Goal: Transaction & Acquisition: Purchase product/service

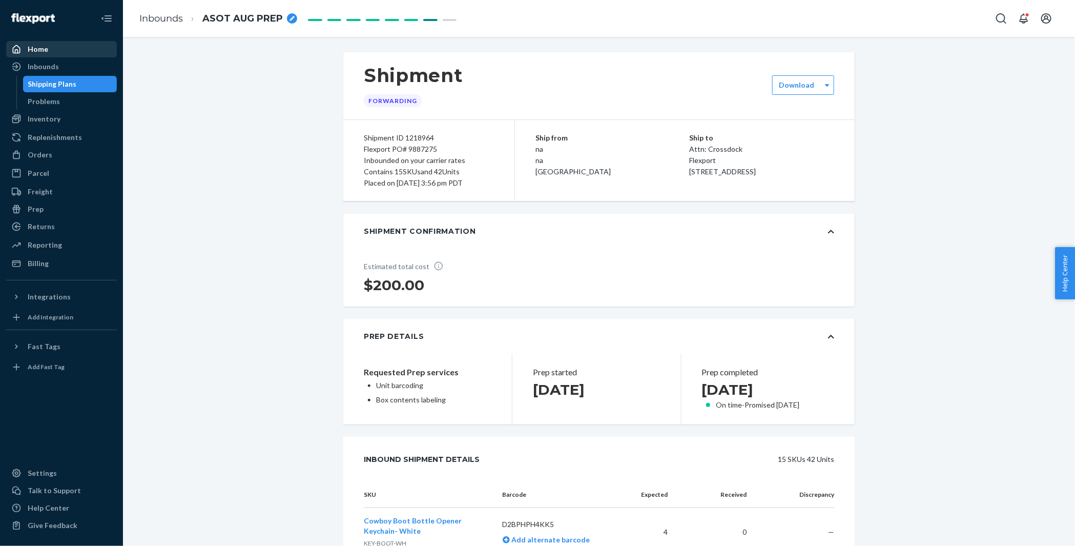
scroll to position [922, 0]
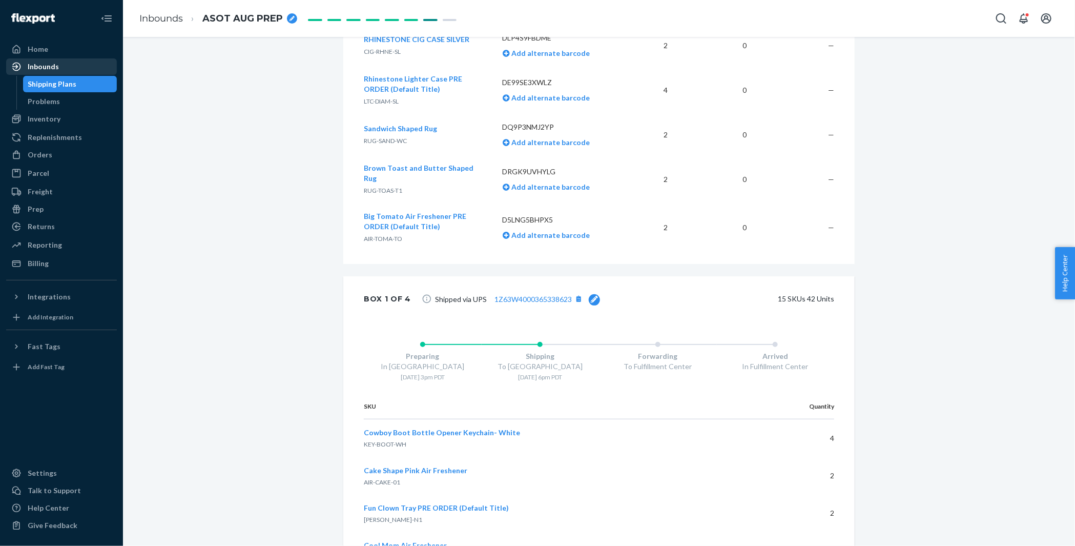
click at [64, 69] on div "Inbounds" at bounding box center [61, 66] width 109 height 14
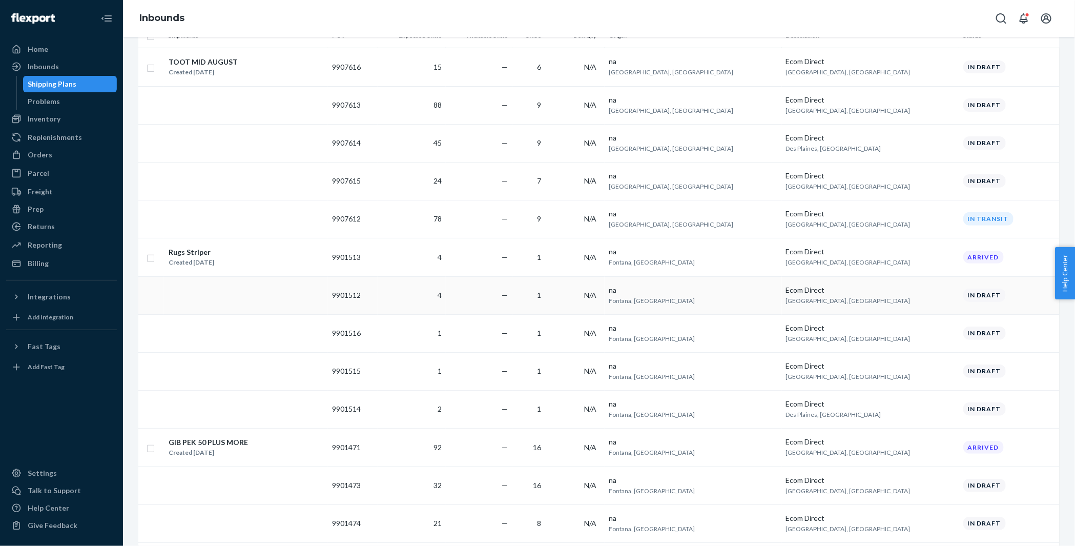
scroll to position [97, 0]
click at [324, 450] on div "GIB PEK 50 PLUS MORE Created Aug 12, 2025" at bounding box center [246, 447] width 156 height 22
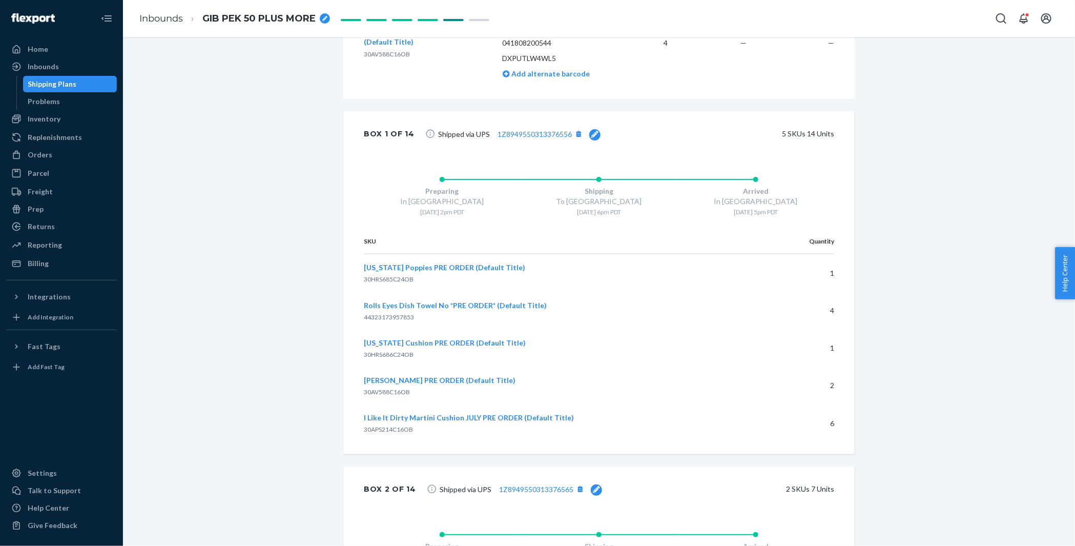
scroll to position [1724, 0]
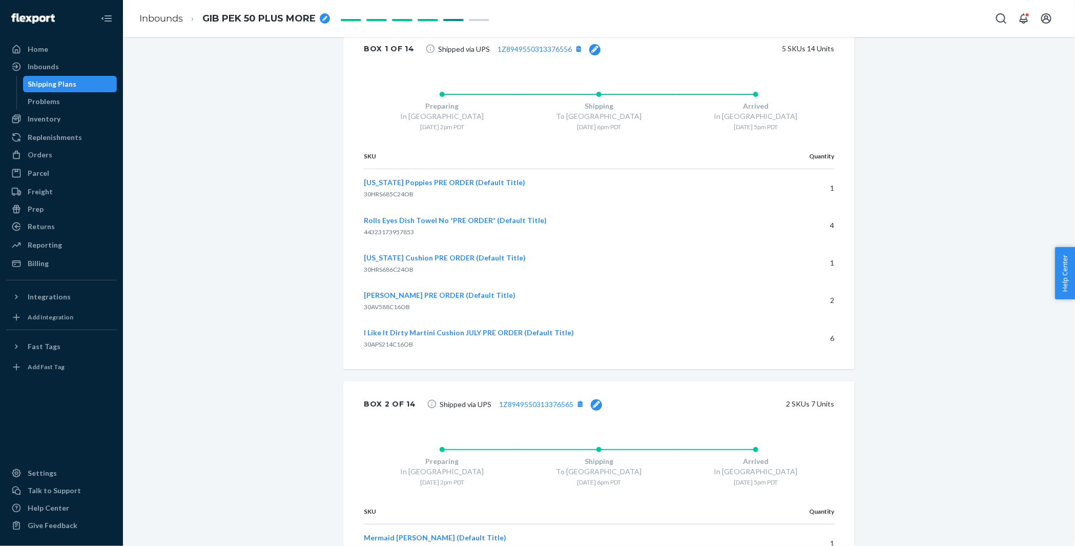
click at [441, 181] on span "[US_STATE] Poppies PRE ORDER (Default Title)" at bounding box center [444, 182] width 161 height 9
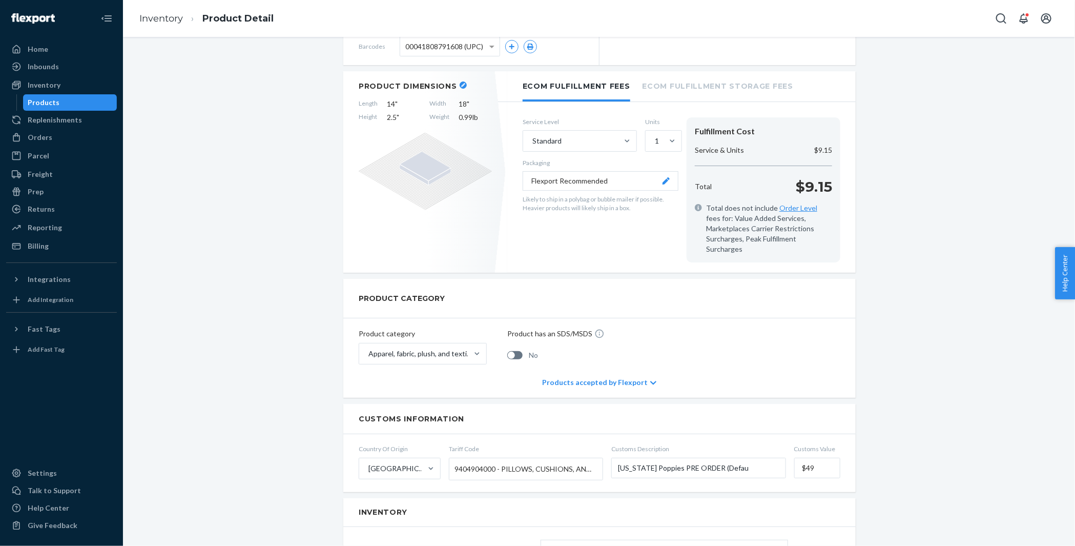
scroll to position [364, 0]
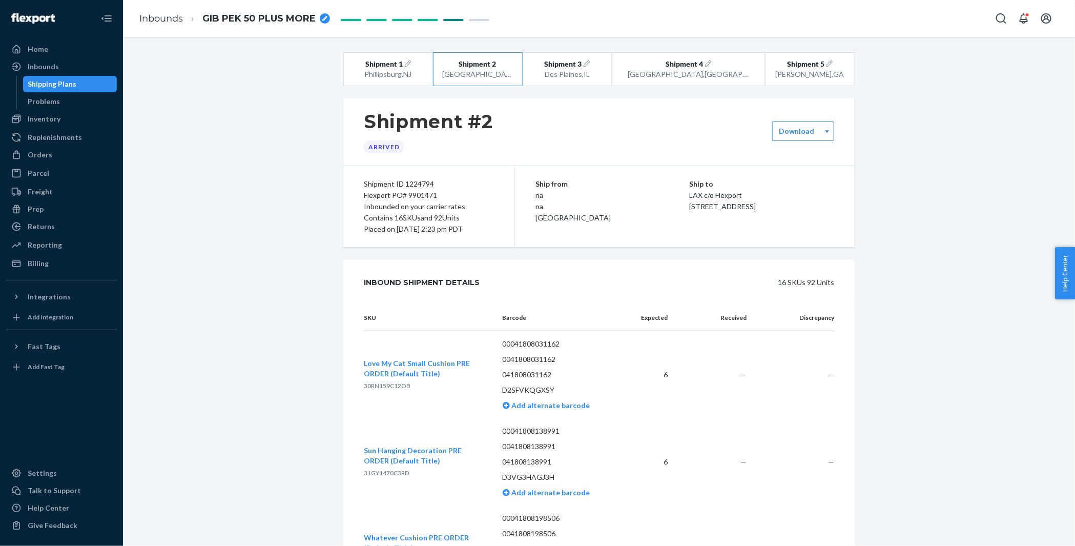
click at [380, 382] on span "30RN159C12OB" at bounding box center [387, 386] width 47 height 8
copy span "30RN159C12OB"
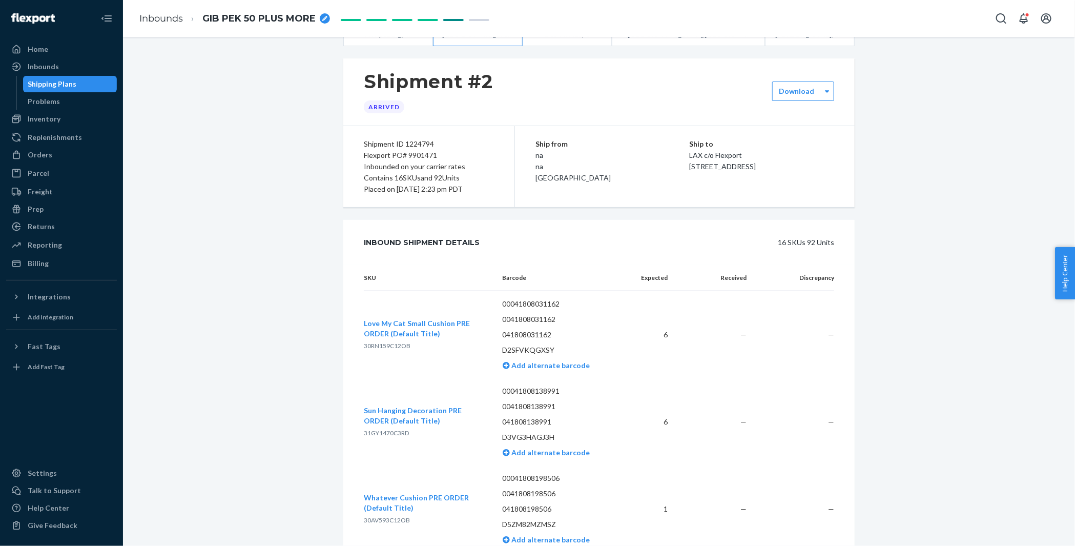
click at [379, 431] on span "31GY1470C3RD" at bounding box center [386, 433] width 45 height 8
copy span "31GY1470C3RD"
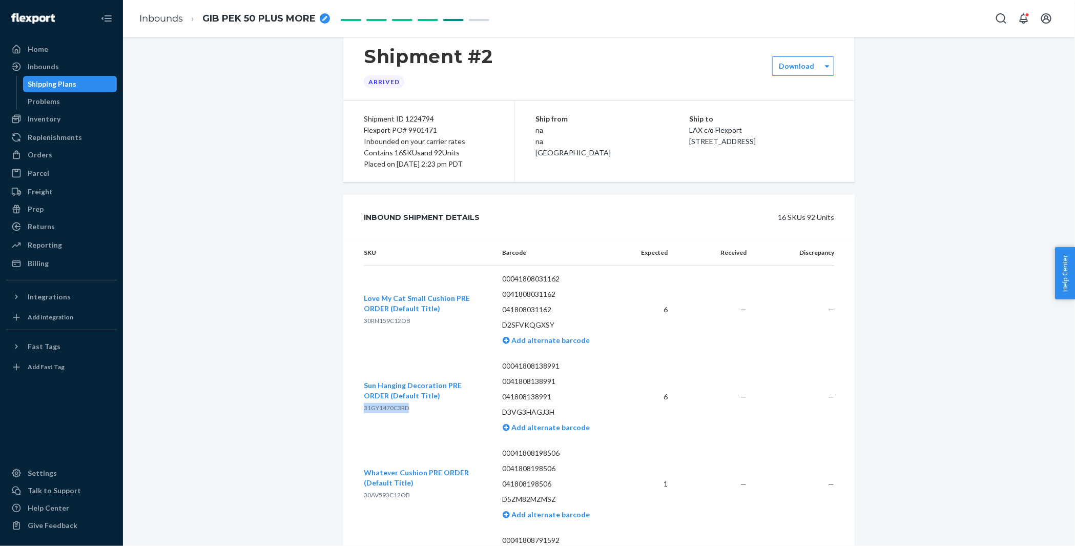
scroll to position [74, 0]
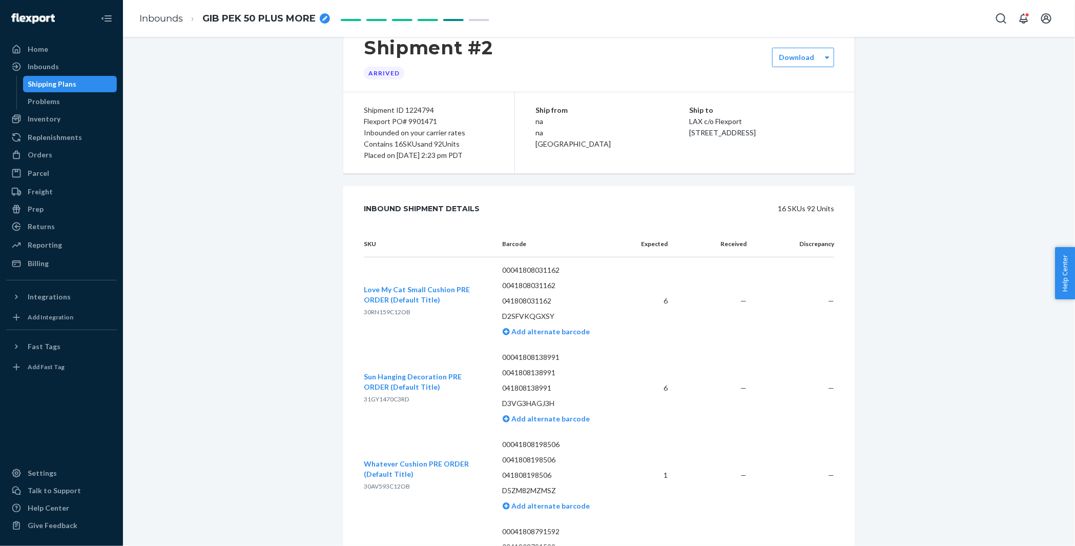
click at [376, 488] on span "30AV593C12OB" at bounding box center [387, 486] width 46 height 8
copy span "30AV593C12OB"
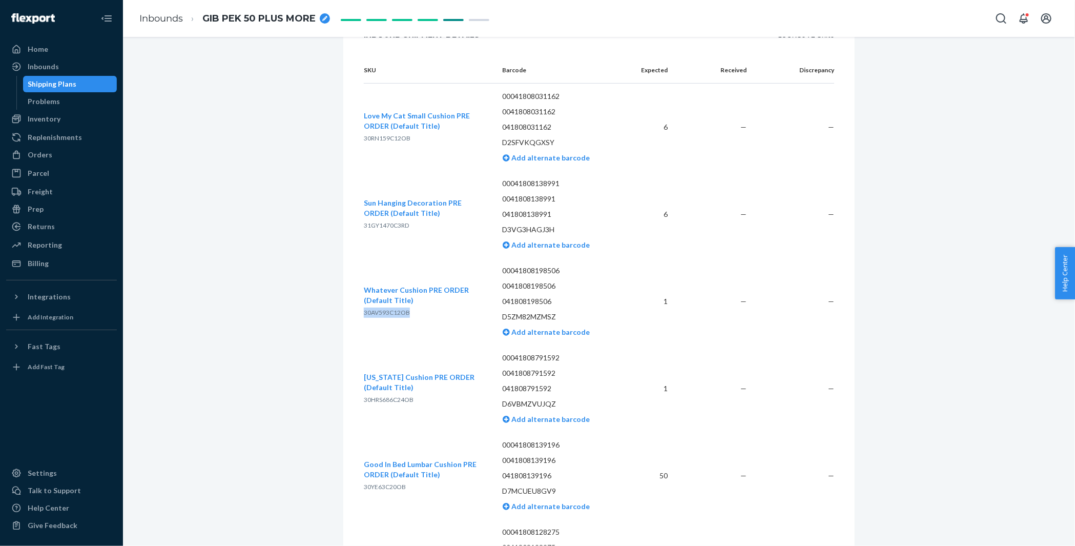
scroll to position [257, 0]
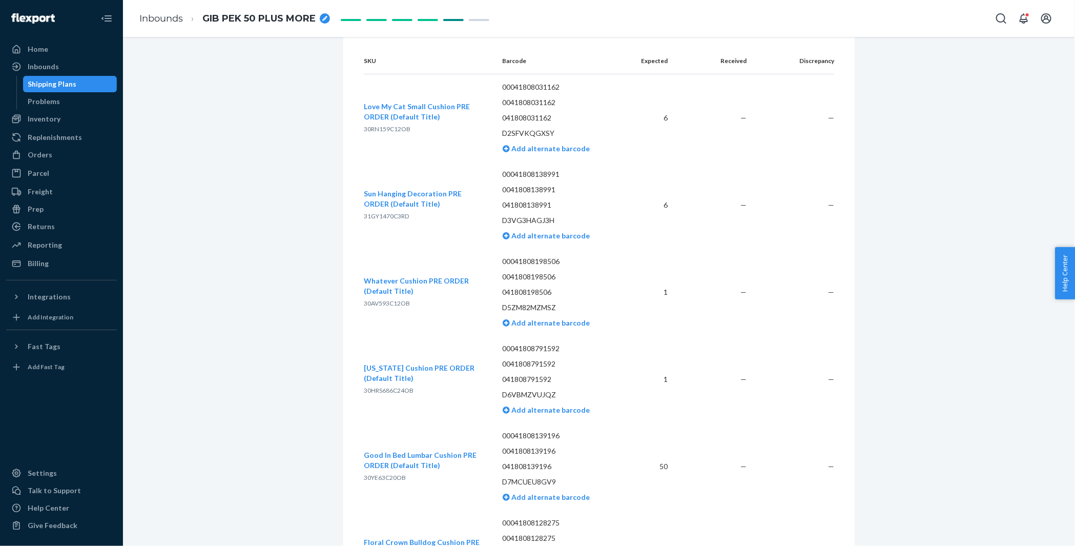
click at [378, 389] on span "30HRS686C24OB" at bounding box center [389, 391] width 50 height 8
copy span "30HRS686C24OB"
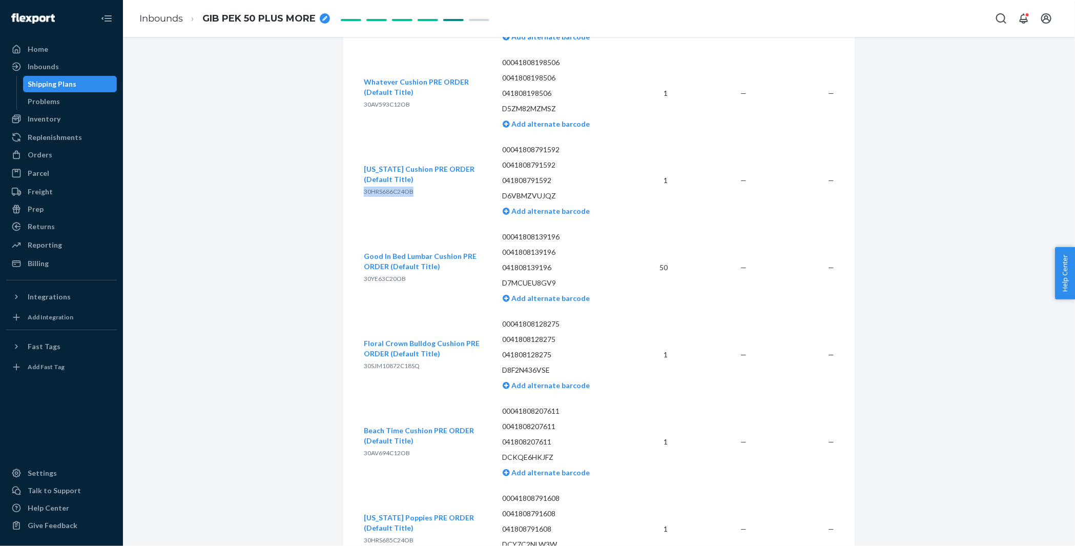
scroll to position [465, 0]
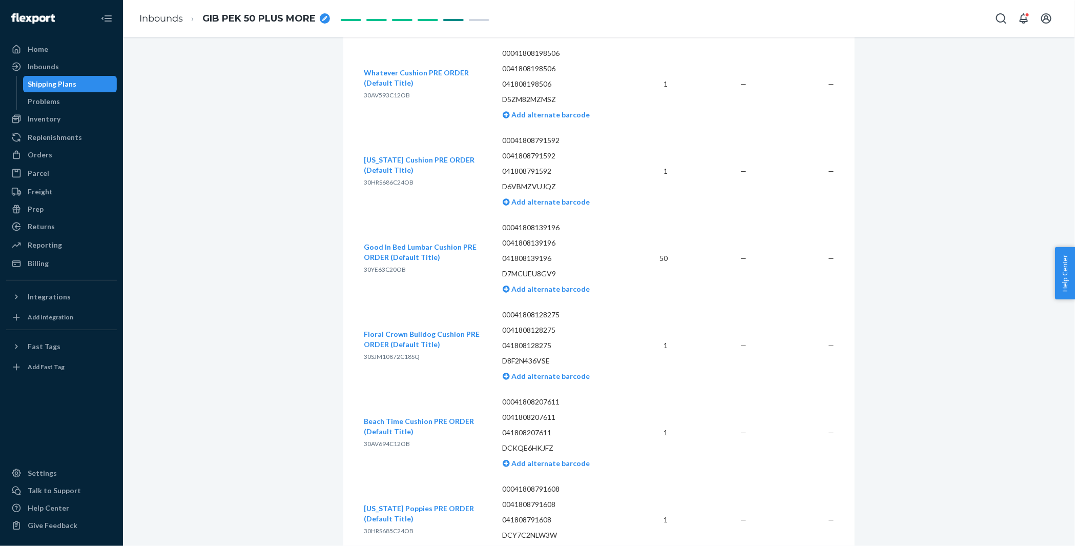
click at [377, 355] on span "30SJM10872C18SQ" at bounding box center [392, 357] width 56 height 8
copy span "30SJM10872C18SQ"
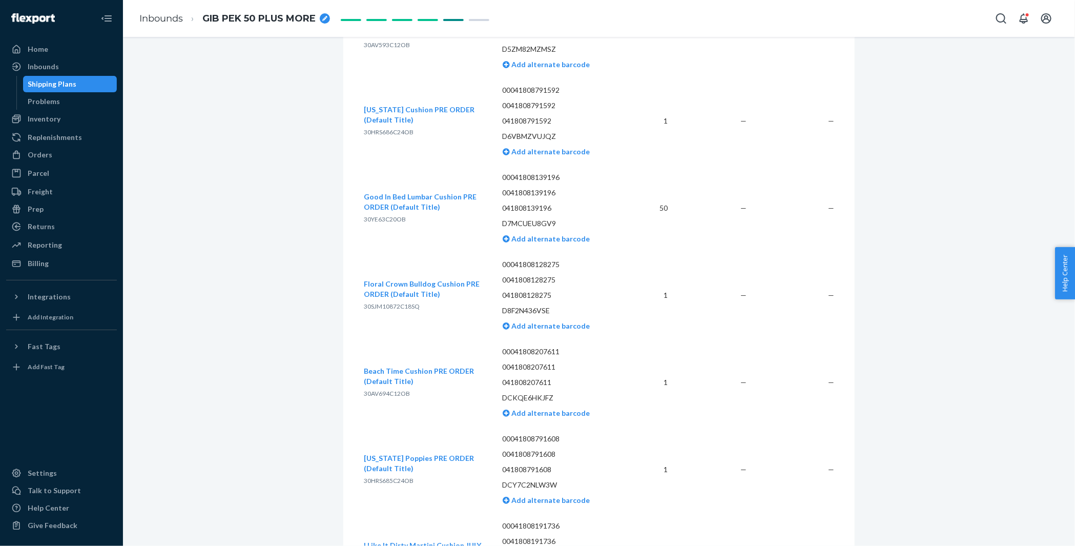
click at [385, 394] on span "30AV694C12OB" at bounding box center [387, 394] width 46 height 8
copy span "30AV694C12OB"
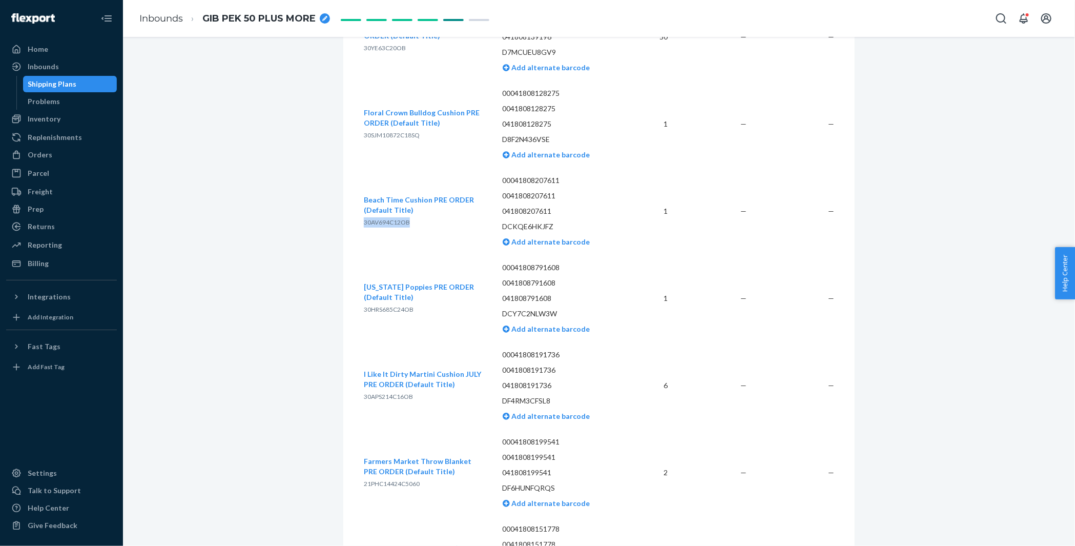
scroll to position [709, 0]
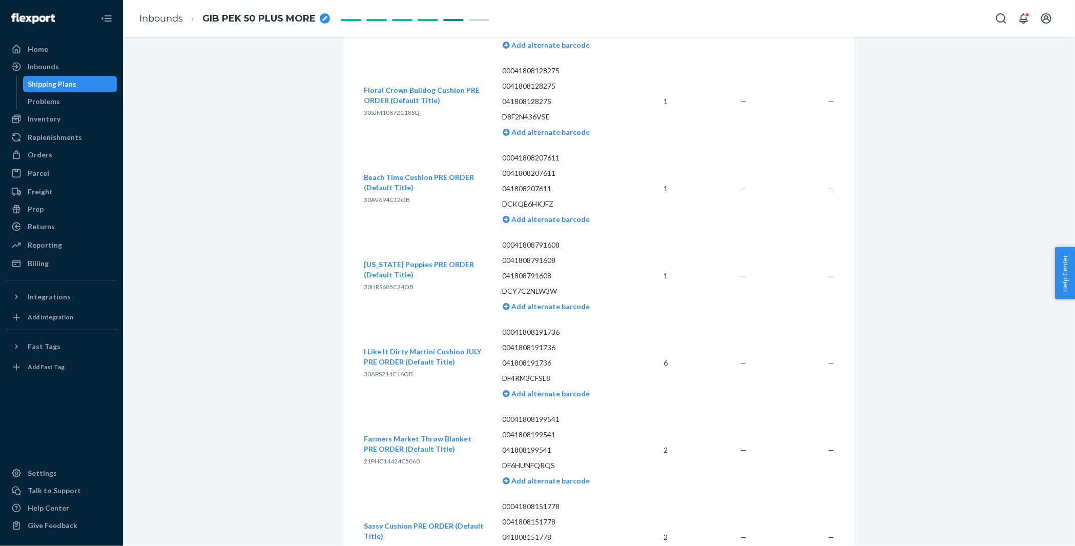
click at [377, 376] on span "30APS214C16OB" at bounding box center [388, 374] width 49 height 8
copy span "30APS214C16OB"
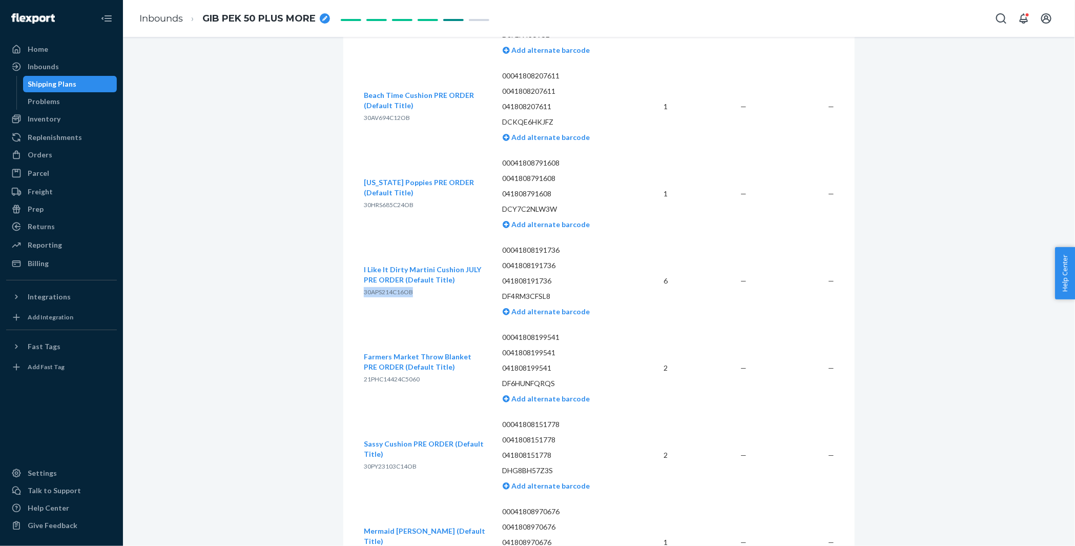
scroll to position [796, 0]
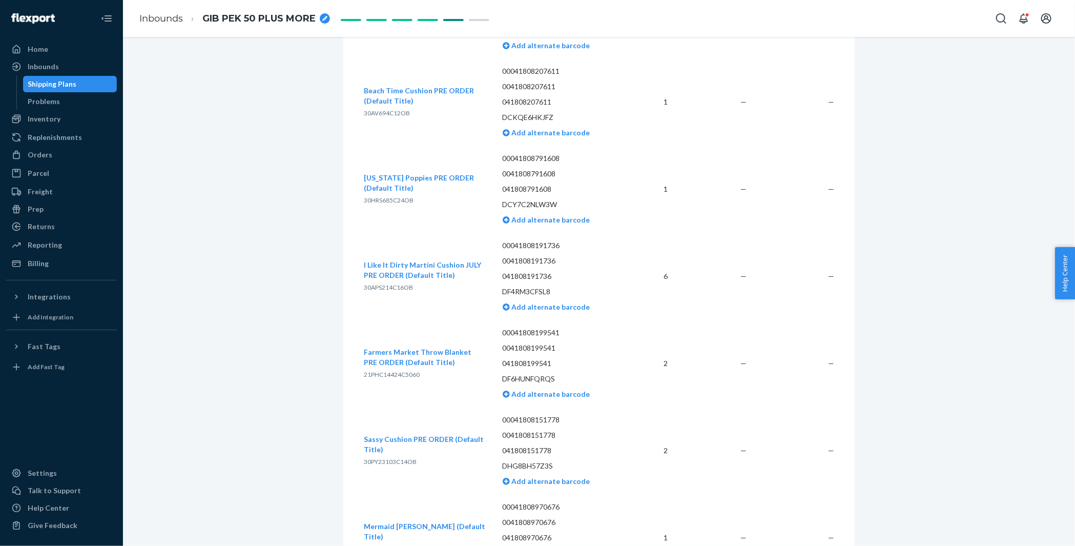
click at [389, 371] on span "21PHC14424C5060" at bounding box center [392, 375] width 56 height 8
copy span "21PHC14424C5060"
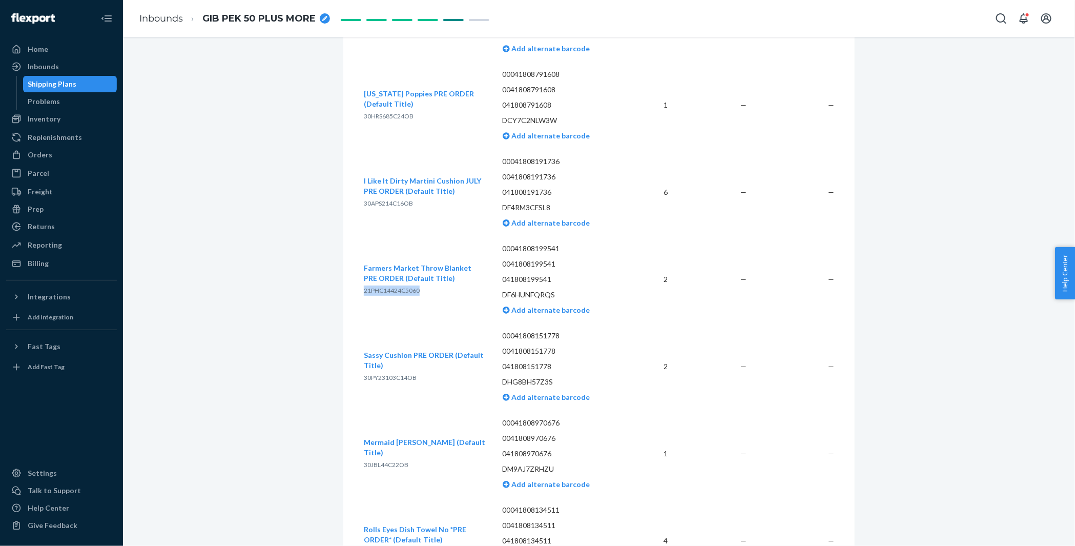
scroll to position [905, 0]
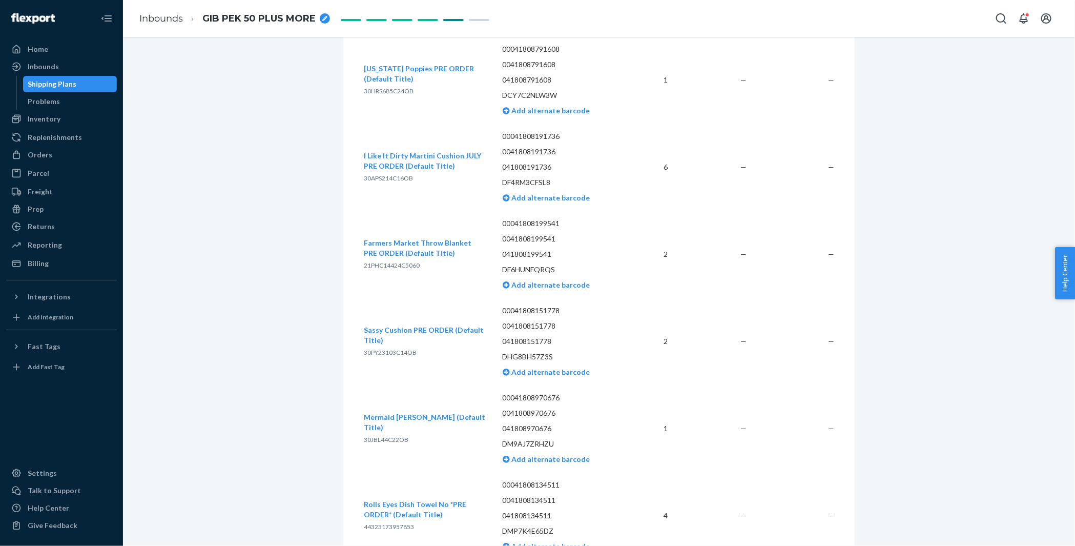
click at [389, 354] on span "30PY23103C14OB" at bounding box center [390, 353] width 53 height 8
copy span "30PY23103C14OB"
click at [388, 437] on span "30JBL44C22OB" at bounding box center [386, 440] width 45 height 8
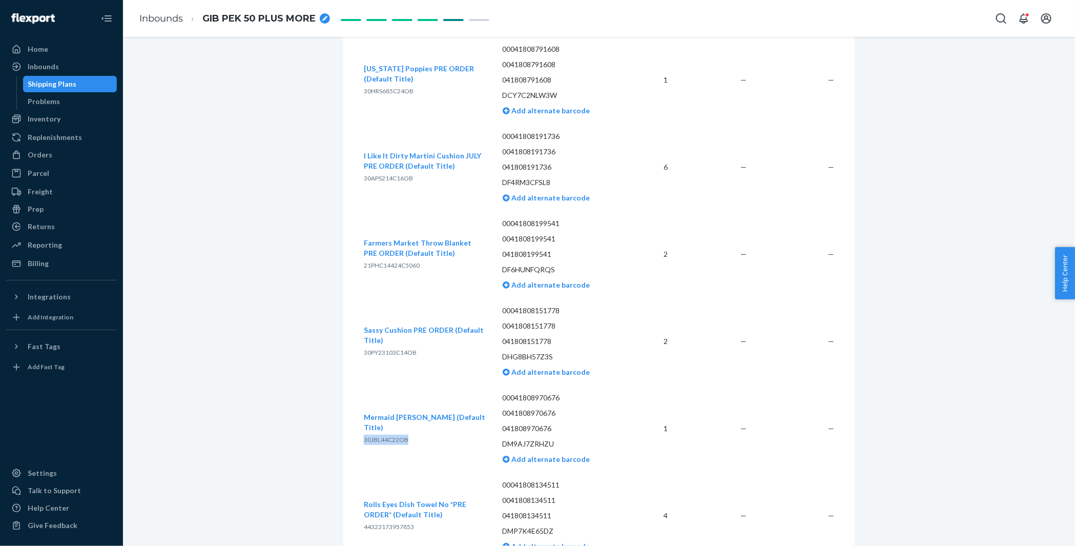
copy span "30JBL44C22OB"
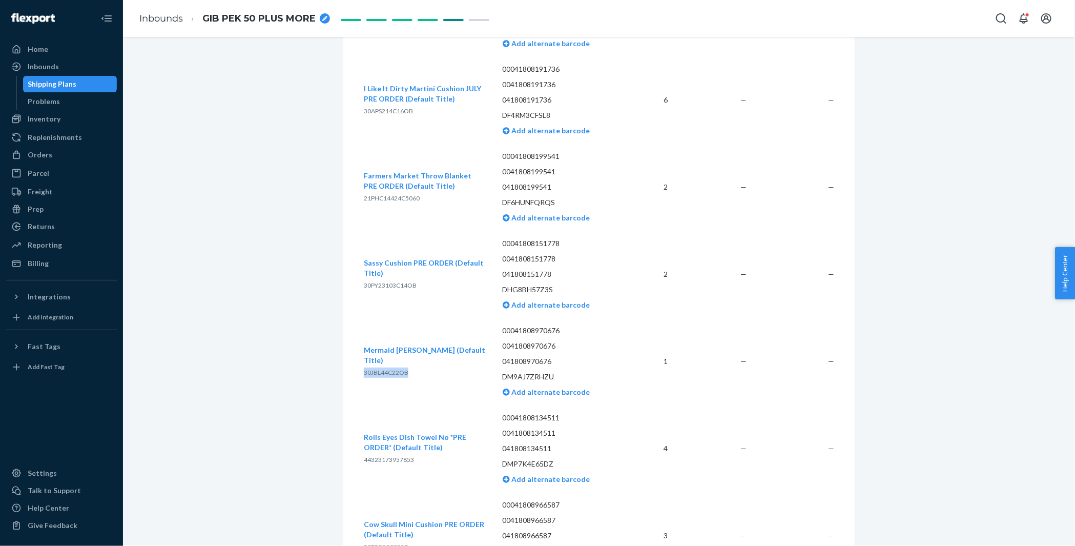
scroll to position [1024, 0]
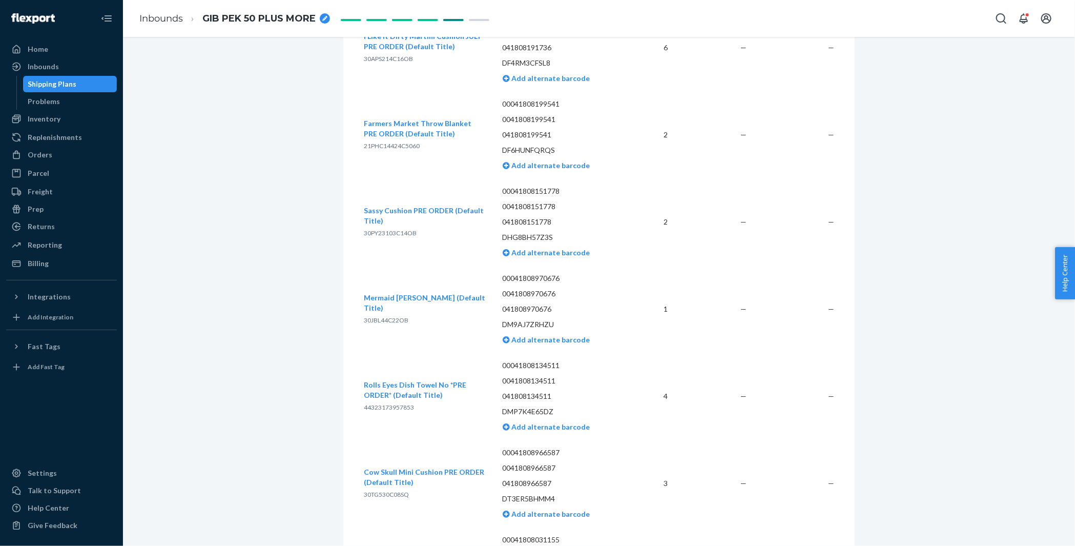
click at [380, 407] on span "44323173957853" at bounding box center [389, 407] width 50 height 8
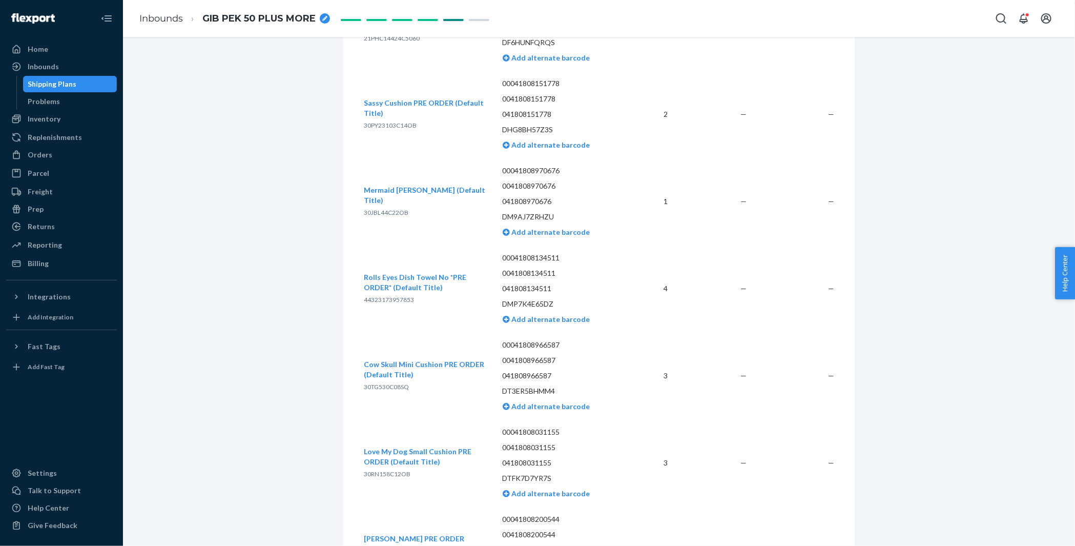
click at [380, 383] on span "30TG530C08SQ" at bounding box center [386, 387] width 45 height 8
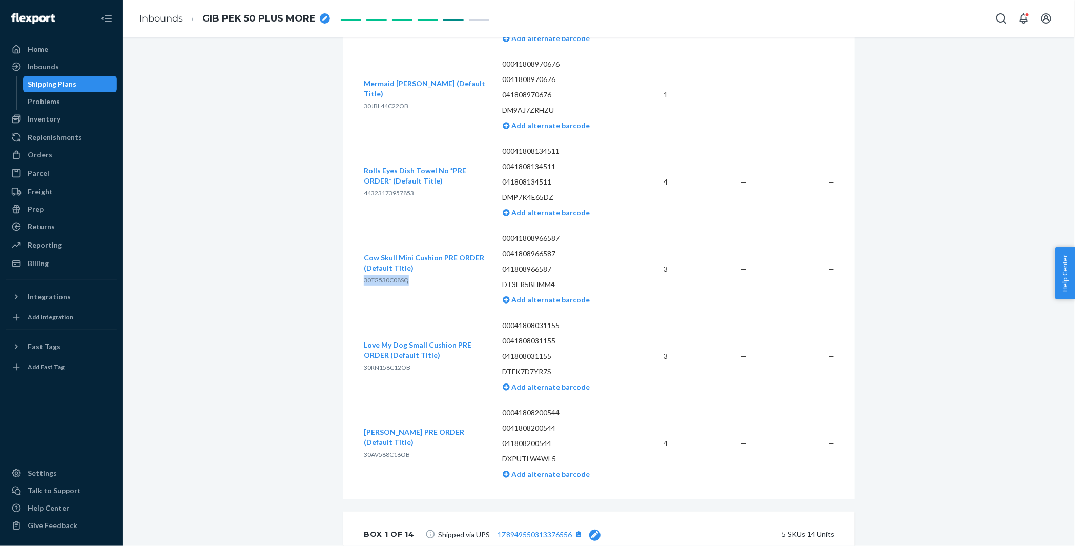
scroll to position [1311, 0]
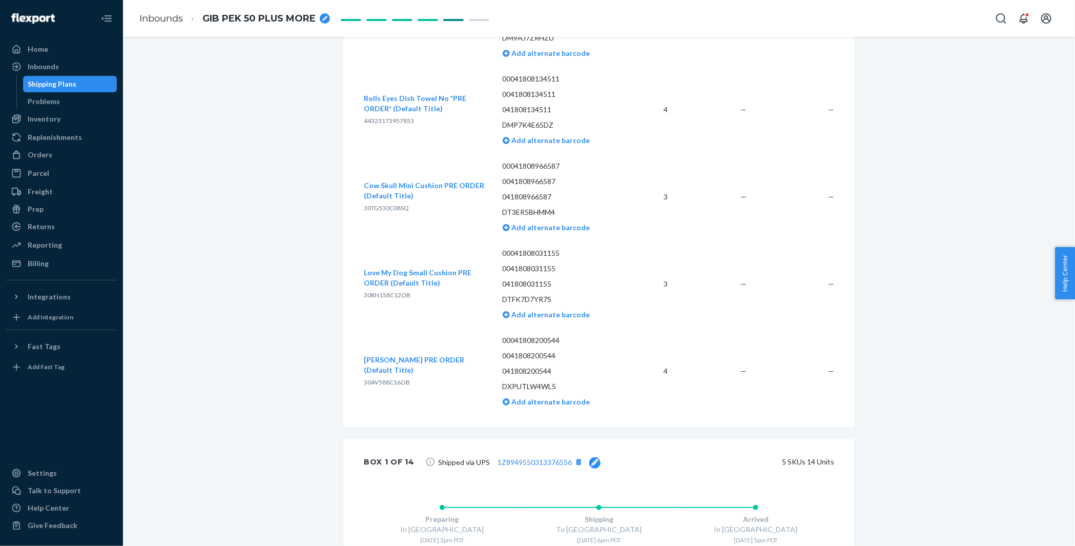
click at [392, 382] on span "30AV588C16OB" at bounding box center [387, 382] width 46 height 8
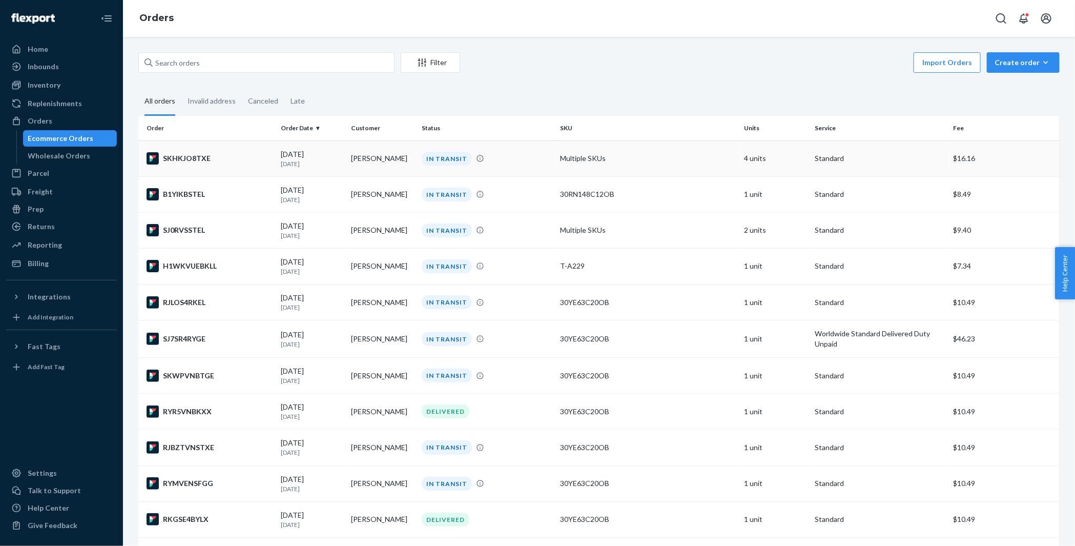
click at [228, 161] on div "SKHKJO8TXE" at bounding box center [210, 158] width 126 height 12
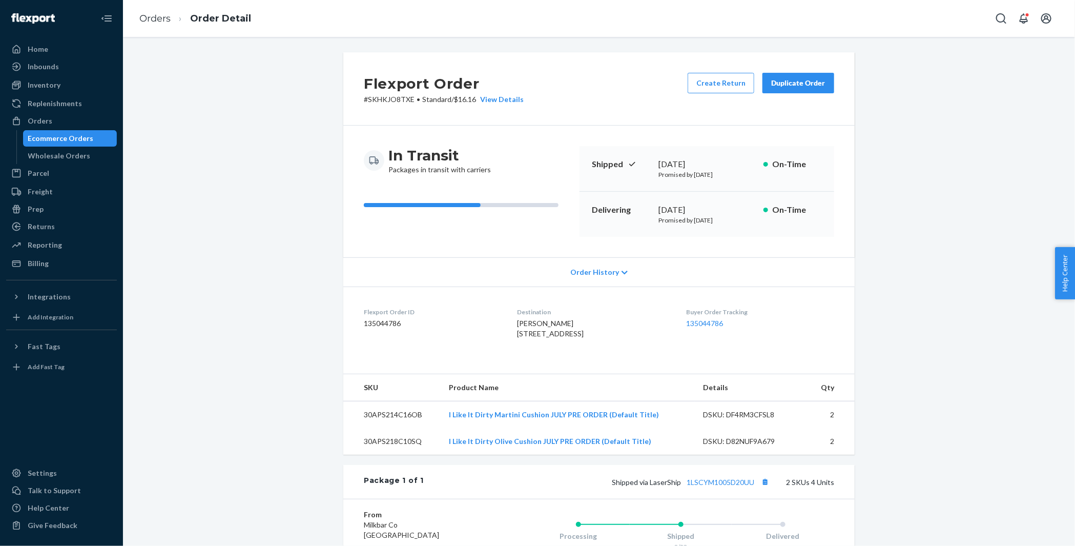
click at [525, 319] on span "Jill Rosen 2408 E 70th St Brooklyn, NY 11234-6510 US" at bounding box center [550, 328] width 67 height 19
copy span "[PERSON_NAME]"
click at [767, 489] on button "Copy tracking number" at bounding box center [765, 481] width 13 height 13
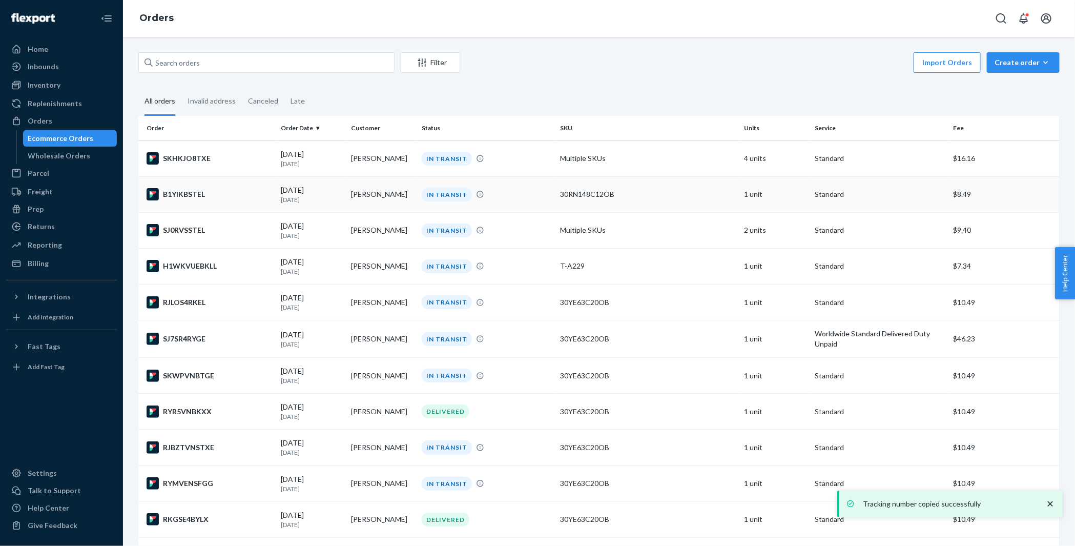
click at [215, 189] on div "B1YIKBSTEL" at bounding box center [210, 194] width 126 height 12
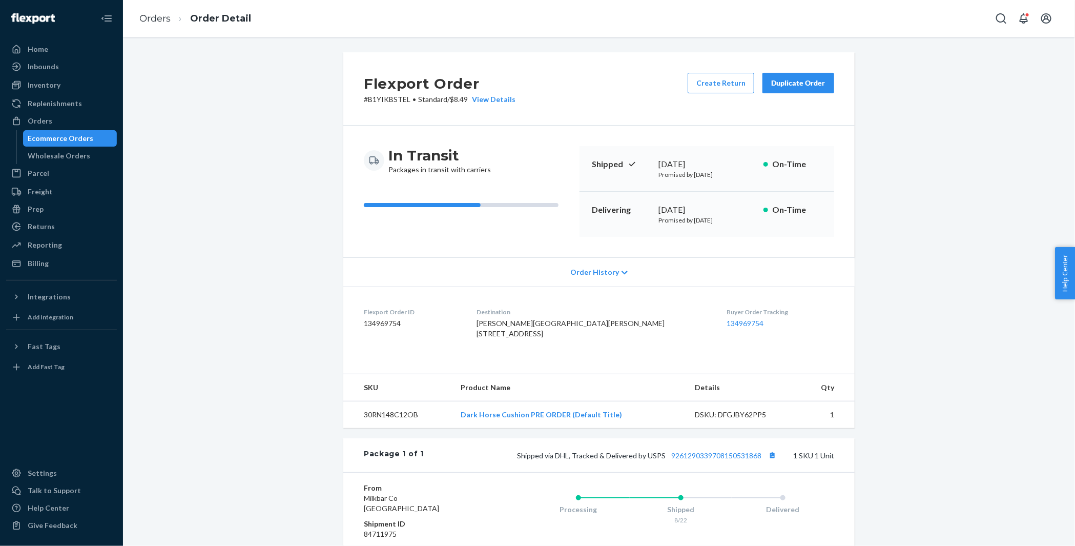
click at [526, 324] on span "Floria Buatti FORDHAM UNIVERSITY 441 E FORDHAM RD P O BOX 0862 BRONX, NY 10458-…" at bounding box center [571, 328] width 188 height 19
copy span "[PERSON_NAME]"
click at [81, 89] on div "Inventory" at bounding box center [61, 85] width 109 height 14
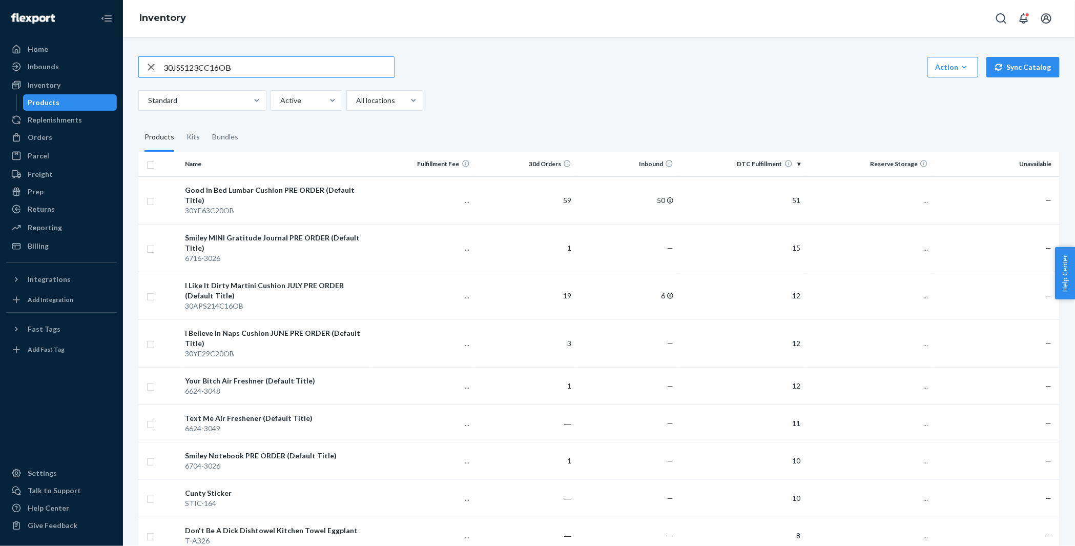
type input "30JSS123CC16OB"
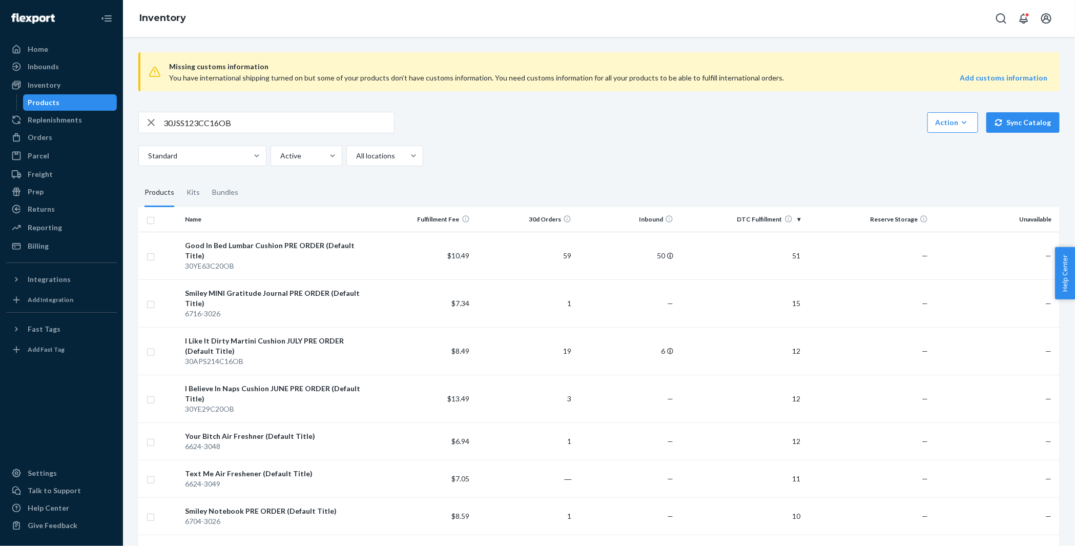
click at [235, 124] on input "30JSS123CC16OB" at bounding box center [279, 122] width 231 height 21
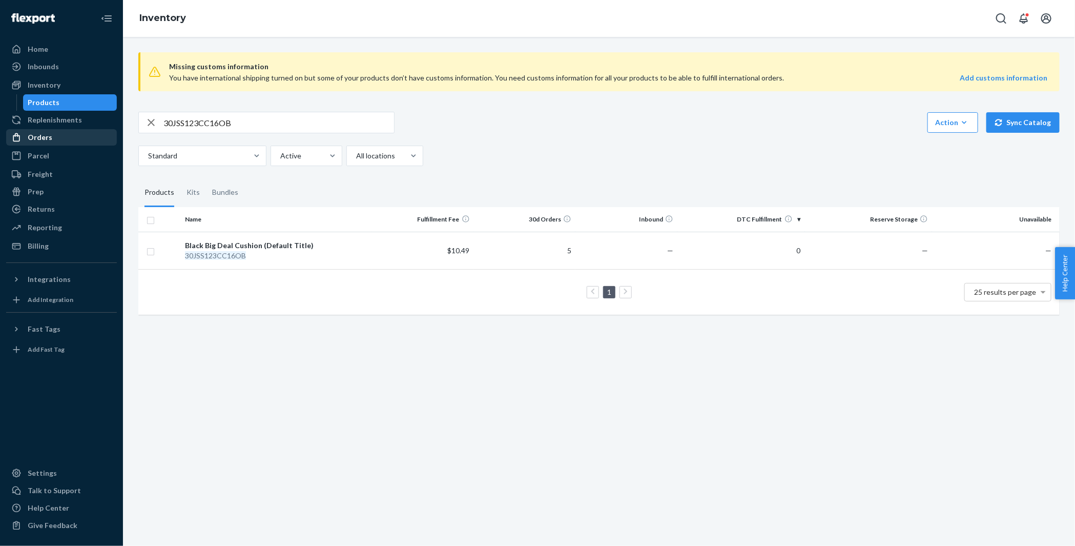
click at [79, 134] on div "Orders" at bounding box center [61, 137] width 109 height 14
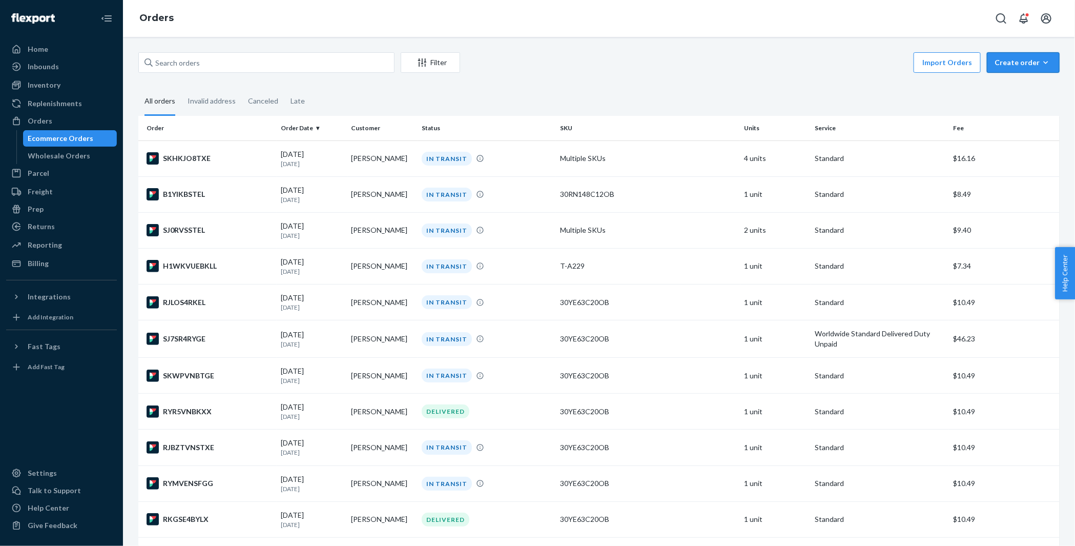
click at [1032, 64] on div "Create order" at bounding box center [1023, 62] width 57 height 10
click at [1023, 88] on span "Ecommerce order" at bounding box center [1030, 87] width 64 height 7
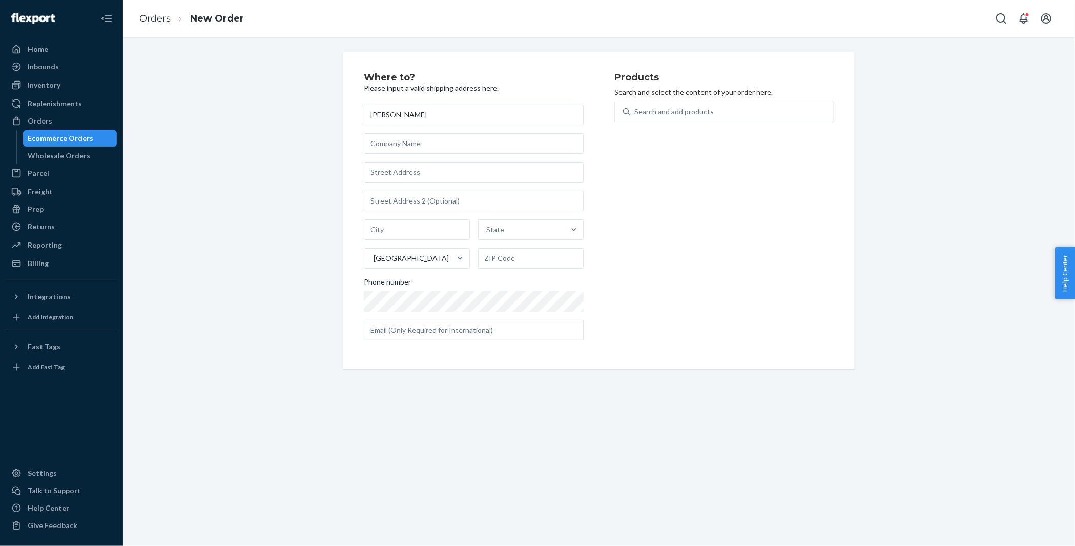
type input "[PERSON_NAME]"
click at [403, 173] on input "text" at bounding box center [474, 172] width 220 height 21
paste input "229 Pearl St Millersburg PA 17061 United States"
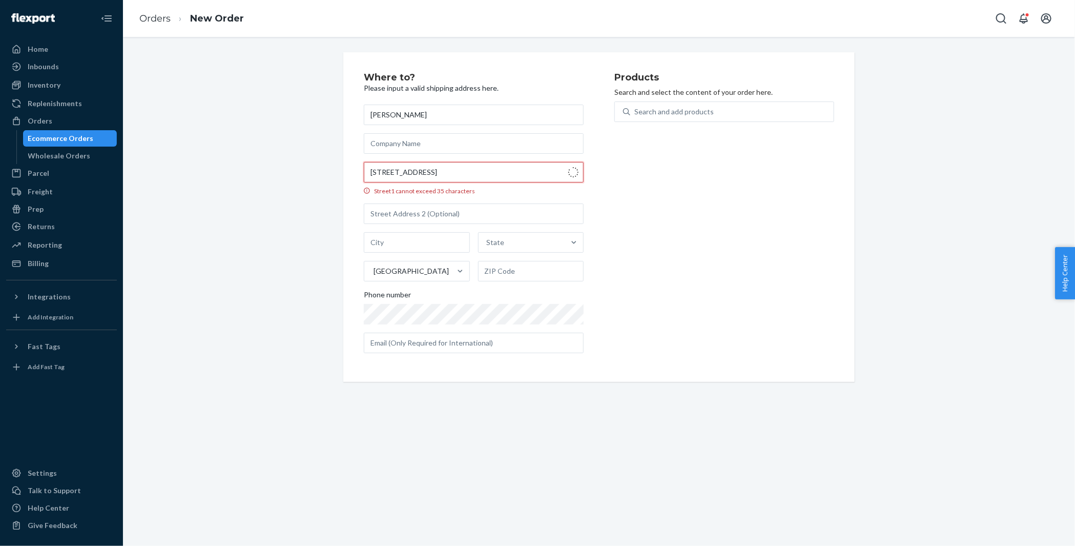
type input "229 Pearl St Millersburg PA 17061 United States"
type input "Millersburg"
type input "17061"
type input "229 Pearl St"
click at [274, 144] on div "Where to? Please input a valid shipping address here. Regan Mendoza 229 Pearl S…" at bounding box center [599, 217] width 937 height 330
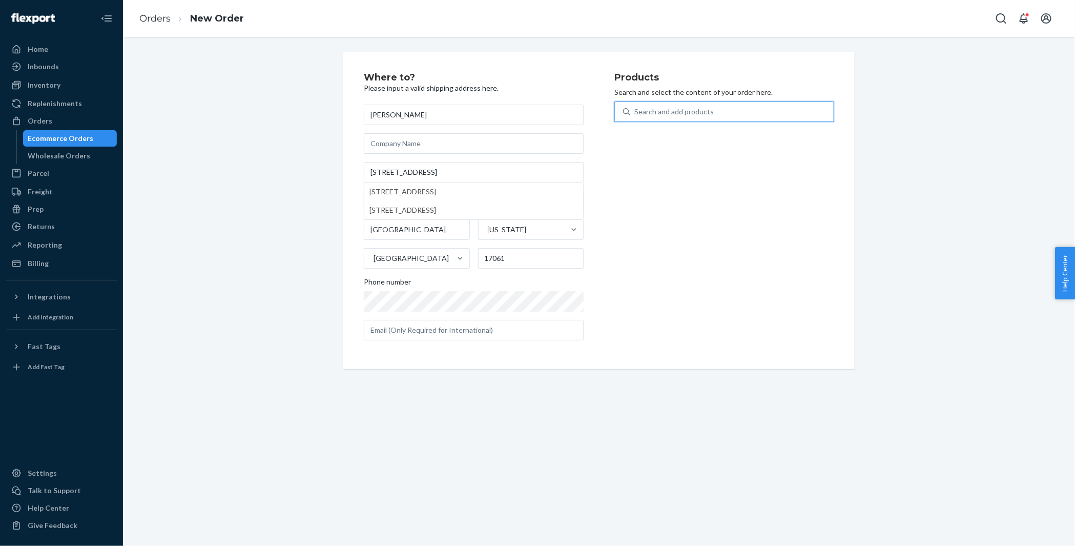
click at [713, 119] on div "Search and add products" at bounding box center [733, 112] width 204 height 18
click at [636, 117] on input "0 results available. Use Up and Down to choose options, press Enter to select t…" at bounding box center [635, 112] width 1 height 10
paste input "31AV169C05OB"
type input "31AV169C05OB"
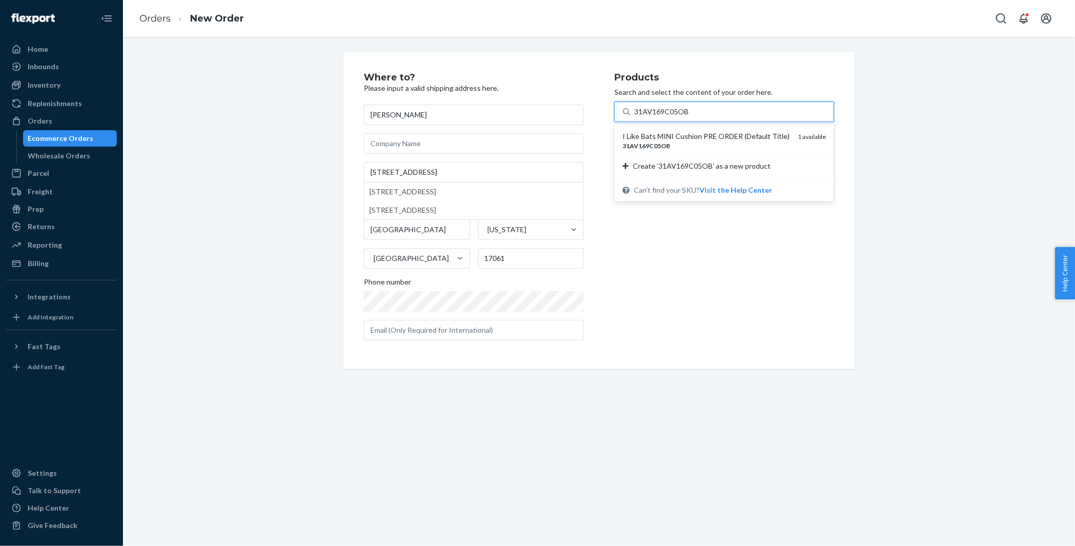
click at [704, 141] on div "31AV169C05OB" at bounding box center [706, 145] width 167 height 9
click at [689, 117] on input "31AV169C05OB" at bounding box center [662, 112] width 55 height 10
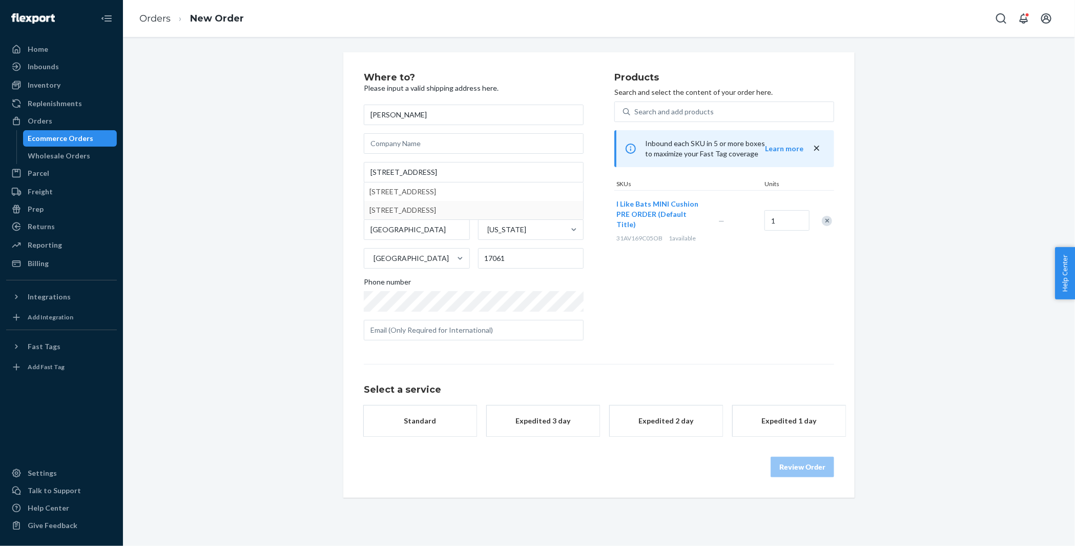
click at [272, 261] on div "Where to? Please input a valid shipping address here. Regan Mendoza 229 Pearl S…" at bounding box center [599, 274] width 937 height 445
click at [412, 436] on button "Standard $8.49" at bounding box center [420, 425] width 113 height 41
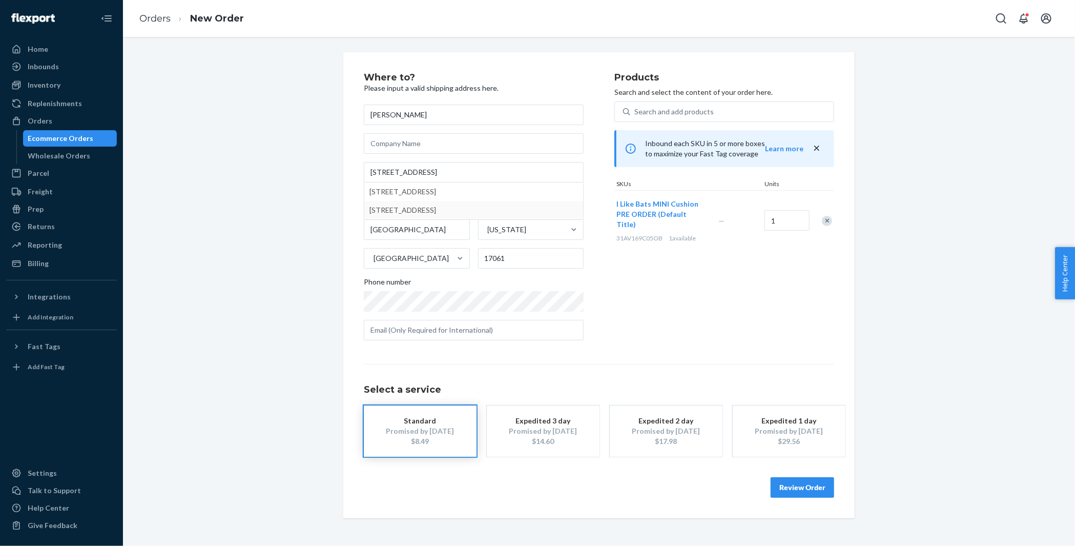
click at [808, 479] on button "Review Order" at bounding box center [803, 487] width 64 height 21
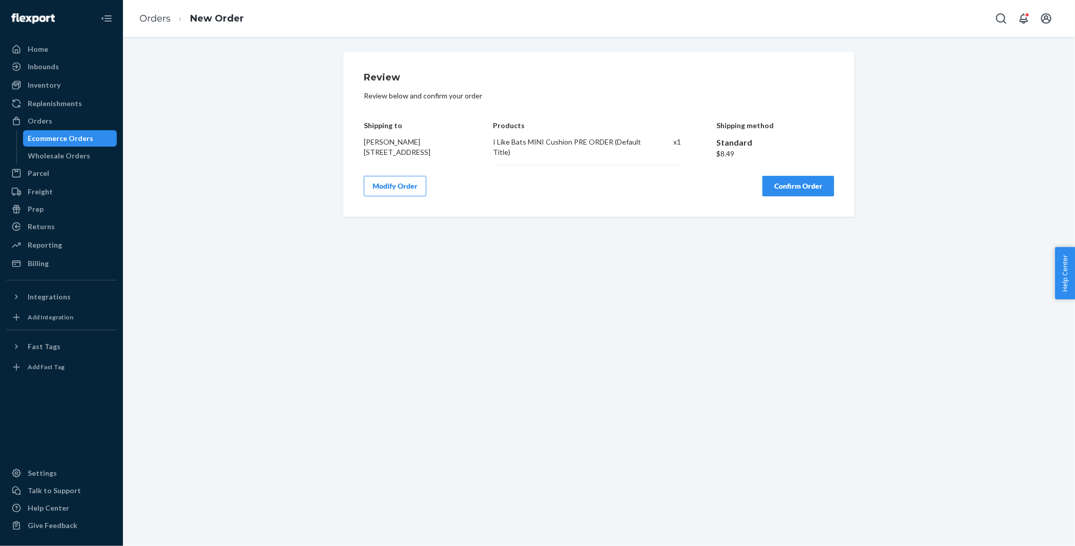
click at [794, 188] on button "Confirm Order" at bounding box center [799, 186] width 72 height 21
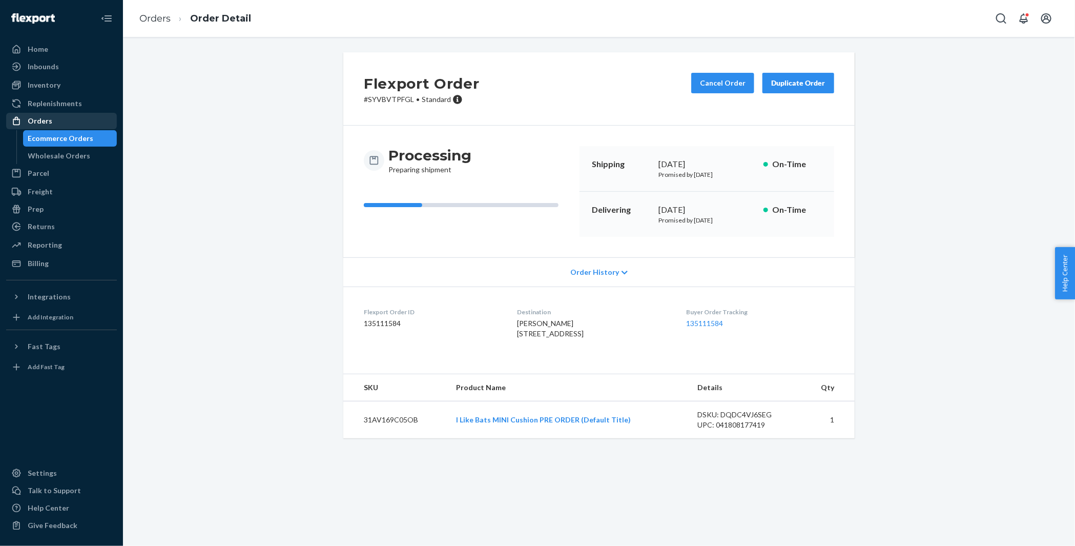
click at [49, 120] on div "Orders" at bounding box center [40, 121] width 25 height 10
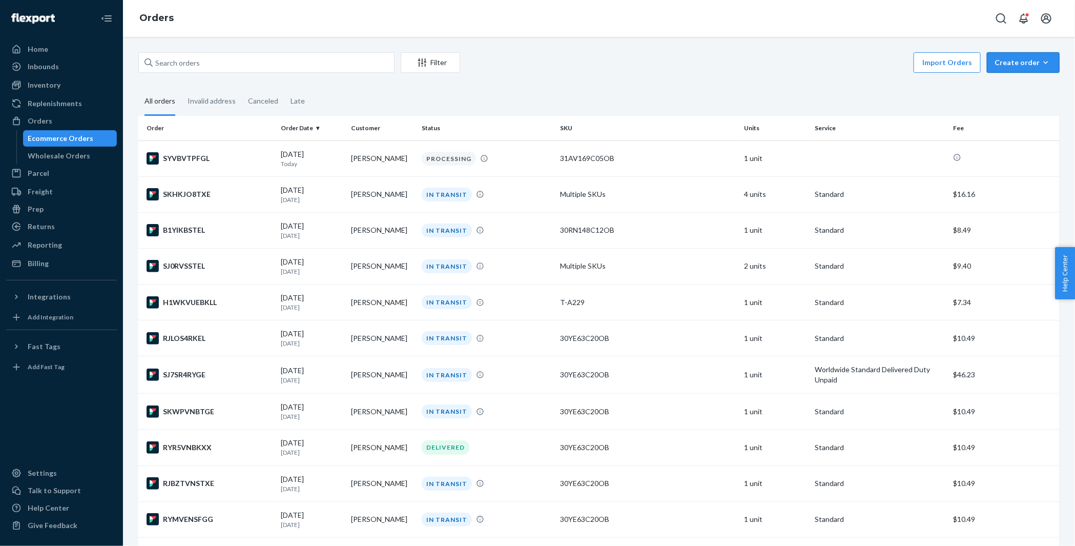
click at [1029, 61] on div "Create order" at bounding box center [1023, 62] width 57 height 10
click at [1021, 85] on span "Ecommerce order" at bounding box center [1030, 87] width 64 height 7
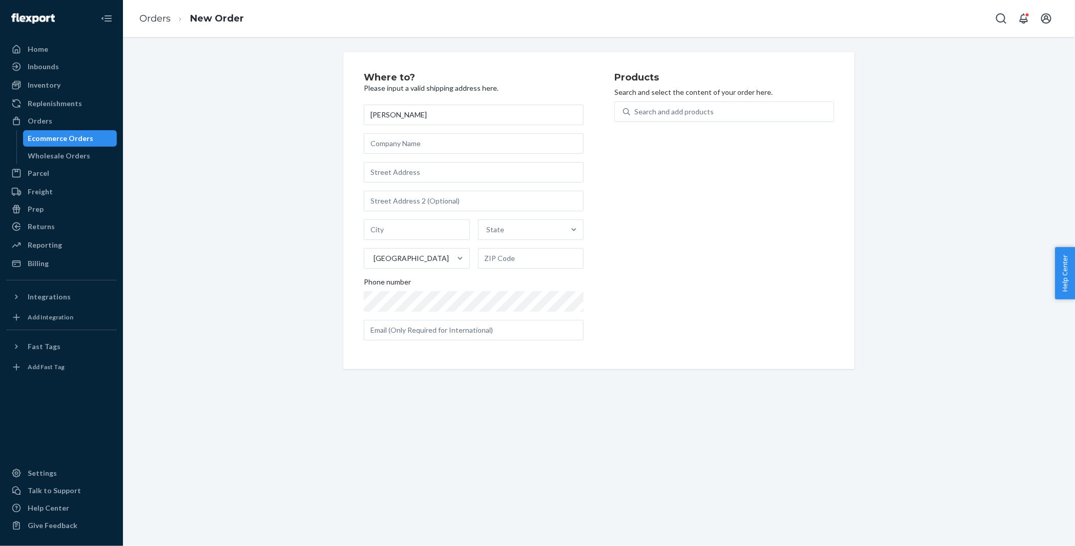
type input "[PERSON_NAME]"
click at [432, 162] on input "text" at bounding box center [474, 172] width 220 height 21
paste input "301 Duquesne Avenue Morgantown WV 26505 United States"
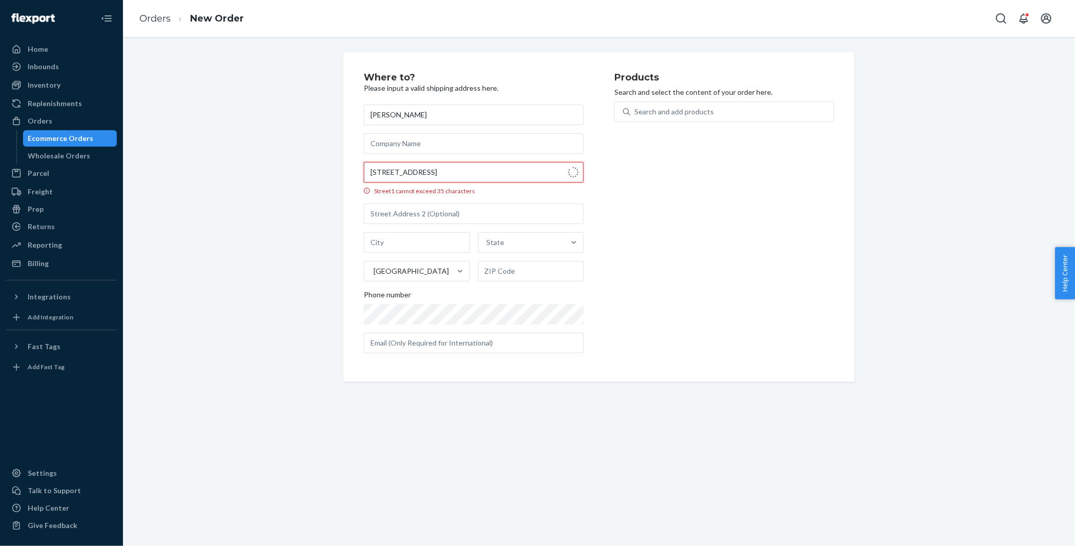
type input "301 Duquesne Ave"
type input "Morgantown"
type input "26505"
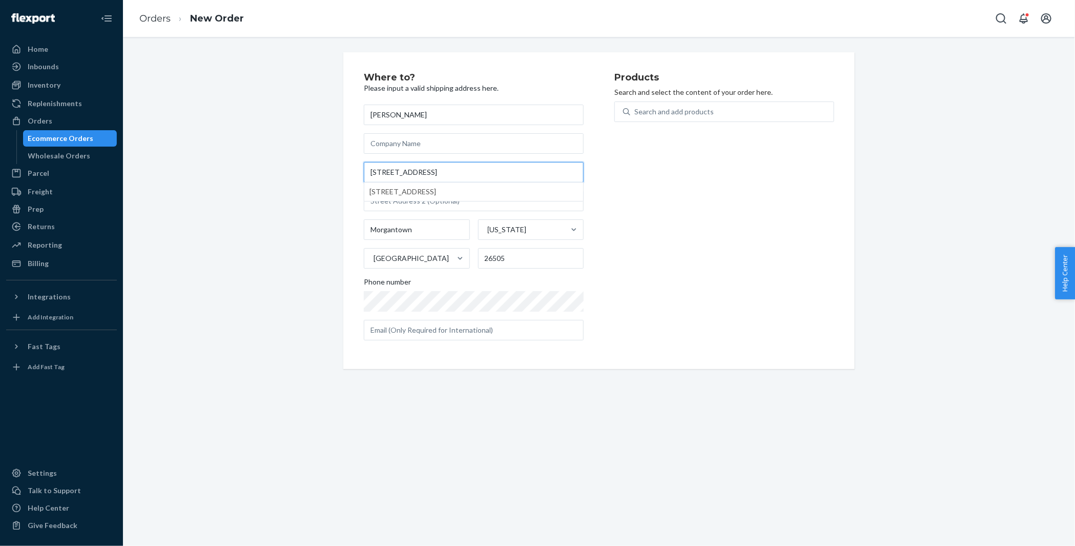
type input "301 Duquesne Ave"
click at [260, 136] on div "Where to? Please input a valid shipping address here. Angelina Cortopassi 301 D…" at bounding box center [599, 210] width 937 height 317
click at [437, 313] on div "Angelina Cortopassi 301 Duquesne Ave Morgantown West Virginia United States 265…" at bounding box center [474, 223] width 220 height 236
click at [655, 113] on div "Search and add products" at bounding box center [674, 112] width 79 height 10
click at [636, 113] on input "0 results available. Use Up and Down to choose options, press Enter to select t…" at bounding box center [635, 112] width 1 height 10
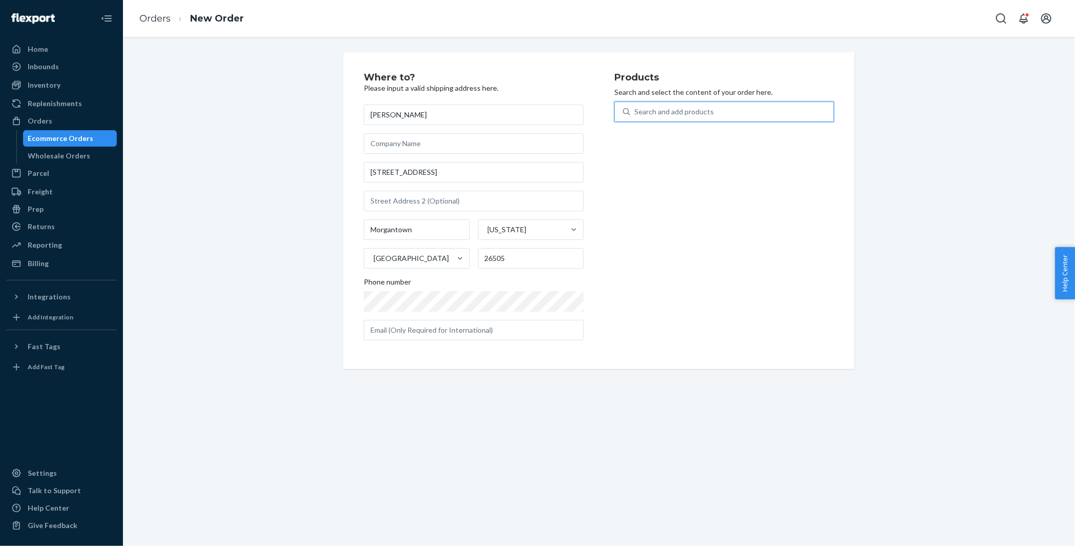
paste input "30RN159C12OB"
type input "30RN159C12OB"
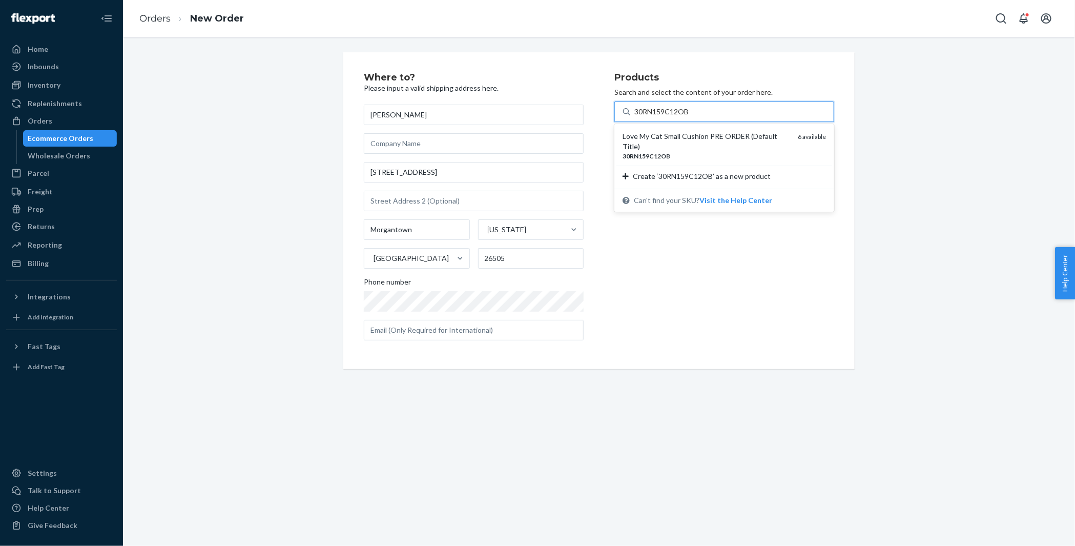
click at [655, 133] on div "Love My Cat Small Cushion PRE ORDER (Default Title)" at bounding box center [706, 141] width 167 height 21
click at [655, 117] on input "30RN159C12OB" at bounding box center [662, 112] width 55 height 10
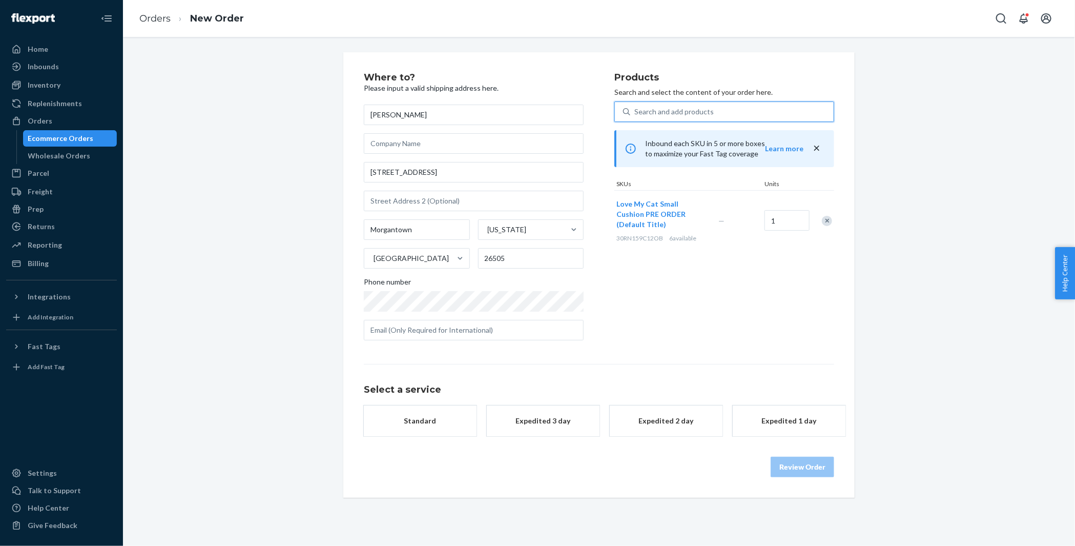
click at [419, 412] on button "Standard" at bounding box center [420, 420] width 113 height 31
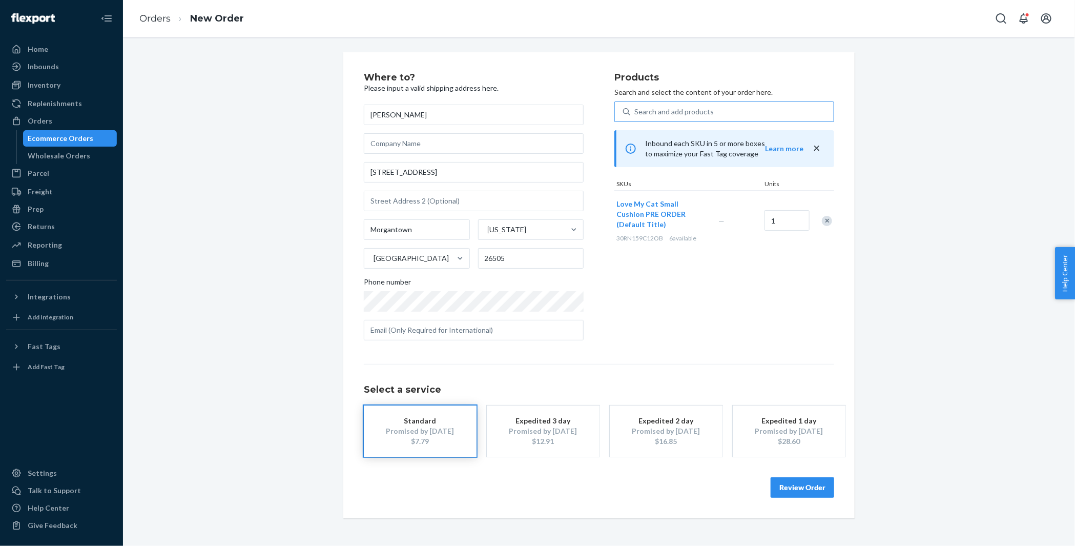
click at [804, 482] on button "Review Order" at bounding box center [803, 487] width 64 height 21
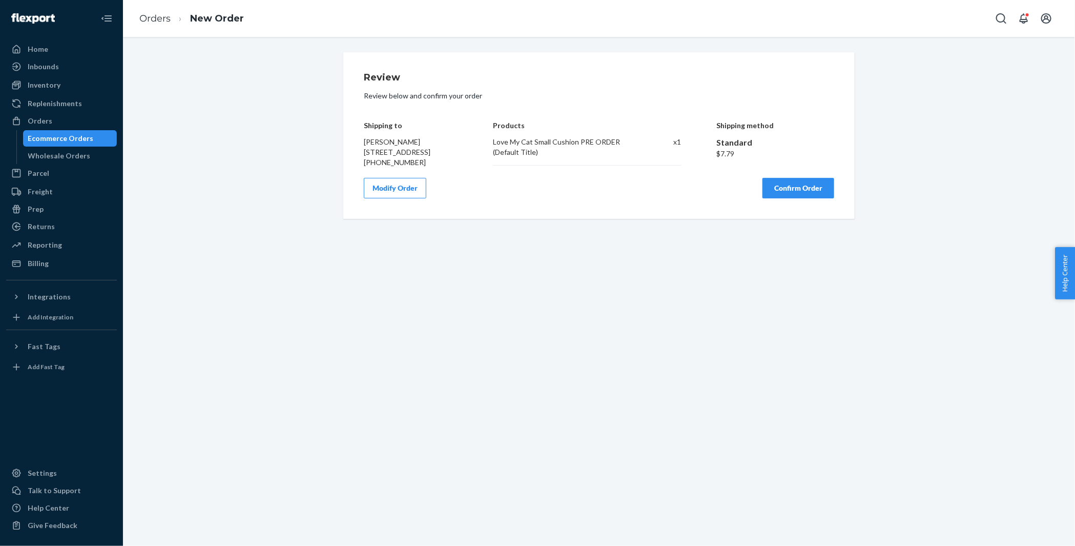
click at [795, 196] on button "Confirm Order" at bounding box center [799, 188] width 72 height 21
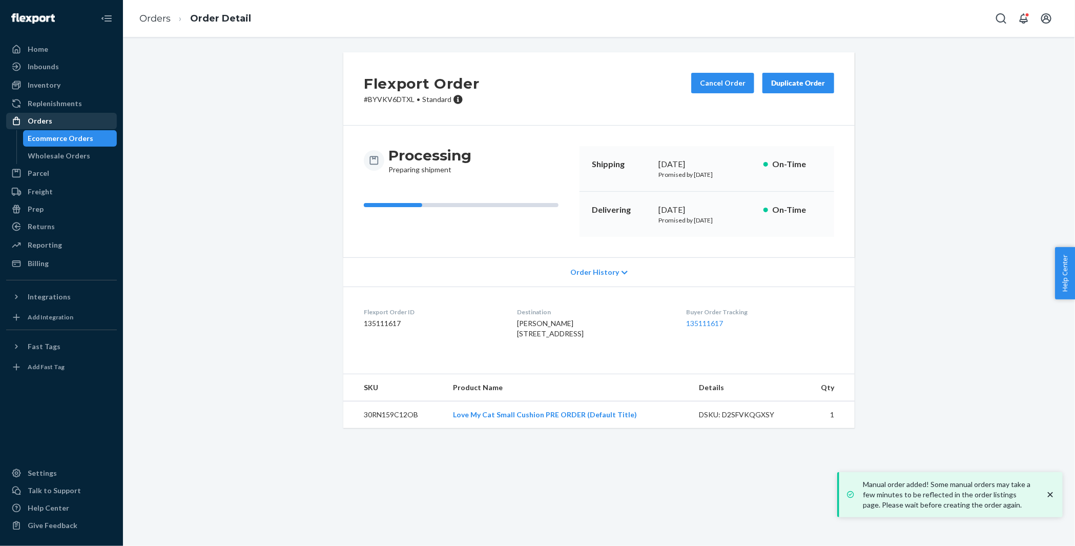
click at [79, 123] on div "Orders" at bounding box center [61, 121] width 109 height 14
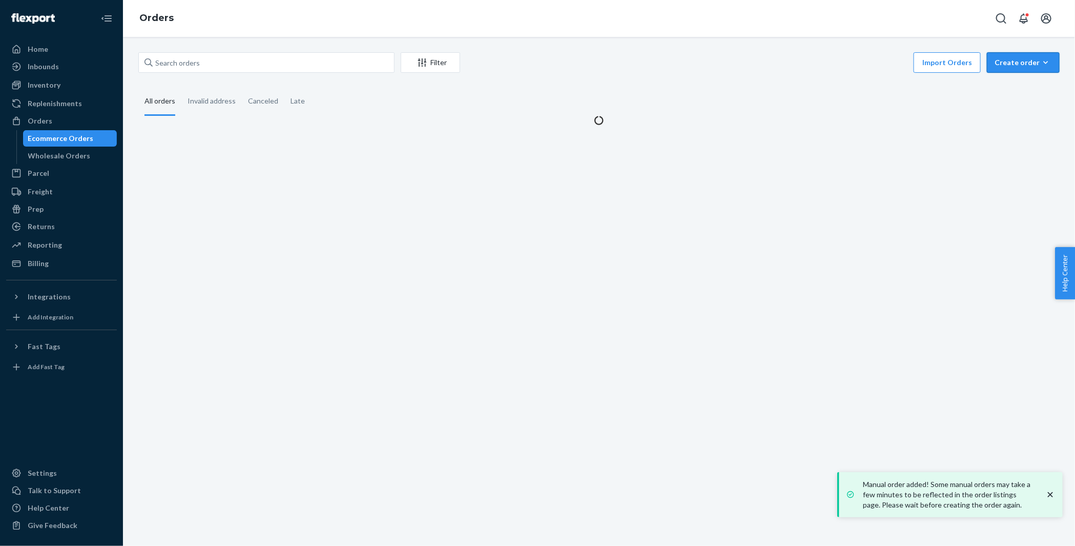
click at [1013, 68] on button "Create order Ecommerce order Removal order" at bounding box center [1023, 62] width 73 height 21
click at [1013, 77] on button "Ecommerce order" at bounding box center [1039, 87] width 98 height 22
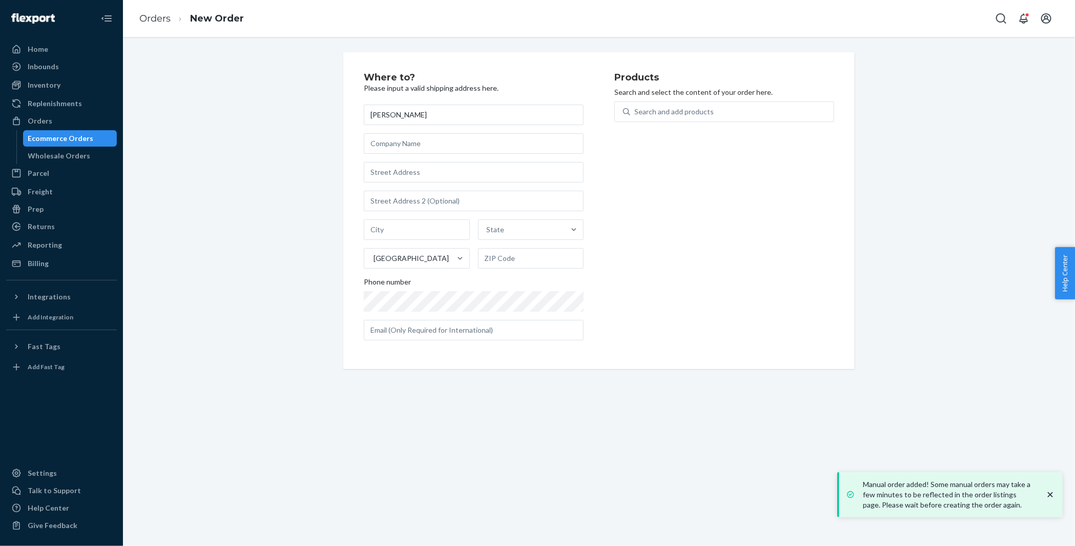
type input "[PERSON_NAME]"
click at [415, 168] on input "text" at bounding box center [474, 172] width 220 height 21
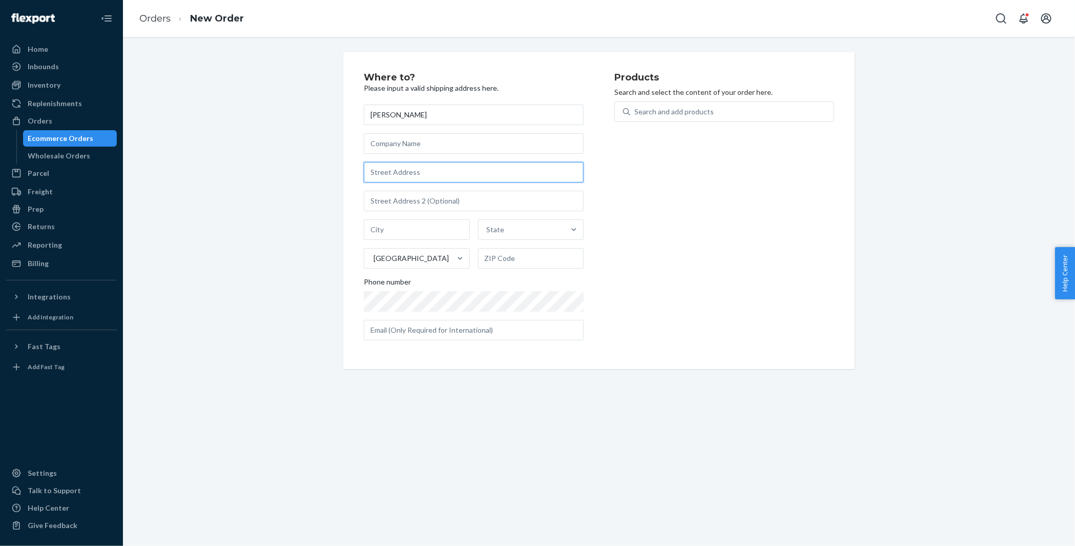
paste input "831 Cedar Lake Rd Apt 805 Biloxi MS 39532 United States"
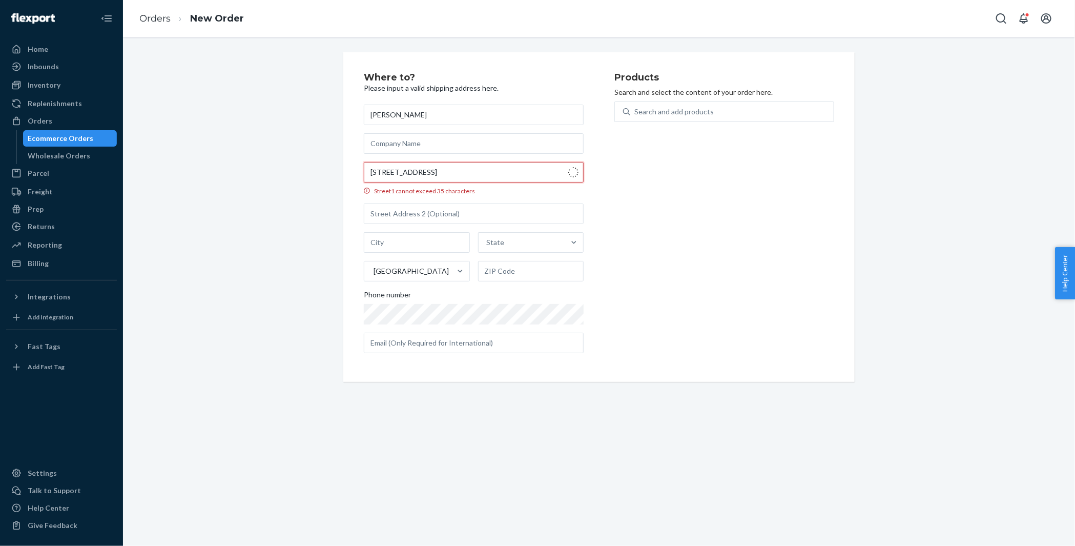
type input "831 Cedar Lake Rd"
type input "805"
type input "Biloxi"
type input "39532"
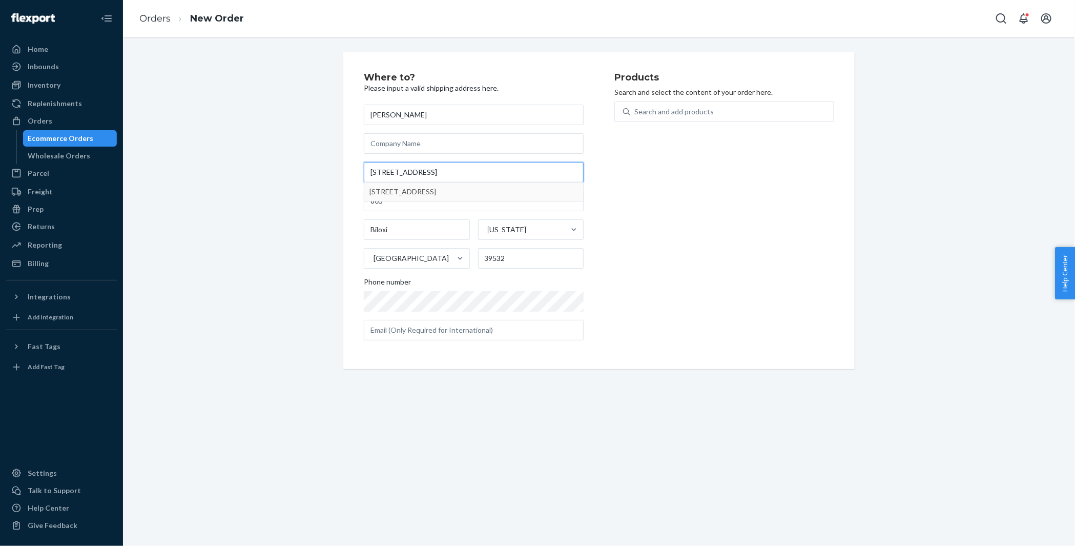
type input "831 Cedar Lake Rd"
click at [304, 190] on div "Where to? Please input a valid shipping address here. Marta Fajardo 831 Cedar L…" at bounding box center [599, 210] width 937 height 317
click at [664, 116] on div "Search and add products" at bounding box center [674, 112] width 79 height 10
click at [636, 116] on input "Search and add products" at bounding box center [635, 112] width 1 height 10
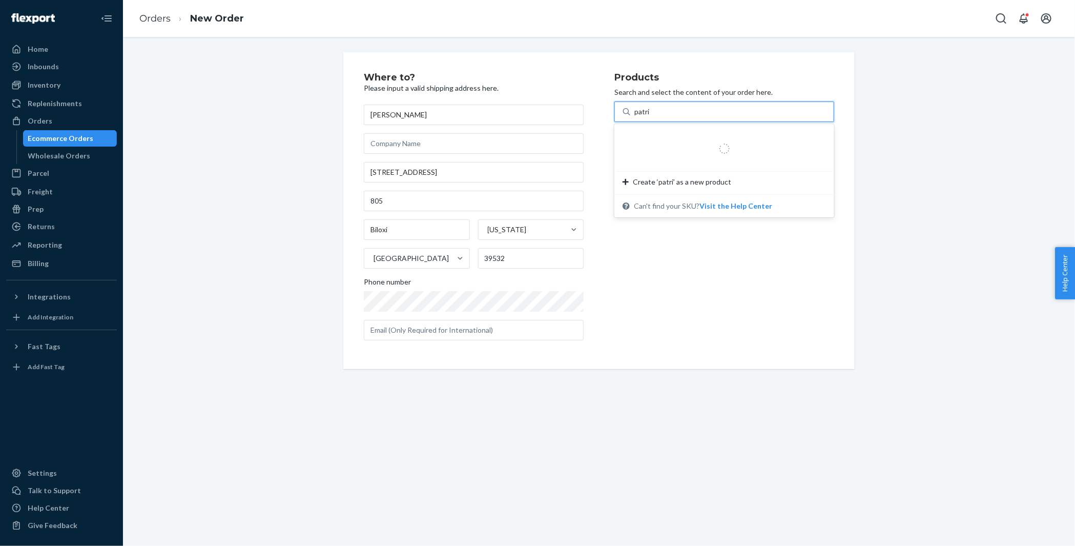
type input "patria"
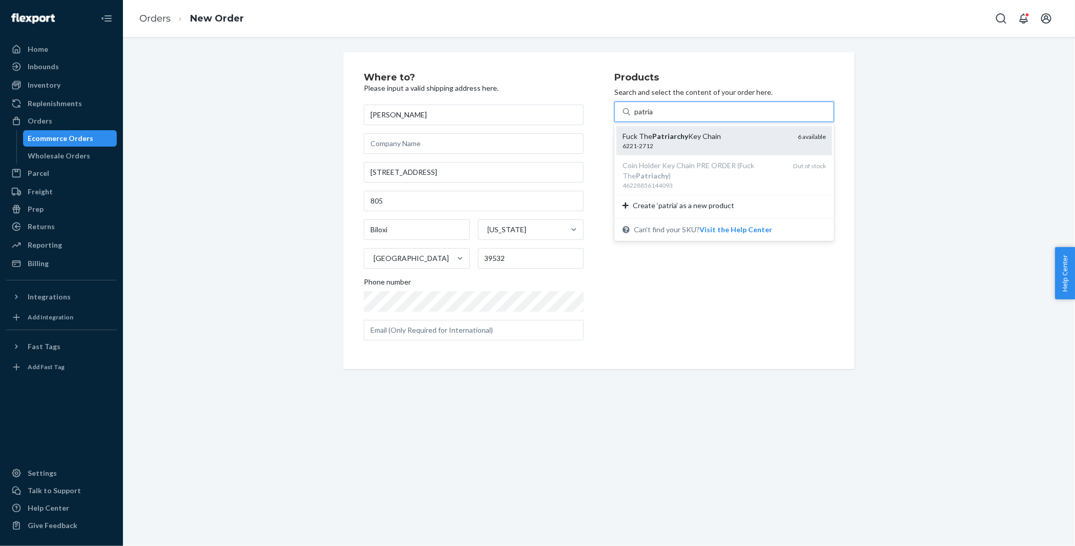
click at [654, 144] on div "6221-2712" at bounding box center [706, 145] width 167 height 9
click at [654, 117] on input "patria" at bounding box center [644, 112] width 19 height 10
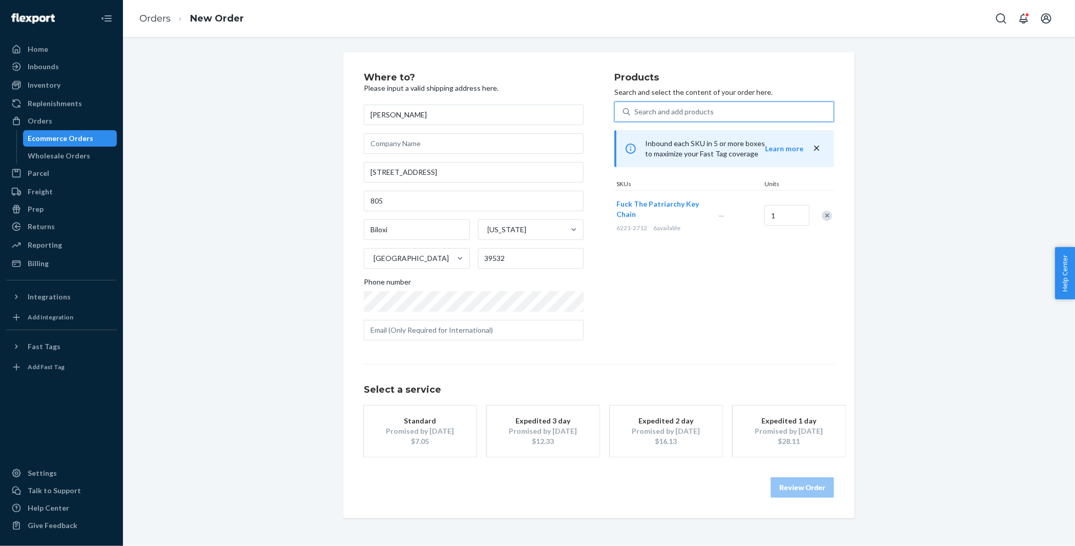
click at [664, 114] on div "Search and add products" at bounding box center [674, 112] width 79 height 10
click at [636, 114] on input "0 results available. Use Up and Down to choose options, press Enter to select t…" at bounding box center [635, 112] width 1 height 10
paste input "30RN159C12OB"
type input "30RN159C12OB"
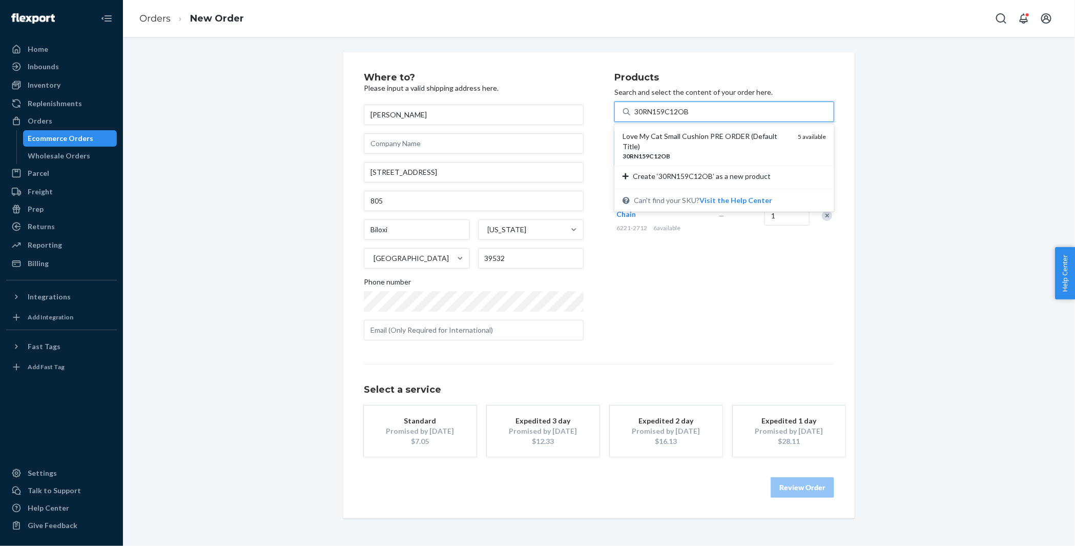
click at [667, 136] on div "Love My Cat Small Cushion PRE ORDER (Default Title)" at bounding box center [706, 141] width 167 height 21
click at [667, 117] on input "30RN159C12OB" at bounding box center [662, 112] width 55 height 10
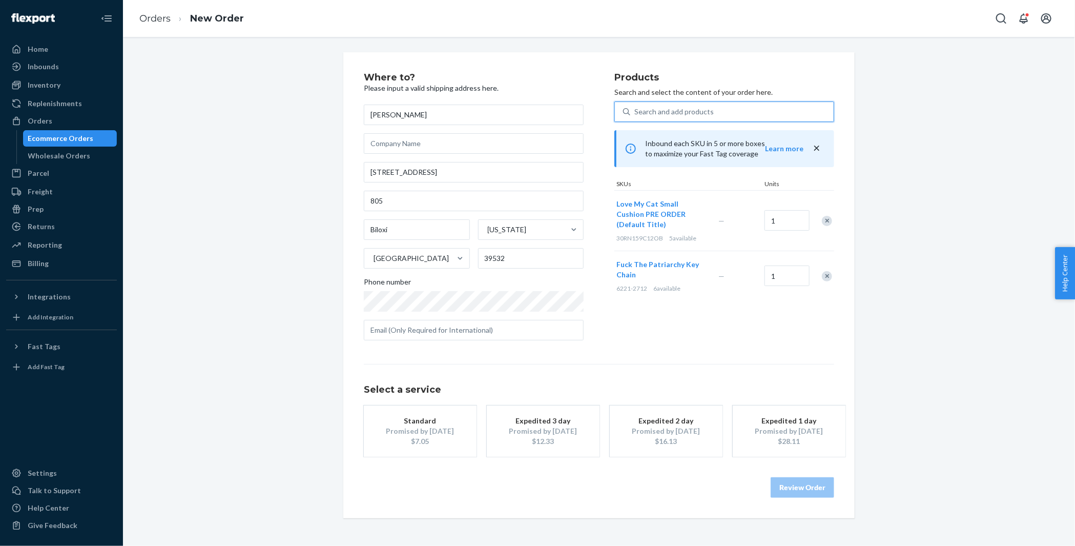
click at [428, 409] on button "Standard Promised by Sep 3, 2025 $7.05" at bounding box center [420, 430] width 113 height 51
click at [810, 487] on button "Review Order" at bounding box center [803, 487] width 64 height 21
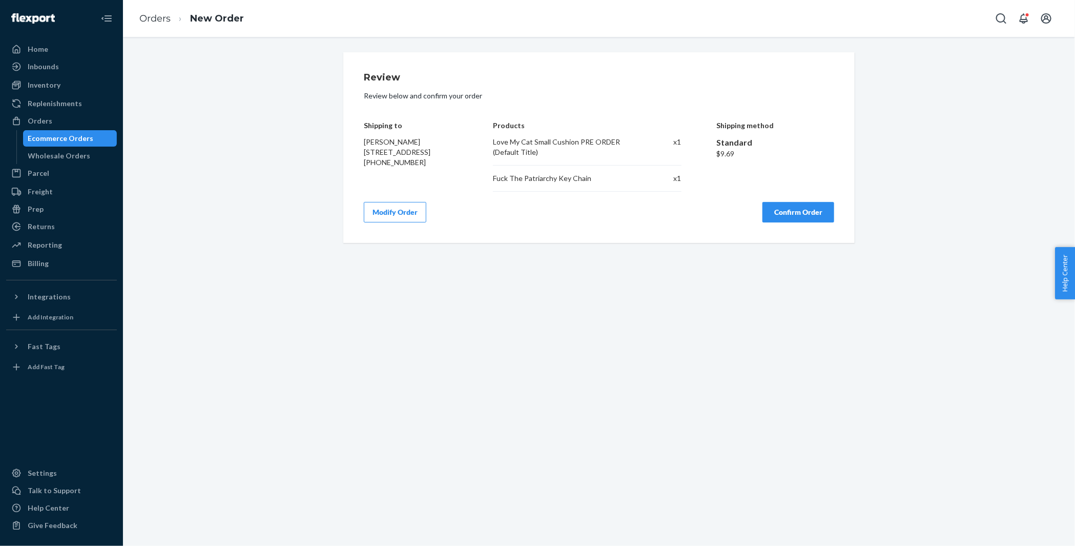
click at [383, 216] on button "Modify Order" at bounding box center [395, 212] width 63 height 21
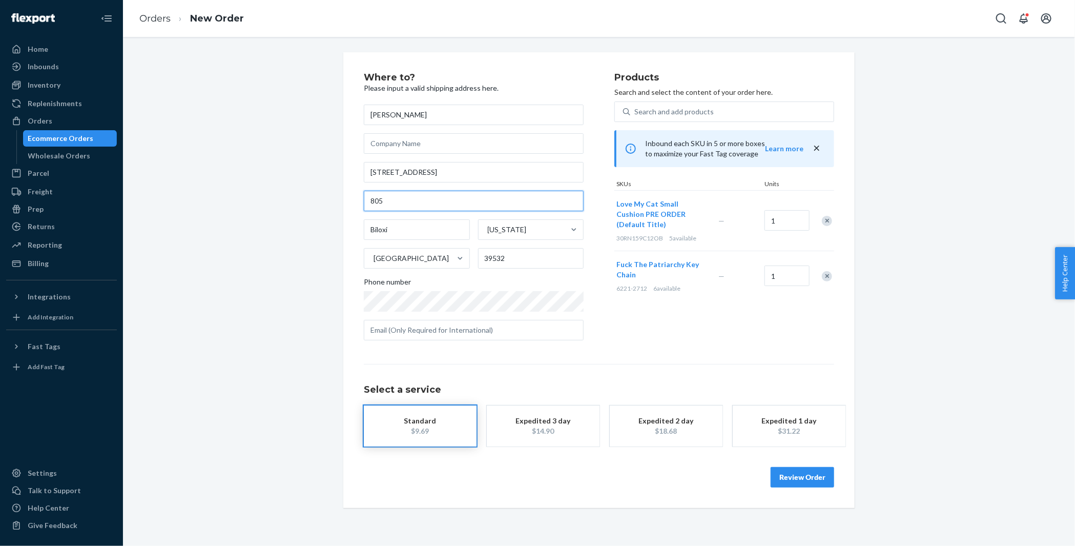
click at [366, 200] on input "805" at bounding box center [474, 201] width 220 height 21
type input "Apt 805"
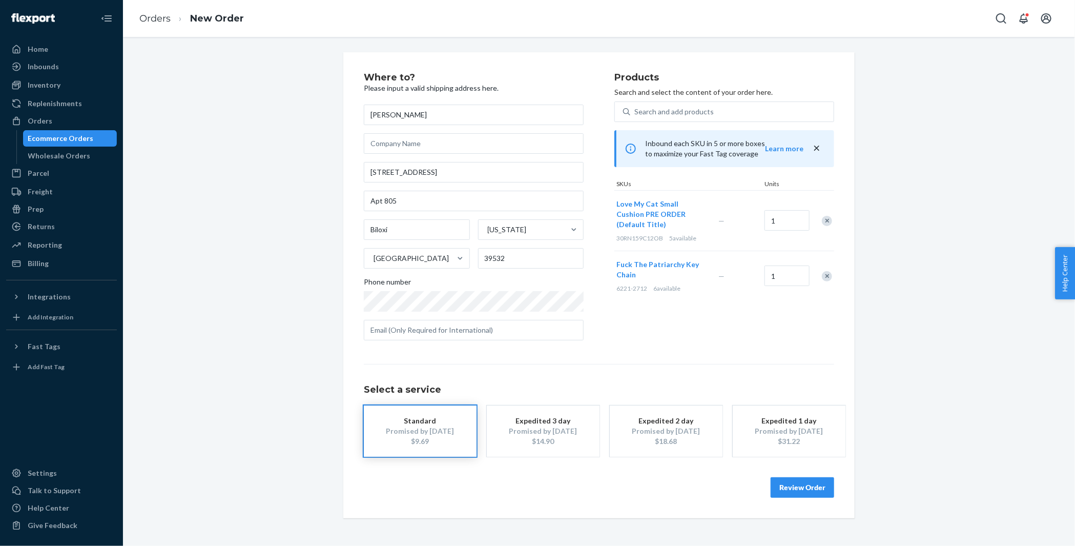
click at [810, 489] on button "Review Order" at bounding box center [803, 487] width 64 height 21
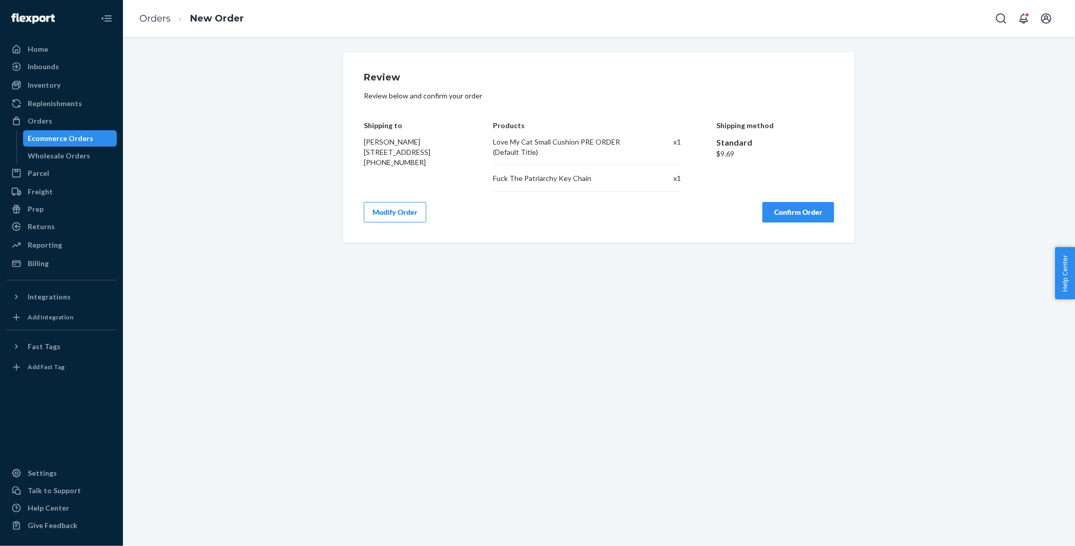
click at [815, 209] on button "Confirm Order" at bounding box center [799, 212] width 72 height 21
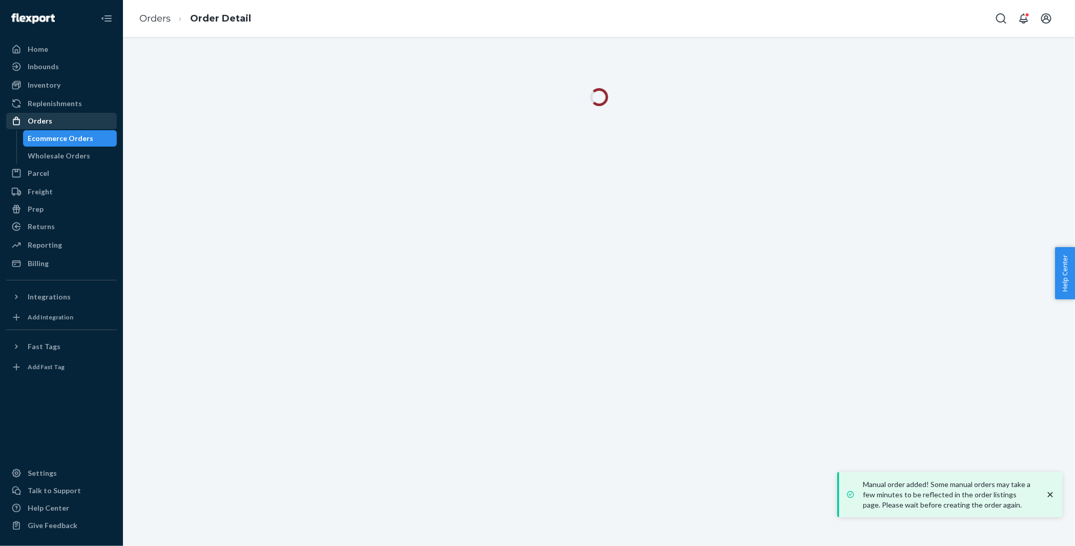
click at [83, 117] on div "Orders" at bounding box center [61, 121] width 109 height 14
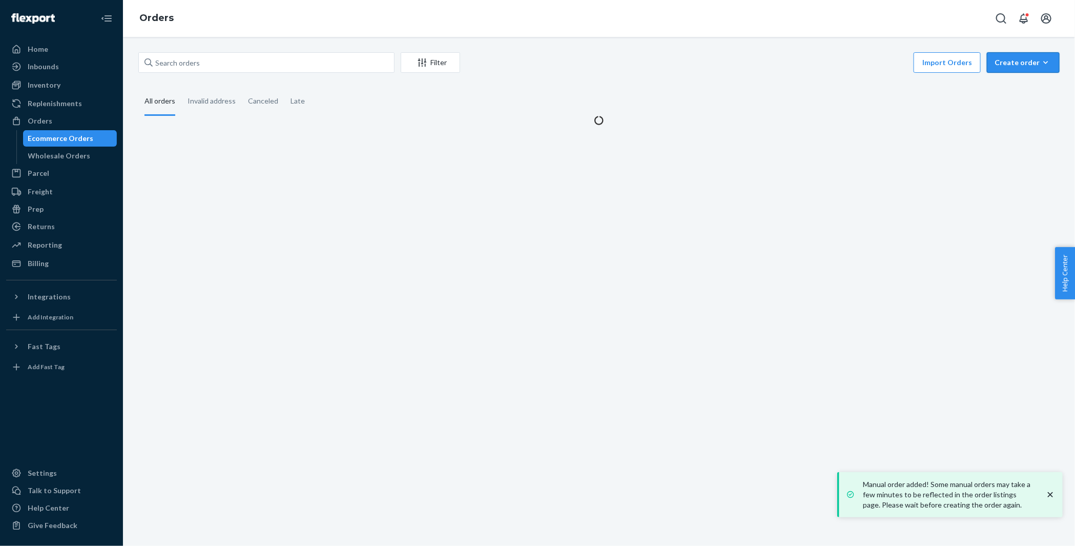
click at [1018, 55] on button "Create order Ecommerce order Removal order" at bounding box center [1023, 62] width 73 height 21
click at [1012, 87] on span "Ecommerce order" at bounding box center [1030, 87] width 64 height 7
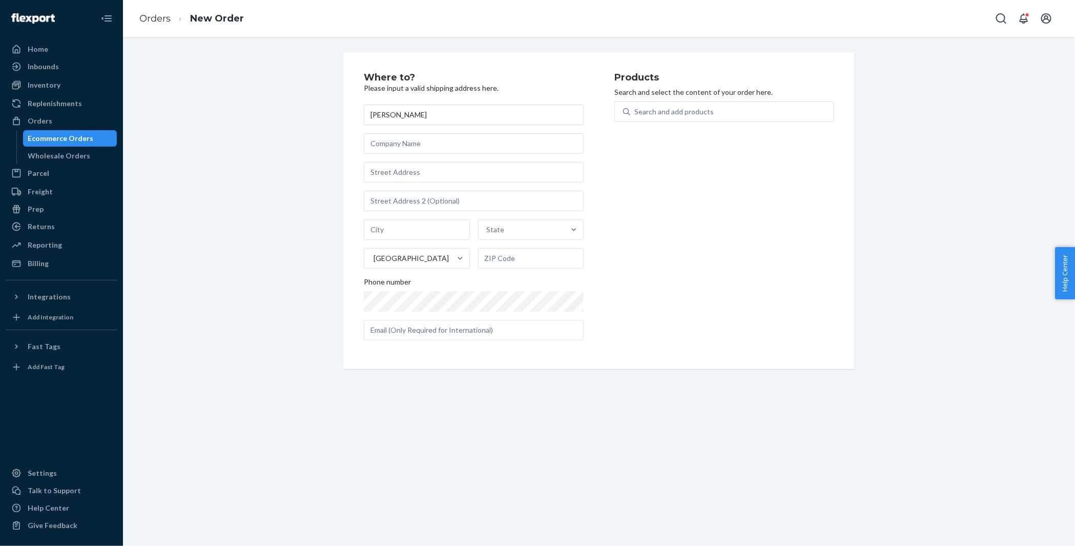
type input "[PERSON_NAME]"
click at [395, 177] on input "text" at bounding box center [474, 172] width 220 height 21
paste input "1390 Market St 1428 San Francisco CA 94102 United States"
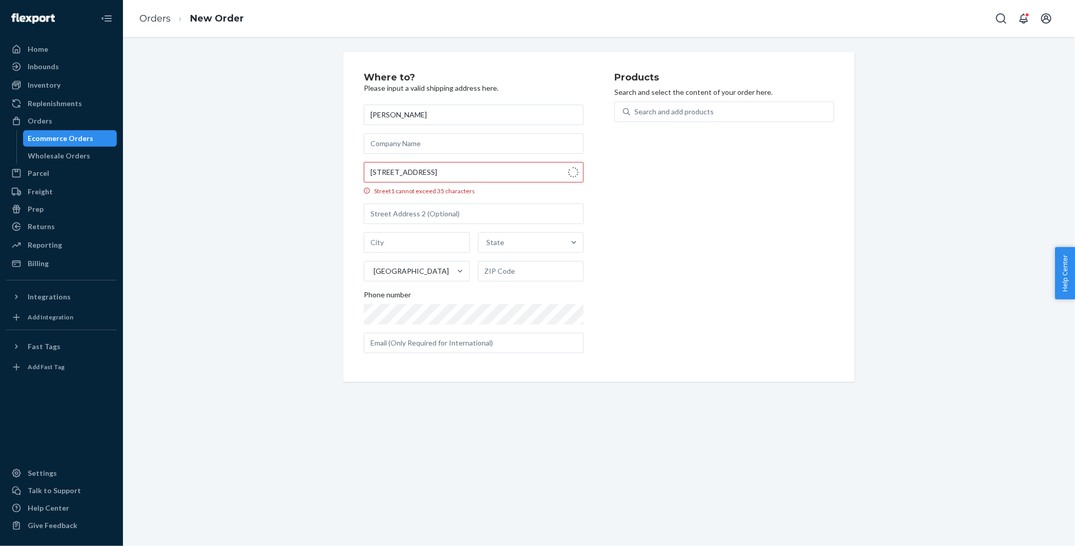
click at [277, 185] on div "Where to? Please input a valid shipping address here. Vincent Van ewyk 1390 Mar…" at bounding box center [599, 217] width 937 height 330
type input "1390 Market St"
type input "1428"
type input "San Francisco"
type input "94102"
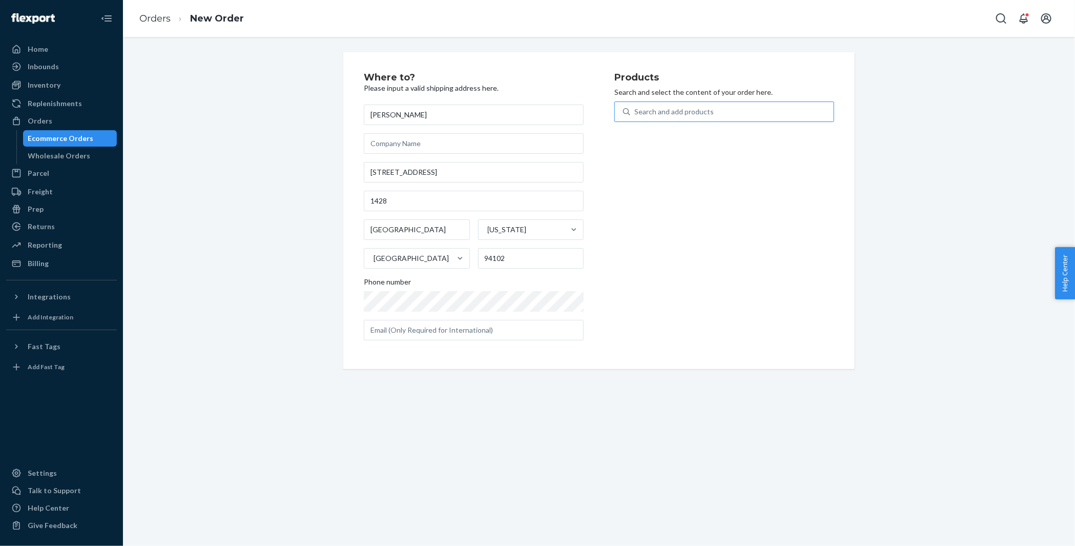
click at [675, 119] on div "Search and add products" at bounding box center [733, 112] width 204 height 18
click at [636, 117] on input "Search and add products" at bounding box center [635, 112] width 1 height 10
paste input "30RN159C12OB"
type input "30RN159C12OB"
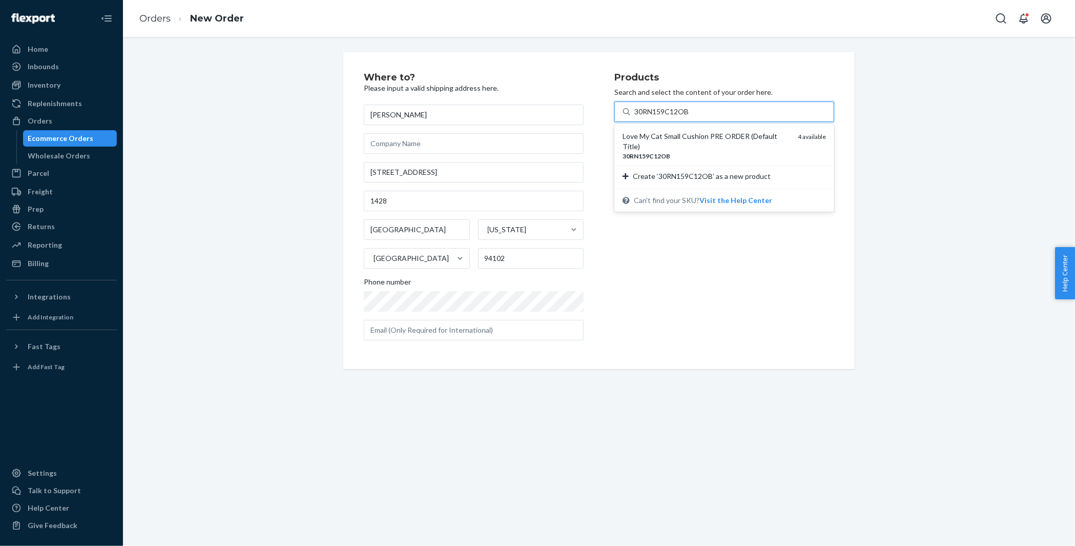
click at [668, 140] on div "Love My Cat Small Cushion PRE ORDER (Default Title)" at bounding box center [706, 141] width 167 height 21
click at [668, 117] on input "30RN159C12OB" at bounding box center [662, 112] width 55 height 10
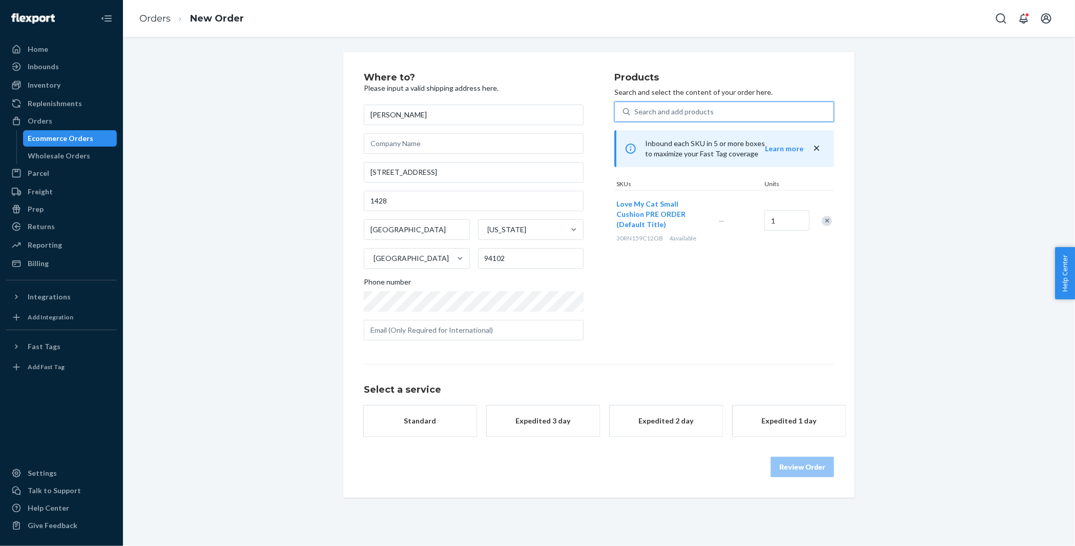
click at [452, 425] on button "Standard" at bounding box center [420, 420] width 113 height 31
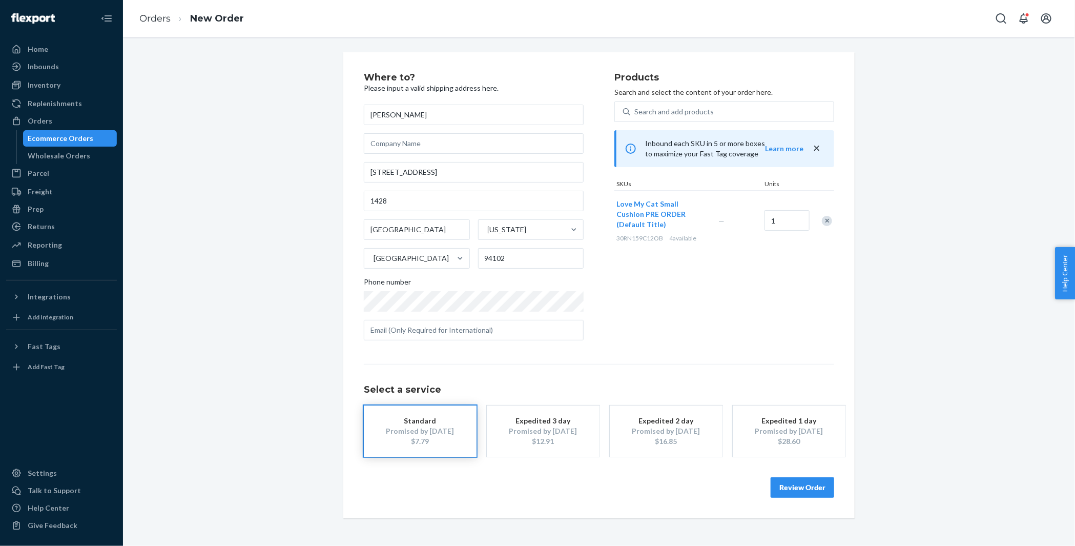
click at [812, 487] on button "Review Order" at bounding box center [803, 487] width 64 height 21
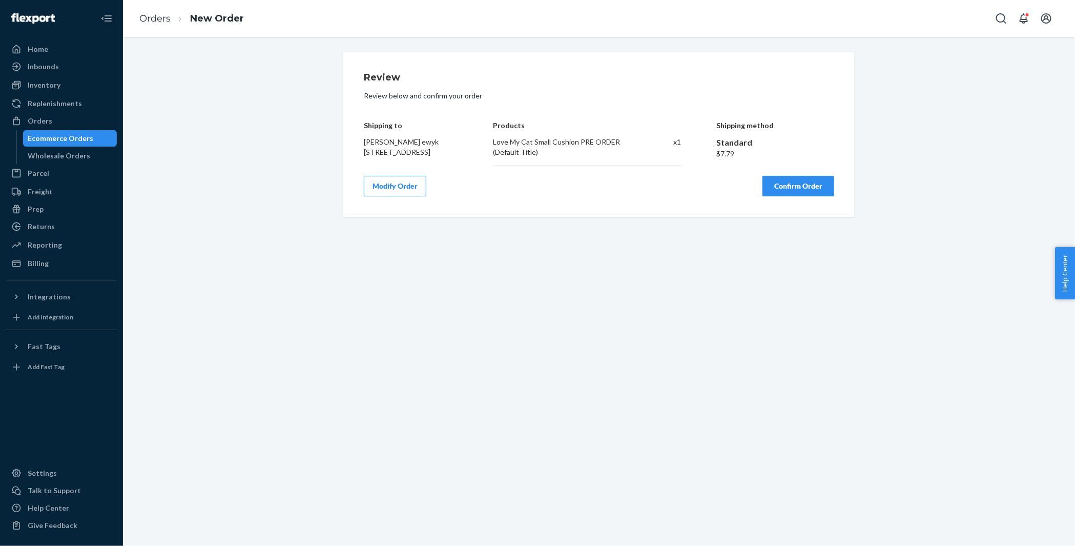
click at [790, 195] on button "Confirm Order" at bounding box center [799, 186] width 72 height 21
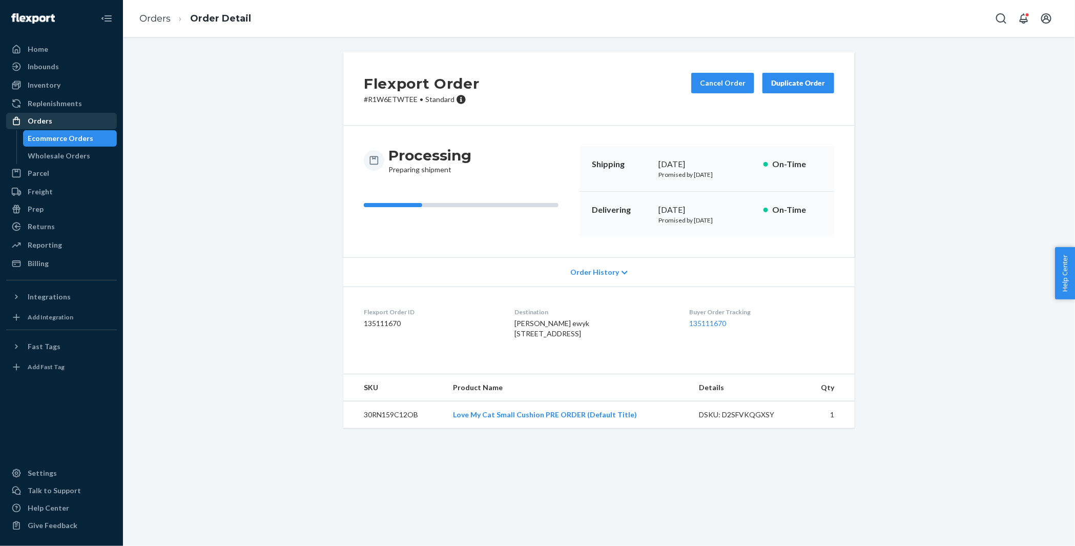
click at [102, 127] on div "Orders" at bounding box center [61, 121] width 109 height 14
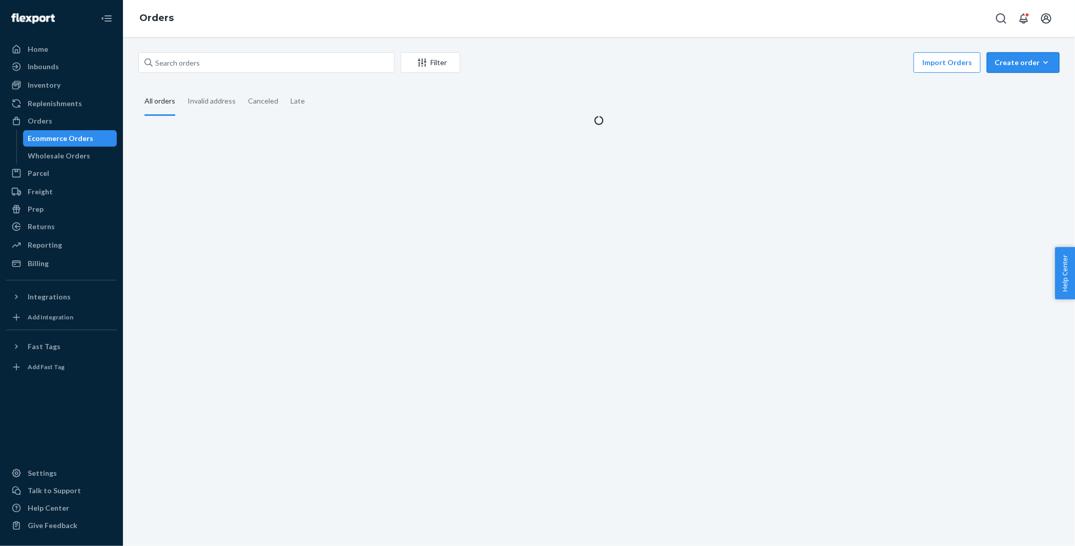
click at [1010, 65] on div "Create order" at bounding box center [1023, 62] width 57 height 10
click at [1012, 84] on span "Ecommerce order" at bounding box center [1030, 87] width 64 height 7
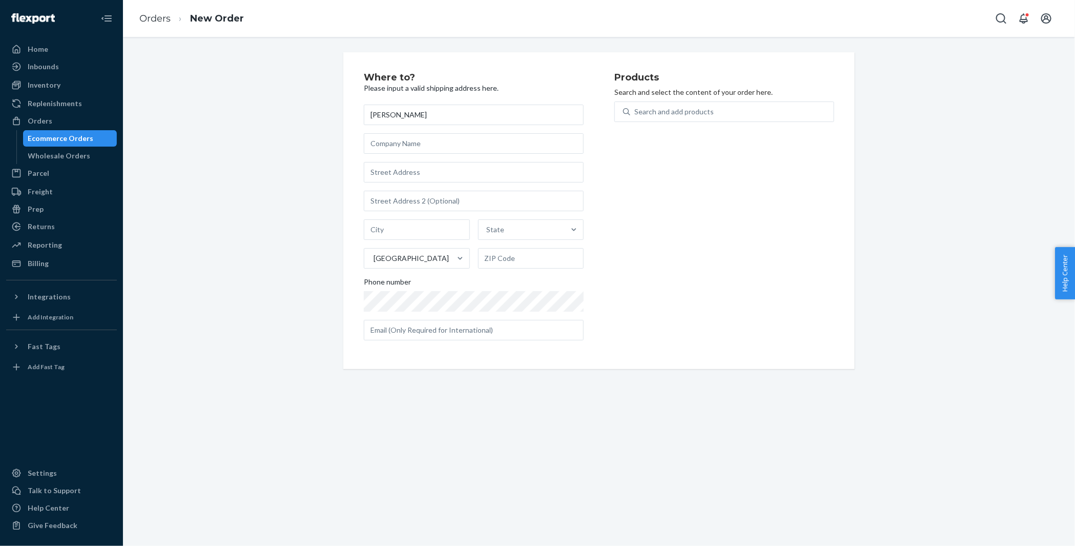
type input "[PERSON_NAME]"
click at [418, 168] on input "text" at bounding box center [474, 172] width 220 height 21
paste input "308 Holly Landing Way Saint Augustine FL 32092 United States"
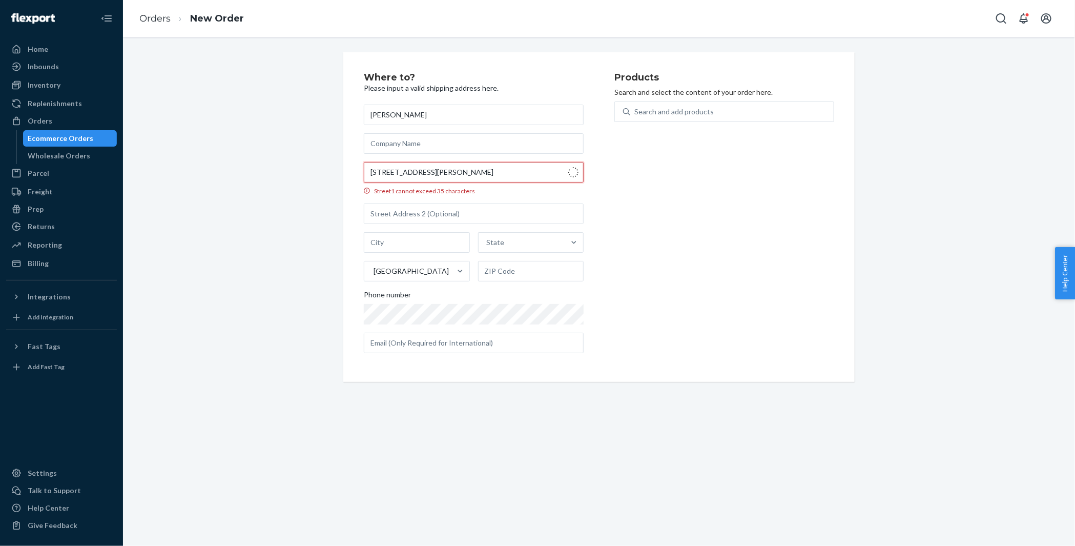
type input "308 Holly Landing Wy"
type input "St. Augustine"
type input "32092"
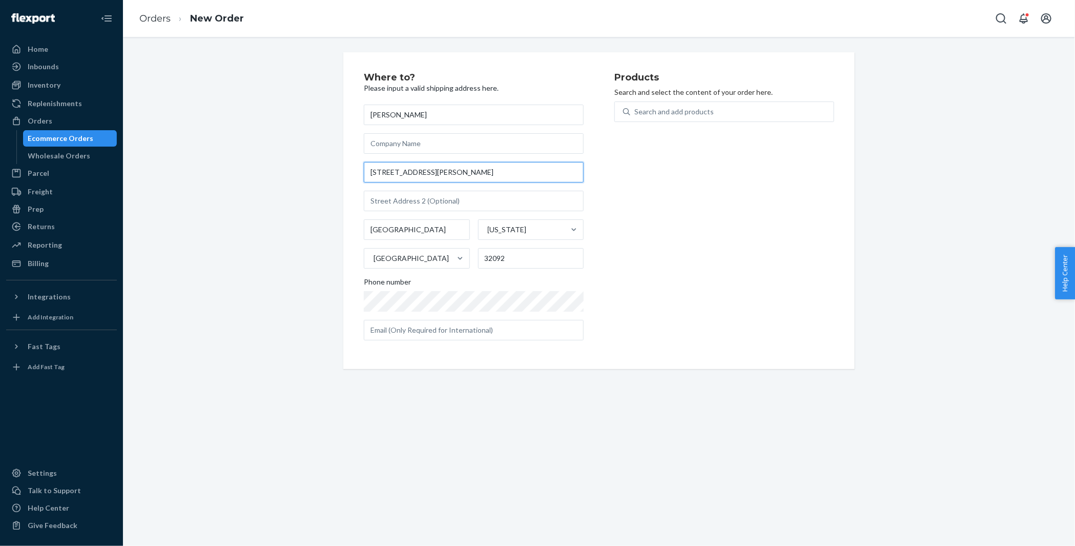
scroll to position [0, 0]
type input "308 Holly Landing Wy"
click at [265, 160] on div "Where to? Please input a valid shipping address here. Kara Owen 308 Holly Landi…" at bounding box center [599, 210] width 937 height 317
click at [686, 121] on div "Search and add products" at bounding box center [725, 111] width 220 height 21
click at [636, 117] on input "Search and add products" at bounding box center [635, 112] width 1 height 10
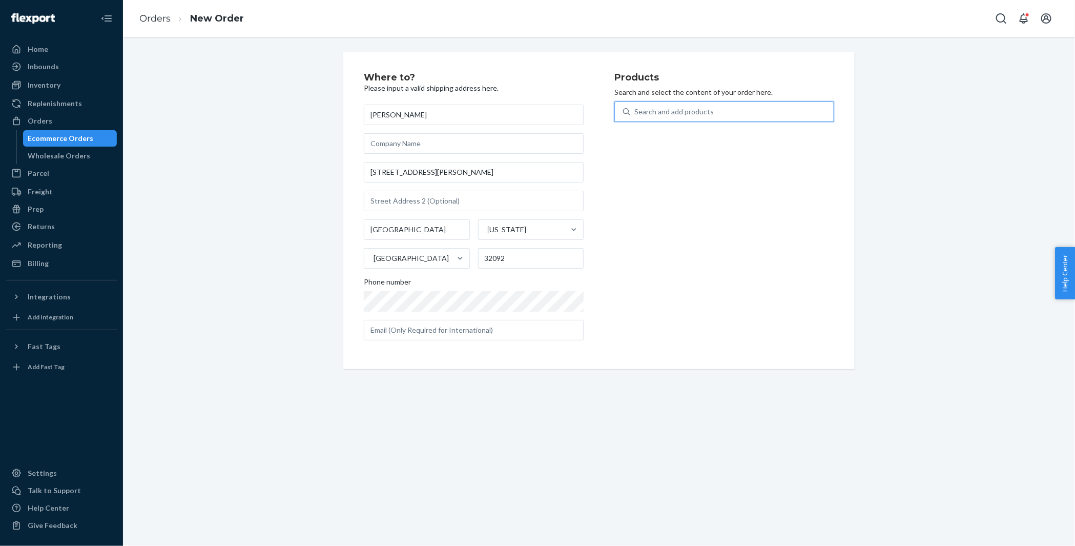
paste input "30KN378C22OB"
type input "30KN378C22OB"
paste input "30AV593C12OB"
type input "30AV593C12OB"
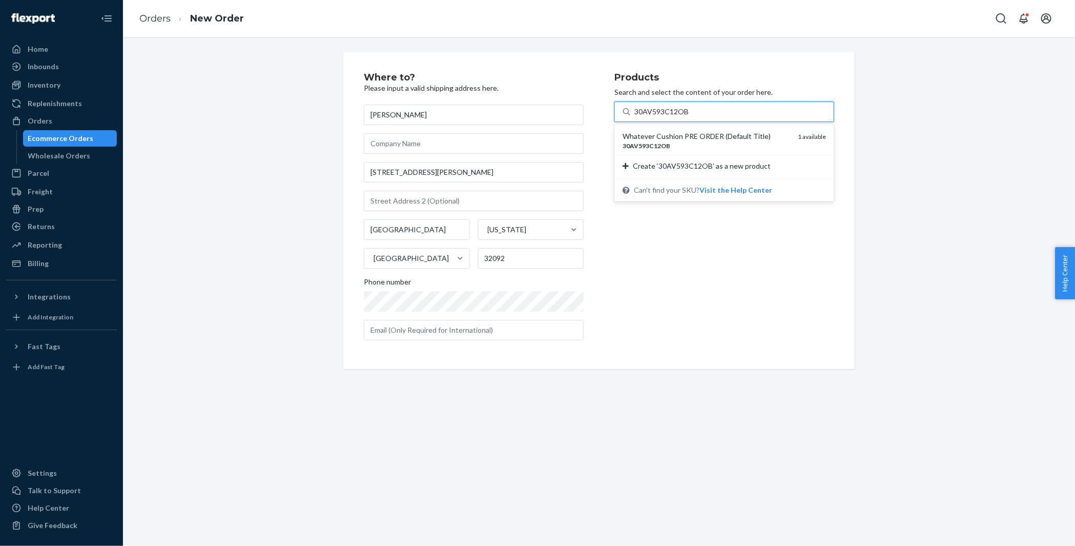
click at [675, 137] on div "Whatever Cushion PRE ORDER (Default Title)" at bounding box center [706, 136] width 167 height 10
click at [675, 117] on input "30AV593C12OB" at bounding box center [662, 112] width 55 height 10
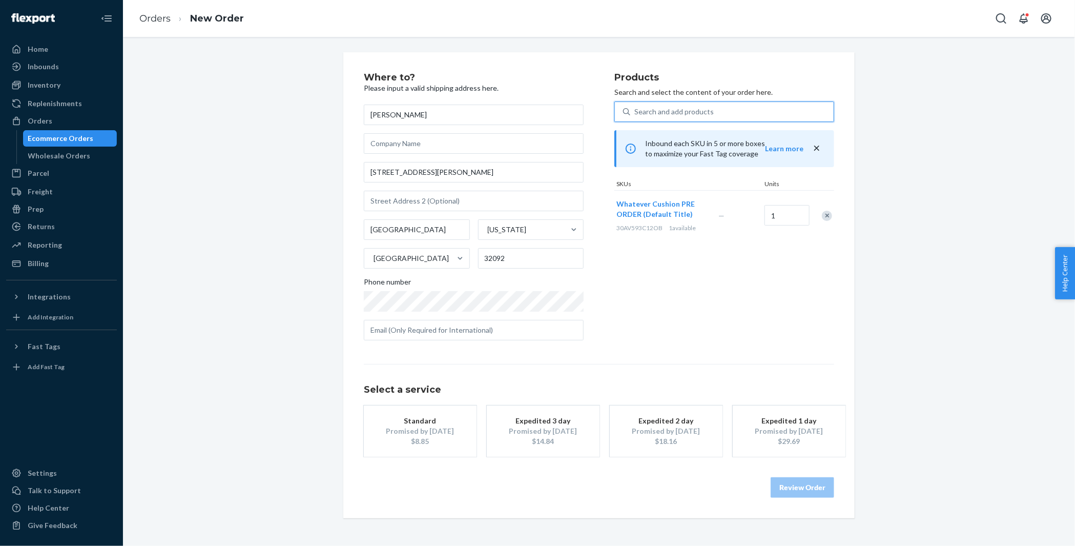
click at [660, 119] on div "Search and add products" at bounding box center [733, 112] width 204 height 18
click at [636, 117] on input "0 results available. Select is focused ,type to refine list, press Down to open…" at bounding box center [635, 112] width 1 height 10
paste input "30TG462C05OB"
type input "30TG462C05OB"
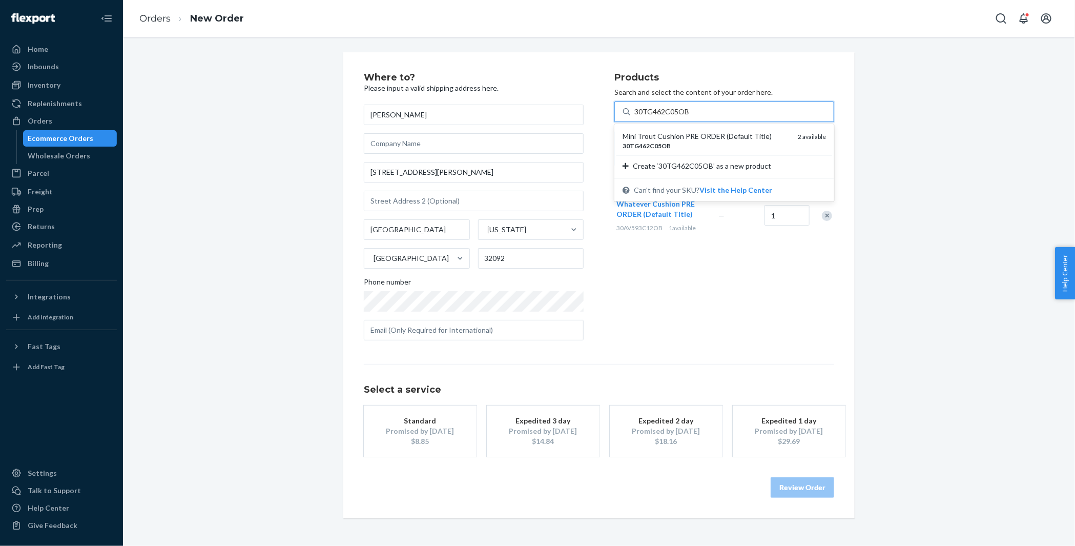
click at [652, 136] on div "Mini Trout Cushion PRE ORDER (Default Title)" at bounding box center [706, 136] width 167 height 10
click at [652, 117] on input "30TG462C05OB" at bounding box center [662, 112] width 54 height 10
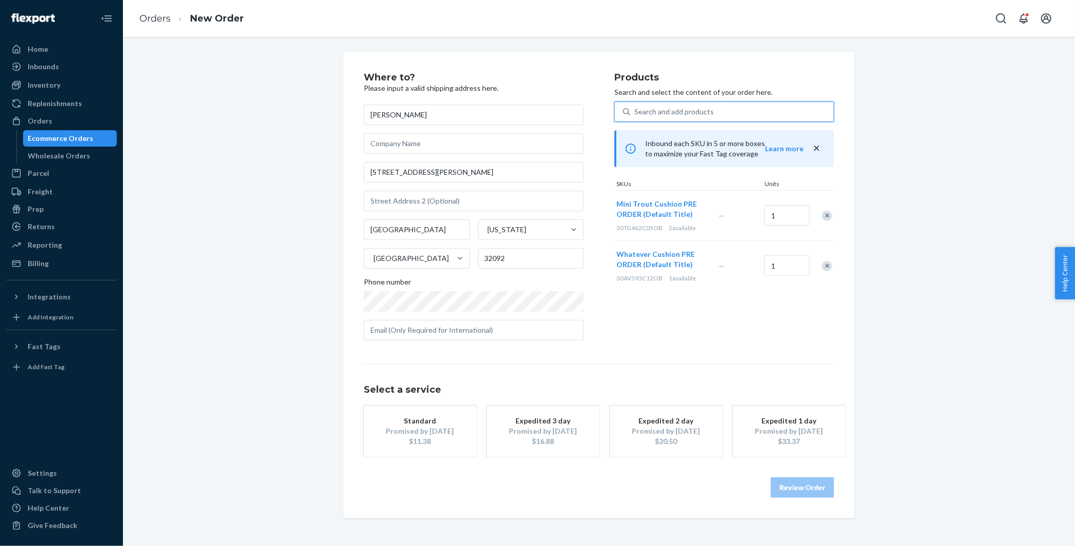
click at [658, 114] on div "Search and add products" at bounding box center [674, 112] width 79 height 10
click at [636, 114] on input "0 results available. Use Up and Down to choose options, press Enter to select t…" at bounding box center [635, 112] width 1 height 10
paste input "30TG815C12OB"
type input "30TG815C12OB"
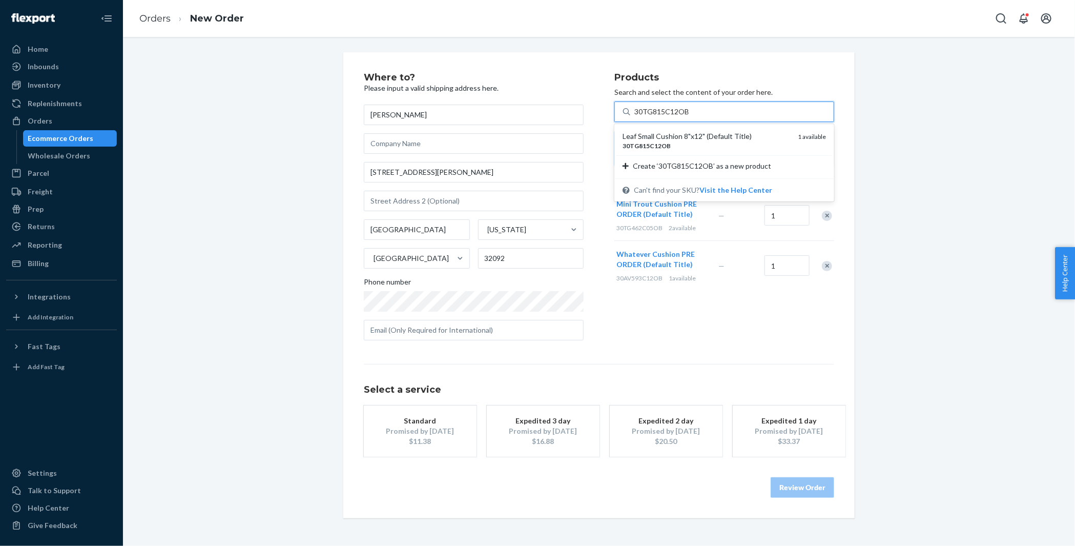
click at [658, 133] on div "Leaf Small Cushion 8"x12" (Default Title)" at bounding box center [706, 136] width 167 height 10
click at [658, 117] on input "30TG815C12OB" at bounding box center [662, 112] width 54 height 10
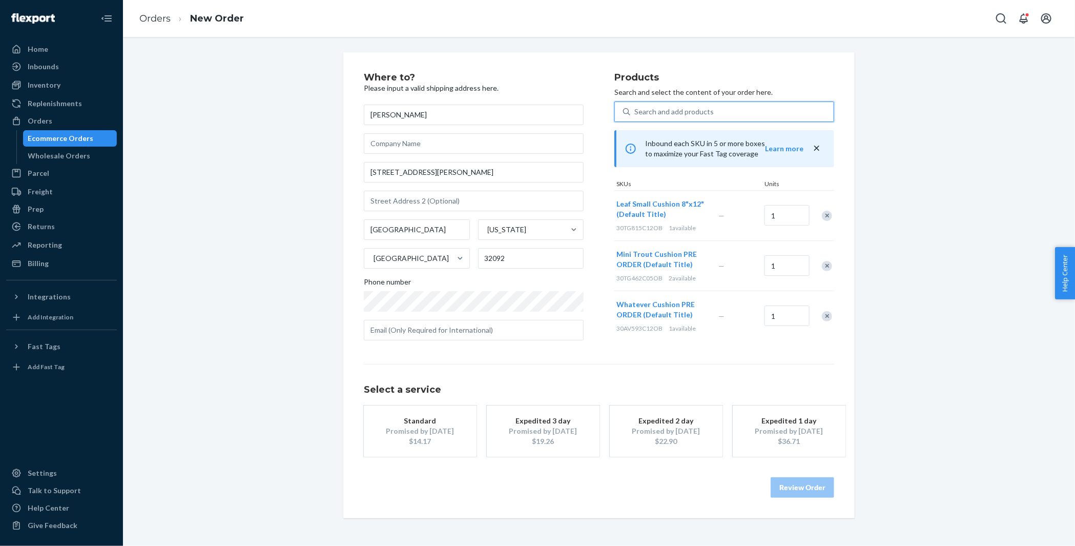
click at [675, 116] on div "Search and add products" at bounding box center [674, 112] width 79 height 10
click at [636, 116] on input "0 results available. Use Up and Down to choose options, press Enter to select t…" at bounding box center [635, 112] width 1 height 10
paste input "30AV27C22OB"
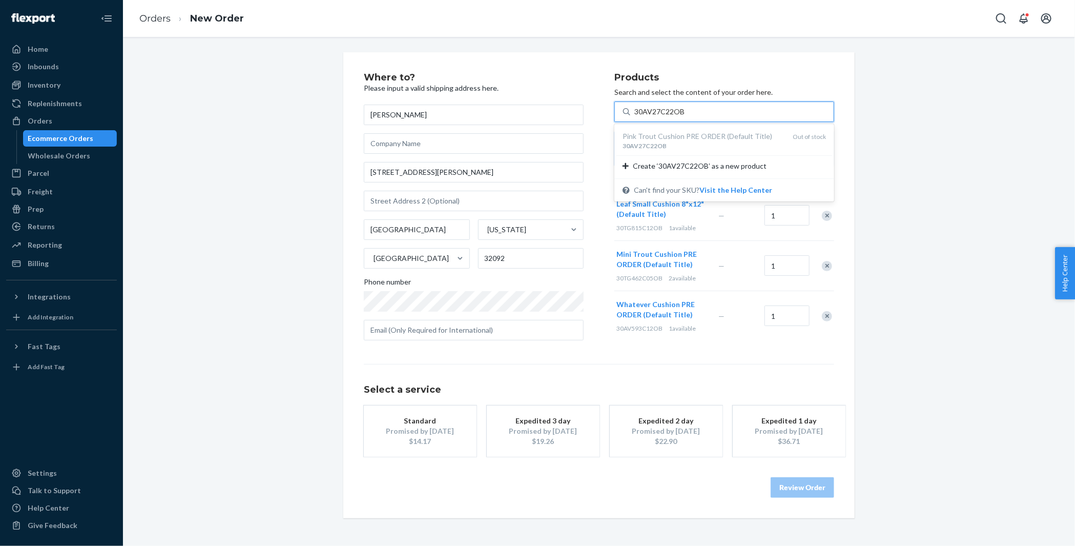
type input "30AV27C22OB"
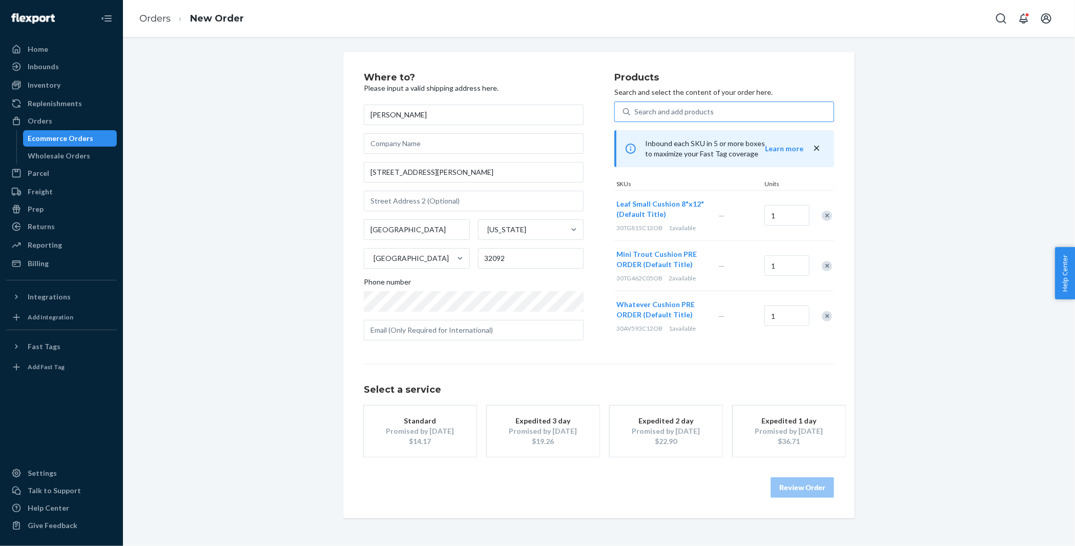
click at [626, 49] on div "Where to? Please input a valid shipping address here. Kara Owen 308 Holly Landi…" at bounding box center [599, 291] width 952 height 509
click at [419, 436] on div "$14.17" at bounding box center [420, 441] width 82 height 10
click at [794, 490] on button "Review Order" at bounding box center [803, 487] width 64 height 21
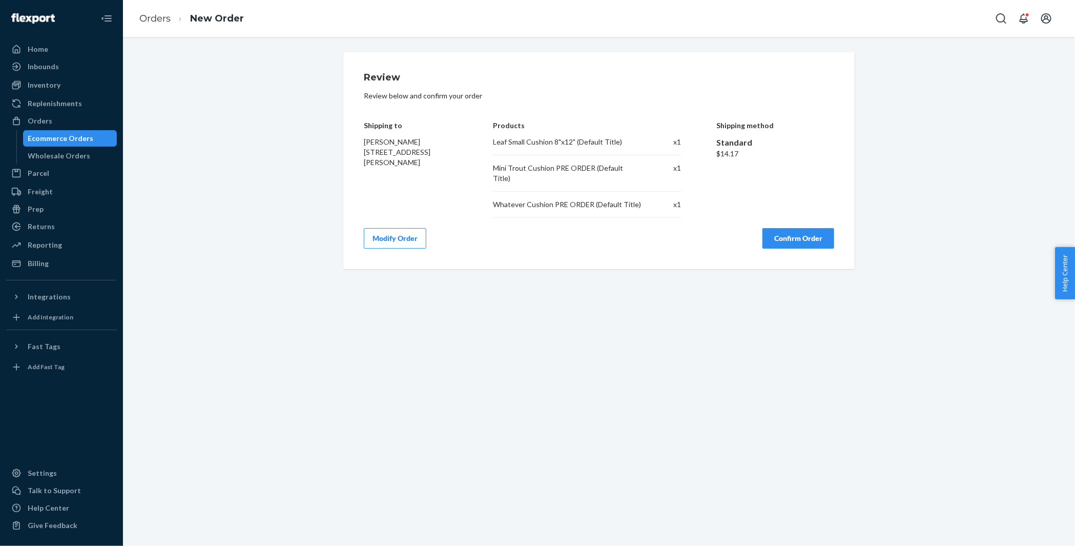
click at [788, 231] on button "Confirm Order" at bounding box center [799, 238] width 72 height 21
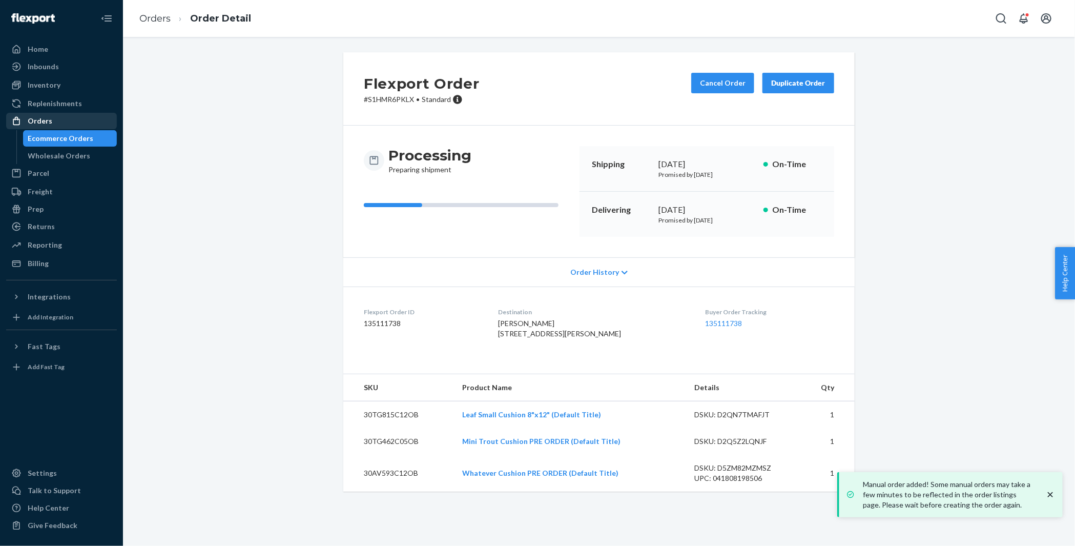
click at [84, 121] on div "Orders" at bounding box center [61, 121] width 109 height 14
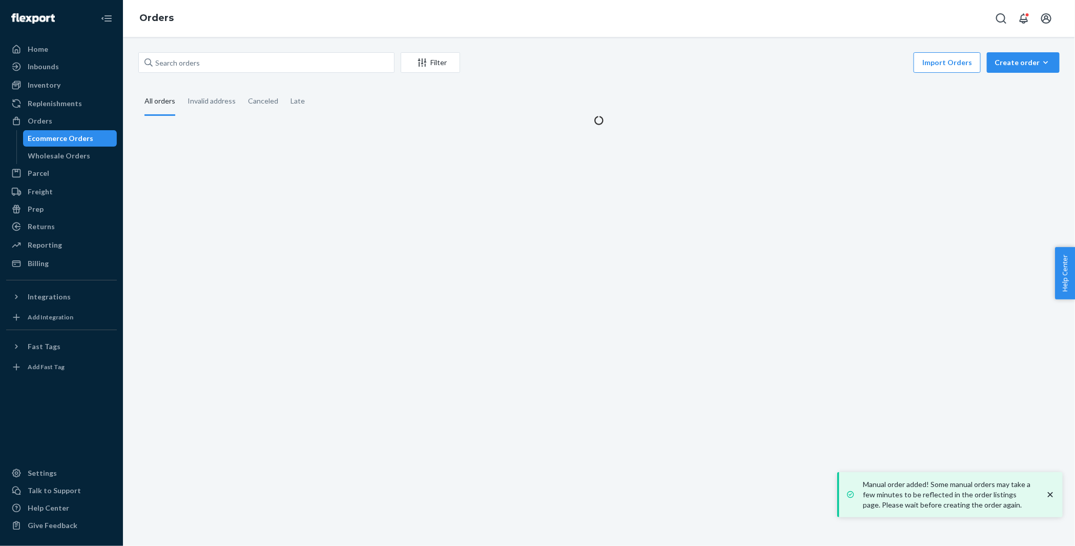
click at [1030, 73] on div "Import Orders Create order Ecommerce order Removal order" at bounding box center [763, 63] width 594 height 23
click at [1012, 60] on div "Create order" at bounding box center [1023, 62] width 57 height 10
click at [1012, 87] on span "Ecommerce order" at bounding box center [1030, 87] width 64 height 7
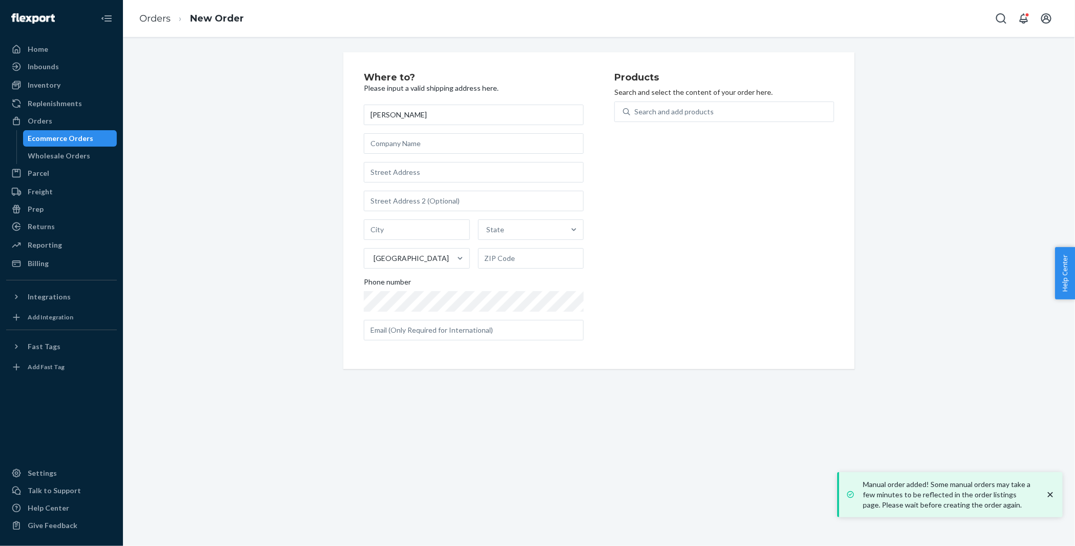
type input "[PERSON_NAME]"
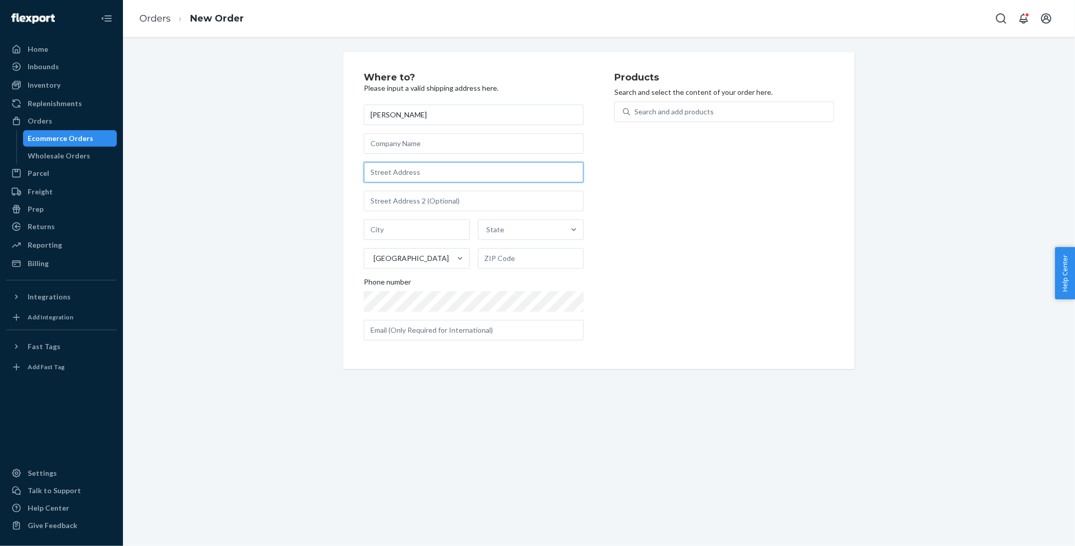
click at [419, 174] on input "text" at bounding box center [474, 172] width 220 height 21
paste input "14341 Serrano Ridge Rd Haslet TX 76052 United States"
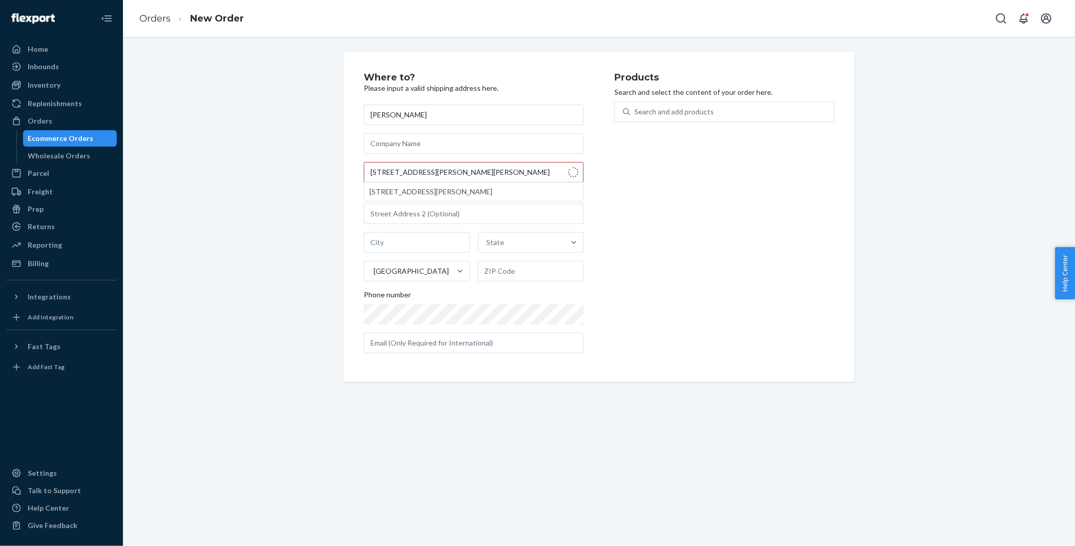
type input "14341 Serrano Ridge Rd"
type input "Haslet"
type input "76052"
click at [276, 145] on div "Where to? Please input a valid shipping address here. Hannah Garcia 14341 Serra…" at bounding box center [599, 217] width 937 height 330
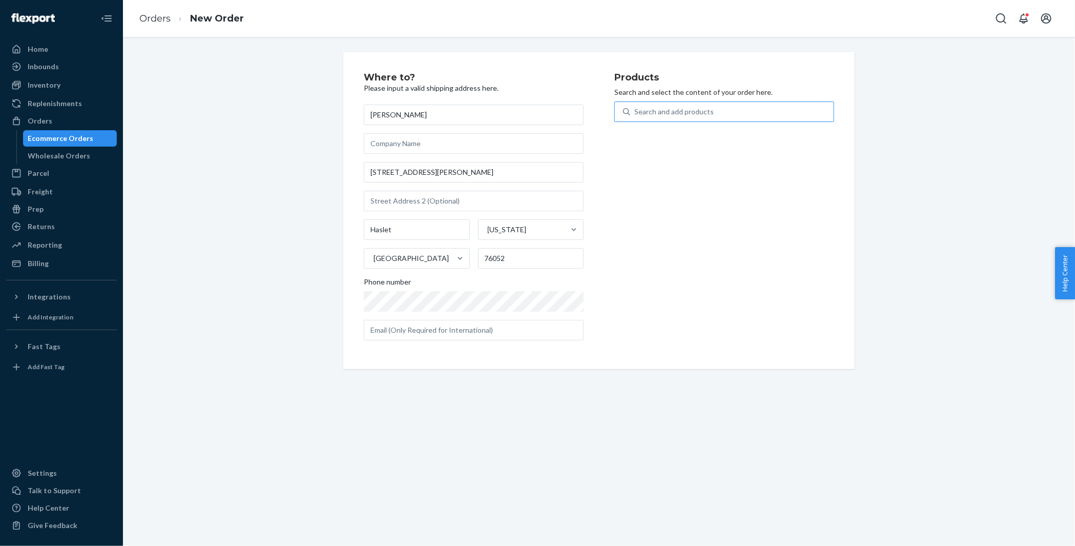
click at [683, 109] on div "Search and add products" at bounding box center [674, 112] width 79 height 10
click at [636, 109] on input "Search and add products" at bounding box center [635, 112] width 1 height 10
paste input "30HRS686C24OB"
type input "30HRS686C24OB"
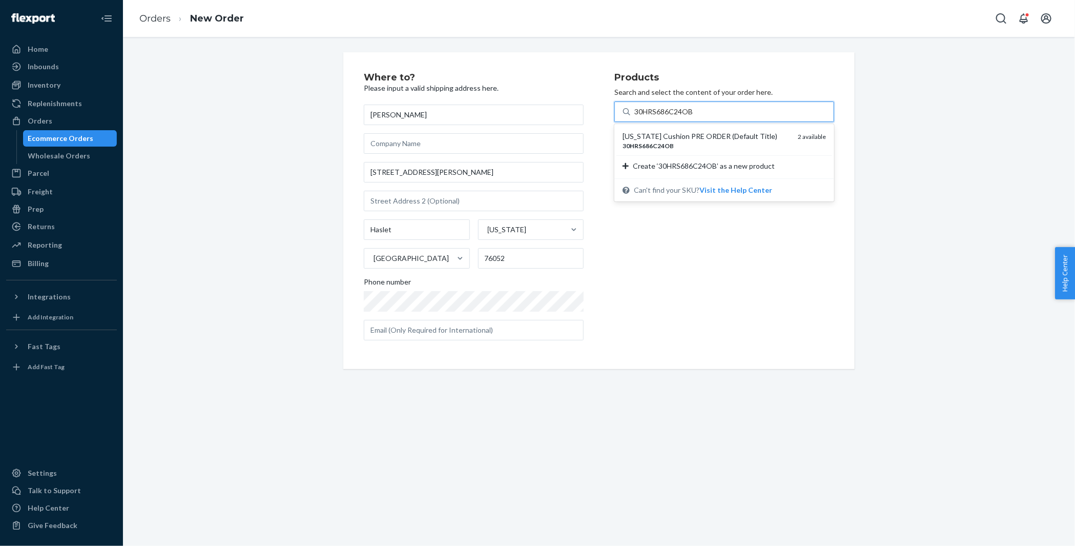
click at [667, 136] on div "[US_STATE] Cushion PRE ORDER (Default Title)" at bounding box center [706, 136] width 167 height 10
click at [667, 117] on input "30HRS686C24OB" at bounding box center [664, 112] width 59 height 10
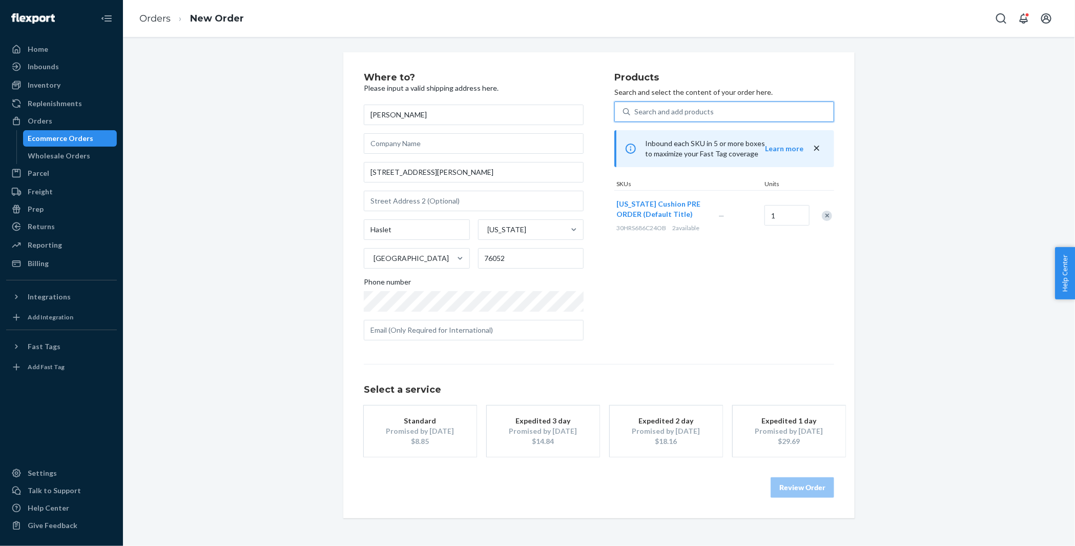
click at [661, 110] on div "Search and add products" at bounding box center [674, 112] width 79 height 10
click at [636, 110] on input "0 results available. Select is focused ,type to refine list, press Down to open…" at bounding box center [635, 112] width 1 height 10
paste input "30HRS685C24OB"
type input "30HRS685C24OB"
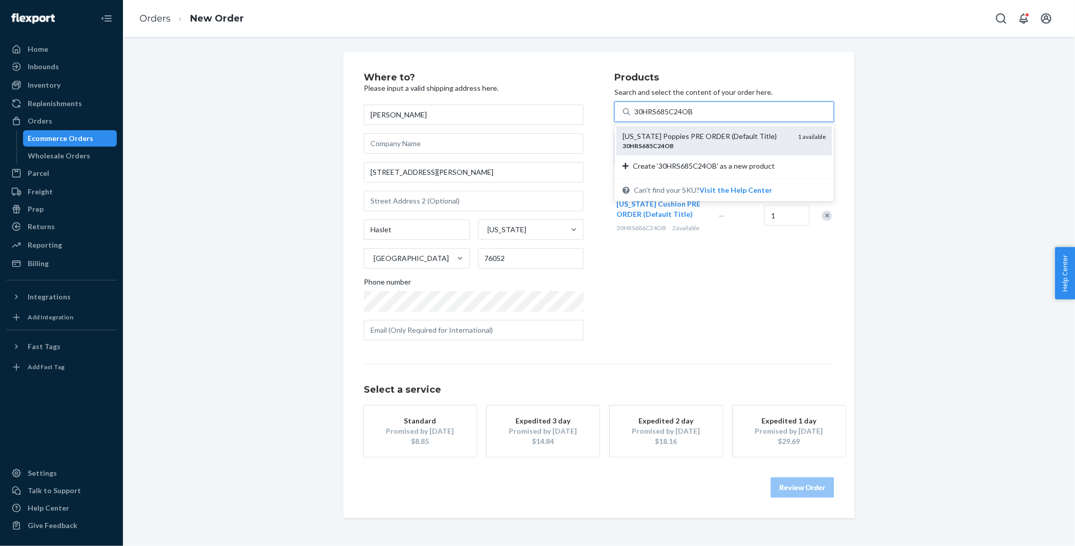
click at [662, 135] on div "[US_STATE] Poppies PRE ORDER (Default Title)" at bounding box center [706, 136] width 167 height 10
click at [662, 117] on input "30HRS685C24OB" at bounding box center [664, 112] width 59 height 10
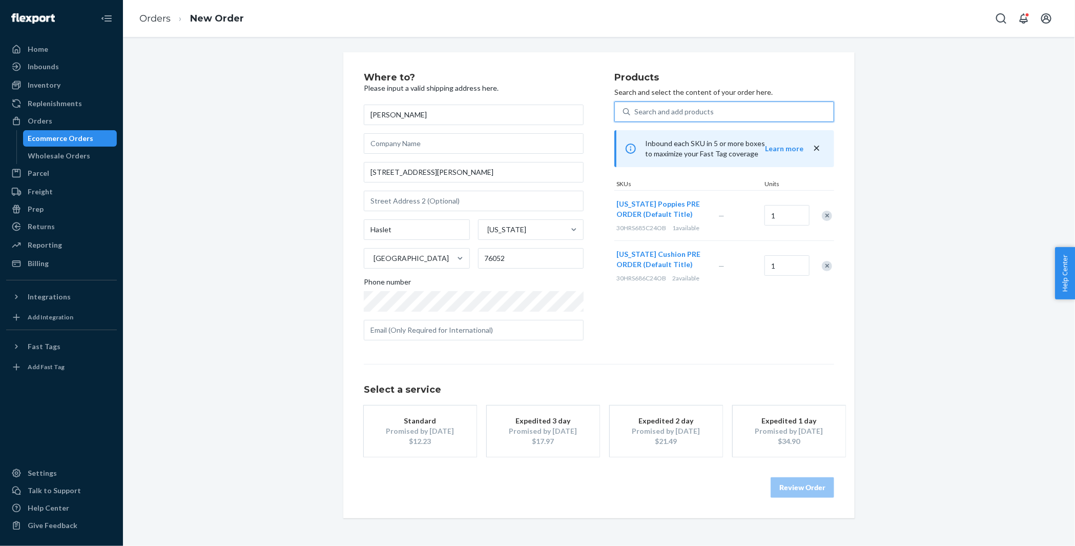
click at [683, 109] on div "Search and add products" at bounding box center [674, 112] width 79 height 10
click at [636, 109] on input "0 results available. Use Up and Down to choose options, press Enter to select t…" at bounding box center [635, 112] width 1 height 10
paste input "KEY-AFFD-01"
type input "KEY-AFFD-01"
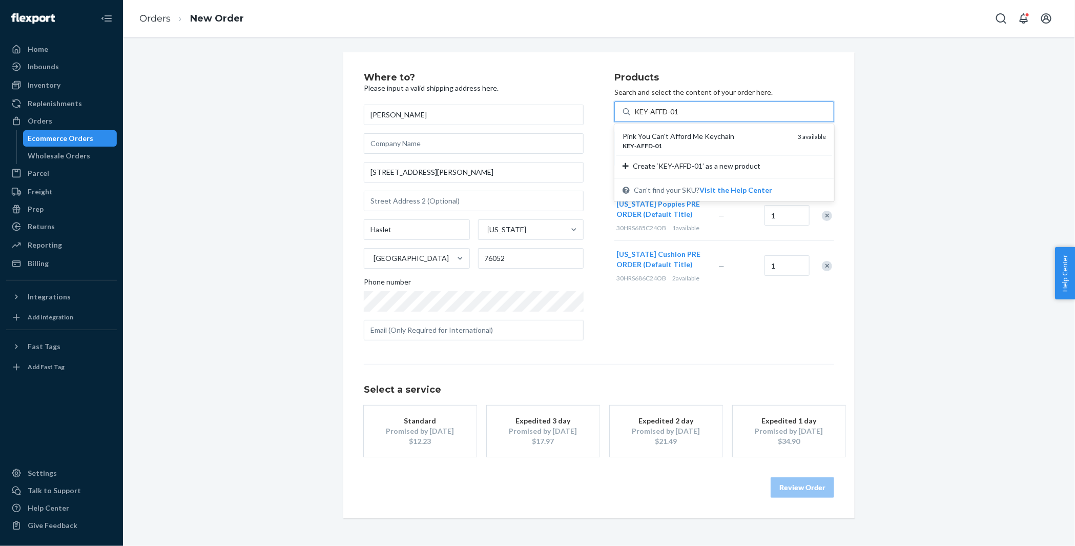
click at [667, 132] on div "Pink You Can't Afford Me Keychain" at bounding box center [706, 136] width 167 height 10
click at [667, 117] on input "KEY-AFFD-01" at bounding box center [658, 112] width 46 height 10
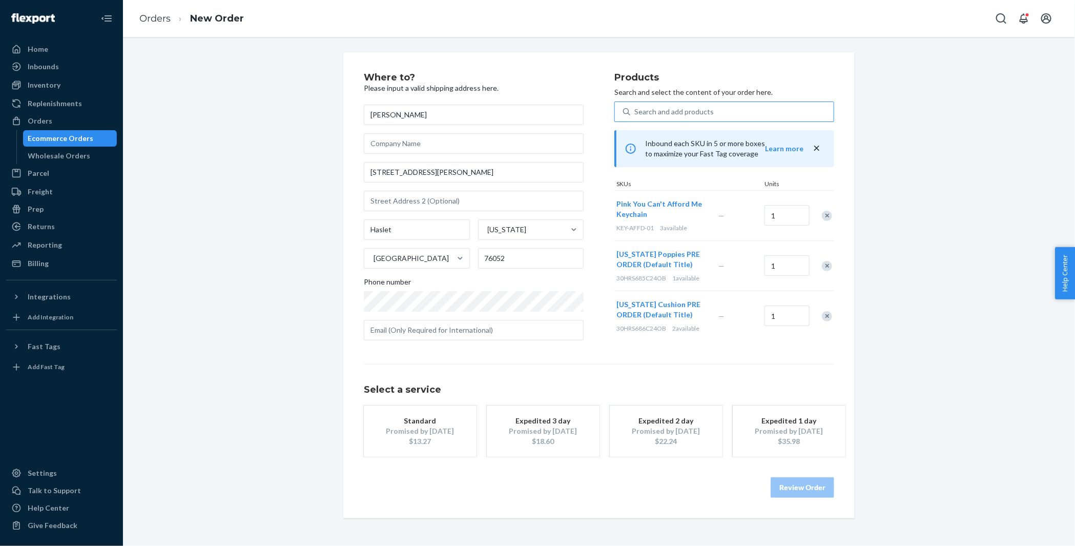
click at [825, 269] on div "Remove Item" at bounding box center [827, 266] width 10 height 10
click at [450, 437] on div "$10.33" at bounding box center [420, 441] width 82 height 10
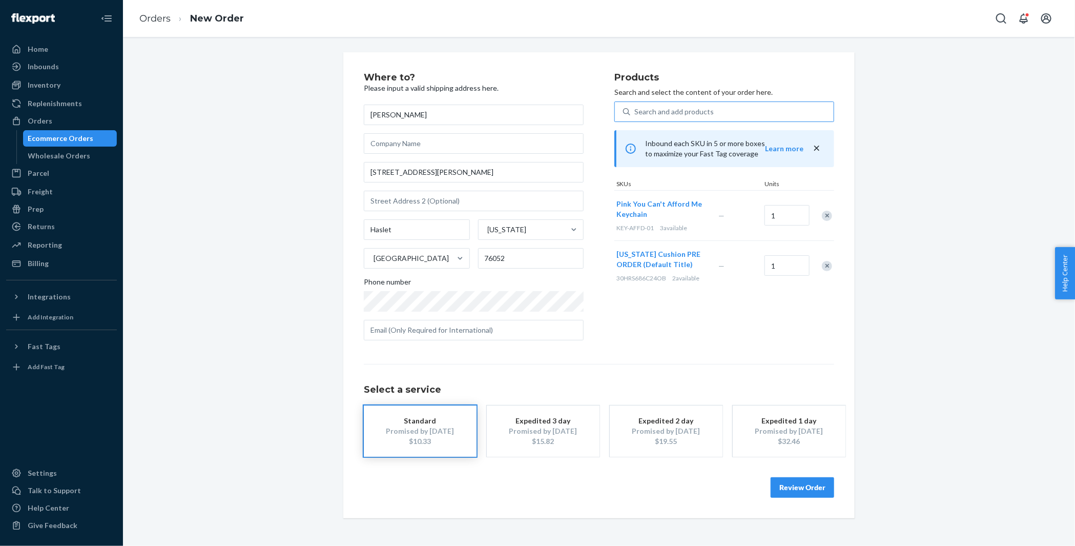
click at [812, 484] on button "Review Order" at bounding box center [803, 487] width 64 height 21
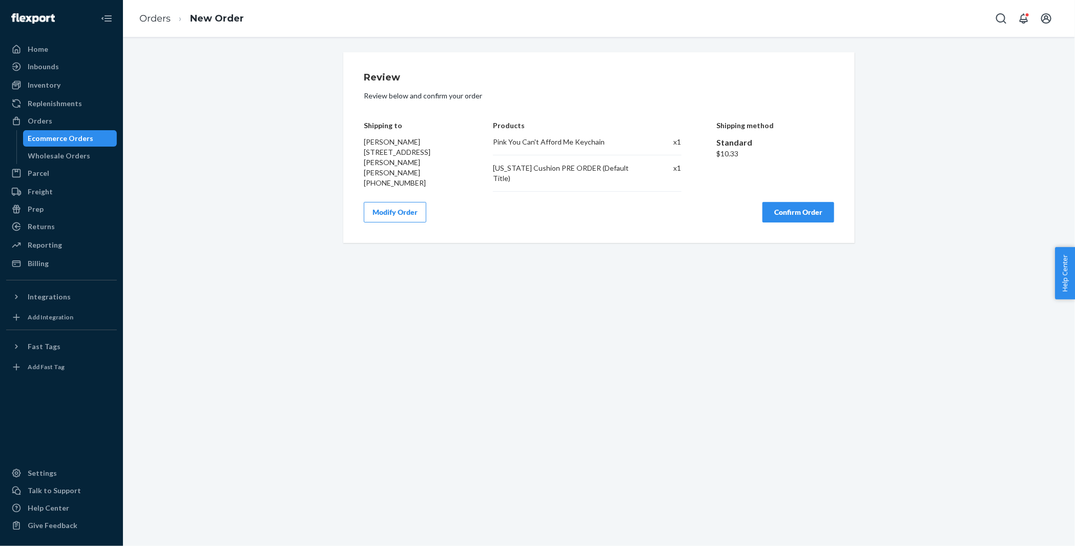
click at [804, 205] on button "Confirm Order" at bounding box center [799, 212] width 72 height 21
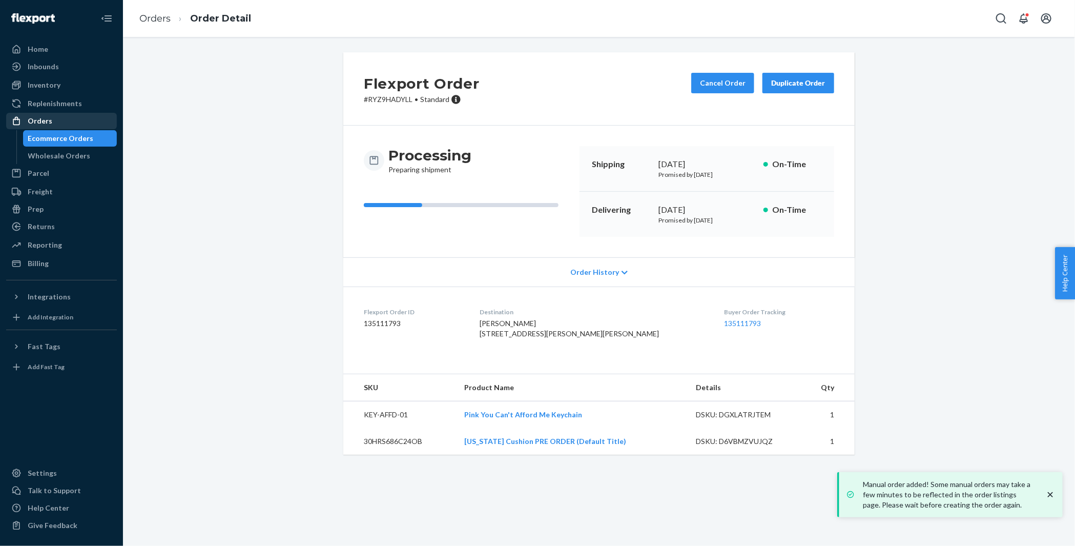
click at [49, 116] on div "Orders" at bounding box center [40, 121] width 25 height 10
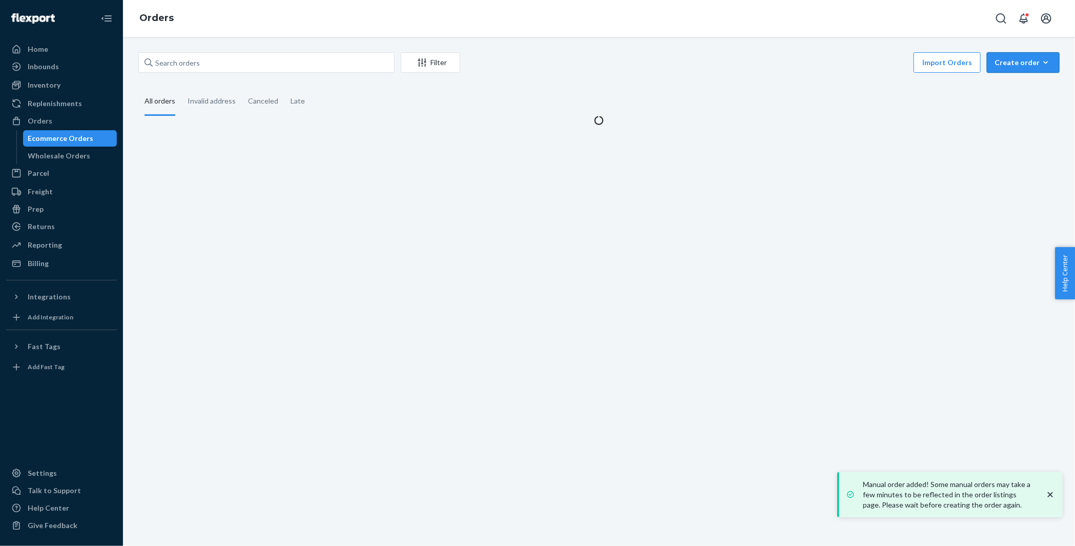
click at [1018, 60] on div "Create order" at bounding box center [1023, 62] width 57 height 10
click at [1015, 90] on span "Ecommerce order" at bounding box center [1030, 87] width 64 height 7
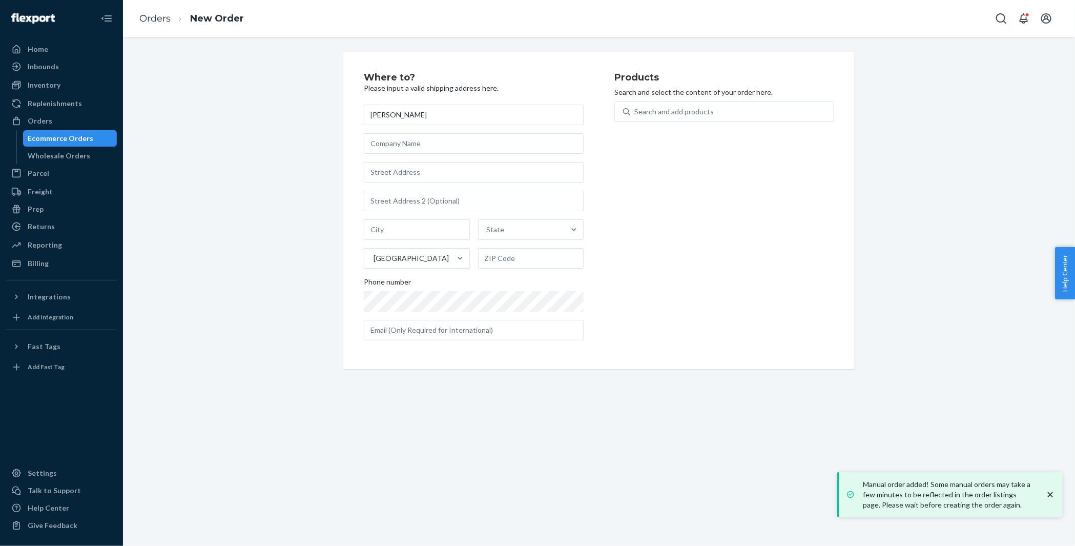
type input "[PERSON_NAME]"
click at [400, 169] on input "text" at bounding box center [474, 172] width 220 height 21
paste input "1658 Sacramento Street Apt #3 San Francisco CA 94109 United States"
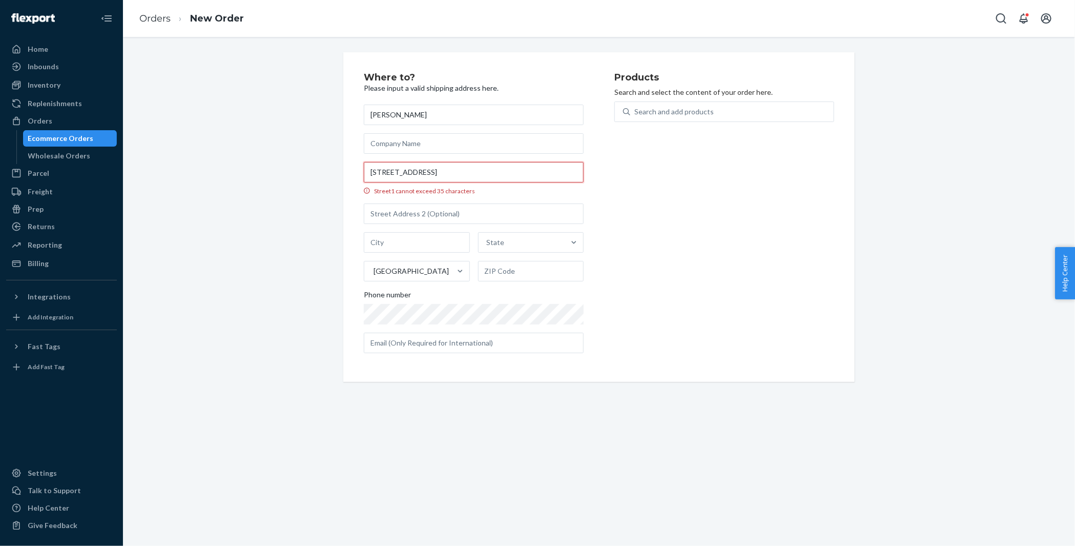
scroll to position [0, 28]
type input "1658 Sacramento St"
type input "3"
type input "San Francisco"
type input "94109"
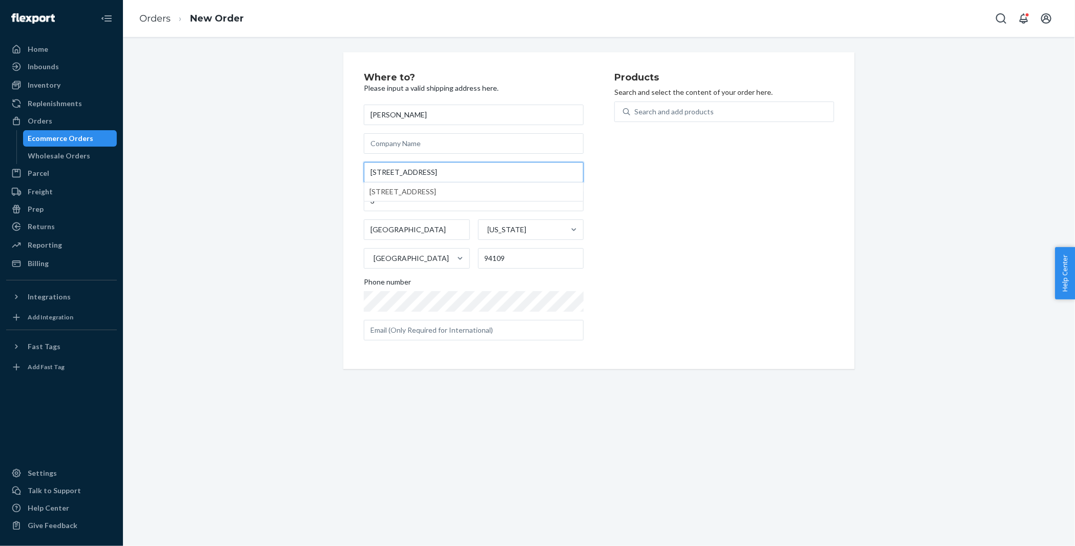
scroll to position [0, 0]
type input "1658 Sacramento St"
click at [273, 187] on div "Where to? Please input a valid shipping address here. Chloë Simone 1658 Sacrame…" at bounding box center [599, 210] width 937 height 317
click at [368, 202] on input "3" at bounding box center [474, 201] width 220 height 21
type input "Apt 3"
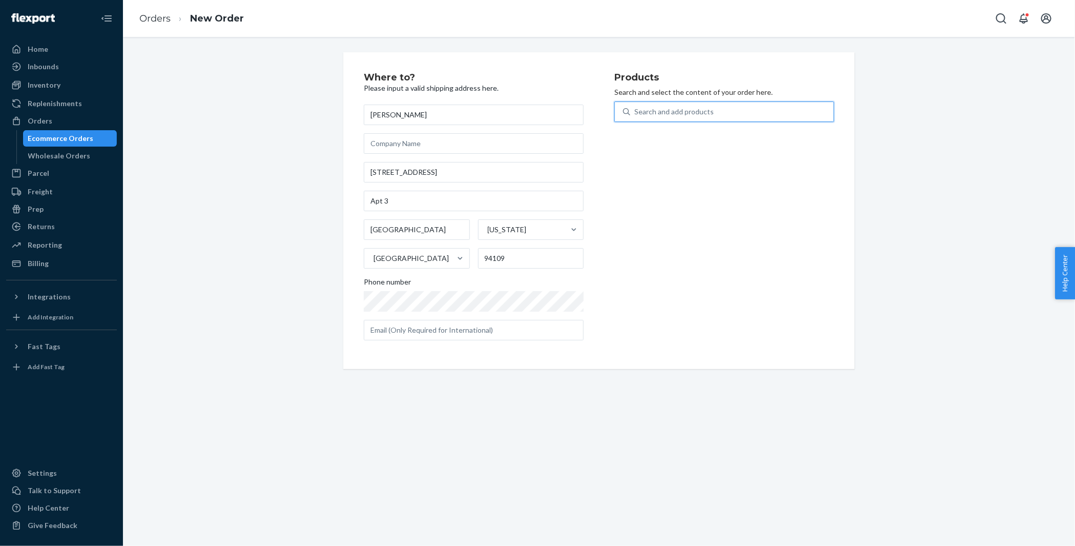
click at [663, 108] on div "Search and add products" at bounding box center [674, 112] width 79 height 10
click at [636, 108] on input "0 results available. Use Up and Down to choose options, press Enter to select t…" at bounding box center [635, 112] width 1 height 10
paste input "30HRS685C24OB"
type input "30HRS685C24OB"
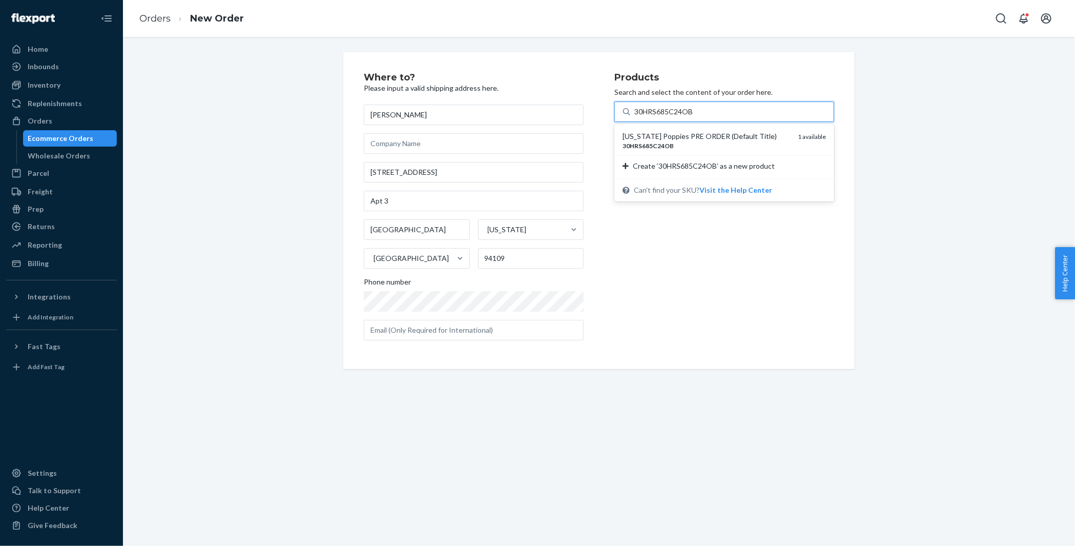
click at [669, 135] on div "[US_STATE] Poppies PRE ORDER (Default Title)" at bounding box center [706, 136] width 167 height 10
click at [669, 117] on input "30HRS685C24OB" at bounding box center [664, 112] width 59 height 10
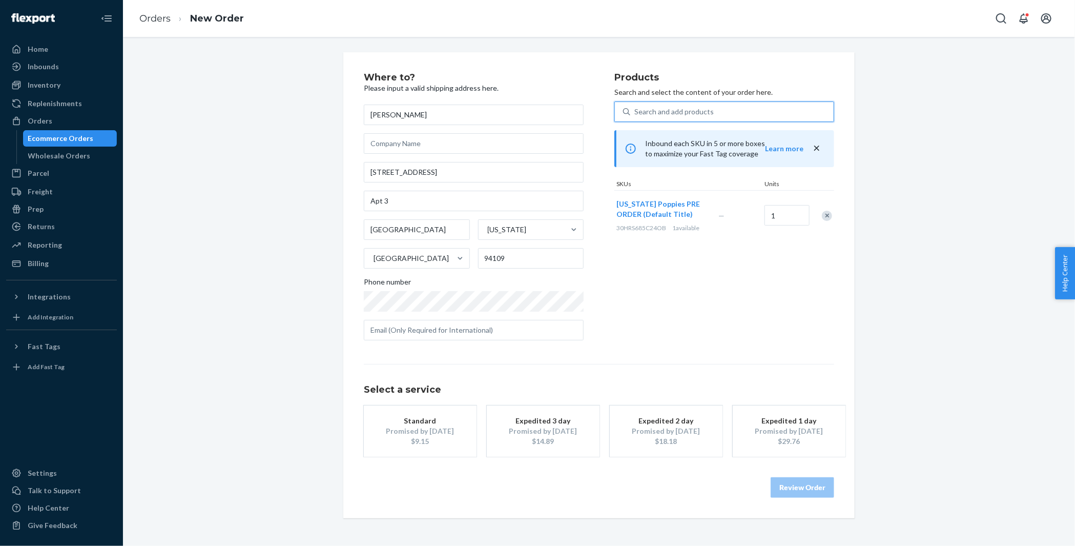
click at [438, 437] on div "$9.15" at bounding box center [420, 441] width 82 height 10
click at [804, 489] on button "Review Order" at bounding box center [803, 487] width 64 height 21
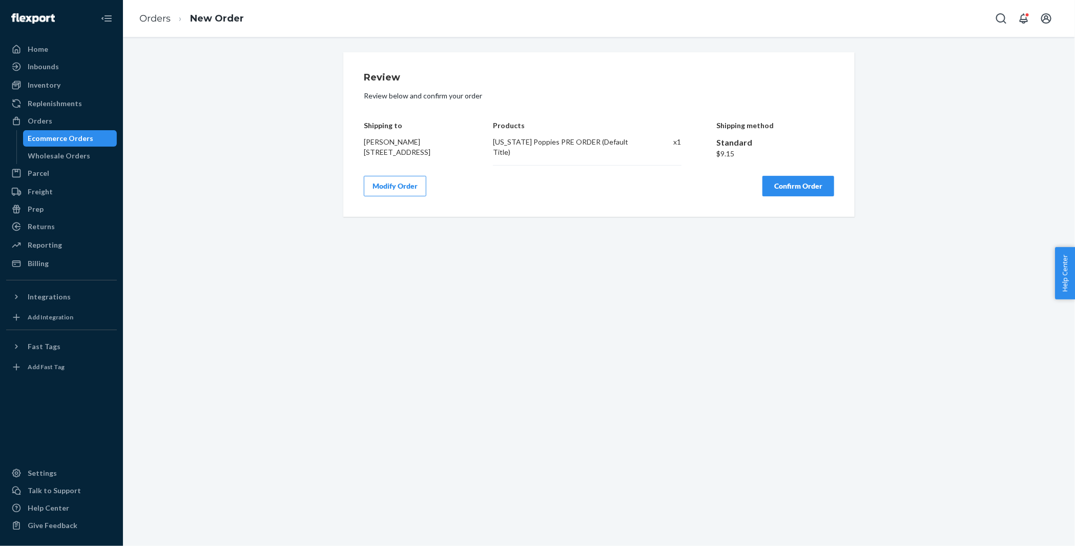
click at [782, 196] on button "Confirm Order" at bounding box center [799, 186] width 72 height 21
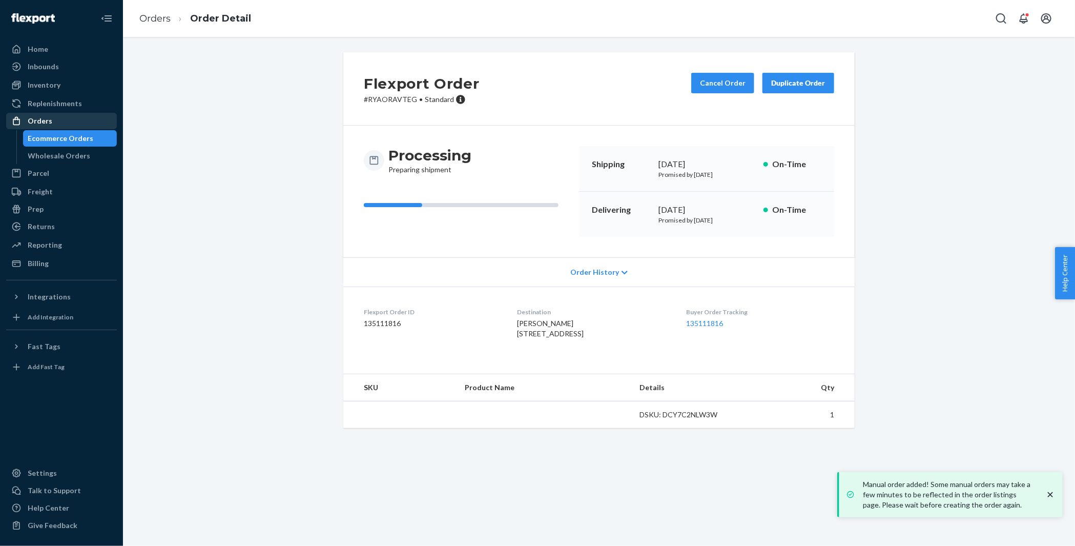
click at [83, 117] on div "Orders" at bounding box center [61, 121] width 109 height 14
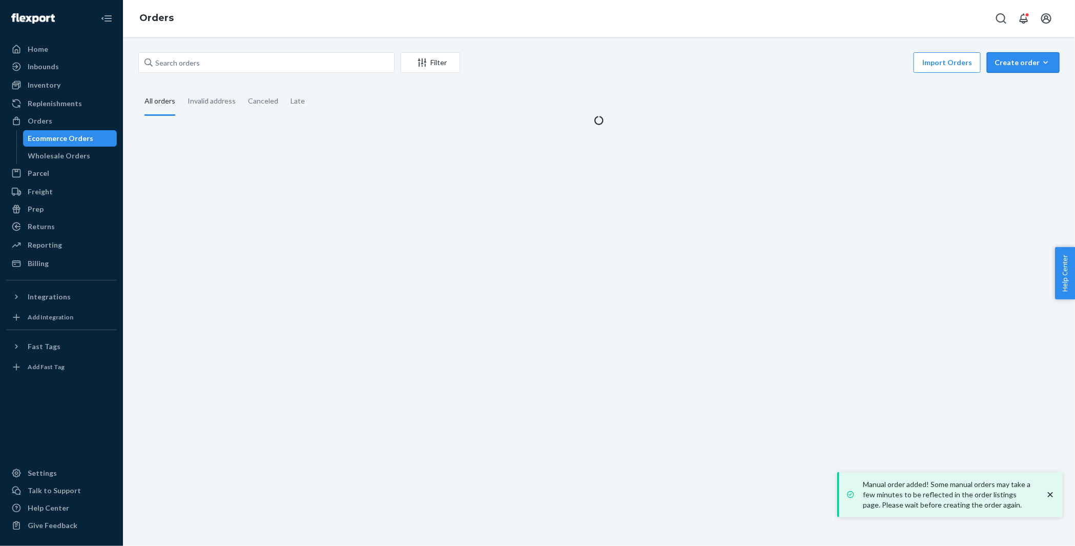
click at [1023, 66] on div "Create order" at bounding box center [1023, 62] width 57 height 10
click at [1014, 91] on span "Ecommerce order" at bounding box center [1030, 87] width 64 height 7
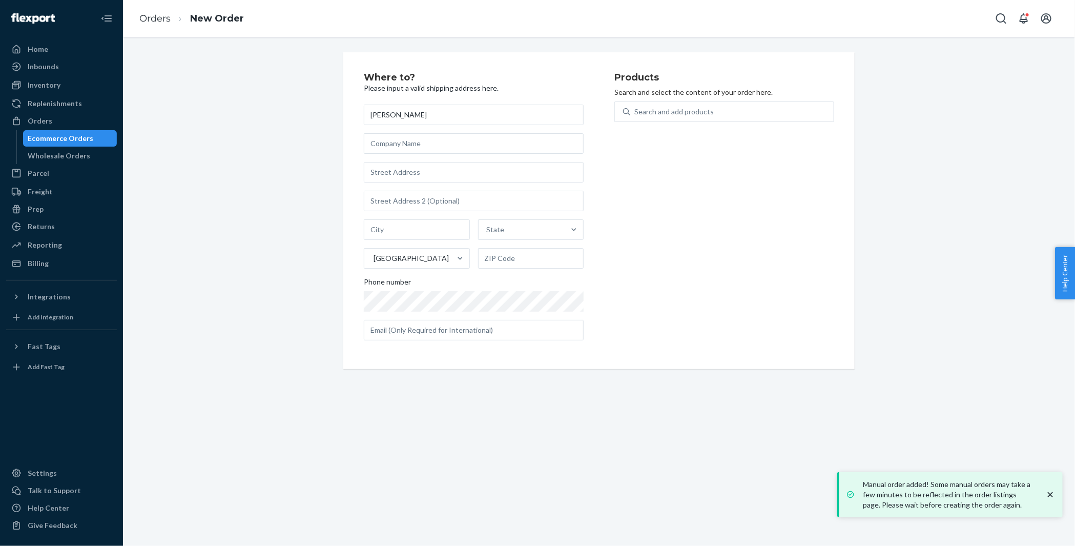
type input "[PERSON_NAME]"
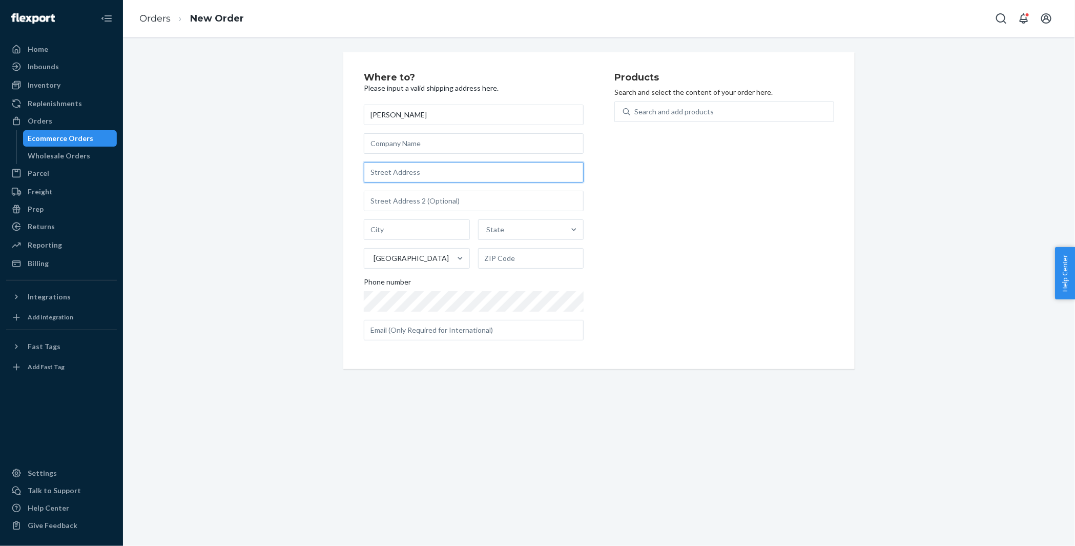
click at [397, 171] on input "text" at bounding box center [474, 172] width 220 height 21
paste input "785 Ridgeway Circle Talladega AL 35160 United States"
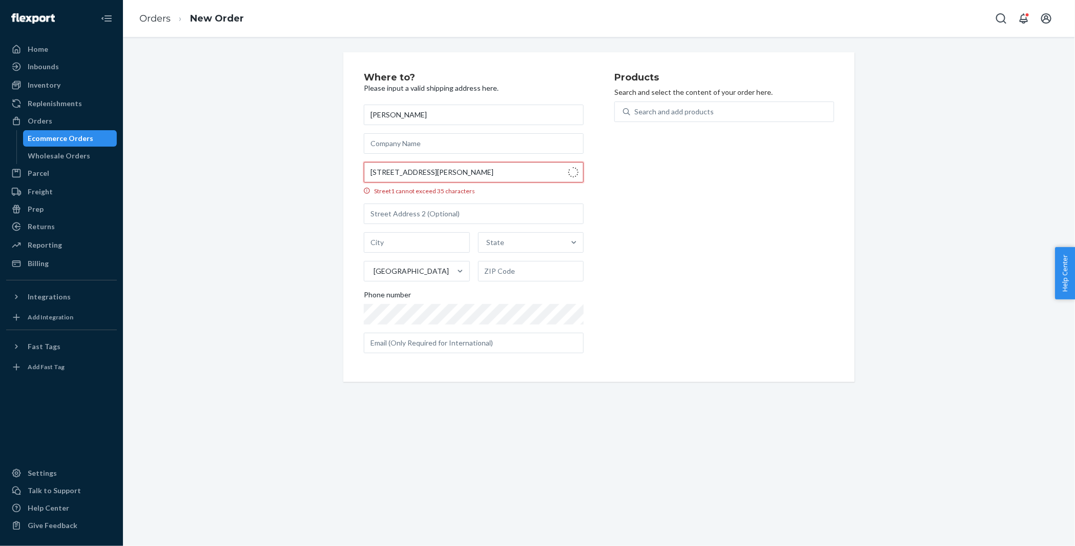
type input "785 Ridgeway Cir"
type input "Talladega"
type input "35160"
type input "785 Ridgeway Cir"
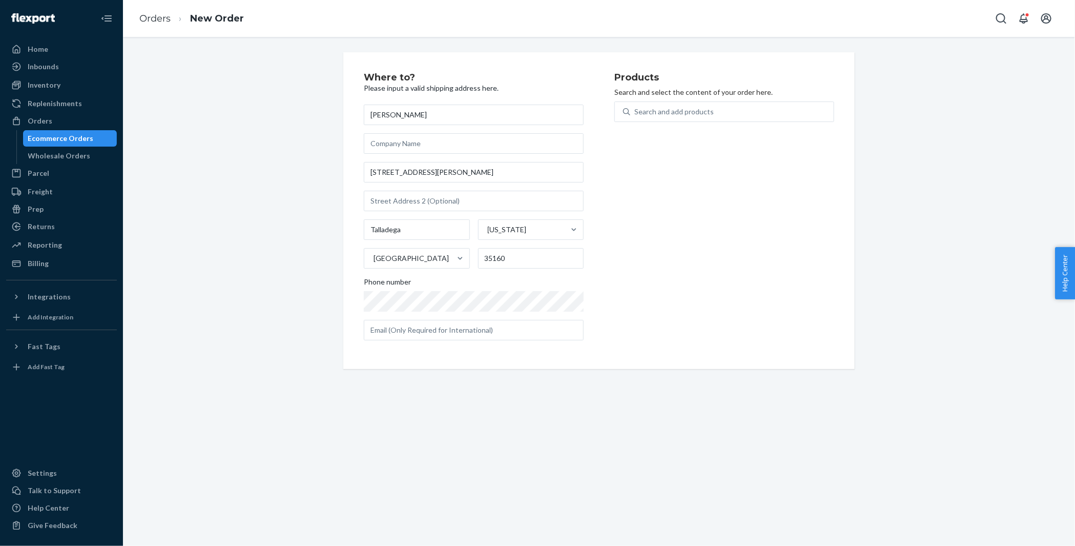
click at [288, 151] on div "Where to? Please input a valid shipping address here. Ashley Sparks 785 Ridgewa…" at bounding box center [599, 210] width 937 height 317
click at [678, 114] on div "Search and add products" at bounding box center [674, 112] width 79 height 10
click at [636, 114] on input "Search and add products" at bounding box center [635, 112] width 1 height 10
paste input "30RN168C16OB"
type input "30RN168C16OB"
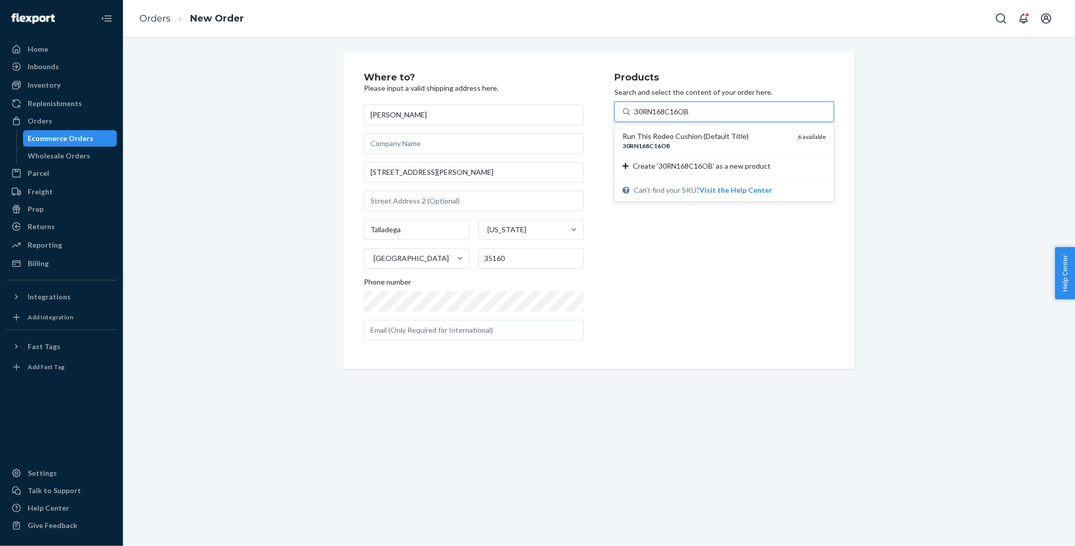
click at [668, 137] on div "Run This Rodeo Cushion (Default Title)" at bounding box center [706, 136] width 167 height 10
click at [668, 117] on input "30RN168C16OB" at bounding box center [662, 112] width 55 height 10
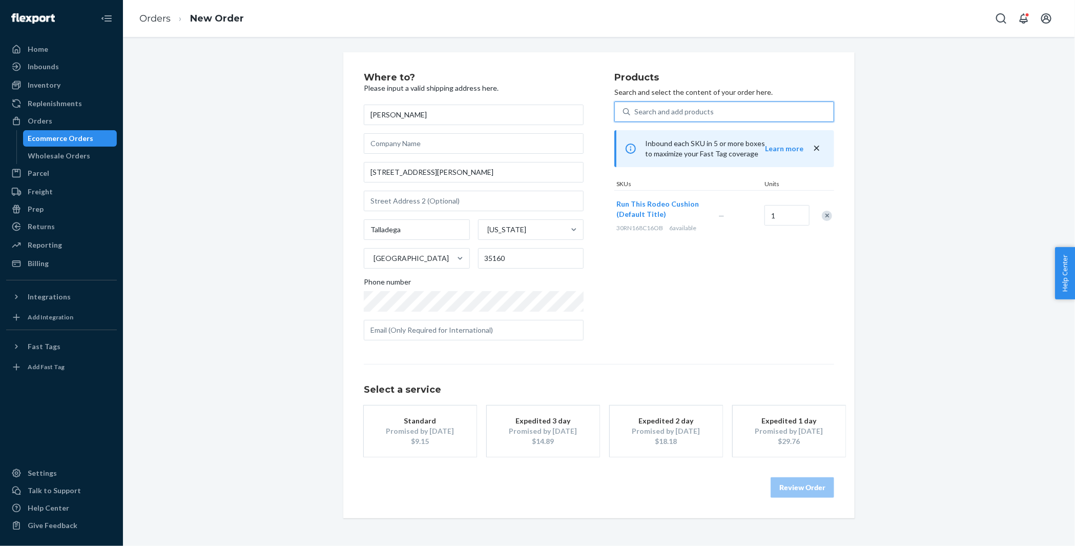
click at [661, 116] on div "Search and add products" at bounding box center [733, 112] width 204 height 18
click at [636, 116] on input "0 results available. Select is focused ,type to refine list, press Down to open…" at bounding box center [635, 112] width 1 height 10
paste input "30HRS686C24OB"
type input "30HRS686C24OB"
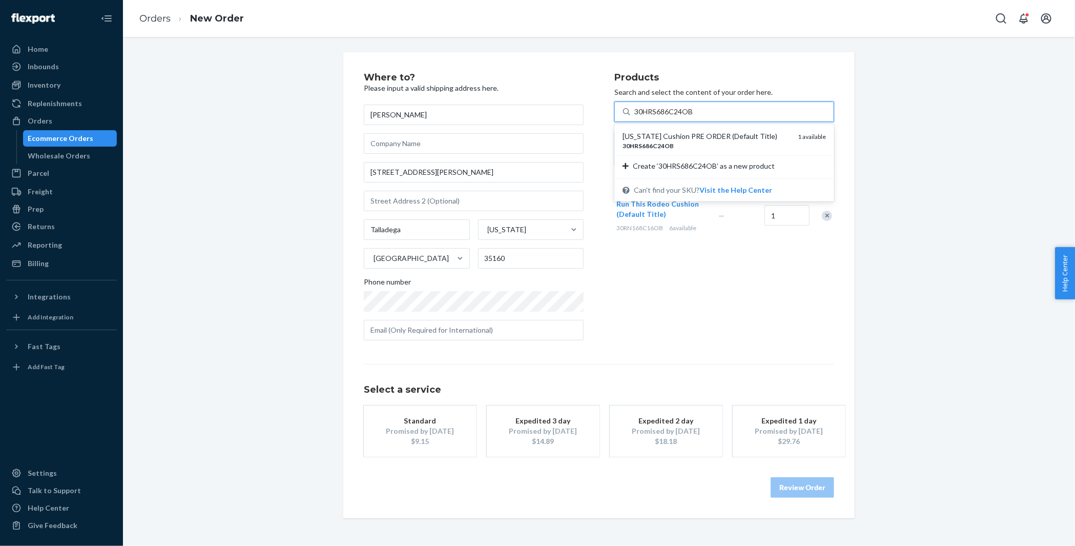
click at [662, 136] on div "[US_STATE] Cushion PRE ORDER (Default Title)" at bounding box center [706, 136] width 167 height 10
click at [662, 117] on input "30HRS686C24OB" at bounding box center [664, 112] width 59 height 10
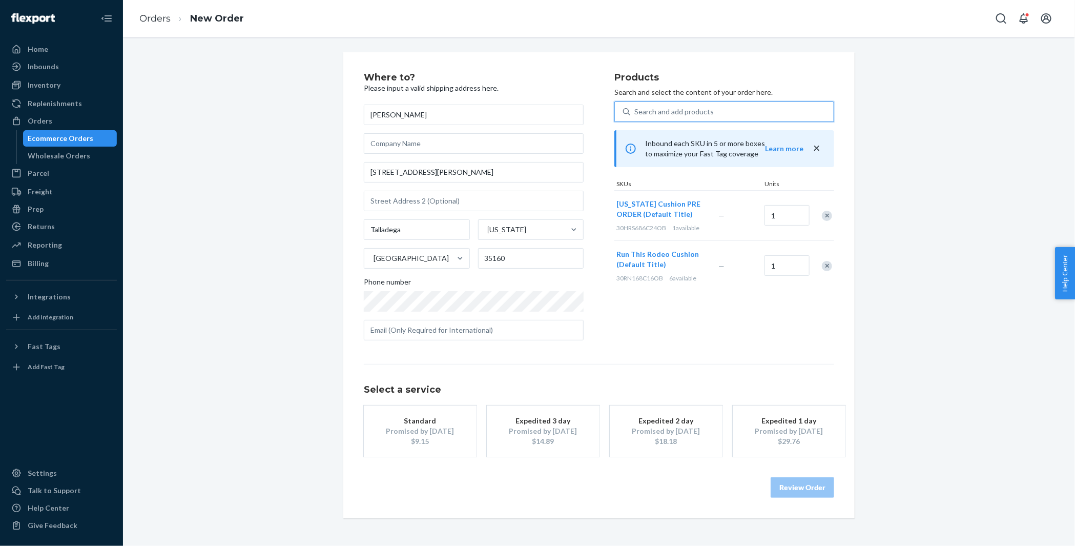
click at [445, 449] on button "Standard Promised by Sep 3, 2025 $9.15" at bounding box center [420, 430] width 113 height 51
click at [798, 483] on button "Review Order" at bounding box center [803, 487] width 64 height 21
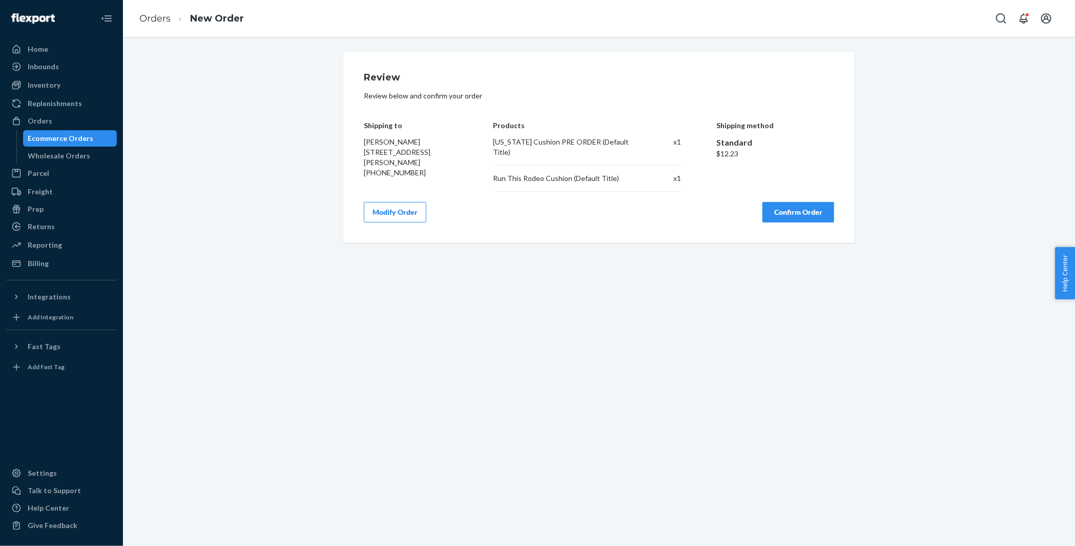
click at [791, 209] on button "Confirm Order" at bounding box center [799, 212] width 72 height 21
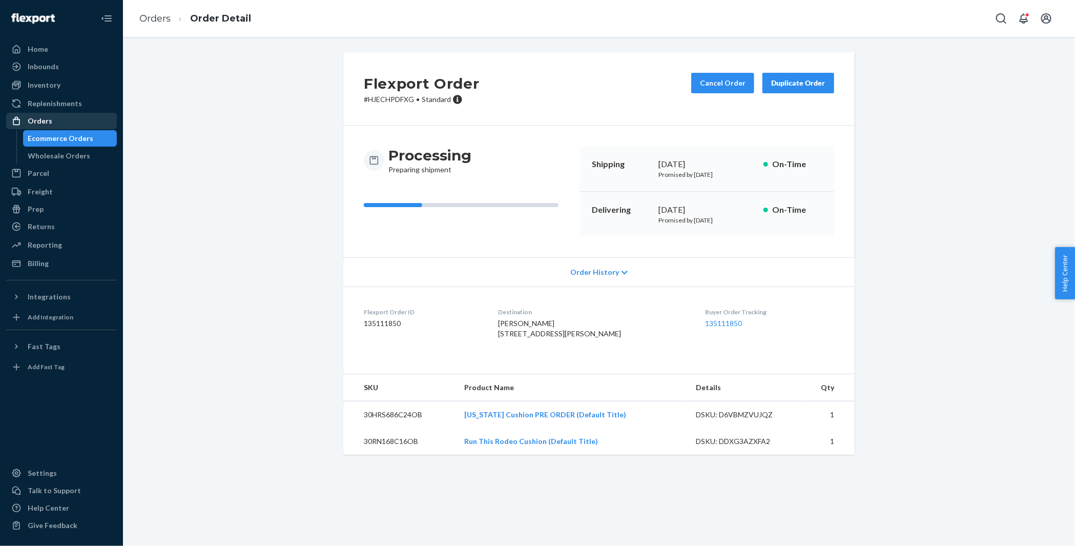
click at [90, 123] on div "Orders" at bounding box center [61, 121] width 109 height 14
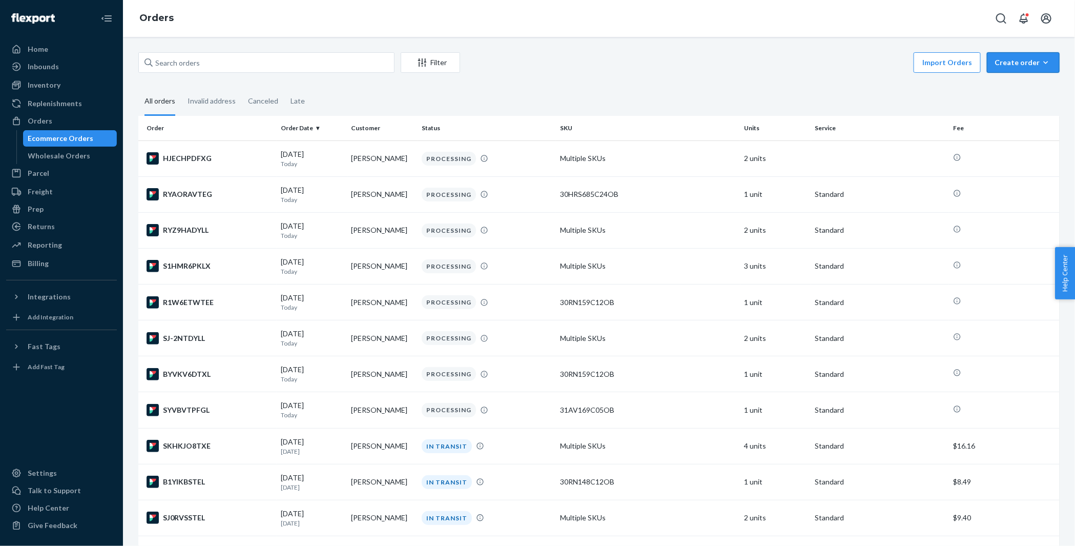
click at [1010, 60] on div "Create order" at bounding box center [1023, 62] width 57 height 10
click at [1006, 86] on span "Ecommerce order" at bounding box center [1030, 87] width 64 height 7
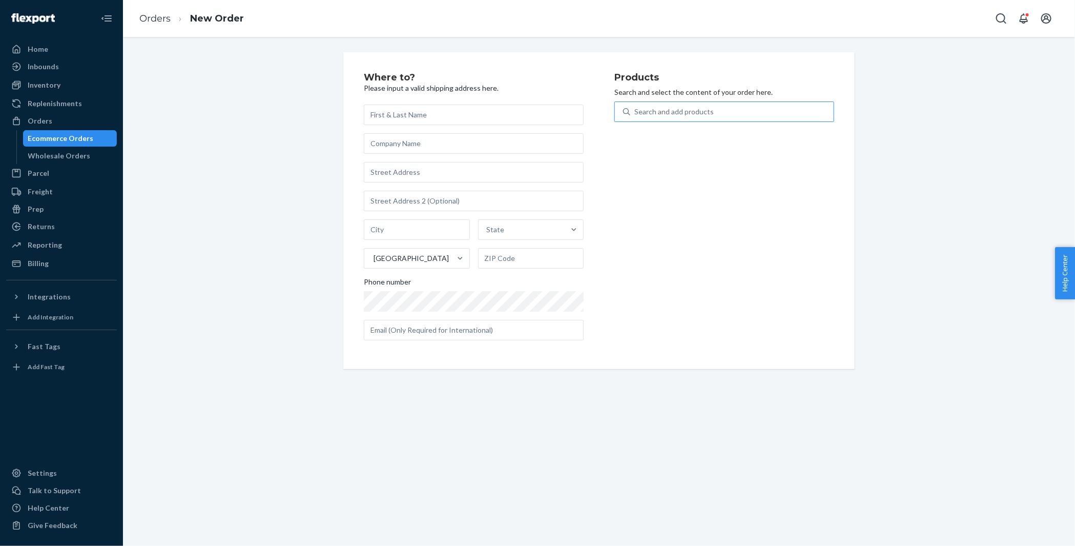
click at [716, 120] on div "Search and add products" at bounding box center [733, 112] width 204 height 18
click at [636, 117] on input "Search and add products" at bounding box center [635, 112] width 1 height 10
paste input "30RN158C12OB"
type input "30RN158C12OB"
click at [675, 57] on div "Where to? Please input a valid shipping address here. State United States Phone…" at bounding box center [599, 210] width 512 height 317
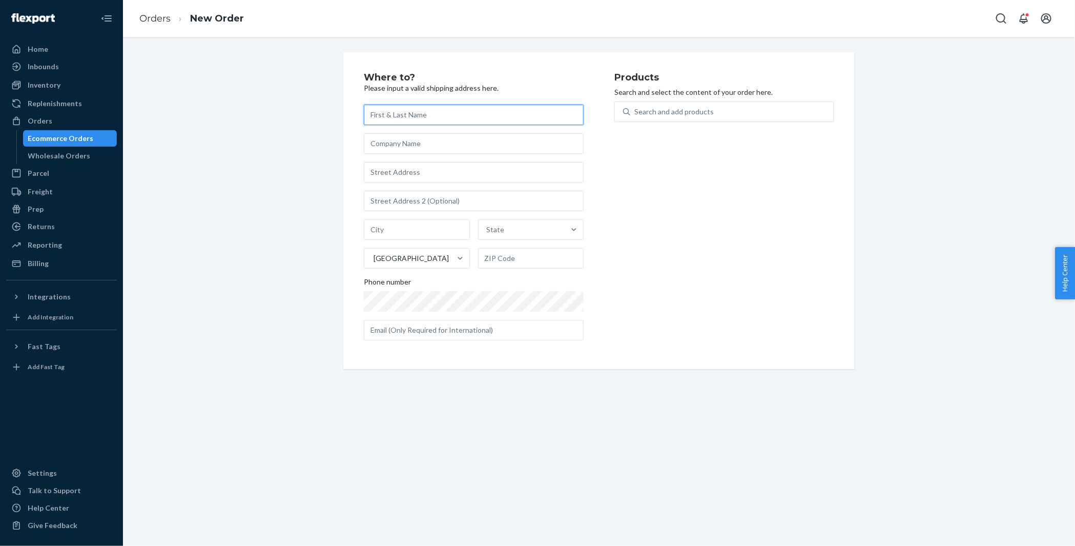
click at [400, 112] on input "text" at bounding box center [474, 115] width 220 height 21
paste input "[PERSON_NAME]"
type input "[PERSON_NAME]"
click at [421, 157] on div "Irene Mamagakis State United States Phone number" at bounding box center [474, 223] width 220 height 236
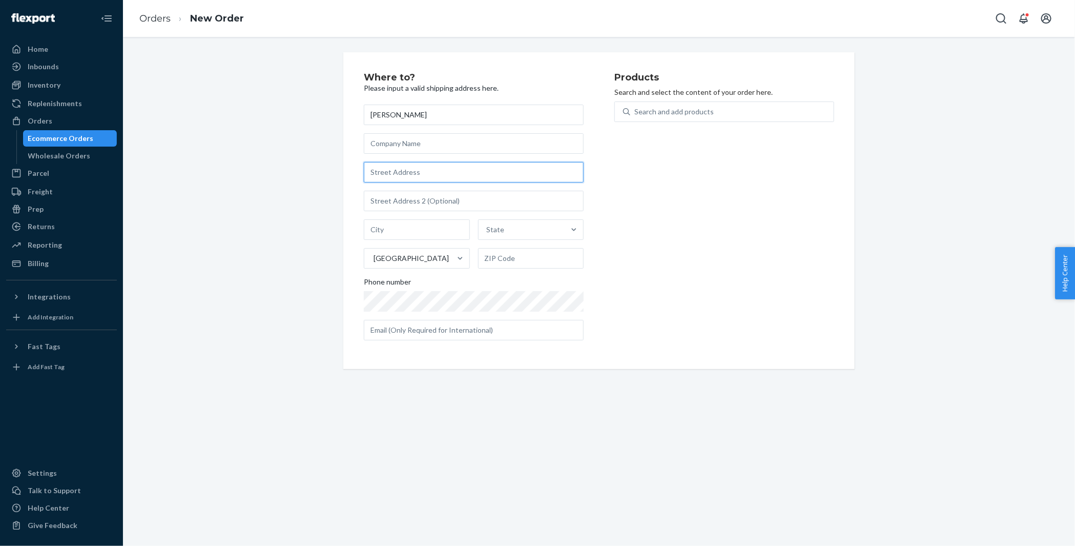
click at [414, 171] on input "text" at bounding box center [474, 172] width 220 height 21
paste input "4 Bridge Rd Flower Hill NY 11030 United States"
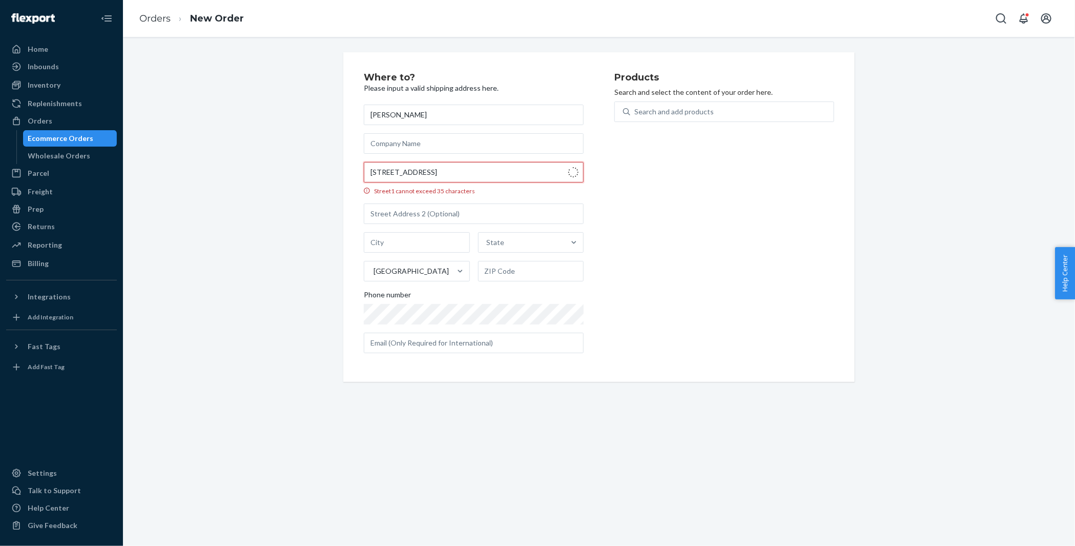
type input "4 Bridge Rd"
type input "Manhasset"
type input "11030"
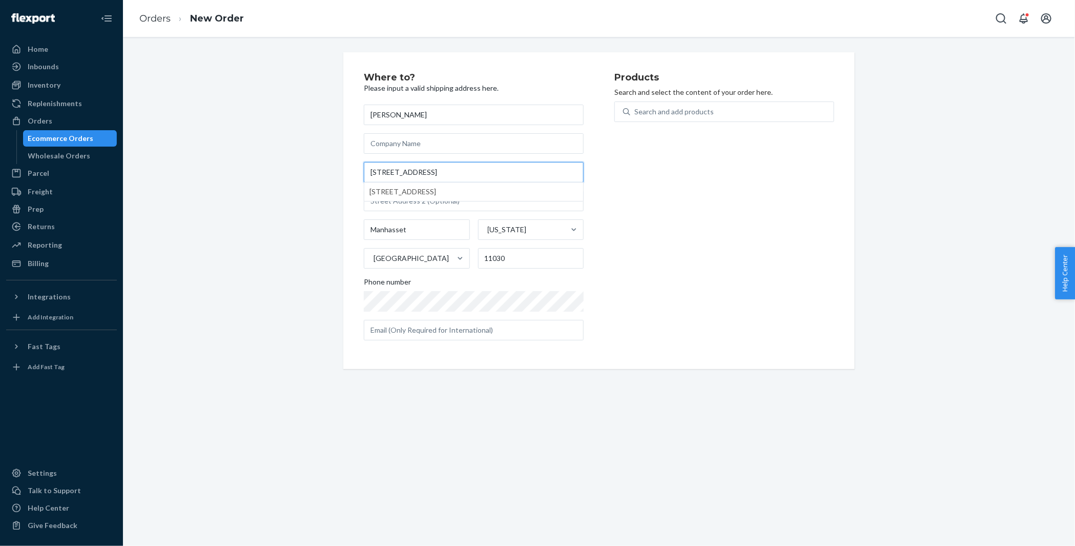
type input "4 Bridge Rd"
click at [298, 159] on div "Where to? Please input a valid shipping address here. Irene Mamagakis 4 Bridge …" at bounding box center [599, 210] width 937 height 317
click at [402, 216] on div "Irene Mamagakis 4 Bridge Rd Manhasset New York United States 11030 Phone number" at bounding box center [474, 223] width 220 height 236
click at [397, 227] on input "Manhasset" at bounding box center [417, 229] width 106 height 21
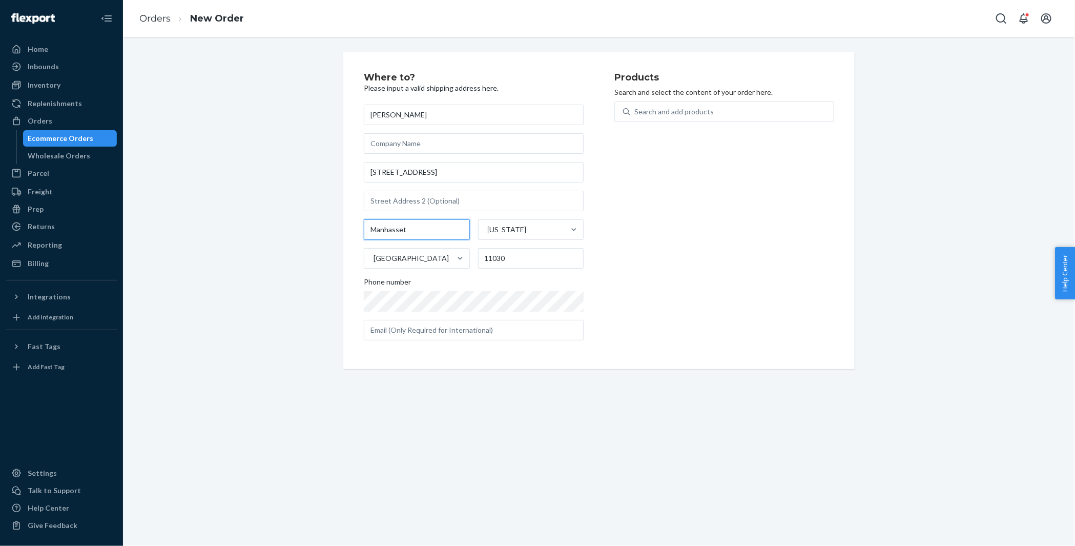
click at [397, 227] on input "Manhasset" at bounding box center [417, 229] width 106 height 21
paste input "Flower Hill"
type input "Flower Hill"
click at [260, 177] on div "Where to? Please input a valid shipping address here. Irene Mamagakis 4 Bridge …" at bounding box center [599, 210] width 937 height 317
click at [754, 118] on div "Search and add products" at bounding box center [733, 112] width 204 height 18
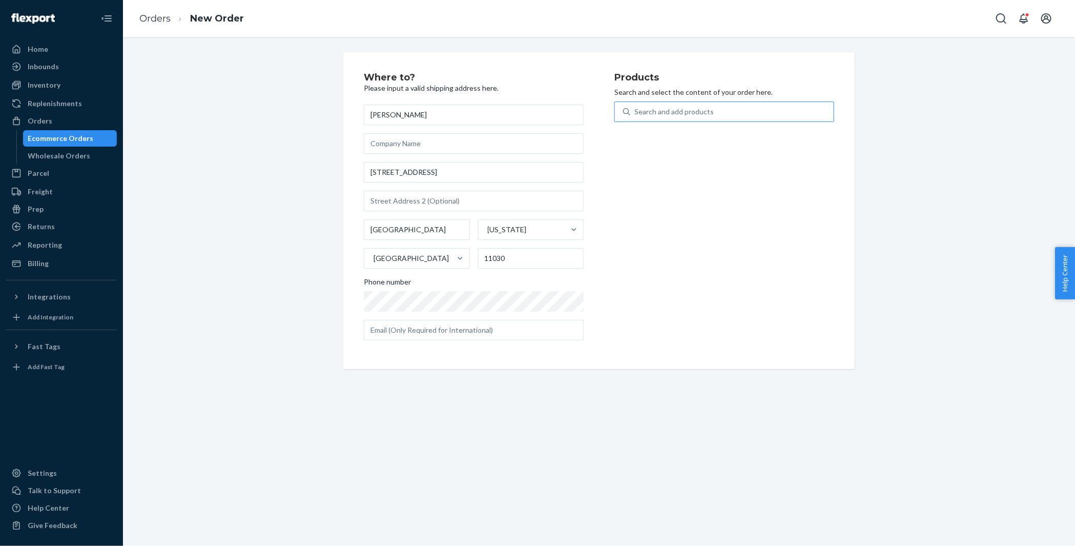
click at [636, 117] on input "Search and add products" at bounding box center [635, 112] width 1 height 10
paste input "30AV694C12OB"
type input "30AV694C12OB"
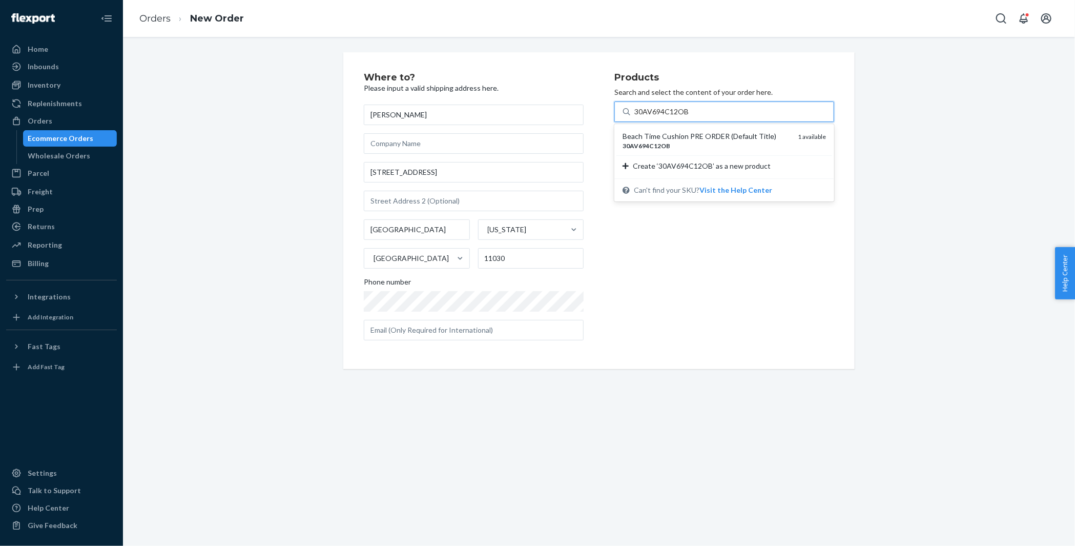
click at [741, 143] on div "30AV694C12OB" at bounding box center [706, 145] width 167 height 9
click at [689, 117] on input "30AV694C12OB" at bounding box center [662, 112] width 55 height 10
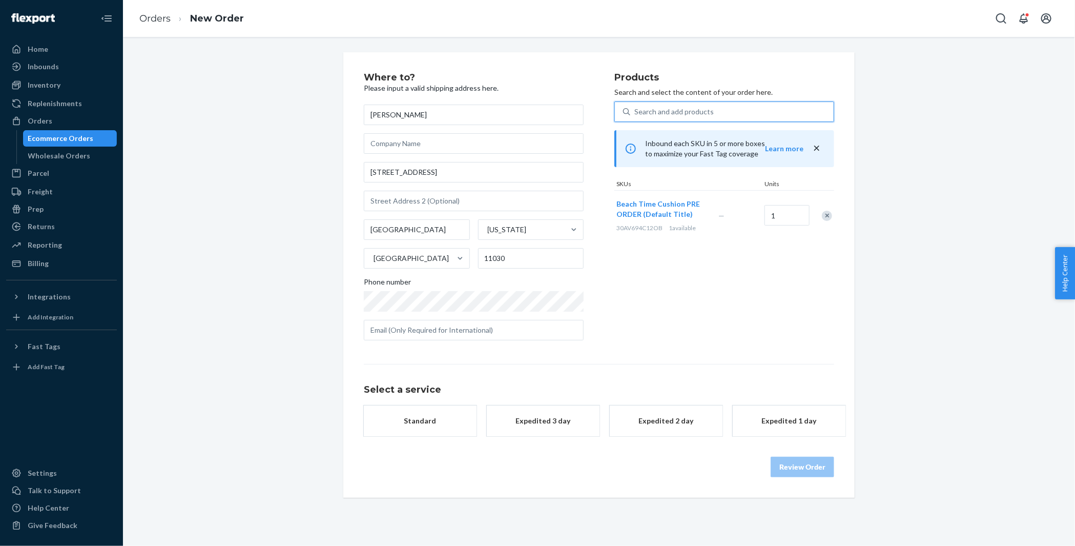
click at [418, 426] on div "button" at bounding box center [420, 426] width 82 height 0
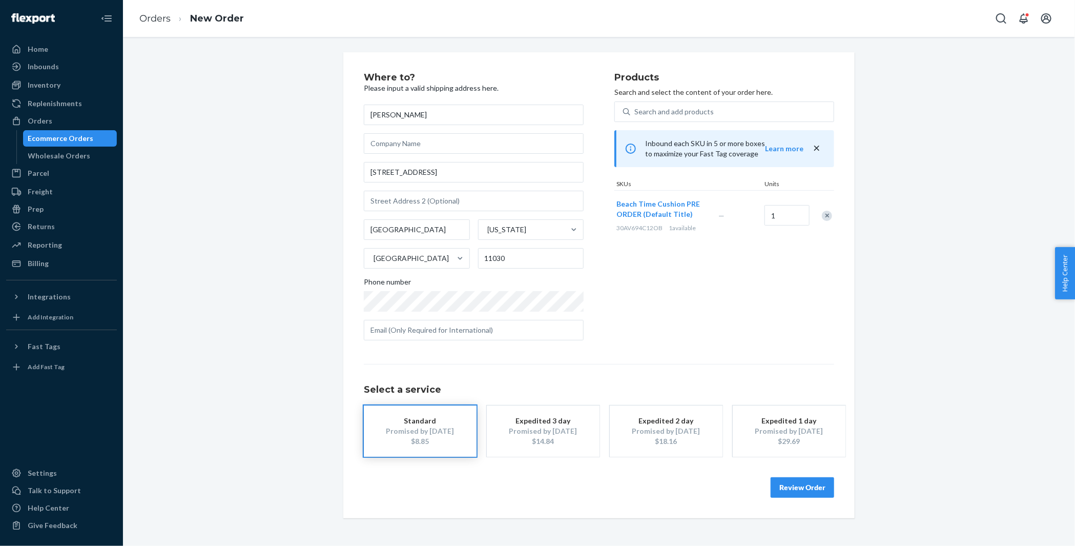
click at [783, 486] on button "Review Order" at bounding box center [803, 487] width 64 height 21
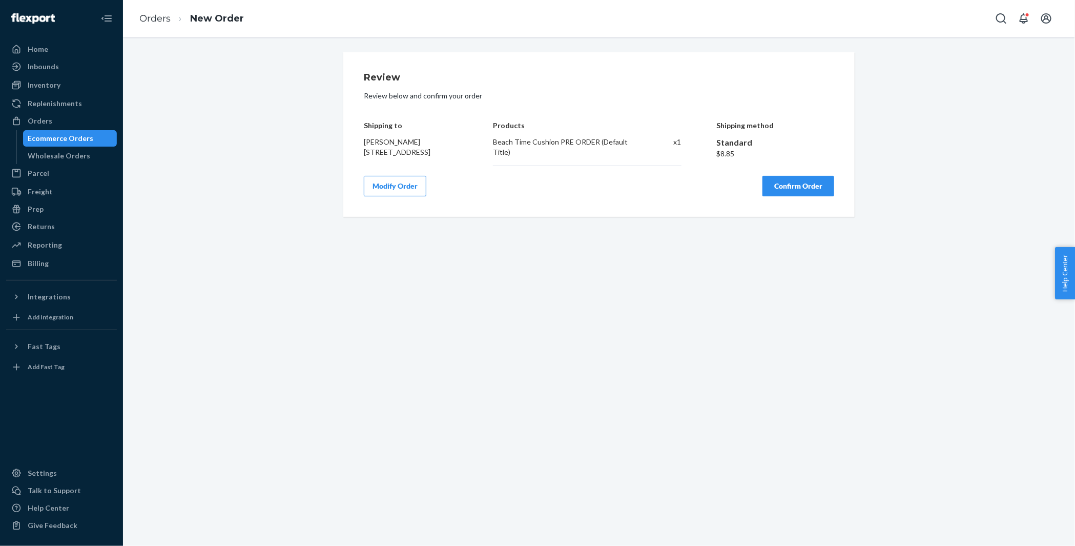
click at [787, 187] on button "Confirm Order" at bounding box center [799, 186] width 72 height 21
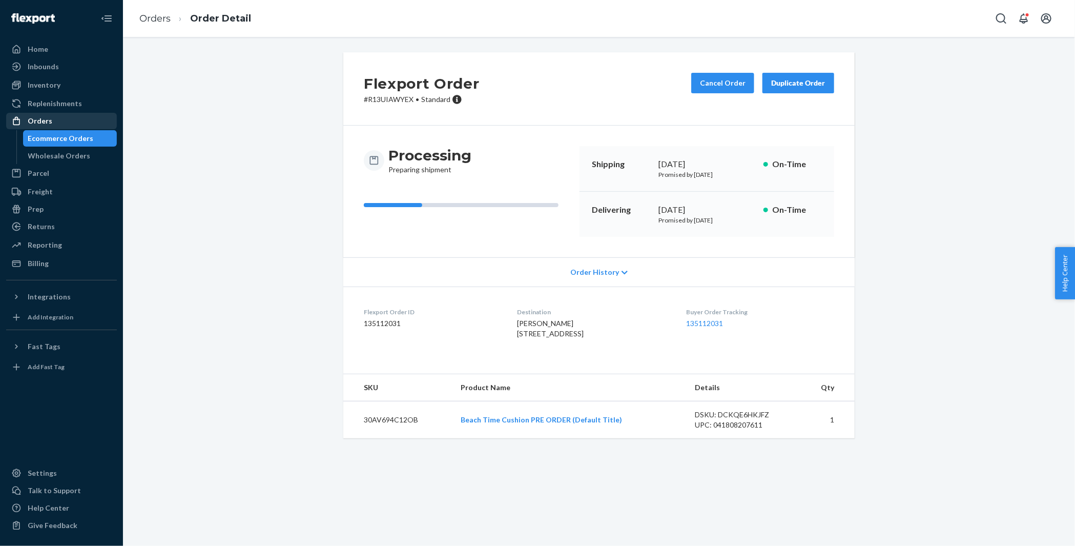
click at [82, 122] on div "Orders" at bounding box center [61, 121] width 109 height 14
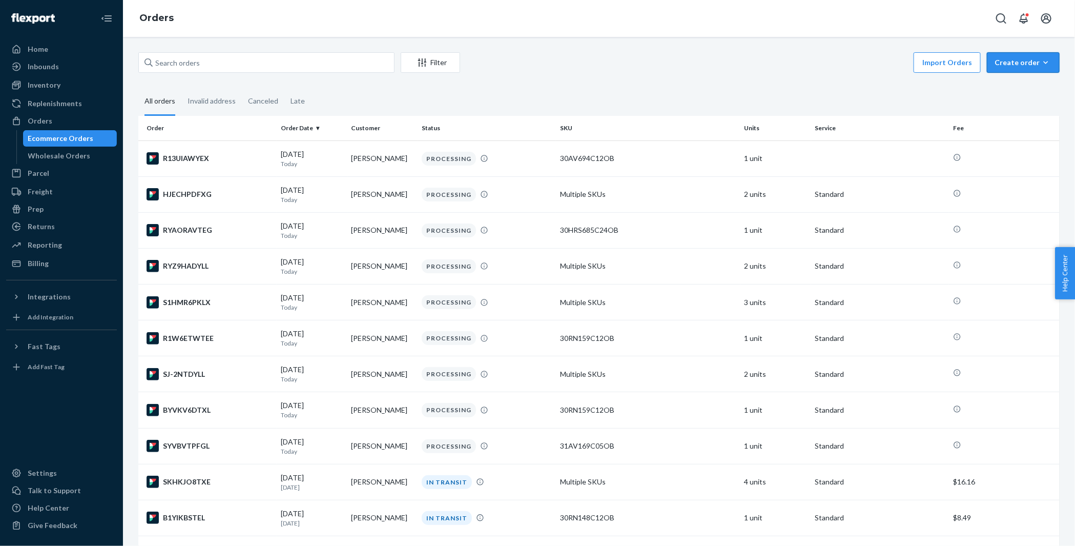
click at [1013, 58] on div "Create order" at bounding box center [1023, 62] width 57 height 10
click at [1013, 84] on span "Ecommerce order" at bounding box center [1030, 87] width 64 height 7
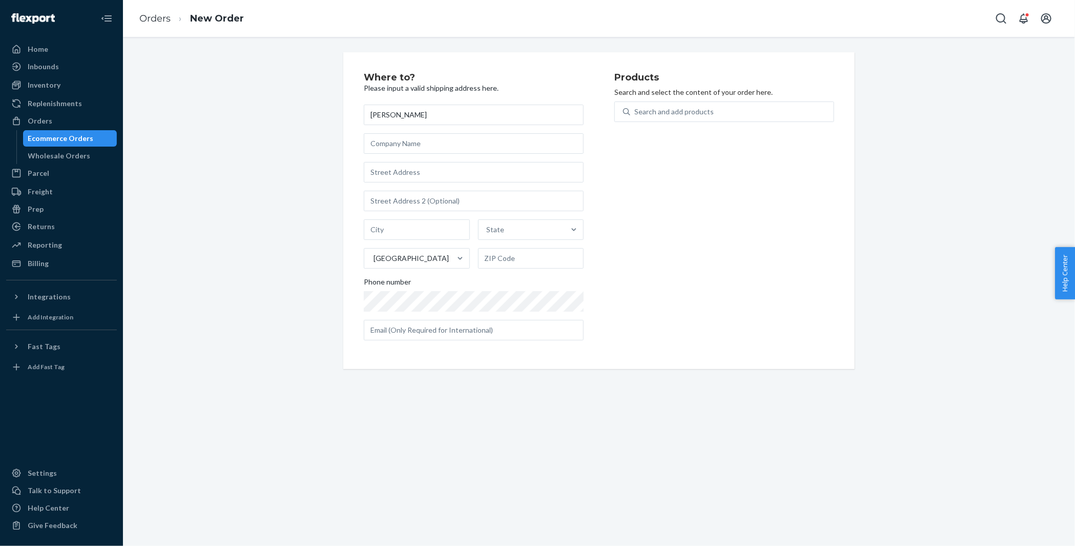
type input "[PERSON_NAME]"
click at [420, 173] on input "text" at bounding box center [474, 172] width 220 height 21
paste input "220 South Barrington Drive Florence SC 29501 United States"
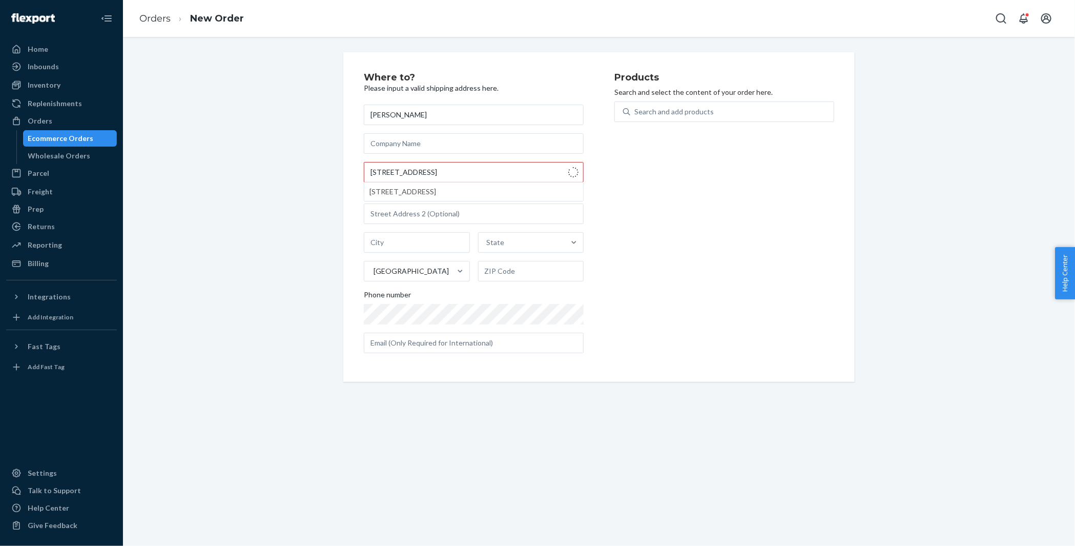
click at [324, 131] on div "Where to? Please input a valid shipping address here. Paula Shriver 220 South B…" at bounding box center [599, 217] width 937 height 330
type input "220 S Barrington Dr"
type input "Florence"
type input "29501"
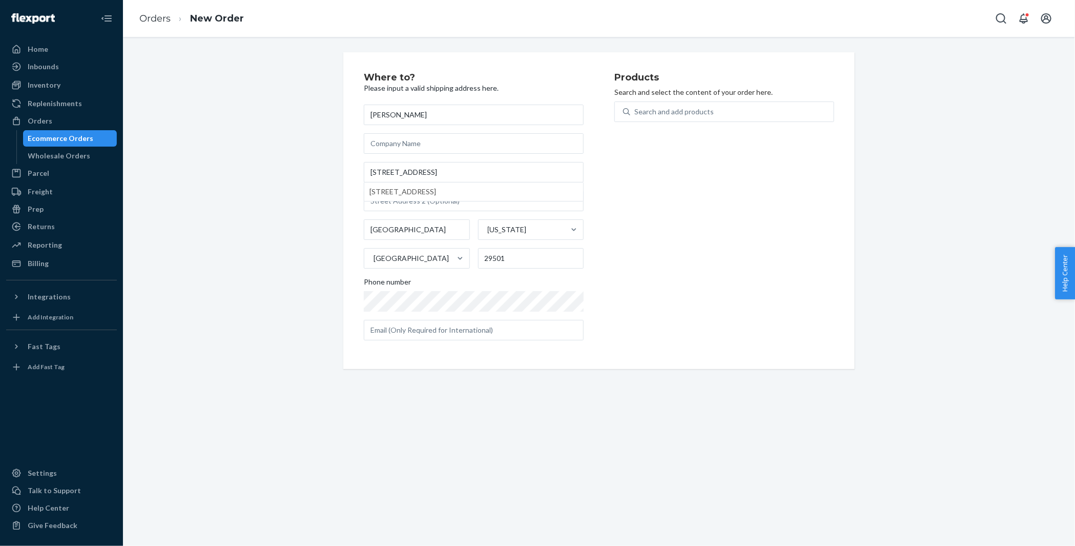
click at [251, 227] on div "Where to? Please input a valid shipping address here. Paula Shriver 220 S Barri…" at bounding box center [599, 210] width 937 height 317
click at [690, 114] on div "Search and add products" at bounding box center [674, 112] width 79 height 10
click at [636, 114] on input "Search and add products" at bounding box center [635, 112] width 1 height 10
paste input "21PHC14424C5060"
type input "21PHC14424C5060"
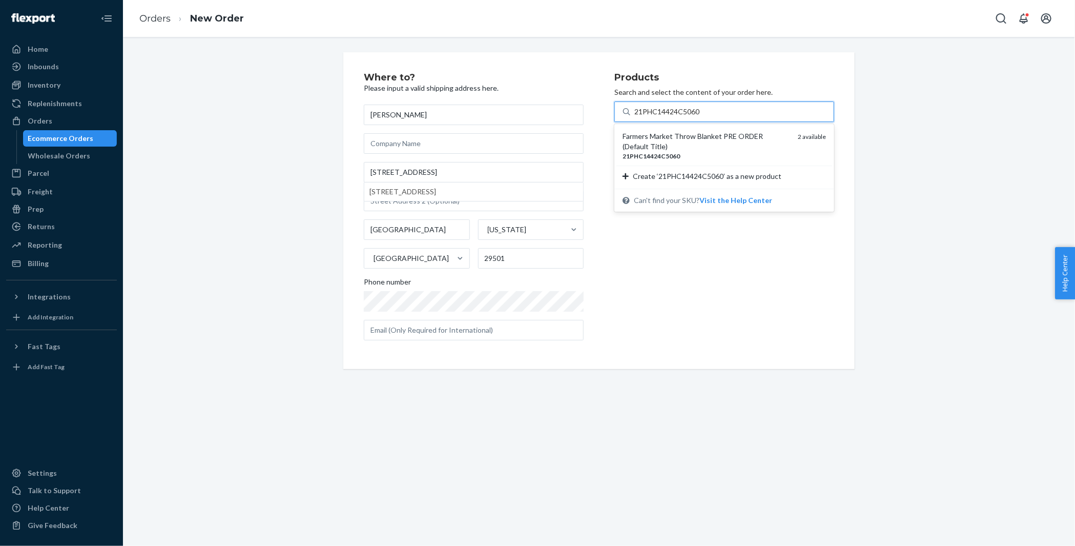
click at [681, 136] on div "Farmers Market Throw Blanket PRE ORDER (Default Title)" at bounding box center [706, 141] width 167 height 21
click at [681, 117] on input "21PHC14424C5060" at bounding box center [668, 112] width 67 height 10
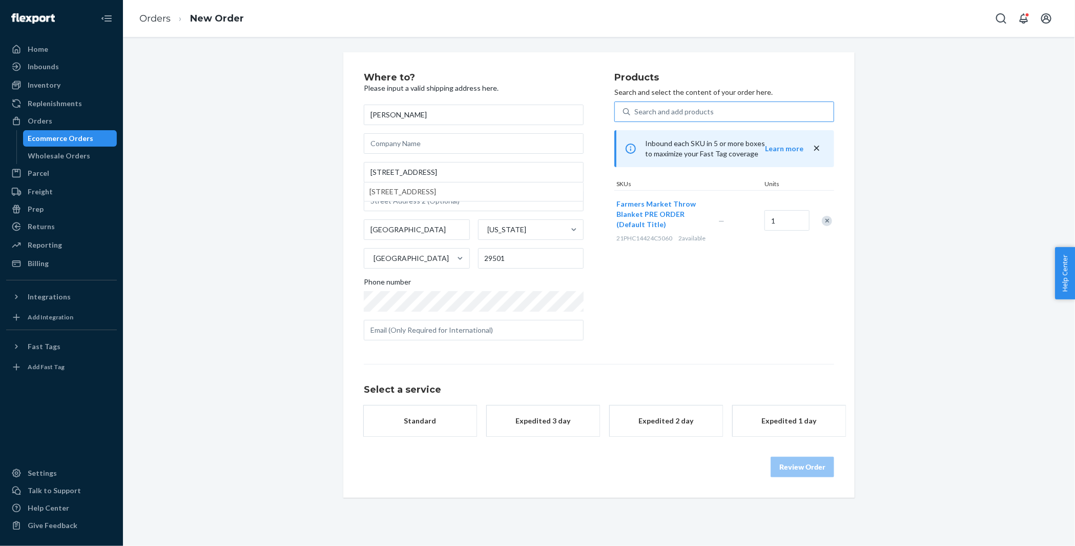
click at [425, 422] on div "Standard" at bounding box center [420, 421] width 82 height 10
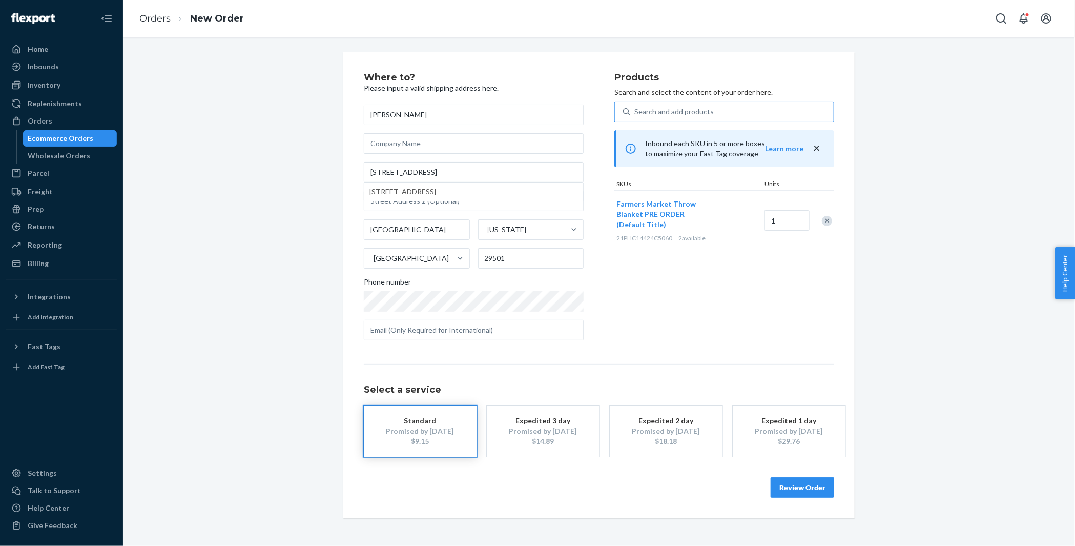
click at [799, 484] on button "Review Order" at bounding box center [803, 487] width 64 height 21
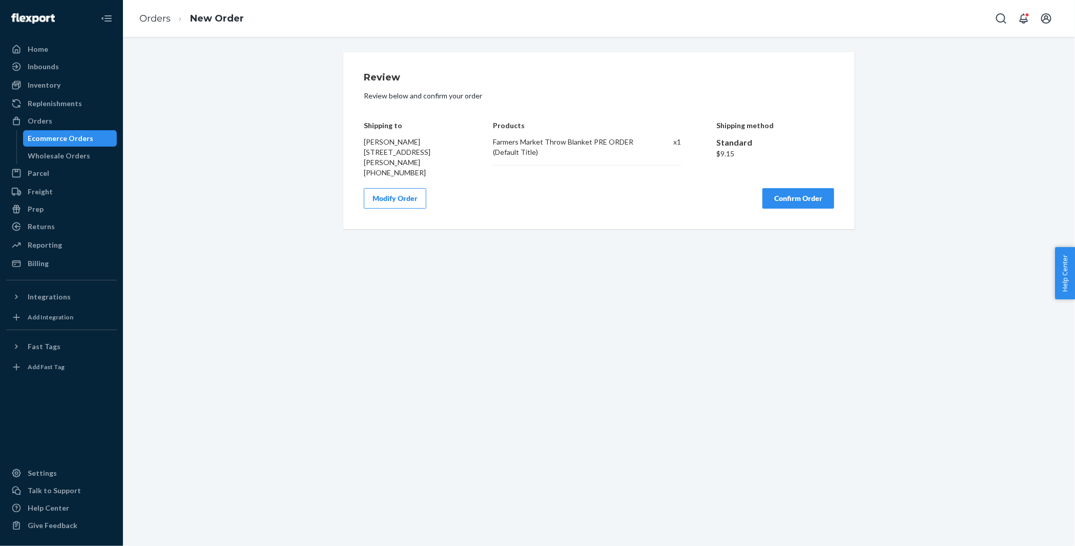
click at [794, 197] on button "Confirm Order" at bounding box center [799, 198] width 72 height 21
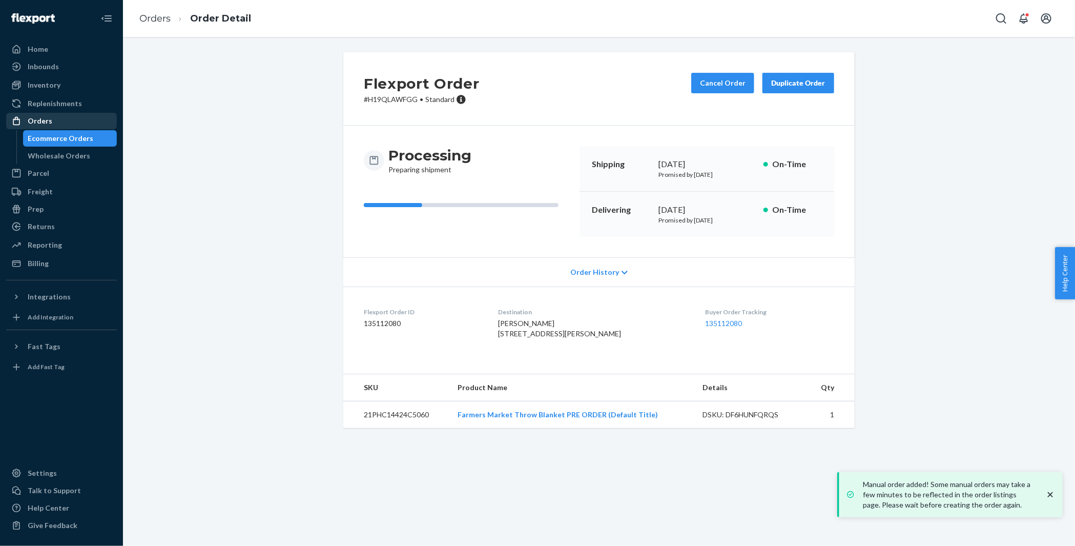
click at [106, 120] on div "Orders" at bounding box center [61, 121] width 109 height 14
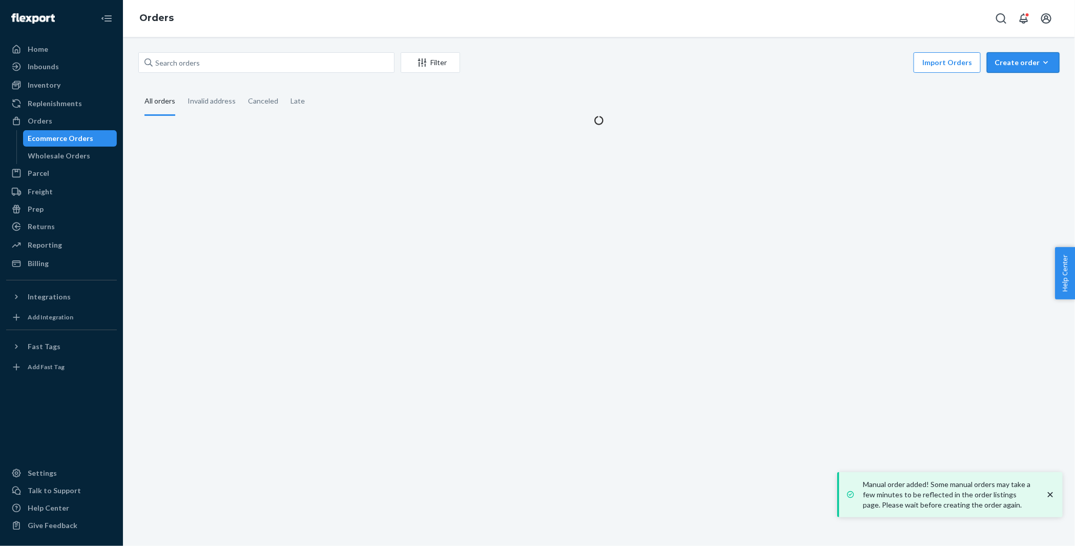
click at [1027, 67] on div "Create order" at bounding box center [1023, 62] width 57 height 10
click at [1016, 86] on span "Ecommerce order" at bounding box center [1030, 87] width 64 height 7
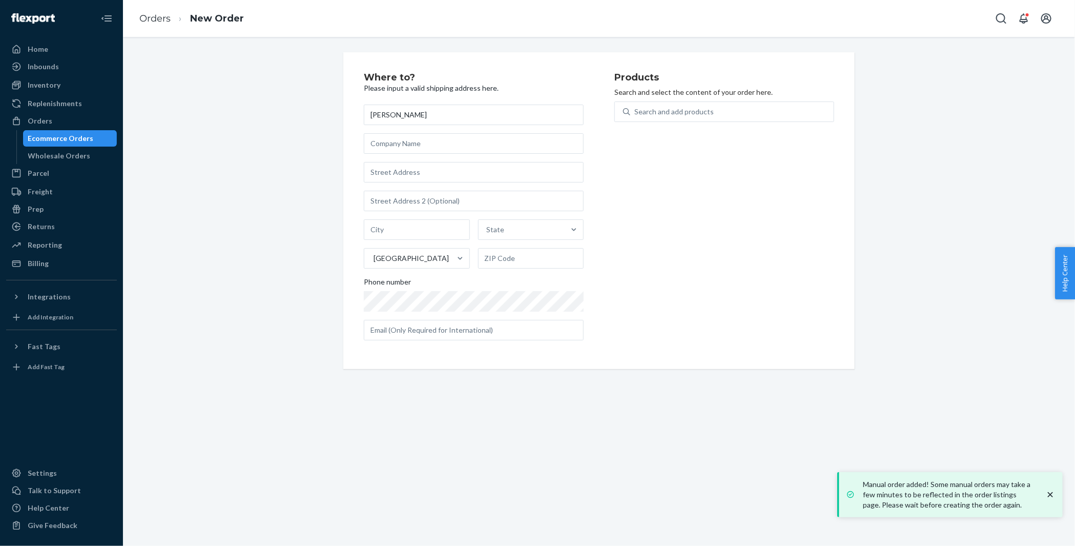
type input "Kyshia Brassington"
click at [396, 171] on input "text" at bounding box center [474, 172] width 220 height 21
paste input "18721 Skysail Ct Cornelius NC 28031 United States"
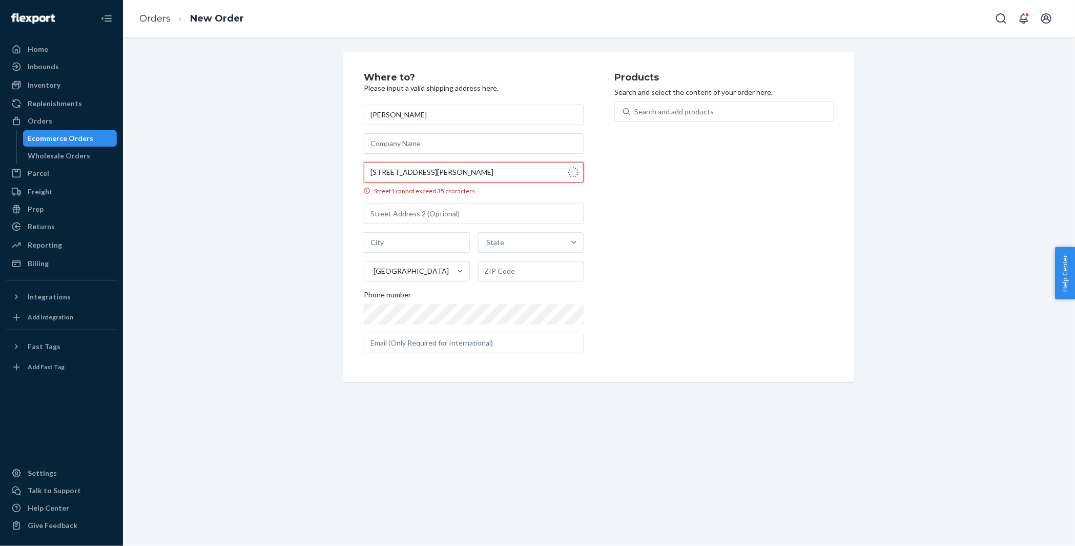
type input "18721 Skysail Ct"
type input "Cornelius"
type input "28031"
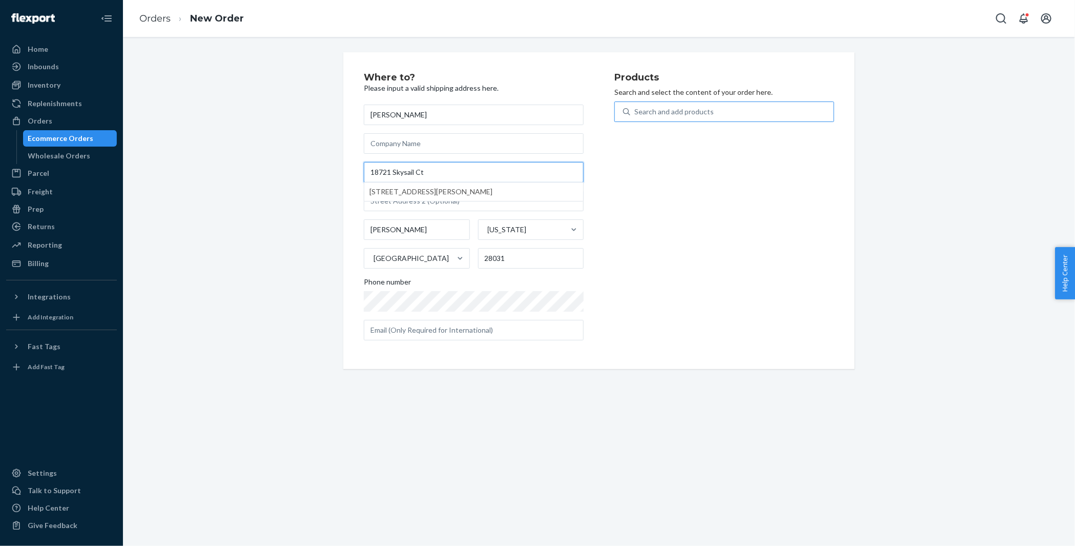
type input "18721 Skysail Ct"
click at [684, 112] on div "Search and add products" at bounding box center [674, 112] width 79 height 10
click at [636, 112] on input "0 results available. Use Up and Down to choose options, press Enter to select t…" at bounding box center [635, 112] width 1 height 10
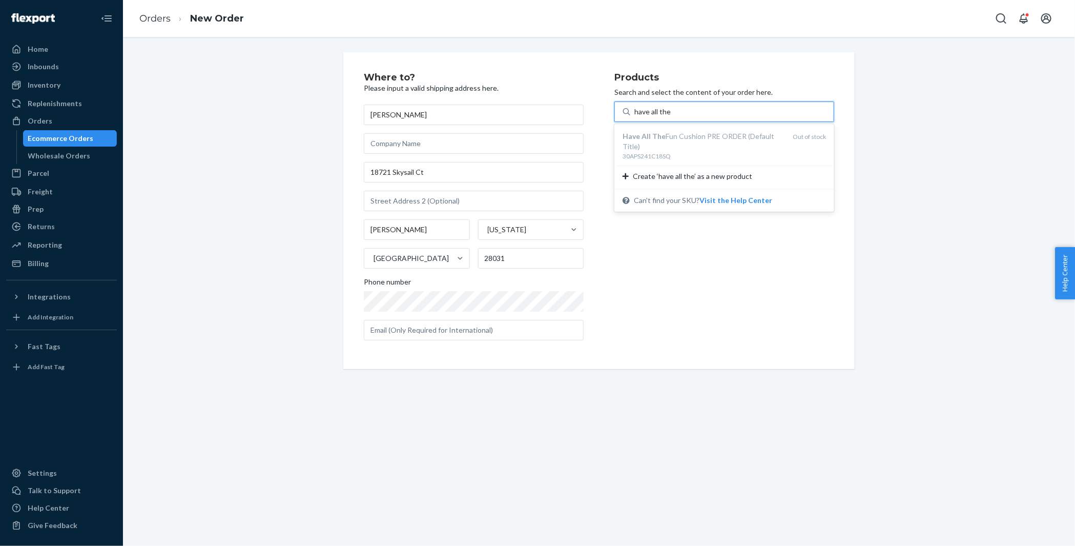
type input "have all the"
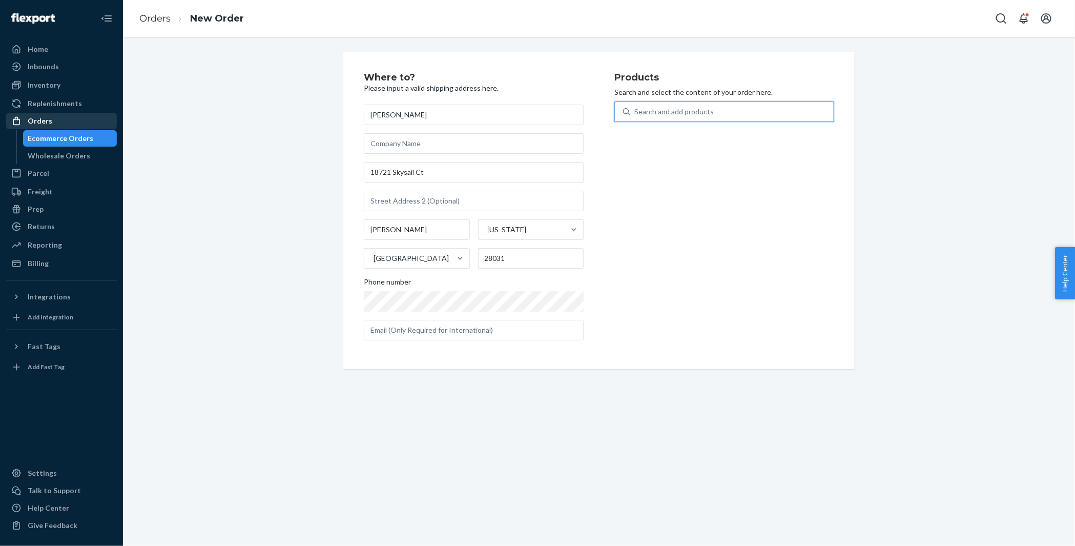
click at [91, 115] on div "Orders" at bounding box center [61, 121] width 109 height 14
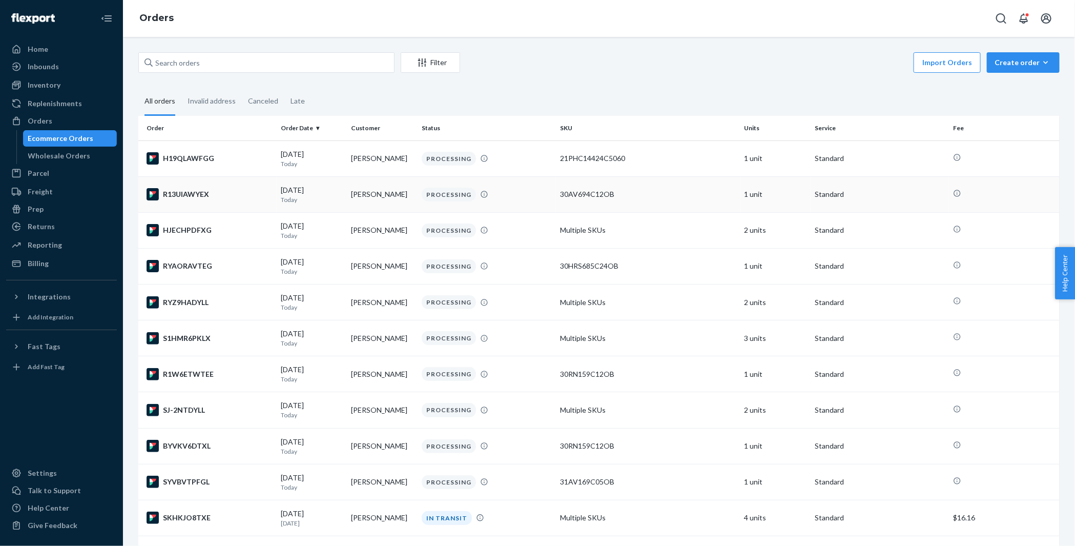
click at [206, 193] on div "R13UIAWYEX" at bounding box center [210, 194] width 126 height 12
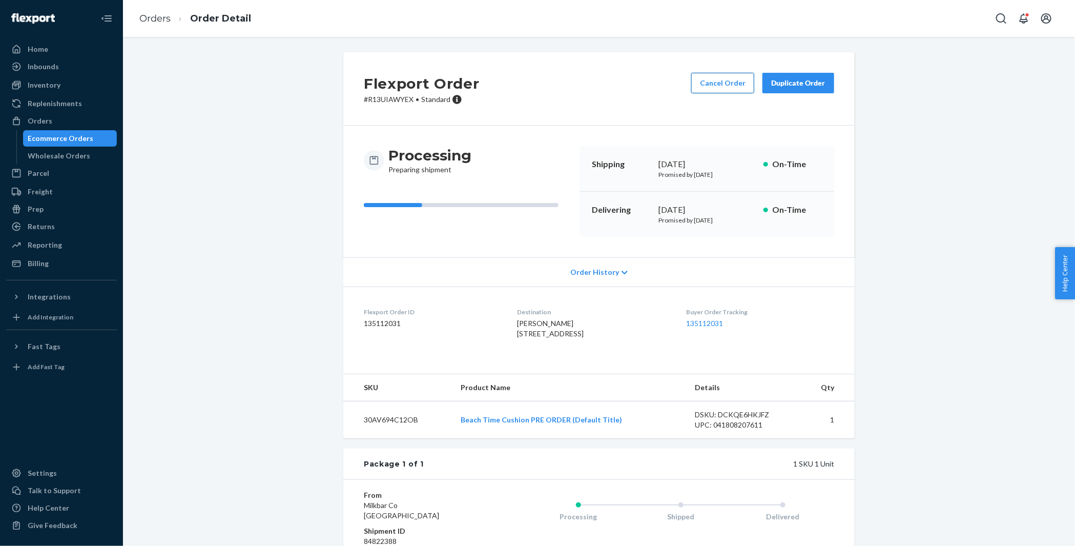
click at [709, 87] on button "Cancel Order" at bounding box center [723, 83] width 63 height 21
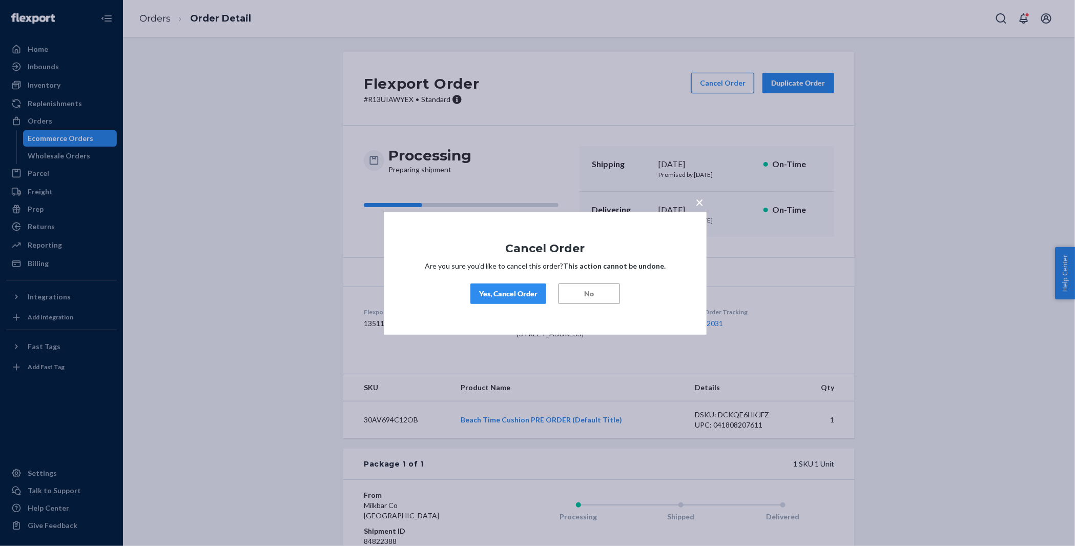
click at [709, 87] on div "× Cancel Order Are you sure you’d like to cancel this order? This action cannot…" at bounding box center [537, 273] width 1075 height 546
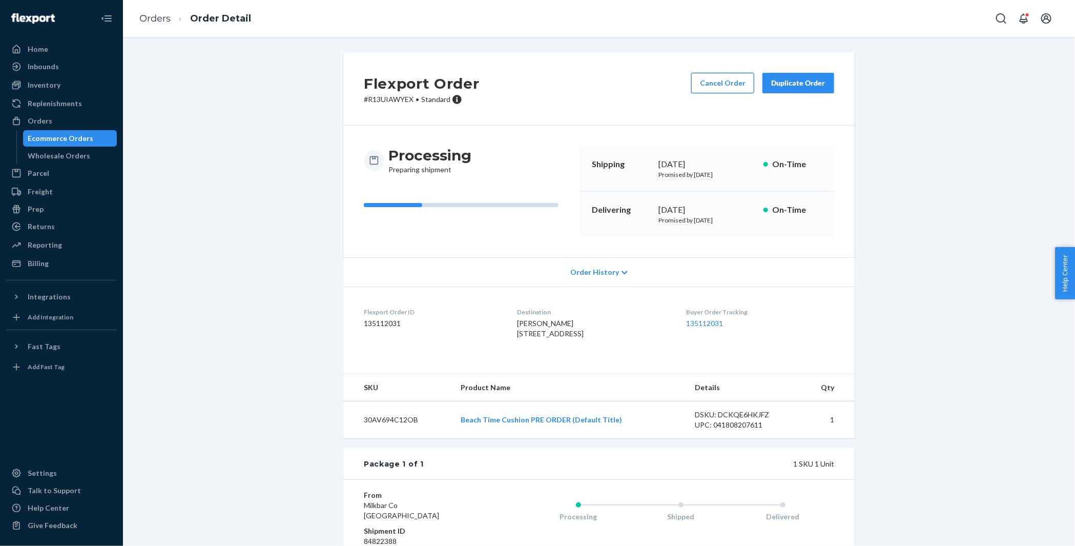
click at [707, 90] on button "Cancel Order" at bounding box center [723, 83] width 63 height 21
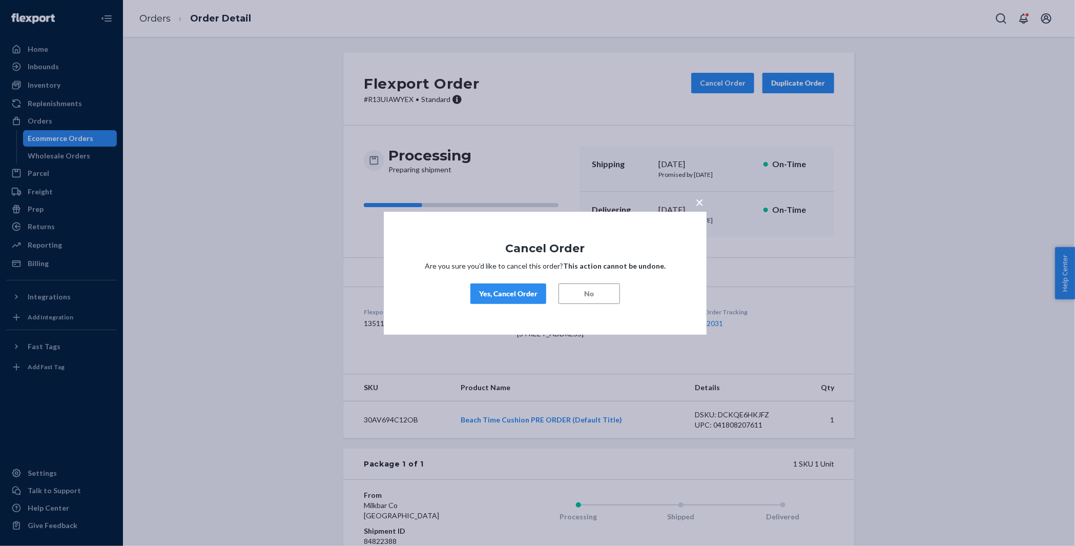
click at [503, 299] on button "Yes, Cancel Order" at bounding box center [509, 293] width 76 height 21
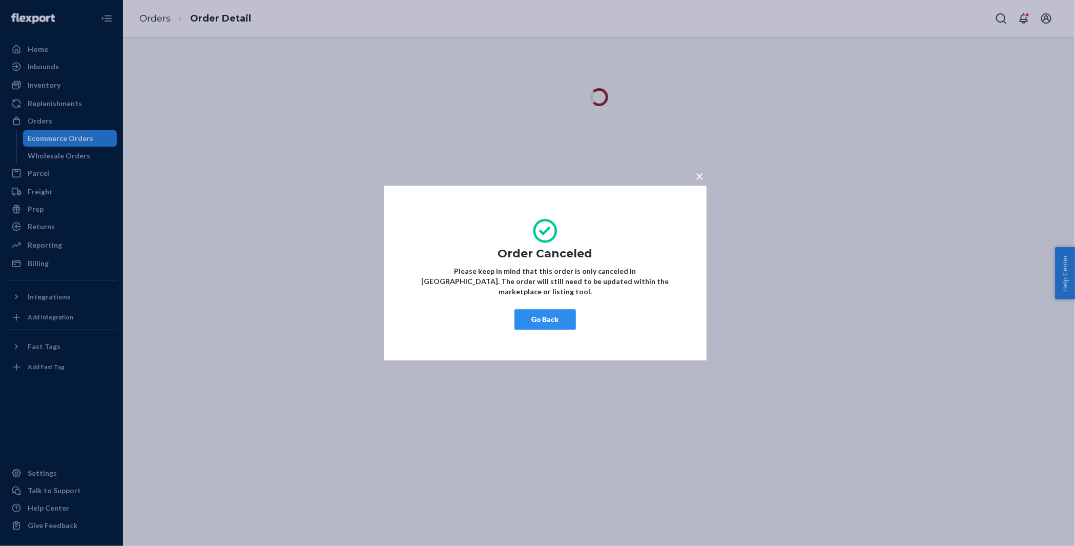
click at [544, 321] on button "Go Back" at bounding box center [546, 319] width 62 height 21
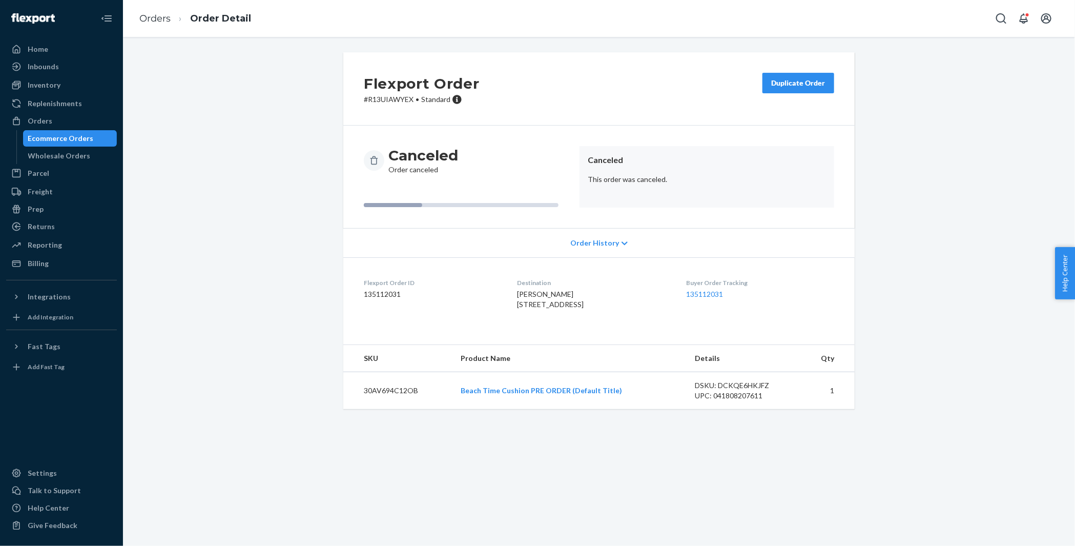
click at [791, 86] on div "Duplicate Order" at bounding box center [798, 83] width 54 height 10
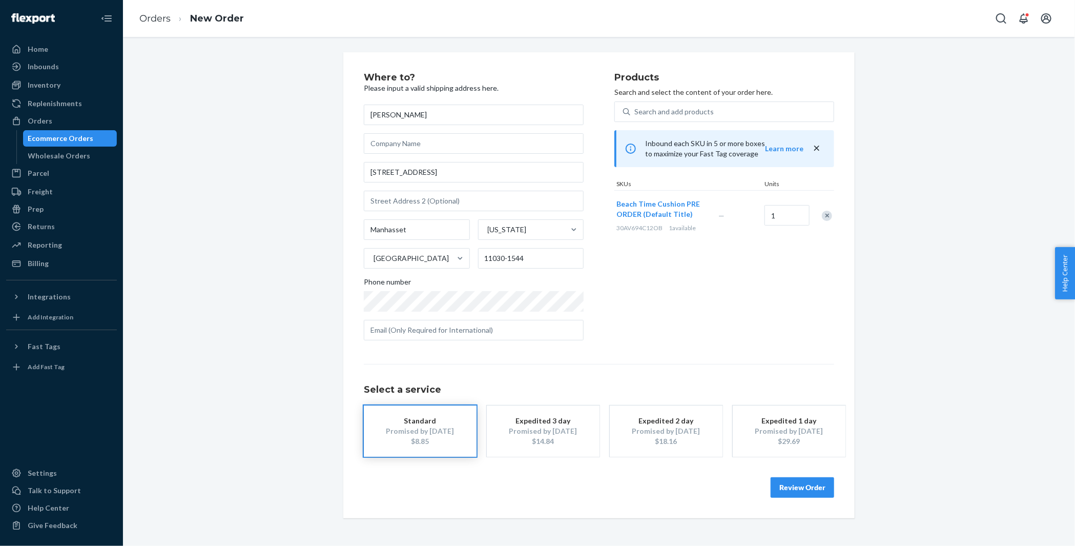
click at [795, 485] on button "Review Order" at bounding box center [803, 487] width 64 height 21
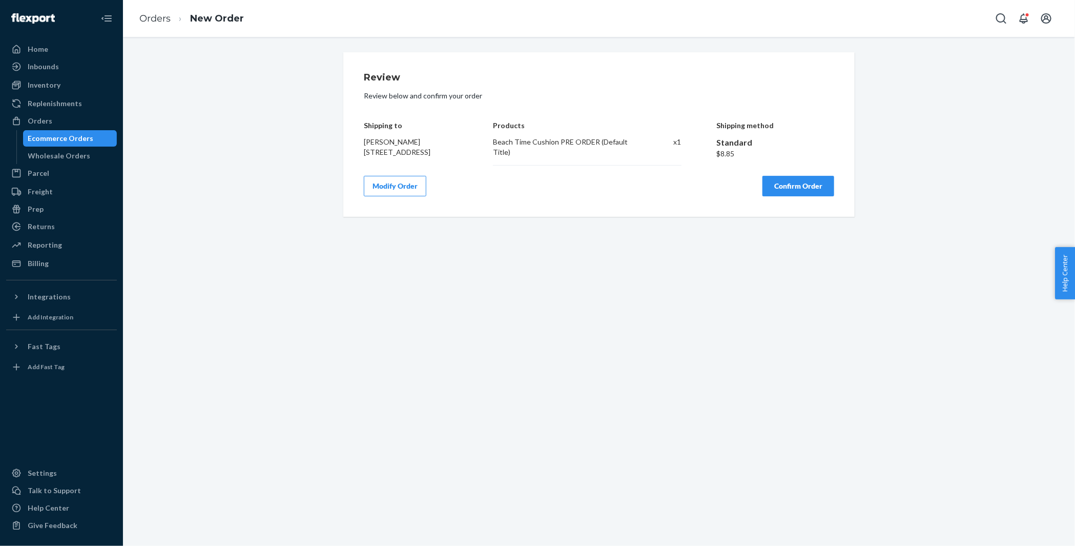
click at [810, 191] on button "Confirm Order" at bounding box center [799, 186] width 72 height 21
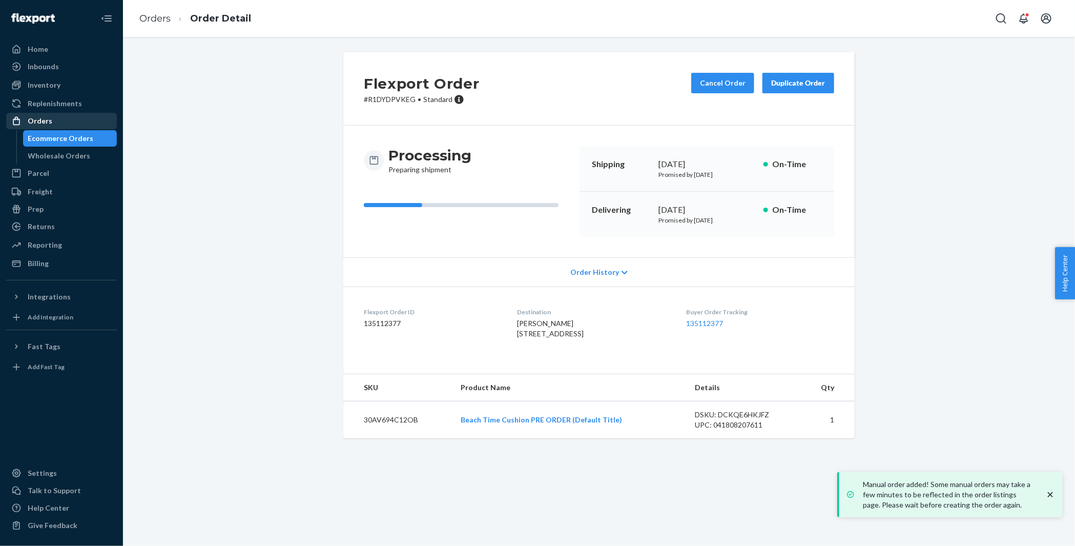
click at [73, 118] on div "Orders" at bounding box center [61, 121] width 109 height 14
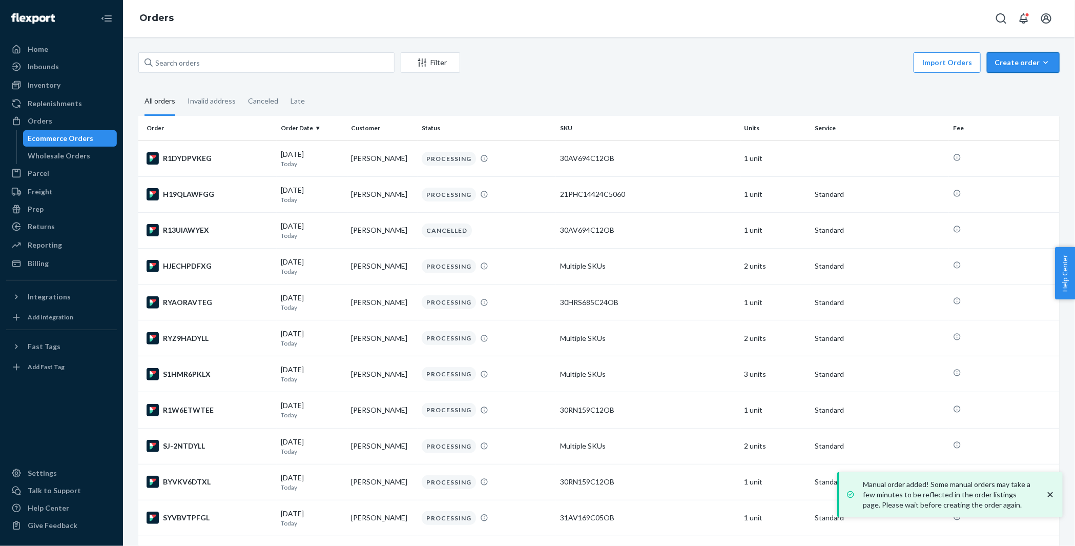
click at [1031, 59] on div "Create order" at bounding box center [1023, 62] width 57 height 10
click at [1017, 84] on span "Ecommerce order" at bounding box center [1030, 87] width 64 height 7
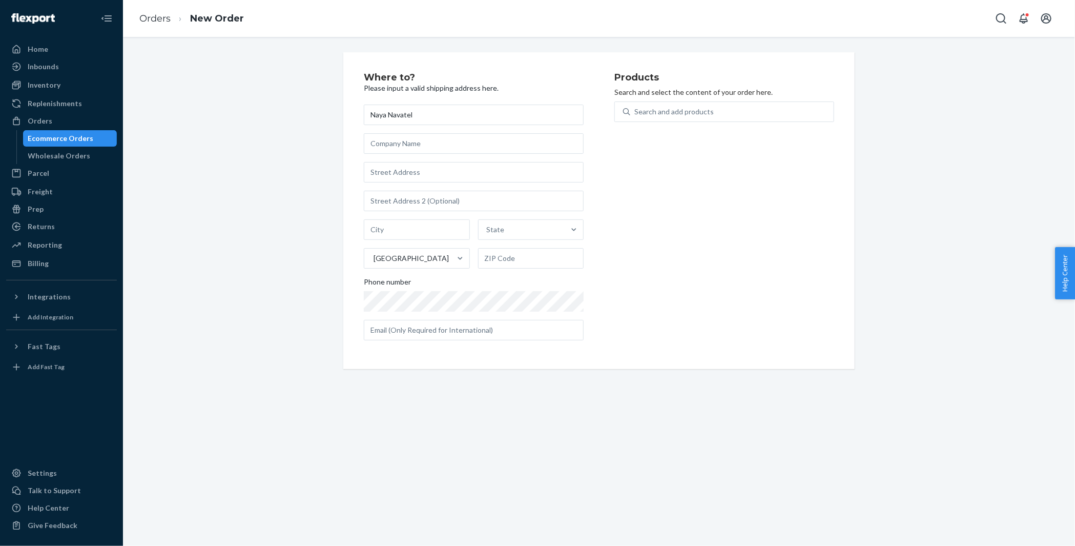
type input "Naya Navatel"
click at [384, 171] on input "text" at bounding box center [474, 172] width 220 height 21
paste input "277 Hanover Drive Costa Mesa CA 92626 United States"
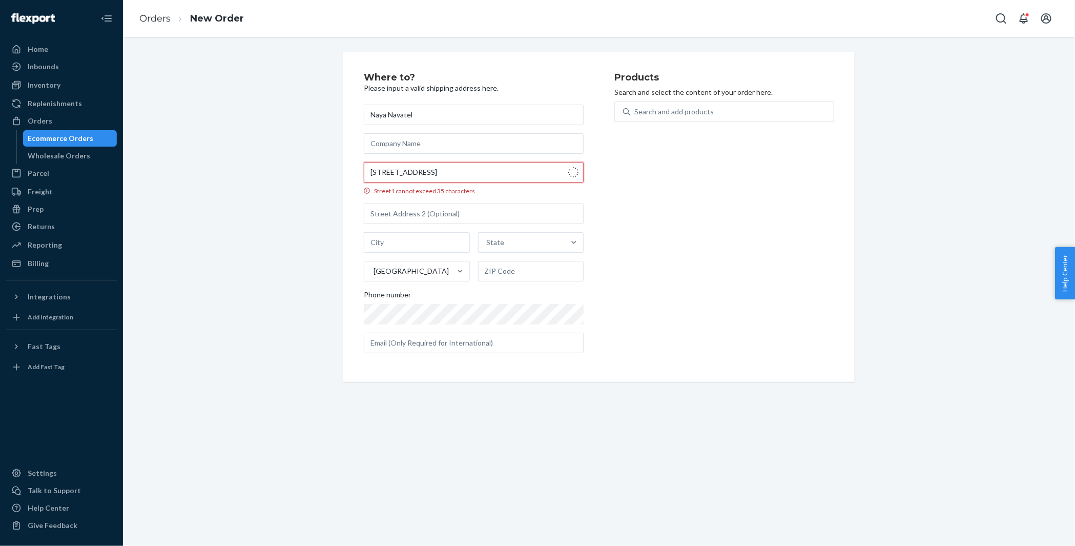
type input "277 Hanover Dr"
type input "Costa Mesa"
type input "92626"
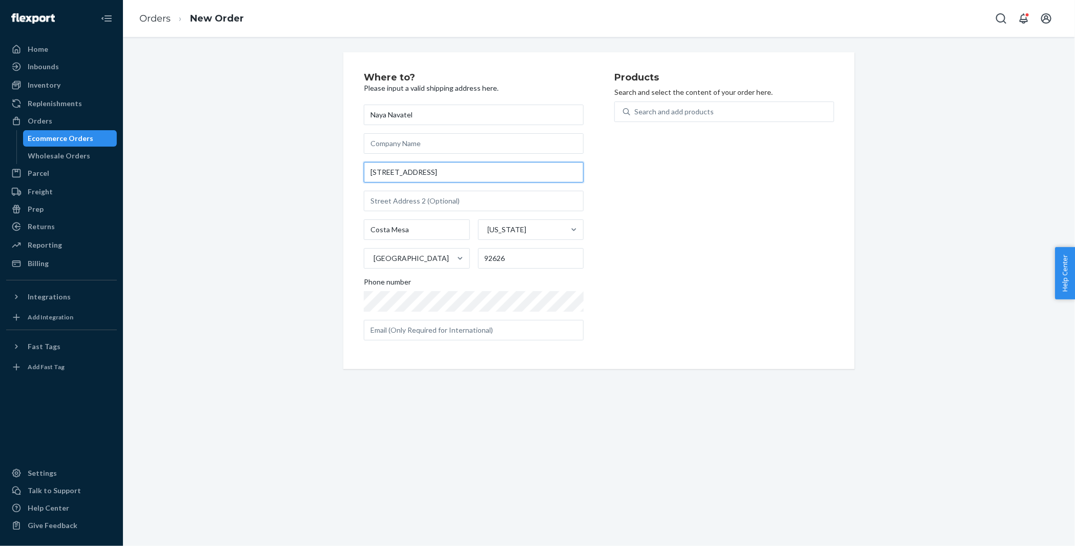
type input "277 Hanover Dr"
click at [280, 132] on div "Where to? Please input a valid shipping address here. Naya Navatel 277 Hanover …" at bounding box center [599, 210] width 937 height 317
click at [721, 108] on div "Search and add products" at bounding box center [733, 112] width 204 height 18
click at [636, 108] on input "Search and add products" at bounding box center [635, 112] width 1 height 10
paste input "30TG530C08SQ"
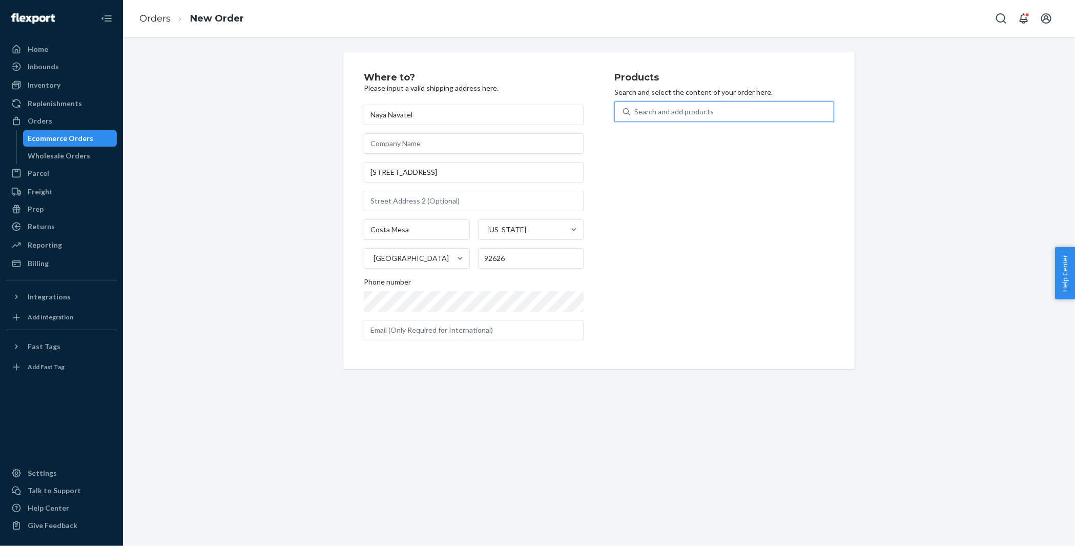
type input "30TG530C08SQ"
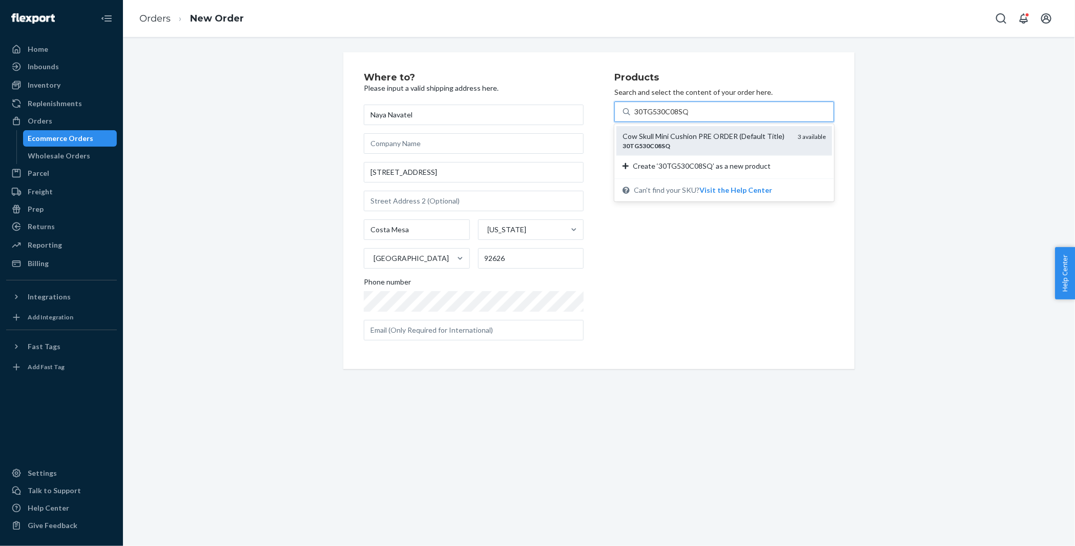
click at [697, 136] on div "Cow Skull Mini Cushion PRE ORDER (Default Title)" at bounding box center [706, 136] width 167 height 10
click at [688, 117] on input "30TG530C08SQ" at bounding box center [662, 112] width 54 height 10
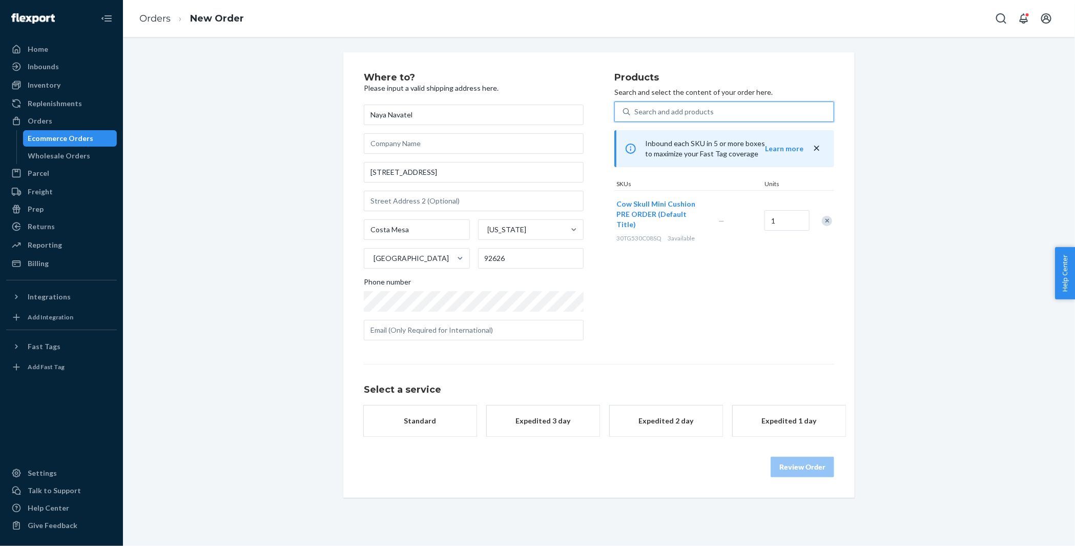
click at [434, 422] on div "Standard" at bounding box center [420, 421] width 82 height 10
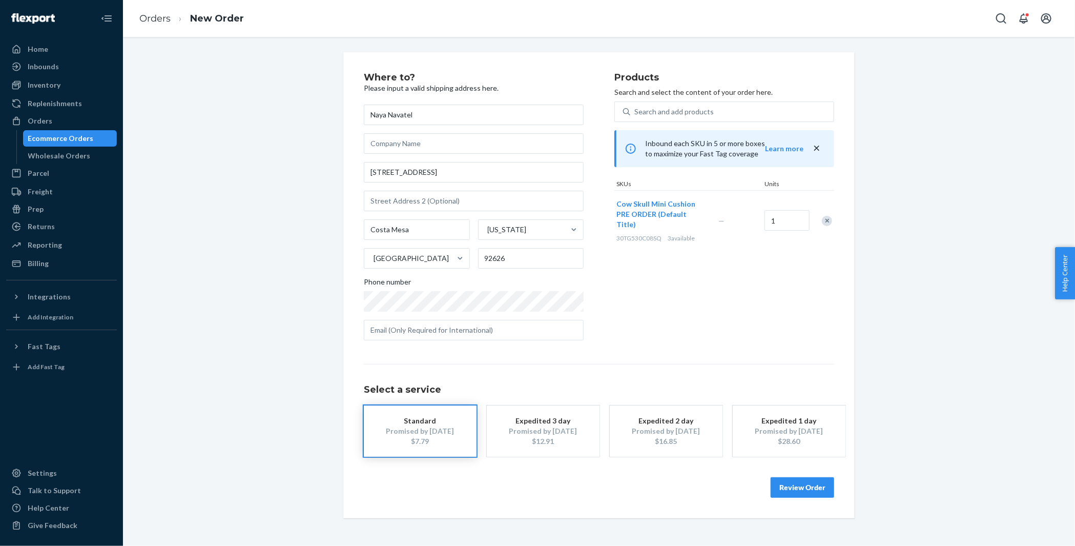
click at [792, 485] on button "Review Order" at bounding box center [803, 487] width 64 height 21
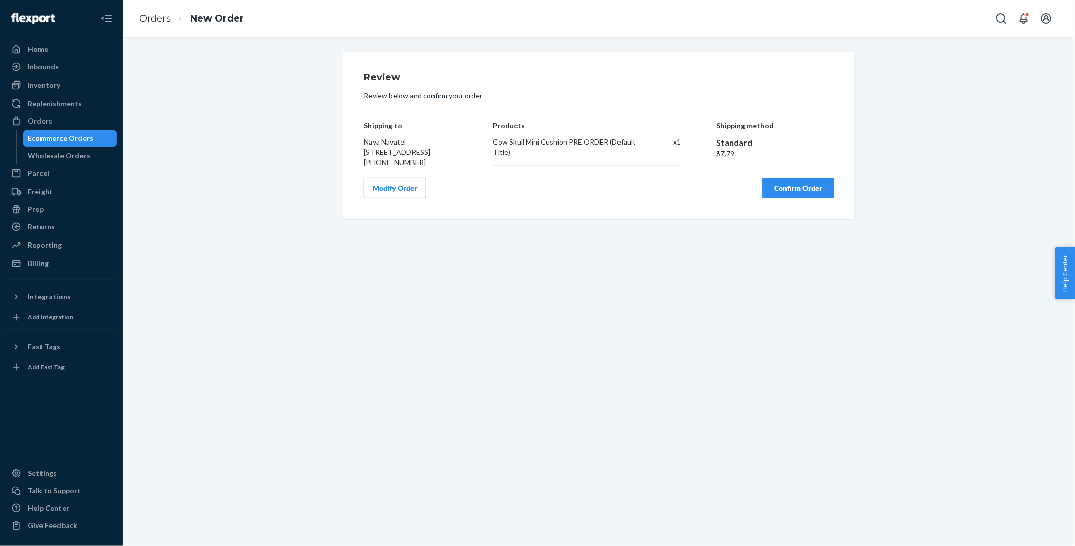
click at [795, 198] on button "Confirm Order" at bounding box center [799, 188] width 72 height 21
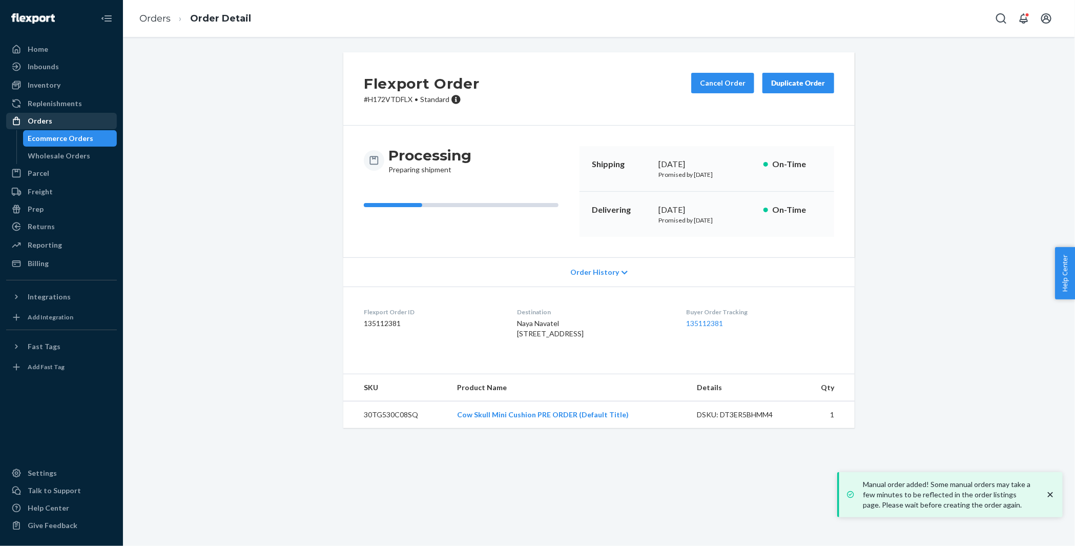
click at [80, 117] on div "Orders" at bounding box center [61, 121] width 109 height 14
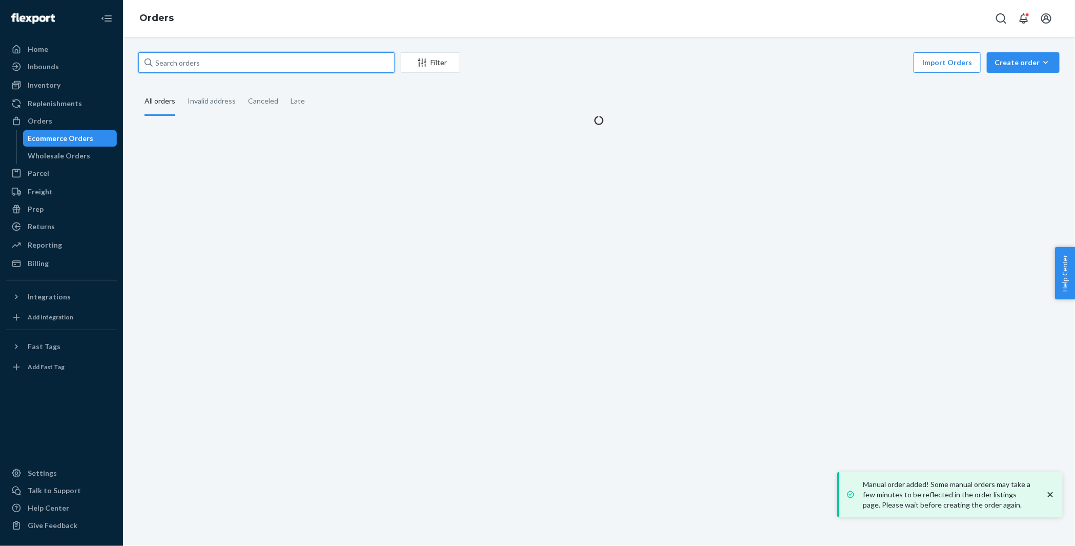
click at [242, 68] on input "text" at bounding box center [266, 62] width 256 height 21
paste input "[PERSON_NAME]"
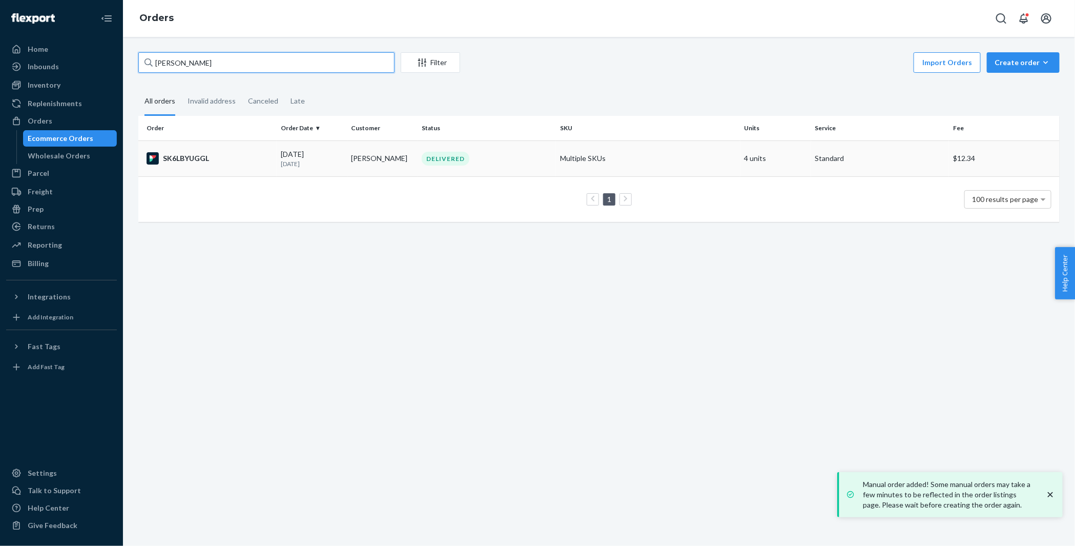
type input "[PERSON_NAME]"
click at [224, 156] on div "SK6LBYUGGL" at bounding box center [210, 158] width 126 height 12
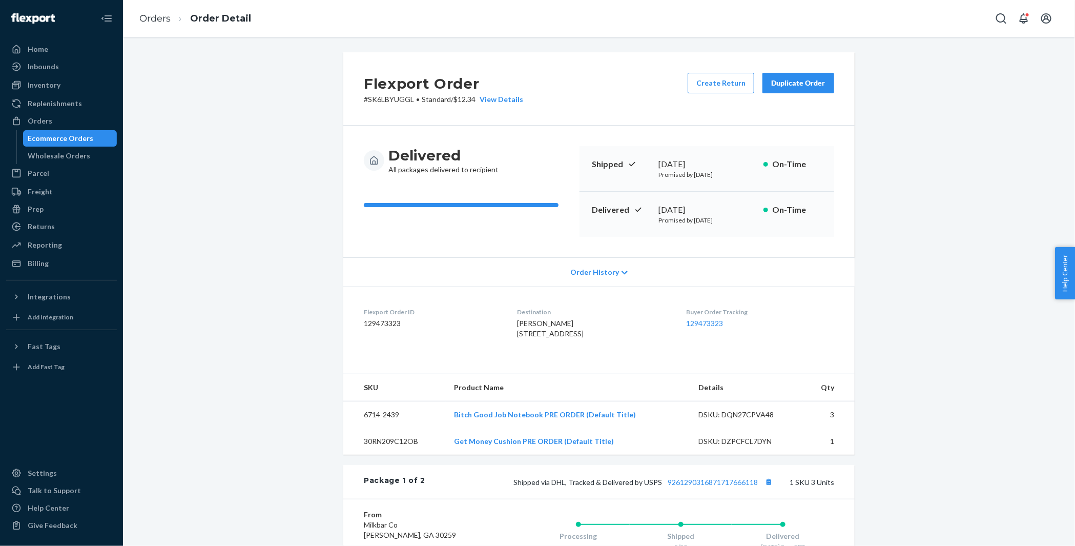
click at [802, 82] on div "Duplicate Order" at bounding box center [798, 83] width 54 height 10
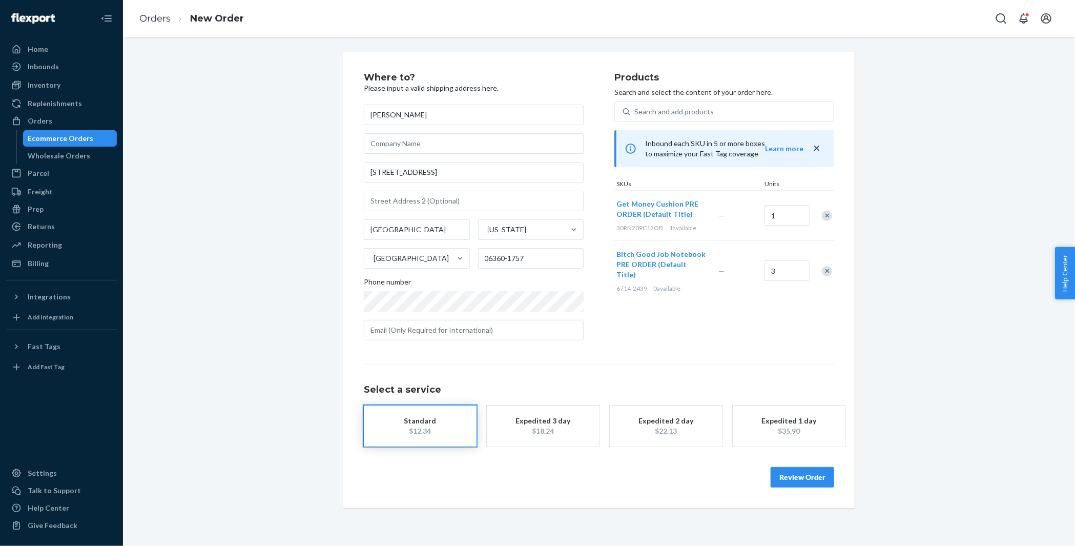
click at [826, 215] on div "Remove Item" at bounding box center [827, 216] width 10 height 10
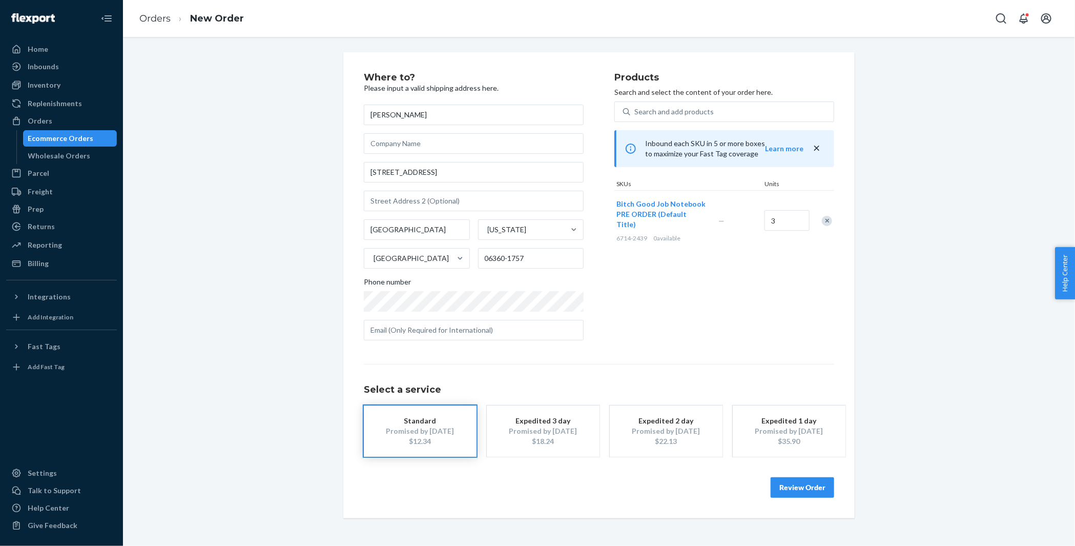
click at [826, 216] on div "Remove Item" at bounding box center [827, 221] width 10 height 10
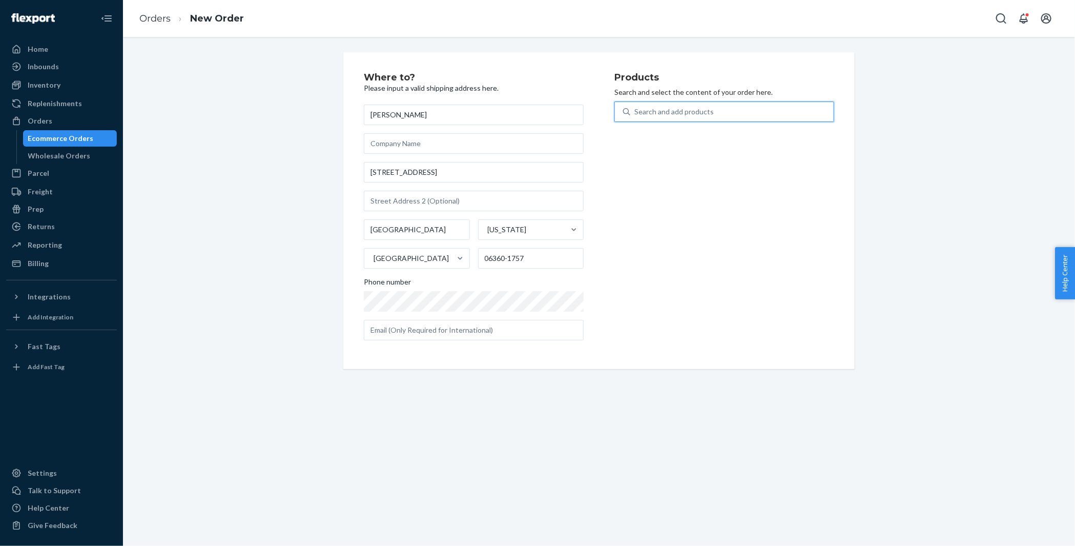
click at [724, 110] on div "Search and add products" at bounding box center [733, 112] width 204 height 18
click at [636, 110] on input "0 results available. Use Up and Down to choose options, press Enter to select t…" at bounding box center [635, 112] width 1 height 10
type input "bougie"
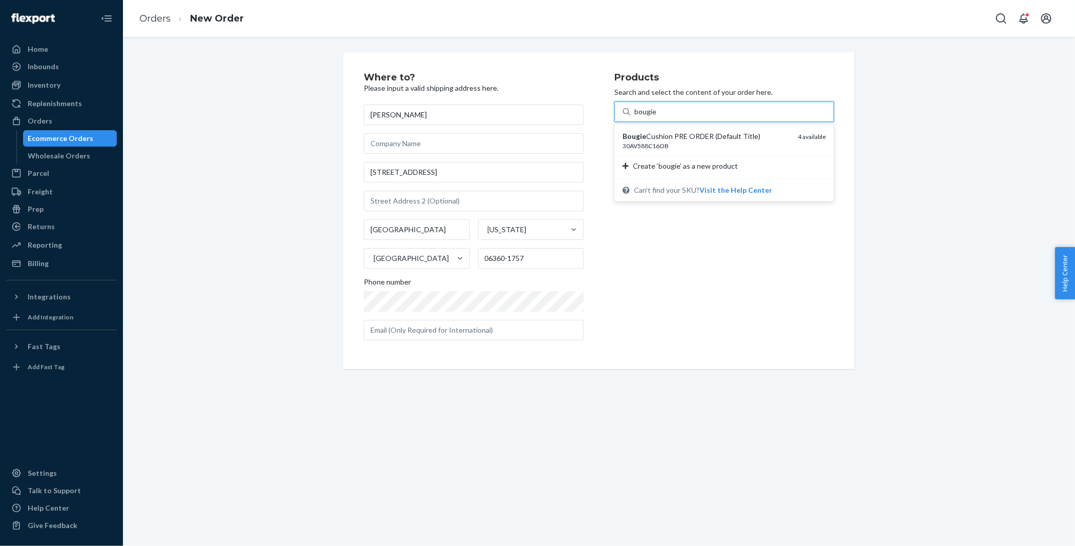
click at [670, 135] on div "Bougie Cushion PRE ORDER (Default Title)" at bounding box center [706, 136] width 167 height 10
click at [657, 117] on input "bougie" at bounding box center [646, 112] width 22 height 10
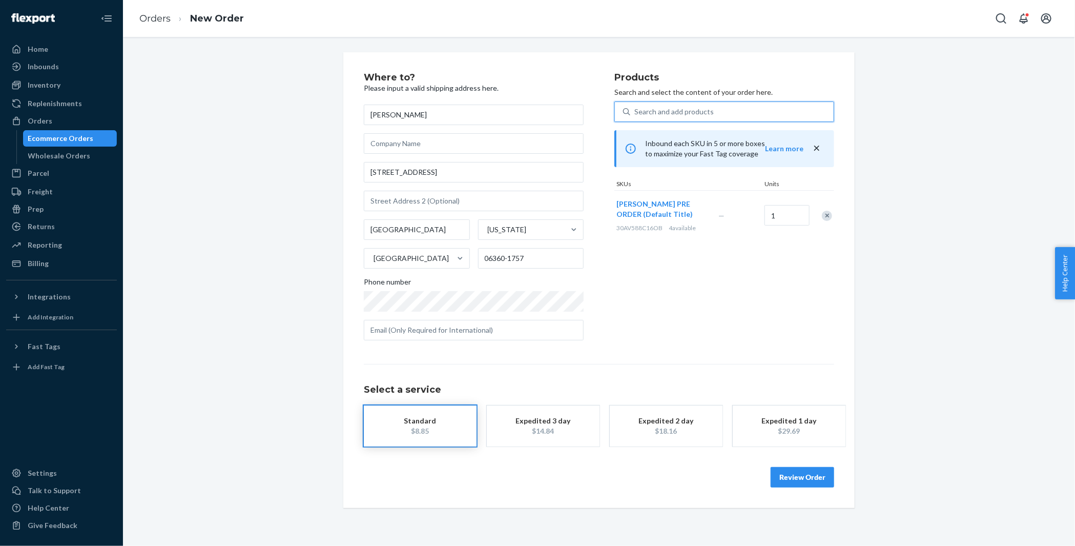
click at [278, 169] on div "Where to? Please input a valid shipping address here. Kassandra Jacobik 204 Old…" at bounding box center [599, 280] width 937 height 456
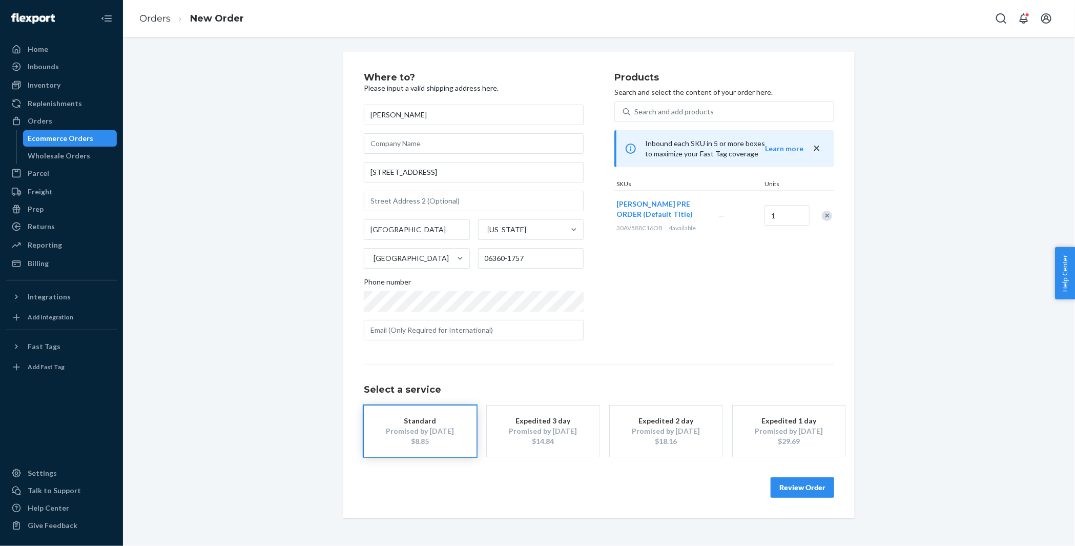
click at [806, 490] on button "Review Order" at bounding box center [803, 487] width 64 height 21
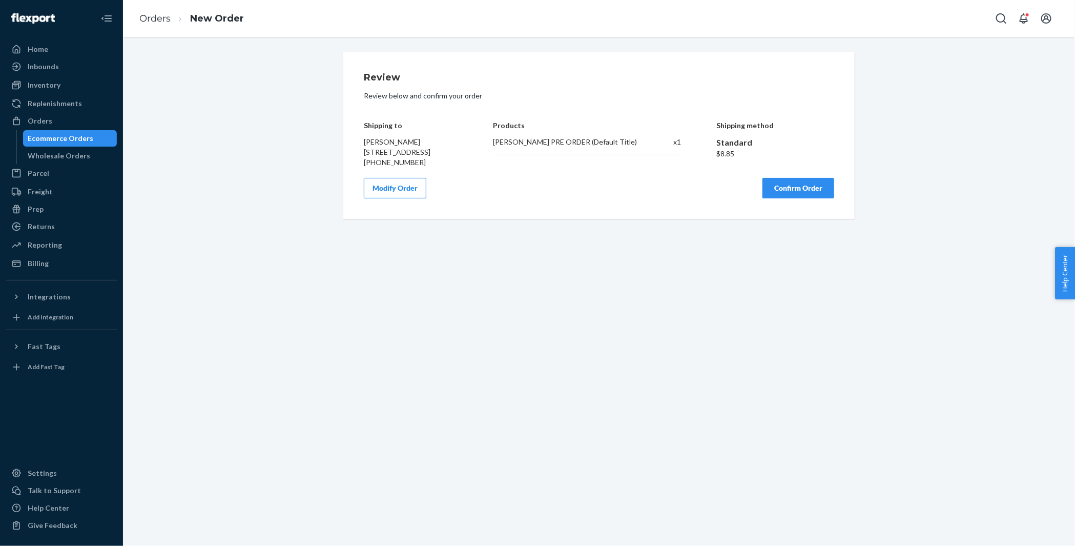
click at [794, 198] on button "Confirm Order" at bounding box center [799, 188] width 72 height 21
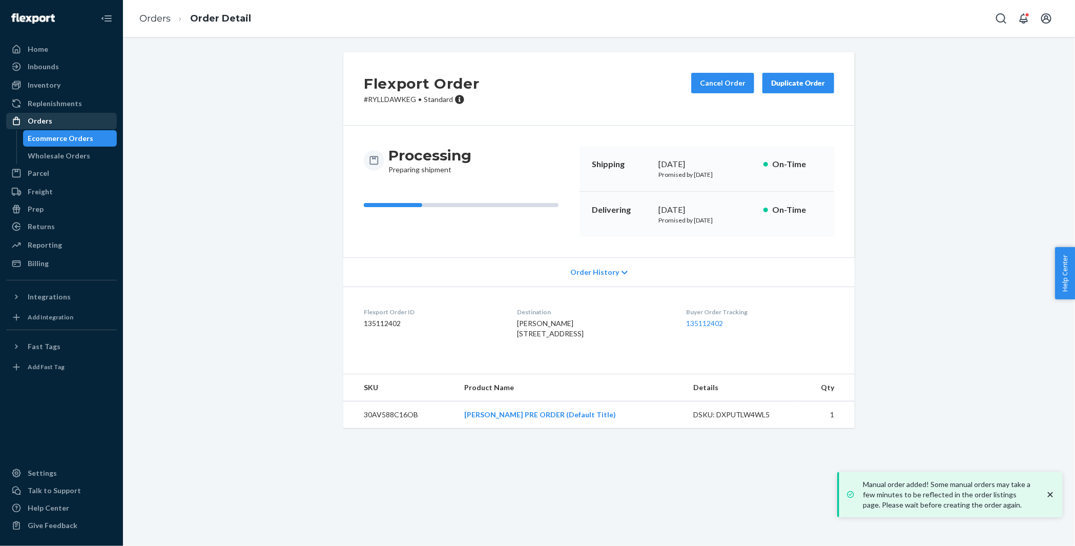
click at [97, 125] on div "Orders" at bounding box center [61, 121] width 109 height 14
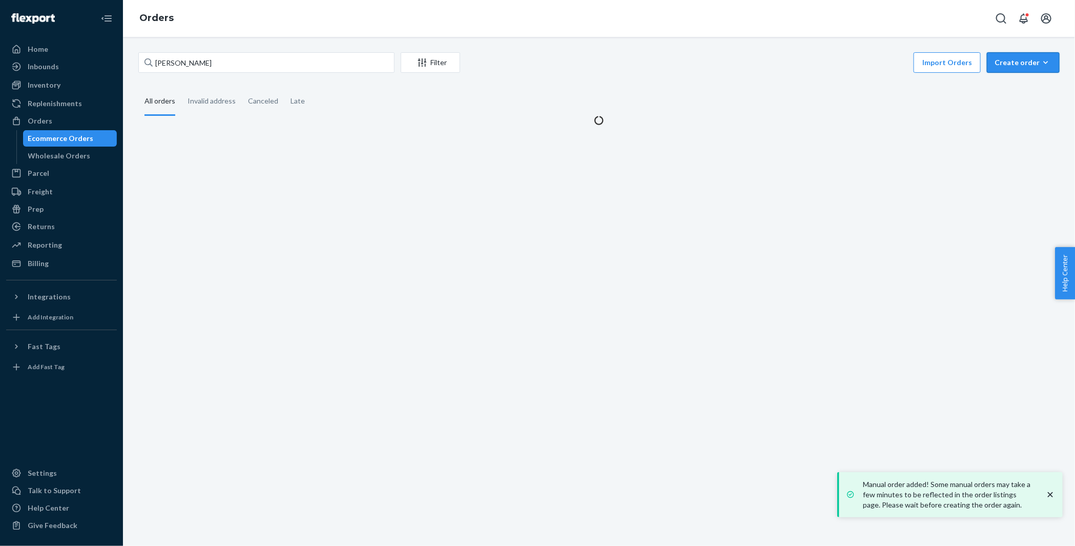
click at [1028, 60] on div "Create order" at bounding box center [1023, 62] width 57 height 10
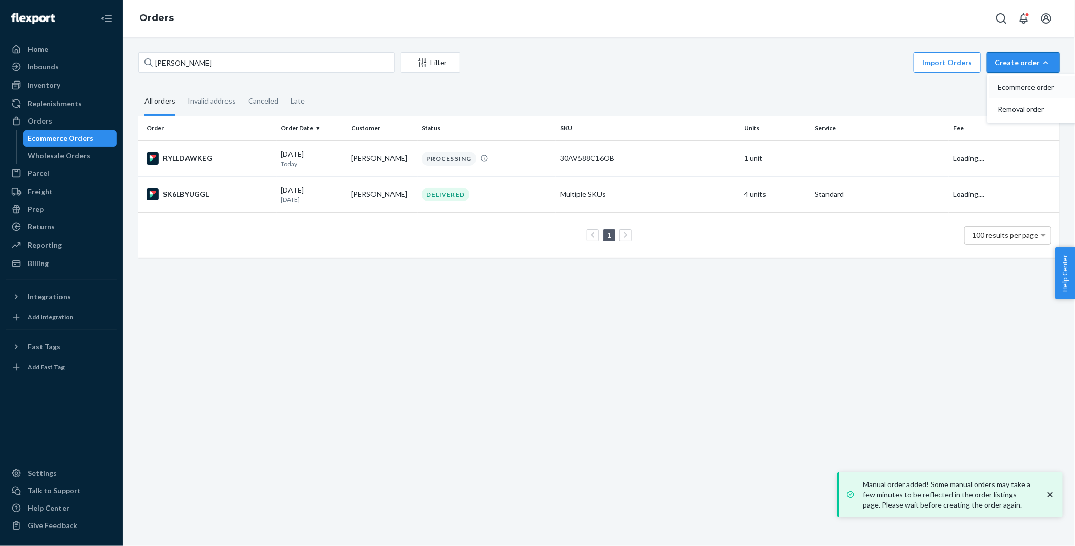
click at [1008, 85] on span "Ecommerce order" at bounding box center [1030, 87] width 64 height 7
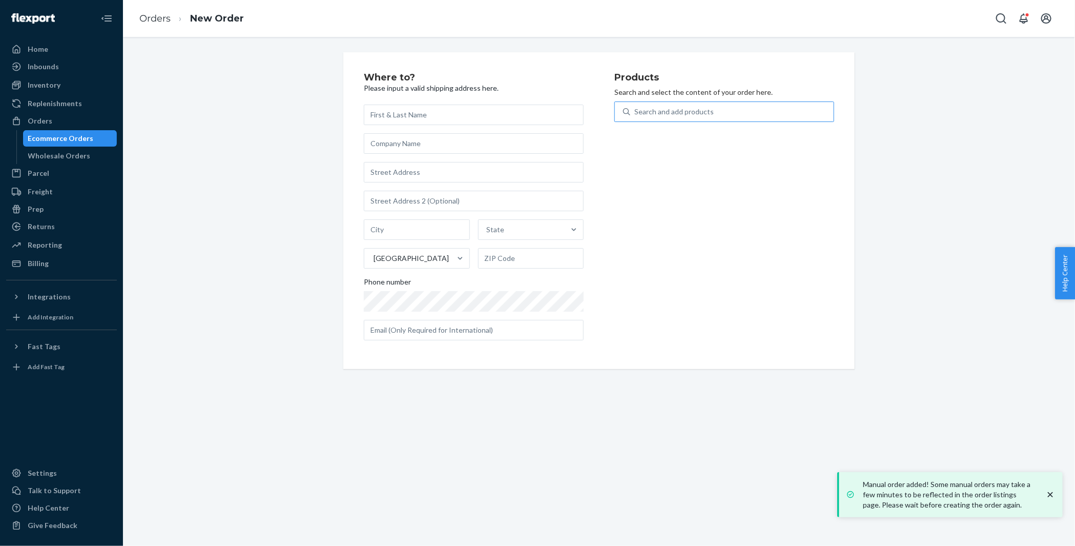
click at [733, 115] on div "Search and add products" at bounding box center [733, 112] width 204 height 18
click at [636, 115] on input "Search and add products" at bounding box center [635, 112] width 1 height 10
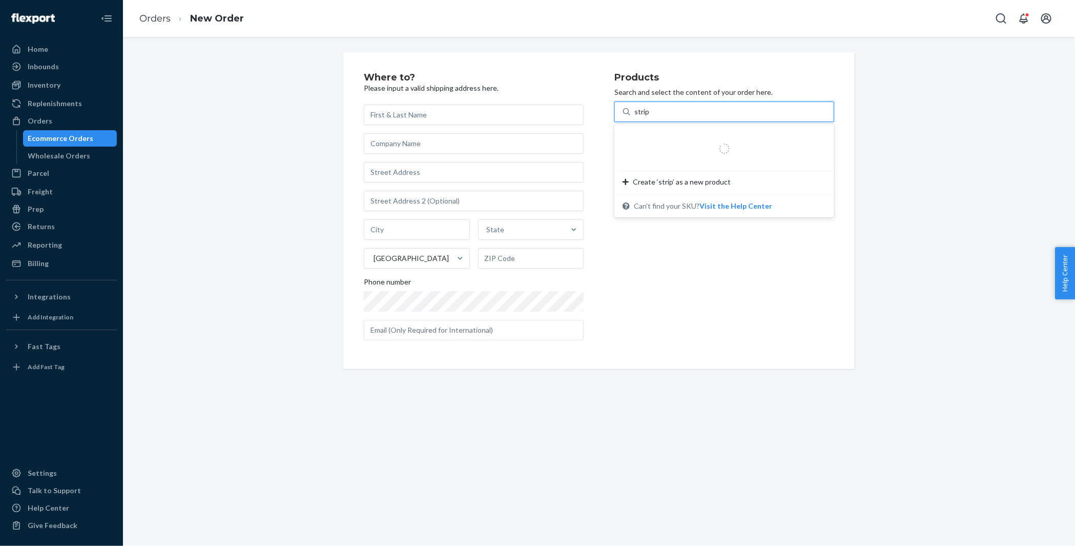
type input "striper"
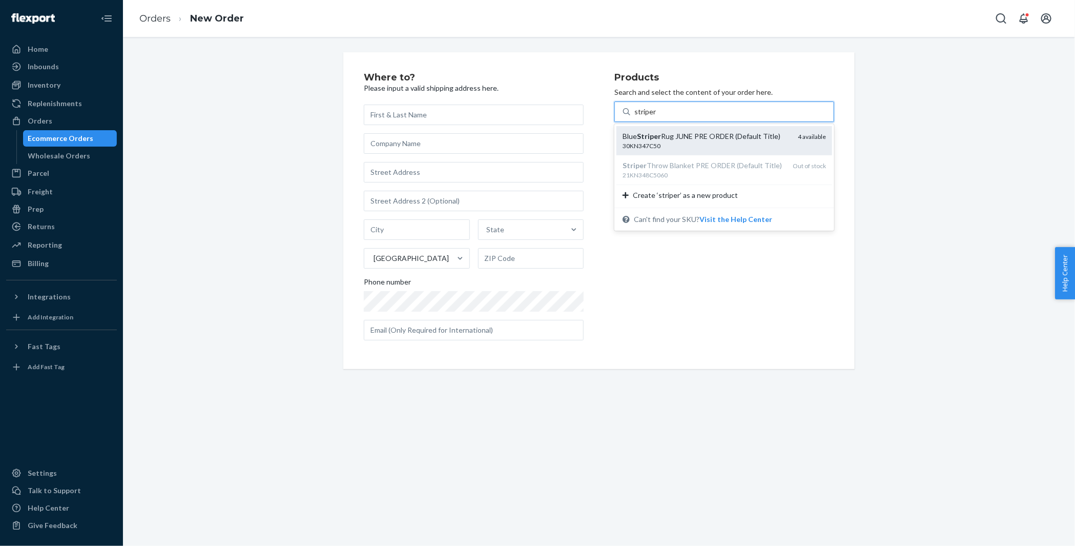
click at [702, 133] on div "Blue Striper Rug JUNE PRE ORDER (Default Title)" at bounding box center [706, 136] width 167 height 10
click at [657, 117] on input "striper" at bounding box center [646, 112] width 22 height 10
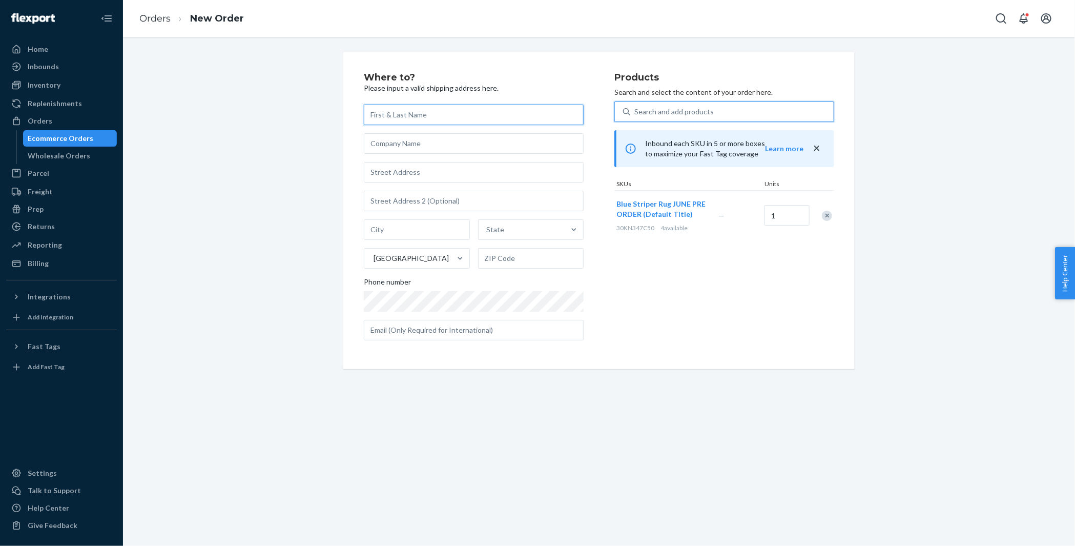
click at [378, 115] on input "text" at bounding box center [474, 115] width 220 height 21
paste input "[PERSON_NAME]"
type input "[PERSON_NAME]"
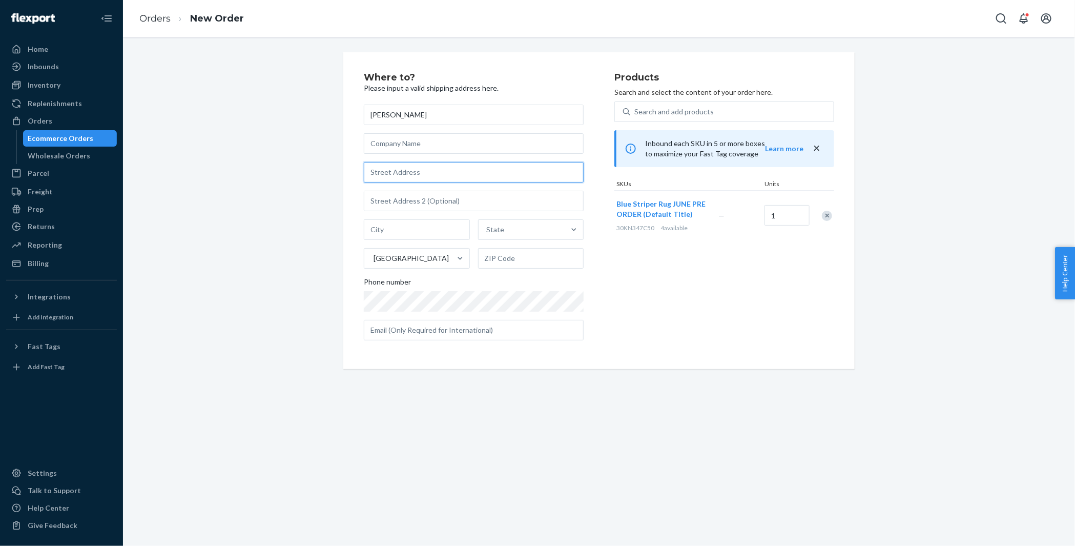
click at [388, 170] on input "text" at bounding box center [474, 172] width 220 height 21
paste input "99 Maddocks Avenue Ellsworth ME 04605 United States"
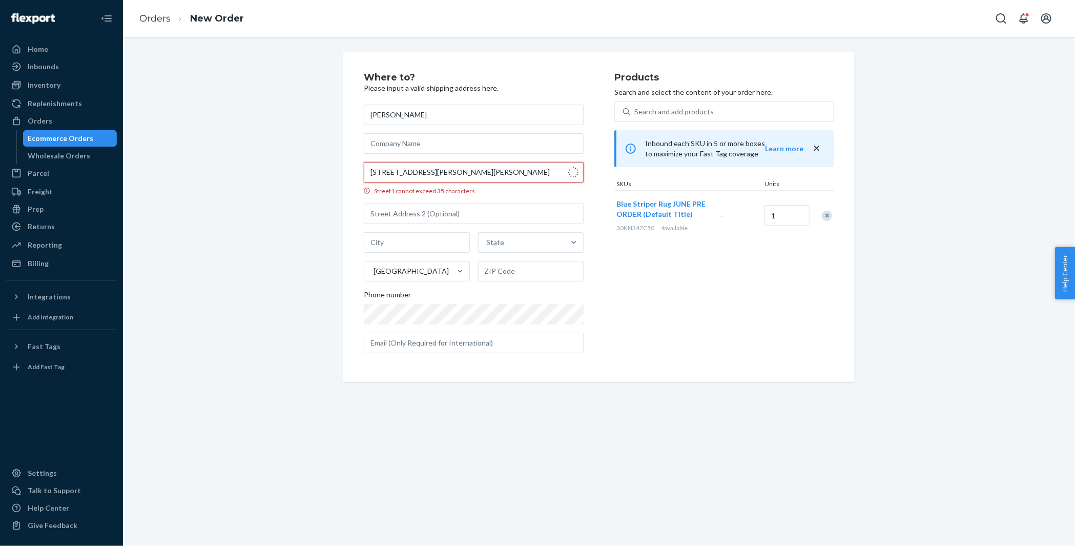
type input "99 Maddocks Ave"
type input "Ellsworth"
type input "04605"
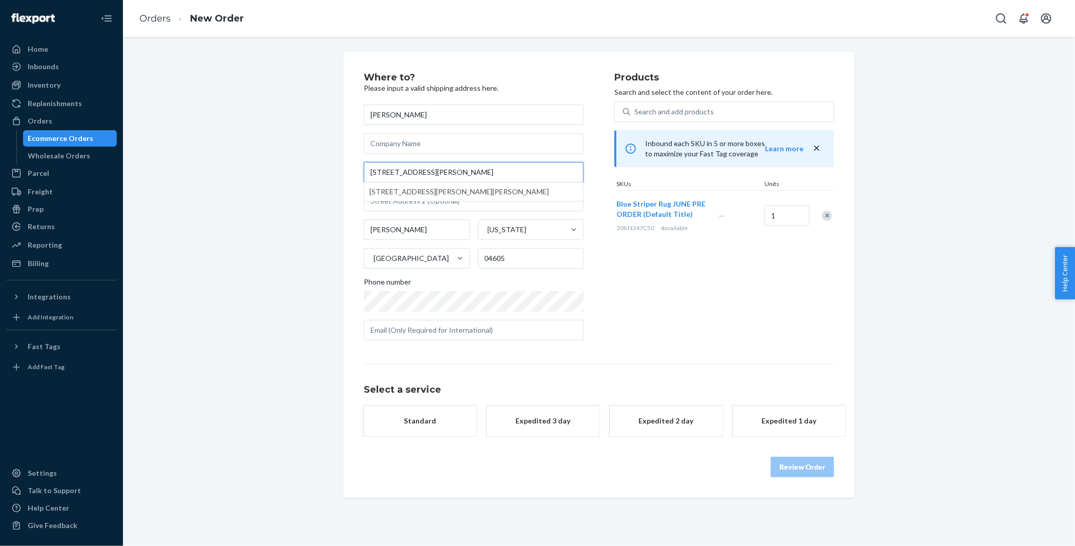
type input "99 Maddocks Ave"
click at [319, 150] on div "Where to? Please input a valid shipping address here. Jennifer Farren 99 Maddoc…" at bounding box center [599, 274] width 937 height 445
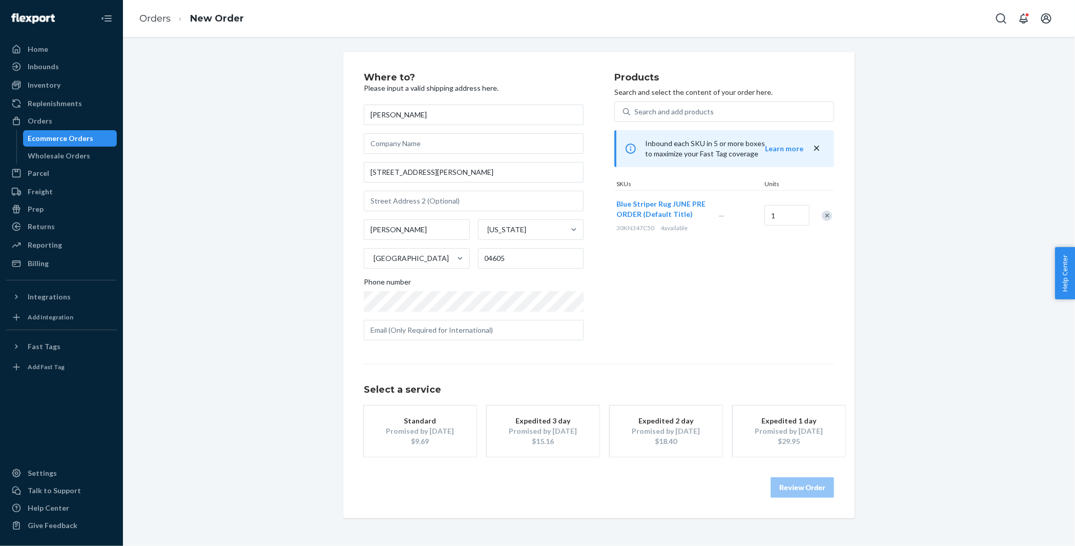
click at [432, 437] on div "$9.69" at bounding box center [420, 441] width 82 height 10
click at [807, 492] on button "Review Order" at bounding box center [803, 487] width 64 height 21
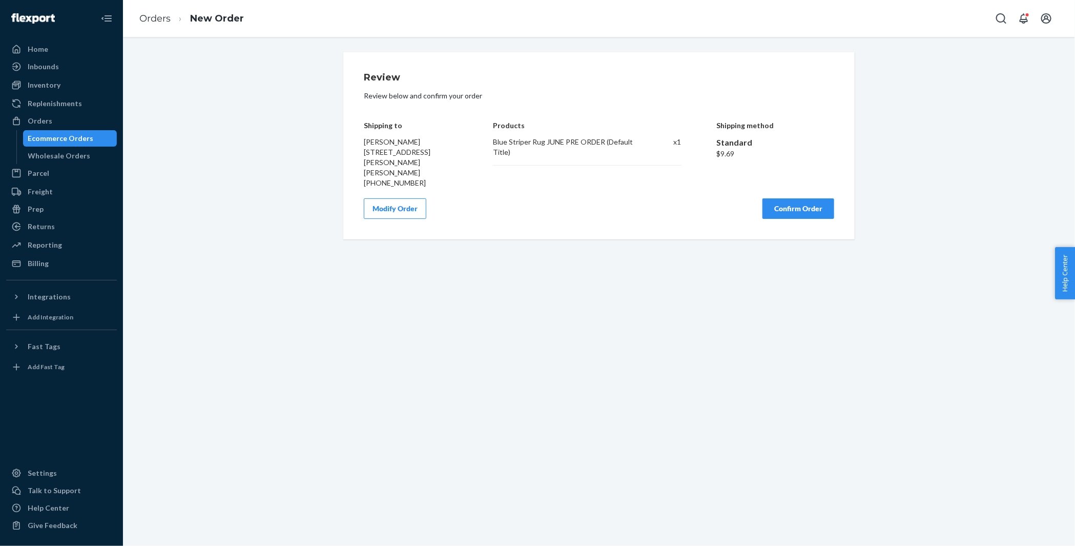
click at [785, 202] on button "Confirm Order" at bounding box center [799, 208] width 72 height 21
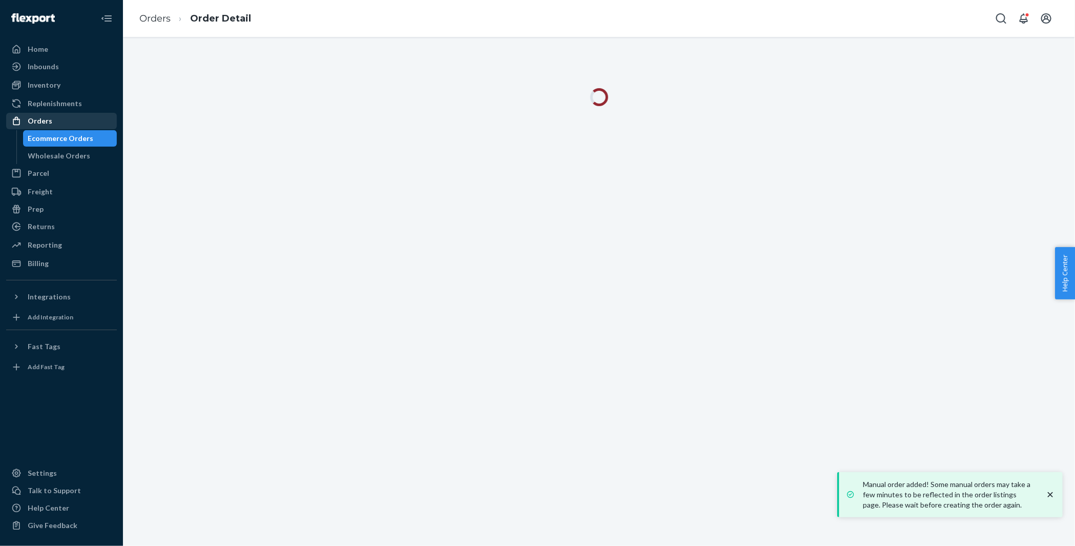
click at [92, 123] on div "Orders" at bounding box center [61, 121] width 109 height 14
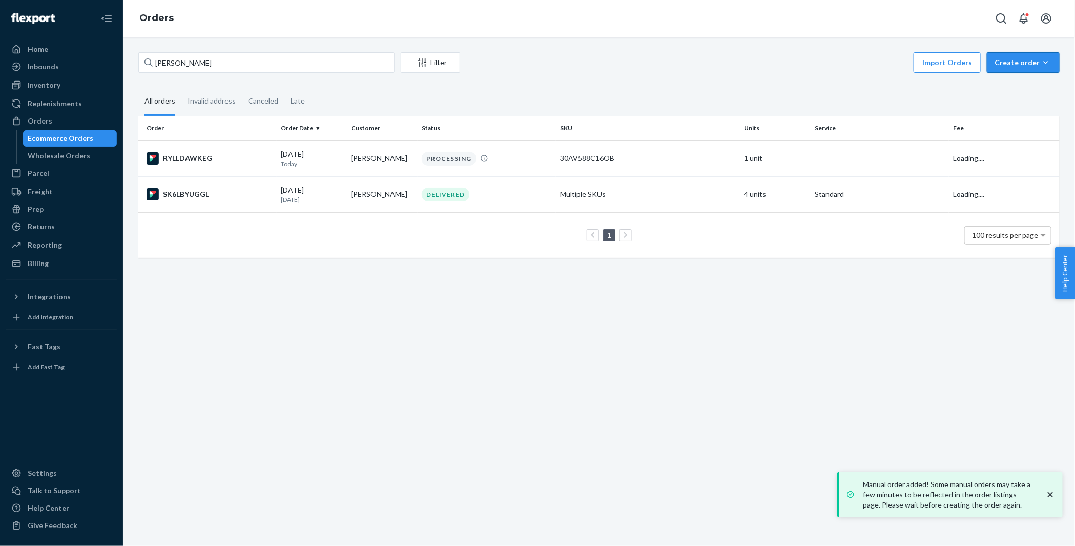
click at [1025, 72] on button "Create order Ecommerce order Removal order" at bounding box center [1023, 62] width 73 height 21
click at [1017, 84] on span "Ecommerce order" at bounding box center [1030, 87] width 64 height 7
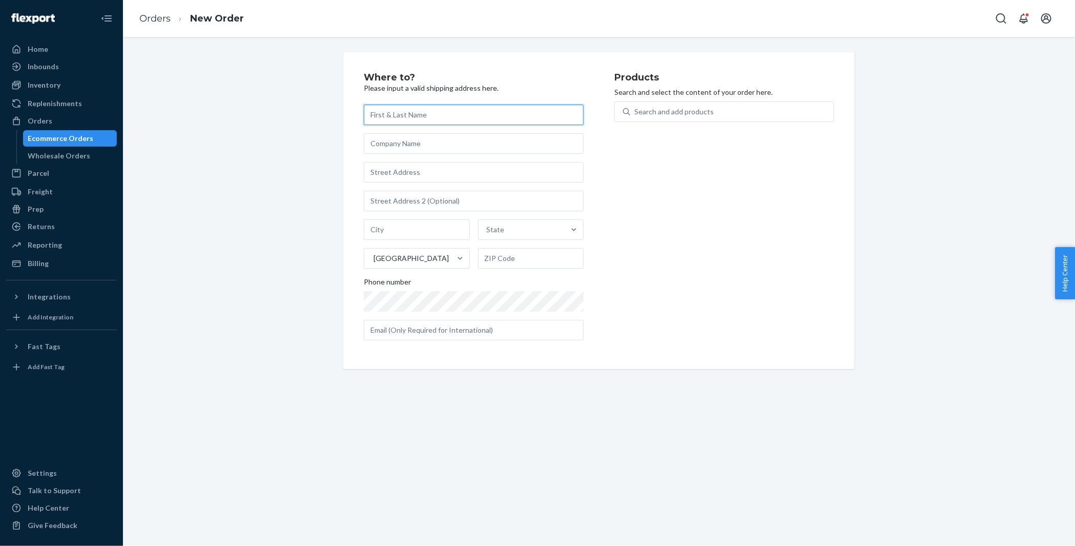
paste input "[PERSON_NAME]"
type input "[PERSON_NAME]"
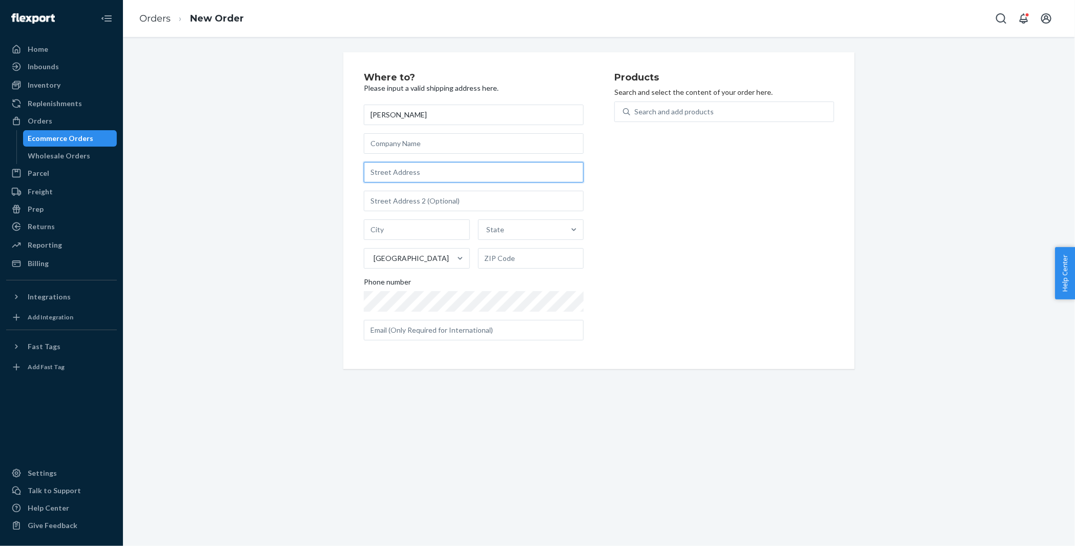
click at [432, 165] on input "text" at bounding box center [474, 172] width 220 height 21
paste input "399 Harbor Ridge Drive Owensboro KY 42301 United States"
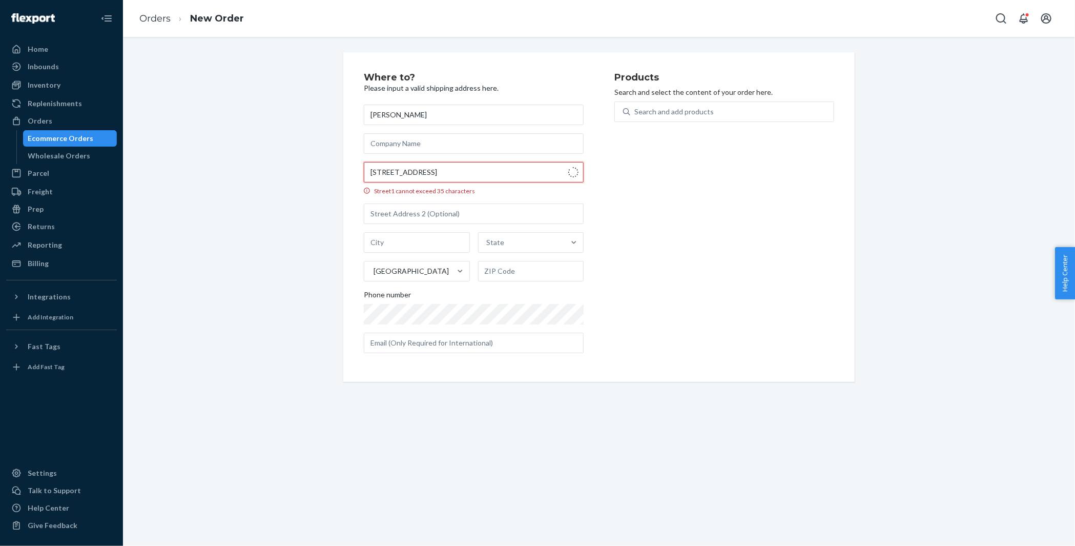
type input "399 Harbor Ridge Dr"
type input "Owensboro"
type input "42301"
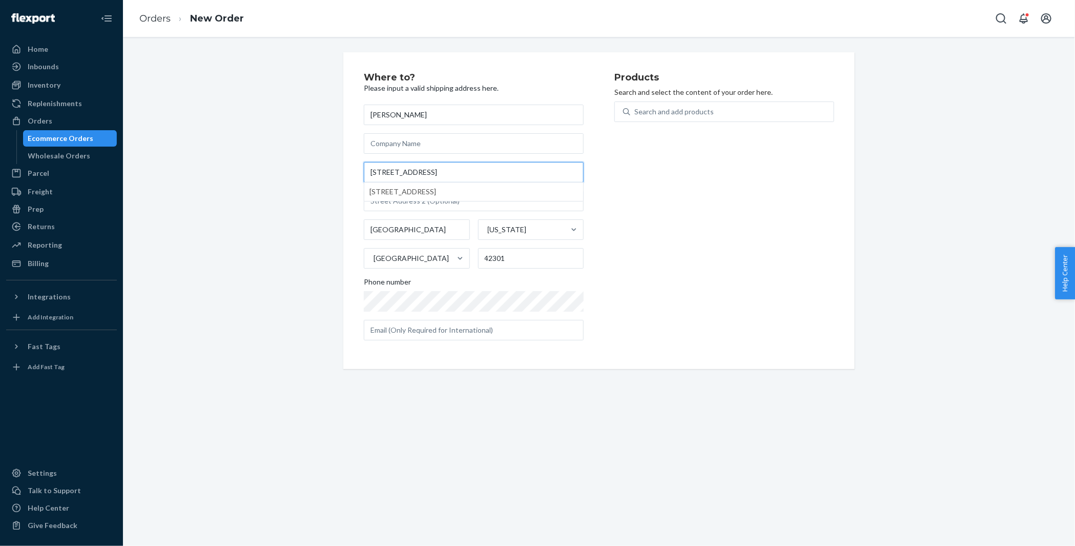
type input "399 Harbor Ridge Dr"
click at [290, 158] on div "Where to? Please input a valid shipping address here. Hadley Wilson 399 Harbor …" at bounding box center [599, 210] width 937 height 317
click at [702, 113] on div "Search and add products" at bounding box center [674, 112] width 79 height 10
click at [636, 113] on input "Search and add products" at bounding box center [635, 112] width 1 height 10
paste input "30KN347C50"
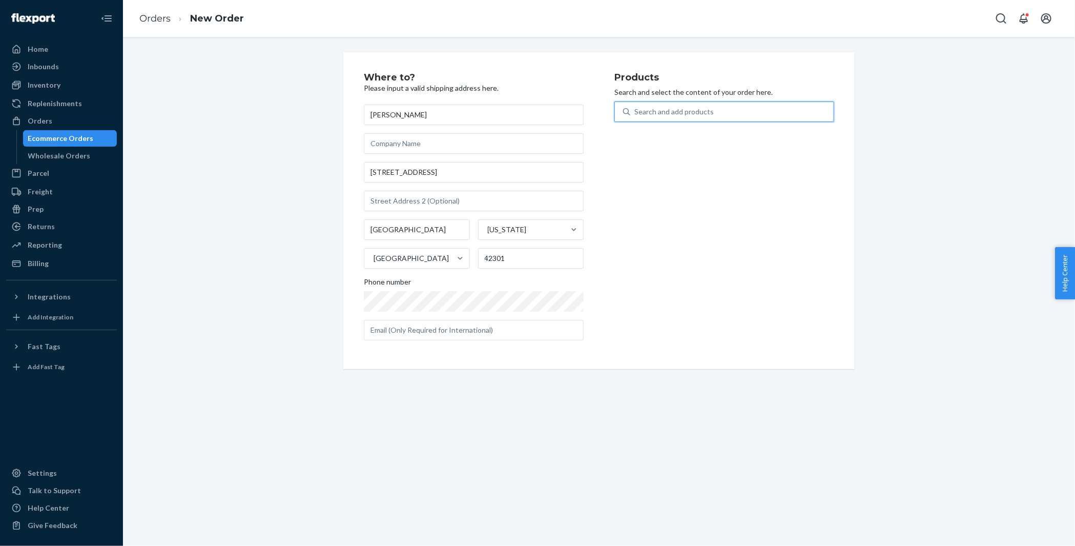
type input "30KN347C50"
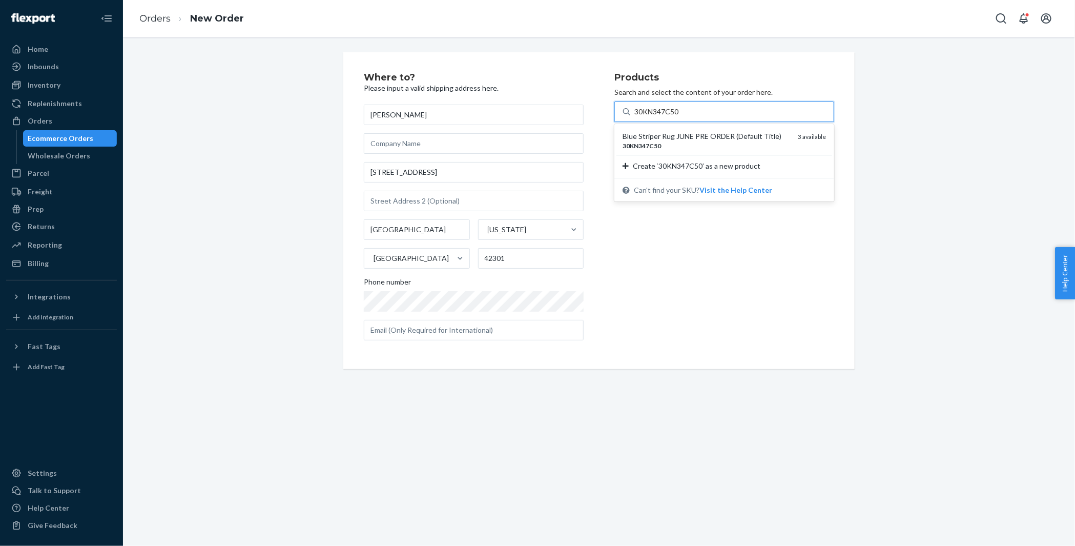
click at [697, 137] on div "Blue Striper Rug JUNE PRE ORDER (Default Title)" at bounding box center [706, 136] width 167 height 10
click at [680, 117] on input "30KN347C50" at bounding box center [658, 112] width 46 height 10
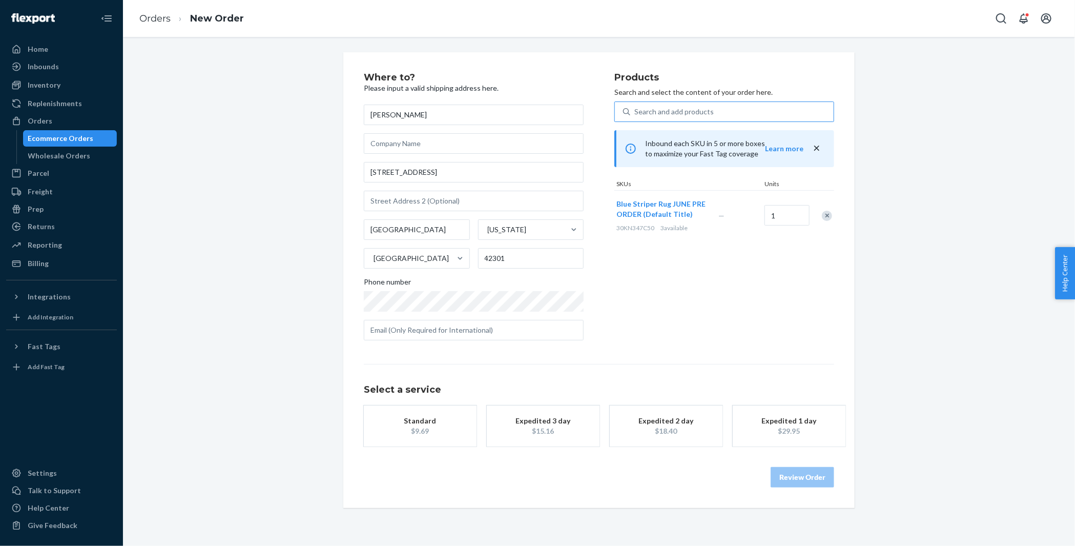
click at [429, 430] on div "$9.69" at bounding box center [420, 431] width 82 height 10
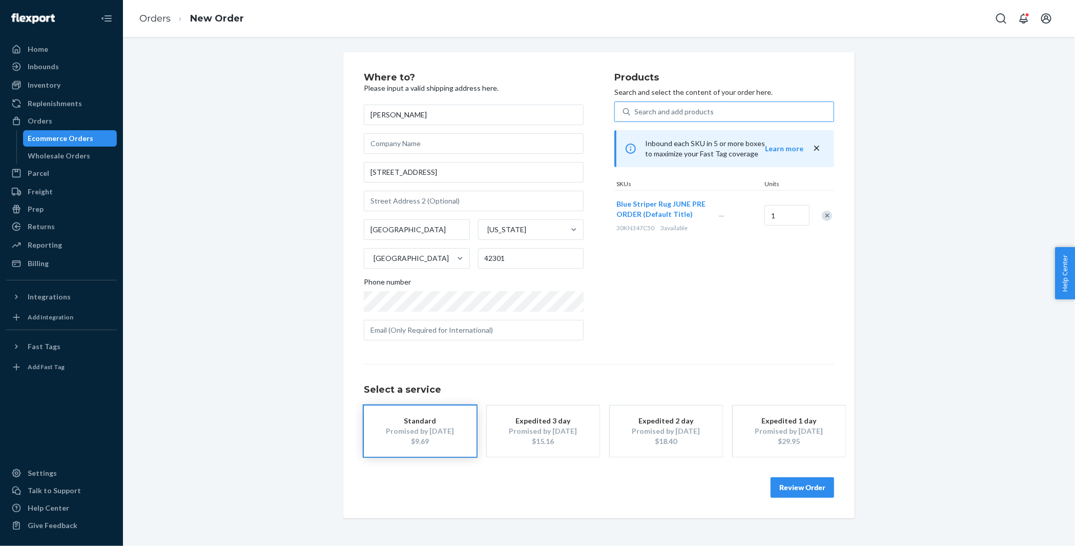
click at [796, 486] on button "Review Order" at bounding box center [803, 487] width 64 height 21
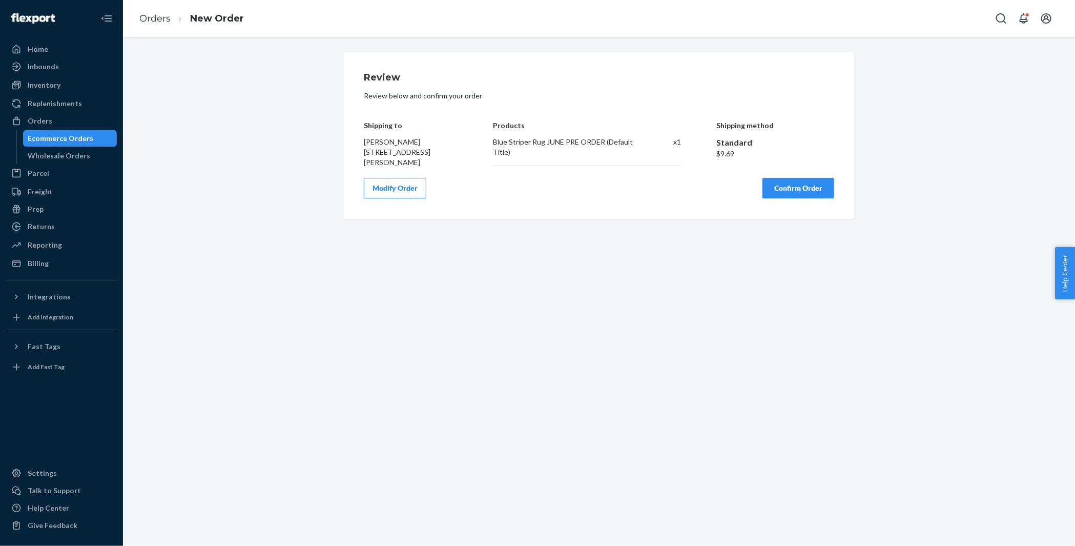
click at [803, 190] on button "Confirm Order" at bounding box center [799, 188] width 72 height 21
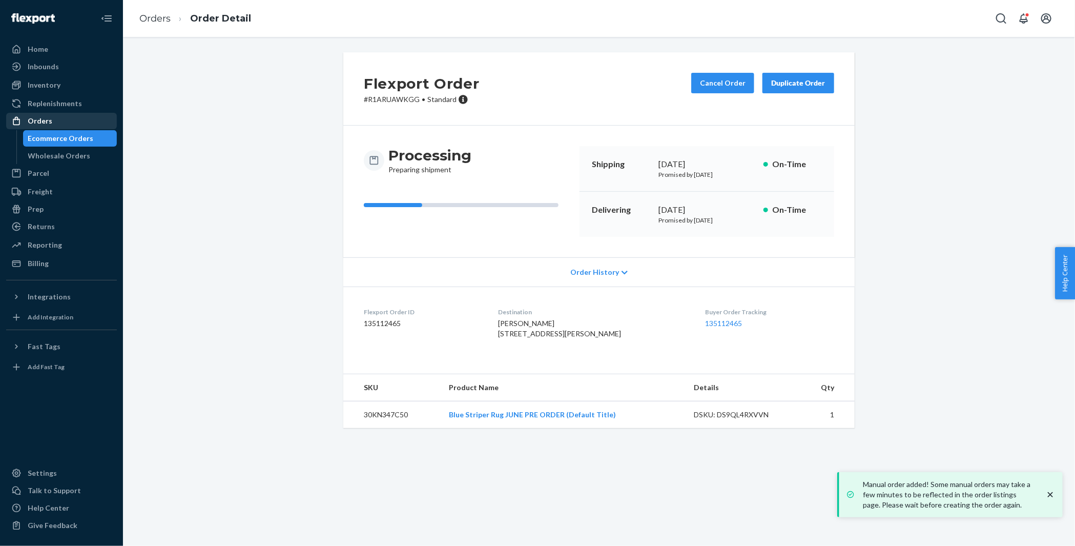
click at [85, 125] on div "Orders" at bounding box center [61, 121] width 109 height 14
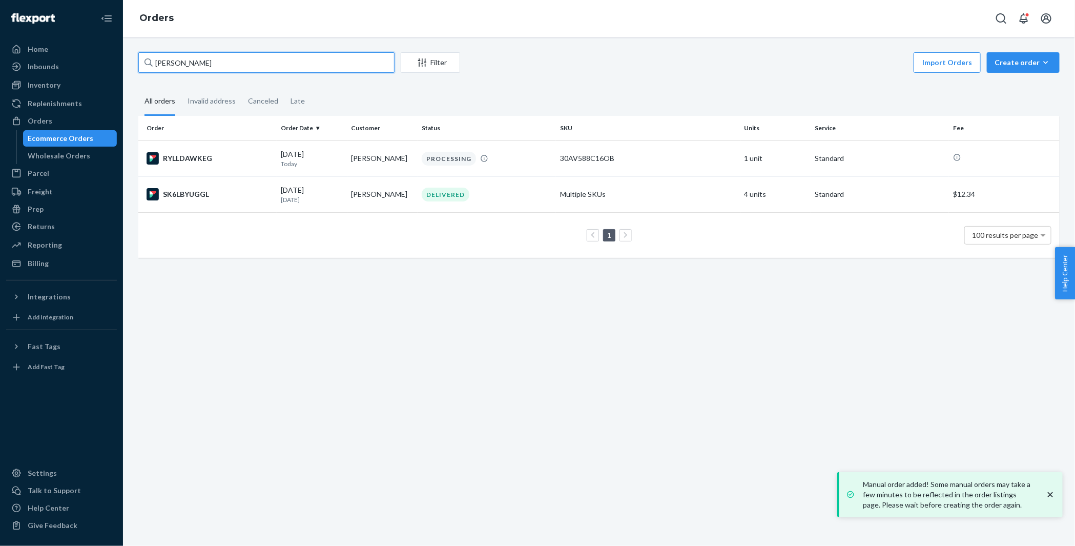
click at [250, 55] on input "[PERSON_NAME]" at bounding box center [266, 62] width 256 height 21
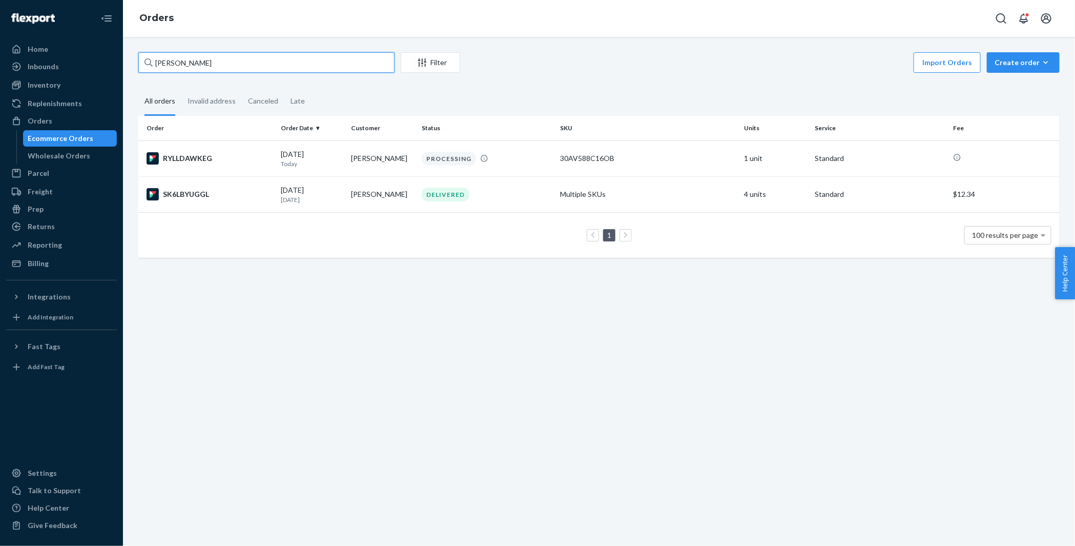
click at [250, 55] on input "[PERSON_NAME]" at bounding box center [266, 62] width 256 height 21
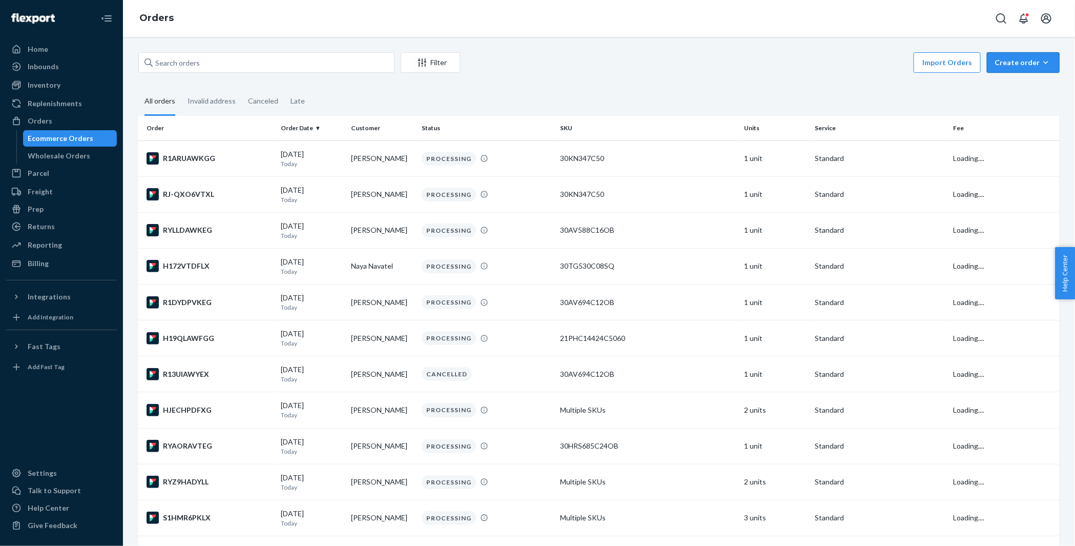
click at [1010, 62] on div "Create order" at bounding box center [1023, 62] width 57 height 10
click at [1007, 85] on span "Ecommerce order" at bounding box center [1030, 87] width 64 height 7
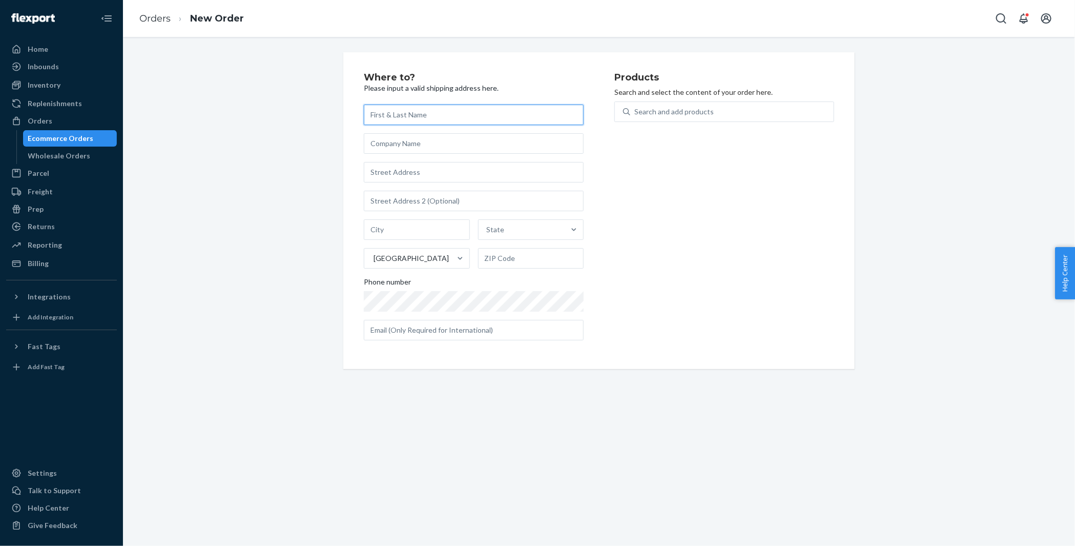
paste input "[PERSON_NAME][DEMOGRAPHIC_DATA]"
type input "[PERSON_NAME][DEMOGRAPHIC_DATA]"
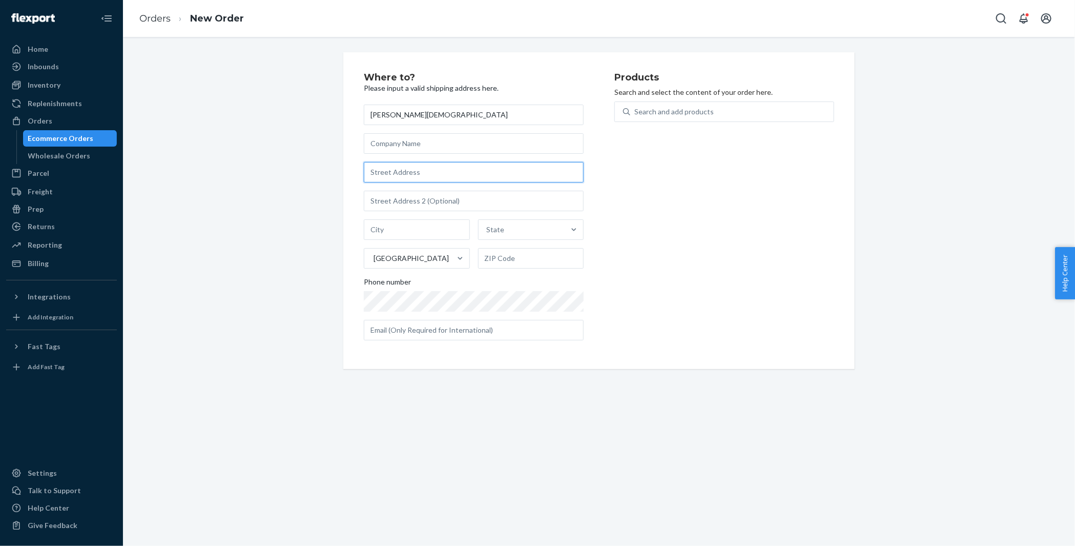
click at [445, 178] on input "text" at bounding box center [474, 172] width 220 height 21
paste input "111 Atwood Rd. Thomaston CT 06787 United States"
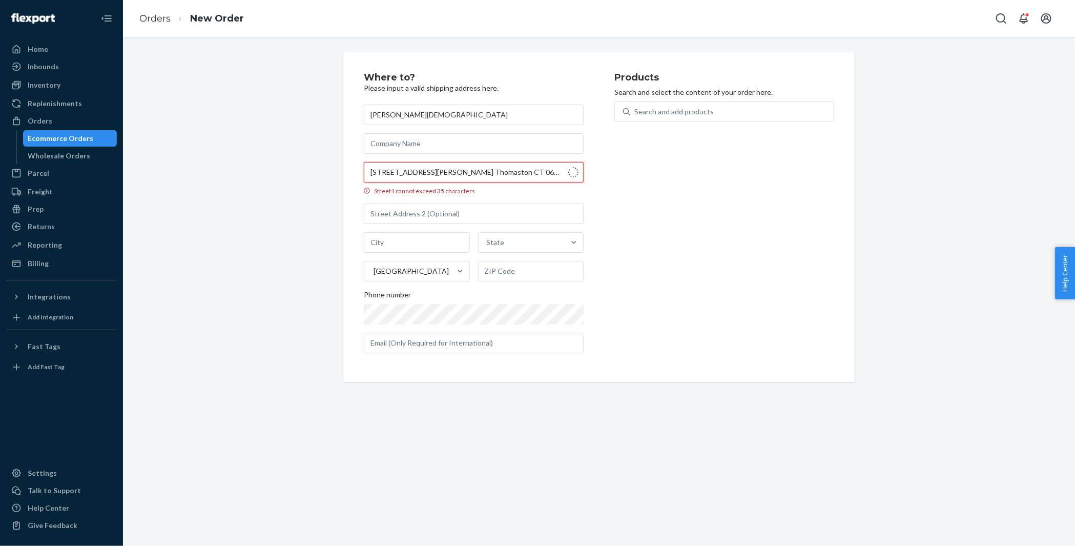
type input "111 Atwood Rd"
type input "Thomaston"
type input "06787"
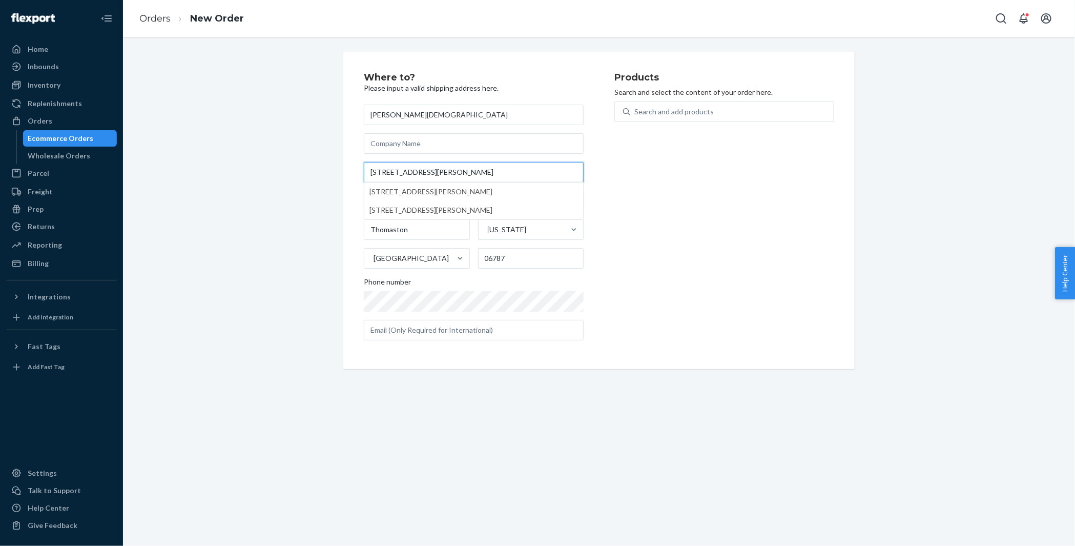
type input "111 Atwood Rd"
click at [672, 114] on div "Search and add products" at bounding box center [674, 112] width 79 height 10
click at [636, 114] on input "Search and add products" at bounding box center [635, 112] width 1 height 10
click at [672, 114] on div "Search and add products" at bounding box center [674, 112] width 79 height 10
click at [636, 114] on input "Search and add products" at bounding box center [635, 112] width 1 height 10
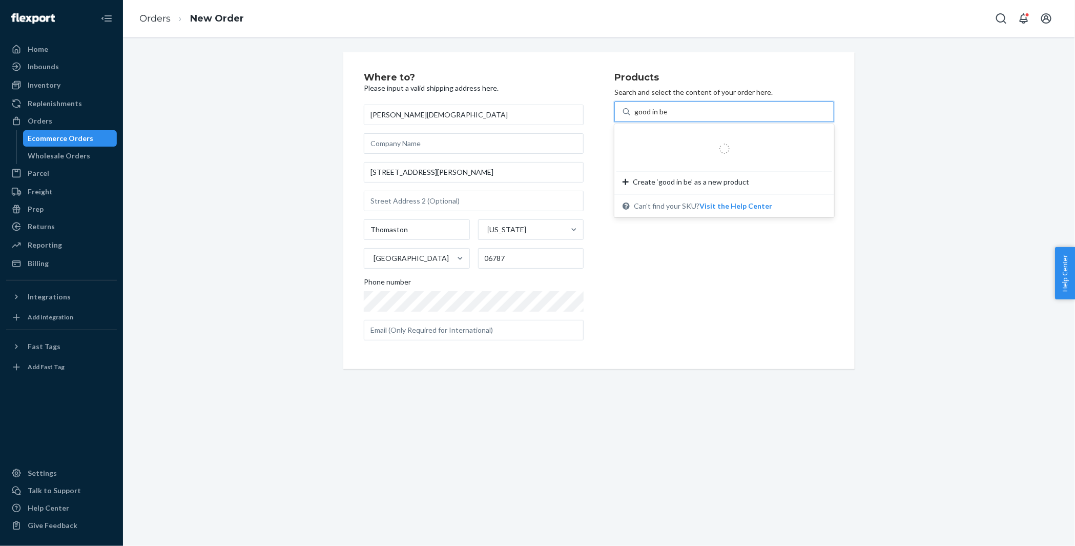
type input "good in b"
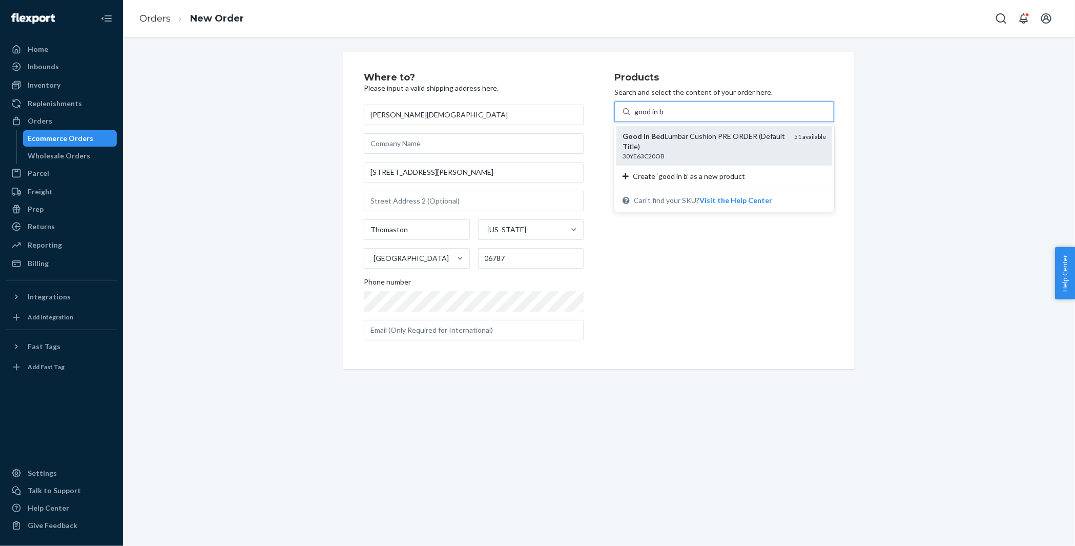
click at [663, 135] on div "Good In Bed Lumbar Cushion PRE ORDER (Default Title)" at bounding box center [705, 141] width 164 height 21
click at [663, 117] on input "good in b" at bounding box center [649, 112] width 29 height 10
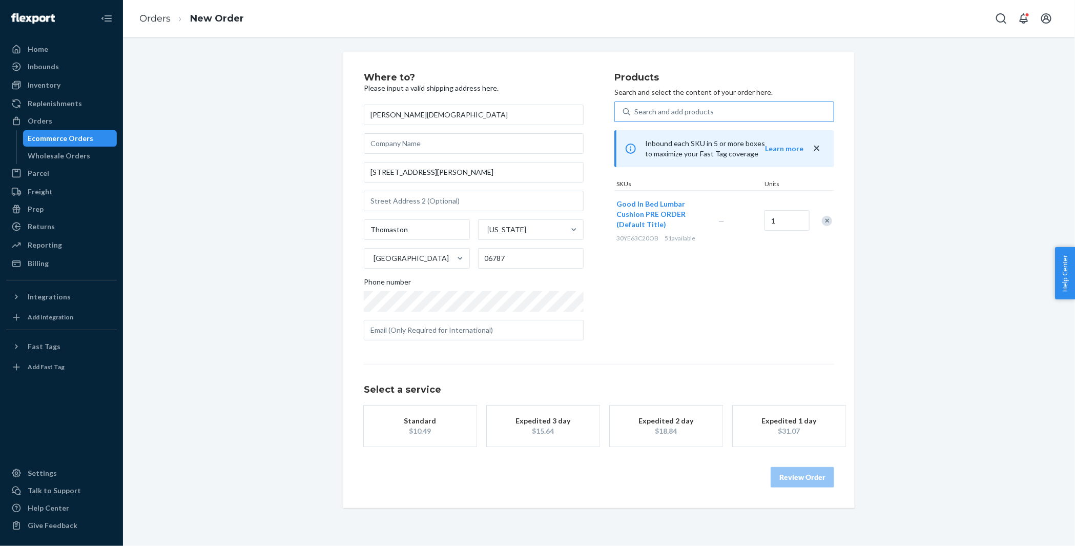
click at [460, 422] on div "Standard" at bounding box center [420, 421] width 82 height 10
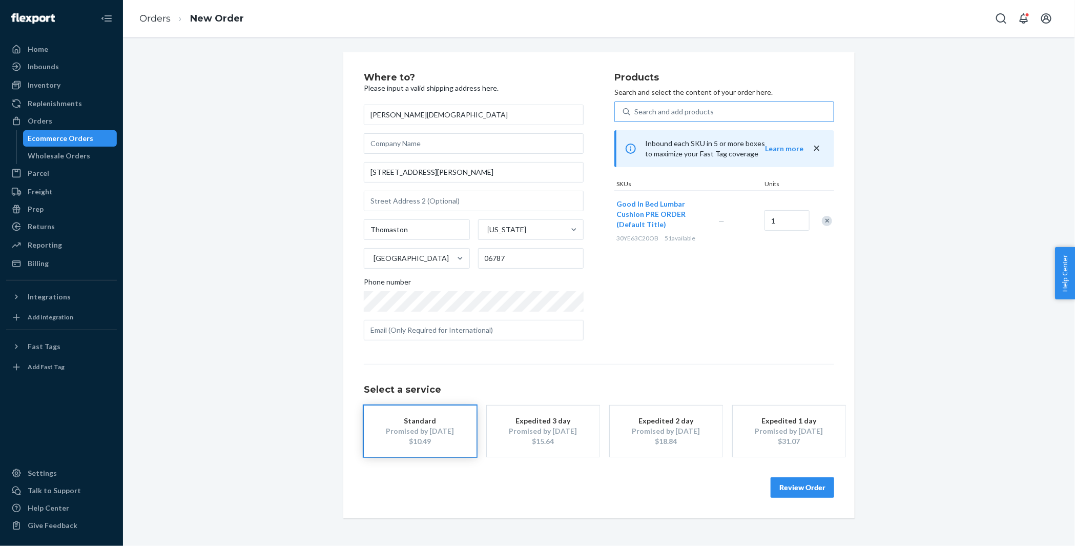
click at [803, 490] on button "Review Order" at bounding box center [803, 487] width 64 height 21
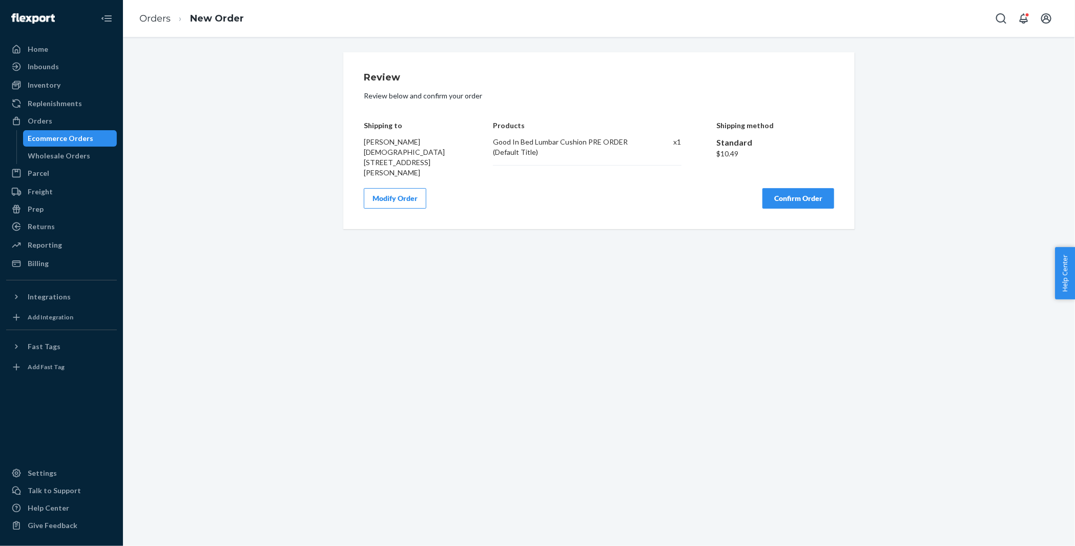
click at [793, 188] on button "Confirm Order" at bounding box center [799, 198] width 72 height 21
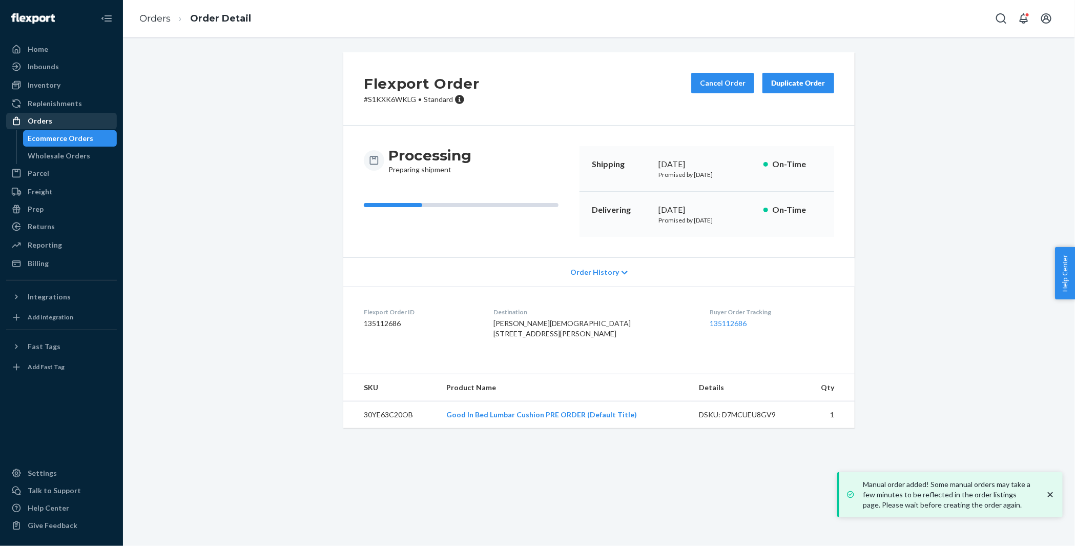
click at [71, 122] on div "Orders" at bounding box center [61, 121] width 109 height 14
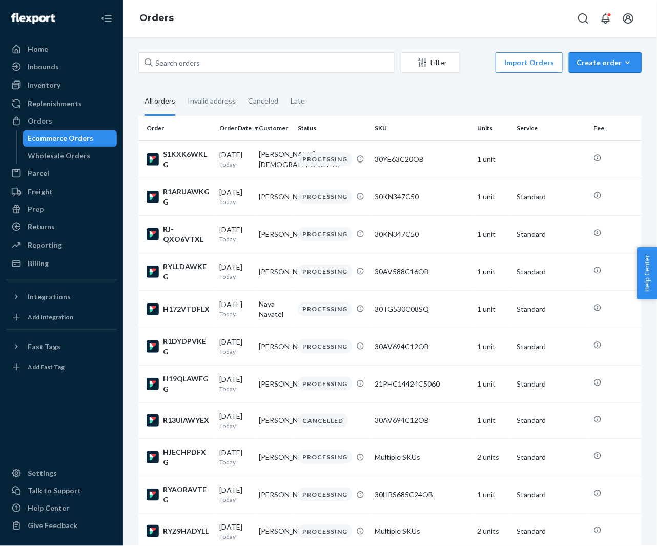
click at [598, 72] on button "Create order Ecommerce order Removal order" at bounding box center [605, 62] width 73 height 21
click at [592, 84] on span "Ecommerce order" at bounding box center [612, 87] width 64 height 7
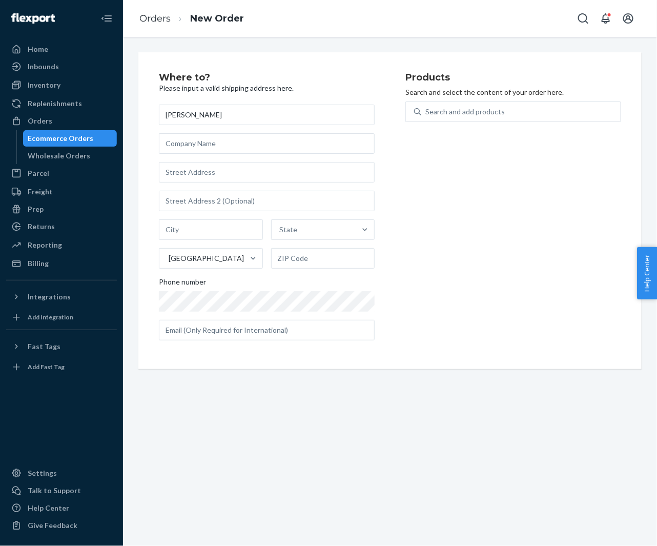
type input "[PERSON_NAME]"
click at [196, 173] on input "text" at bounding box center [267, 172] width 216 height 21
paste input "523 East Commonwealth Avenue Salt Lake City UT 84106 United States"
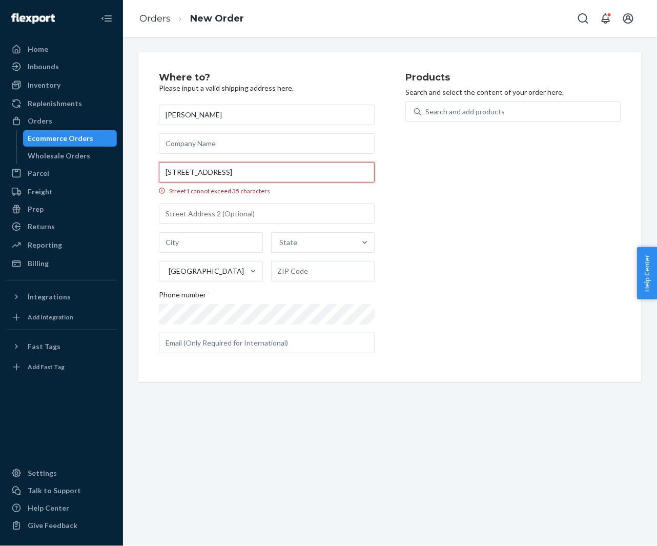
scroll to position [0, 36]
type input "523 E Commonwealth Ave"
type input "Salt Lake City"
type input "84106"
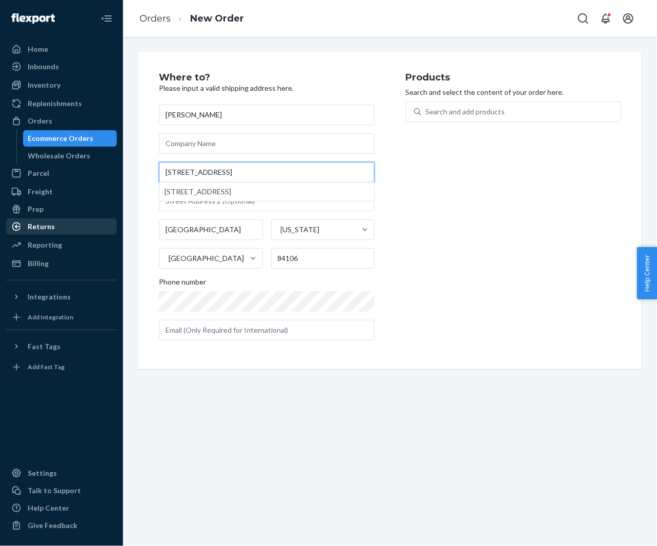
scroll to position [0, 0]
type input "523 E Commonwealth Ave"
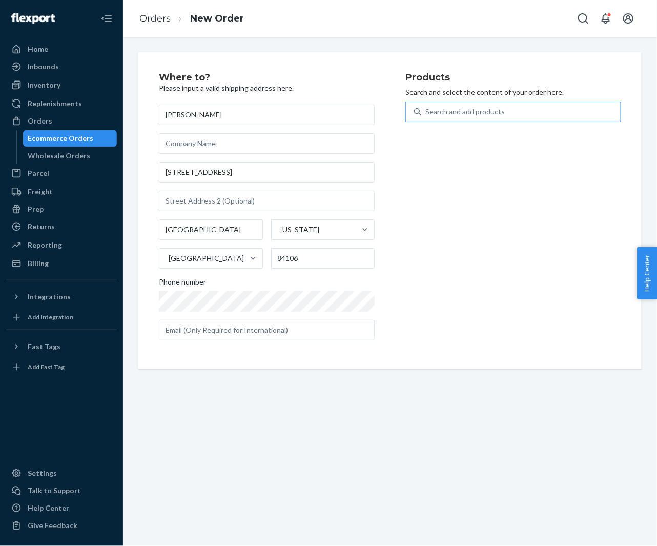
click at [477, 115] on div "Search and add products" at bounding box center [464, 112] width 79 height 10
click at [426, 115] on input "Search and add products" at bounding box center [425, 112] width 1 height 10
type input "good in"
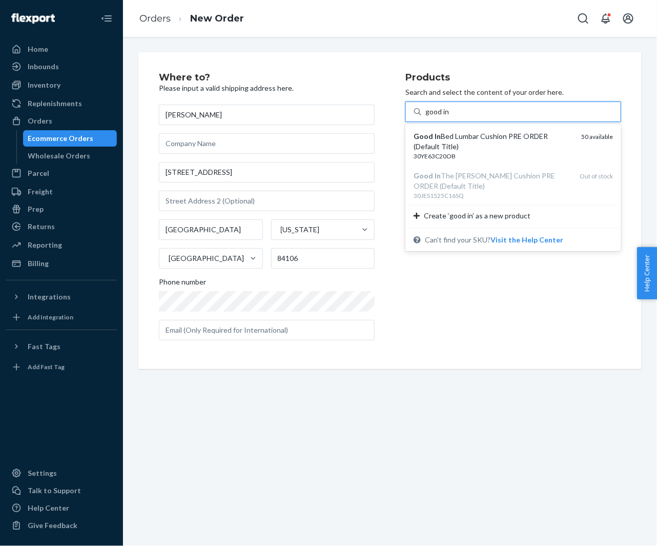
click at [446, 135] on div "Good In Bed Lumbar Cushion PRE ORDER (Default Title)" at bounding box center [493, 141] width 159 height 21
click at [446, 117] on input "good in" at bounding box center [437, 112] width 24 height 10
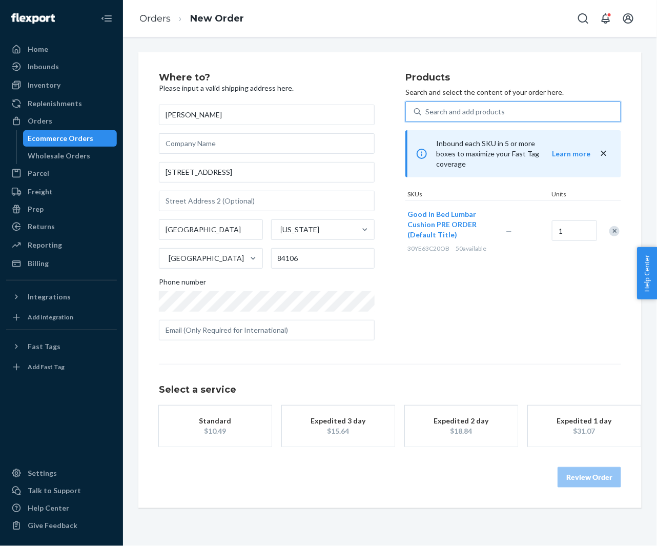
click at [231, 436] on button "Standard $10.49" at bounding box center [215, 425] width 113 height 41
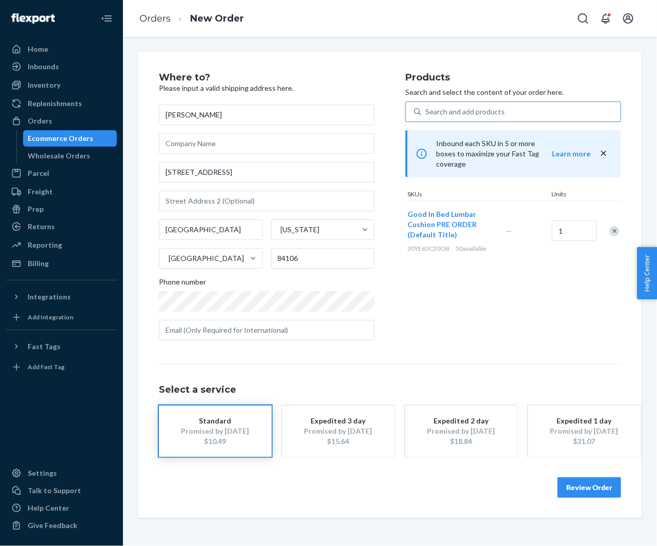
click at [591, 485] on button "Review Order" at bounding box center [590, 487] width 64 height 21
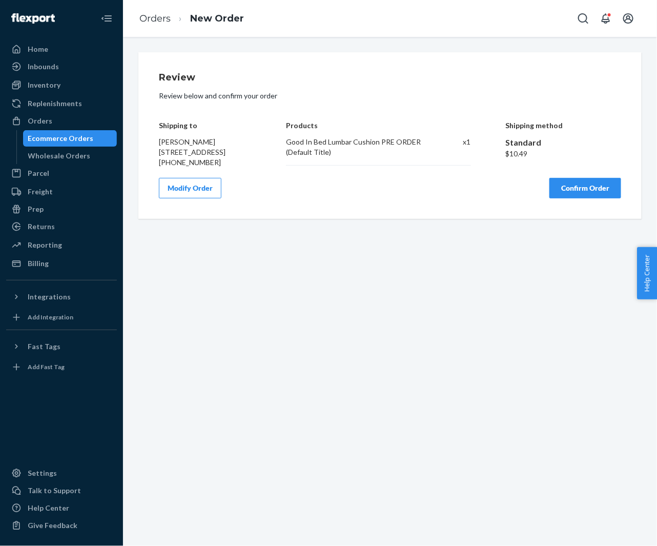
click at [594, 198] on button "Confirm Order" at bounding box center [586, 188] width 72 height 21
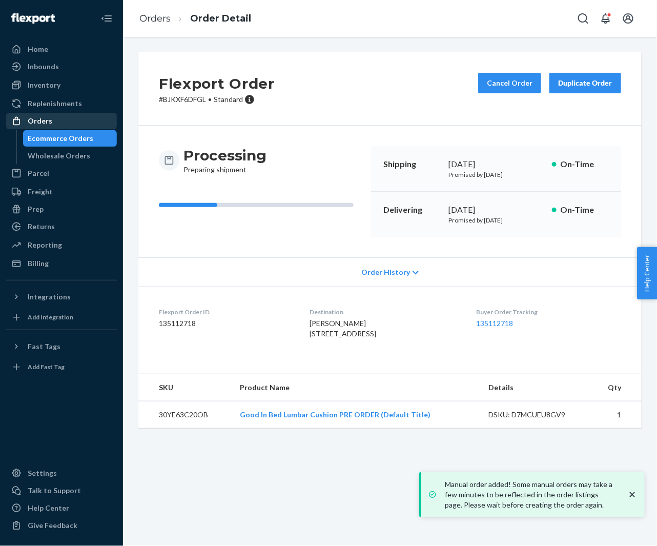
click at [44, 119] on div "Orders" at bounding box center [40, 121] width 25 height 10
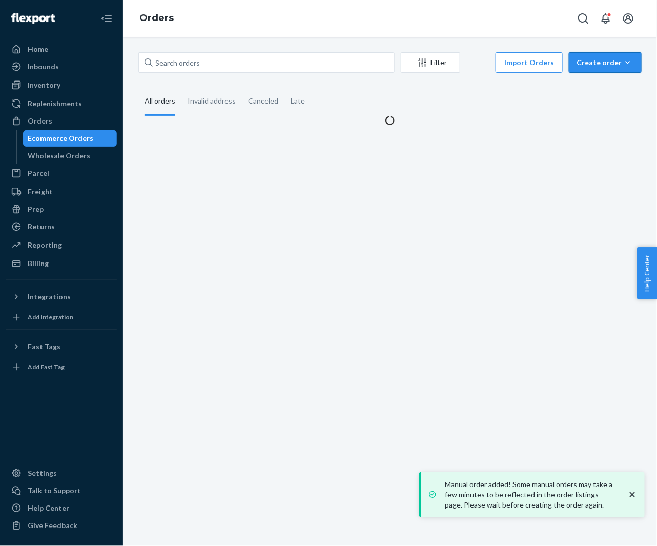
click at [594, 60] on div "Create order" at bounding box center [605, 62] width 57 height 10
click at [591, 81] on button "Ecommerce order" at bounding box center [621, 87] width 98 height 22
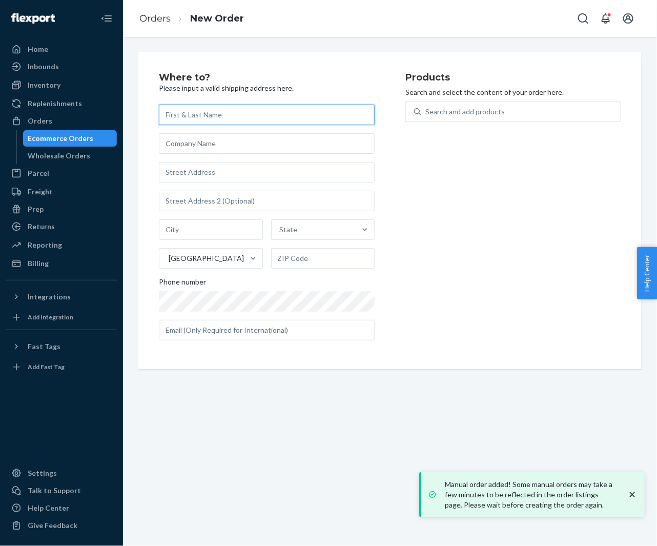
paste input "[PERSON_NAME]"
type input "[PERSON_NAME]"
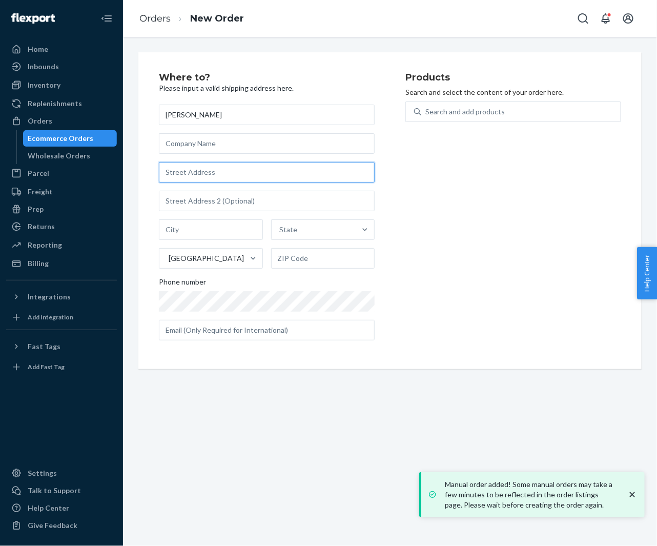
click at [236, 175] on input "text" at bounding box center [267, 172] width 216 height 21
paste input "2011 Embarcadero Ct Rio Comm NM 87002 United States"
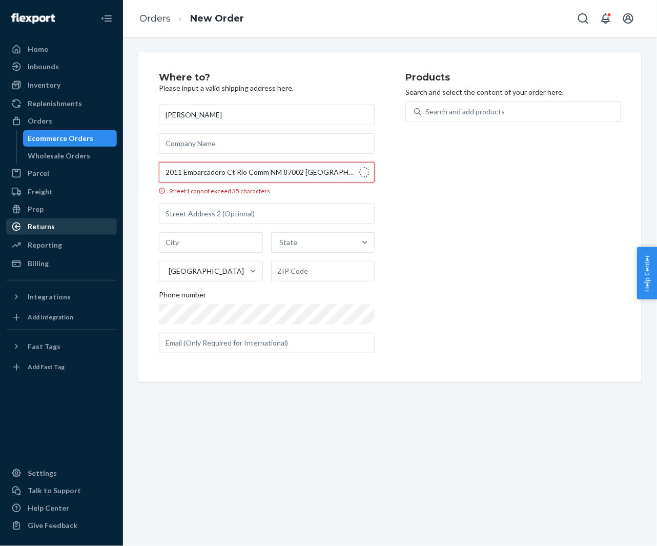
type input "2011 Embarcadero Rd"
type input "Belen"
type input "87002"
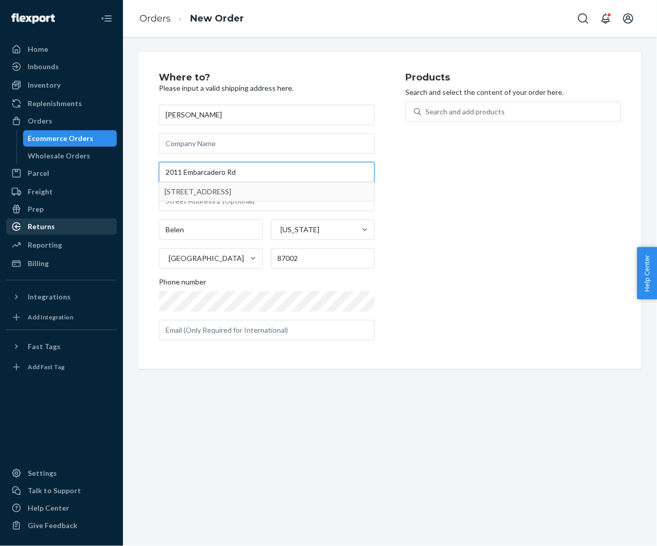
type input "2011 Embarcadero Rd"
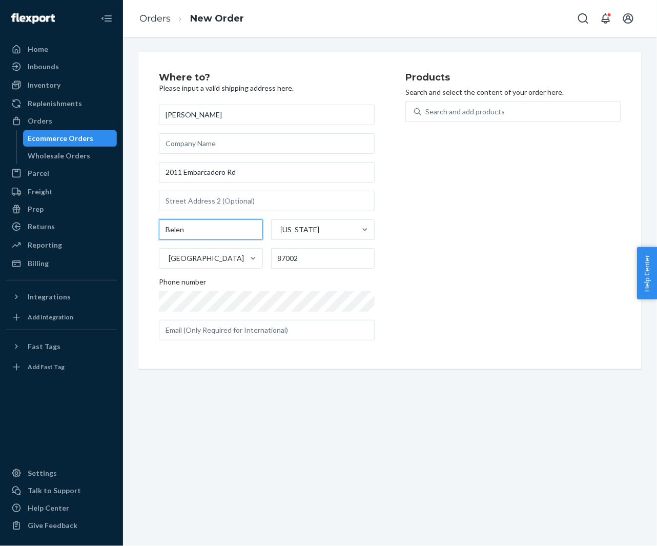
click at [202, 233] on input "Belen" at bounding box center [211, 229] width 104 height 21
paste input "Rio Comm"
type input "Rio Comm"
click at [466, 239] on div "Products Search and select the content of your order here. Search and add produ…" at bounding box center [513, 211] width 216 height 276
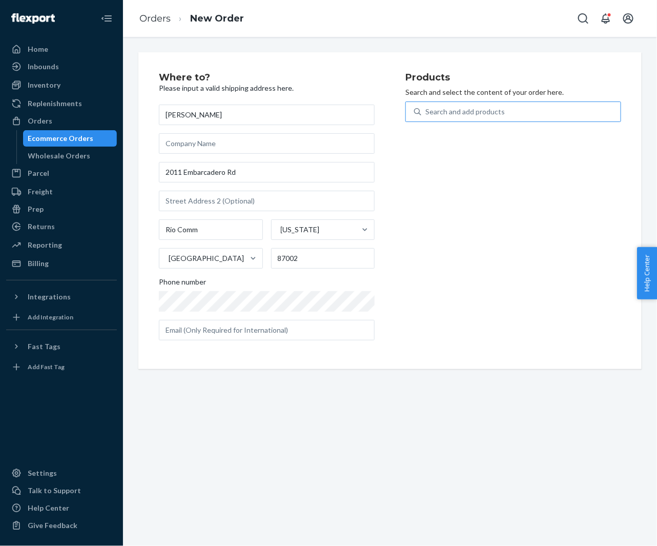
click at [463, 111] on div "Search and add products" at bounding box center [464, 112] width 79 height 10
click at [426, 111] on input "Search and add products" at bounding box center [425, 112] width 1 height 10
type input "good in"
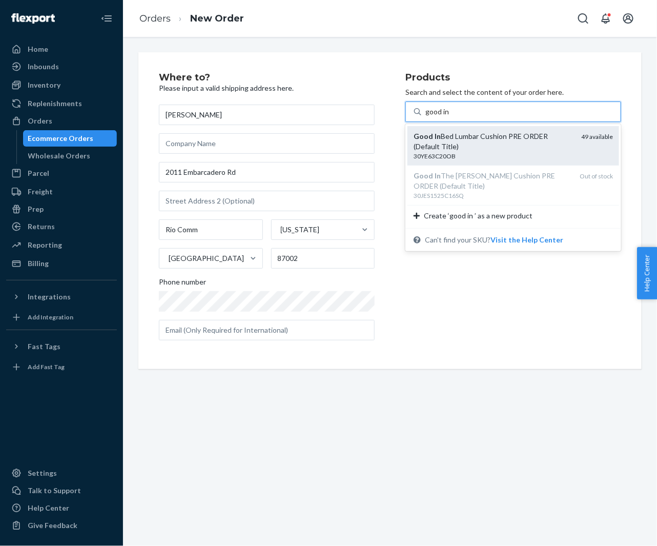
click at [454, 135] on div "Good In Bed Lumbar Cushion PRE ORDER (Default Title)" at bounding box center [493, 141] width 159 height 21
click at [451, 117] on input "good in" at bounding box center [437, 112] width 25 height 10
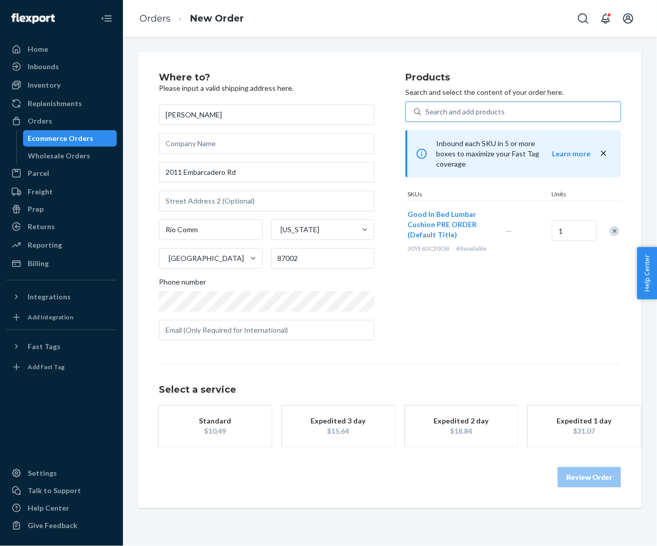
click at [231, 416] on div "Standard" at bounding box center [215, 421] width 82 height 10
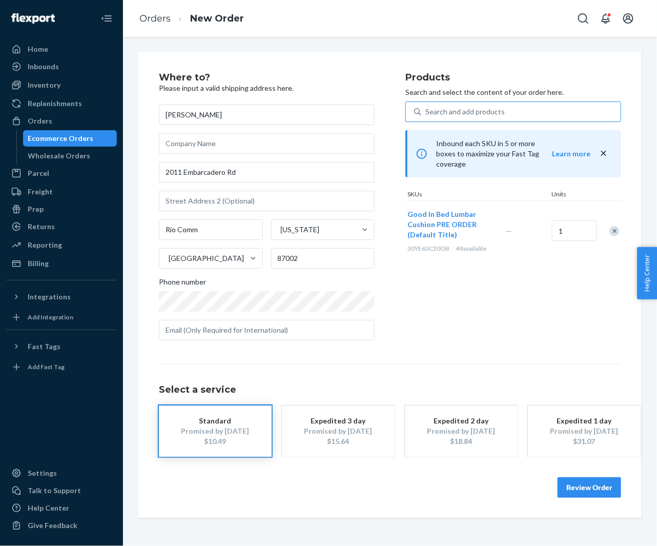
click at [597, 492] on button "Review Order" at bounding box center [590, 487] width 64 height 21
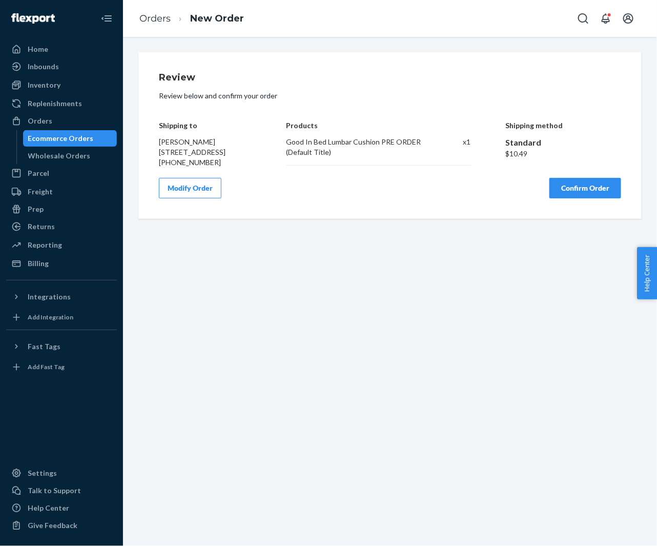
click at [568, 198] on button "Confirm Order" at bounding box center [586, 188] width 72 height 21
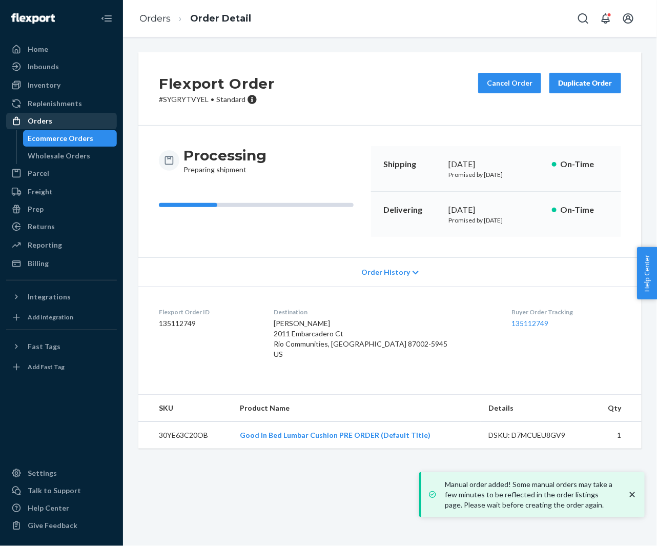
click at [26, 118] on div at bounding box center [19, 121] width 16 height 10
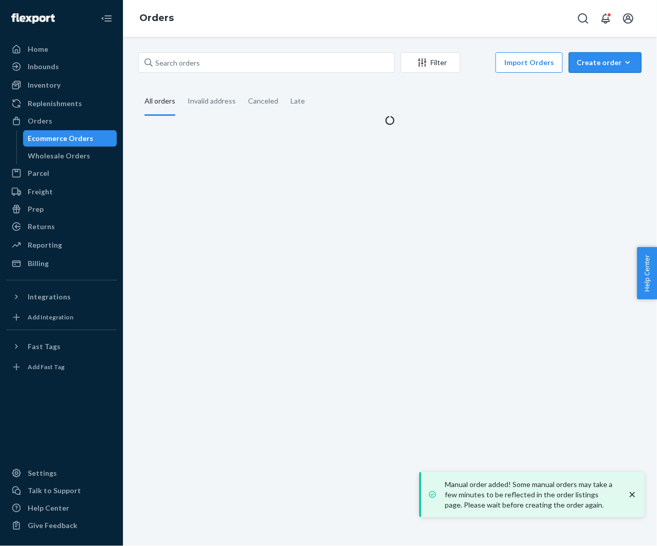
click at [592, 62] on div "Create order" at bounding box center [605, 62] width 57 height 10
click at [591, 84] on span "Ecommerce order" at bounding box center [612, 87] width 64 height 7
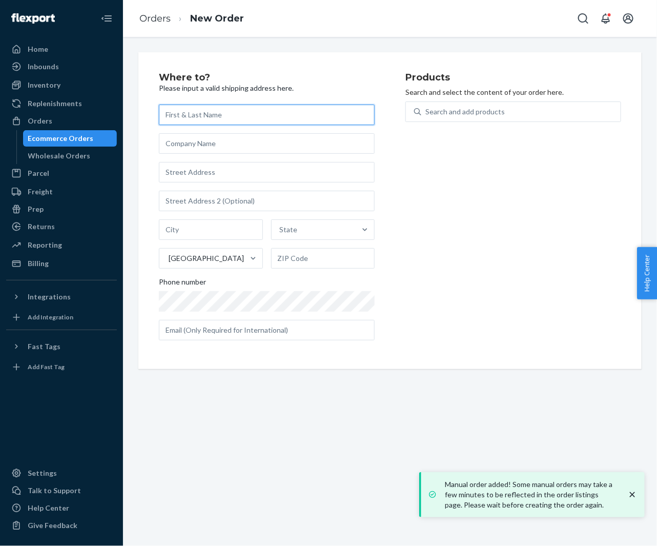
paste input "[PERSON_NAME]"
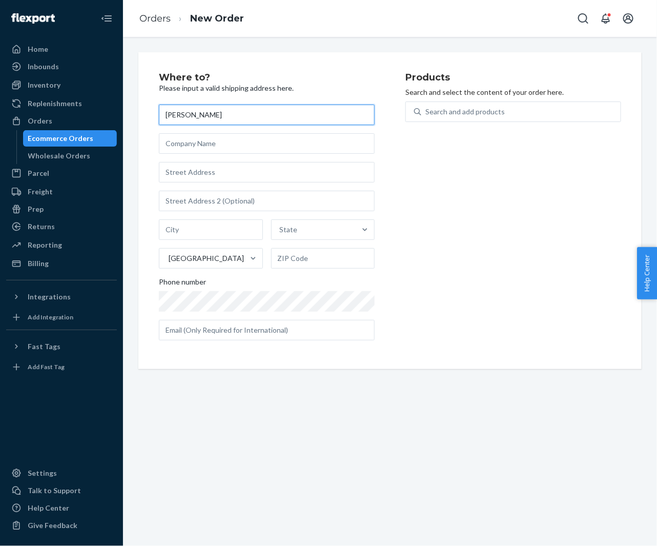
type input "[PERSON_NAME]"
click at [267, 184] on div "GABRIELLA BLAUW State United States Phone number" at bounding box center [267, 223] width 216 height 236
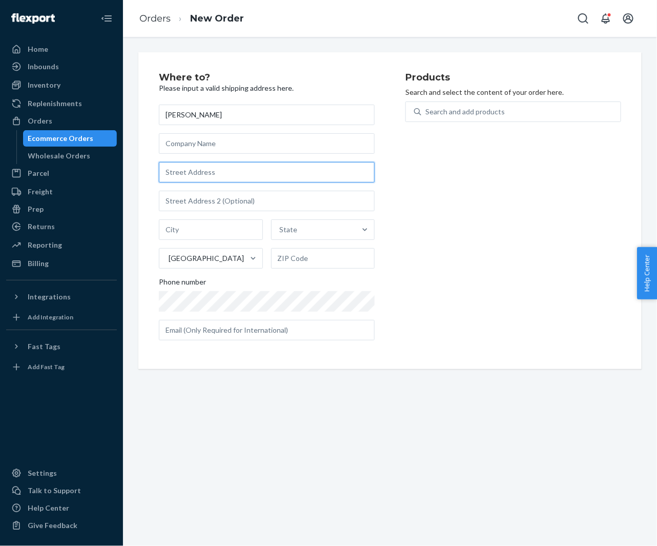
click at [258, 174] on input "text" at bounding box center [267, 172] width 216 height 21
paste input "3118 North Sheffield Avenue 2S Chicago IL 60657 United States"
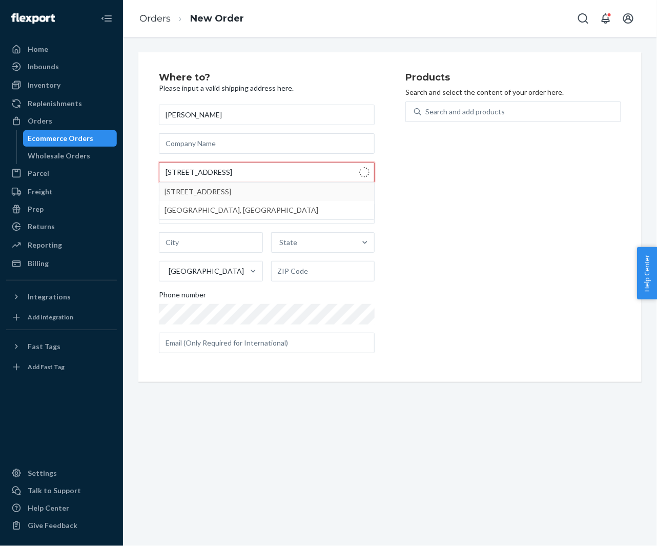
type input "3118 N Sheffield Ave"
type input "APT 2S"
type input "Chicago"
type input "60657"
type input "3118 N Sheffield Ave"
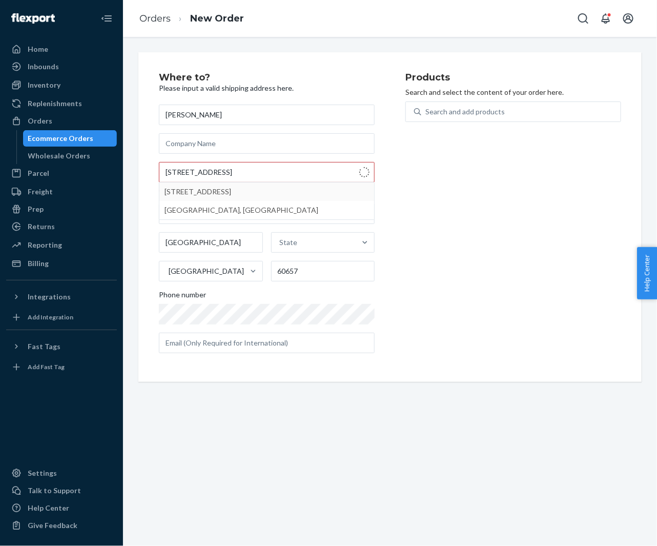
scroll to position [0, 0]
click at [142, 206] on div "Where to? Please input a valid shipping address here. GABRIELLA BLAUW 3118 N Sh…" at bounding box center [389, 217] width 503 height 330
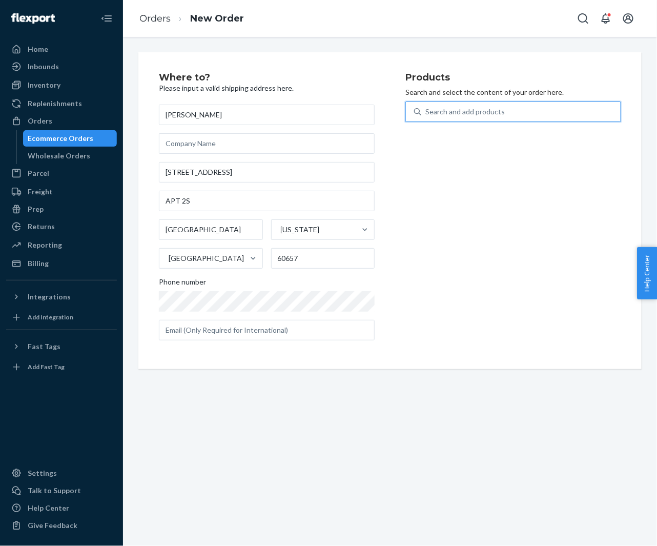
click at [472, 120] on div "Search and add products" at bounding box center [520, 112] width 199 height 18
click at [426, 117] on input "0 results available. Use Up and Down to choose options, press Enter to select t…" at bounding box center [425, 112] width 1 height 10
type input "good in bed"
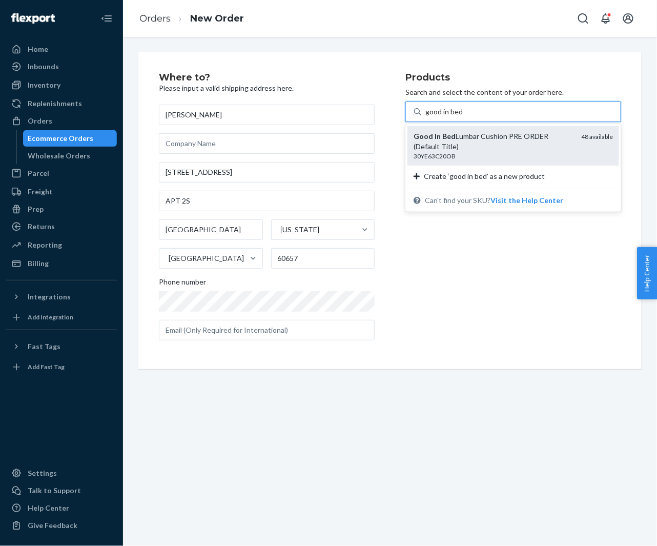
click at [454, 136] on div "Good In Bed Lumbar Cushion PRE ORDER (Default Title)" at bounding box center [493, 141] width 159 height 21
click at [454, 117] on input "good in bed" at bounding box center [443, 112] width 37 height 10
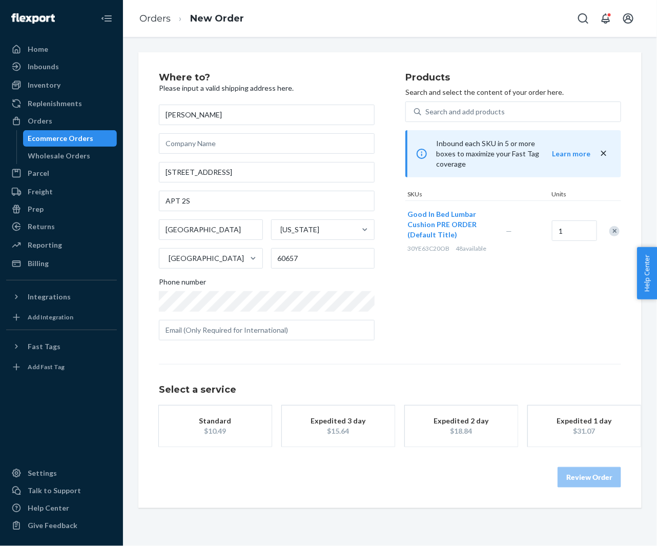
click at [237, 417] on div "Standard" at bounding box center [215, 421] width 82 height 10
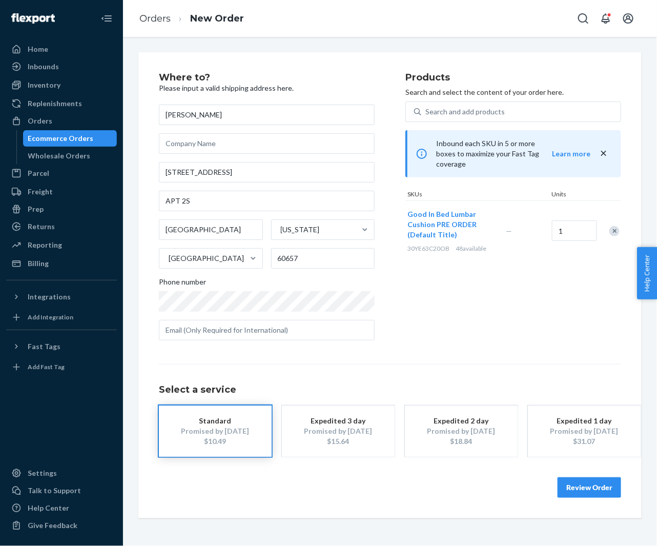
click at [588, 484] on button "Review Order" at bounding box center [590, 487] width 64 height 21
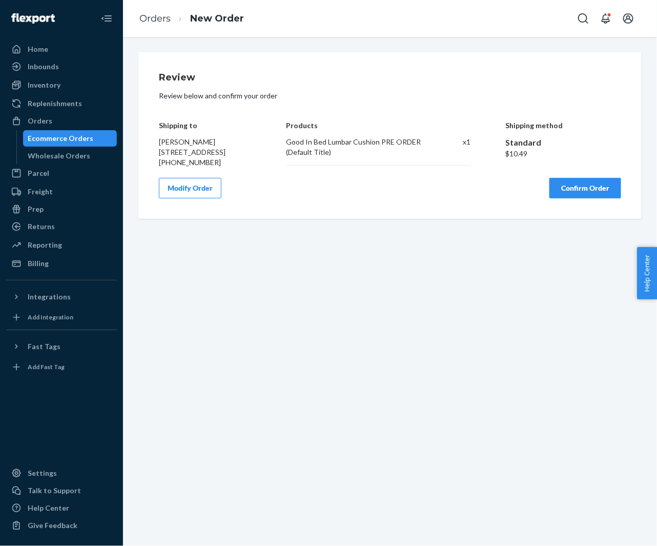
click at [585, 198] on button "Confirm Order" at bounding box center [586, 188] width 72 height 21
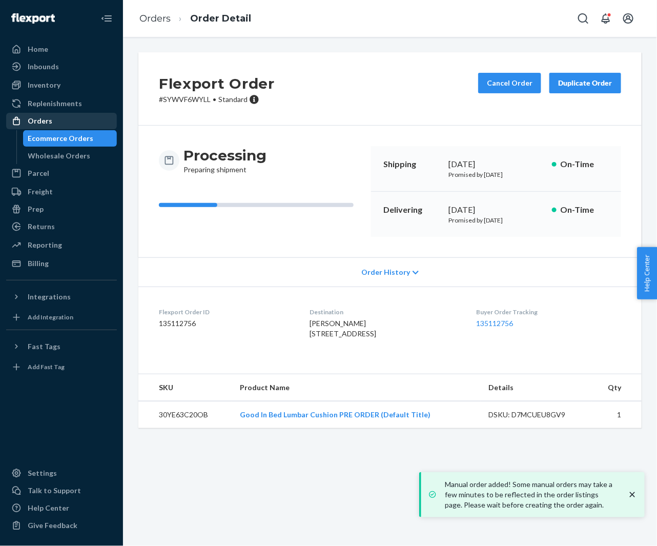
click at [42, 123] on div "Orders" at bounding box center [40, 121] width 25 height 10
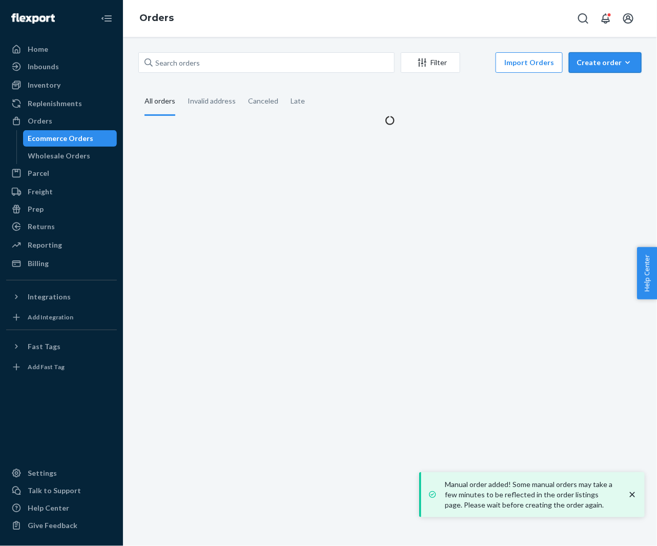
click at [614, 62] on div "Create order" at bounding box center [605, 62] width 57 height 10
click at [598, 89] on span "Ecommerce order" at bounding box center [612, 87] width 64 height 7
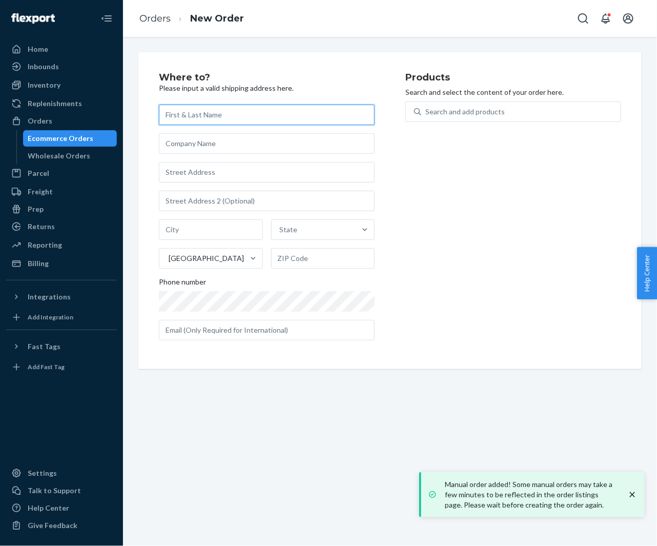
paste input "[PERSON_NAME][GEOGRAPHIC_DATA]"
type input "[PERSON_NAME][GEOGRAPHIC_DATA]"
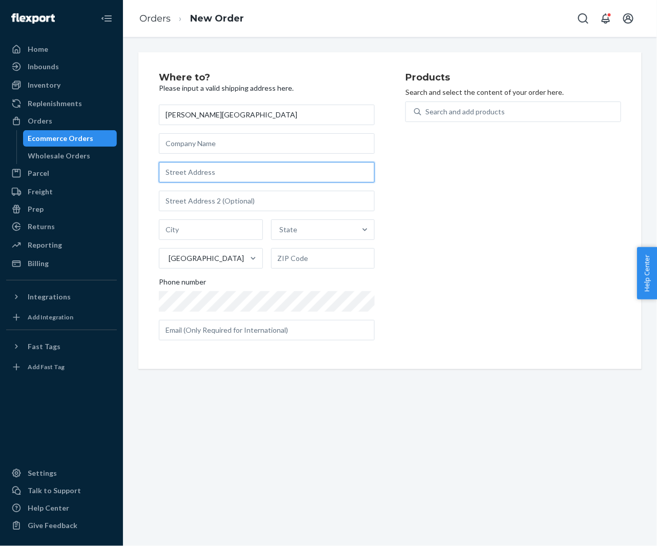
click at [234, 168] on input "text" at bounding box center [267, 172] width 216 height 21
paste input "721 Oswego Street Salina NY 13088 United States"
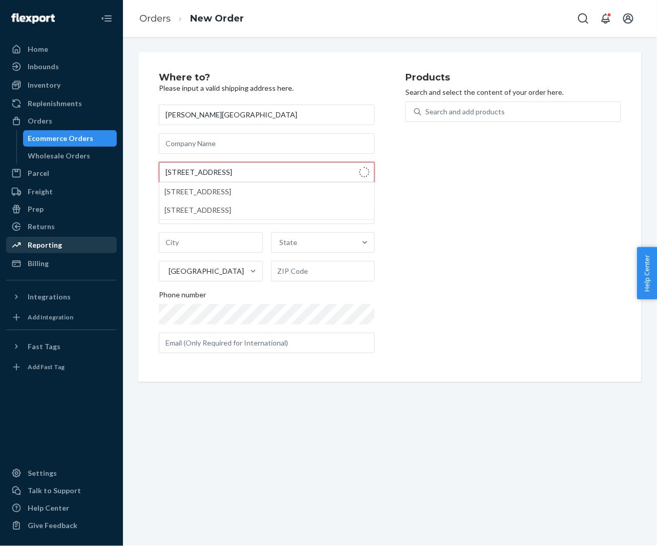
type input "721 Oswego St"
type input "Liverpool"
type input "13088"
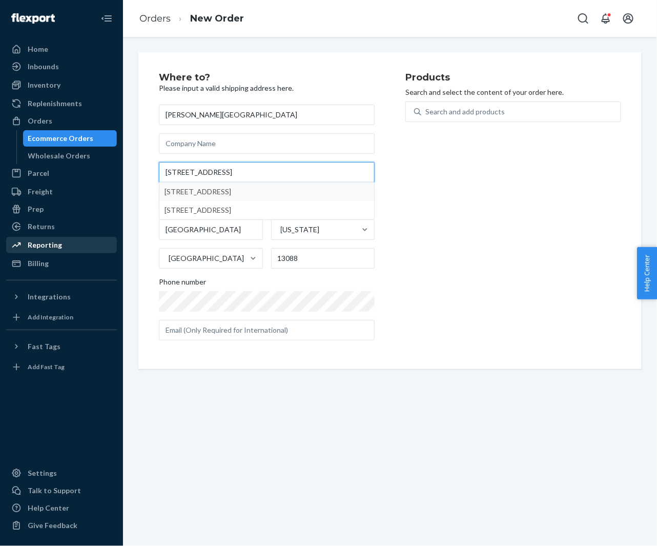
type input "721 Oswego St"
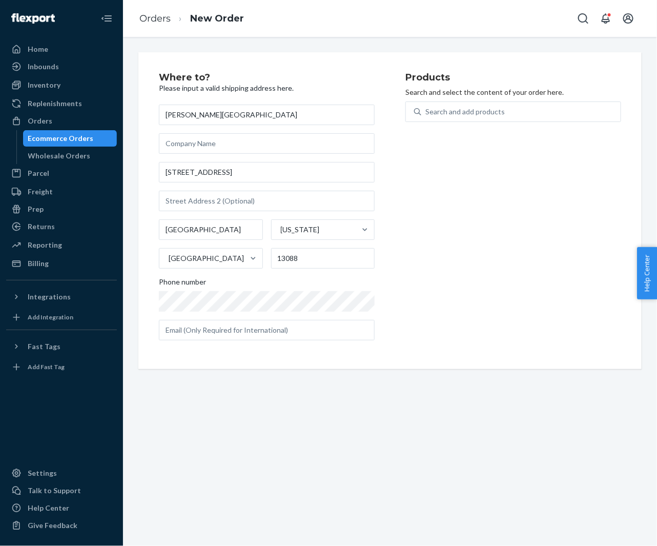
click at [334, 287] on div "Phone number" at bounding box center [267, 284] width 216 height 14
click at [464, 116] on div "Search and add products" at bounding box center [464, 112] width 79 height 10
click at [426, 116] on input "0 results available. Use Up and Down to choose options, press Enter to select t…" at bounding box center [425, 112] width 1 height 10
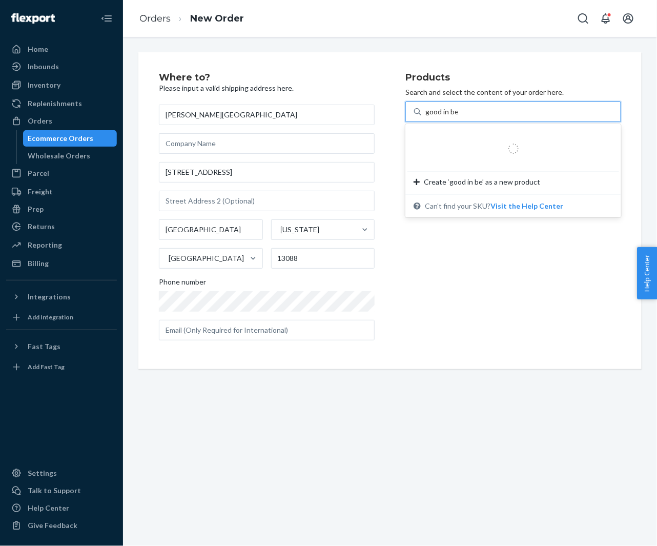
type input "good in bed"
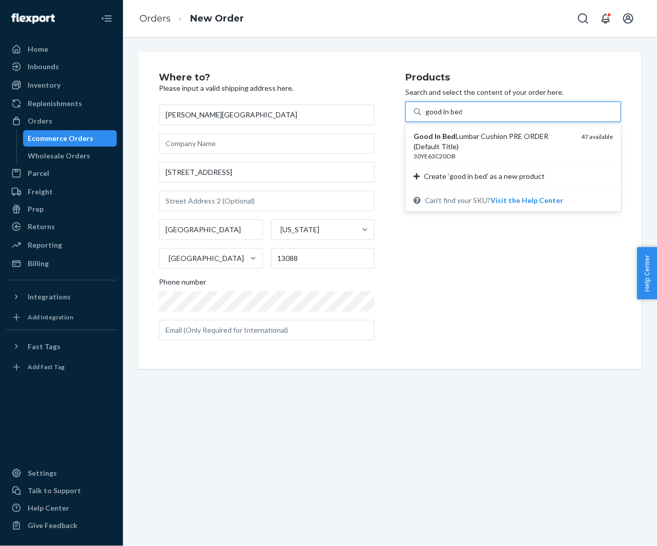
click at [430, 133] on em "Good" at bounding box center [423, 136] width 19 height 9
click at [430, 117] on input "good in bed" at bounding box center [443, 112] width 37 height 10
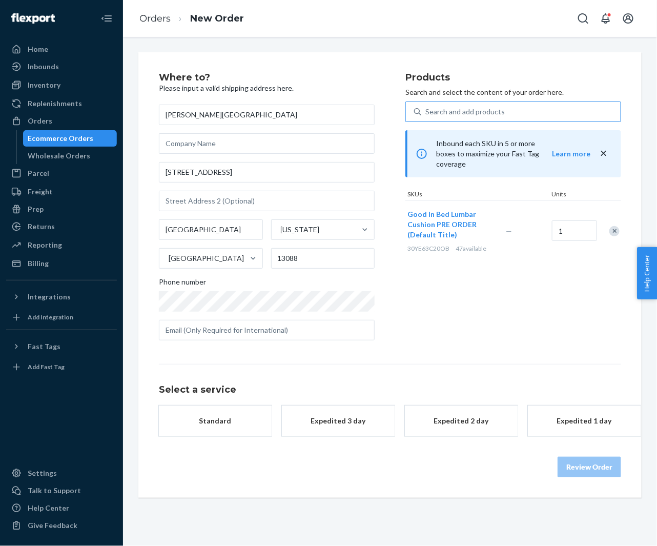
click at [239, 418] on div "Standard" at bounding box center [215, 421] width 82 height 10
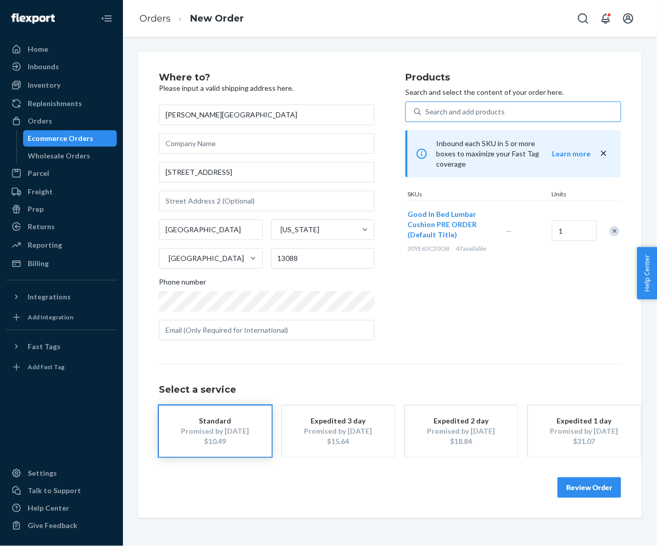
click at [584, 474] on div "Review Order" at bounding box center [390, 482] width 462 height 31
click at [580, 483] on button "Review Order" at bounding box center [590, 487] width 64 height 21
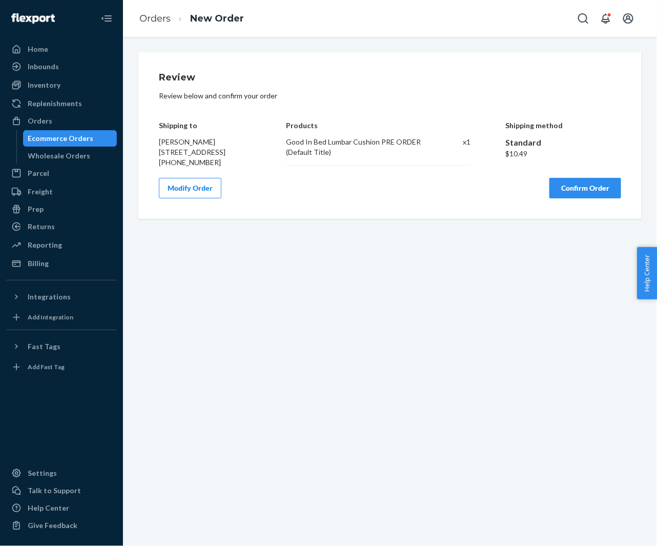
click at [203, 193] on button "Modify Order" at bounding box center [190, 188] width 63 height 21
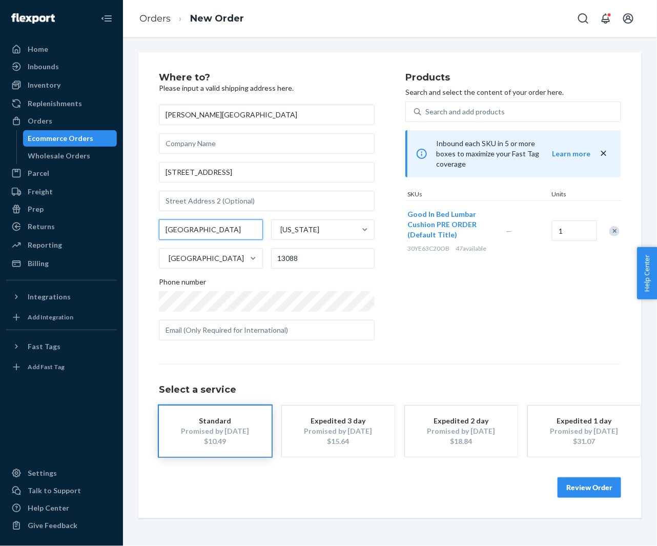
click at [179, 235] on input "Liverpool" at bounding box center [211, 229] width 104 height 21
paste input "Salina"
type input "Salina"
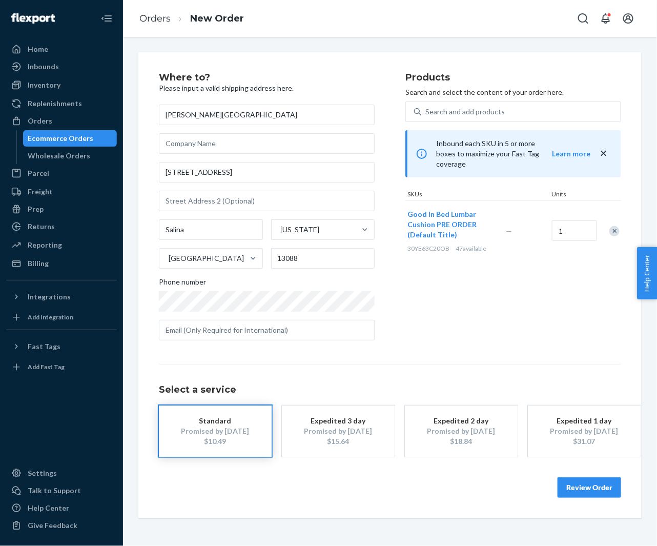
click at [576, 486] on button "Review Order" at bounding box center [590, 487] width 64 height 21
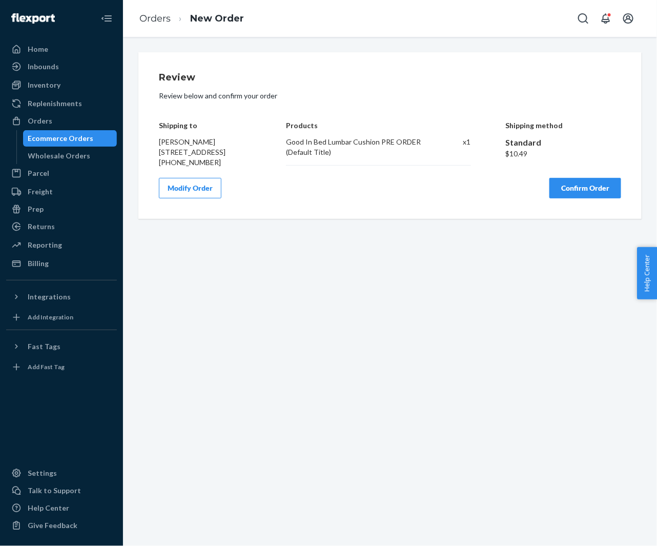
click at [574, 197] on button "Confirm Order" at bounding box center [586, 188] width 72 height 21
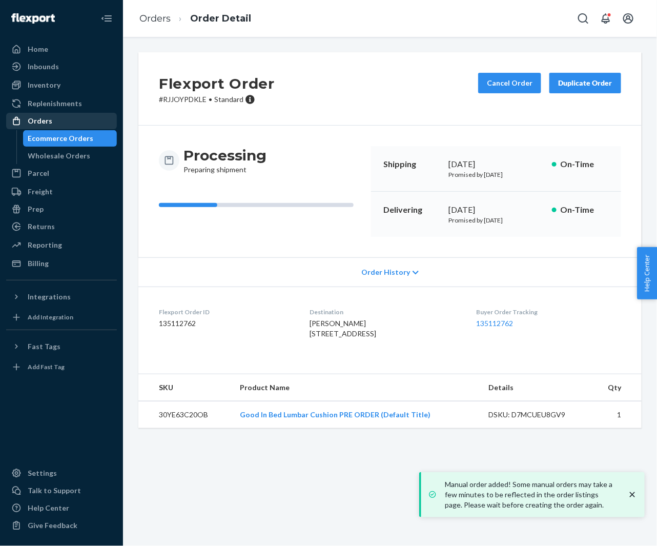
click at [52, 122] on div "Orders" at bounding box center [61, 121] width 109 height 14
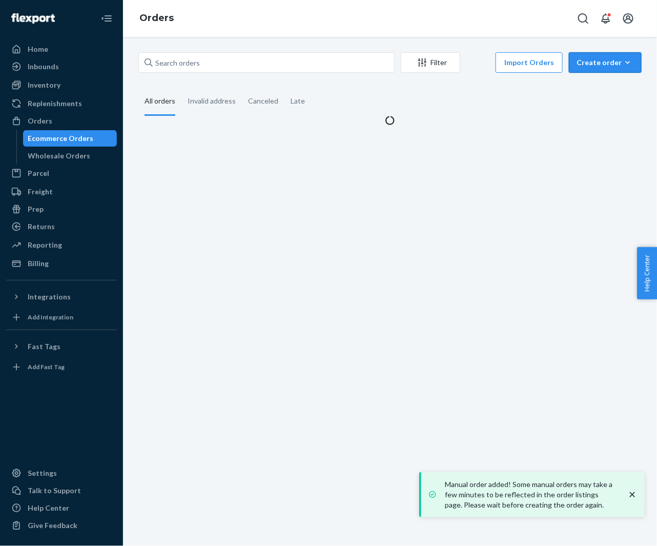
click at [600, 69] on button "Create order Ecommerce order Removal order" at bounding box center [605, 62] width 73 height 21
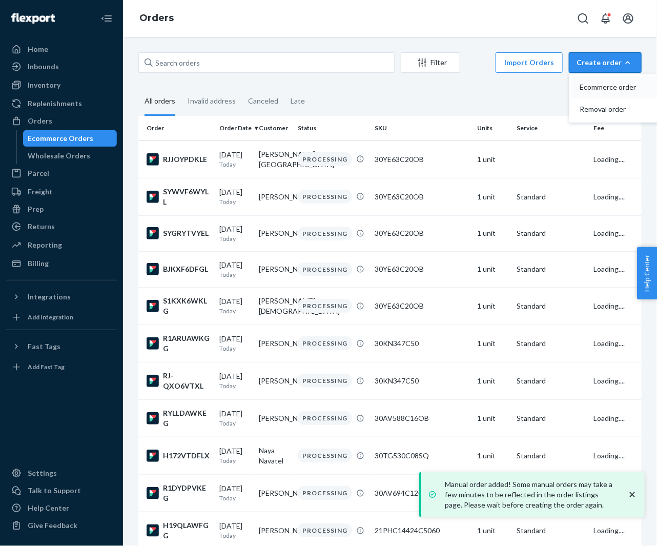
click at [599, 91] on span "Ecommerce order" at bounding box center [612, 87] width 64 height 7
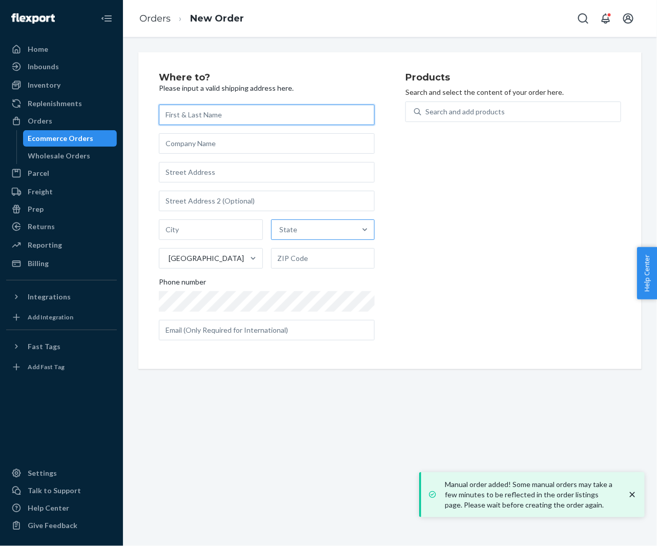
paste input "[PERSON_NAME]"
type input "[PERSON_NAME]"
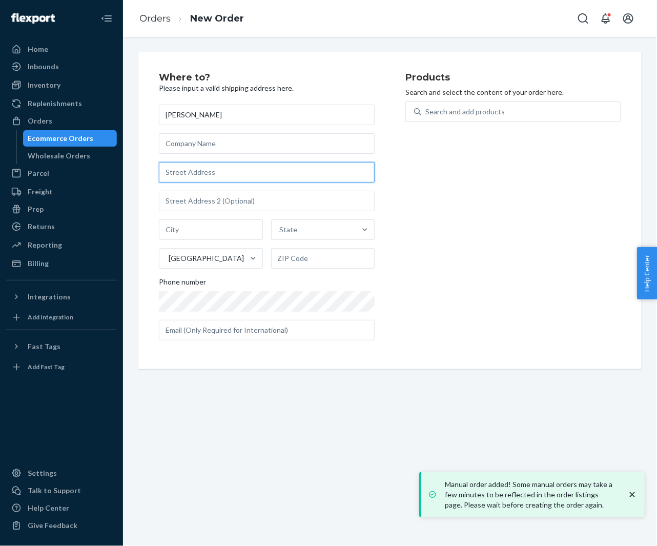
click at [217, 175] on input "text" at bounding box center [267, 172] width 216 height 21
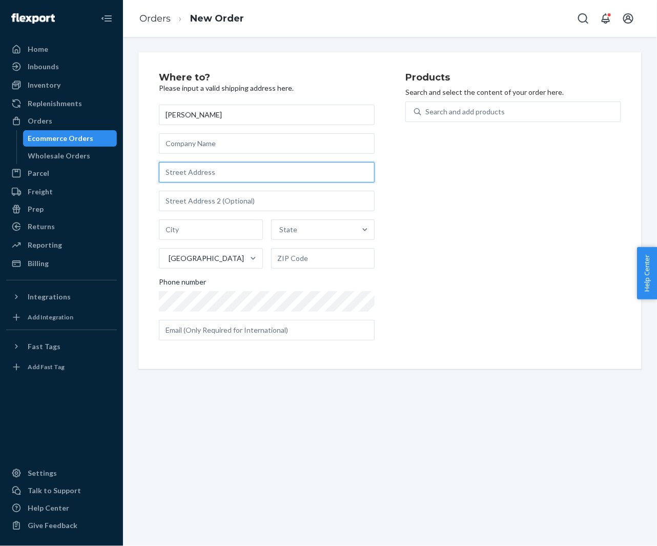
paste input "4516 Douglas Road Downers Grove IL 60515 United States"
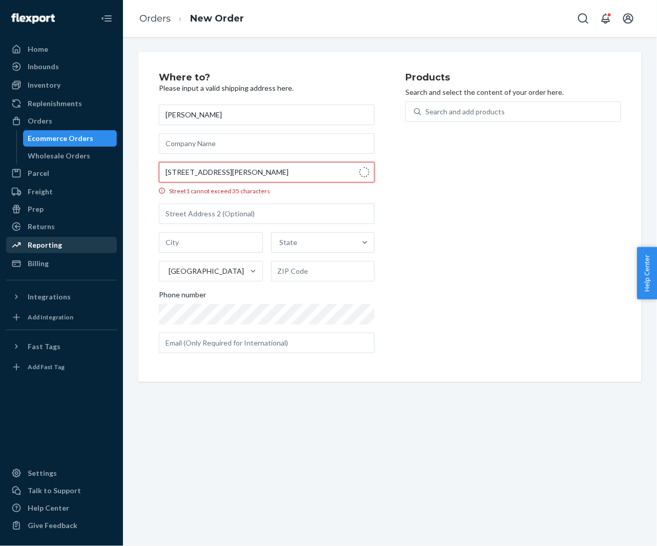
type input "4516 Douglas Rd"
type input "Downers Grove"
type input "60515"
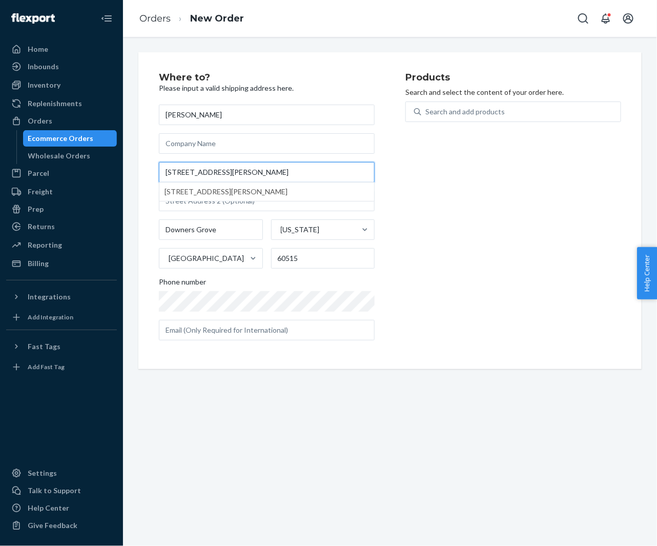
type input "4516 Douglas Rd"
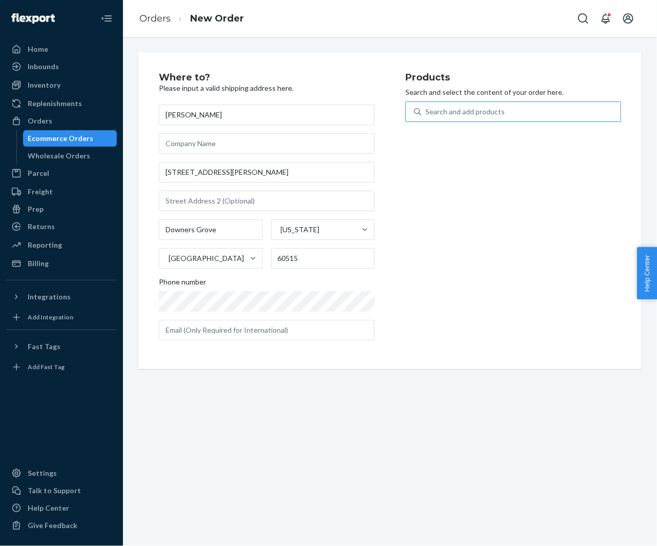
click at [453, 109] on div "Search and add products" at bounding box center [464, 112] width 79 height 10
click at [426, 109] on input "Search and add products" at bounding box center [425, 112] width 1 height 10
type input "good in"
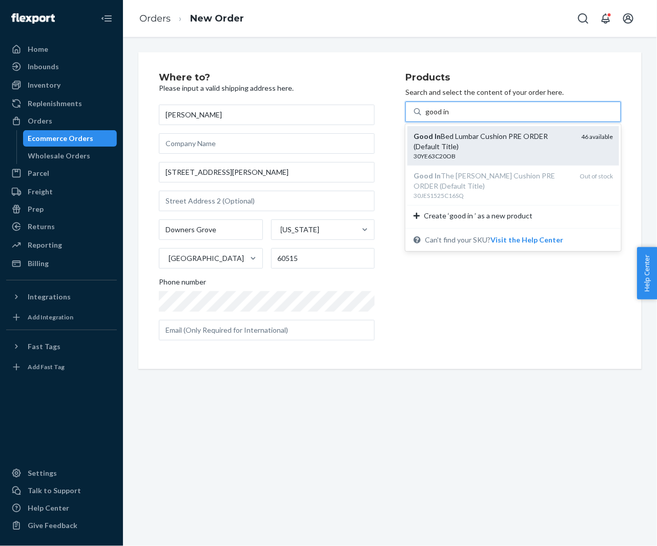
click at [439, 136] on div "Good In Bed Lumbar Cushion PRE ORDER (Default Title)" at bounding box center [493, 141] width 159 height 21
click at [439, 117] on input "good in" at bounding box center [437, 112] width 25 height 10
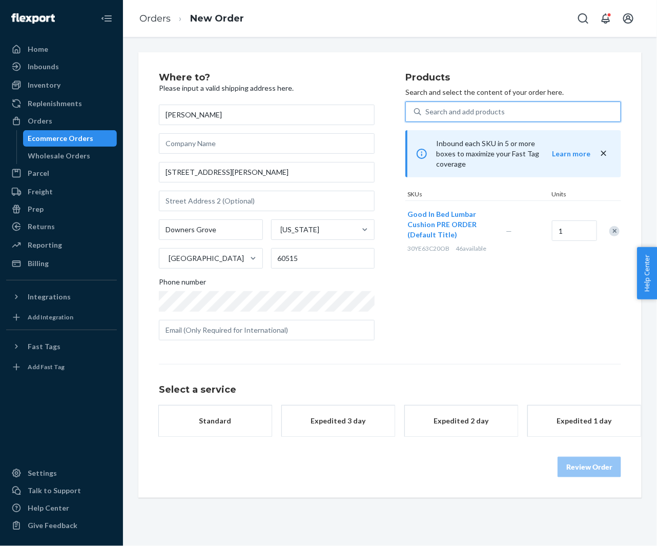
click at [235, 426] on div "button" at bounding box center [215, 426] width 82 height 0
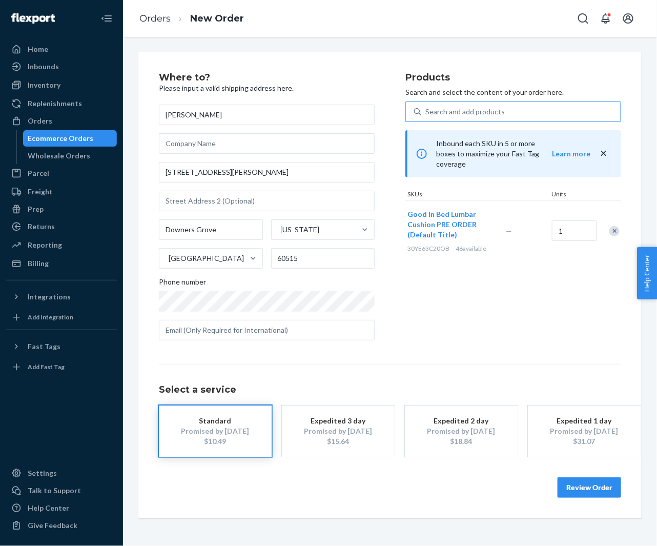
click at [571, 483] on button "Review Order" at bounding box center [590, 487] width 64 height 21
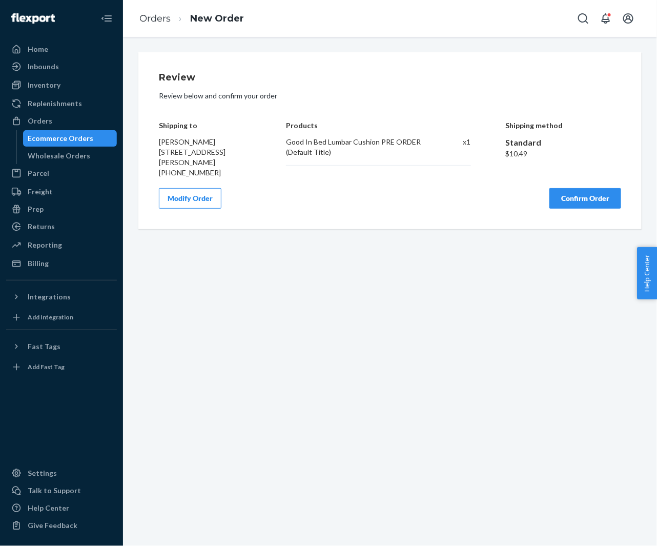
click at [576, 198] on button "Confirm Order" at bounding box center [586, 198] width 72 height 21
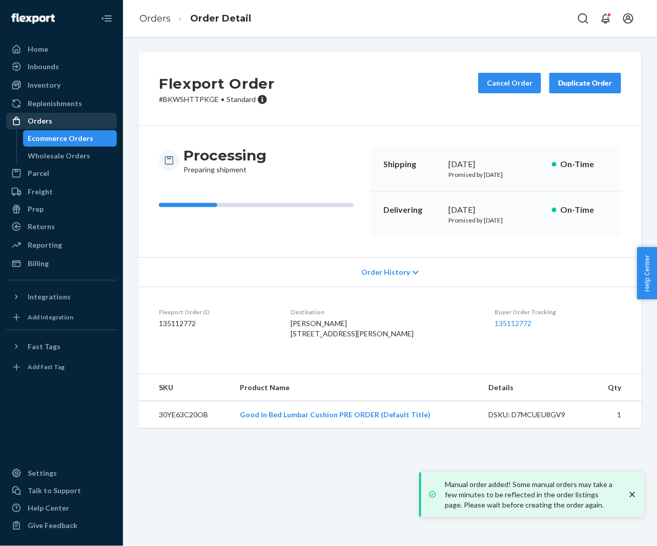
click at [27, 112] on ul "Home Inbounds Shipping Plans Problems Inventory Products Replenishments Orders …" at bounding box center [61, 156] width 111 height 231
click at [34, 121] on div "Orders" at bounding box center [40, 121] width 25 height 10
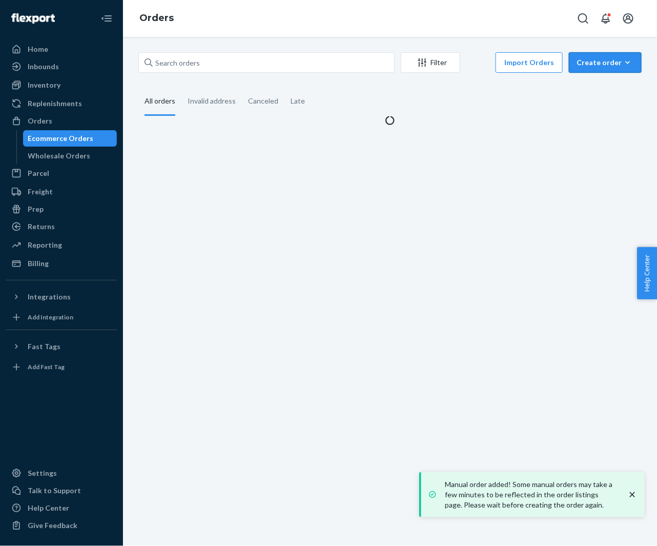
click at [596, 68] on button "Create order Ecommerce order Removal order" at bounding box center [605, 62] width 73 height 21
click at [596, 87] on span "Ecommerce order" at bounding box center [612, 87] width 64 height 7
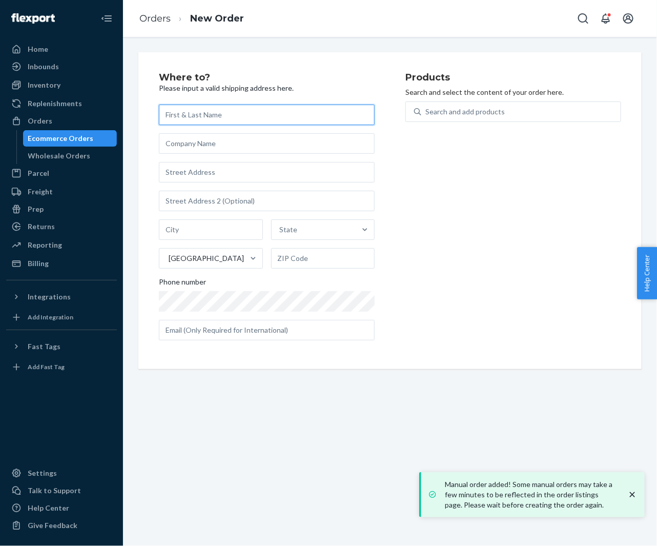
paste input "[PERSON_NAME]"
type input "[PERSON_NAME]"
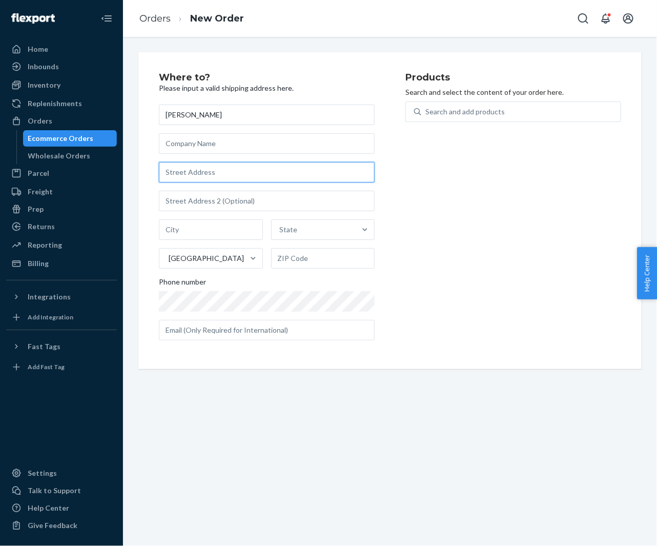
click at [233, 177] on input "text" at bounding box center [267, 172] width 216 height 21
paste input "133 Milwood Drive Winchester KY 40391 United States"
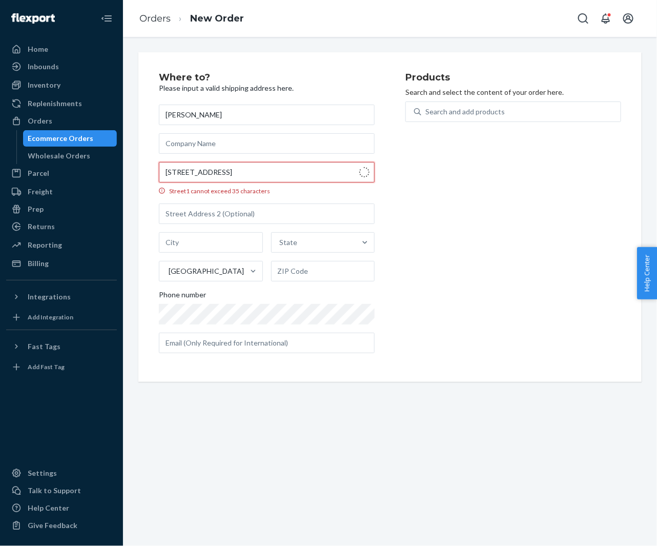
type input "133 Milwood Dr"
type input "Winchester"
type input "40391"
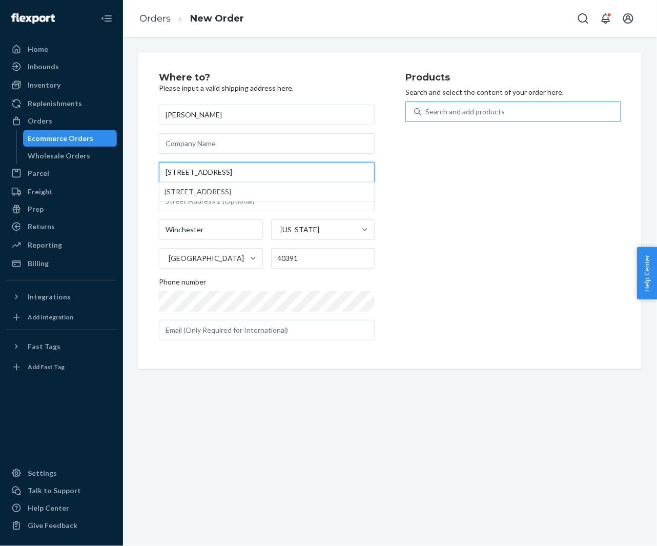
type input "133 Milwood Dr"
click at [453, 113] on div "Search and add products" at bounding box center [464, 112] width 79 height 10
click at [426, 113] on input "Search and add products" at bounding box center [425, 112] width 1 height 10
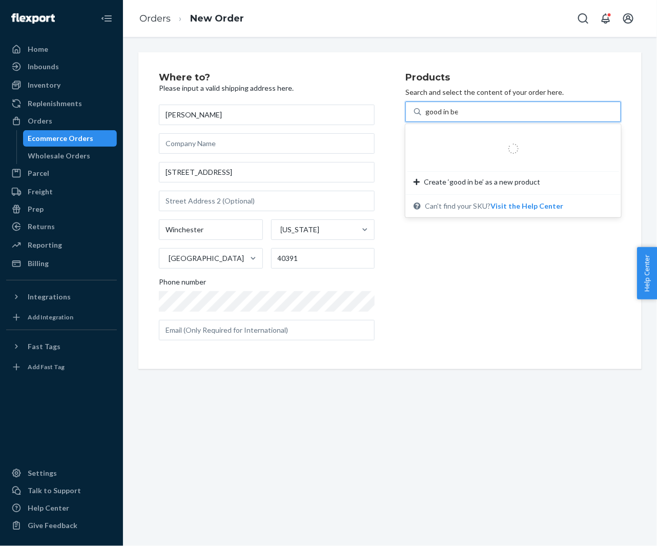
type input "good in bed"
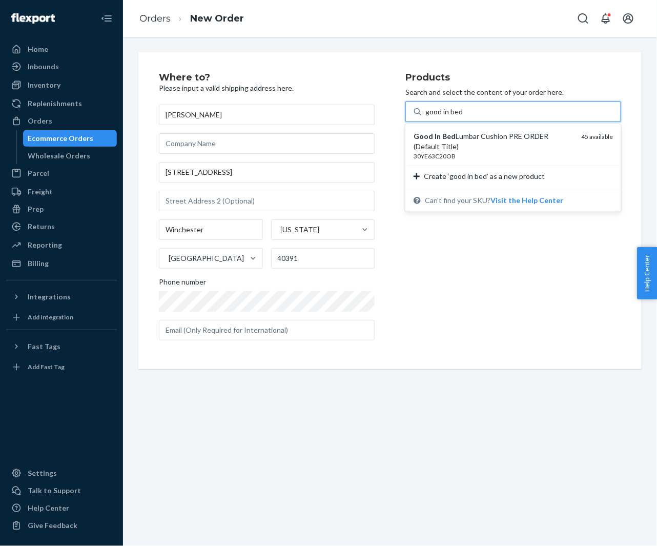
click at [459, 136] on div "Good In Bed Lumbar Cushion PRE ORDER (Default Title)" at bounding box center [493, 141] width 159 height 21
click at [459, 117] on input "good in bed" at bounding box center [443, 112] width 37 height 10
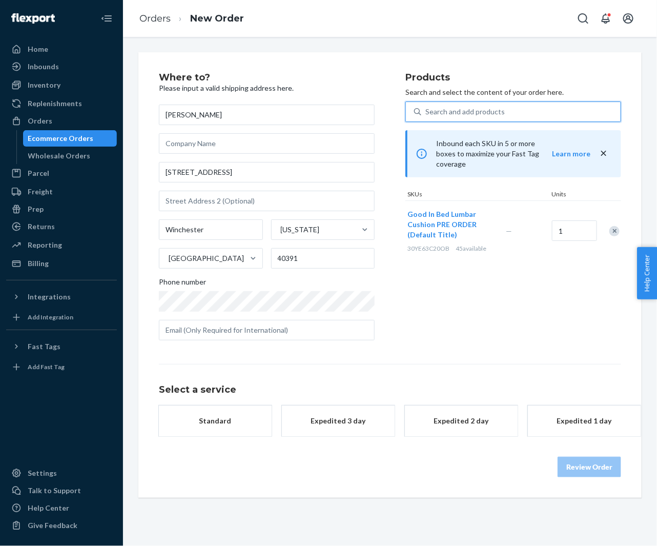
click at [238, 425] on button "Standard" at bounding box center [215, 420] width 113 height 31
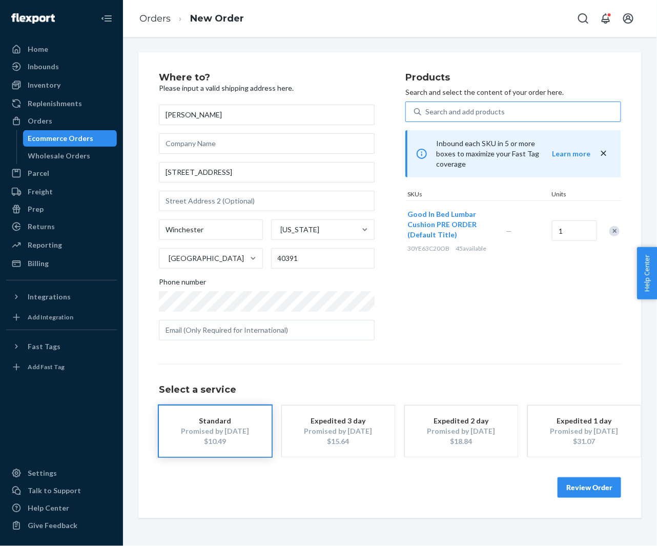
click at [582, 487] on button "Review Order" at bounding box center [590, 487] width 64 height 21
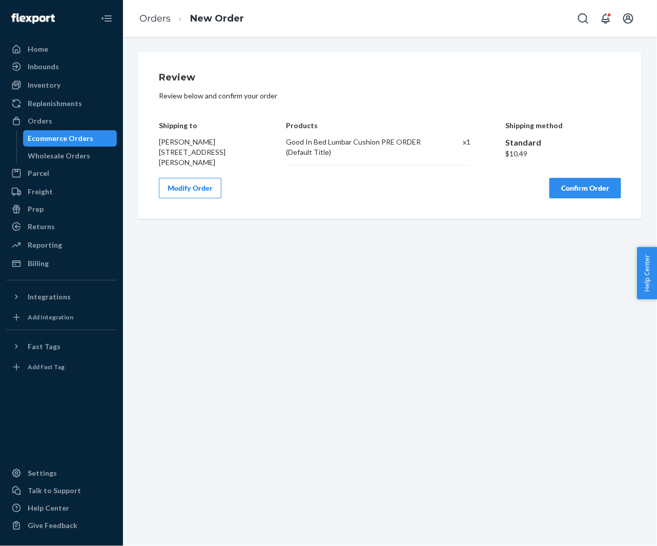
click at [570, 191] on button "Confirm Order" at bounding box center [586, 188] width 72 height 21
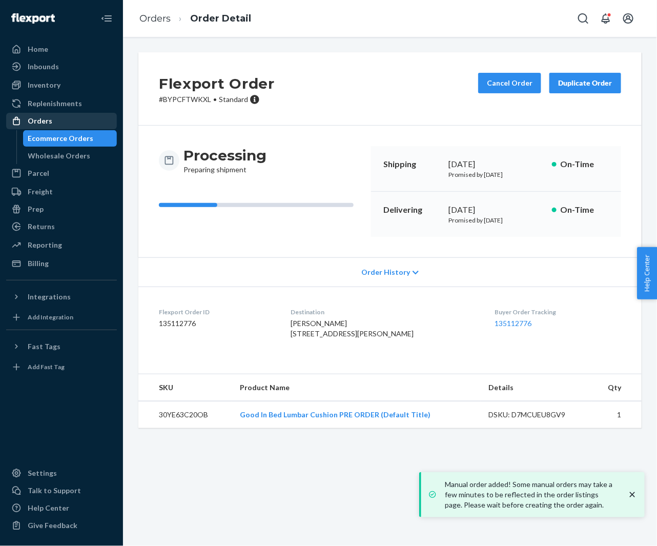
click at [52, 120] on div "Orders" at bounding box center [61, 121] width 109 height 14
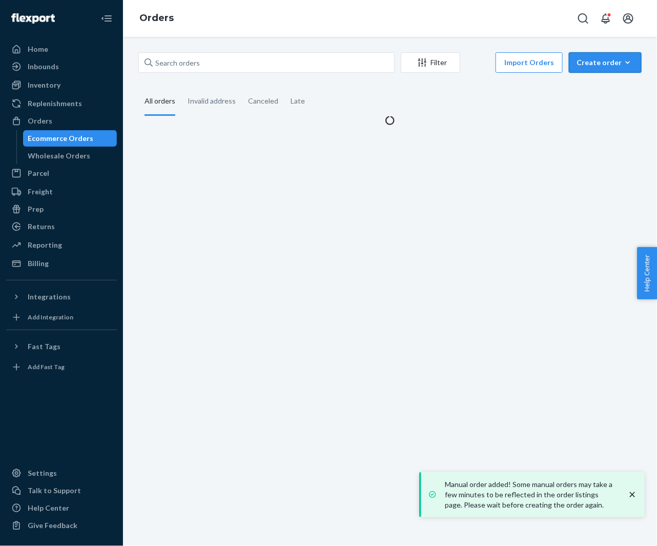
click at [599, 65] on div "Create order" at bounding box center [605, 62] width 57 height 10
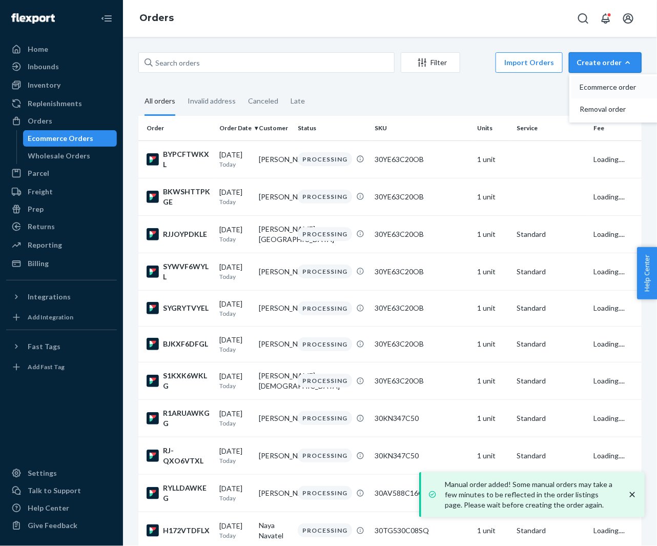
click at [588, 89] on span "Ecommerce order" at bounding box center [612, 87] width 64 height 7
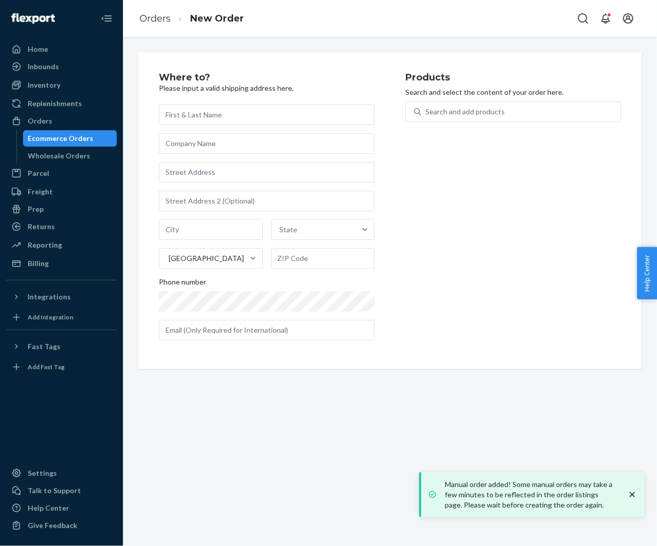
click at [378, 293] on div "Where to? Please input a valid shipping address here. State United States Phone…" at bounding box center [282, 211] width 247 height 276
click at [314, 120] on input "text" at bounding box center [267, 115] width 216 height 21
paste input "[PERSON_NAME]"
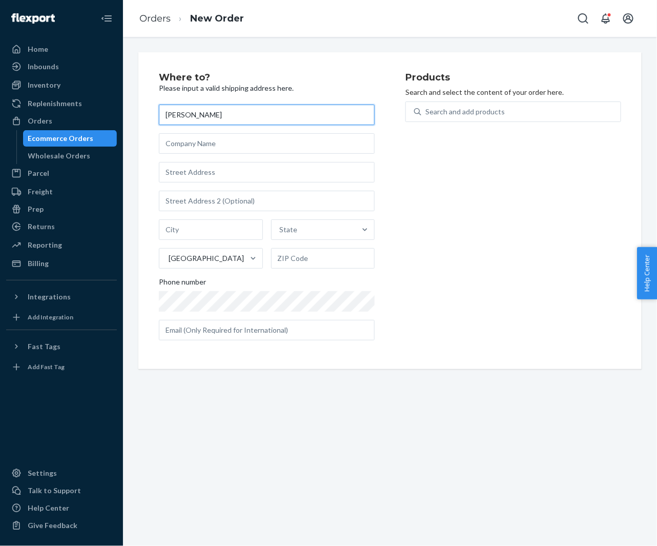
type input "[PERSON_NAME]"
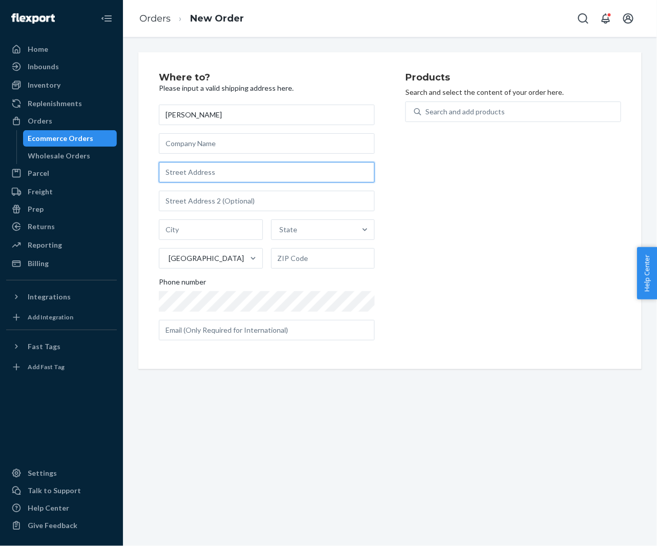
click at [222, 178] on input "text" at bounding box center [267, 172] width 216 height 21
paste input "715 Foreign Reef Way Las Vegas NV 89138 United States"
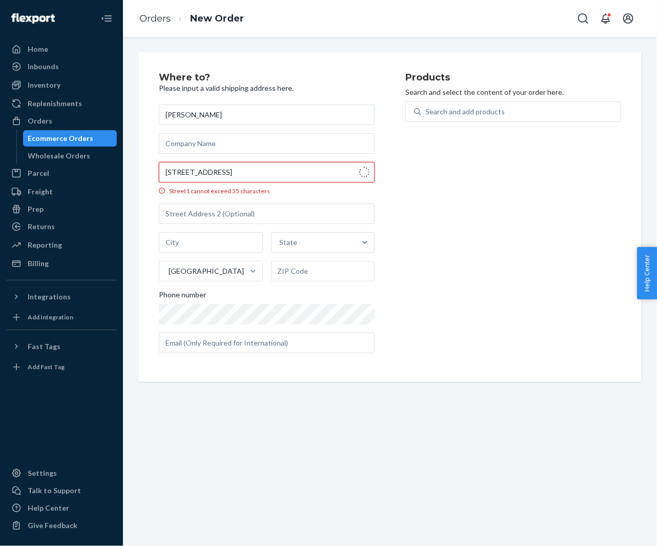
type input "715 Foreign Reef Wy"
type input "Las Vegas"
type input "89138"
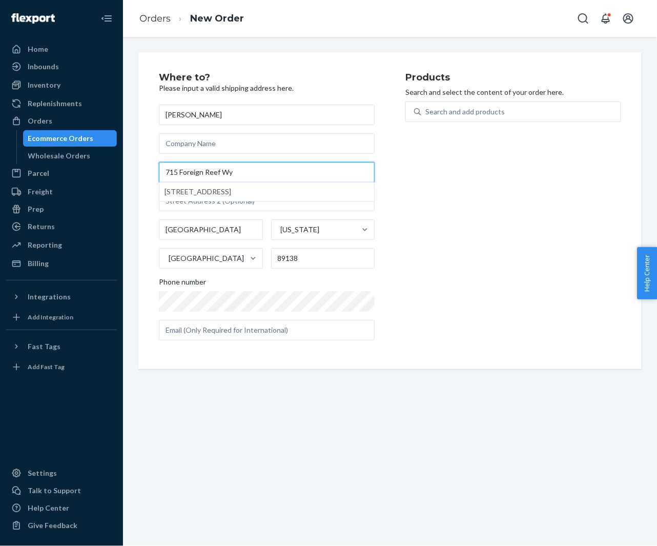
type input "715 Foreign Reef Wy"
click at [454, 116] on div "Search and add products" at bounding box center [464, 112] width 79 height 10
click at [426, 116] on input "Search and add products" at bounding box center [425, 112] width 1 height 10
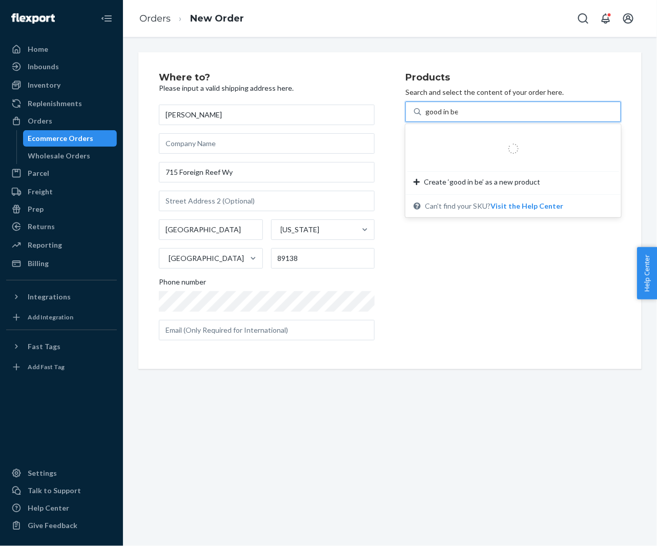
type input "good in bed"
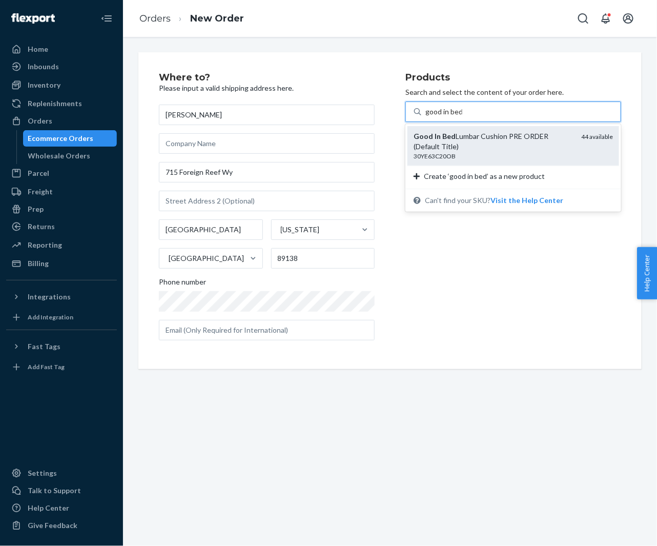
click at [435, 136] on em "In" at bounding box center [438, 136] width 6 height 9
click at [435, 117] on input "good in bed" at bounding box center [443, 112] width 37 height 10
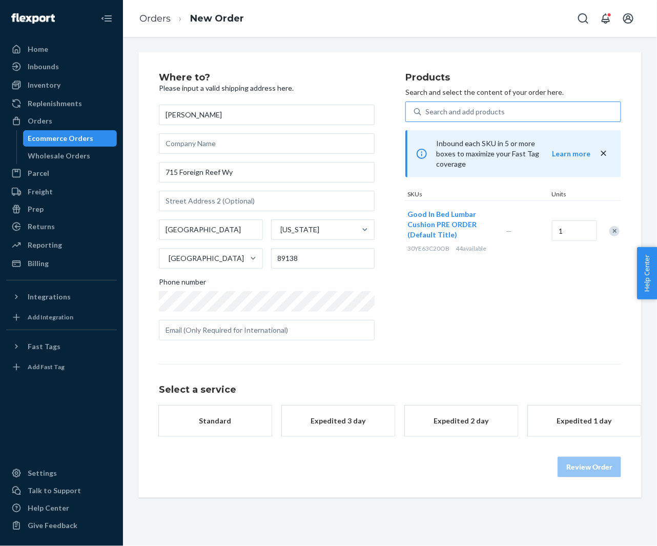
click at [225, 421] on div "Standard" at bounding box center [215, 421] width 82 height 10
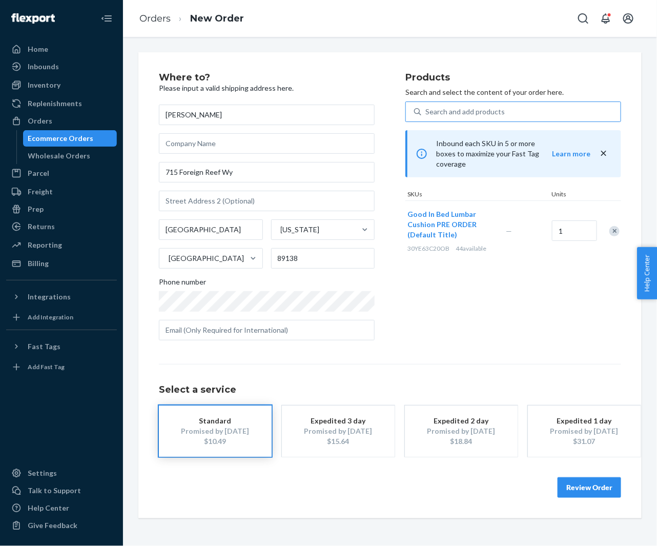
click at [575, 480] on button "Review Order" at bounding box center [590, 487] width 64 height 21
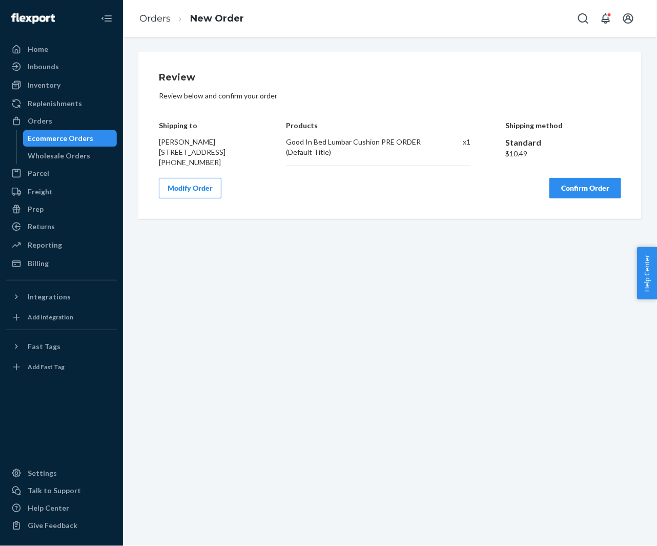
click at [578, 198] on button "Confirm Order" at bounding box center [586, 188] width 72 height 21
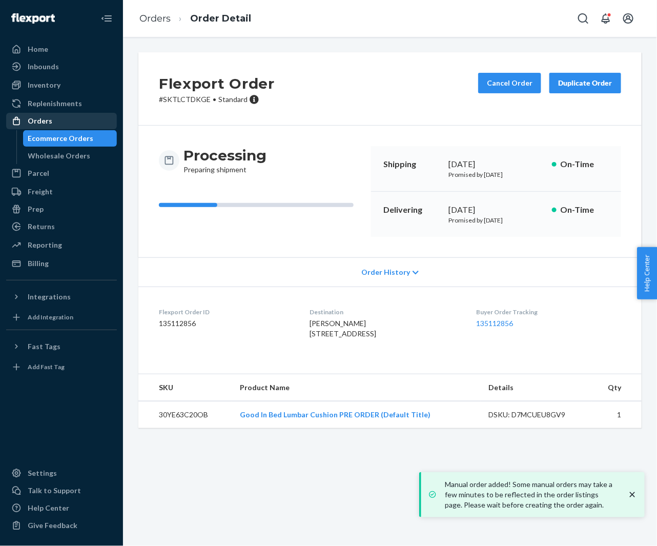
click at [38, 120] on div "Orders" at bounding box center [40, 121] width 25 height 10
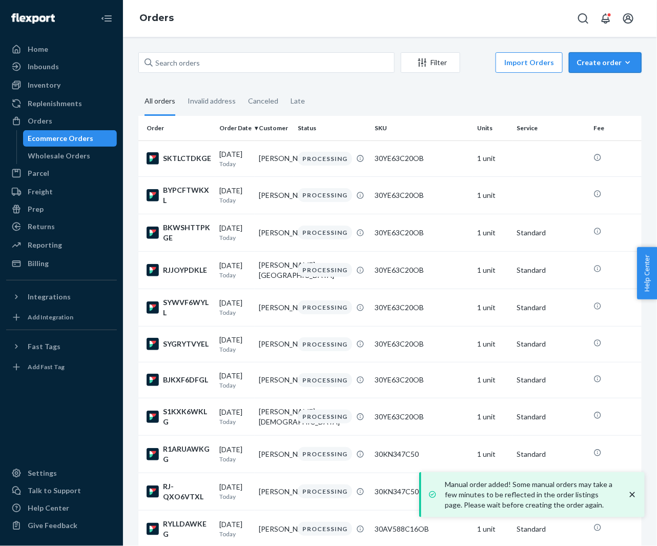
click at [597, 67] on div "Create order" at bounding box center [605, 62] width 57 height 10
click at [591, 84] on span "Ecommerce order" at bounding box center [612, 87] width 64 height 7
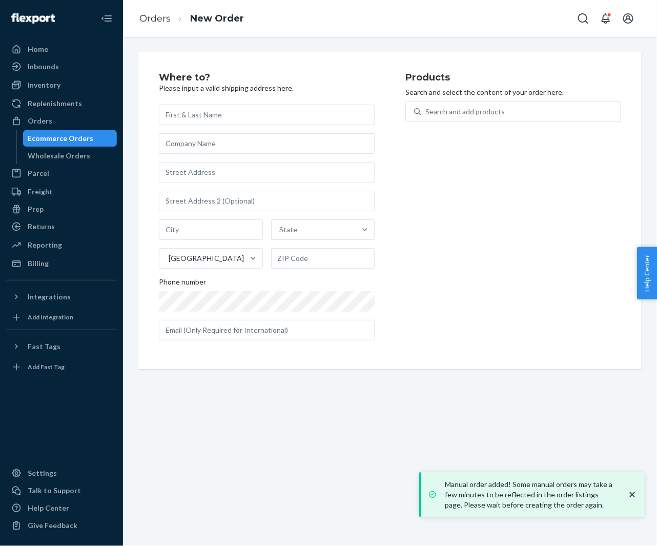
click at [472, 123] on div "Search and add products" at bounding box center [513, 117] width 216 height 33
click at [466, 115] on div "Search and add products" at bounding box center [464, 112] width 79 height 10
click at [426, 115] on input "Search and add products" at bounding box center [425, 112] width 1 height 10
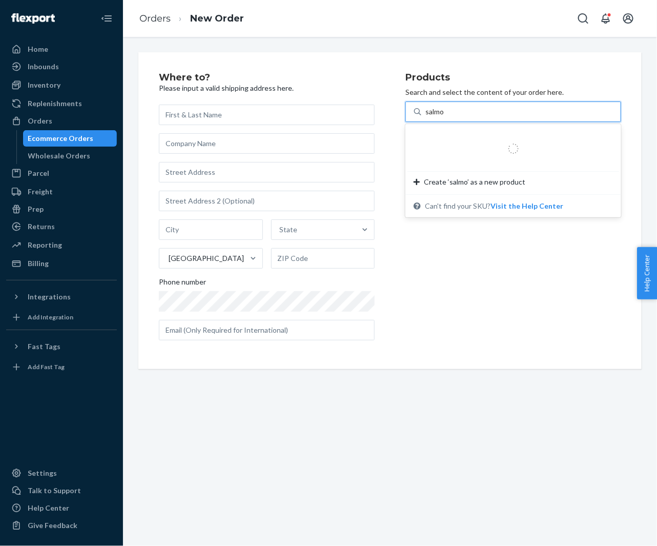
type input "salmon"
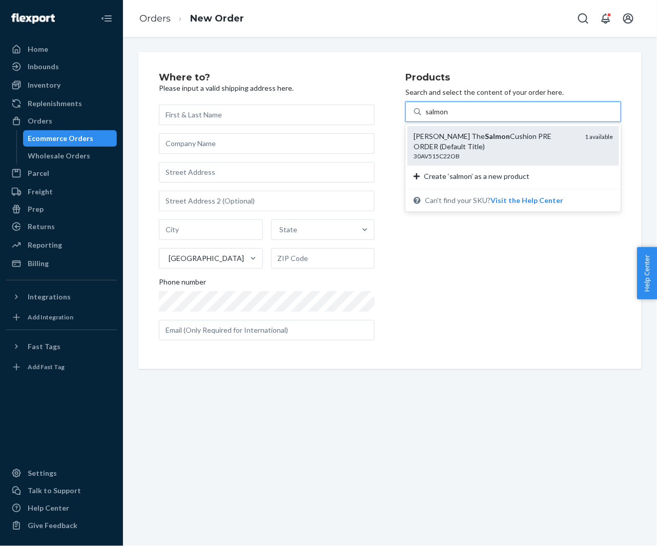
click at [485, 133] on em "Salmon" at bounding box center [497, 136] width 25 height 9
click at [449, 117] on input "salmon" at bounding box center [437, 112] width 24 height 10
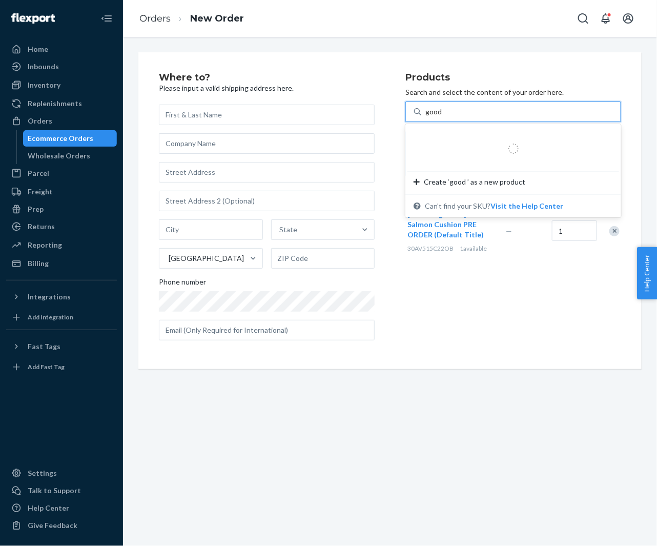
type input "good in"
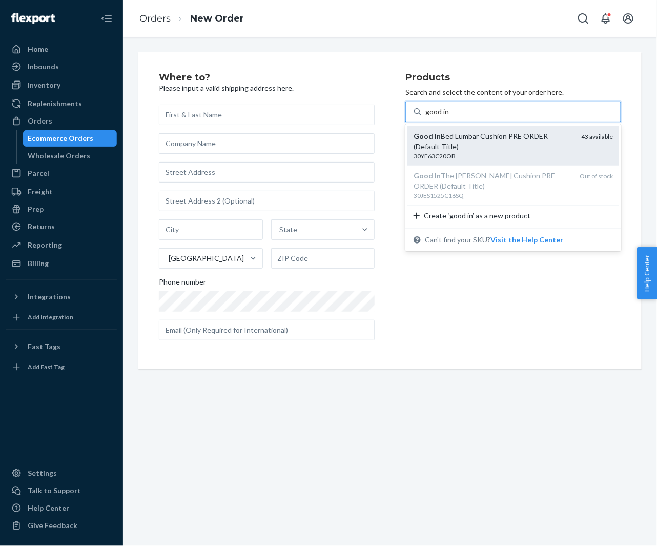
click at [454, 143] on div "Good In Bed Lumbar Cushion PRE ORDER (Default Title)" at bounding box center [493, 141] width 159 height 21
click at [450, 117] on input "good in" at bounding box center [437, 112] width 24 height 10
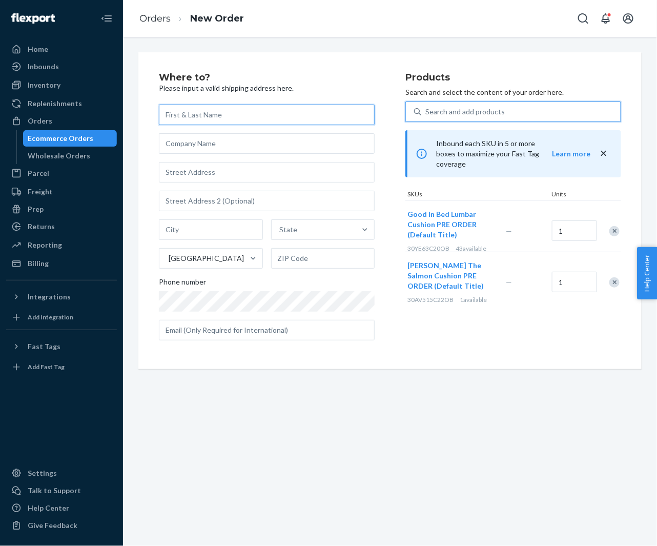
click at [255, 115] on input "text" at bounding box center [267, 115] width 216 height 21
paste input "[PERSON_NAME]"
type input "[PERSON_NAME]"
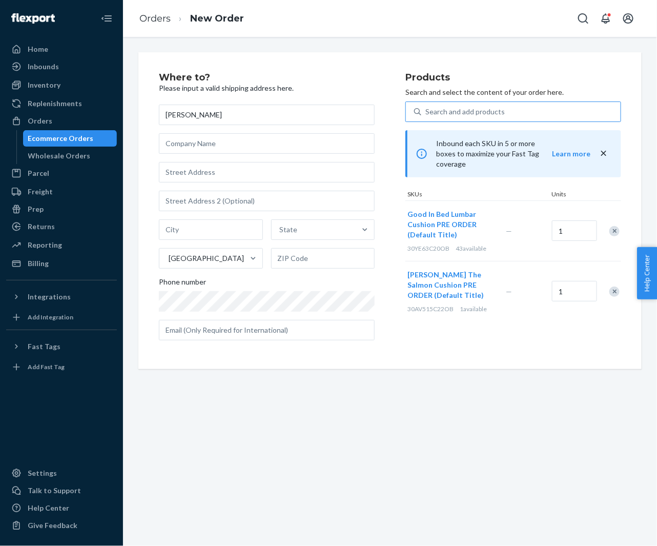
click at [377, 327] on div "Where to? Please input a valid shipping address here. Kalie Raymond State Unite…" at bounding box center [282, 211] width 247 height 276
click at [241, 175] on input "text" at bounding box center [267, 172] width 216 height 21
paste input "201 North Taft Road Apt. E Muncie IN 47304 United States"
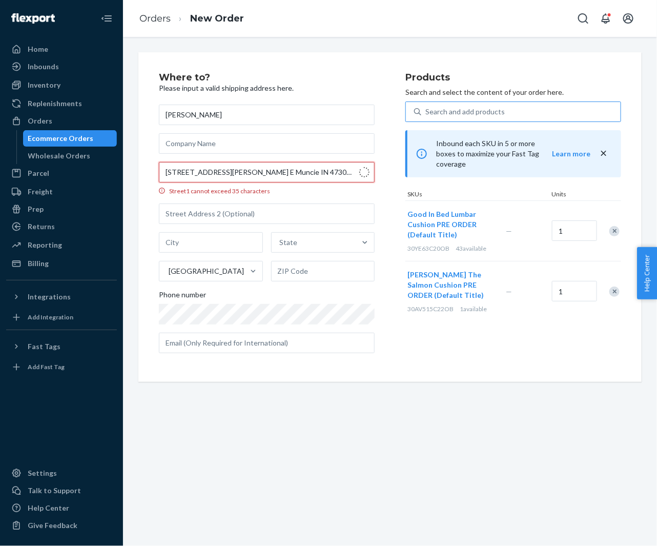
type input "201 N Taft Rd"
type input "Apartment E"
type input "Muncie"
type input "47304"
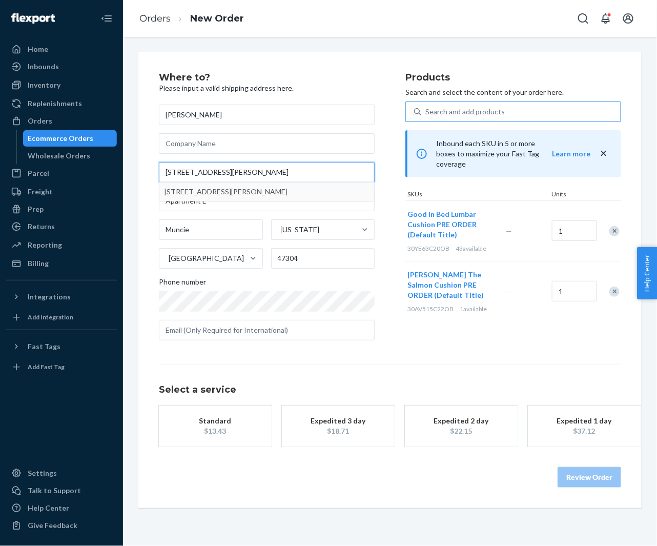
type input "201 N Taft Rd"
click at [145, 226] on div "Where to? Please input a valid shipping address here. Kalie Raymond 201 N Taft …" at bounding box center [389, 280] width 503 height 456
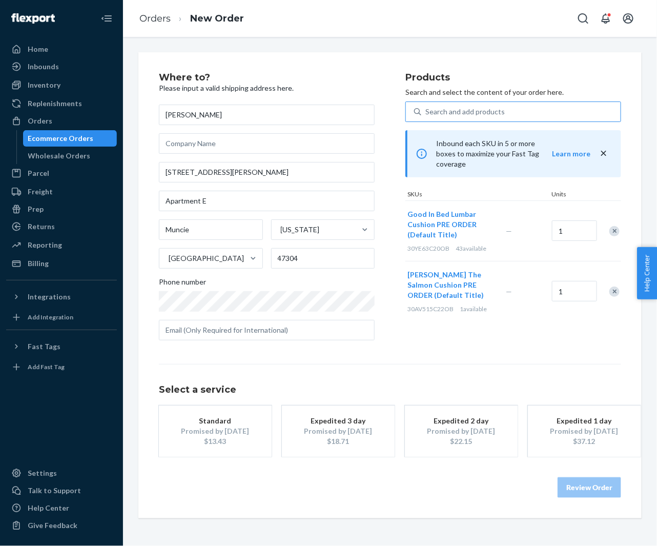
click at [222, 434] on div "Promised by Sep 3, 2025" at bounding box center [215, 431] width 82 height 10
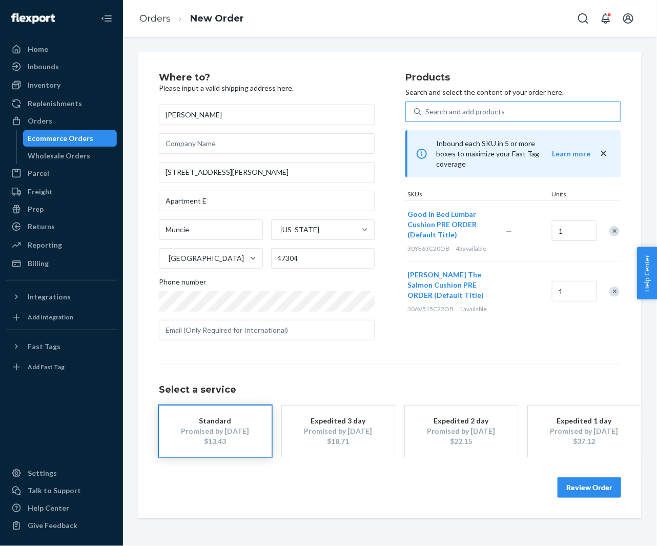
click at [585, 490] on button "Review Order" at bounding box center [590, 487] width 64 height 21
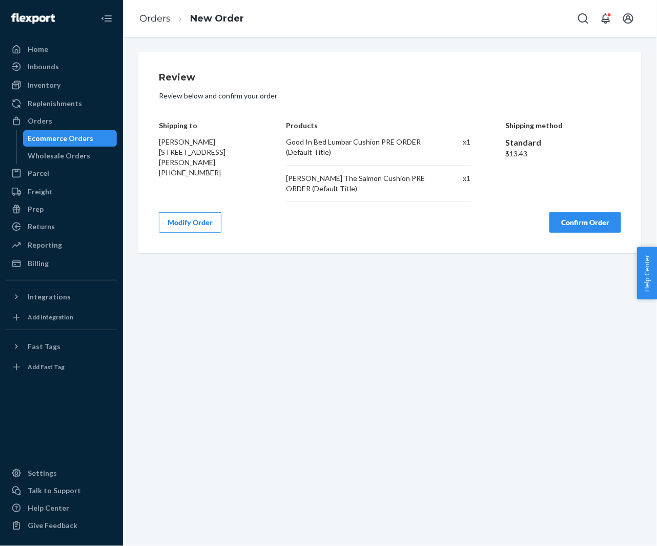
click at [572, 223] on button "Confirm Order" at bounding box center [586, 222] width 72 height 21
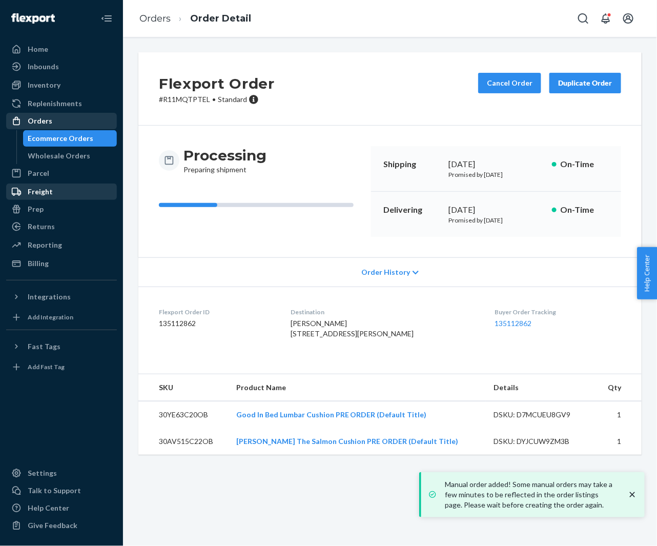
click at [82, 121] on div "Orders" at bounding box center [61, 121] width 109 height 14
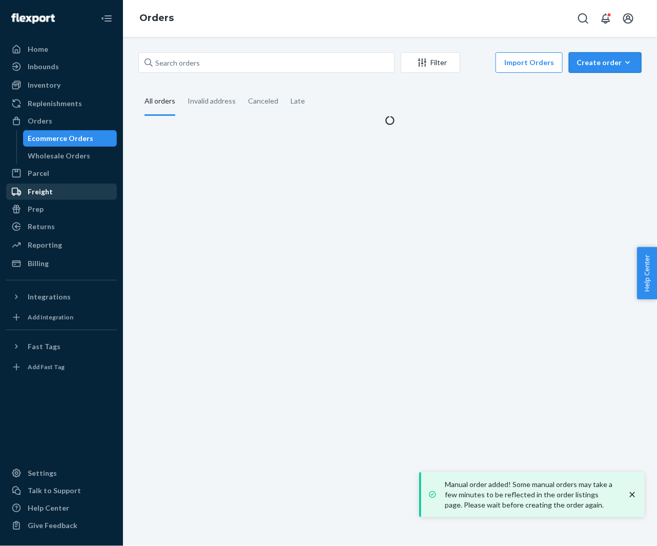
click at [606, 64] on div "Create order" at bounding box center [605, 62] width 57 height 10
click at [596, 86] on span "Ecommerce order" at bounding box center [612, 87] width 64 height 7
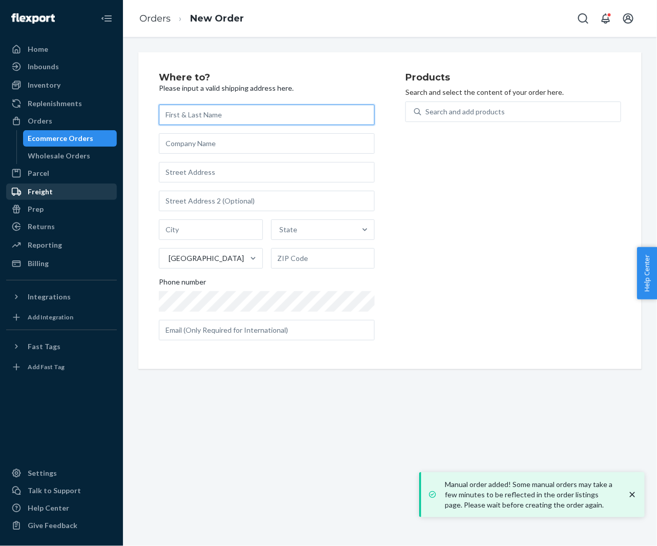
paste input "[PERSON_NAME]"
type input "[PERSON_NAME]"
click at [414, 245] on div "Products Search and select the content of your order here. Search and add produ…" at bounding box center [513, 211] width 216 height 276
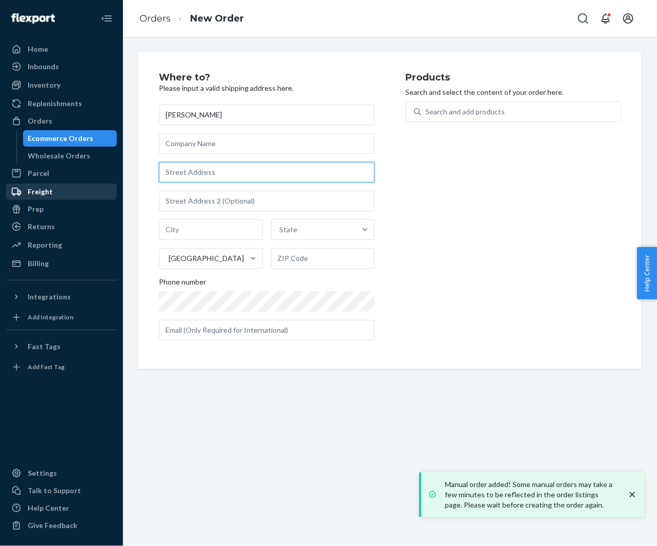
click at [246, 171] on input "text" at bounding box center [267, 172] width 216 height 21
paste input "170 Elizabeth St Apt 3 New York NY 10012 United States"
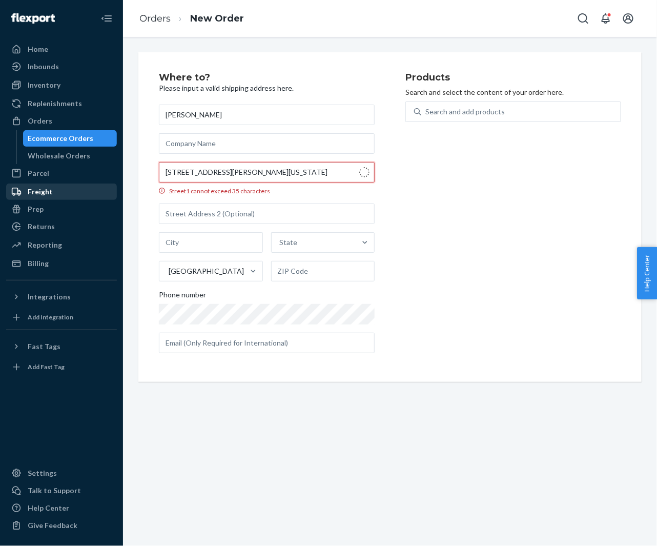
type input "170 Elizabeth St"
type input "3"
type input "Manhattan - New York"
type input "10012"
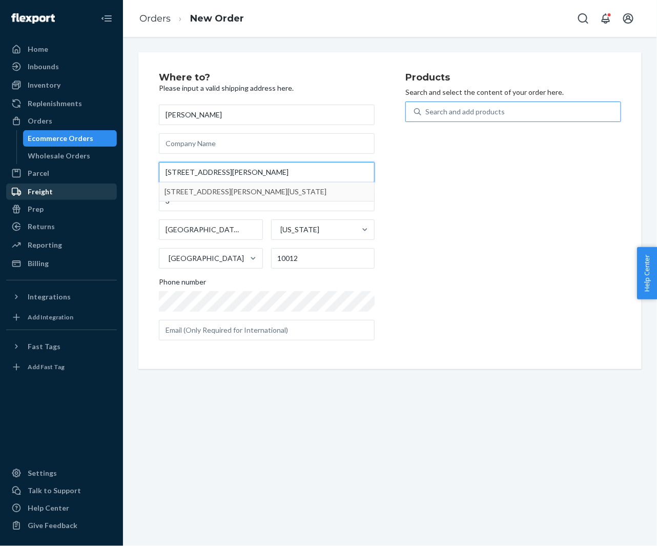
type input "170 Elizabeth St"
click at [471, 110] on div "Search and add products" at bounding box center [464, 112] width 79 height 10
click at [426, 110] on input "Search and add products" at bounding box center [425, 112] width 1 height 10
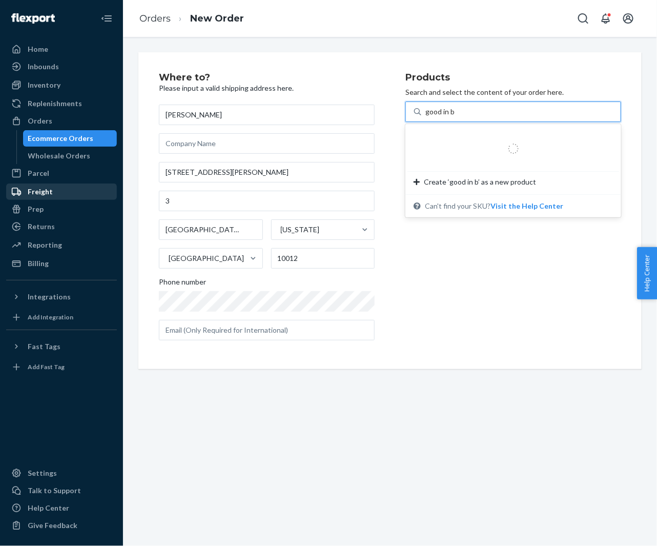
type input "good in bed"
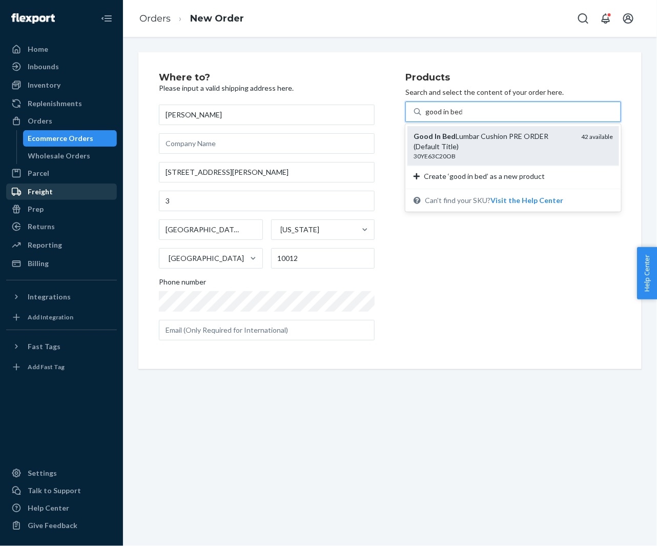
click at [468, 135] on div "Good In Bed Lumbar Cushion PRE ORDER (Default Title)" at bounding box center [493, 141] width 159 height 21
click at [462, 117] on input "good in bed" at bounding box center [443, 112] width 37 height 10
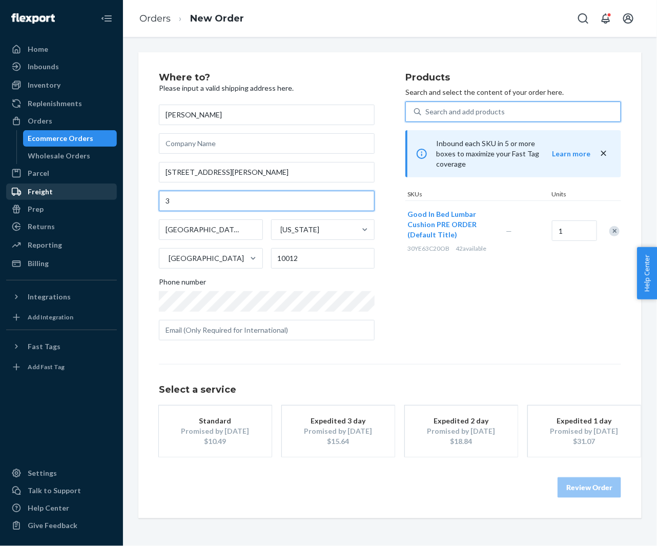
click at [198, 200] on input "3" at bounding box center [267, 201] width 216 height 21
paste input "Apt"
type input "Apt 3"
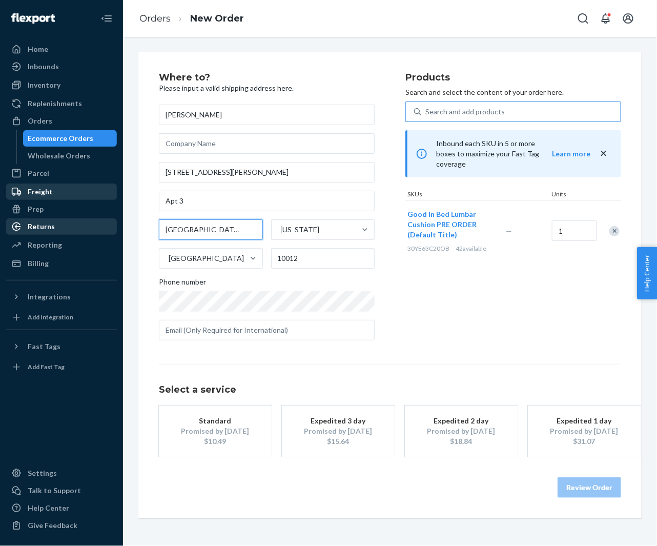
drag, startPoint x: 205, startPoint y: 233, endPoint x: 104, endPoint y: 226, distance: 101.3
click at [104, 226] on div "Home Inbounds Shipping Plans Problems Inventory Products Replenishments Orders …" at bounding box center [328, 273] width 657 height 546
type input "New York"
click at [220, 437] on div "$10.49" at bounding box center [215, 441] width 82 height 10
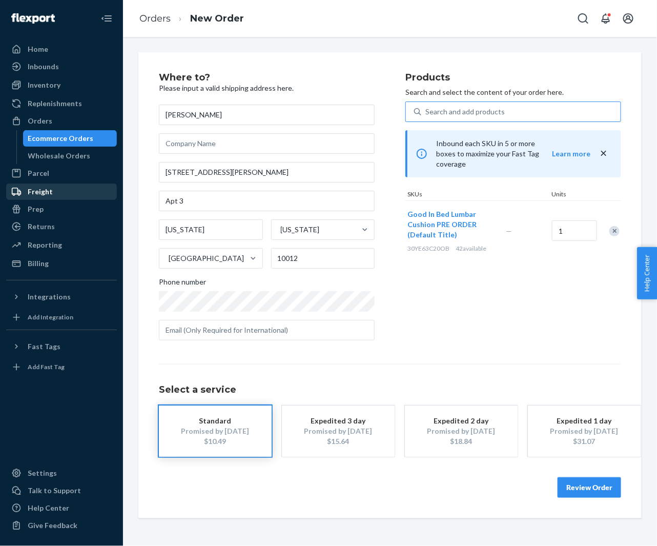
click at [604, 487] on button "Review Order" at bounding box center [590, 487] width 64 height 21
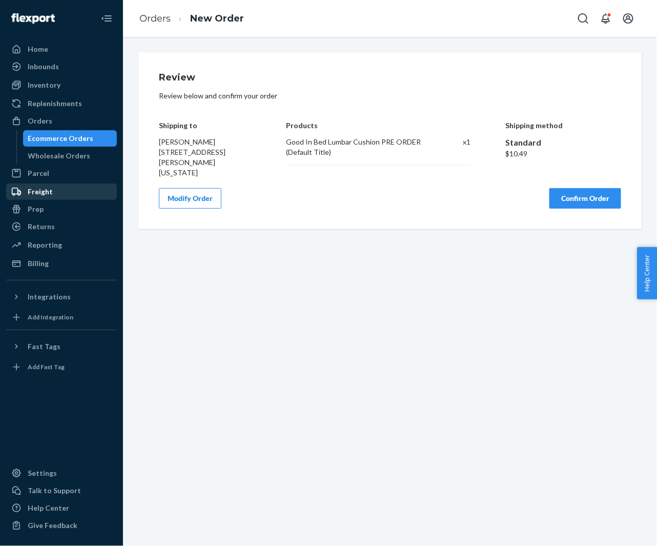
click at [565, 201] on button "Confirm Order" at bounding box center [586, 198] width 72 height 21
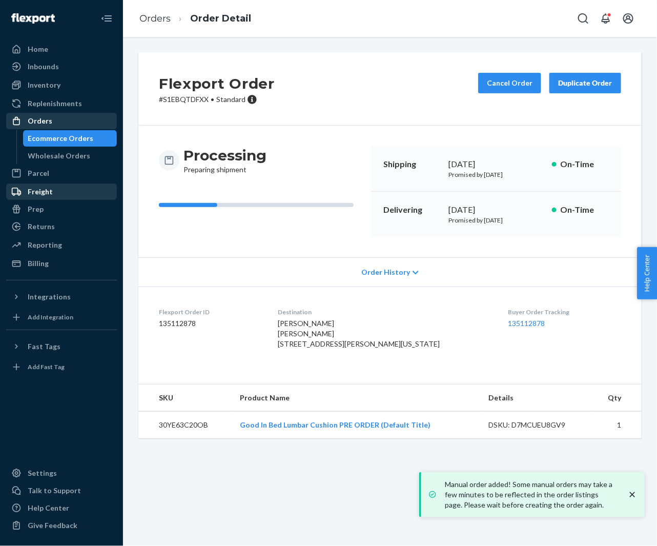
click at [64, 121] on div "Orders" at bounding box center [61, 121] width 109 height 14
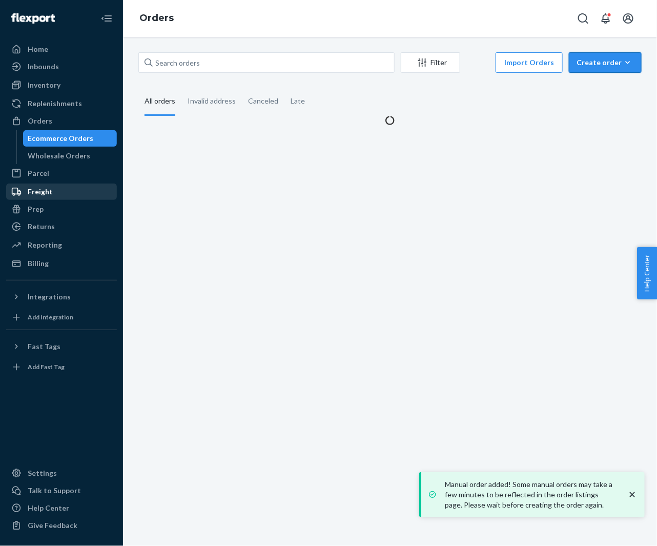
click at [605, 67] on div "Create order" at bounding box center [605, 62] width 57 height 10
click at [602, 84] on span "Ecommerce order" at bounding box center [612, 87] width 64 height 7
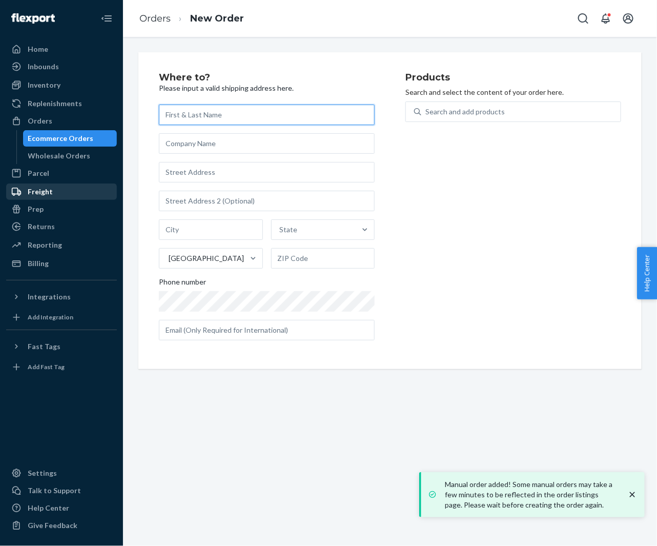
paste input "[PERSON_NAME]"
type input "[PERSON_NAME]"
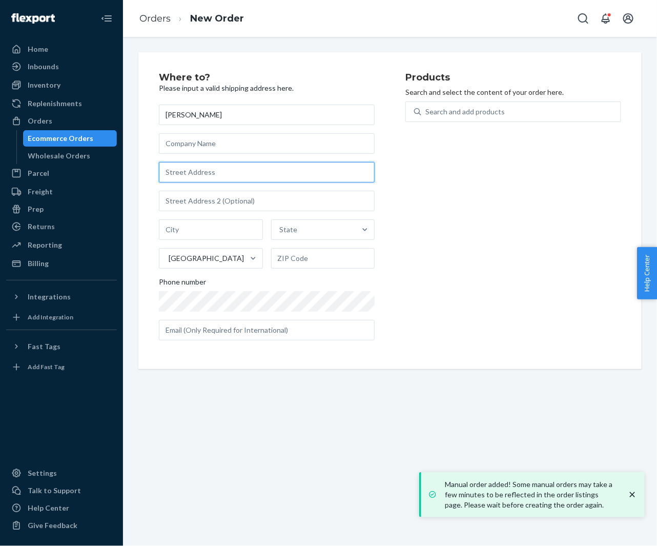
click at [237, 181] on input "text" at bounding box center [267, 172] width 216 height 21
paste input "15 Cole Farm Ct Providence RI 02906 United States"
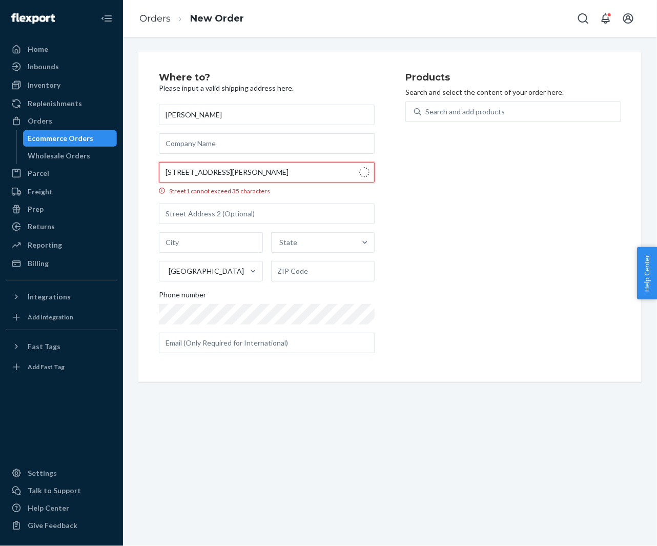
type input "15 Cole Farm Ct"
type input "Providence"
type input "02906"
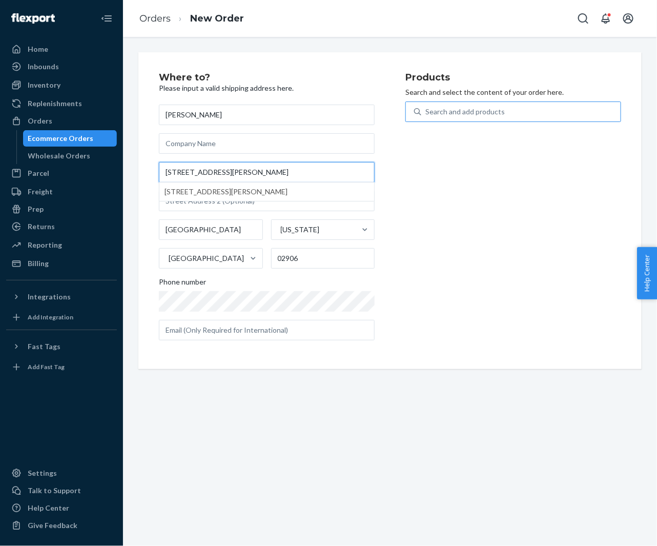
type input "15 Cole Farm Ct"
click at [461, 114] on div "Search and add products" at bounding box center [464, 112] width 79 height 10
click at [426, 114] on input "0 results available. Use Up and Down to choose options, press Enter to select t…" at bounding box center [425, 112] width 1 height 10
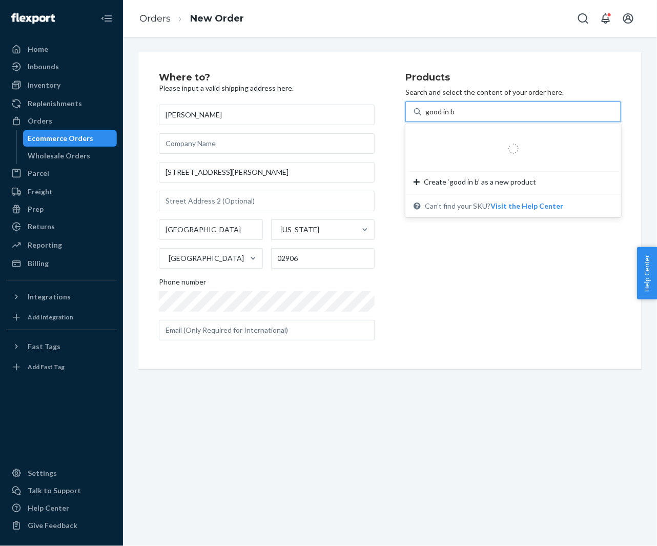
type input "good in be"
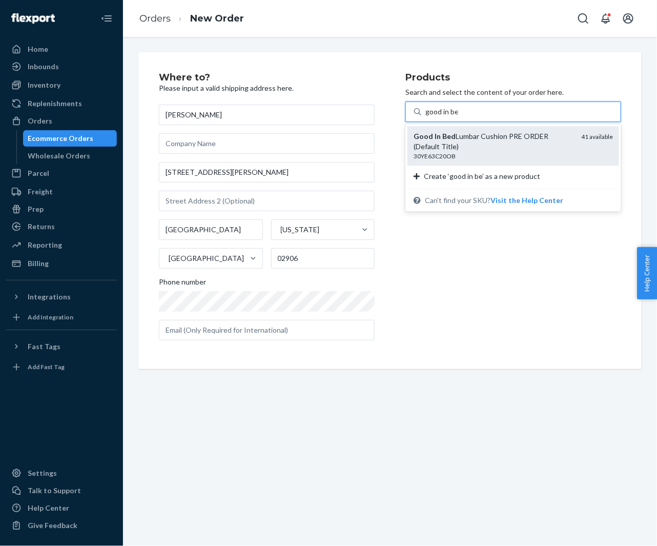
click at [443, 135] on em "Bed" at bounding box center [448, 136] width 13 height 9
click at [443, 117] on input "good in be" at bounding box center [441, 112] width 33 height 10
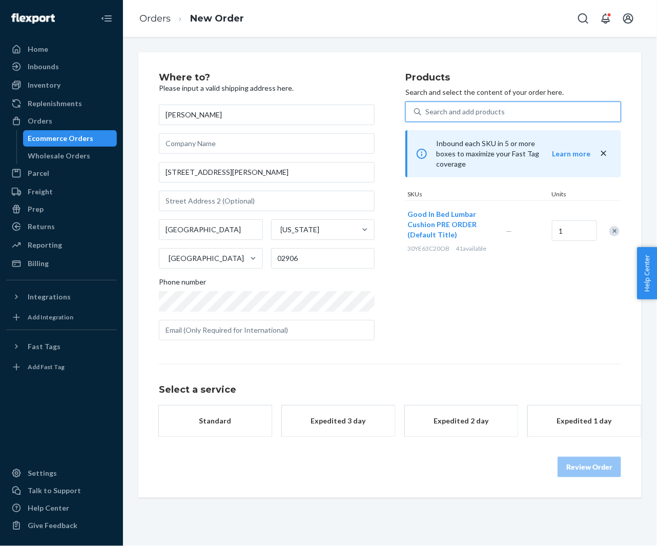
click at [235, 426] on div "button" at bounding box center [215, 426] width 82 height 0
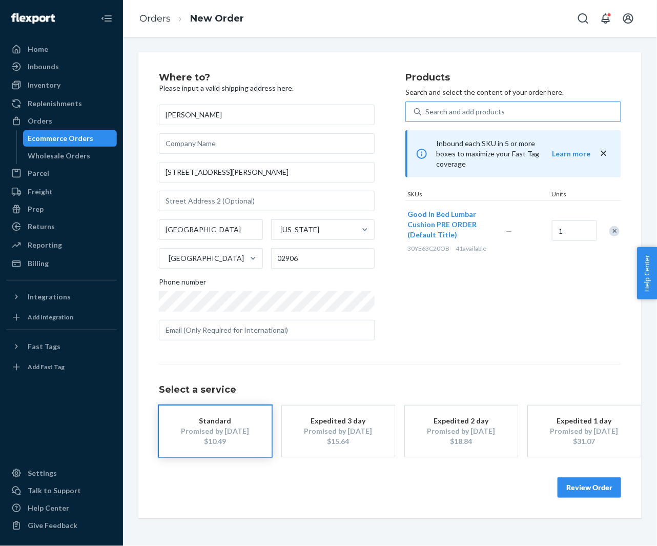
click at [593, 492] on button "Review Order" at bounding box center [590, 487] width 64 height 21
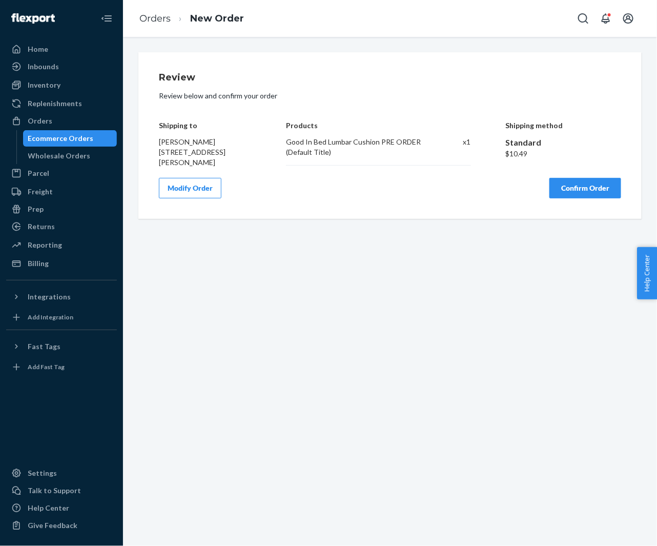
click at [581, 189] on button "Confirm Order" at bounding box center [586, 188] width 72 height 21
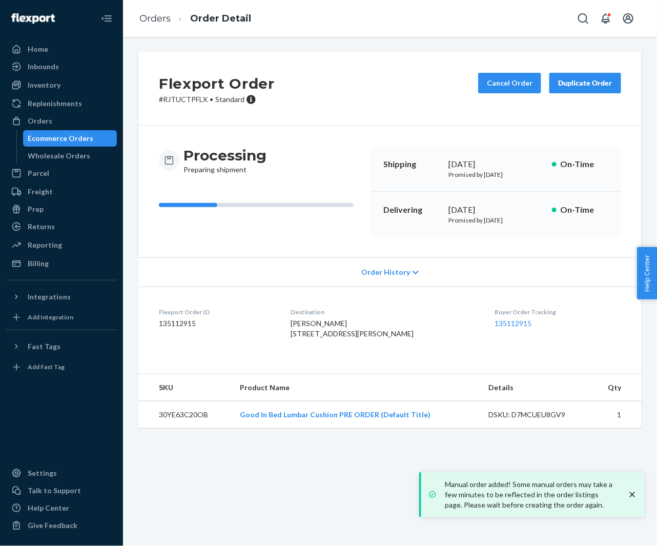
click at [67, 131] on div "Ecommerce Orders" at bounding box center [70, 138] width 92 height 14
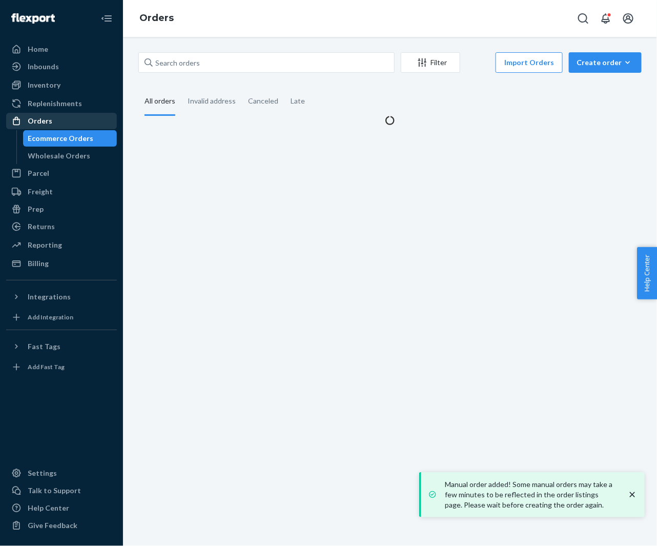
click at [60, 122] on div "Orders" at bounding box center [61, 121] width 109 height 14
click at [587, 64] on div "Create order" at bounding box center [605, 62] width 57 height 10
click at [588, 84] on span "Ecommerce order" at bounding box center [612, 87] width 64 height 7
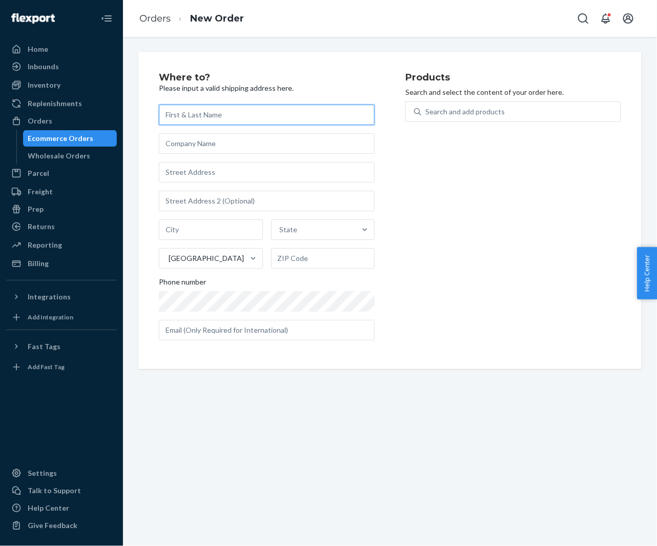
paste input "[PERSON_NAME]"
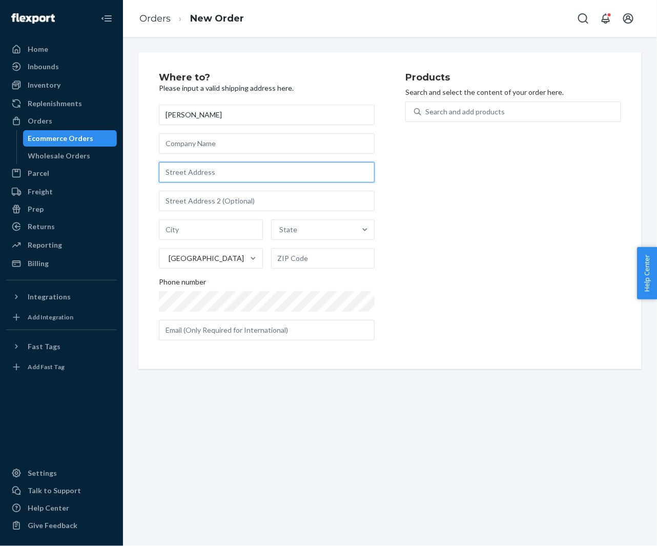
click at [229, 175] on input "text" at bounding box center [267, 172] width 216 height 21
paste input "1994 Merganser Run Drive Columbus OH 43215 United States"
click at [491, 93] on p "Search and select the content of your order here." at bounding box center [513, 92] width 216 height 10
click at [487, 100] on div "Products Search and select the content of your order here. Search and add produ…" at bounding box center [513, 211] width 216 height 276
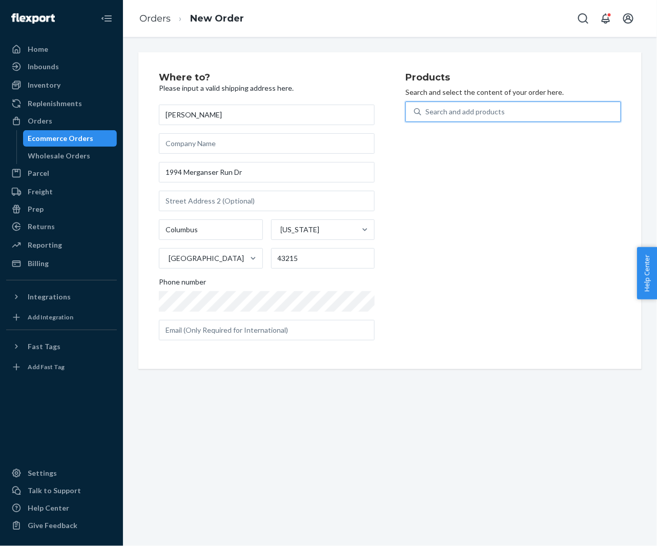
click at [482, 108] on div "Search and add products" at bounding box center [464, 112] width 79 height 10
click at [426, 108] on input "0 results available. Use Up and Down to choose options, press Enter to select t…" at bounding box center [425, 112] width 1 height 10
paste input "04APS223C"
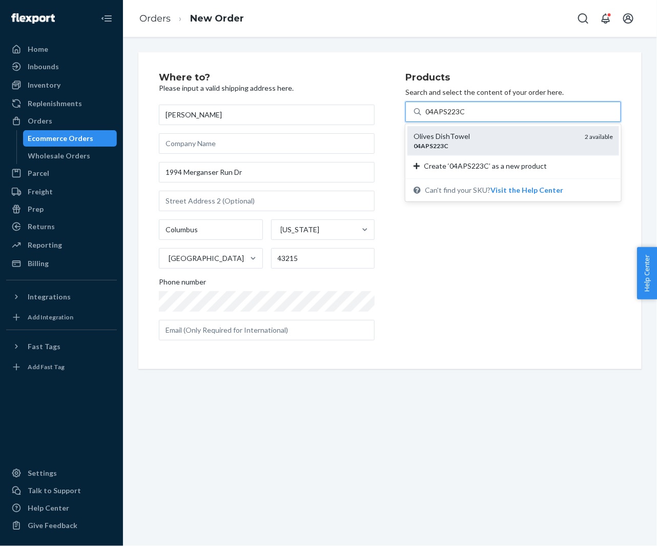
click at [455, 139] on div "Olives DishTowel" at bounding box center [495, 136] width 163 height 10
click at [455, 117] on input "04APS223C" at bounding box center [445, 112] width 40 height 10
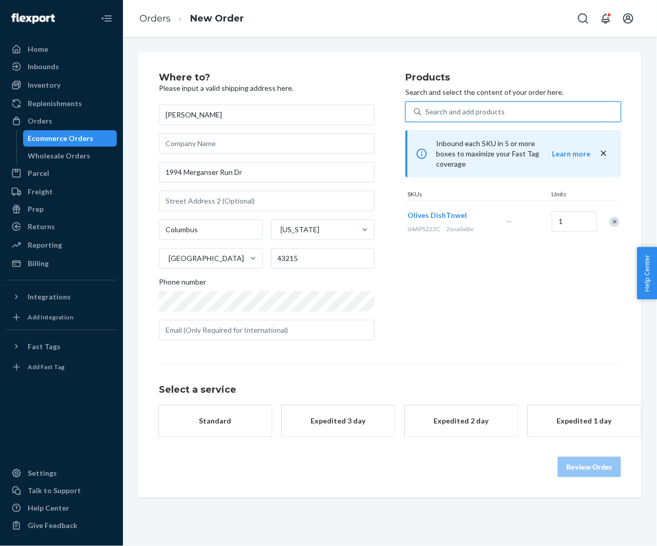
click at [469, 105] on div "Search and add products" at bounding box center [520, 112] width 199 height 18
click at [426, 107] on input "0 results available. Select is focused ,type to refine list, press Down to open…" at bounding box center [425, 112] width 1 height 10
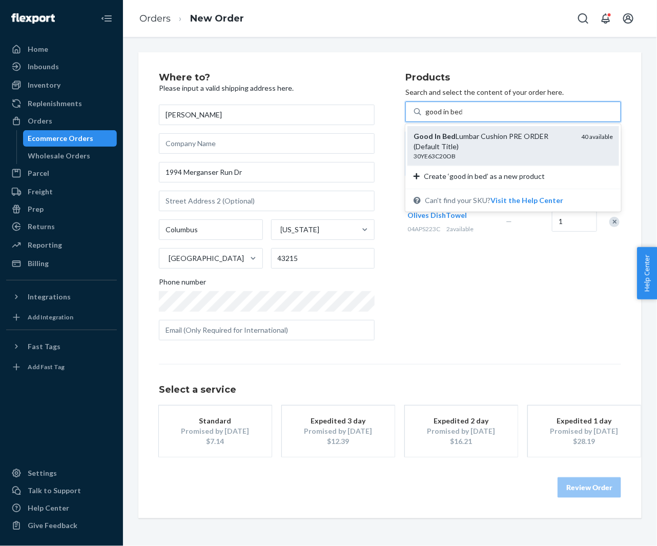
click at [459, 138] on div "Good In Bed Lumbar Cushion PRE ORDER (Default Title)" at bounding box center [493, 141] width 159 height 21
click at [459, 117] on input "good in bed" at bounding box center [443, 112] width 37 height 10
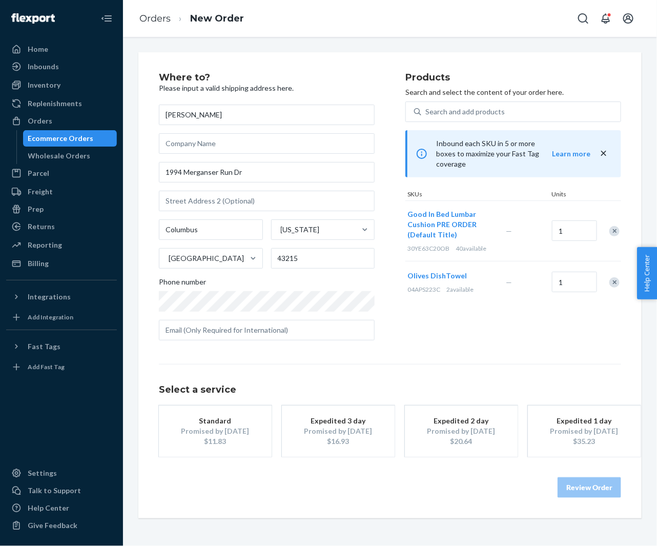
click at [214, 436] on div "$11.83" at bounding box center [215, 441] width 82 height 10
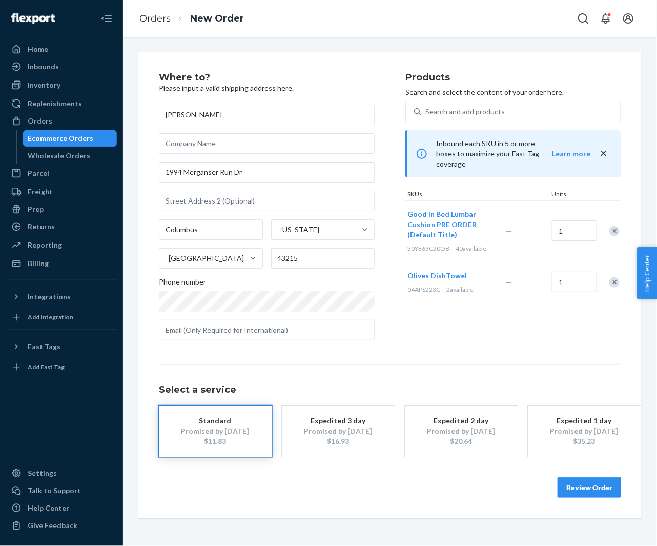
click at [582, 489] on button "Review Order" at bounding box center [590, 487] width 64 height 21
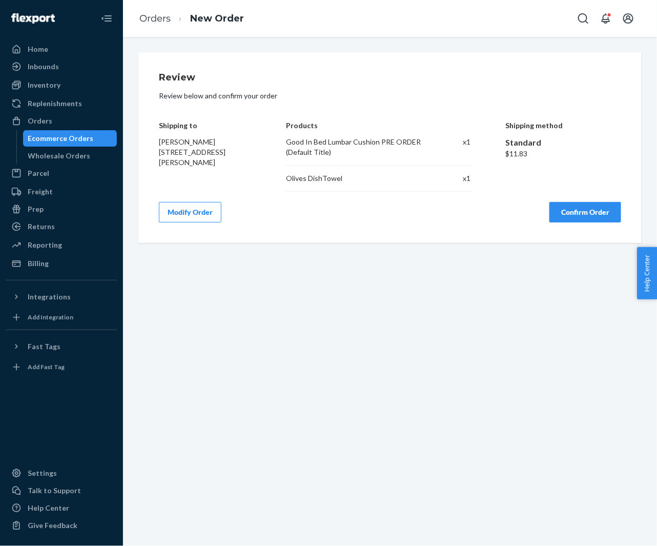
click at [583, 211] on button "Confirm Order" at bounding box center [586, 212] width 72 height 21
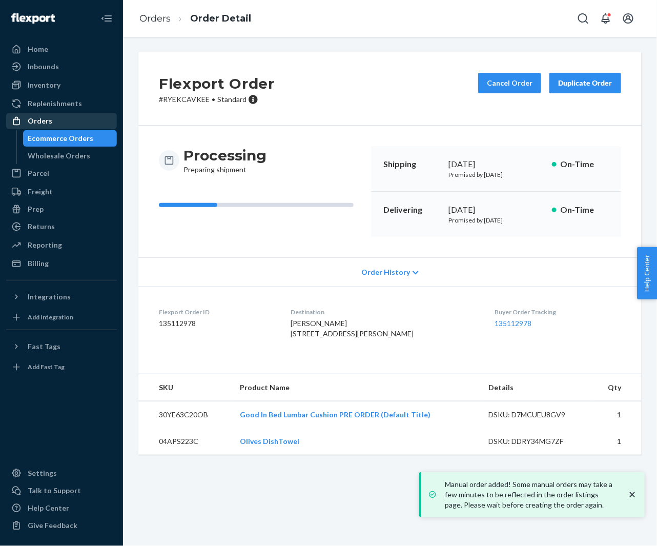
click at [61, 125] on div "Orders" at bounding box center [61, 121] width 109 height 14
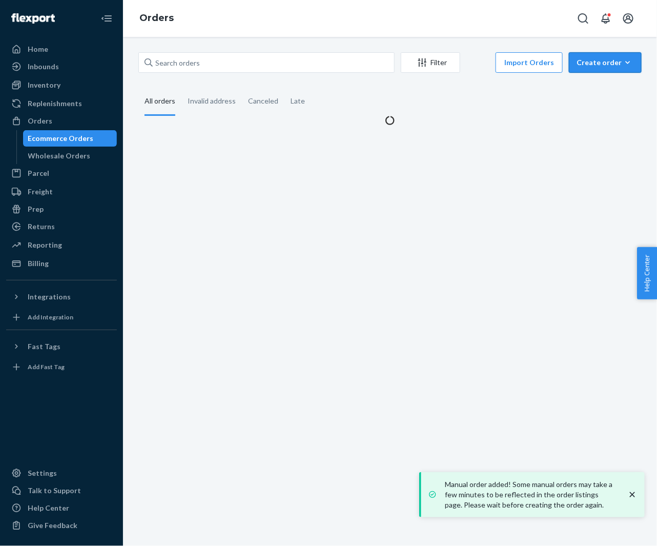
click at [599, 66] on div "Create order" at bounding box center [605, 62] width 57 height 10
click at [591, 85] on span "Ecommerce order" at bounding box center [612, 87] width 64 height 7
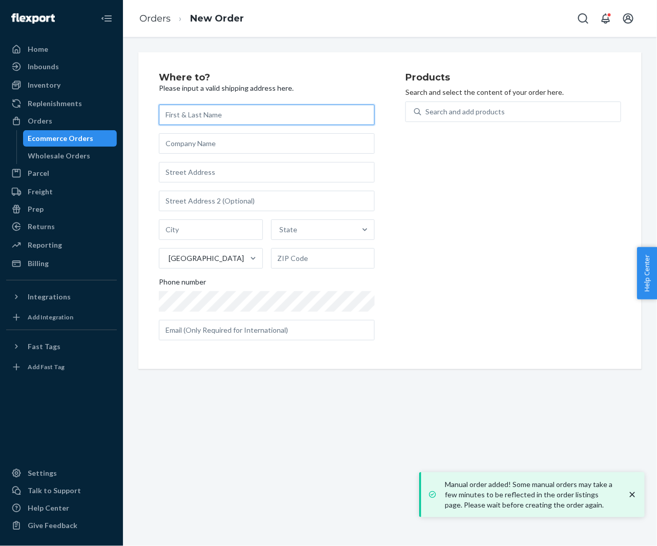
paste input "[PERSON_NAME]"
click at [455, 315] on div "Products Search and select the content of your order here. Search and add produ…" at bounding box center [513, 211] width 216 height 276
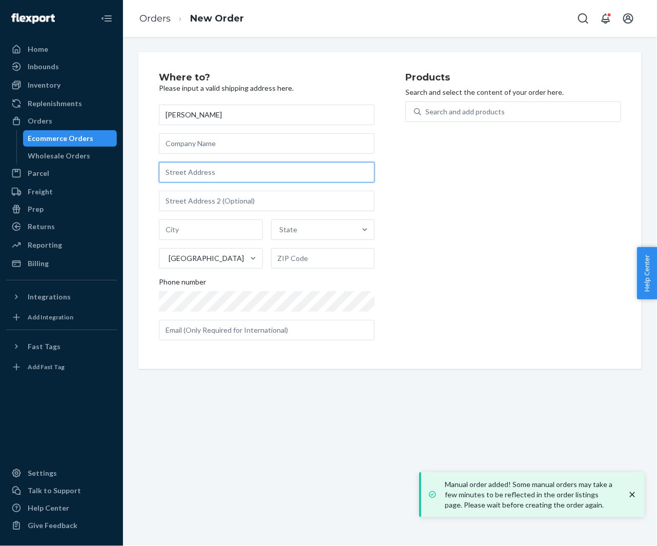
click at [275, 164] on input "text" at bounding box center [267, 172] width 216 height 21
paste input "1808 W Mountain Ave Fort Collins CO 80521 United States"
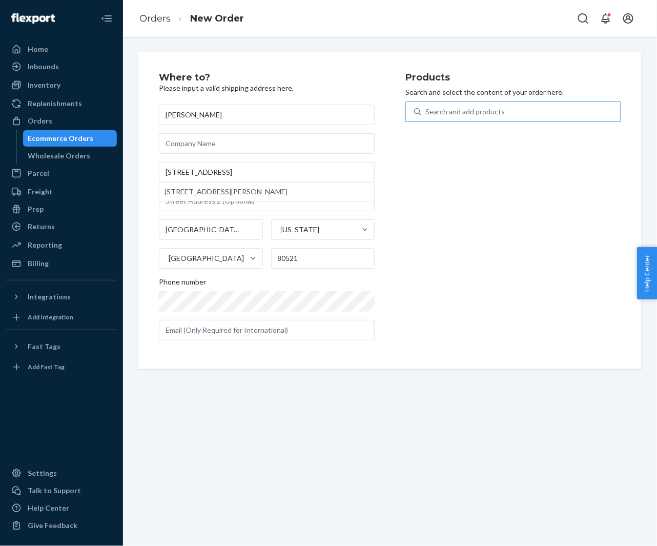
click at [466, 117] on div "Search and add products" at bounding box center [520, 112] width 199 height 18
click at [426, 117] on input "Search and add products" at bounding box center [425, 112] width 1 height 10
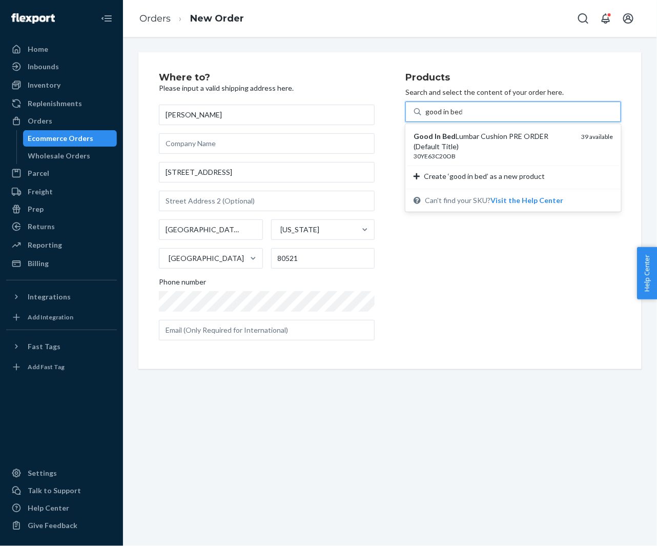
click at [462, 141] on div "Good In Bed Lumbar Cushion PRE ORDER (Default Title)" at bounding box center [493, 141] width 159 height 21
click at [462, 117] on input "good in bed" at bounding box center [443, 112] width 37 height 10
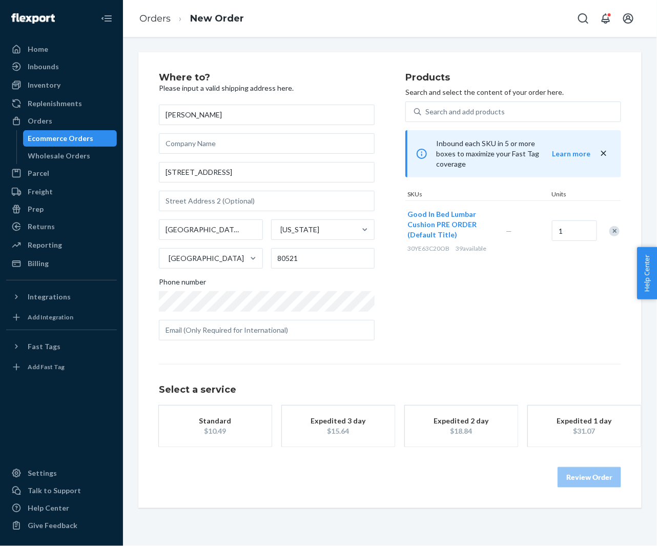
click at [203, 427] on div "$10.49" at bounding box center [215, 431] width 82 height 10
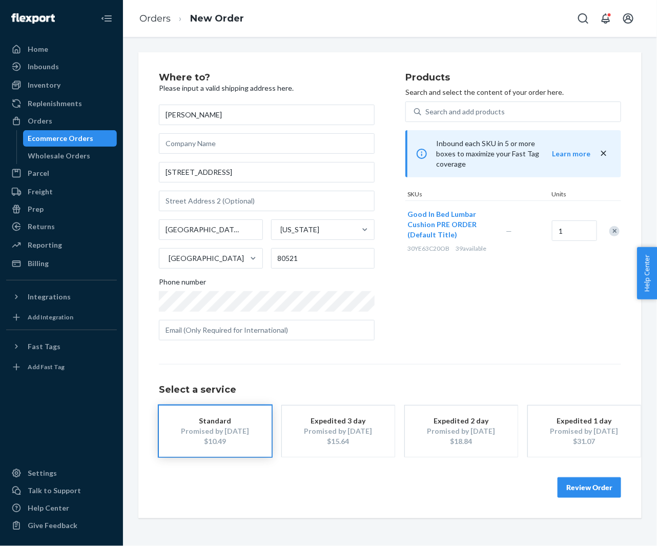
click at [578, 485] on button "Review Order" at bounding box center [590, 487] width 64 height 21
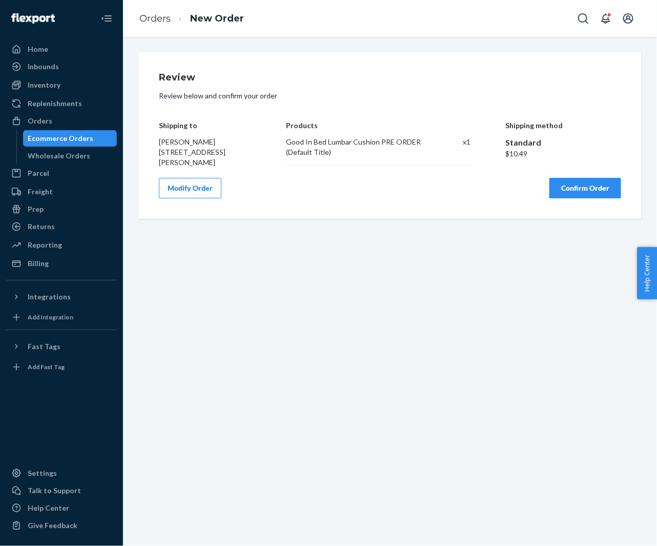
click at [581, 191] on button "Confirm Order" at bounding box center [586, 188] width 72 height 21
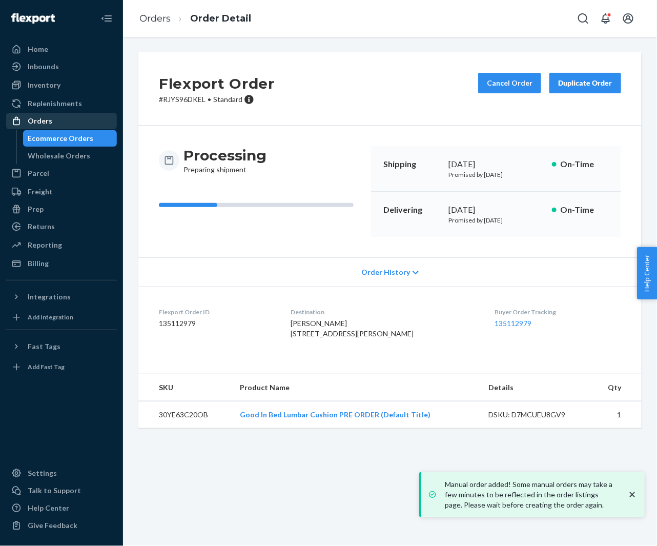
click at [45, 120] on div "Orders" at bounding box center [40, 121] width 25 height 10
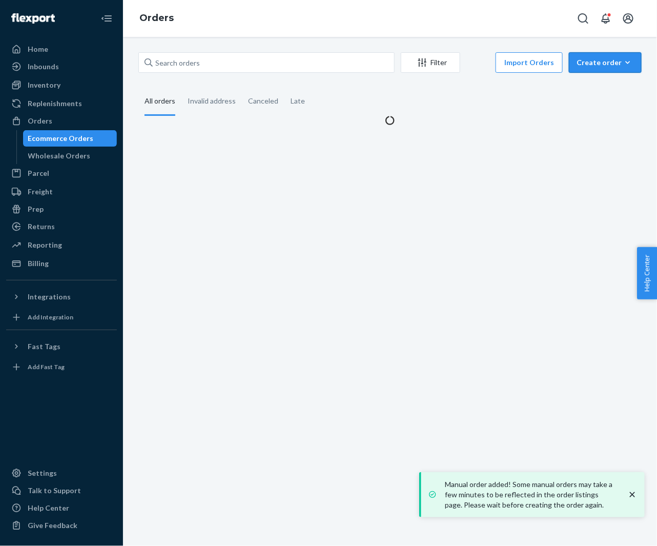
click at [601, 63] on div "Create order" at bounding box center [605, 62] width 57 height 10
click at [598, 89] on span "Ecommerce order" at bounding box center [612, 87] width 64 height 7
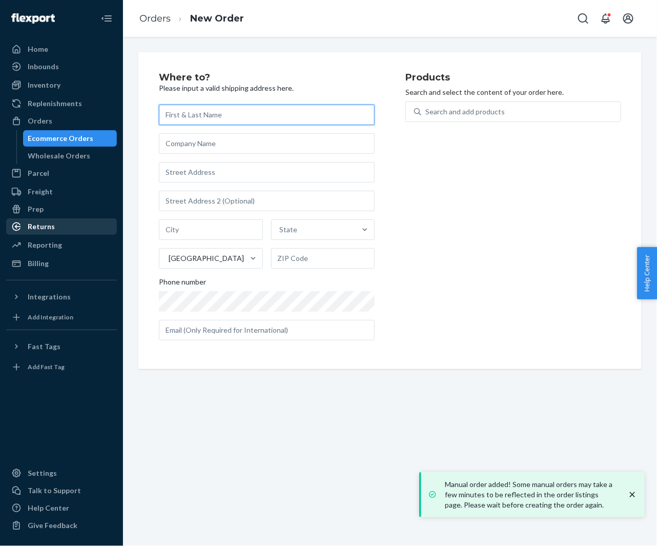
paste input "[PERSON_NAME]"
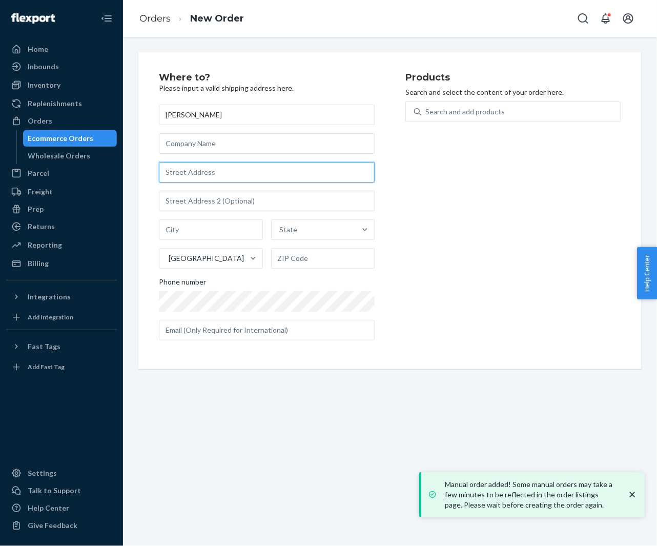
click at [235, 181] on input "text" at bounding box center [267, 172] width 216 height 21
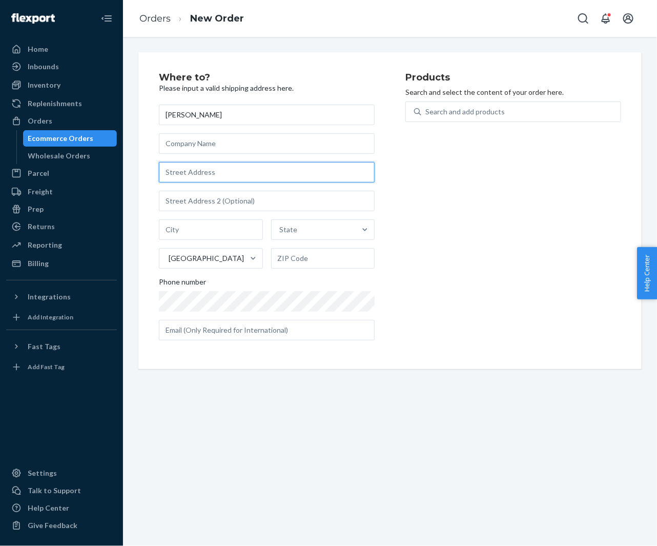
paste input "42 ROSA RD MIDDLETOWN RI 02842 United States"
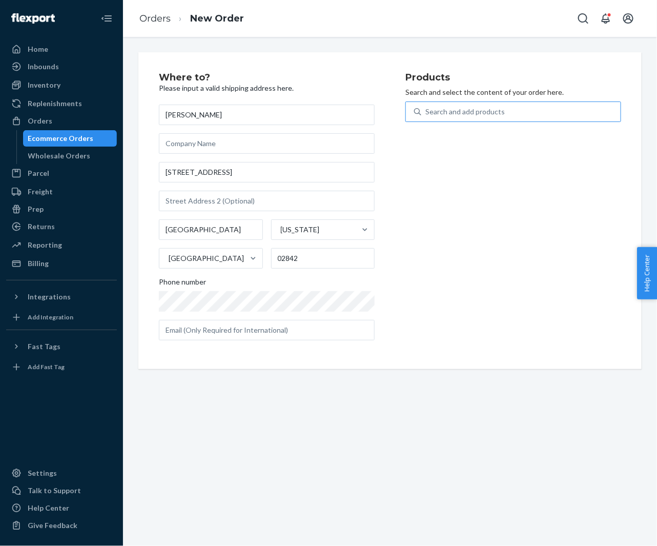
click at [491, 104] on div "Search and add products" at bounding box center [520, 112] width 199 height 18
click at [426, 107] on input "Search and add products" at bounding box center [425, 112] width 1 height 10
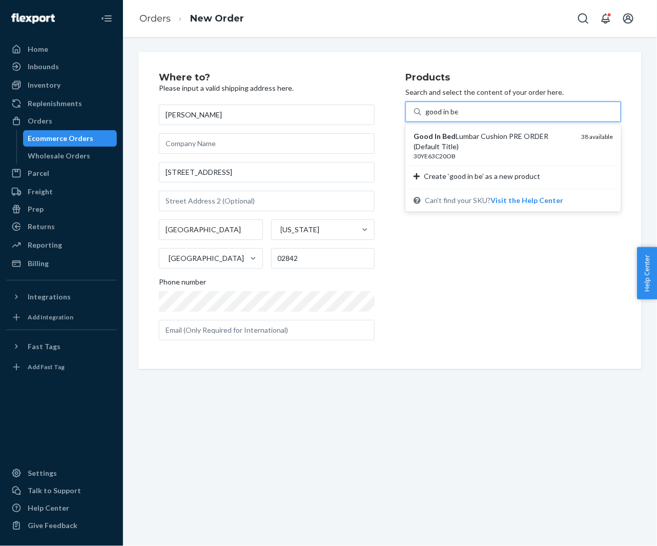
click at [470, 138] on div "Good In Bed Lumbar Cushion PRE ORDER (Default Title)" at bounding box center [493, 141] width 159 height 21
click at [458, 117] on input "good in be" at bounding box center [441, 112] width 33 height 10
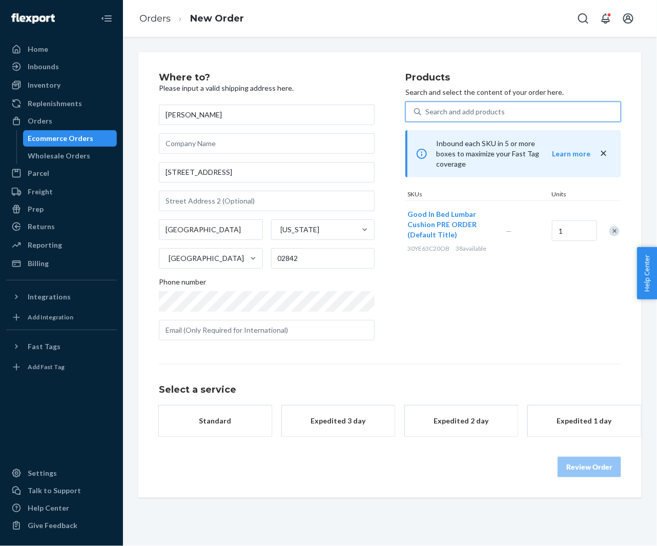
click at [224, 428] on button "Standard" at bounding box center [215, 420] width 113 height 31
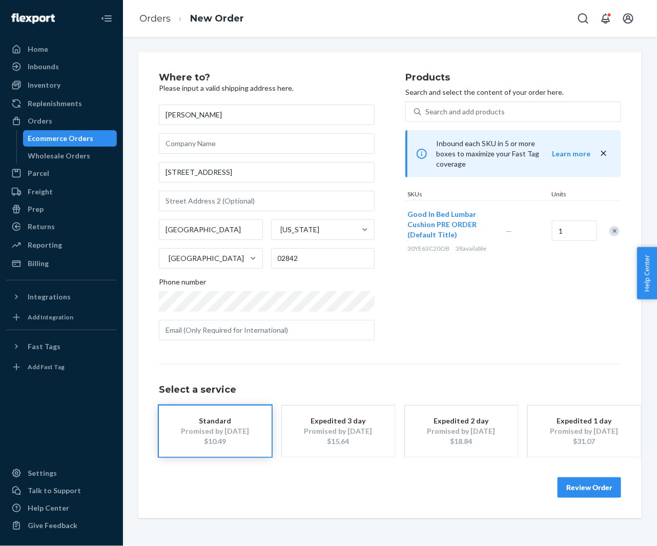
click at [579, 479] on button "Review Order" at bounding box center [590, 487] width 64 height 21
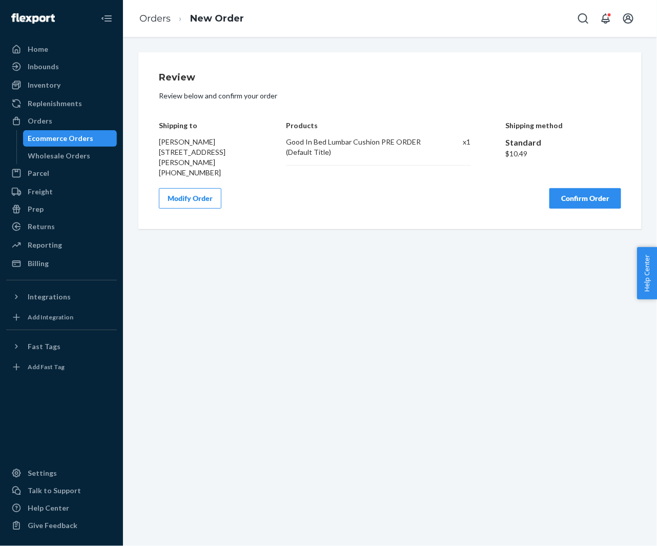
click at [578, 194] on button "Confirm Order" at bounding box center [586, 198] width 72 height 21
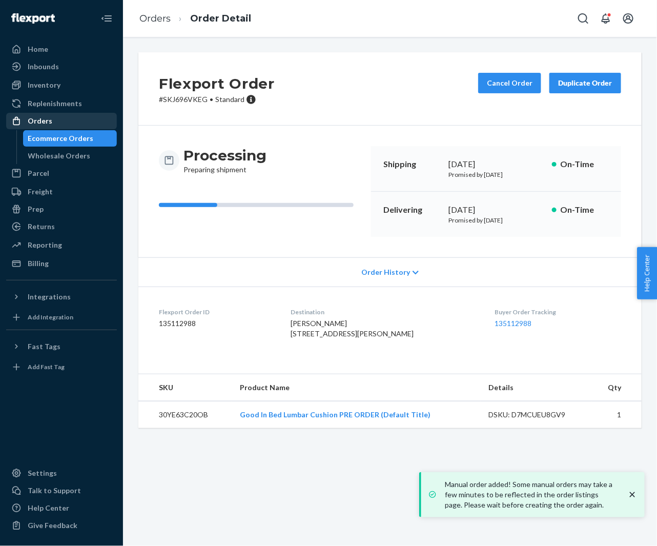
click at [52, 118] on div "Orders" at bounding box center [61, 121] width 109 height 14
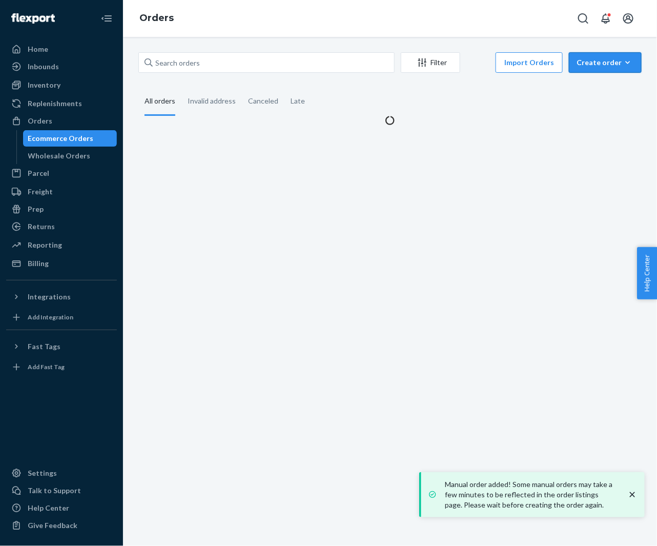
click at [600, 65] on div "Create order" at bounding box center [605, 62] width 57 height 10
click at [597, 85] on span "Ecommerce order" at bounding box center [612, 87] width 64 height 7
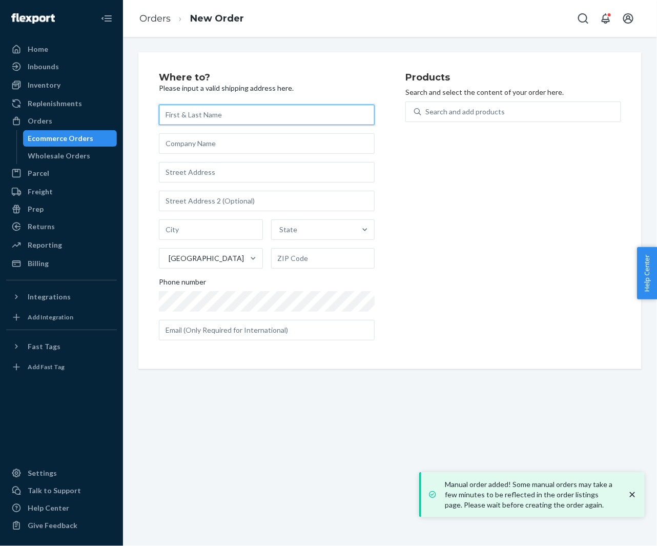
paste input "[PERSON_NAME] [PERSON_NAME]"
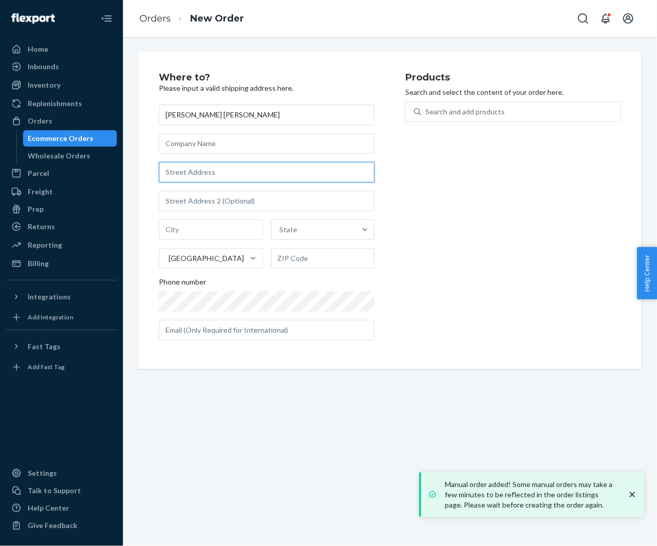
click at [214, 173] on input "text" at bounding box center [267, 172] width 216 height 21
paste input "367 Beech Ridge Rd North Berwick ME 03906 United States"
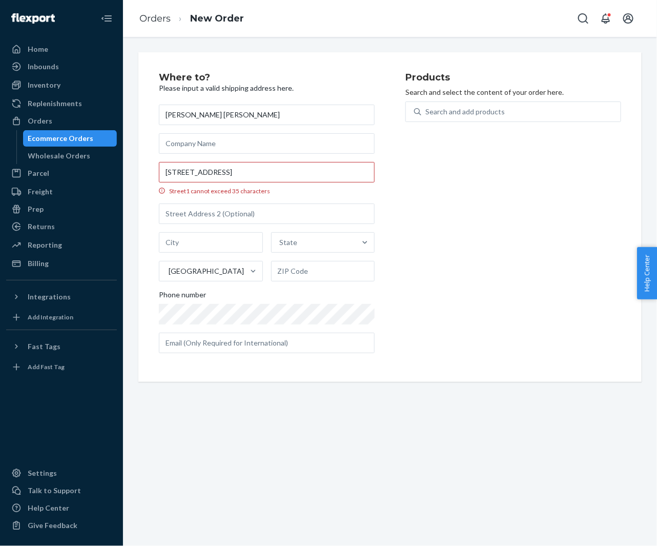
click at [422, 187] on div "Products Search and select the content of your order here. Search and add produ…" at bounding box center [513, 217] width 216 height 289
drag, startPoint x: 291, startPoint y: 172, endPoint x: 402, endPoint y: 182, distance: 111.7
click at [402, 182] on div "Where to? Please input a valid shipping address here. Mackenzie Aleva Mackenzie…" at bounding box center [282, 217] width 247 height 289
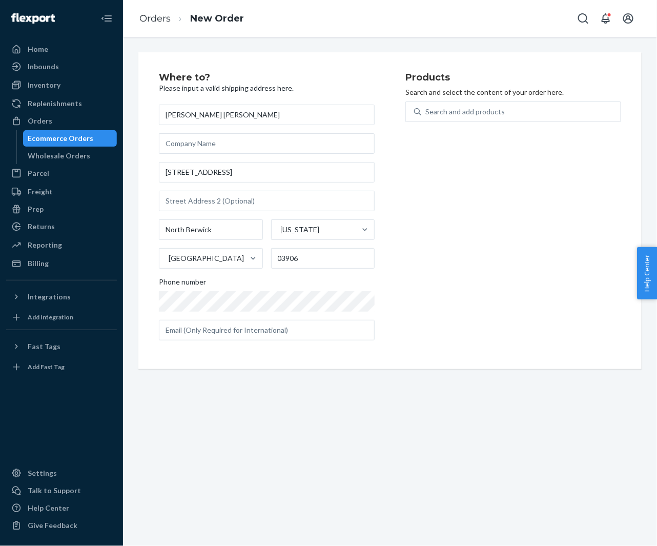
click at [438, 234] on div "Products Search and select the content of your order here. Search and add produ…" at bounding box center [513, 211] width 216 height 276
click at [467, 110] on div "Search and add products" at bounding box center [464, 112] width 79 height 10
click at [426, 110] on input "Search and add products" at bounding box center [425, 112] width 1 height 10
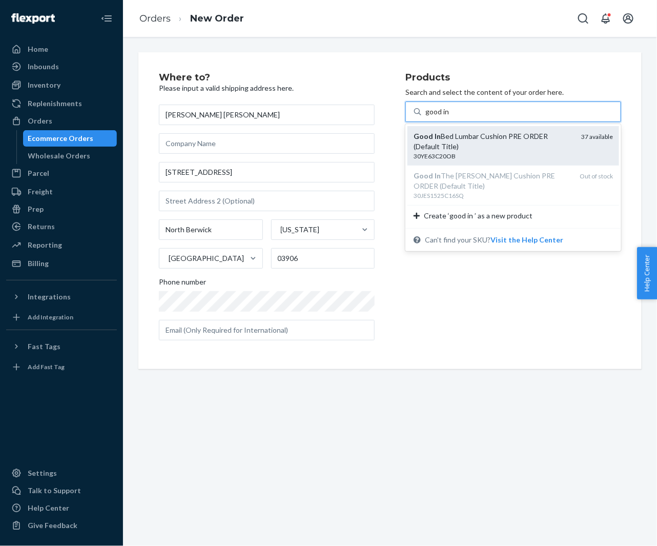
click at [465, 138] on div "Good In Bed Lumbar Cushion PRE ORDER (Default Title)" at bounding box center [493, 141] width 159 height 21
click at [451, 117] on input "good in" at bounding box center [437, 112] width 25 height 10
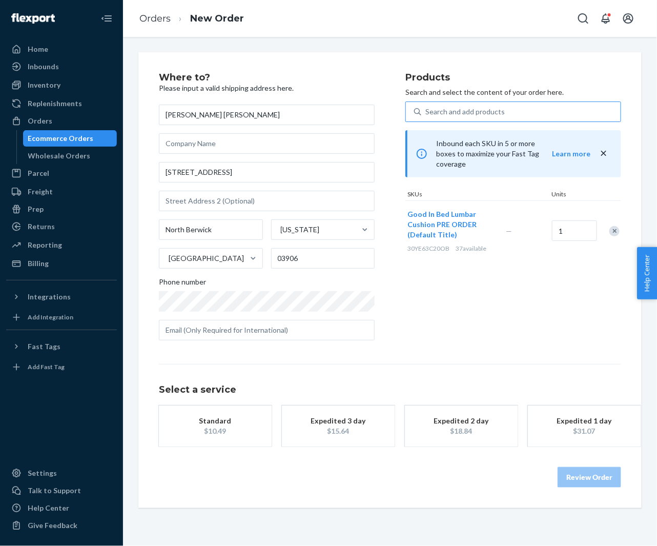
click at [228, 427] on div "$10.49" at bounding box center [215, 431] width 82 height 10
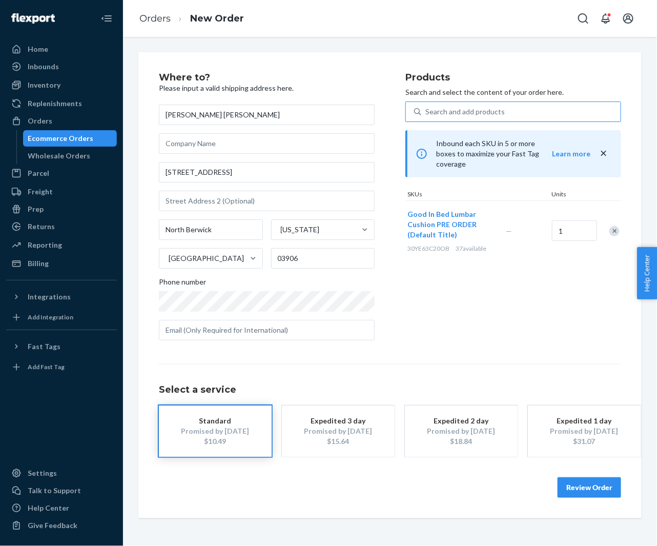
click at [574, 490] on button "Review Order" at bounding box center [590, 487] width 64 height 21
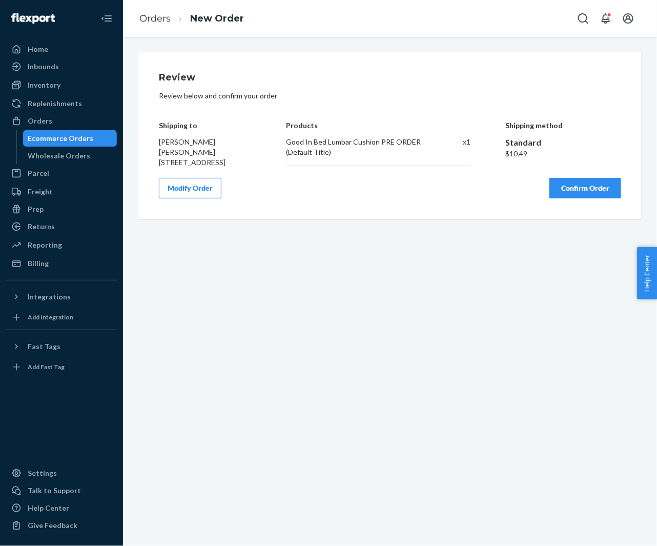
click at [576, 197] on button "Confirm Order" at bounding box center [586, 188] width 72 height 21
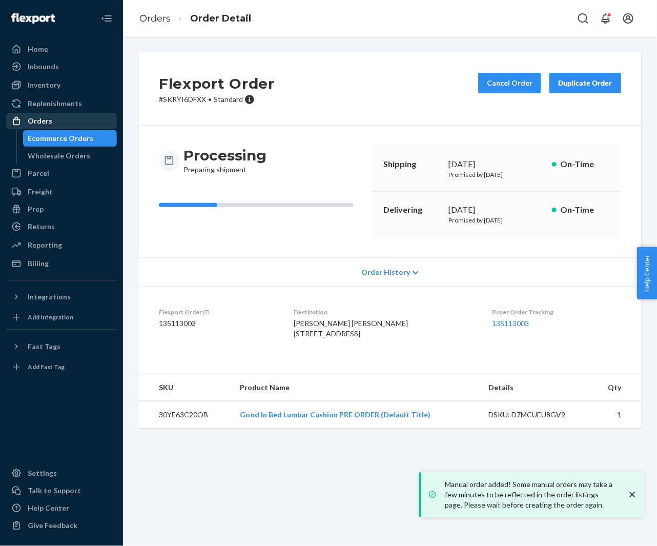
click at [60, 121] on div "Orders" at bounding box center [61, 121] width 109 height 14
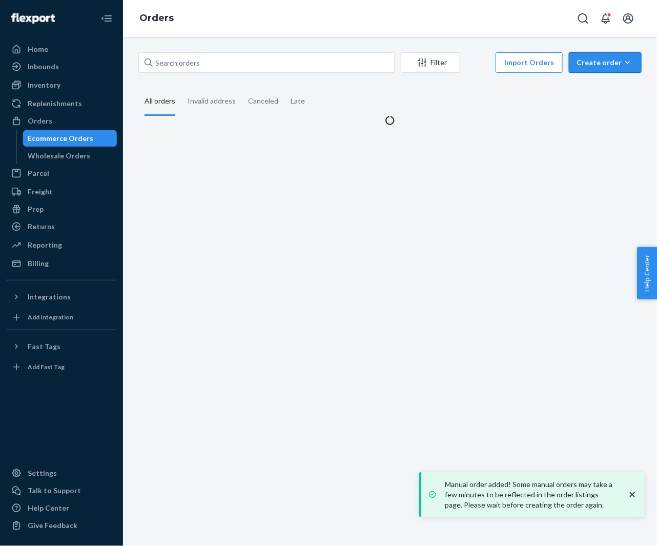
click at [601, 67] on div "Create order" at bounding box center [605, 62] width 57 height 10
click at [598, 87] on span "Ecommerce order" at bounding box center [612, 87] width 64 height 7
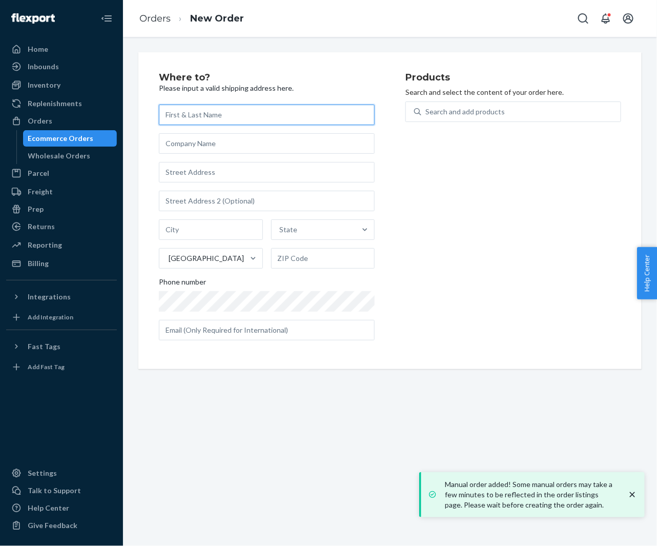
paste input "[PERSON_NAME]"
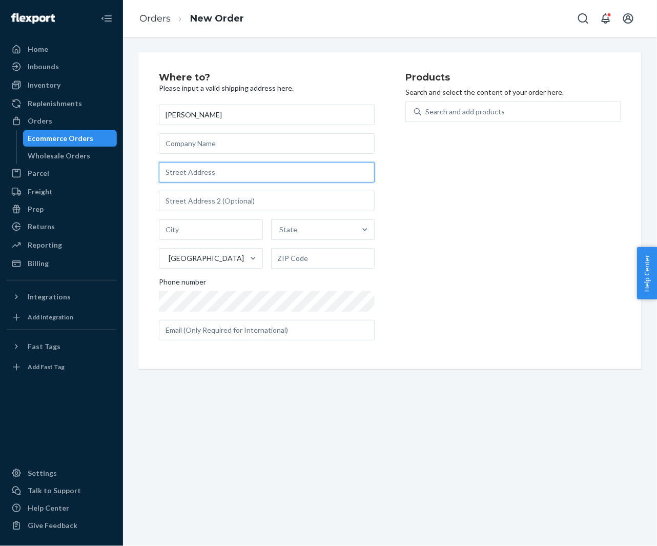
click at [186, 175] on input "text" at bounding box center [267, 172] width 216 height 21
paste input "42 Worcester Square 13 Boston MA 02118 United States"
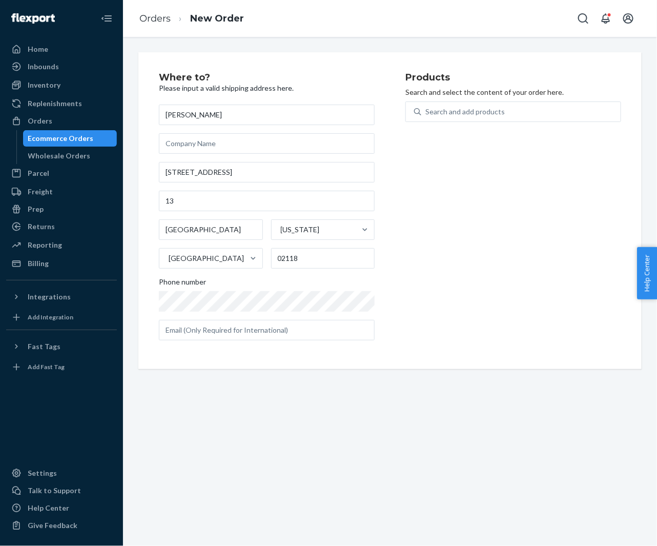
click at [141, 222] on div "Where to? Please input a valid shipping address here. Alex Rabassa 42 Worcester…" at bounding box center [389, 210] width 503 height 317
click at [481, 105] on div "Search and add products" at bounding box center [520, 112] width 199 height 18
click at [426, 107] on input "0 results available. Use Up and Down to choose options, press Enter to select t…" at bounding box center [425, 112] width 1 height 10
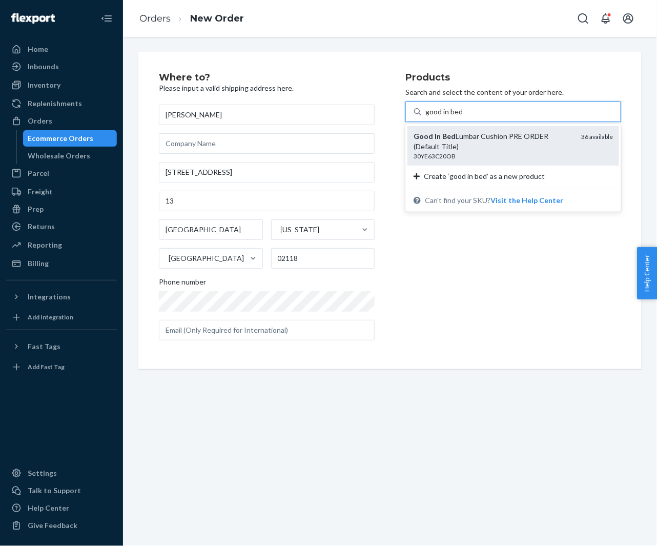
click at [446, 149] on div "Good In Bed Lumbar Cushion PRE ORDER (Default Title)" at bounding box center [493, 141] width 159 height 21
click at [446, 117] on input "good in bed" at bounding box center [443, 112] width 37 height 10
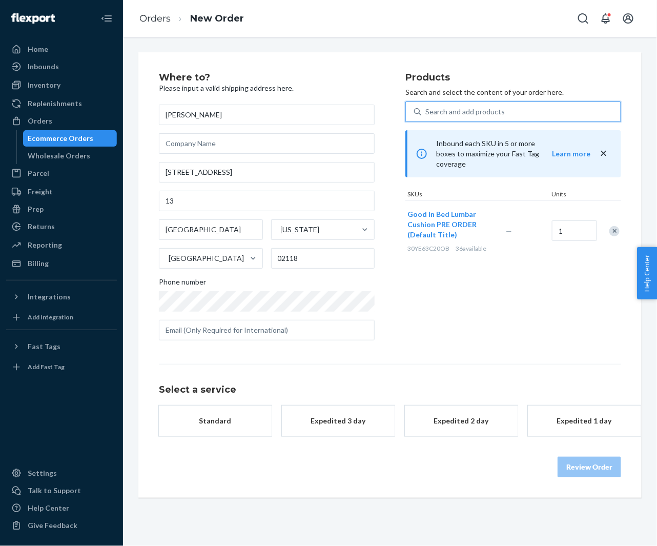
click at [213, 425] on div "Standard" at bounding box center [215, 421] width 82 height 10
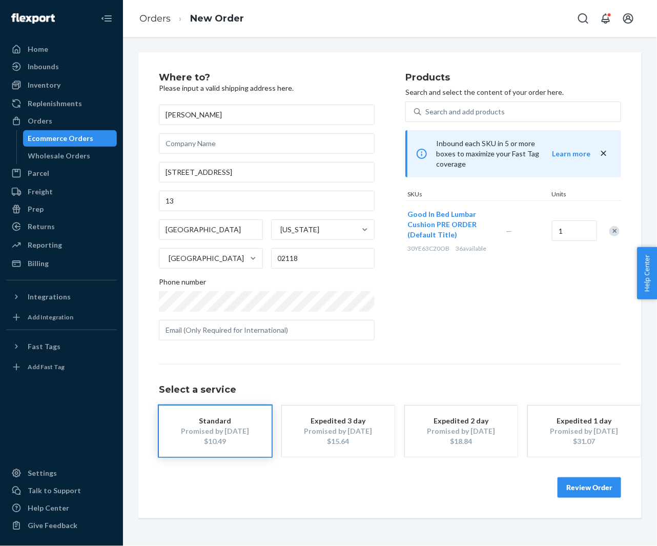
click at [576, 483] on button "Review Order" at bounding box center [590, 487] width 64 height 21
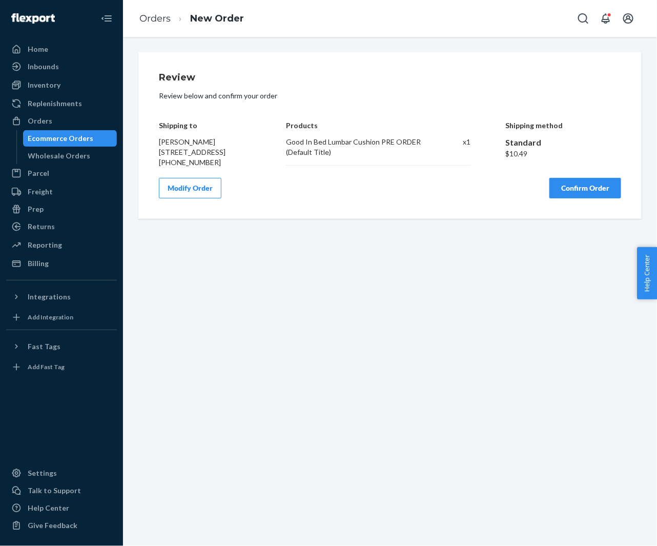
click at [565, 198] on button "Confirm Order" at bounding box center [586, 188] width 72 height 21
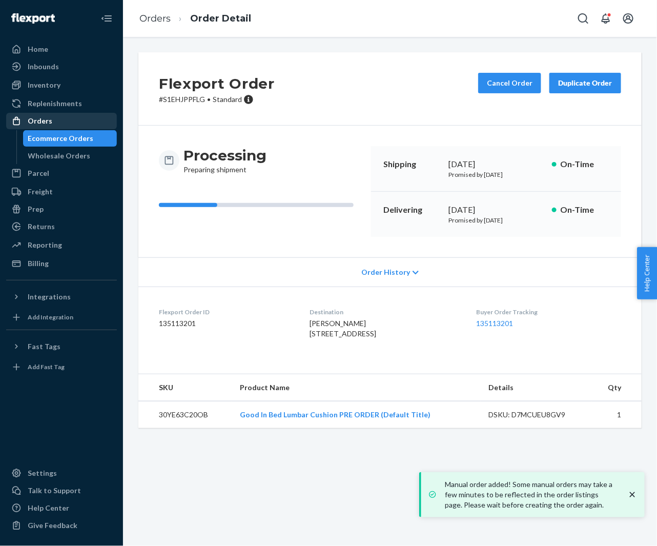
click at [34, 119] on div "Orders" at bounding box center [40, 121] width 25 height 10
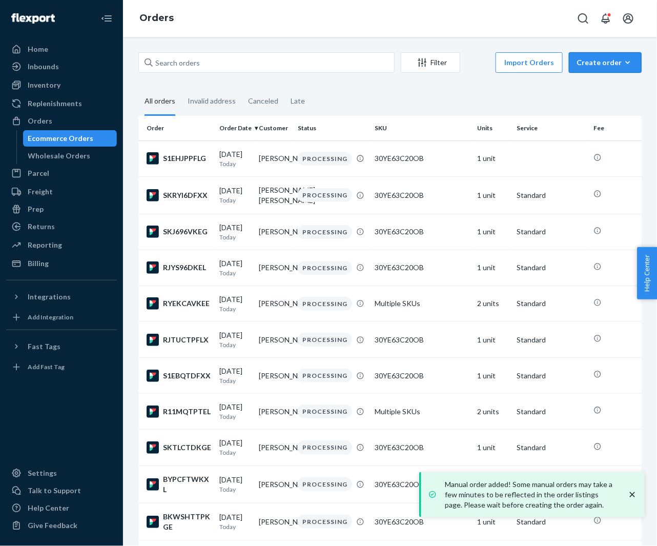
click at [606, 59] on div "Create order" at bounding box center [605, 62] width 57 height 10
click at [593, 84] on span "Ecommerce order" at bounding box center [612, 87] width 64 height 7
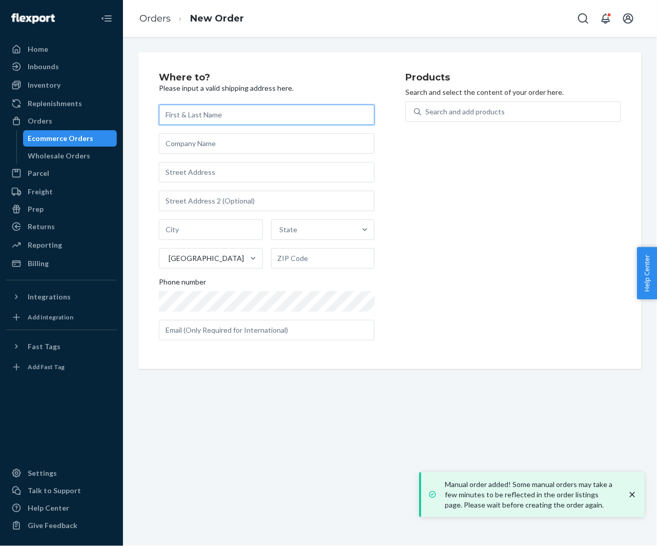
paste input "[PERSON_NAME]"
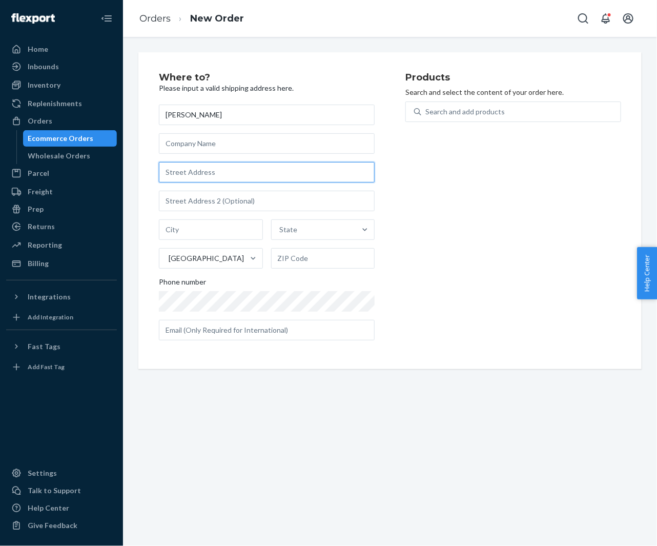
click at [211, 167] on input "text" at bounding box center [267, 172] width 216 height 21
paste input "40 Clinton Street Apt 5D New York NY 10002 United States"
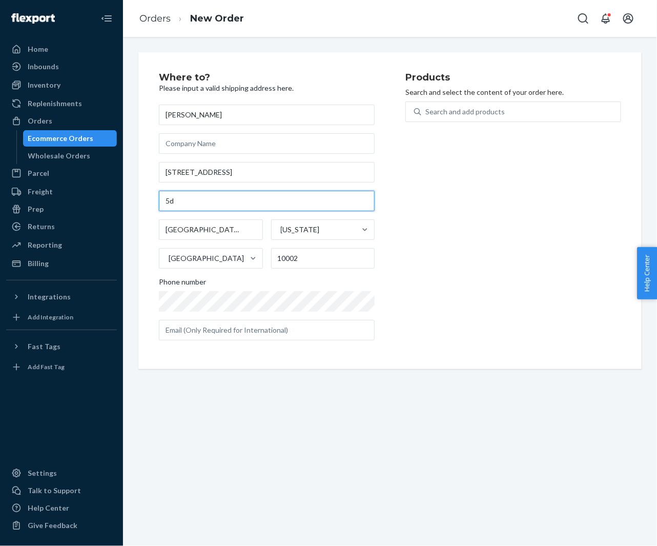
click at [161, 200] on input "5d" at bounding box center [267, 201] width 216 height 21
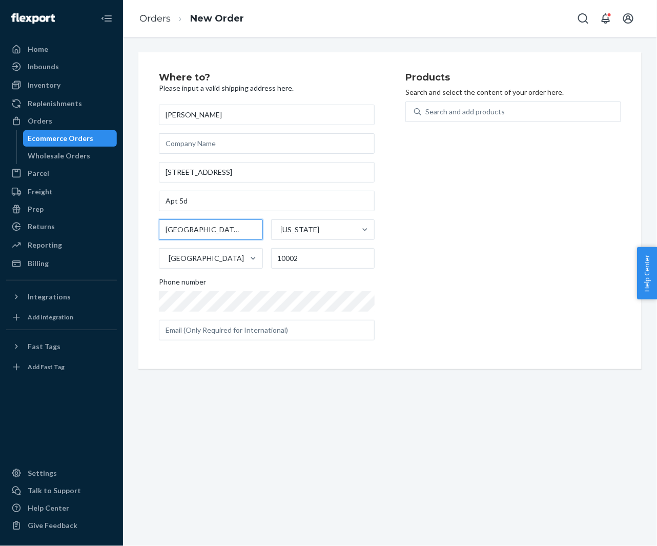
drag, startPoint x: 205, startPoint y: 231, endPoint x: 120, endPoint y: 231, distance: 84.6
click at [120, 231] on div "Home Inbounds Shipping Plans Problems Inventory Products Replenishments Orders …" at bounding box center [328, 273] width 657 height 546
click at [496, 101] on div "Search and add products" at bounding box center [513, 111] width 216 height 21
click at [426, 107] on input "Search and add products" at bounding box center [425, 112] width 1 height 10
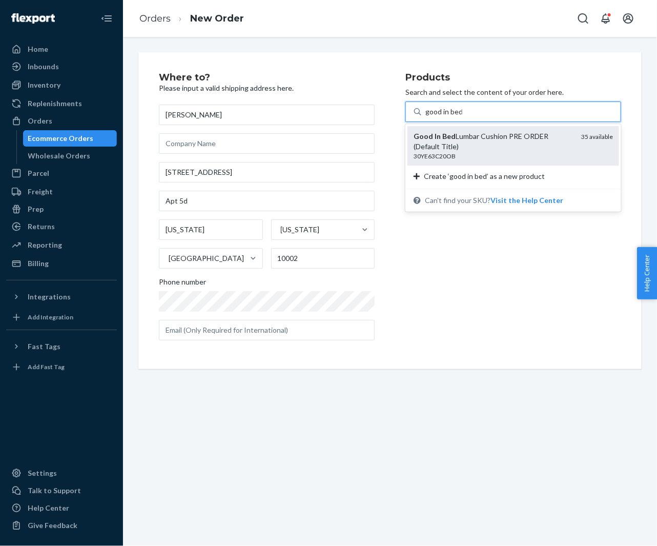
click at [486, 128] on div "Good In Bed Lumbar Cushion PRE ORDER (Default Title) 30YE63C20OB 35 available" at bounding box center [514, 145] width 212 height 39
click at [462, 117] on input "good in bed" at bounding box center [443, 112] width 37 height 10
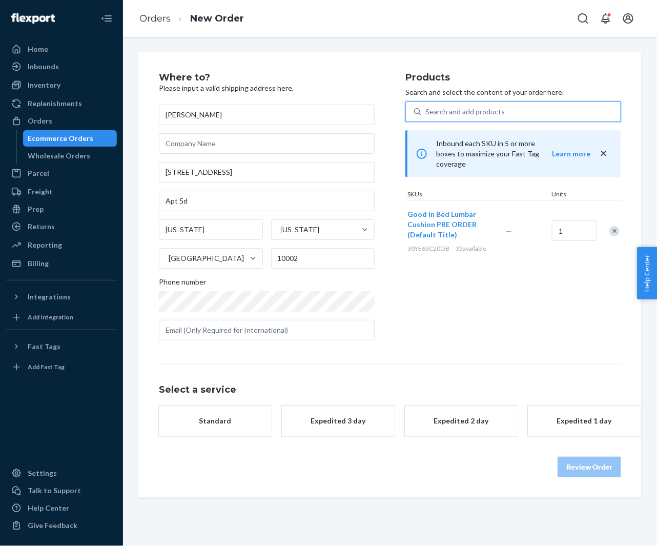
click at [242, 413] on button "Standard" at bounding box center [215, 420] width 113 height 31
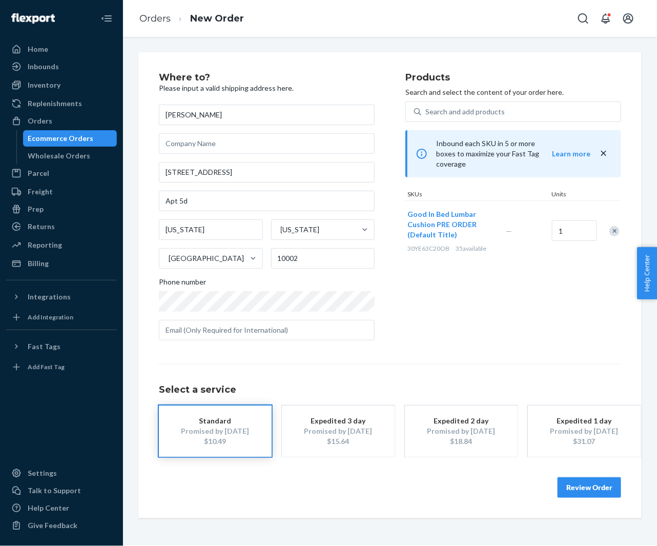
click at [583, 491] on button "Review Order" at bounding box center [590, 487] width 64 height 21
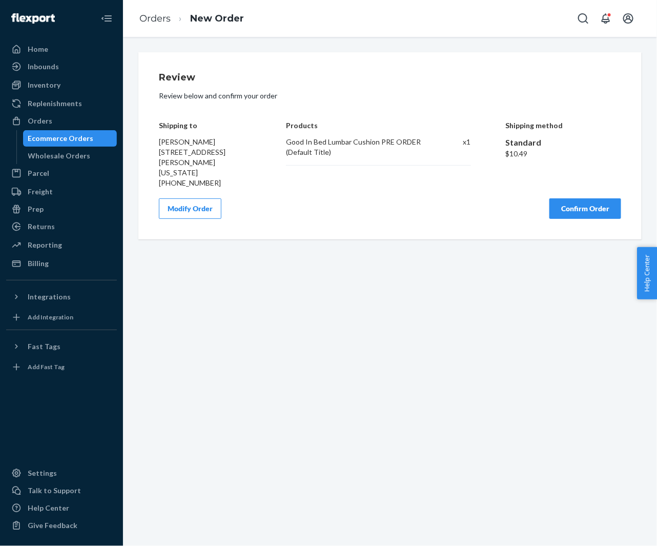
click at [567, 213] on button "Confirm Order" at bounding box center [586, 208] width 72 height 21
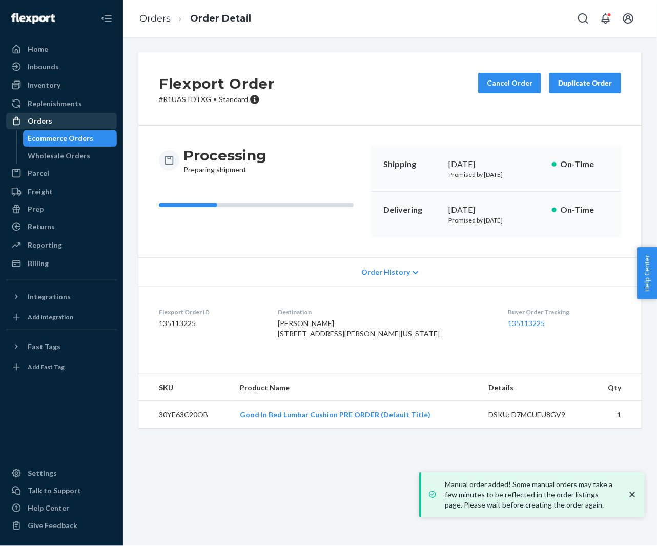
click at [45, 121] on div "Orders" at bounding box center [40, 121] width 25 height 10
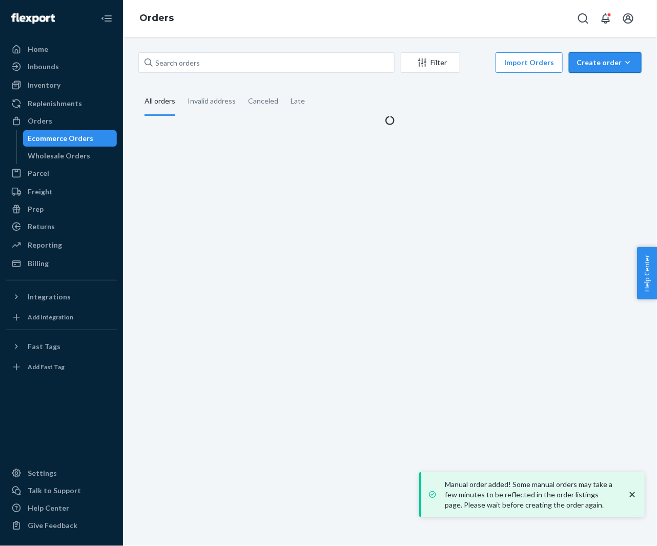
click at [591, 65] on div "Create order" at bounding box center [605, 62] width 57 height 10
click at [597, 89] on span "Ecommerce order" at bounding box center [612, 87] width 64 height 7
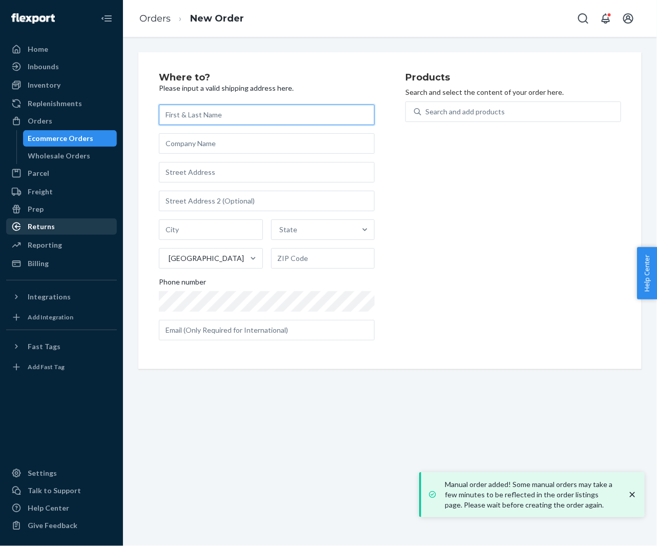
paste input "[PERSON_NAME]"
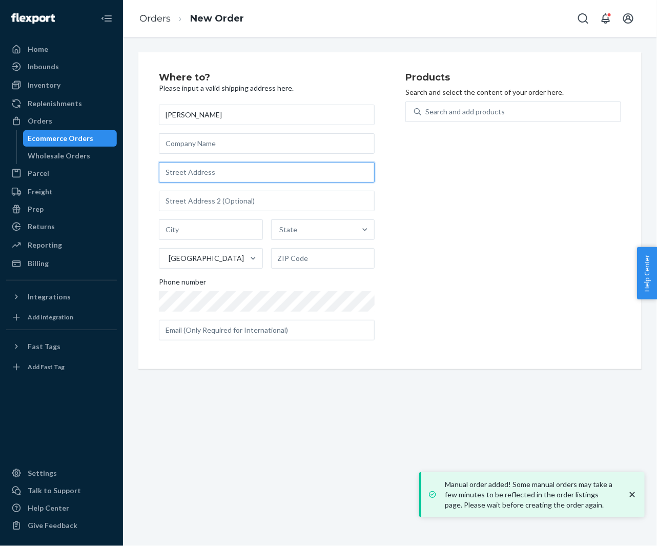
click at [224, 171] on input "text" at bounding box center [267, 172] width 216 height 21
paste input "251clinton Clinton Street Saratoga Springs NY 12866 United States"
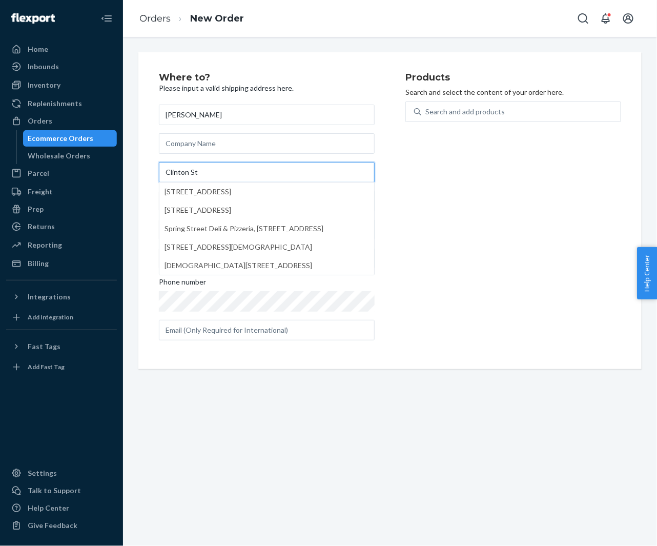
click at [181, 173] on input "Clinton St" at bounding box center [267, 172] width 216 height 21
paste input "251clinton Clinton Street Saratoga Springs NY 12866 United States"
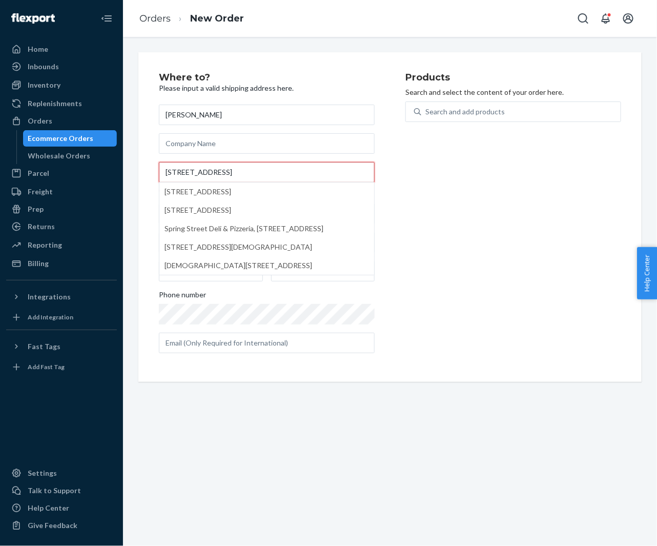
scroll to position [0, 23]
drag, startPoint x: 291, startPoint y: 171, endPoint x: 430, endPoint y: 175, distance: 139.5
click at [430, 175] on div "Where to? Please input a valid shipping address here. Maegan Byrne 251clinton C…" at bounding box center [390, 217] width 462 height 289
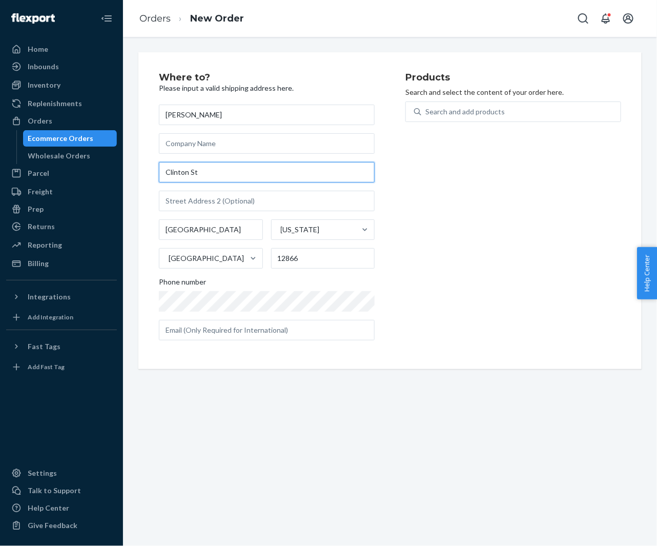
click at [188, 175] on input "Clinton St" at bounding box center [267, 172] width 216 height 21
paste input "251clinton Clinton Street"
click at [188, 175] on input "Clinton251clinton Clinton StreetSt" at bounding box center [267, 172] width 216 height 21
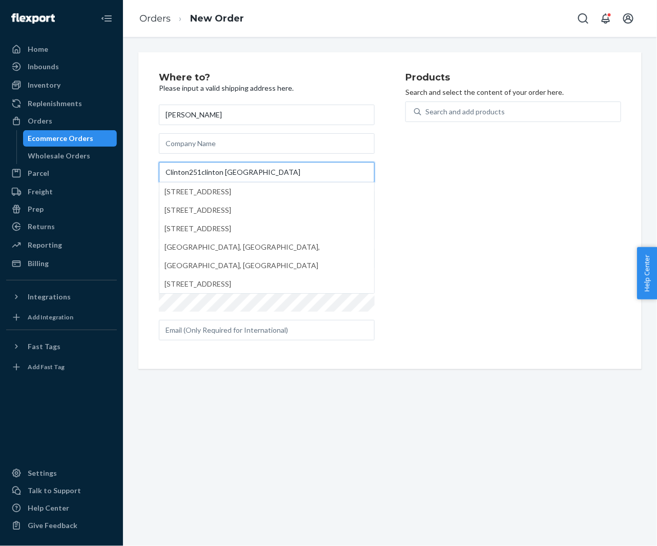
click at [188, 175] on input "Clinton251clinton Clinton StreetSt" at bounding box center [267, 172] width 216 height 21
paste input "251clinton Clinton Stree"
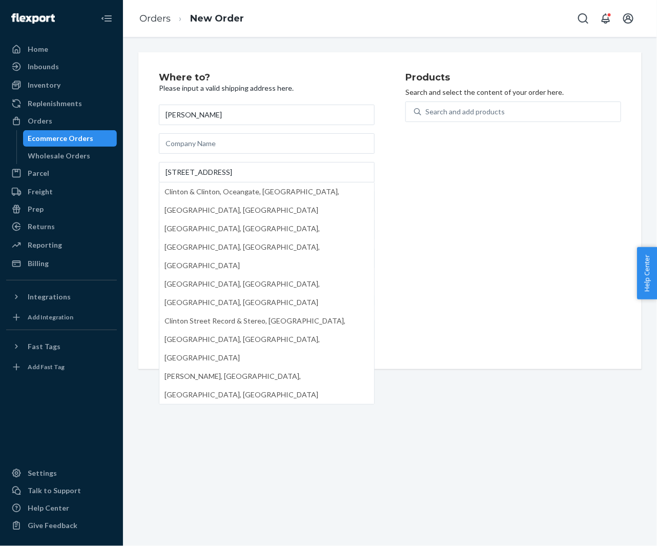
click at [434, 204] on div "Products Search and select the content of your order here. Search and add produ…" at bounding box center [513, 211] width 216 height 276
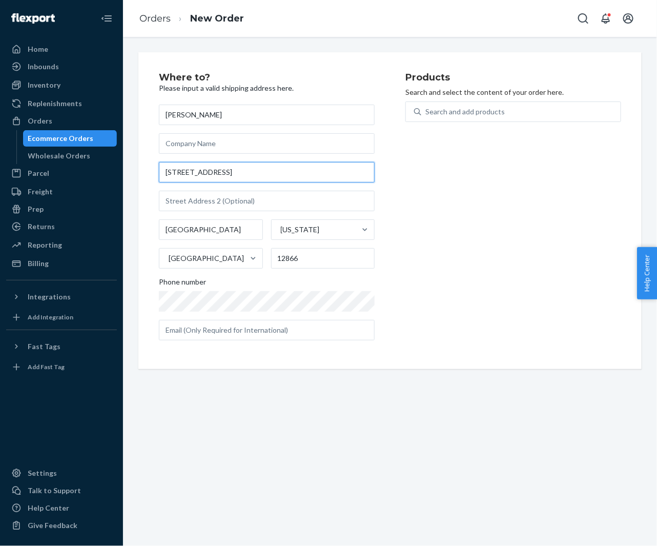
click at [175, 169] on input "251clinton Clinton Street" at bounding box center [267, 172] width 216 height 21
click at [202, 172] on input "251 clinton Clinton Street" at bounding box center [267, 172] width 216 height 21
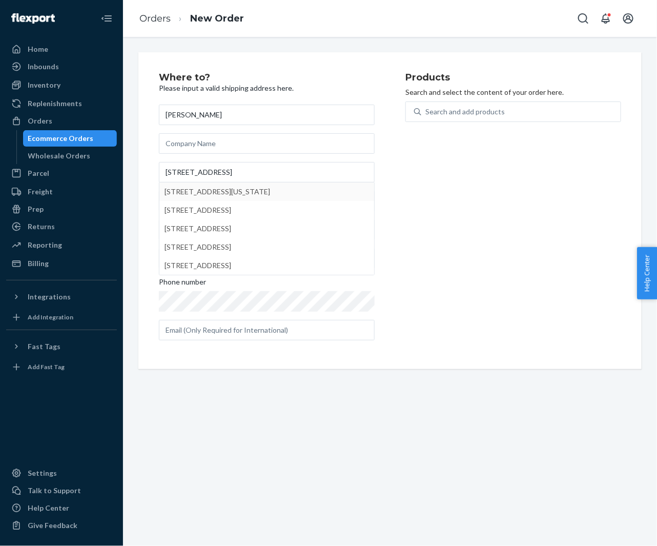
click at [433, 195] on div "Products Search and select the content of your order here. Search and add produ…" at bounding box center [513, 211] width 216 height 276
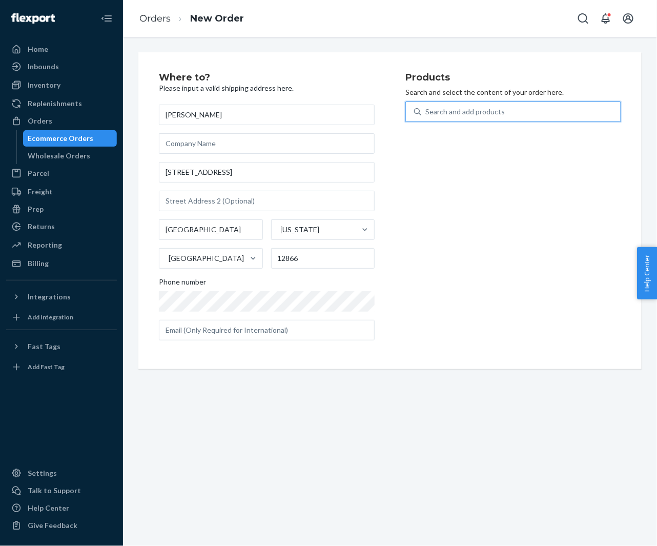
click at [462, 113] on div "Search and add products" at bounding box center [464, 112] width 79 height 10
click at [426, 113] on input "0 results available. Use Up and Down to choose options, press Enter to select t…" at bounding box center [425, 112] width 1 height 10
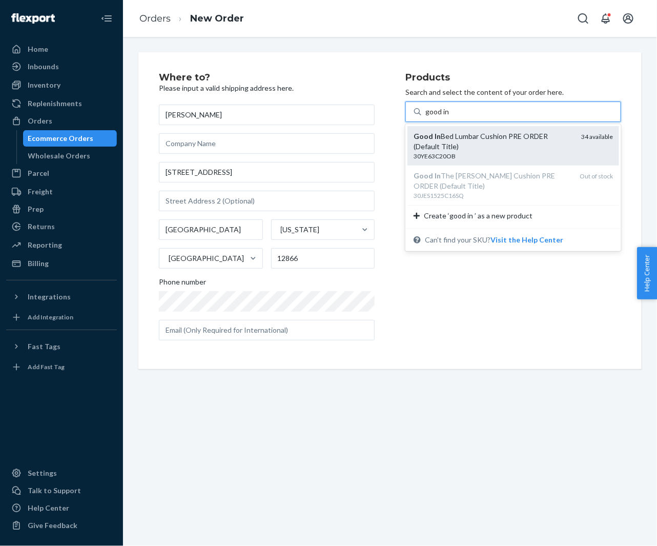
click at [463, 136] on div "Good In Bed Lumbar Cushion PRE ORDER (Default Title)" at bounding box center [493, 141] width 159 height 21
click at [451, 117] on input "good in" at bounding box center [437, 112] width 25 height 10
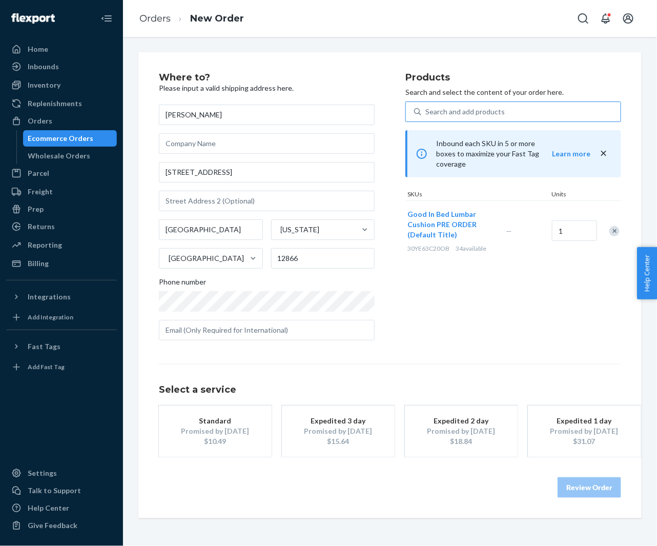
click at [233, 418] on div "Standard" at bounding box center [215, 421] width 82 height 10
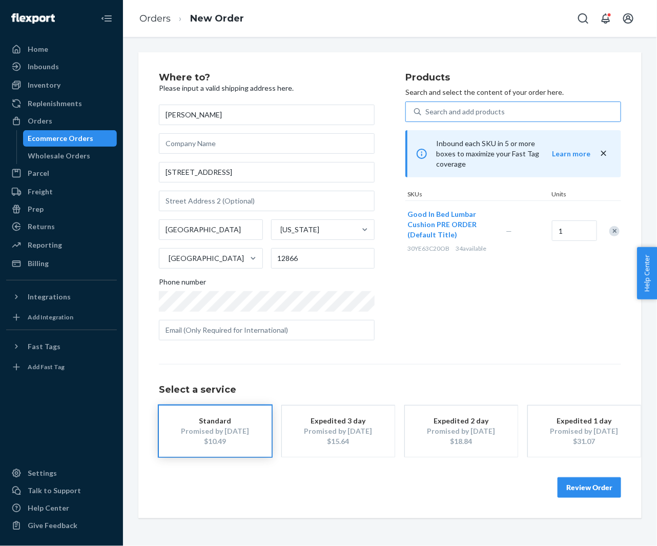
click at [589, 484] on button "Review Order" at bounding box center [590, 487] width 64 height 21
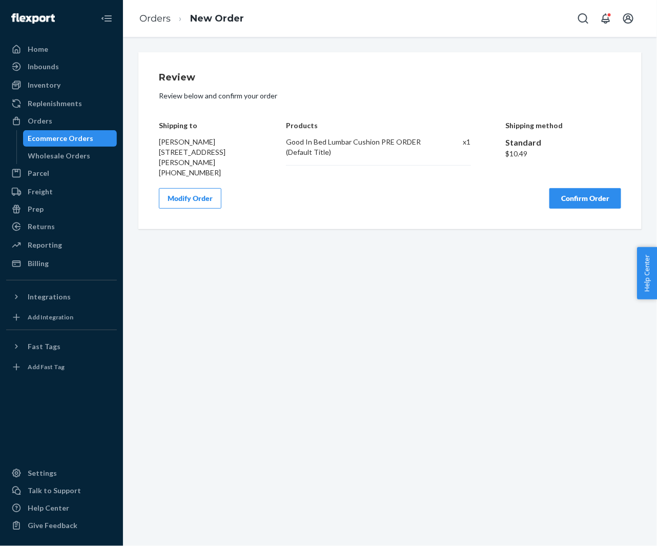
click at [577, 198] on button "Confirm Order" at bounding box center [586, 198] width 72 height 21
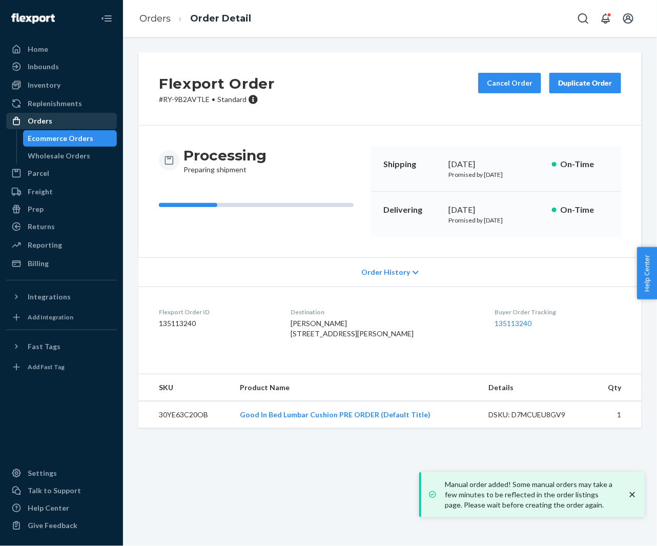
click at [49, 117] on div "Orders" at bounding box center [40, 121] width 25 height 10
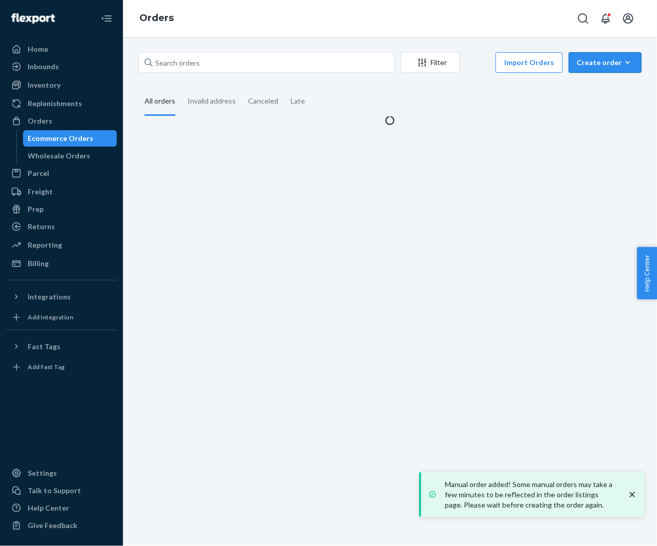
click at [598, 66] on div "Create order" at bounding box center [605, 62] width 57 height 10
click at [0, 0] on span "Ecommerce order" at bounding box center [0, 0] width 0 height 0
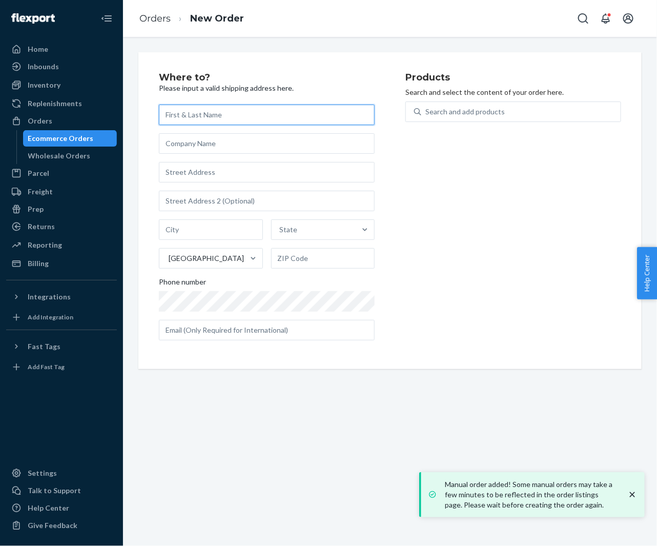
paste input "[PERSON_NAME]"
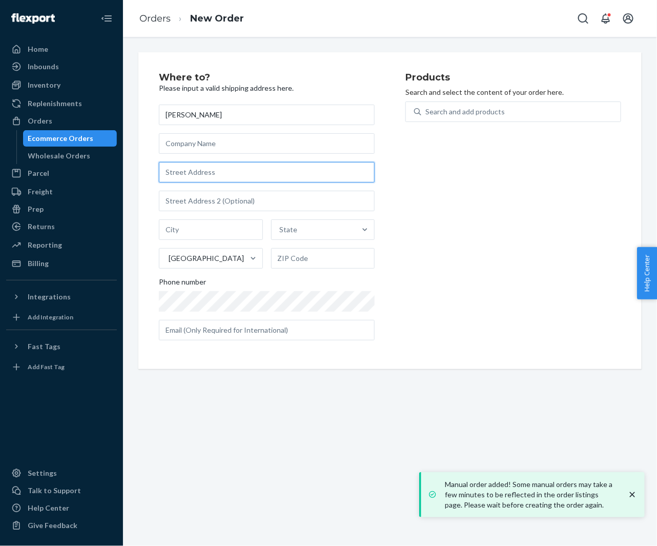
click at [230, 174] on input "text" at bounding box center [267, 172] width 216 height 21
paste input "1597 Chestnut Street Halifax NS B3H 3S9 Canada"
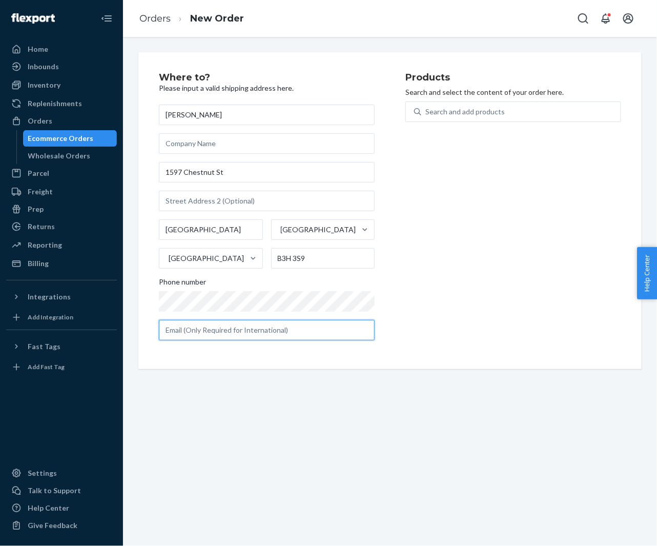
click at [312, 330] on input "text" at bounding box center [267, 330] width 216 height 21
paste input "leahrosehanrahan@gmail.com"
click at [458, 308] on div "Products Search and select the content of your order here. Search and add produ…" at bounding box center [513, 211] width 216 height 276
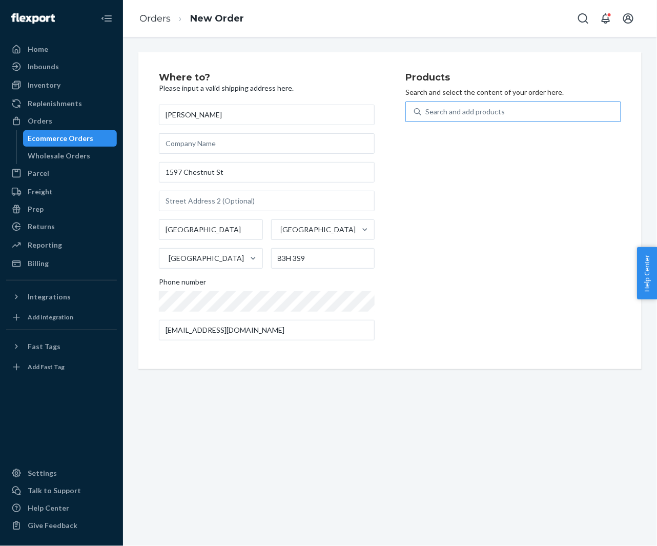
click at [458, 109] on div "Search and add products" at bounding box center [464, 112] width 79 height 10
click at [426, 109] on input "Search and add products" at bounding box center [425, 112] width 1 height 10
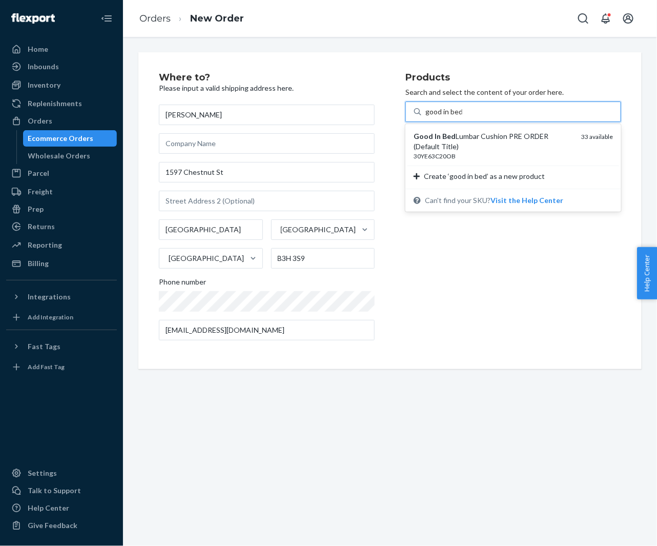
click at [450, 136] on em "Bed" at bounding box center [448, 136] width 13 height 9
click at [450, 117] on input "good in bed" at bounding box center [443, 112] width 37 height 10
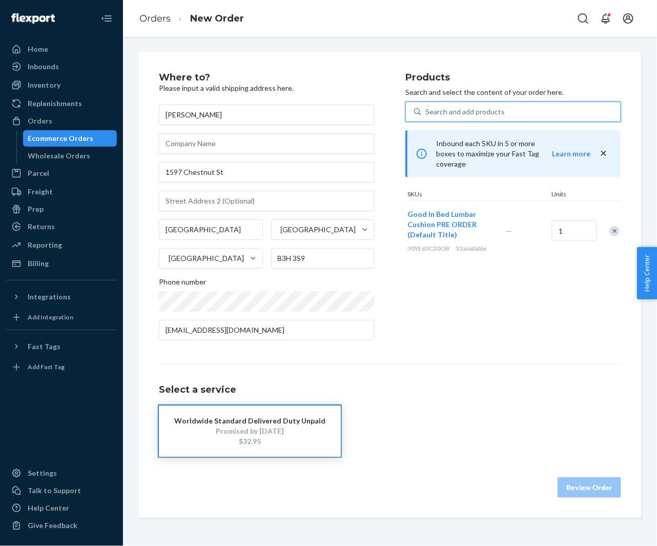
click at [457, 209] on button "Good In Bed Lumbar Cushion PRE ORDER (Default Title)" at bounding box center [451, 224] width 86 height 31
click at [301, 438] on div "$32.95" at bounding box center [249, 441] width 151 height 10
click at [584, 486] on button "Review Order" at bounding box center [590, 487] width 64 height 21
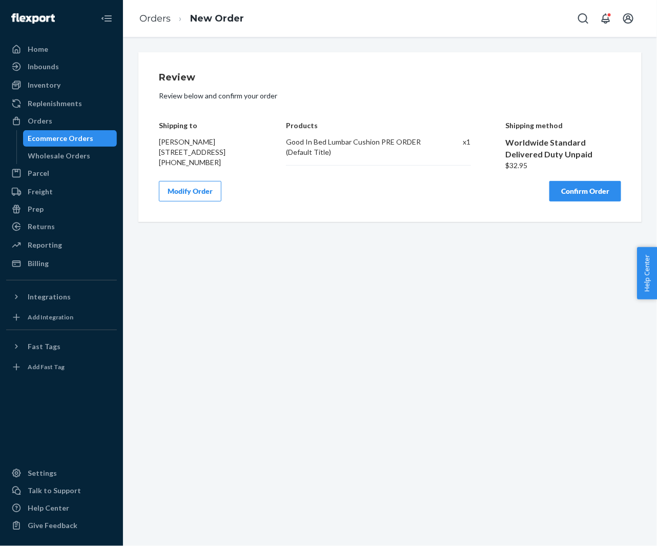
click at [571, 194] on button "Confirm Order" at bounding box center [586, 191] width 72 height 21
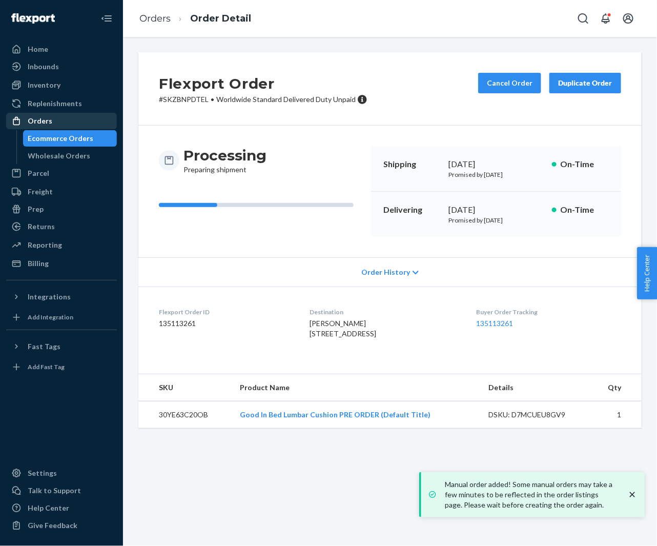
click at [57, 120] on div "Orders" at bounding box center [61, 121] width 109 height 14
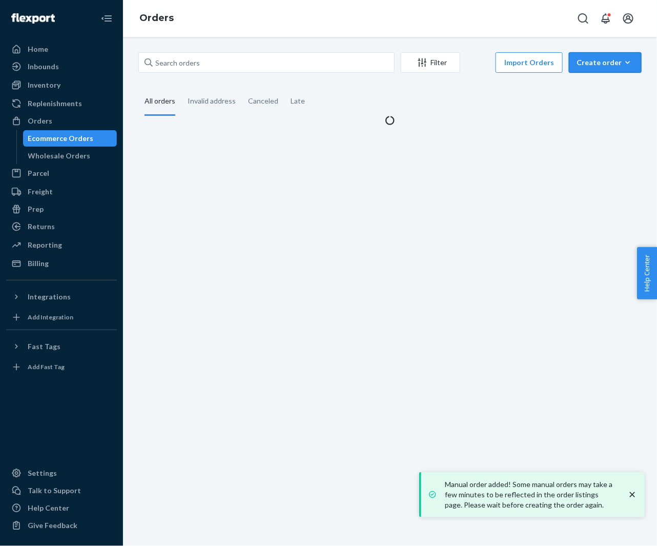
click at [600, 67] on div "Create order" at bounding box center [605, 62] width 57 height 10
click at [589, 87] on span "Ecommerce order" at bounding box center [612, 87] width 64 height 7
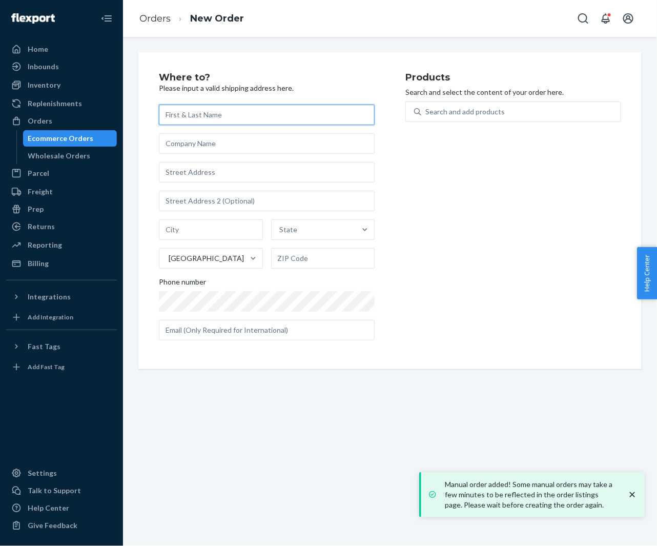
paste input "[PERSON_NAME]"
click at [409, 227] on div "Products Search and select the content of your order here. Search and add produ…" at bounding box center [513, 211] width 216 height 276
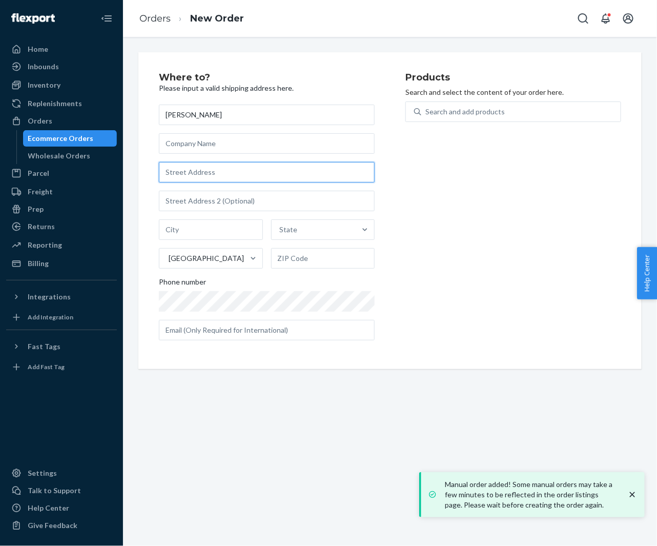
click at [230, 179] on input "text" at bounding box center [267, 172] width 216 height 21
paste input "29 Lexington Gdns North Haven CT 06473-3473 United States"
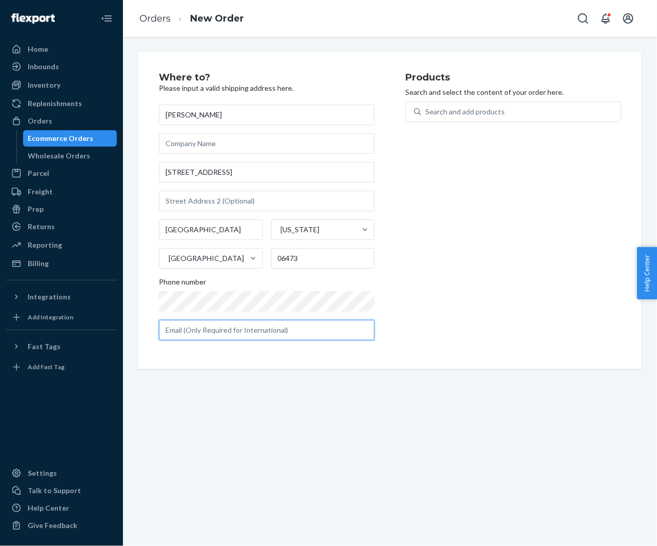
click at [322, 322] on input "text" at bounding box center [267, 330] width 216 height 21
click at [465, 300] on div "Products Search and select the content of your order here. Search and add produ…" at bounding box center [513, 211] width 216 height 276
click at [446, 116] on div "Search and add products" at bounding box center [464, 112] width 79 height 10
click at [426, 116] on input "Search and add products" at bounding box center [425, 112] width 1 height 10
click at [446, 116] on div "Search and add products" at bounding box center [464, 112] width 79 height 10
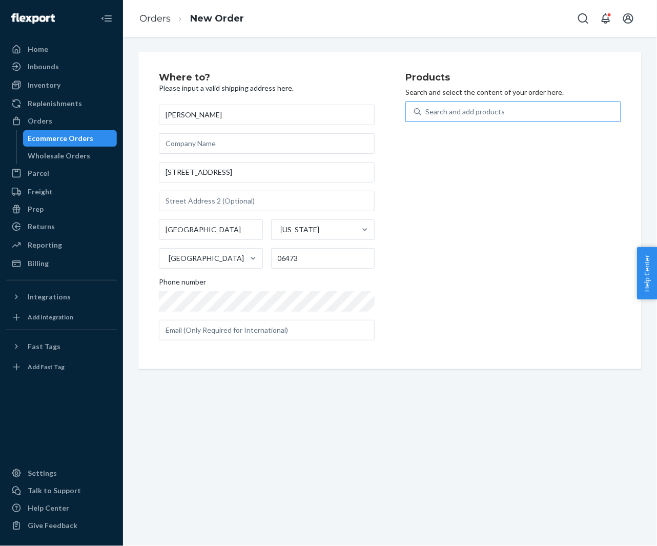
click at [426, 116] on input "Search and add products" at bounding box center [425, 112] width 1 height 10
paste input "30YE63C20OB"
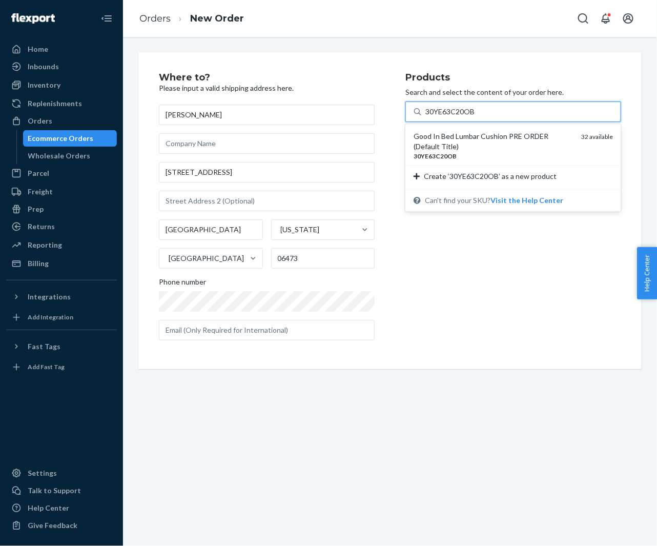
click at [453, 138] on div "Good In Bed Lumbar Cushion PRE ORDER (Default Title)" at bounding box center [493, 141] width 159 height 21
click at [453, 117] on input "30YE63C20OB" at bounding box center [450, 112] width 50 height 10
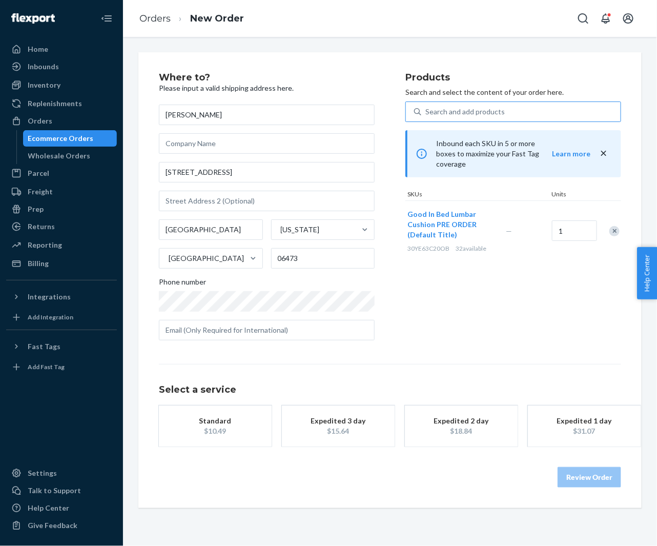
click at [208, 426] on div "$10.49" at bounding box center [215, 431] width 82 height 10
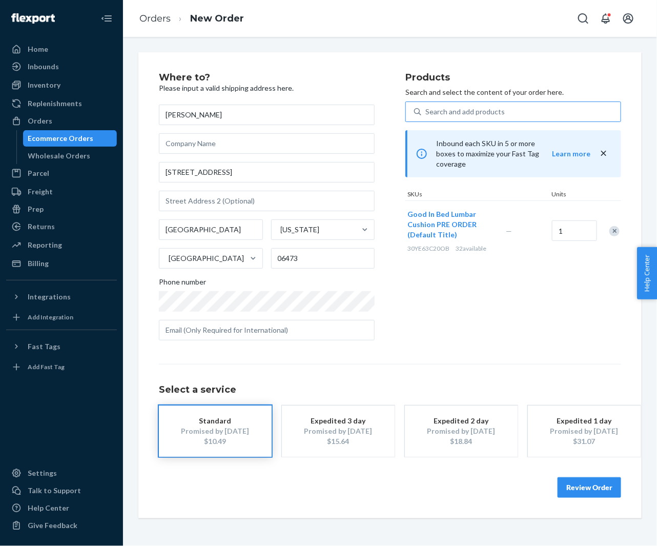
click at [581, 483] on button "Review Order" at bounding box center [590, 487] width 64 height 21
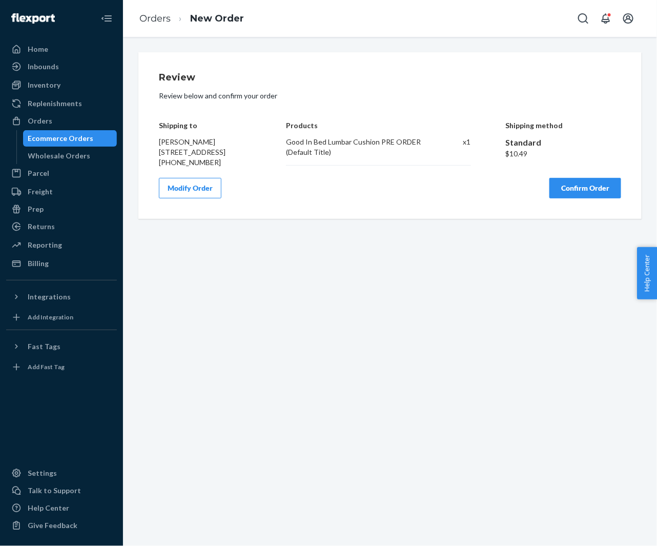
click at [559, 195] on button "Confirm Order" at bounding box center [586, 188] width 72 height 21
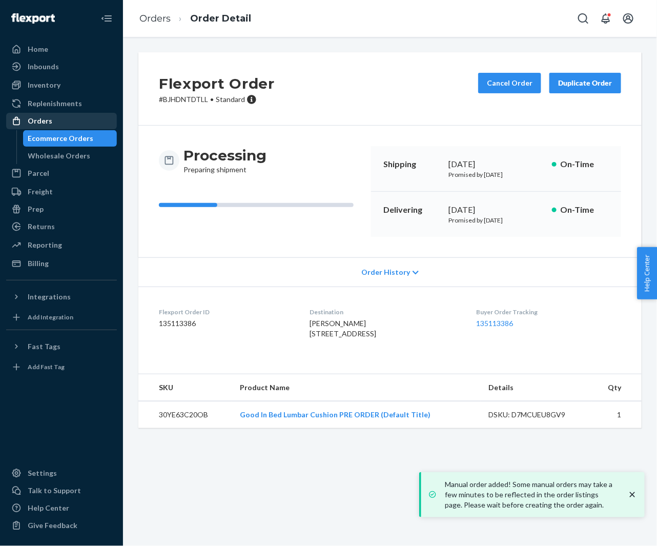
click at [62, 124] on div "Orders" at bounding box center [61, 121] width 109 height 14
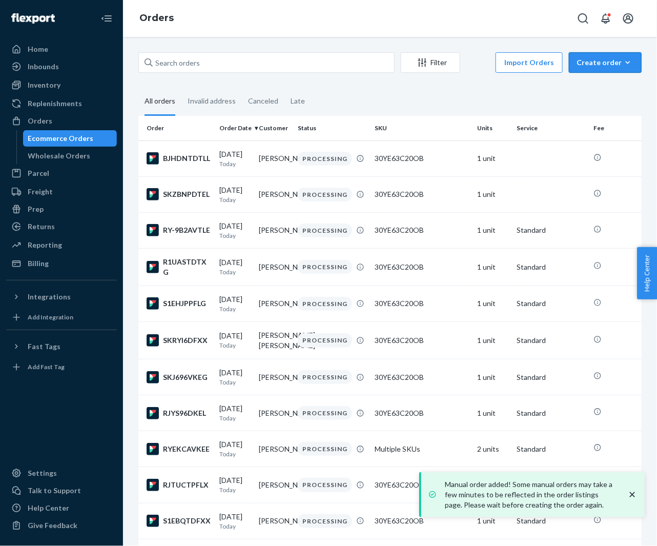
click at [602, 65] on div "Create order" at bounding box center [605, 62] width 57 height 10
click at [596, 86] on span "Ecommerce order" at bounding box center [612, 87] width 64 height 7
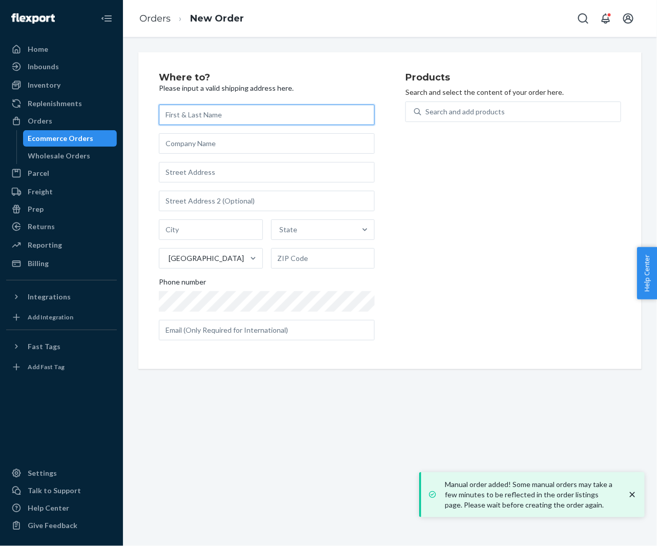
paste input "[PERSON_NAME]"
click at [419, 272] on div "Products Search and select the content of your order here. Search and add produ…" at bounding box center [513, 211] width 216 height 276
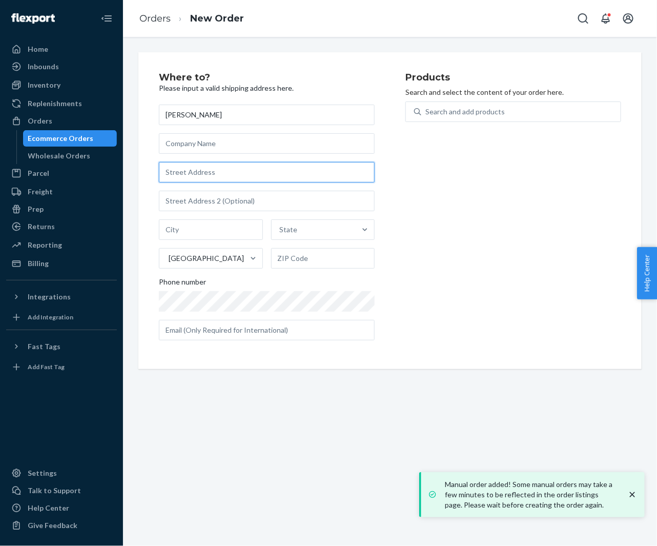
click at [243, 168] on input "text" at bounding box center [267, 172] width 216 height 21
paste input "3753 South Barrington Avenue Apt 1 Los Angeles CA 90066 United States"
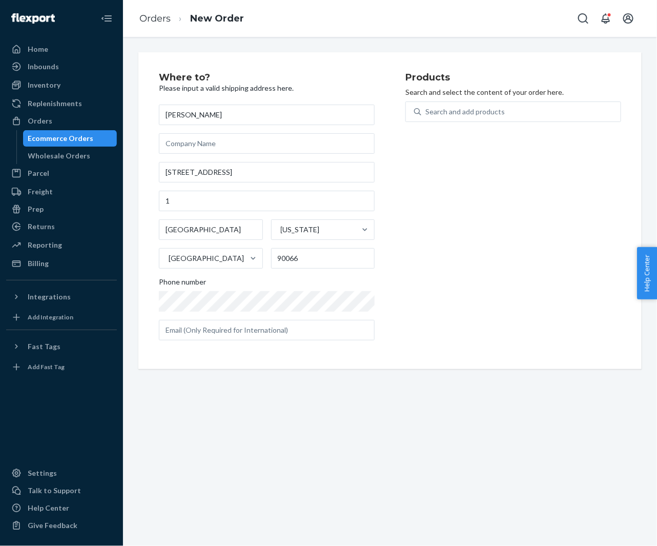
click at [440, 274] on div "Products Search and select the content of your order here. Search and add produ…" at bounding box center [513, 211] width 216 height 276
click at [165, 203] on input "1" at bounding box center [267, 201] width 216 height 21
click at [523, 101] on div "Search and add products" at bounding box center [513, 111] width 216 height 21
click at [426, 107] on input "Search and add products" at bounding box center [425, 112] width 1 height 10
click at [523, 101] on div "Search and add products" at bounding box center [513, 111] width 216 height 21
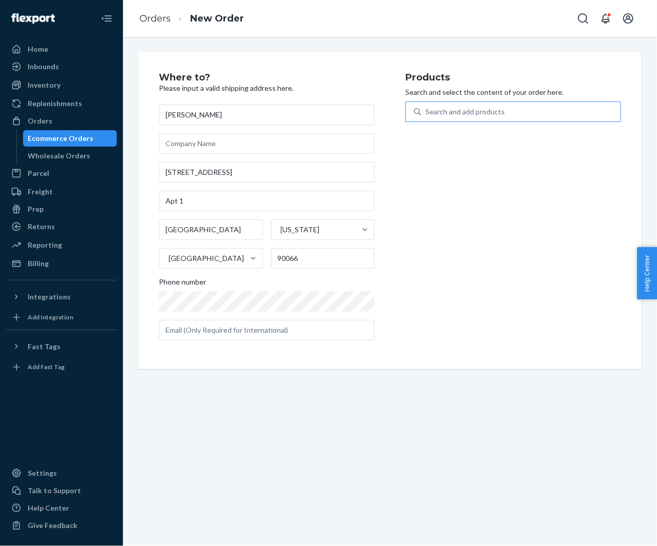
click at [426, 107] on input "Search and add products" at bounding box center [425, 112] width 1 height 10
paste input "30YE63C20OB"
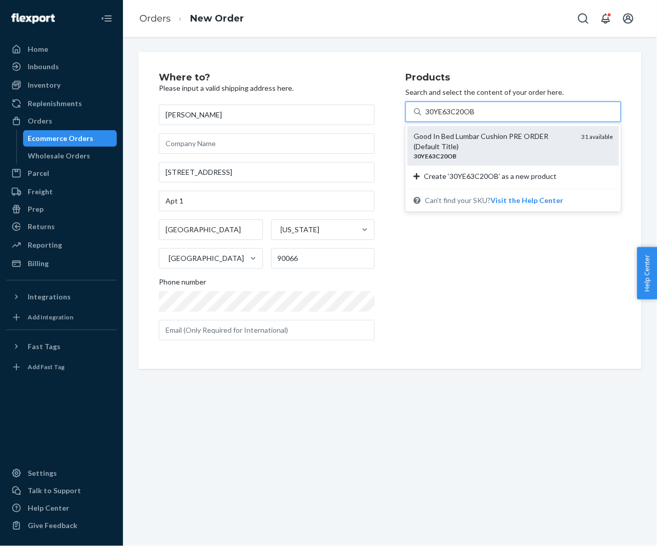
click at [470, 145] on div "Good In Bed Lumbar Cushion PRE ORDER (Default Title)" at bounding box center [493, 141] width 159 height 21
click at [470, 117] on input "30YE63C20OB" at bounding box center [450, 112] width 50 height 10
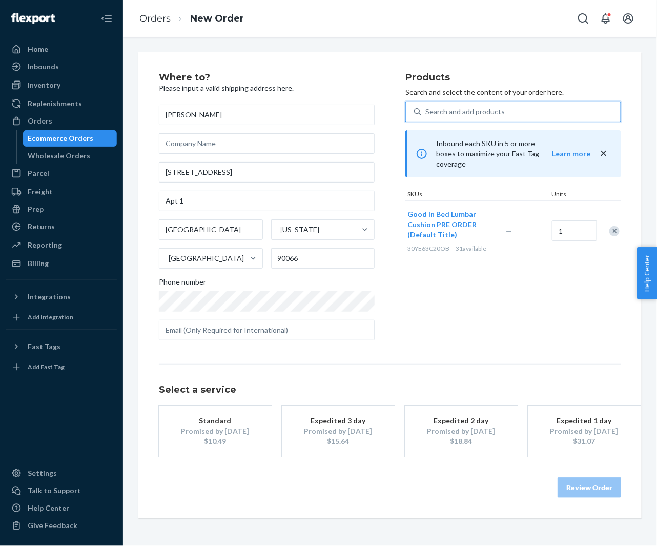
click at [214, 438] on div "$10.49" at bounding box center [215, 441] width 82 height 10
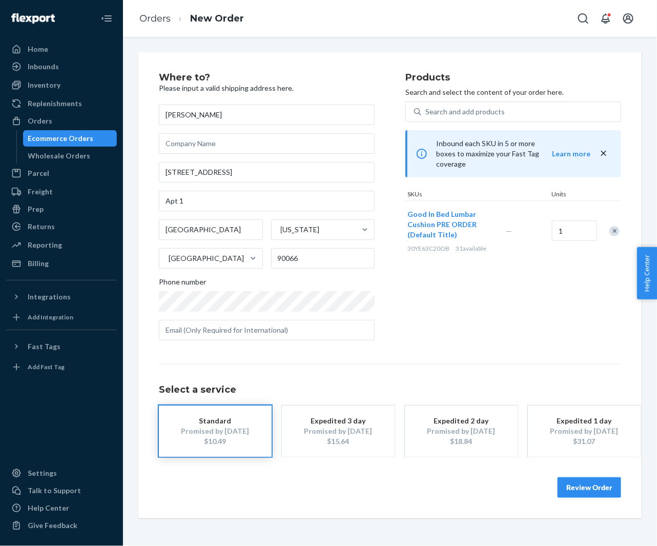
click at [593, 488] on button "Review Order" at bounding box center [590, 487] width 64 height 21
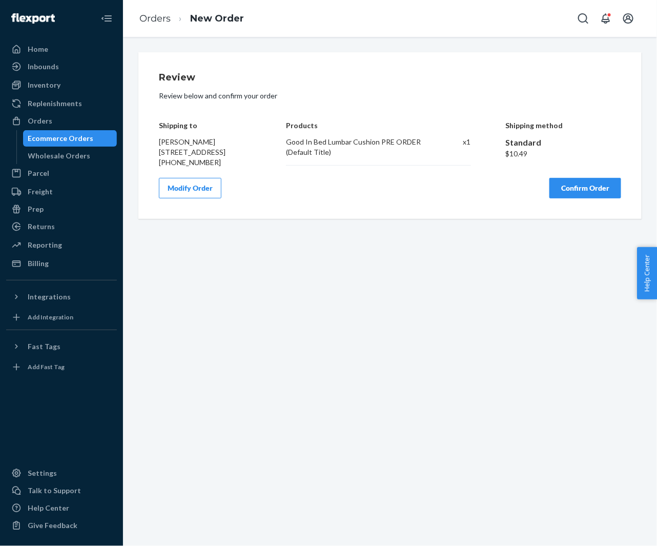
click at [566, 198] on button "Confirm Order" at bounding box center [586, 188] width 72 height 21
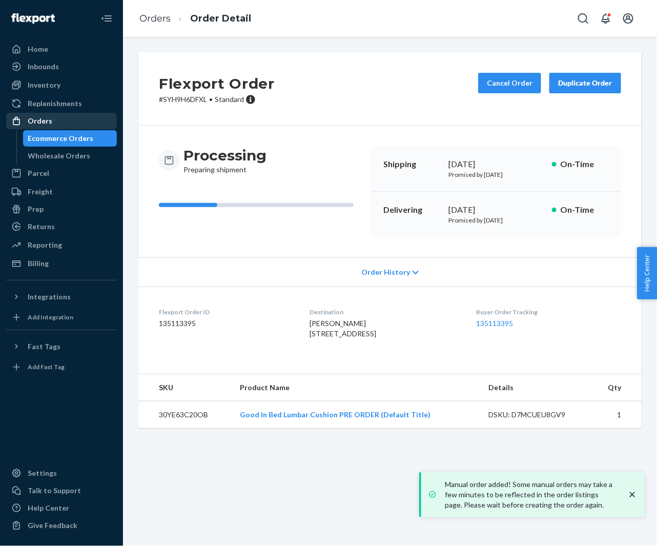
click at [45, 128] on div "Orders" at bounding box center [61, 121] width 109 height 14
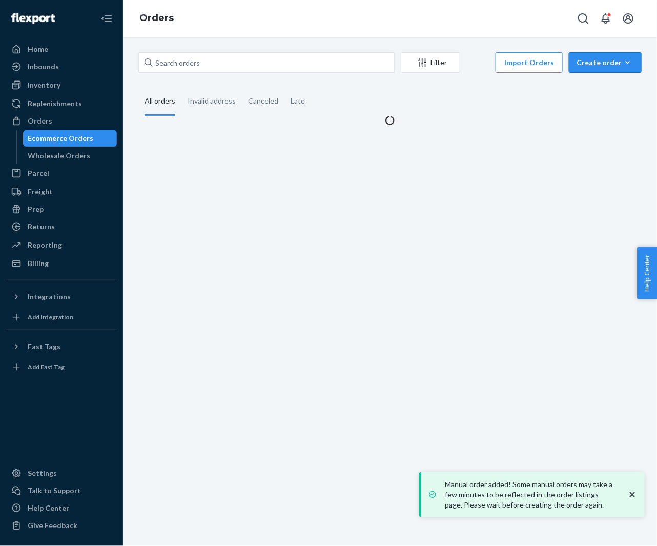
click at [600, 60] on div "Create order" at bounding box center [605, 62] width 57 height 10
click at [589, 86] on span "Ecommerce order" at bounding box center [612, 87] width 64 height 7
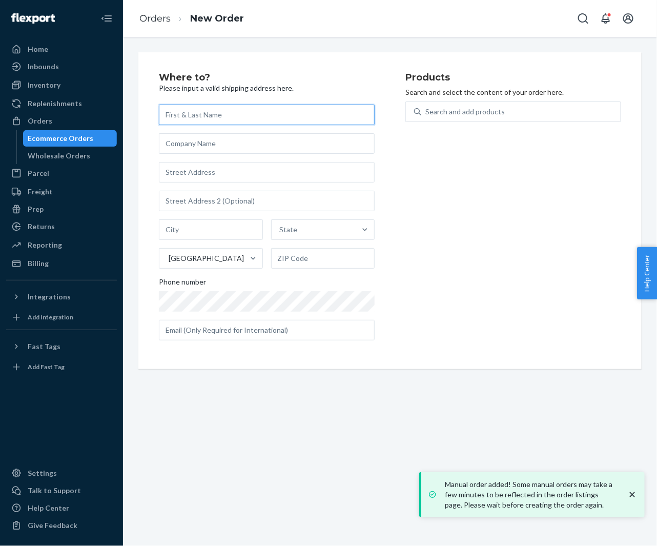
paste input "[PERSON_NAME]"
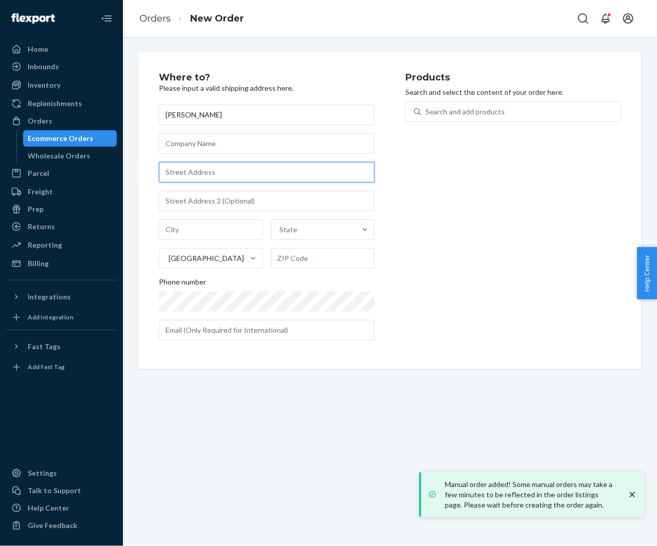
click at [234, 162] on input "text" at bounding box center [267, 172] width 216 height 21
paste input "3500 Rockmont Drive 15-208 Denver CO 80202 United States"
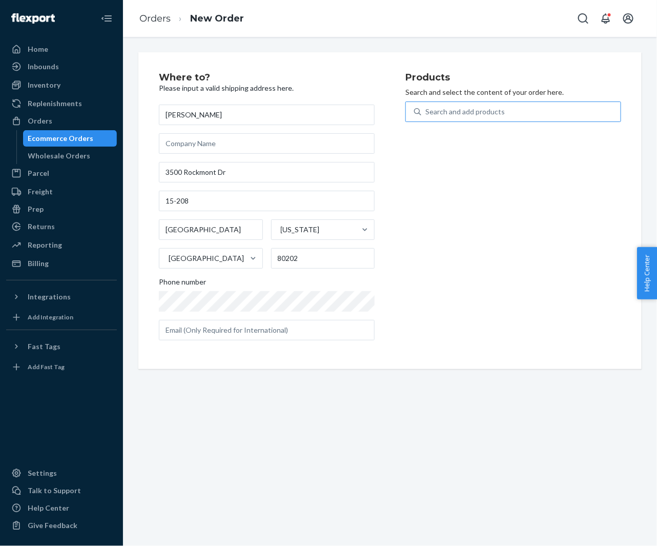
click at [469, 113] on div "Search and add products" at bounding box center [464, 112] width 79 height 10
click at [426, 113] on input "Search and add products" at bounding box center [425, 112] width 1 height 10
click at [469, 113] on div "Search and add products" at bounding box center [464, 112] width 79 height 10
click at [426, 113] on input "0 results available. Use Up and Down to choose options, press Enter to select t…" at bounding box center [425, 112] width 1 height 10
paste input "30YE63C20OB"
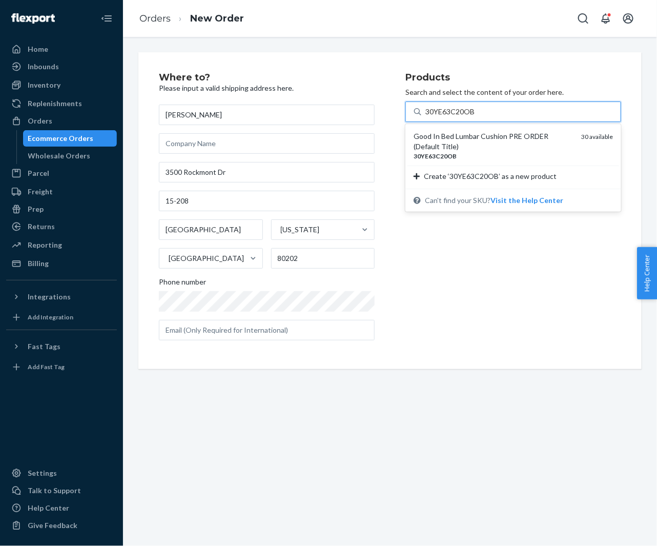
click at [453, 139] on div "Good In Bed Lumbar Cushion PRE ORDER (Default Title)" at bounding box center [493, 141] width 159 height 21
click at [453, 117] on input "30YE63C20OB" at bounding box center [450, 112] width 50 height 10
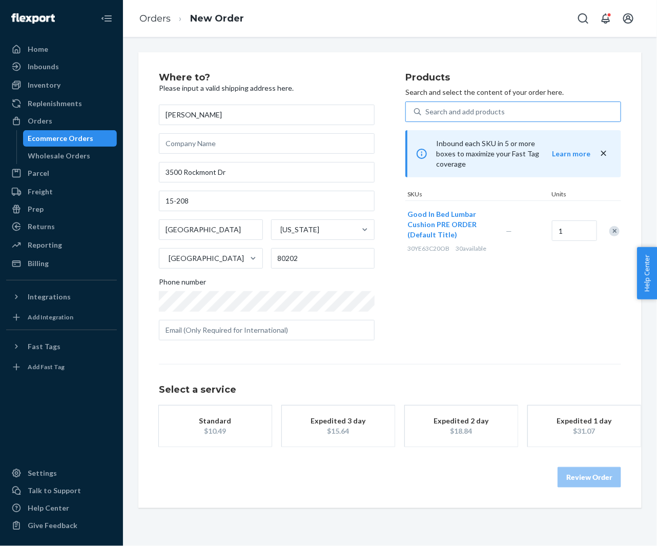
click at [417, 307] on div "Products Search and select the content of your order here. Search and add produ…" at bounding box center [513, 211] width 216 height 276
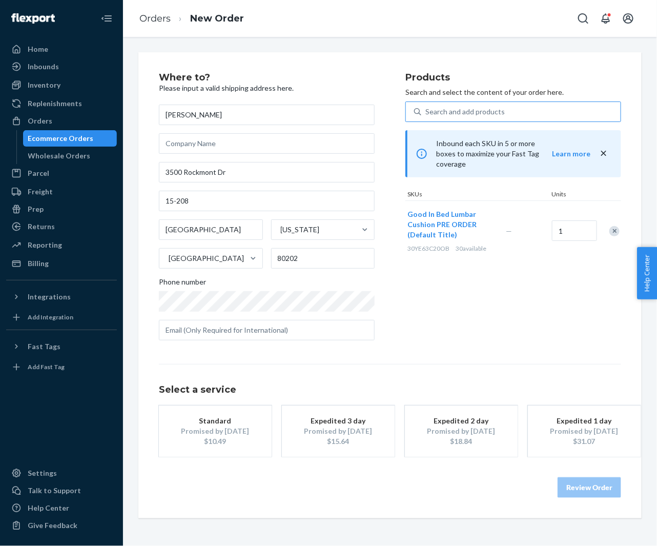
click at [213, 438] on div "$10.49" at bounding box center [215, 441] width 82 height 10
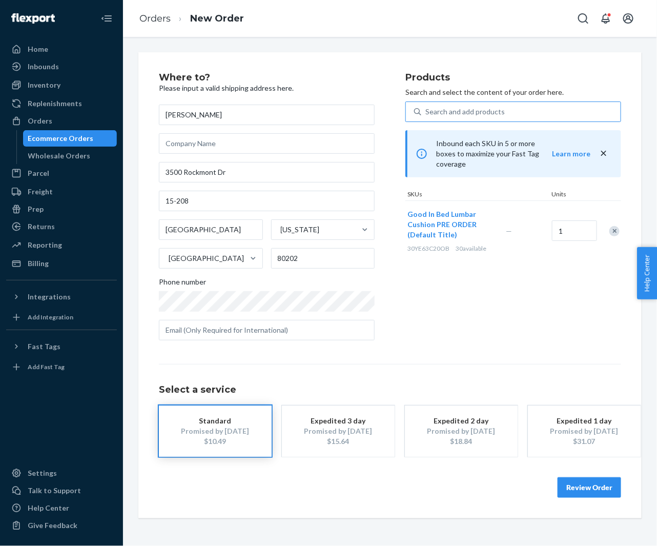
click at [586, 490] on button "Review Order" at bounding box center [590, 487] width 64 height 21
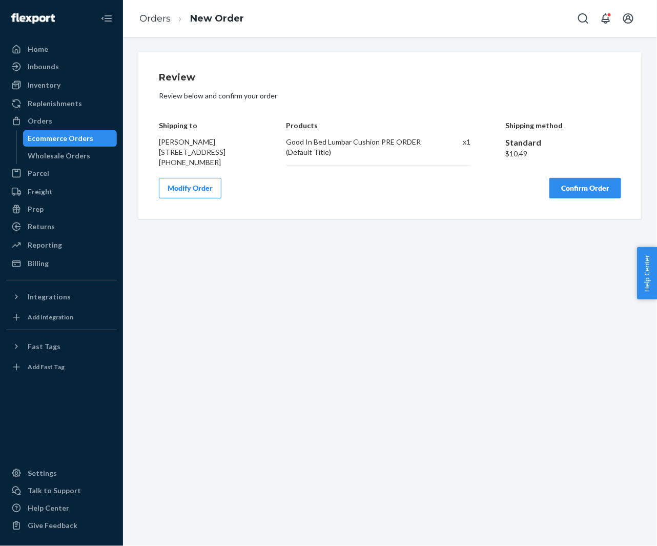
click at [569, 198] on button "Confirm Order" at bounding box center [586, 188] width 72 height 21
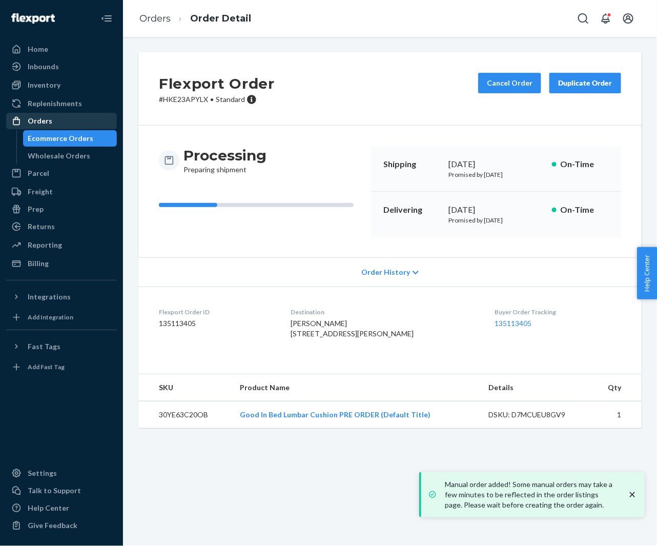
click at [64, 123] on div "Orders" at bounding box center [61, 121] width 109 height 14
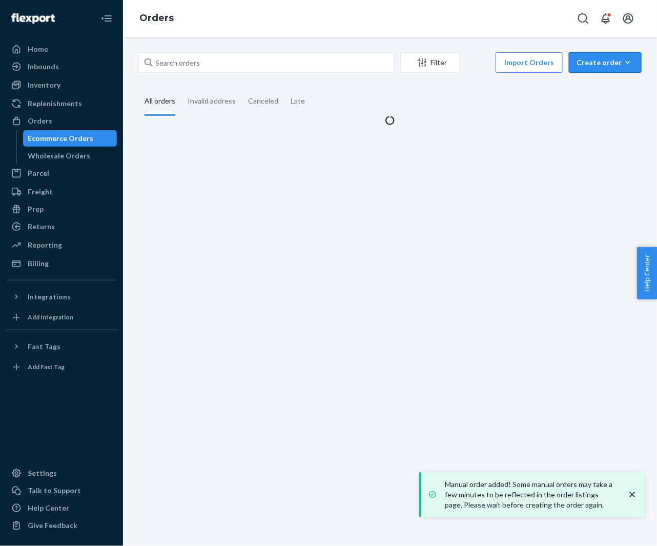
click at [608, 63] on div "Create order" at bounding box center [605, 62] width 57 height 10
click at [598, 88] on span "Ecommerce order" at bounding box center [612, 87] width 64 height 7
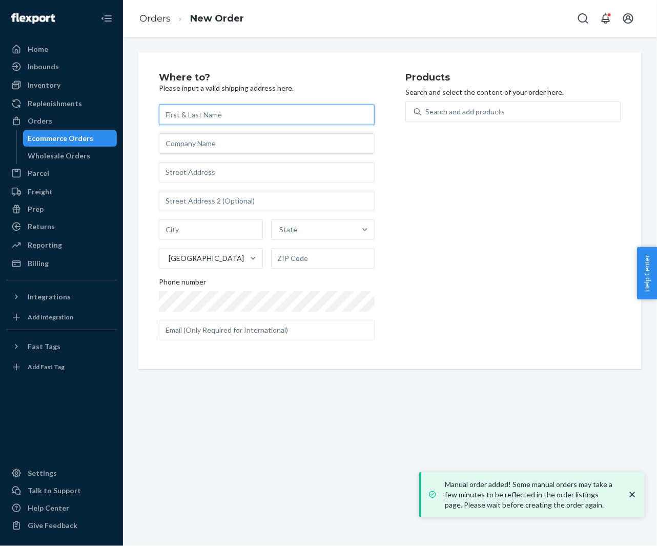
paste input "[PERSON_NAME]"
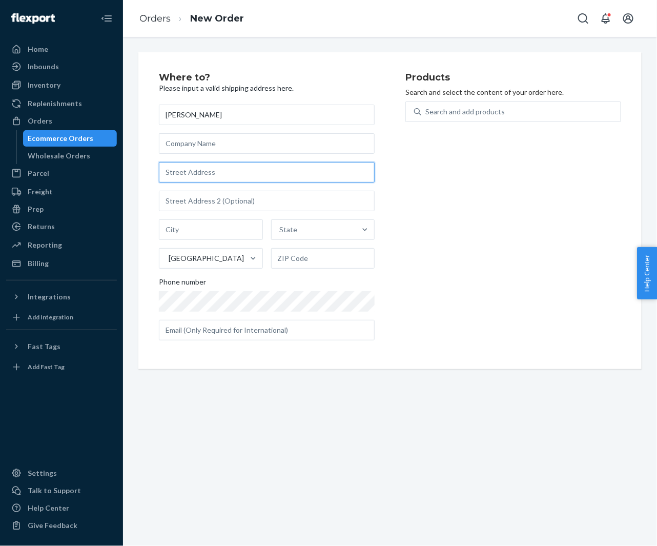
click at [250, 181] on input "text" at bounding box center [267, 172] width 216 height 21
paste input "1515 S Lamar Blvd 1427 Austin TX 78704 United States"
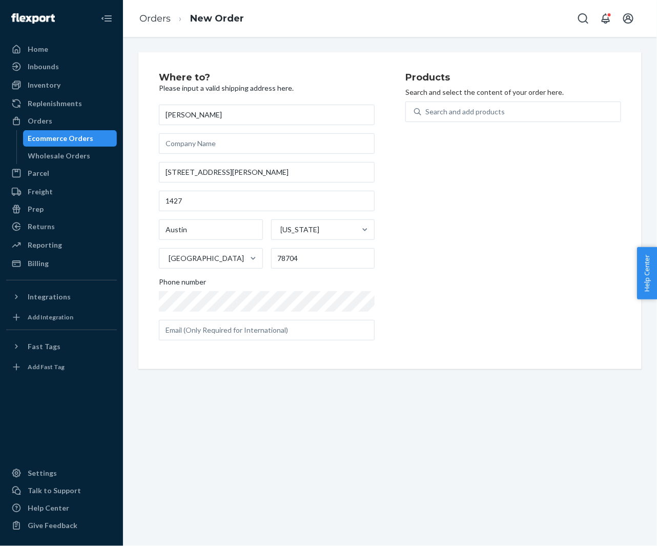
click at [453, 210] on div "Products Search and select the content of your order here. Search and add produ…" at bounding box center [513, 211] width 216 height 276
click at [475, 103] on div "Search and add products" at bounding box center [520, 112] width 199 height 18
click at [426, 107] on input "0 results available. Use Up and Down to choose options, press Enter to select t…" at bounding box center [425, 112] width 1 height 10
paste input "30YE63C20OB"
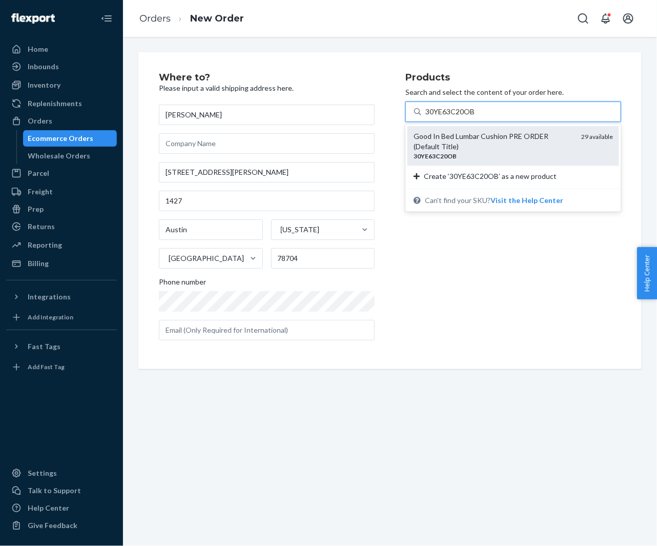
click at [453, 133] on div "Good In Bed Lumbar Cushion PRE ORDER (Default Title)" at bounding box center [493, 141] width 159 height 21
click at [453, 117] on input "30YE63C20OB" at bounding box center [450, 112] width 50 height 10
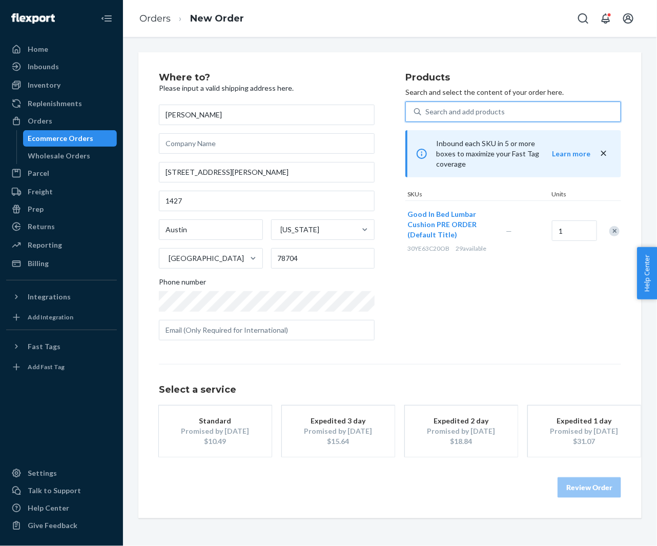
click at [232, 437] on div "$10.49" at bounding box center [215, 441] width 82 height 10
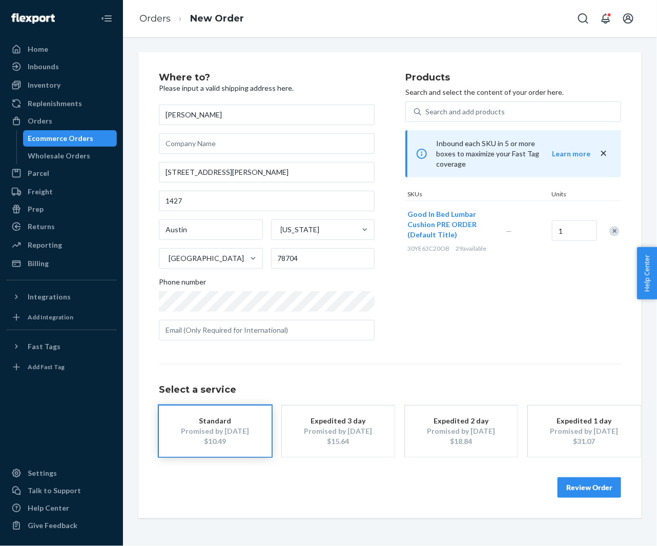
click at [578, 484] on button "Review Order" at bounding box center [590, 487] width 64 height 21
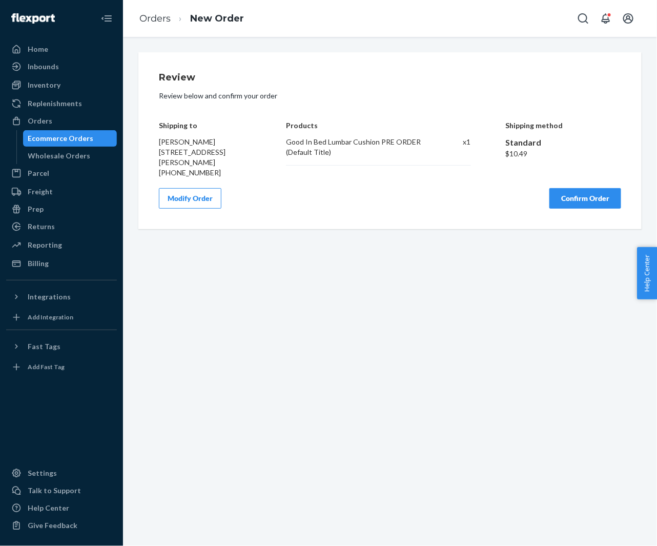
click at [563, 209] on button "Confirm Order" at bounding box center [586, 198] width 72 height 21
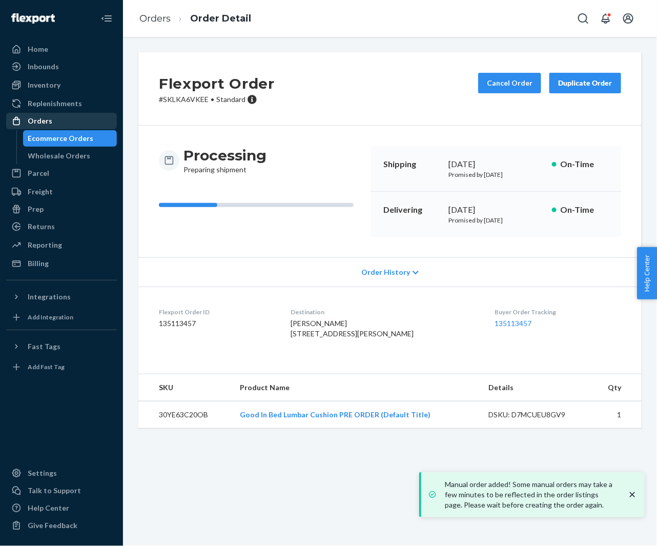
click at [59, 121] on div "Orders" at bounding box center [61, 121] width 109 height 14
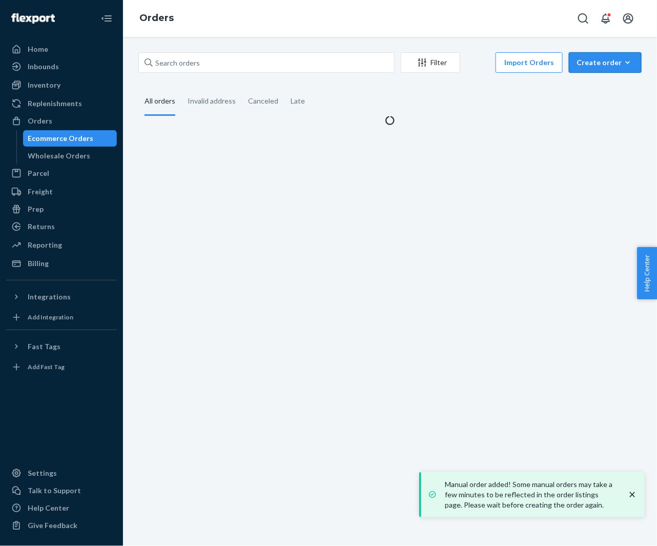
click at [598, 64] on div "Create order" at bounding box center [605, 62] width 57 height 10
click at [595, 86] on span "Ecommerce order" at bounding box center [612, 87] width 64 height 7
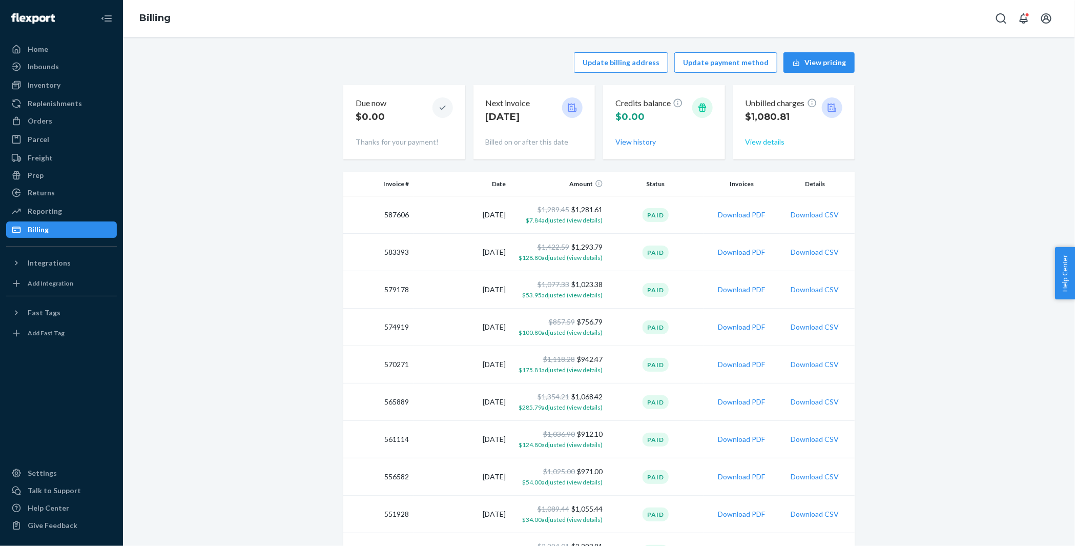
click at [763, 144] on button "View details" at bounding box center [765, 142] width 39 height 10
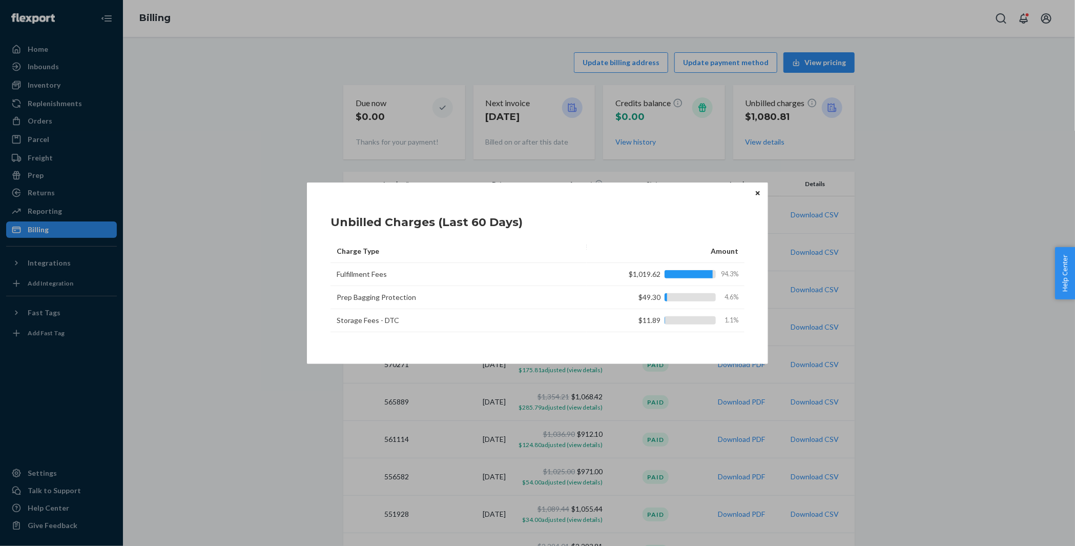
click at [760, 191] on button "Close" at bounding box center [758, 193] width 10 height 11
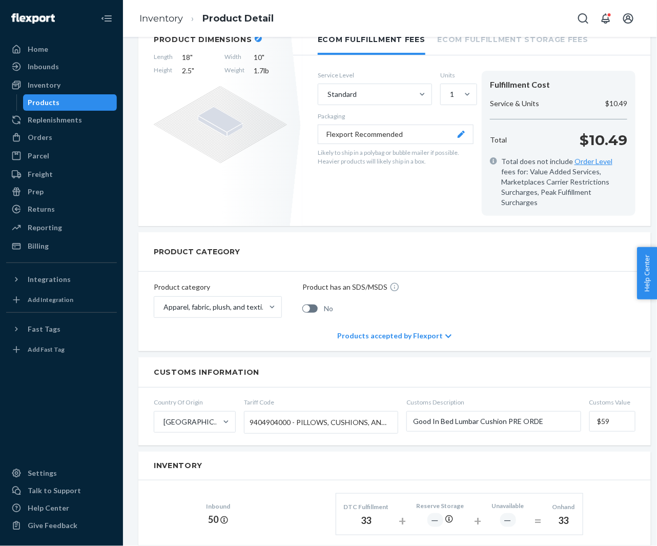
scroll to position [274, 0]
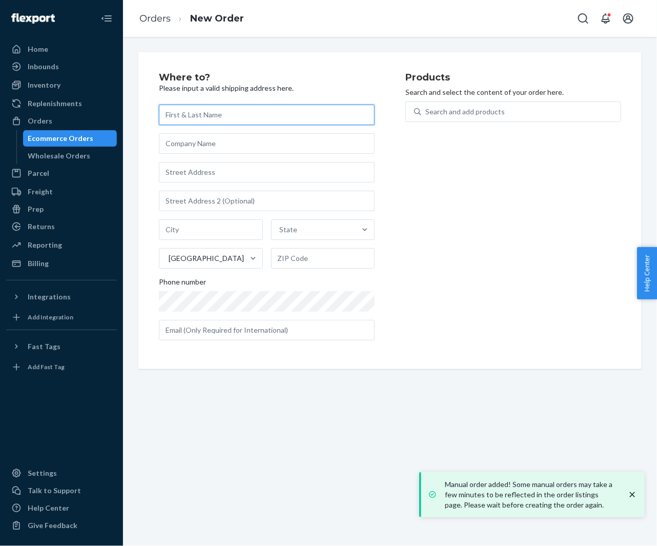
paste input "[PERSON_NAME]"
type input "[PERSON_NAME]"
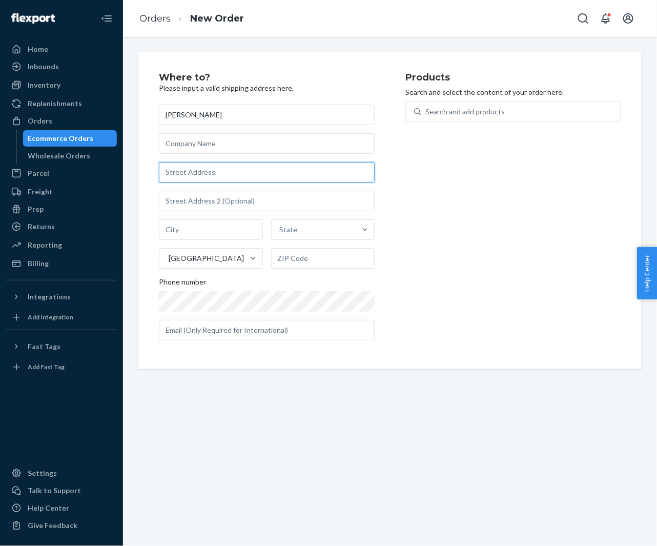
click at [211, 170] on input "text" at bounding box center [267, 172] width 216 height 21
paste input "12 5th Avenue 103 New York NY 10011 United States"
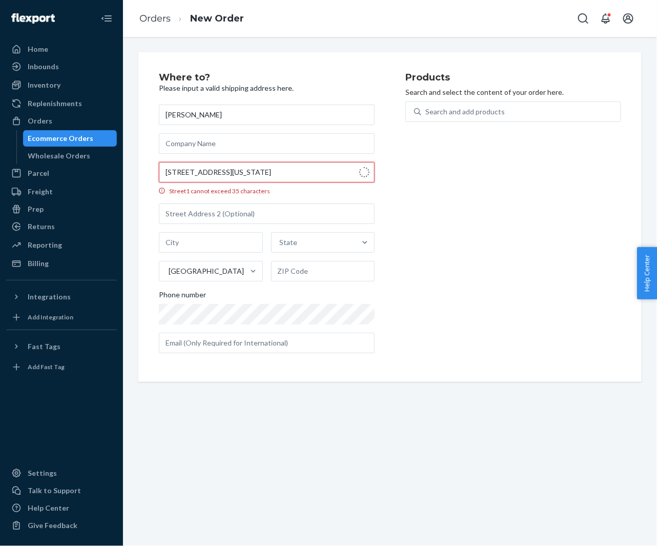
type input "12 5th Ave"
type input "103"
type input "Manhattan - New York"
type input "10011"
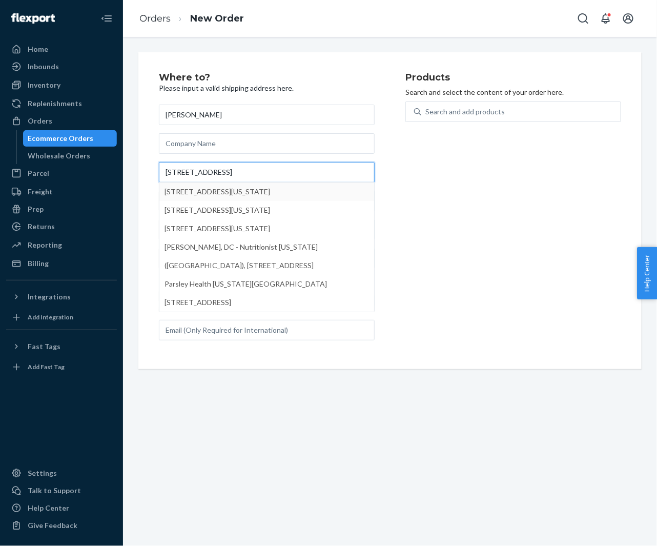
type input "12 5th Ave"
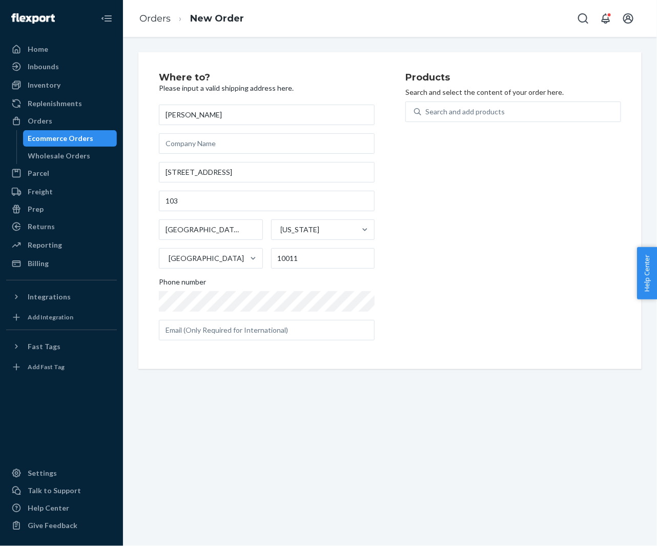
click at [143, 172] on div "Where to? Please input a valid shipping address here. Victoria Velazco 12 5th A…" at bounding box center [389, 210] width 503 height 317
drag, startPoint x: 205, startPoint y: 230, endPoint x: 78, endPoint y: 220, distance: 127.5
click at [78, 220] on div "Home Inbounds Shipping Plans Problems Inventory Products Replenishments Orders …" at bounding box center [328, 273] width 657 height 546
type input "New York"
click at [466, 105] on div "Search and add products" at bounding box center [520, 112] width 199 height 18
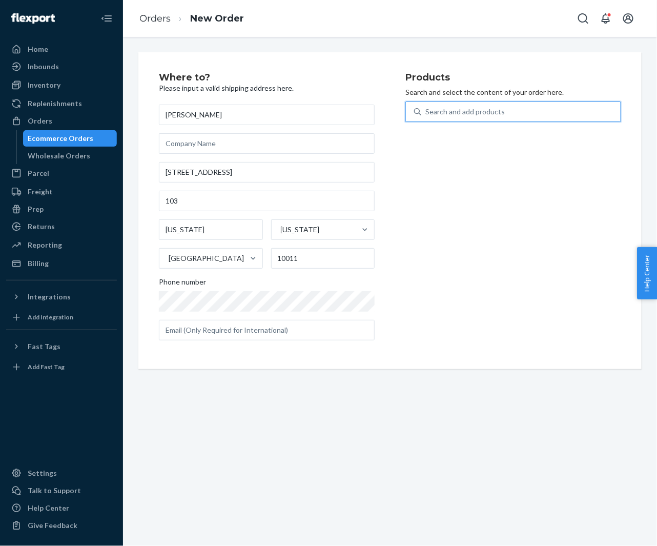
click at [426, 107] on input "0 results available. Use Up and Down to choose options, press Enter to select t…" at bounding box center [425, 112] width 1 height 10
paste input "30YE63C20OB"
type input "30YE63C20OB"
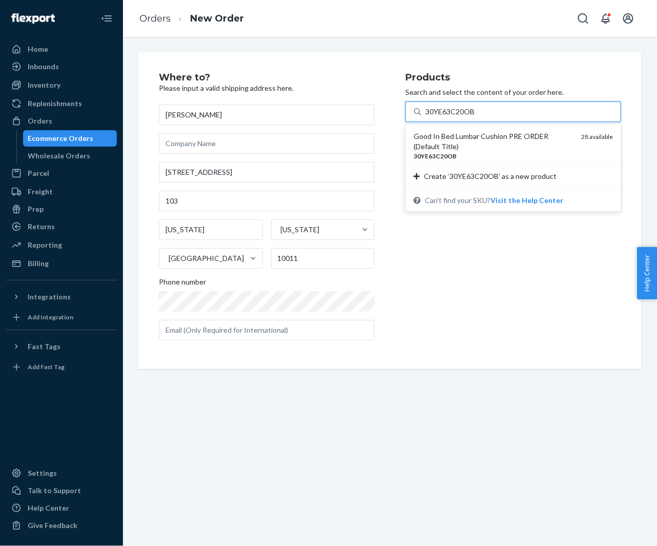
click at [453, 139] on div "Good In Bed Lumbar Cushion PRE ORDER (Default Title)" at bounding box center [493, 141] width 159 height 21
click at [453, 117] on input "30YE63C20OB" at bounding box center [450, 112] width 50 height 10
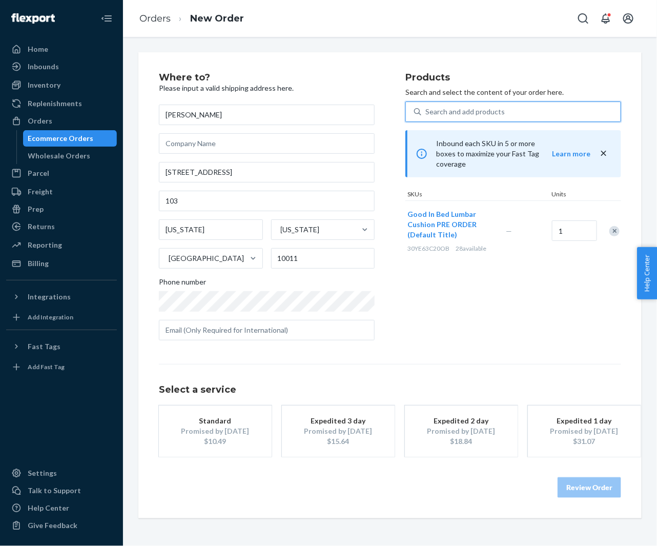
click at [238, 436] on div "$10.49" at bounding box center [215, 441] width 82 height 10
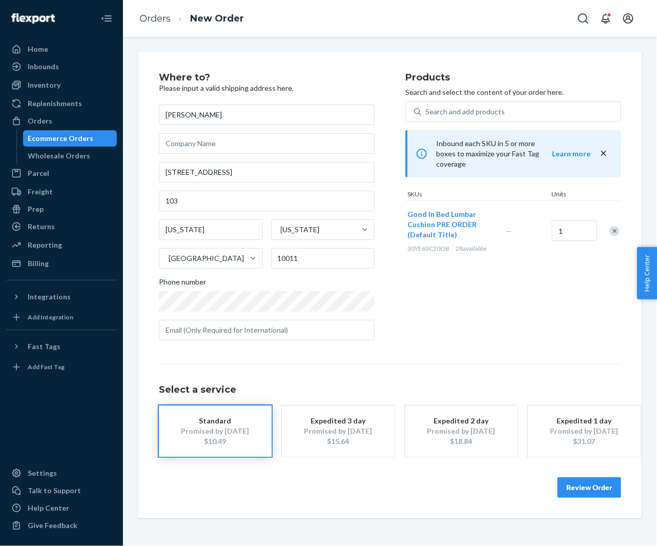
click at [579, 489] on button "Review Order" at bounding box center [590, 487] width 64 height 21
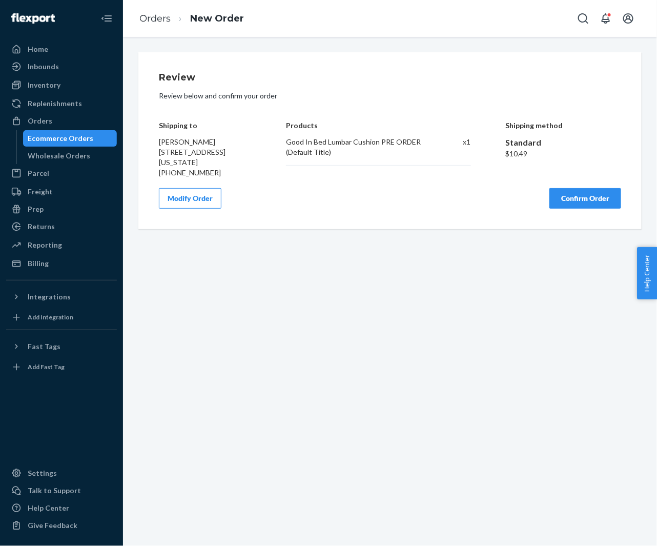
click at [566, 206] on button "Confirm Order" at bounding box center [586, 198] width 72 height 21
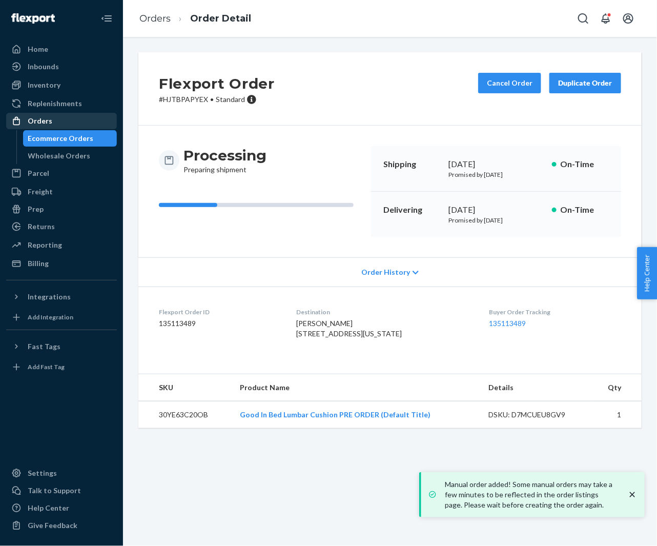
click at [50, 119] on div "Orders" at bounding box center [61, 121] width 109 height 14
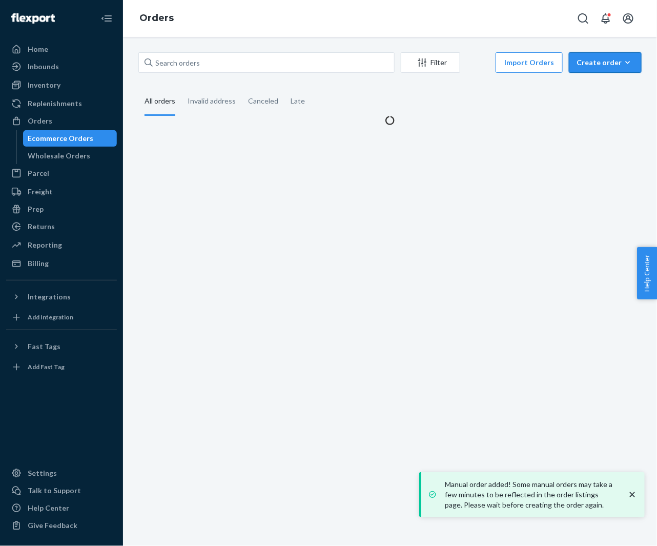
click at [597, 52] on div "Filter Import Orders Create order Ecommerce order Removal order All orders Inva…" at bounding box center [390, 291] width 534 height 509
click at [593, 64] on div "Create order" at bounding box center [605, 62] width 57 height 10
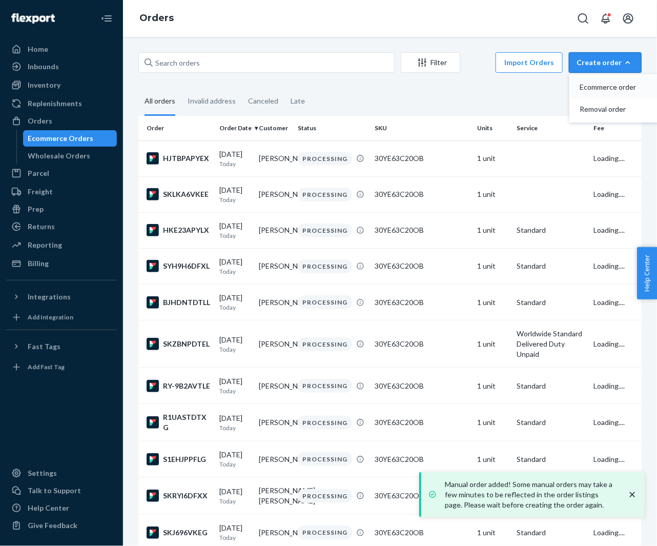
click at [584, 87] on span "Ecommerce order" at bounding box center [612, 87] width 64 height 7
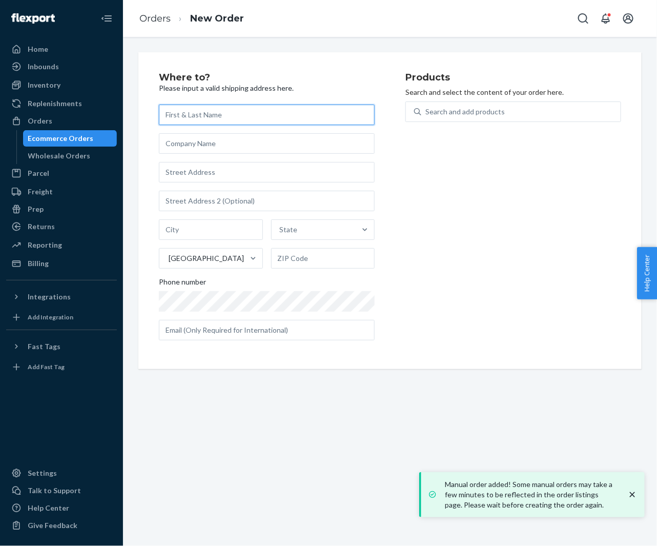
paste input "[PERSON_NAME] [PERSON_NAME]"
type input "[PERSON_NAME] [PERSON_NAME]"
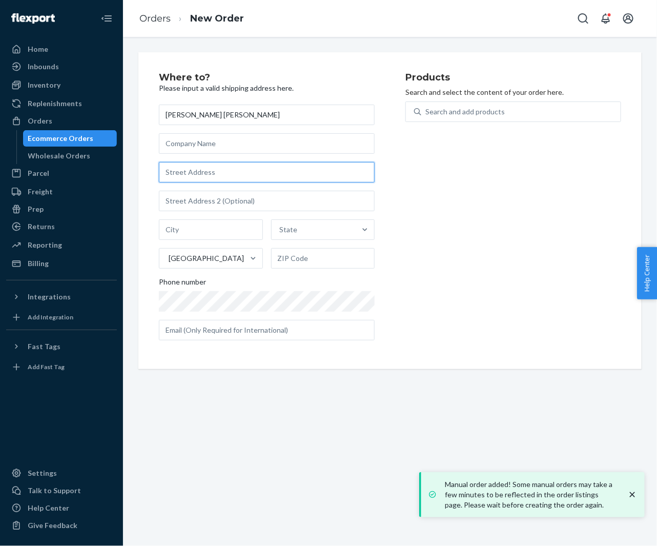
click at [215, 167] on input "text" at bounding box center [267, 172] width 216 height 21
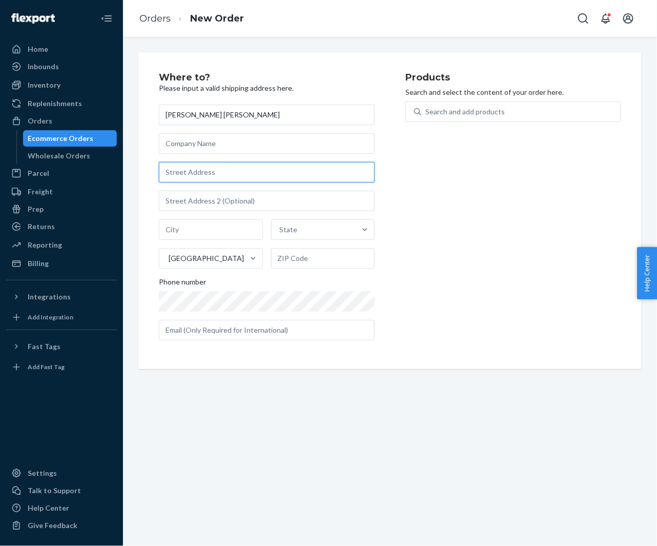
paste input "225 West Vanderbilt Drive Mars PA 16046"
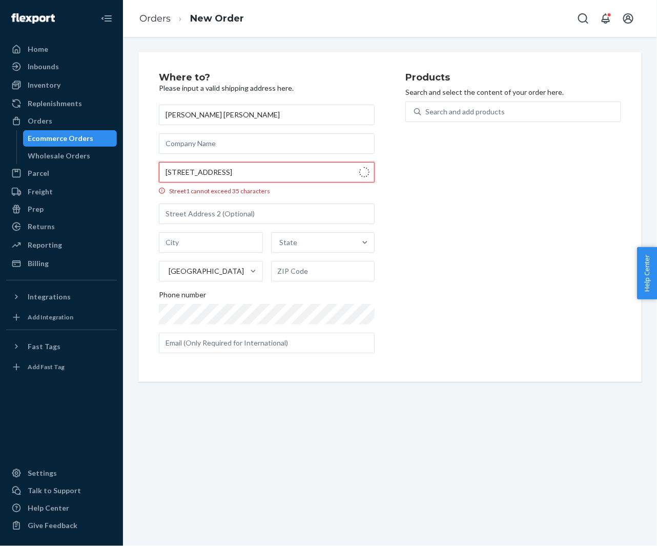
type input "225 W Vanderbilt Dr"
type input "Mars"
type input "16046"
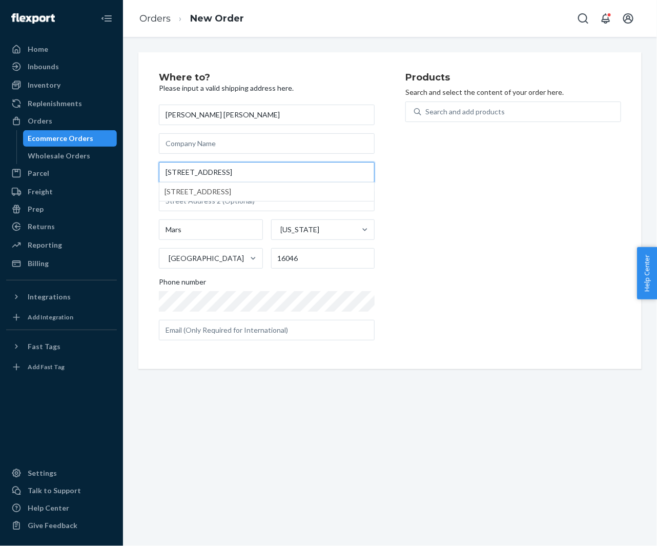
type input "225 W Vanderbilt Dr"
click at [535, 112] on div "Search and add products" at bounding box center [520, 112] width 199 height 18
click at [426, 112] on input "Search and add products" at bounding box center [425, 112] width 1 height 10
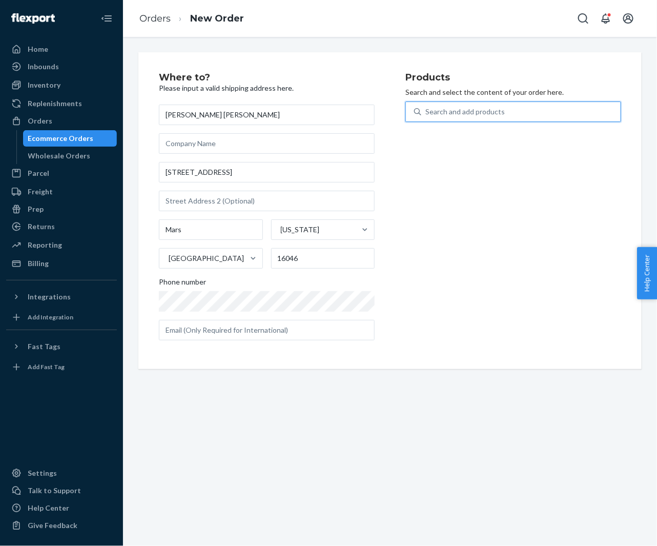
click at [535, 112] on div "Search and add products" at bounding box center [520, 112] width 199 height 18
click at [426, 112] on input "0 results available. Use Up and Down to choose options, press Enter to select t…" at bounding box center [425, 112] width 1 height 10
paste input "30YE63C20OB"
type input "30YE63C20OB"
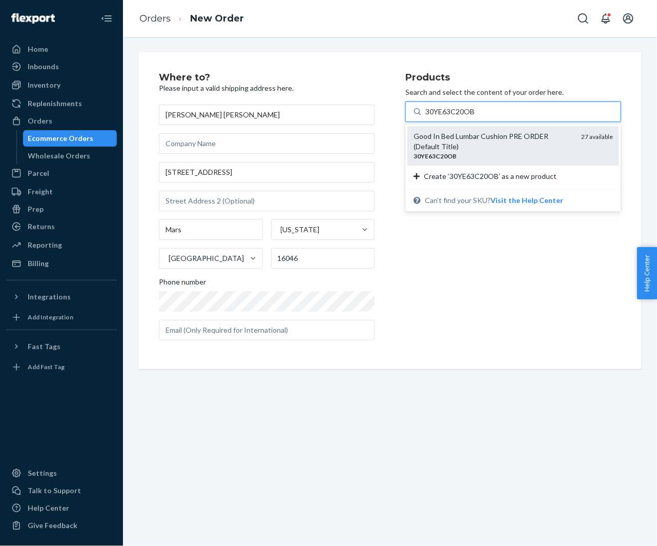
click at [518, 140] on div "Good In Bed Lumbar Cushion PRE ORDER (Default Title)" at bounding box center [493, 141] width 159 height 21
click at [475, 117] on input "30YE63C20OB" at bounding box center [450, 112] width 50 height 10
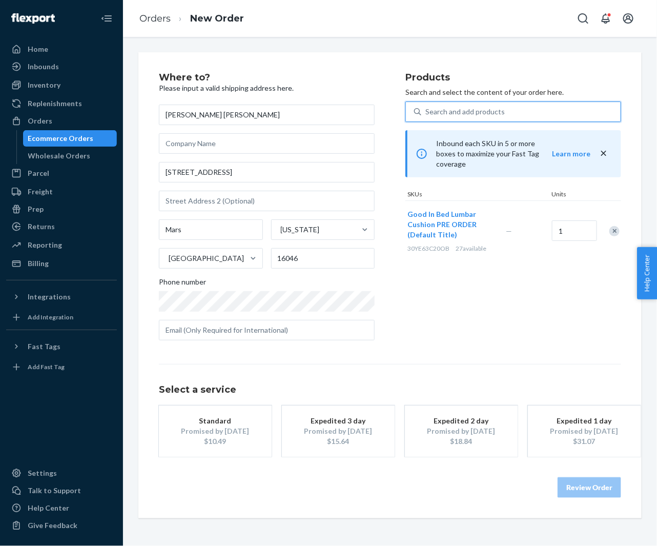
click at [211, 421] on div "Standard" at bounding box center [215, 421] width 82 height 10
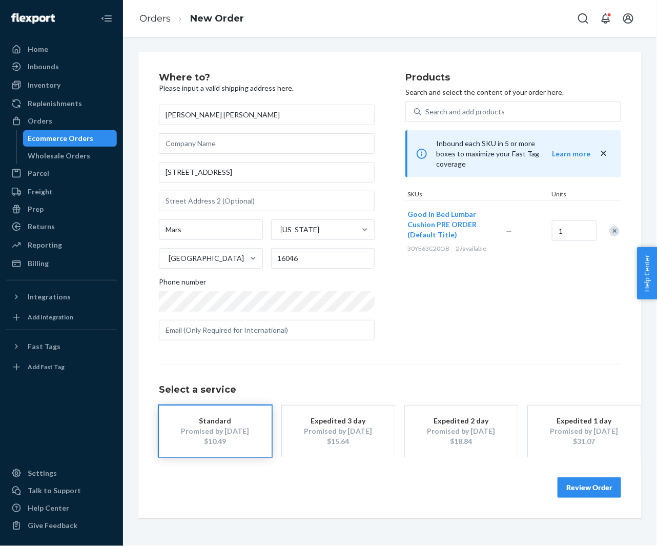
click at [572, 483] on button "Review Order" at bounding box center [590, 487] width 64 height 21
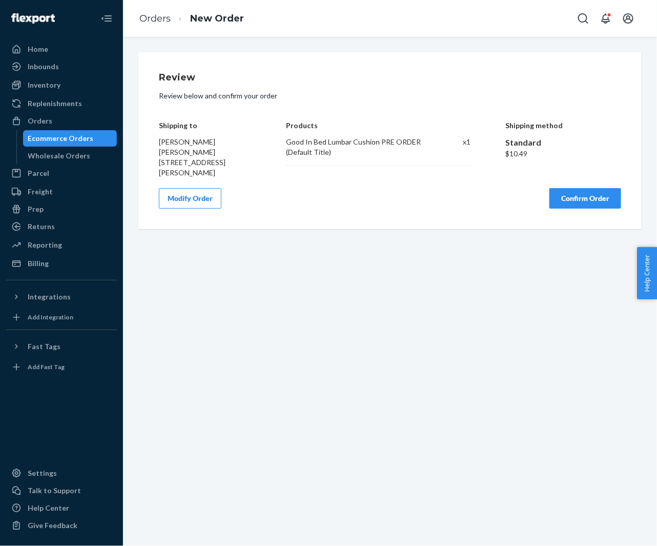
click at [584, 200] on button "Confirm Order" at bounding box center [586, 198] width 72 height 21
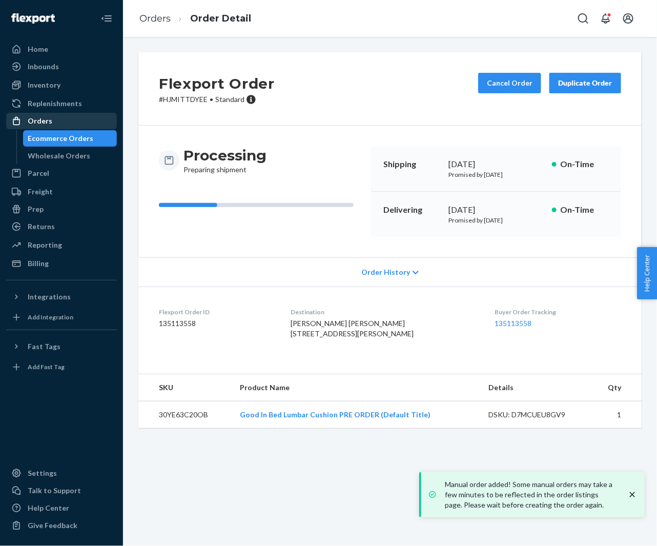
click at [67, 115] on div "Orders" at bounding box center [61, 121] width 109 height 14
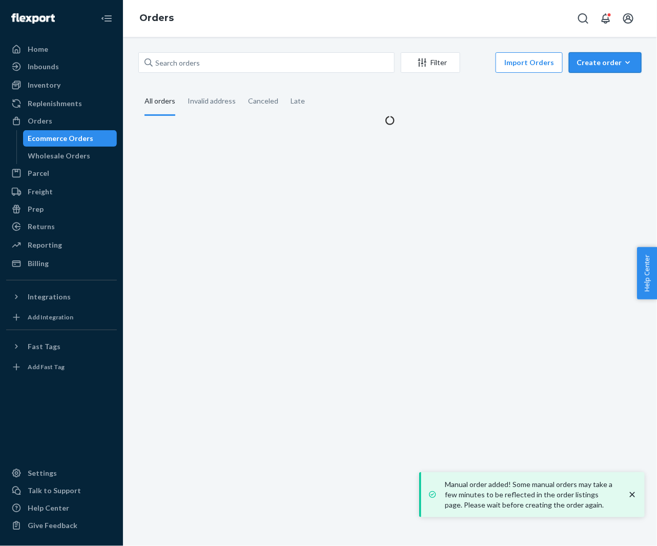
click at [601, 56] on button "Create order Ecommerce order Removal order" at bounding box center [605, 62] width 73 height 21
click at [594, 84] on span "Ecommerce order" at bounding box center [612, 87] width 64 height 7
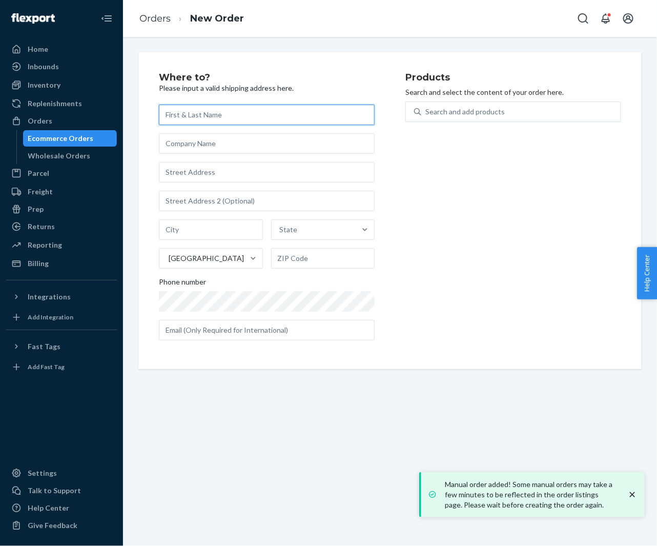
paste input "[PERSON_NAME]"
type input "[PERSON_NAME]"
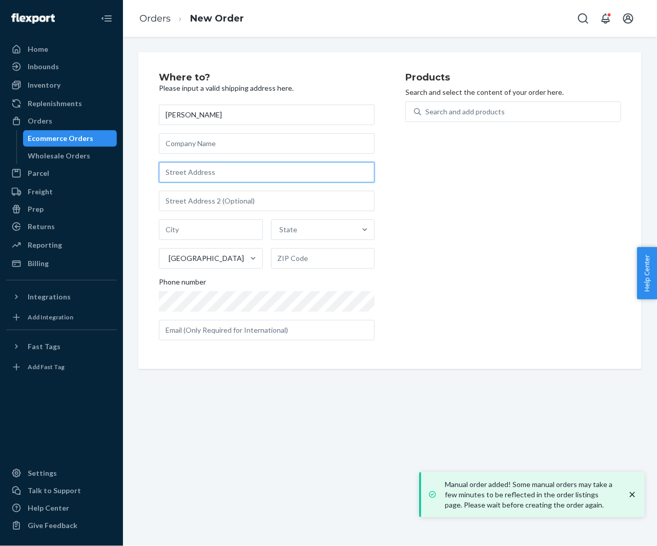
click at [251, 179] on input "text" at bounding box center [267, 172] width 216 height 21
paste input "211 Randolph St NE Apt B Atlanta GA 30312 United States"
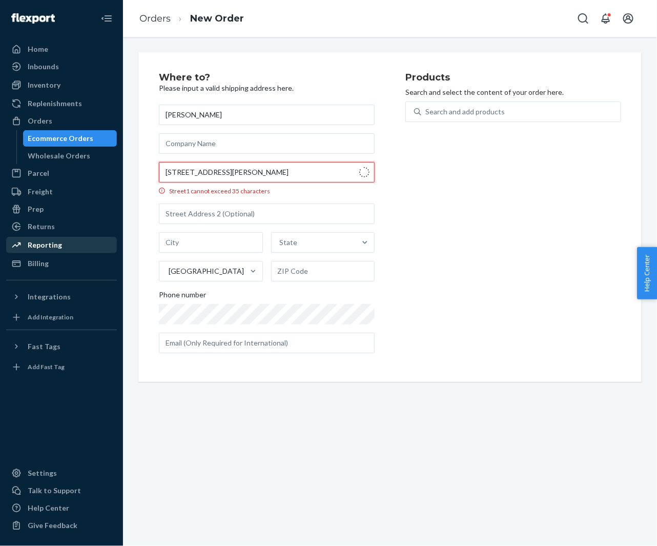
type input "211 Randolph St NE"
type input "b"
type input "Atlanta"
type input "30312"
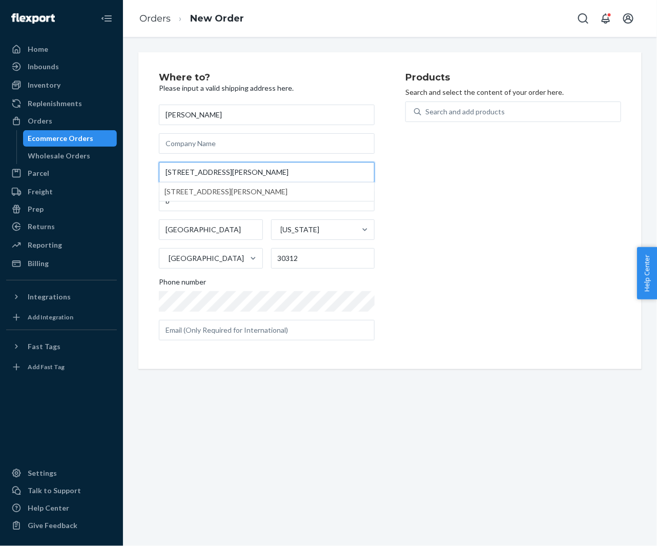
type input "211 Randolph St NE"
click at [429, 300] on div "Products Search and select the content of your order here. Search and add produ…" at bounding box center [513, 211] width 216 height 276
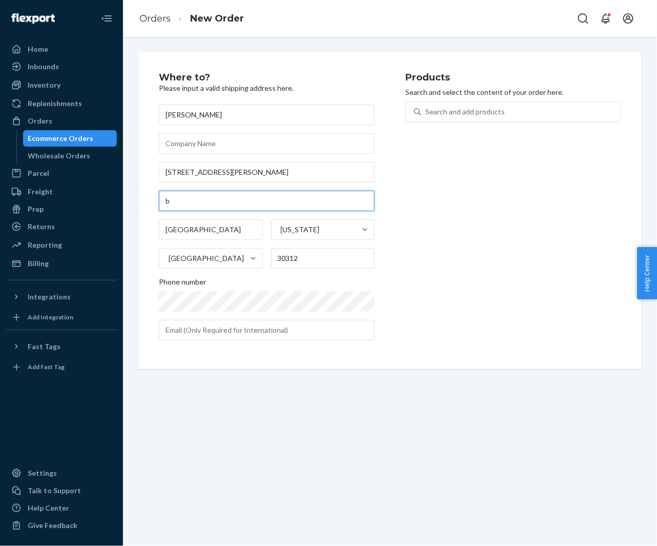
click at [178, 199] on input "b" at bounding box center [267, 201] width 216 height 21
paste input "Apt B"
type input "Apt B"
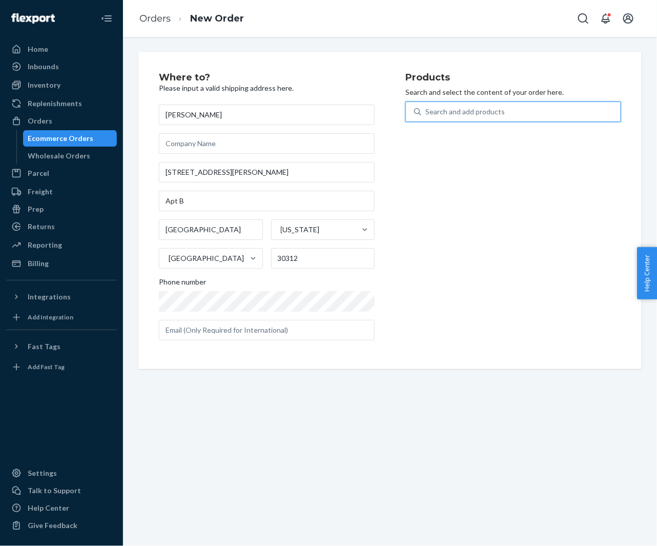
click at [465, 110] on div "Search and add products" at bounding box center [464, 112] width 79 height 10
click at [426, 110] on input "0 results available. Use Up and Down to choose options, press Enter to select t…" at bounding box center [425, 112] width 1 height 10
paste input "30YE63C20OB"
type input "30YE63C20OB"
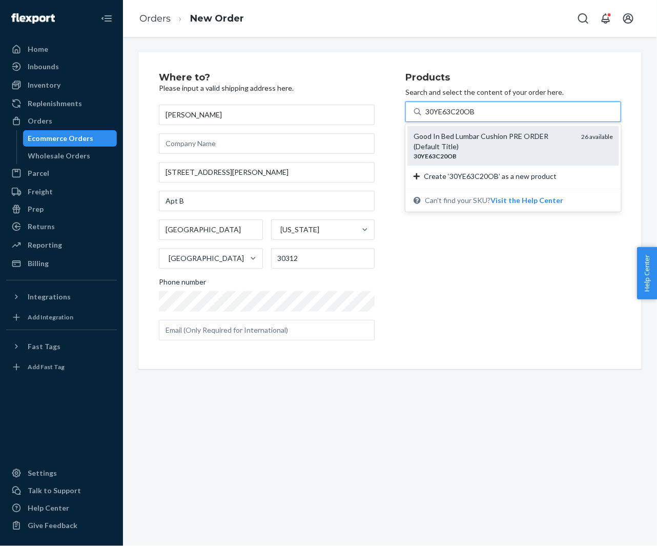
click at [452, 141] on div "Good In Bed Lumbar Cushion PRE ORDER (Default Title)" at bounding box center [493, 141] width 159 height 21
click at [452, 117] on input "30YE63C20OB" at bounding box center [450, 112] width 50 height 10
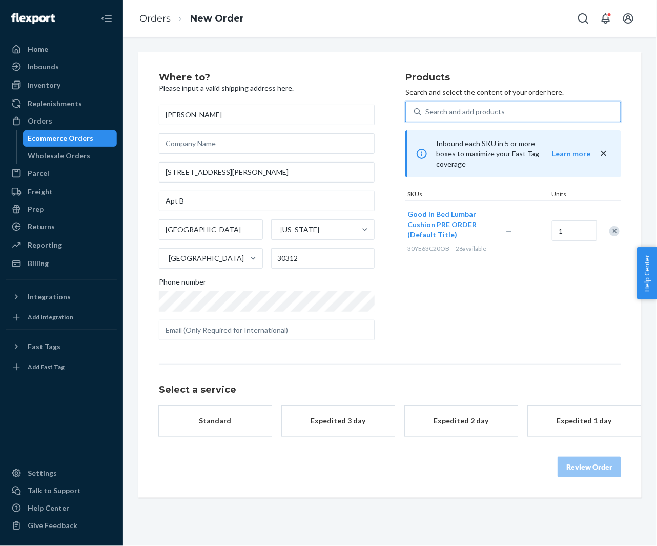
click at [229, 423] on div "Standard" at bounding box center [215, 421] width 82 height 10
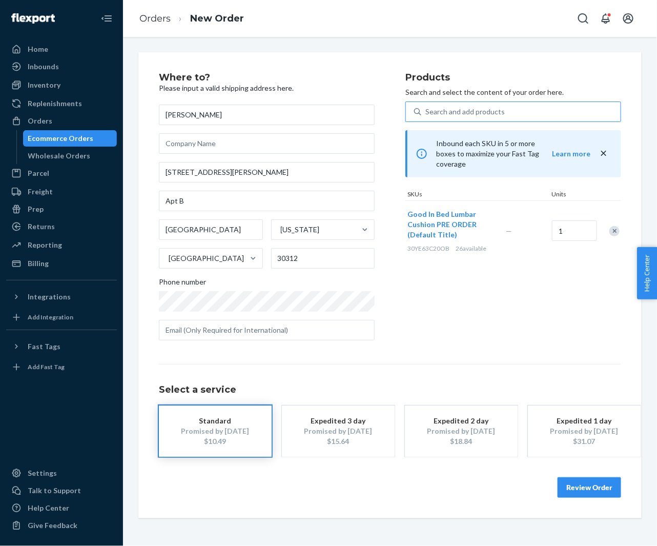
click at [581, 486] on button "Review Order" at bounding box center [590, 487] width 64 height 21
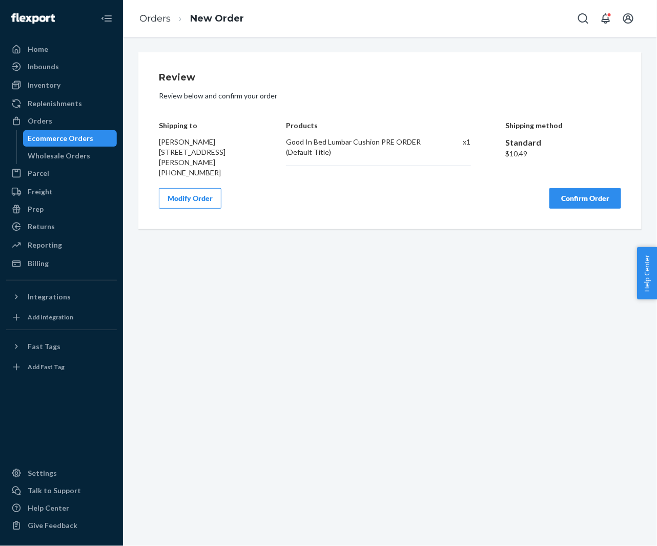
click at [565, 209] on button "Confirm Order" at bounding box center [586, 198] width 72 height 21
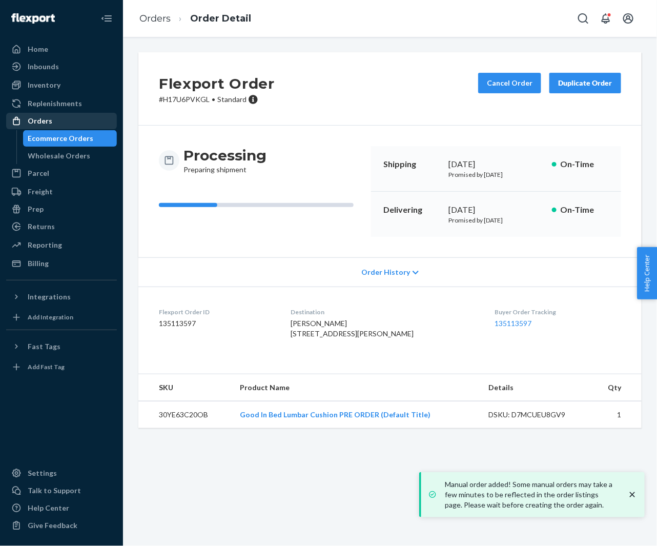
click at [70, 124] on div "Orders" at bounding box center [61, 121] width 109 height 14
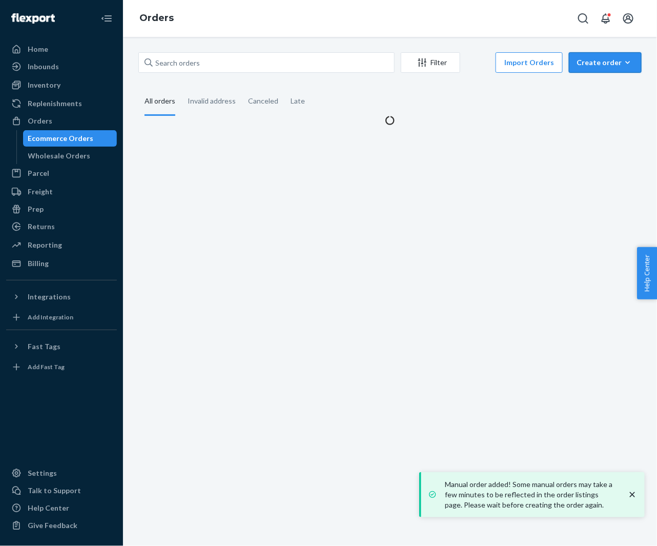
click at [594, 65] on div "Create order" at bounding box center [605, 62] width 57 height 10
click at [591, 84] on span "Ecommerce order" at bounding box center [612, 87] width 64 height 7
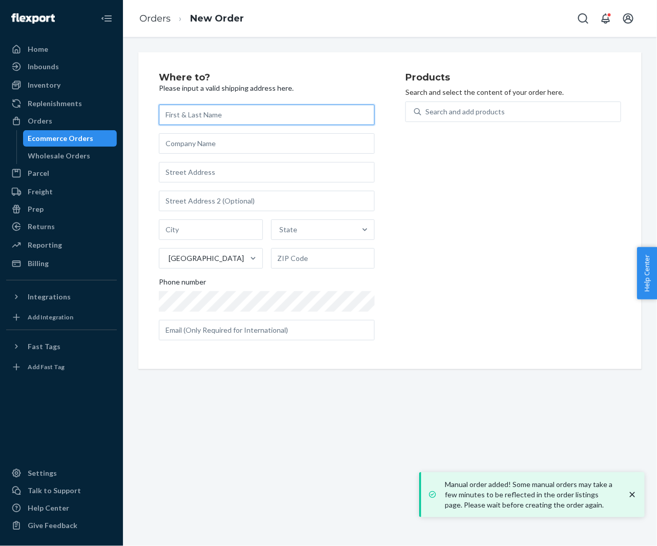
paste input "[PERSON_NAME]"
type input "[PERSON_NAME]"
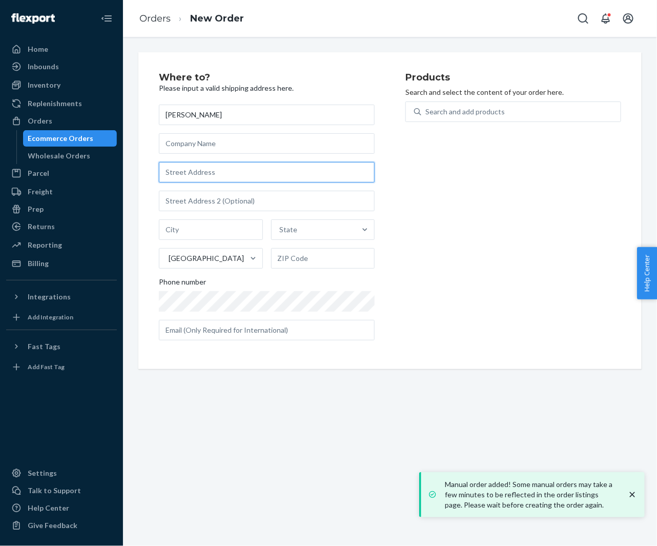
click at [202, 172] on input "text" at bounding box center [267, 172] width 216 height 21
paste input "9750 N Monterey Dr Unit 10 Fountain Hills AZ 85268 United States"
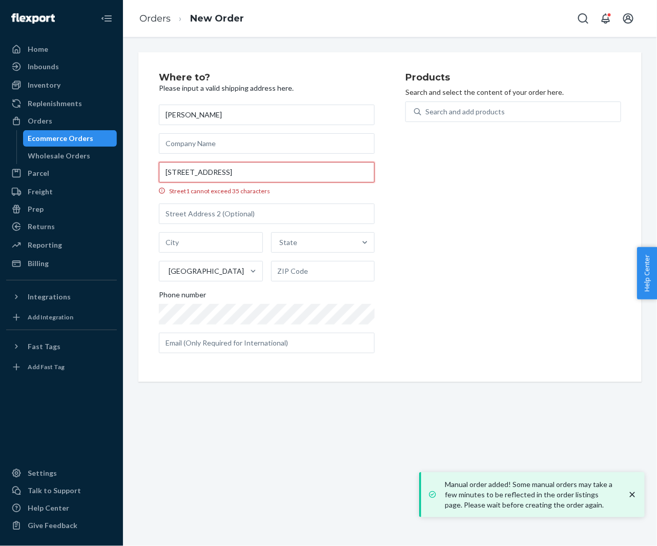
scroll to position [0, 23]
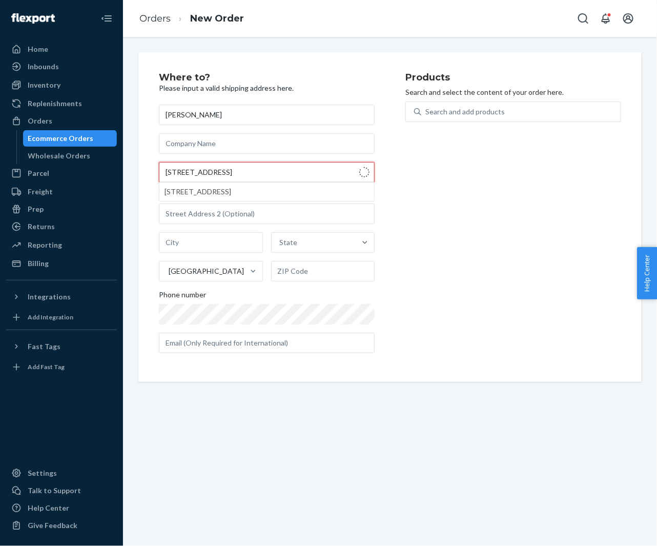
type input "9750 N Monterey Dr"
type input "UNIT 10"
type input "Fountain Hills"
type input "85268"
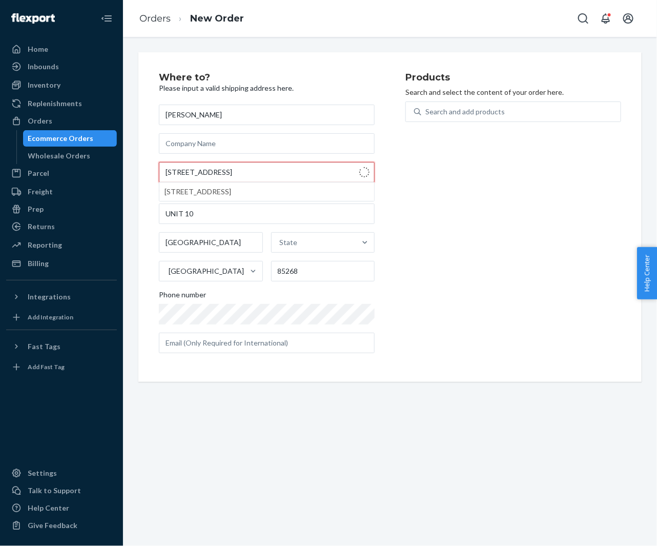
type input "9750 N Monterey Dr"
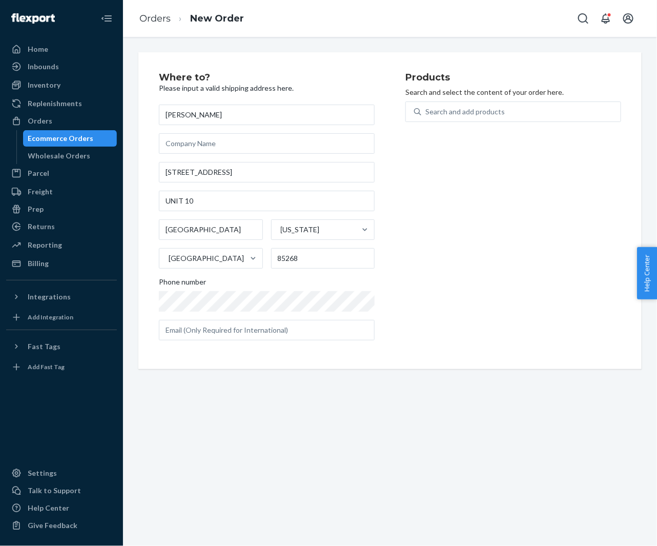
click at [147, 163] on div "Where to? Please input a valid shipping address here. Claire Harding 9750 N Mon…" at bounding box center [389, 210] width 503 height 317
click at [468, 106] on div "Search and add products" at bounding box center [520, 112] width 199 height 18
click at [426, 107] on input "Search and add products" at bounding box center [425, 112] width 1 height 10
paste input "30YE63C20OB"
type input "30YE63C20OB"
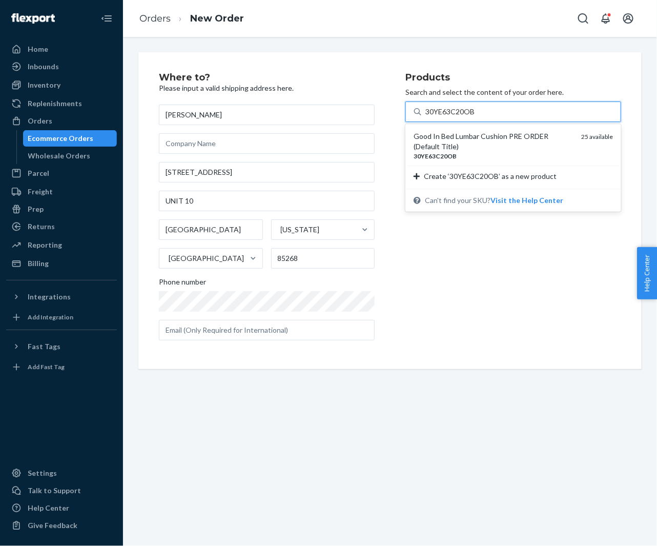
click at [462, 137] on div "Good In Bed Lumbar Cushion PRE ORDER (Default Title)" at bounding box center [493, 141] width 159 height 21
click at [462, 117] on input "30YE63C20OB" at bounding box center [450, 112] width 50 height 10
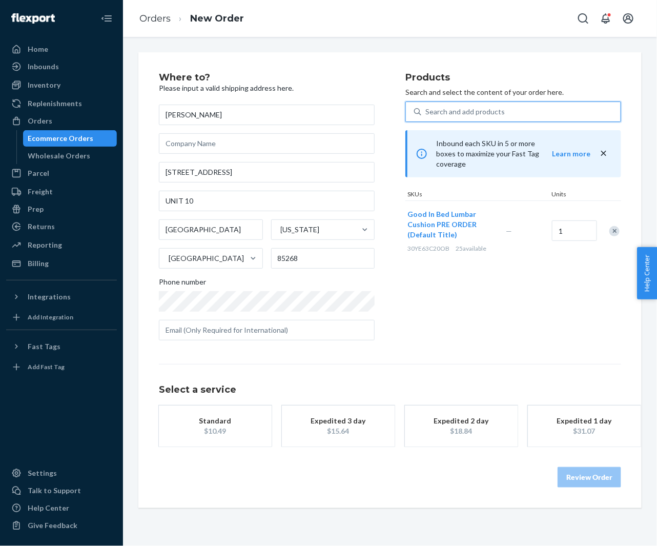
click at [211, 422] on div "Standard" at bounding box center [215, 421] width 82 height 10
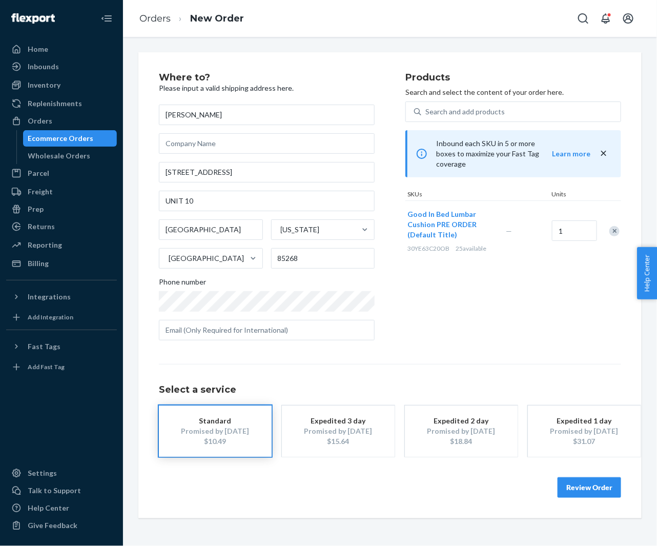
click at [582, 489] on button "Review Order" at bounding box center [590, 487] width 64 height 21
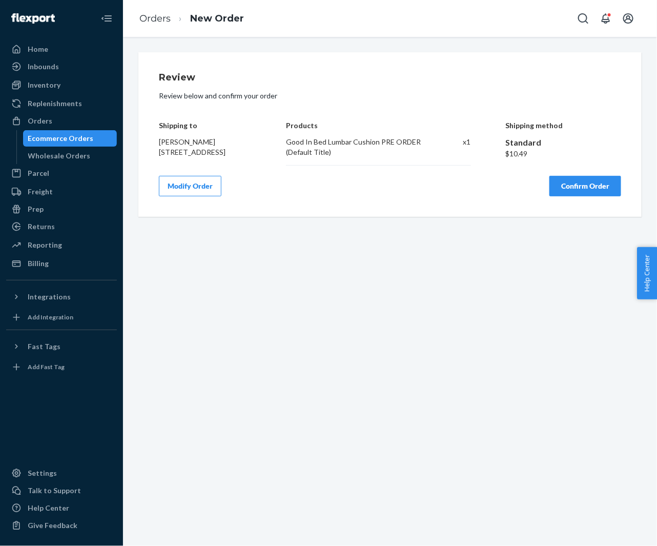
click at [577, 191] on button "Confirm Order" at bounding box center [586, 186] width 72 height 21
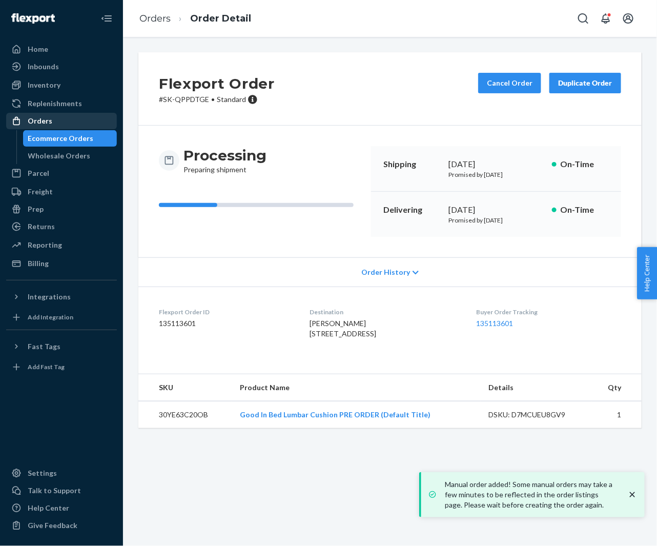
click at [64, 119] on div "Orders" at bounding box center [61, 121] width 109 height 14
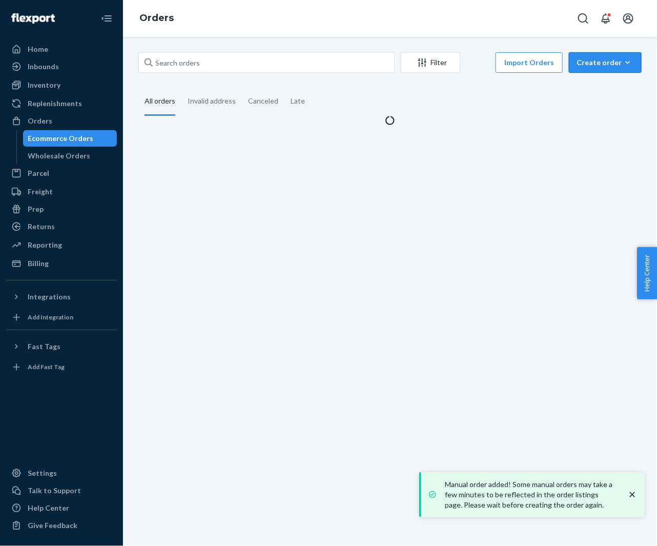
click at [595, 65] on div "Create order" at bounding box center [605, 62] width 57 height 10
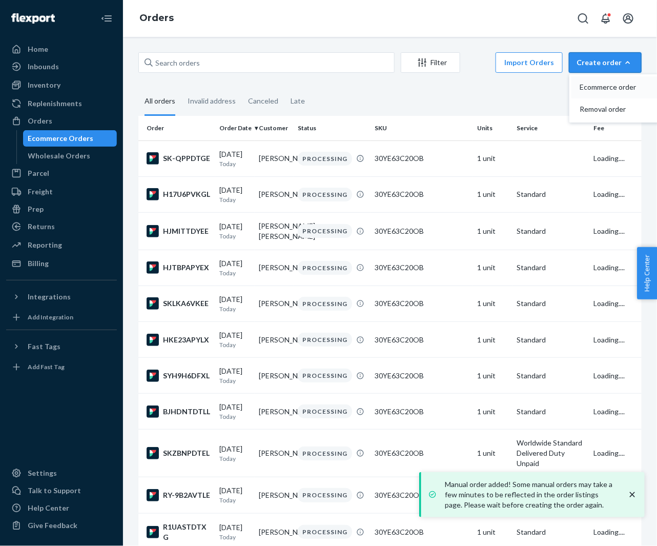
click at [595, 84] on span "Ecommerce order" at bounding box center [612, 87] width 64 height 7
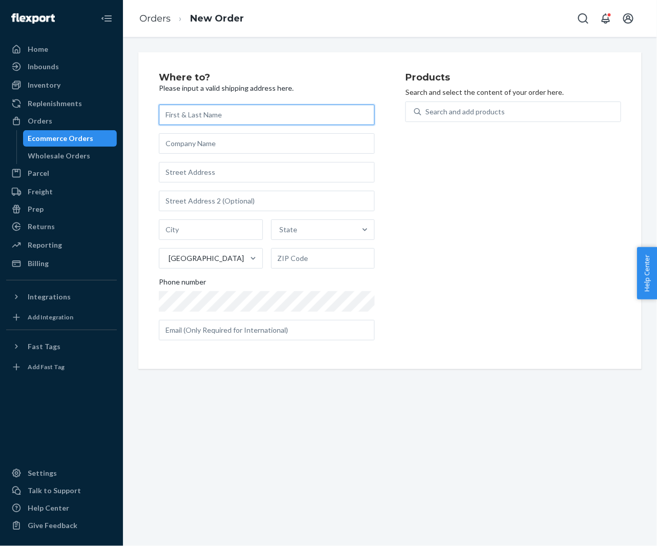
paste input "MH MH"
type input "MH MH"
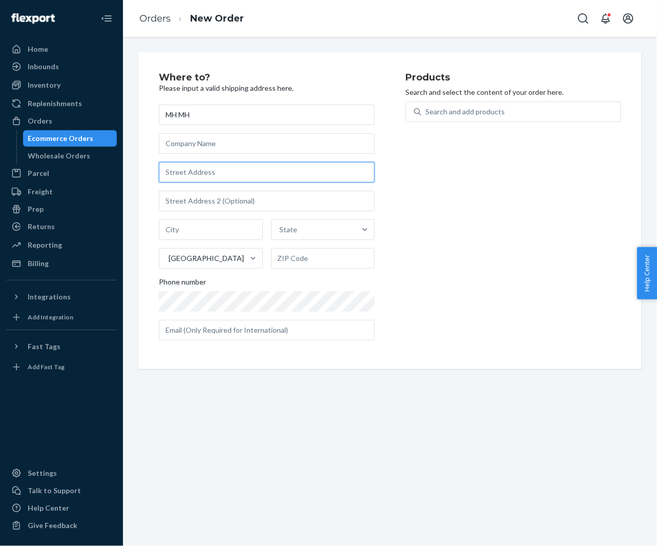
click at [193, 180] on input "text" at bounding box center [267, 172] width 216 height 21
paste input "880 Glenwood Ave SE 3450 Atlanta GA 30316 United States"
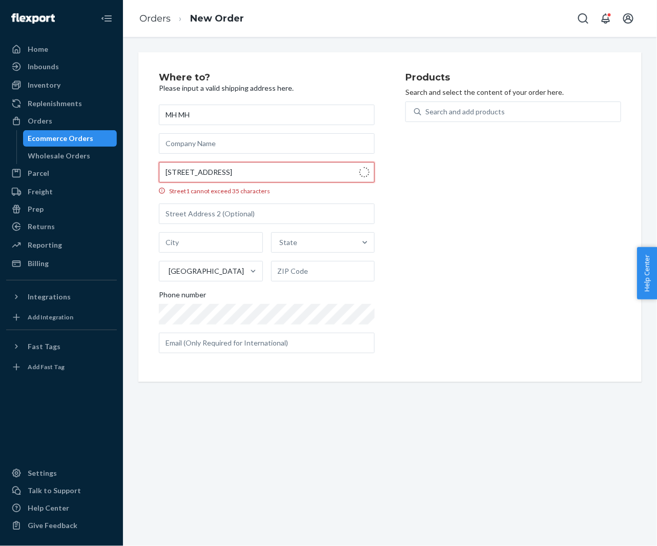
type input "880 Glenwood Ave SE"
type input "3450"
type input "Atlanta"
type input "30316"
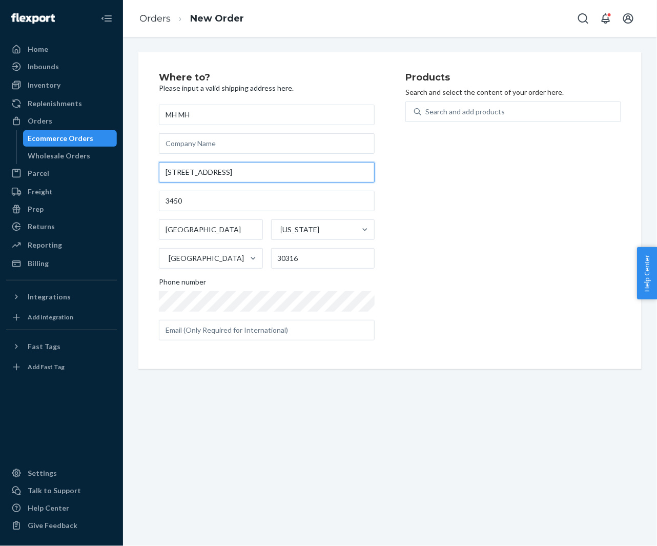
scroll to position [0, 0]
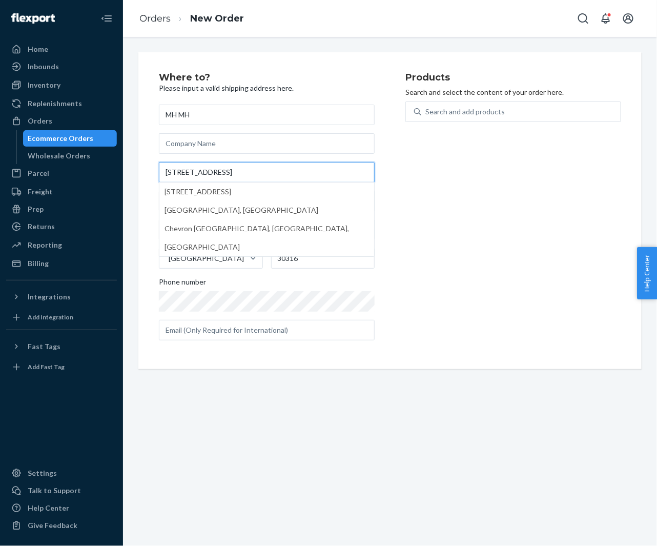
type input "880 Glenwood Ave SE"
click at [149, 200] on div "Where to? Please input a valid shipping address here. MH MH 880 Glenwood Ave SE…" at bounding box center [389, 210] width 503 height 317
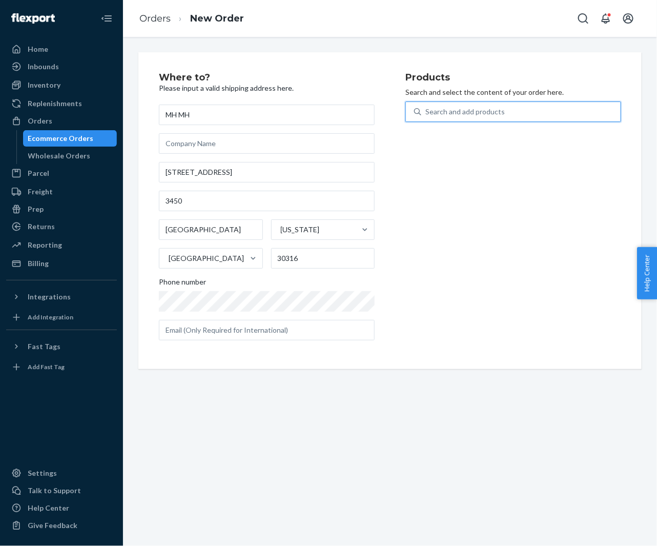
click at [459, 114] on div "Search and add products" at bounding box center [464, 112] width 79 height 10
click at [426, 114] on input "0 results available. Use Up and Down to choose options, press Enter to select t…" at bounding box center [425, 112] width 1 height 10
paste input "30YE63C20OB"
type input "30YE63C20OB"
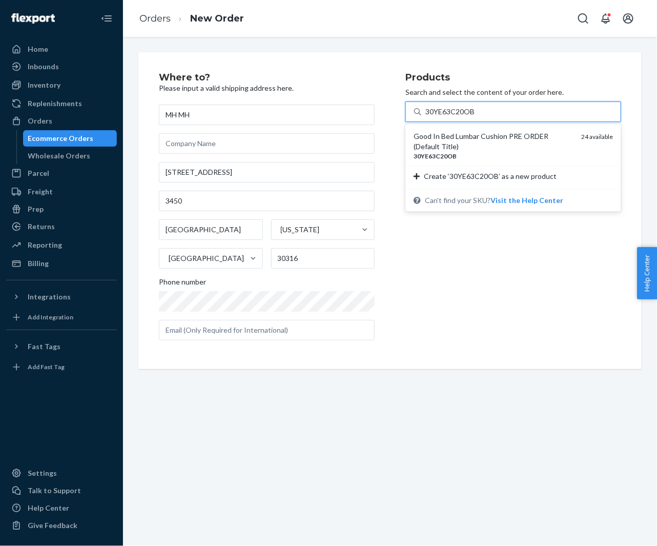
click at [441, 143] on div "Good In Bed Lumbar Cushion PRE ORDER (Default Title)" at bounding box center [493, 141] width 159 height 21
click at [441, 117] on input "30YE63C20OB" at bounding box center [450, 112] width 50 height 10
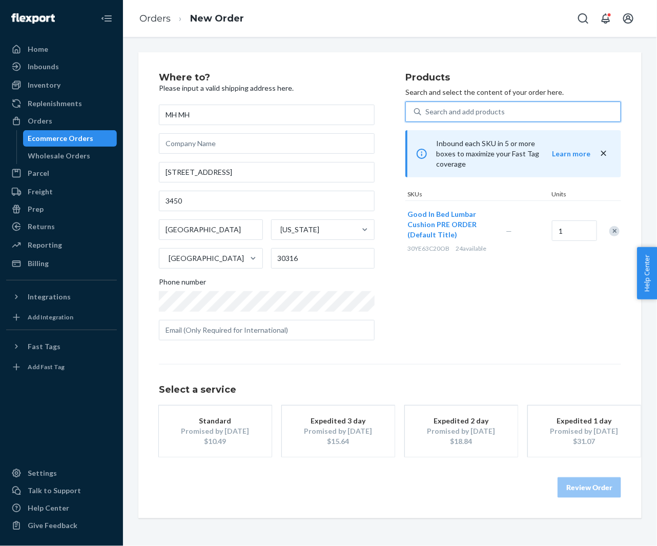
click at [214, 431] on div "Promised by Sep 3, 2025" at bounding box center [215, 431] width 82 height 10
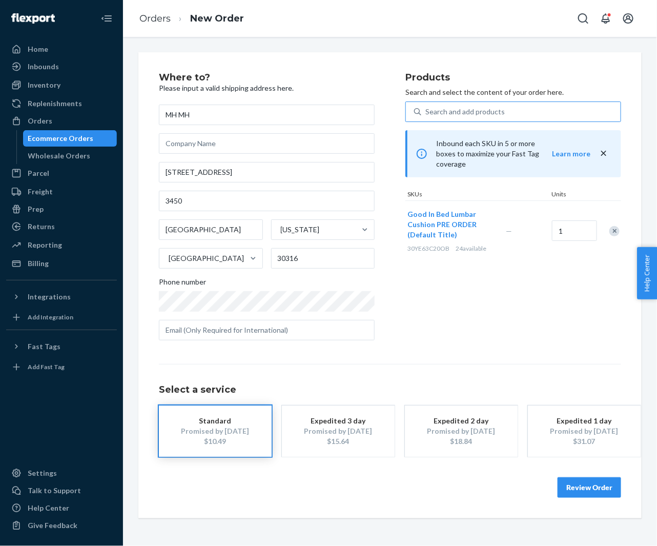
click at [577, 488] on button "Review Order" at bounding box center [590, 487] width 64 height 21
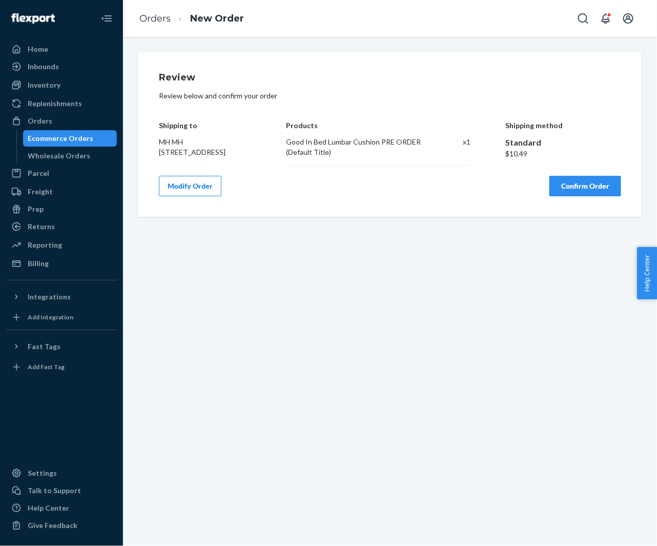
click at [573, 196] on button "Confirm Order" at bounding box center [586, 186] width 72 height 21
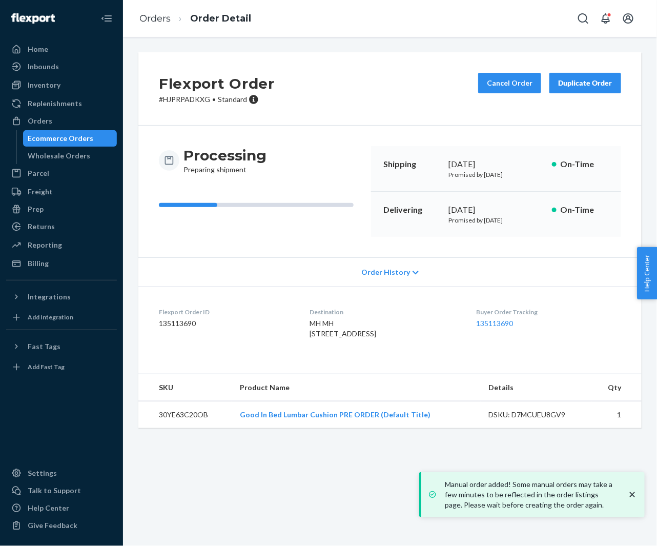
click at [63, 132] on div "Ecommerce Orders" at bounding box center [70, 138] width 92 height 14
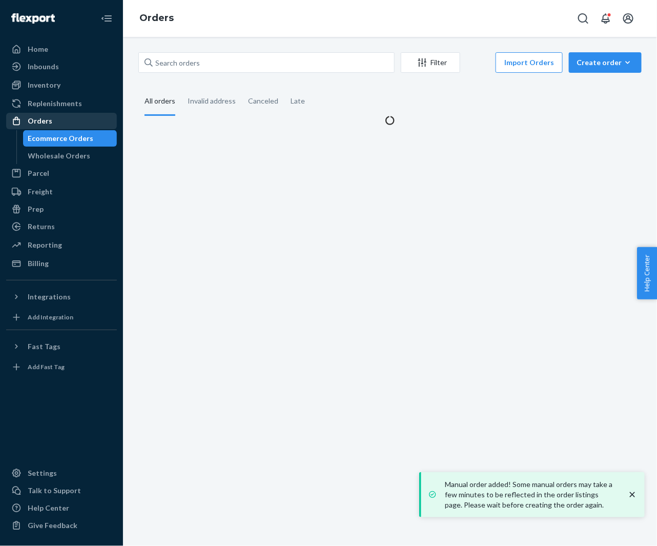
click at [60, 123] on div "Orders" at bounding box center [61, 121] width 109 height 14
click at [596, 59] on div "Create order" at bounding box center [605, 62] width 57 height 10
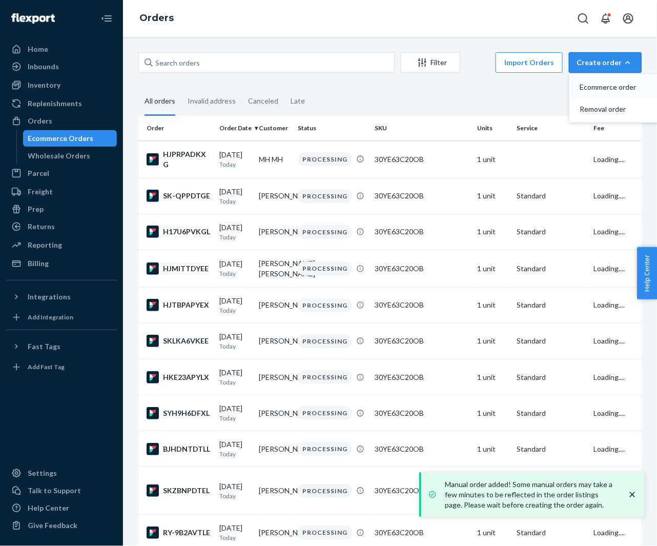
click at [595, 85] on span "Ecommerce order" at bounding box center [612, 87] width 64 height 7
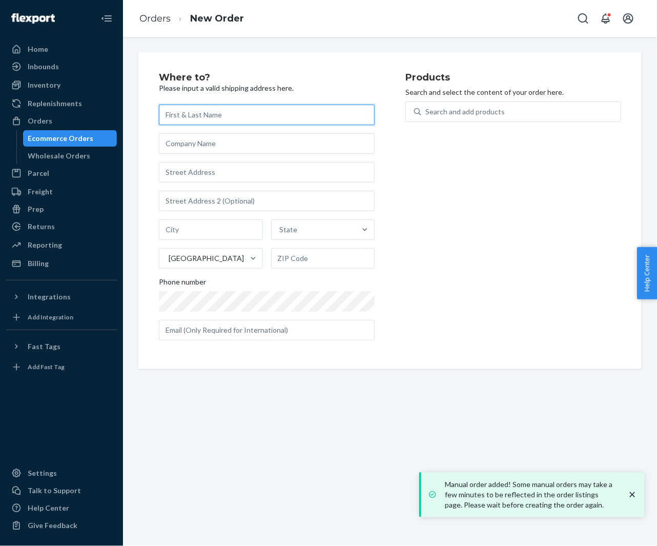
paste input "[PERSON_NAME]"
type input "[PERSON_NAME]"
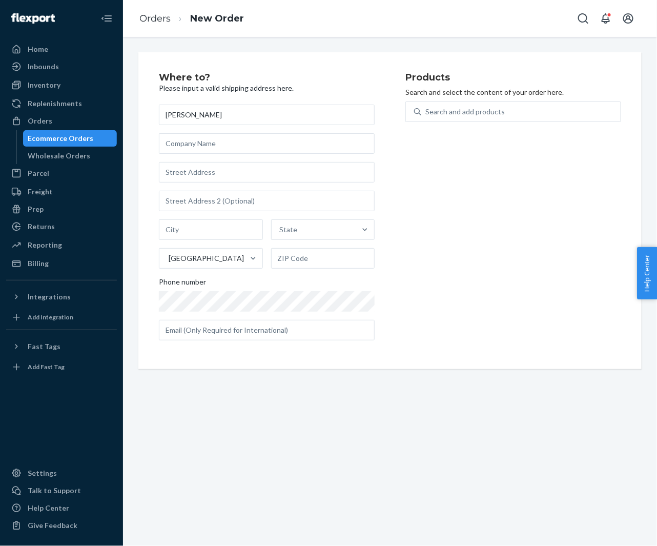
click at [237, 185] on div "Rachel Kreager State United States Phone number" at bounding box center [267, 223] width 216 height 236
click at [223, 180] on input "text" at bounding box center [267, 172] width 216 height 21
paste input "2230 N Sawyer Ave Apt 3E Chicago IL 60647 United States"
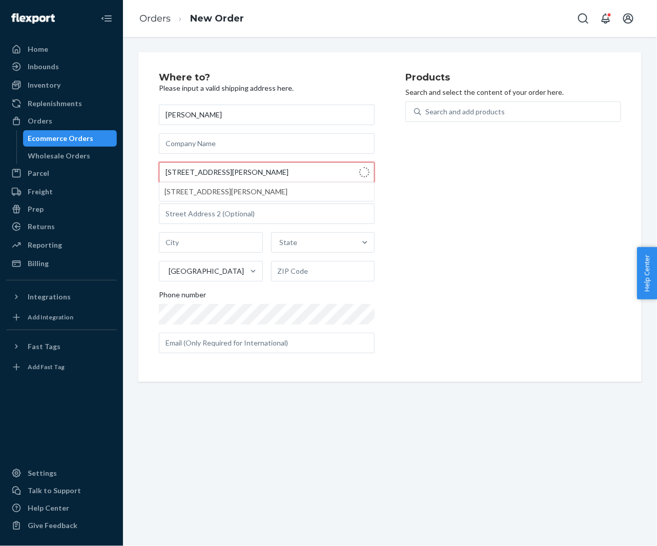
type input "2230 N Sawyer Ave"
type input "3e"
type input "Chicago"
type input "60647"
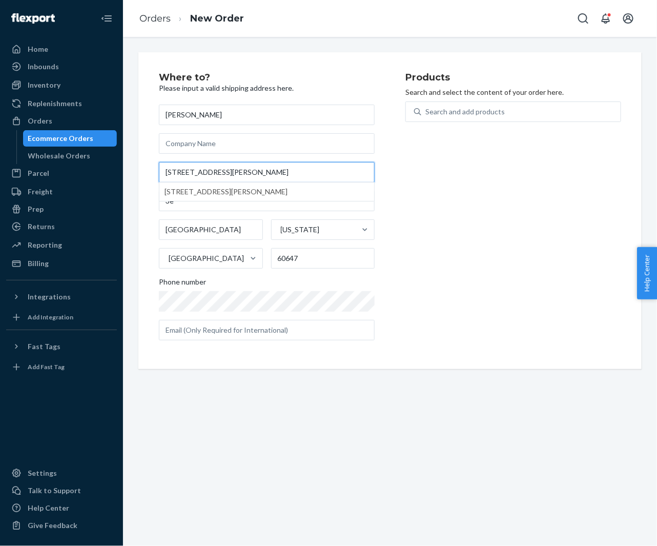
type input "2230 N Sawyer Ave"
click at [142, 182] on div "Where to? Please input a valid shipping address here. Rachel Kreager 2230 N Saw…" at bounding box center [389, 210] width 503 height 317
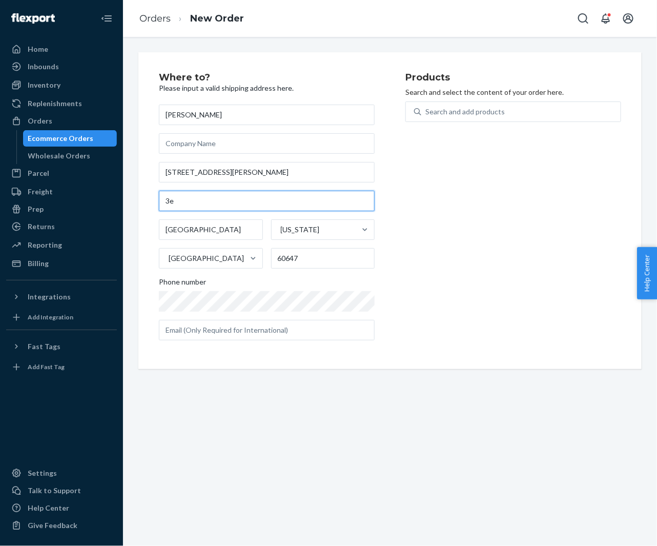
click at [185, 191] on input "3e" at bounding box center [267, 201] width 216 height 21
click at [182, 196] on input "3e" at bounding box center [267, 201] width 216 height 21
paste input "Apt 3E"
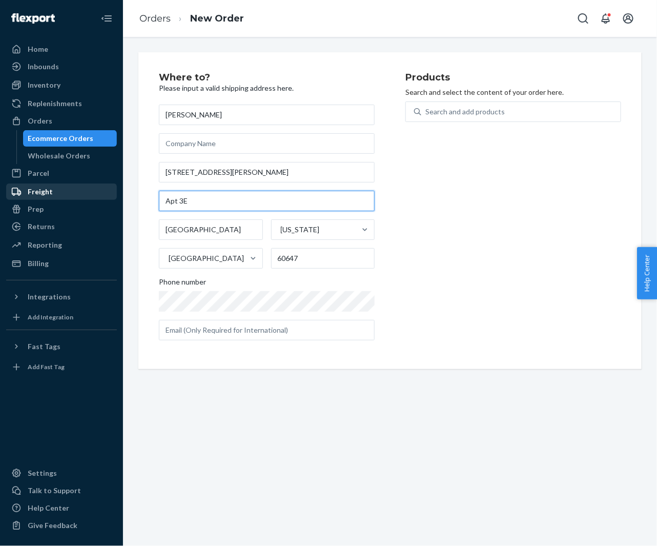
type input "Apt 3E"
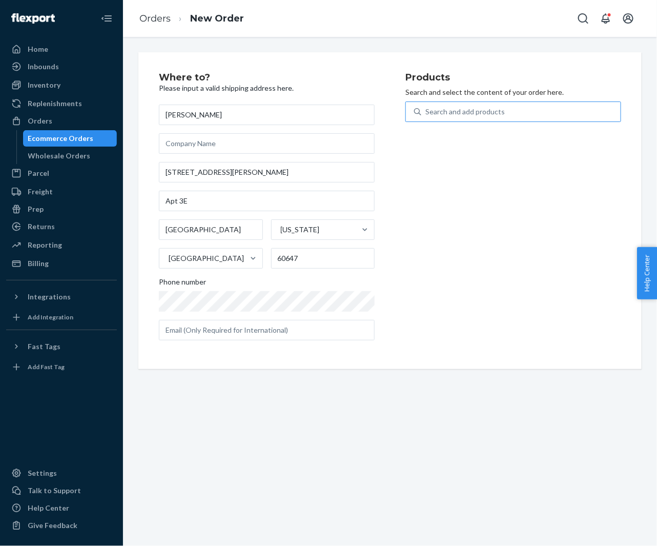
click at [476, 112] on div "Search and add products" at bounding box center [464, 112] width 79 height 10
click at [426, 112] on input "Search and add products" at bounding box center [425, 112] width 1 height 10
paste input "30YE63C20OB"
type input "30YE63C20OB"
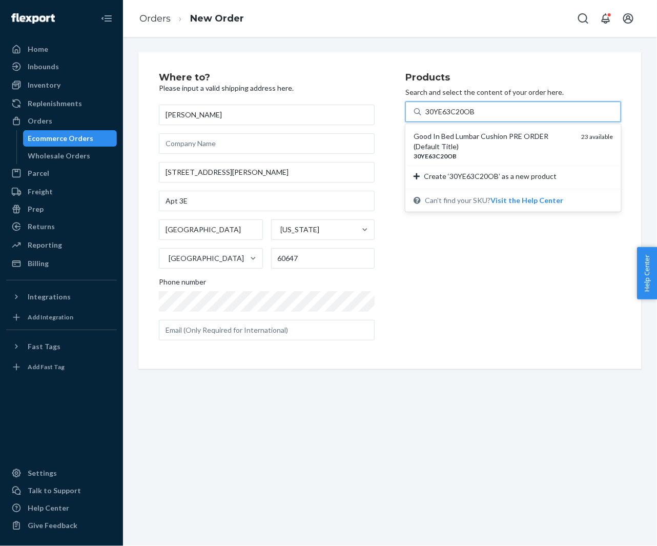
click at [463, 134] on div "Good In Bed Lumbar Cushion PRE ORDER (Default Title)" at bounding box center [493, 141] width 159 height 21
click at [463, 117] on input "30YE63C20OB" at bounding box center [450, 112] width 50 height 10
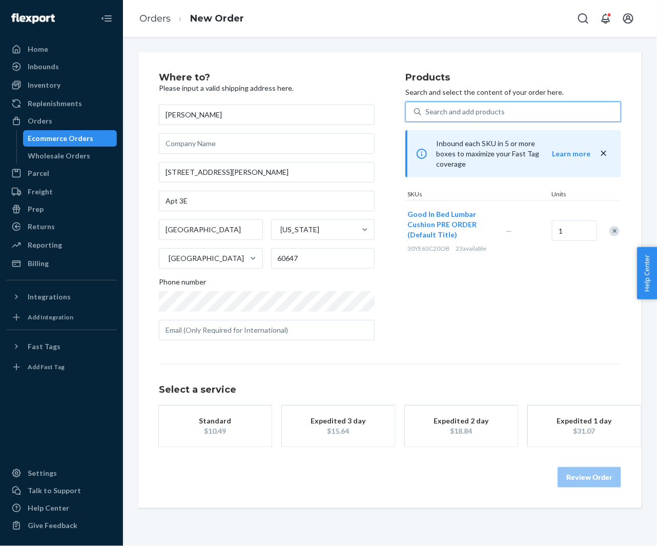
click at [212, 429] on div "$10.49" at bounding box center [215, 431] width 82 height 10
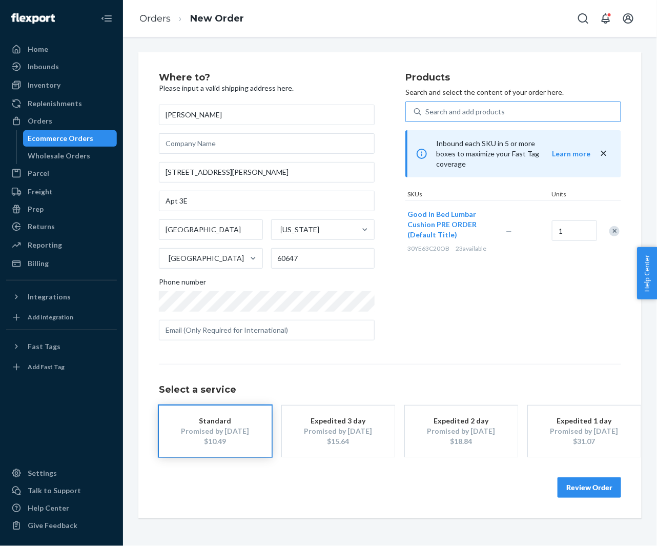
click at [576, 490] on button "Review Order" at bounding box center [590, 487] width 64 height 21
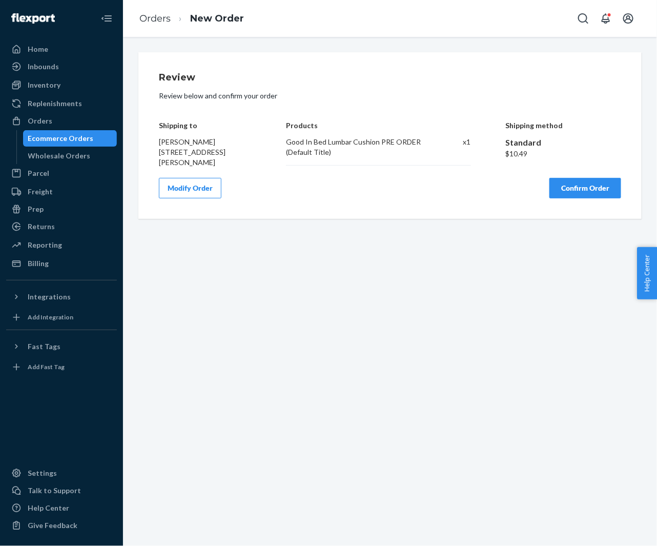
click at [576, 198] on button "Confirm Order" at bounding box center [586, 188] width 72 height 21
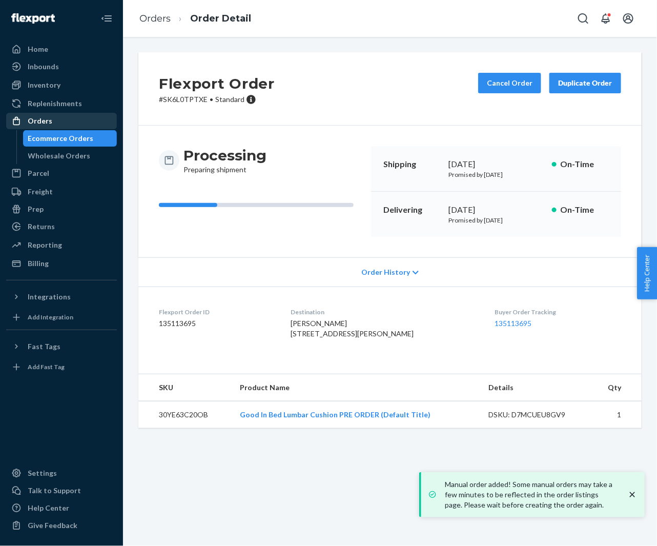
click at [32, 118] on div "Orders" at bounding box center [40, 121] width 25 height 10
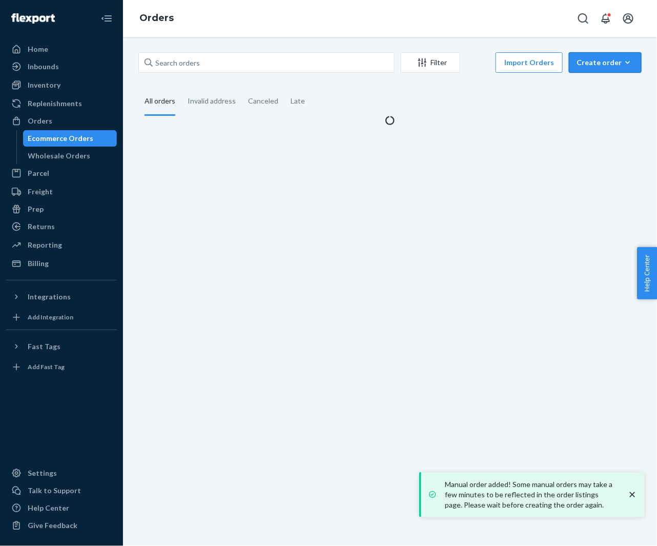
click at [594, 66] on div "Create order" at bounding box center [605, 62] width 57 height 10
click at [588, 84] on span "Ecommerce order" at bounding box center [612, 87] width 64 height 7
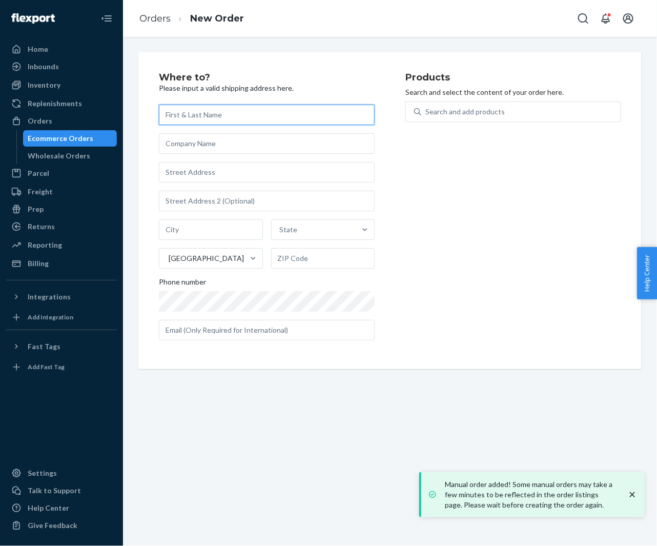
paste input "[PERSON_NAME]"
type input "[PERSON_NAME]"
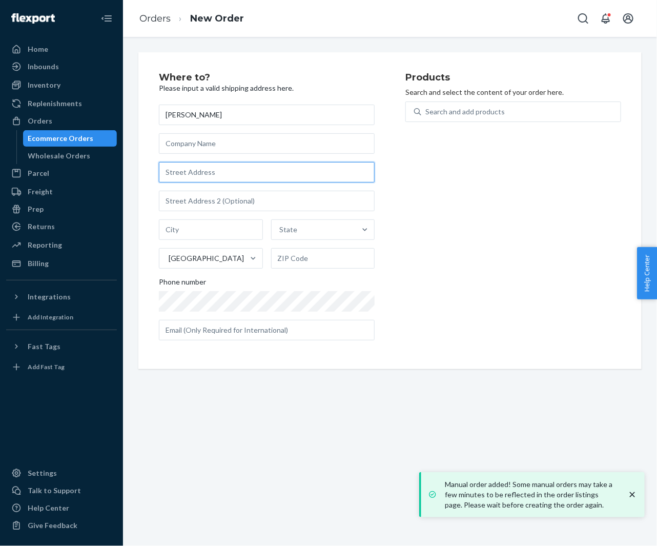
click at [233, 177] on input "text" at bounding box center [267, 172] width 216 height 21
paste input "2803 Grovelin St Godfrey IL 62035 United States"
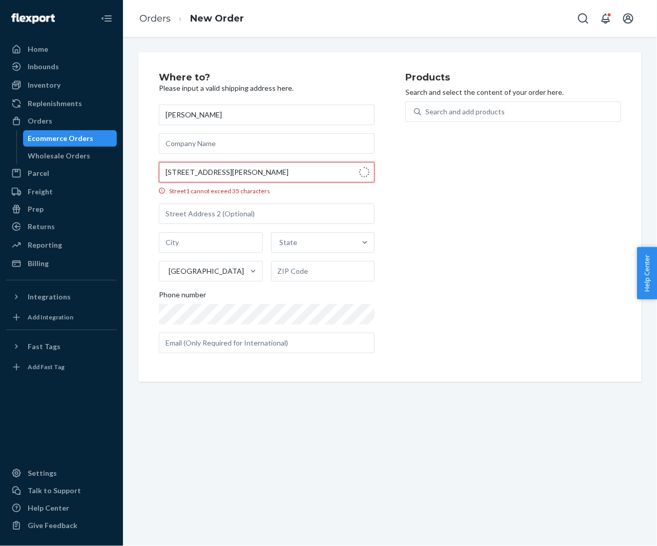
type input "2803 Grovelin St"
type input "Godfrey"
type input "62035"
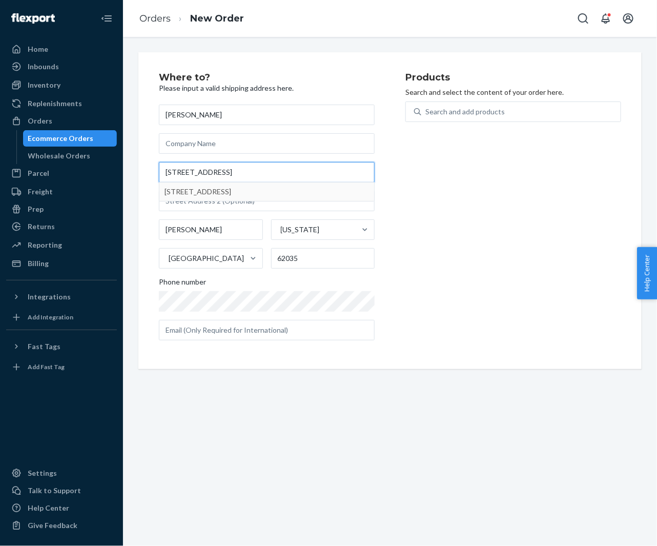
type input "2803 Grovelin St"
click at [134, 191] on div "Where to? Please input a valid shipping address here. Kylee Thoroughman 2803 Gr…" at bounding box center [390, 210] width 519 height 317
click at [463, 116] on div "Search and add products" at bounding box center [464, 112] width 79 height 10
click at [426, 116] on input "Search and add products" at bounding box center [425, 112] width 1 height 10
click at [463, 116] on div "Search and add products" at bounding box center [464, 112] width 79 height 10
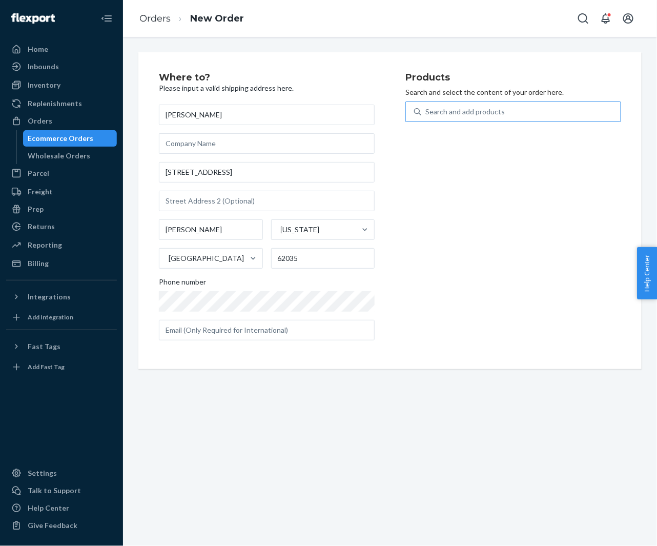
click at [426, 116] on input "Search and add products" at bounding box center [425, 112] width 1 height 10
paste input "30YE63C20OB"
type input "30YE63C20OB"
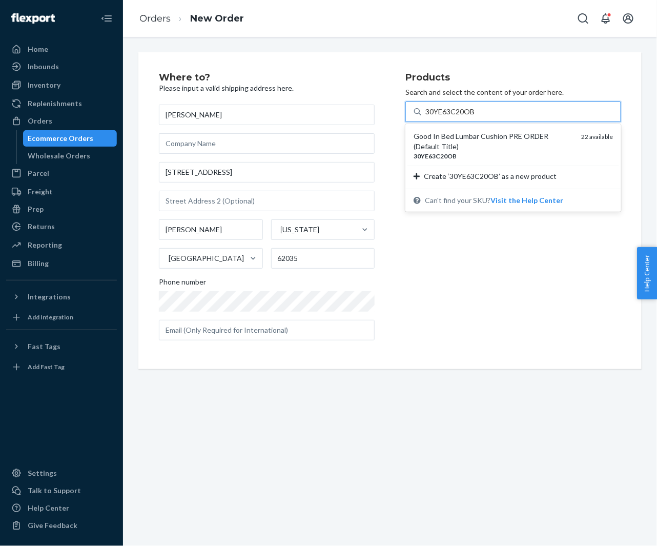
click at [446, 134] on div "Good In Bed Lumbar Cushion PRE ORDER (Default Title)" at bounding box center [493, 141] width 159 height 21
click at [446, 117] on input "30YE63C20OB" at bounding box center [450, 112] width 50 height 10
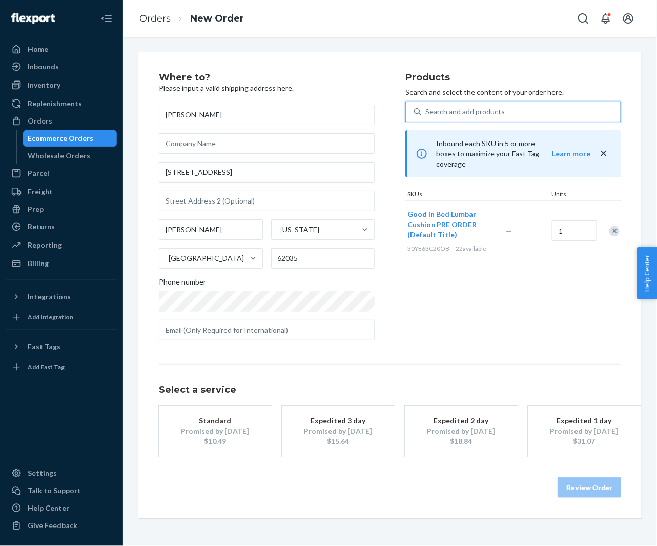
click at [223, 431] on div "Promised by Sep 3, 2025" at bounding box center [215, 431] width 82 height 10
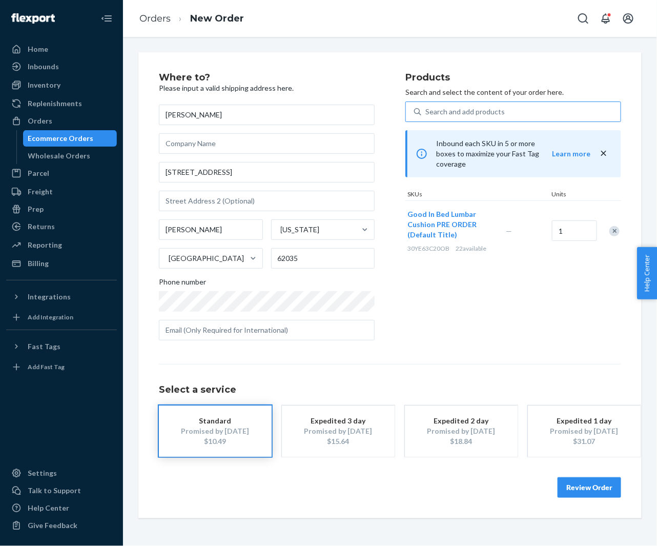
click at [585, 489] on button "Review Order" at bounding box center [590, 487] width 64 height 21
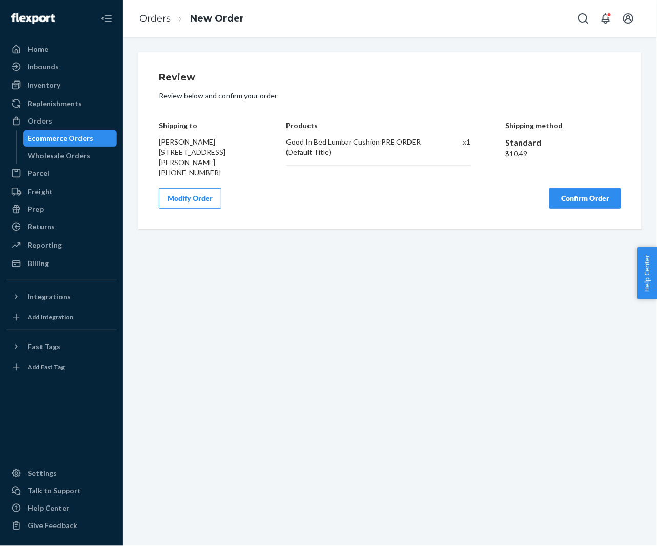
click at [562, 200] on button "Confirm Order" at bounding box center [586, 198] width 72 height 21
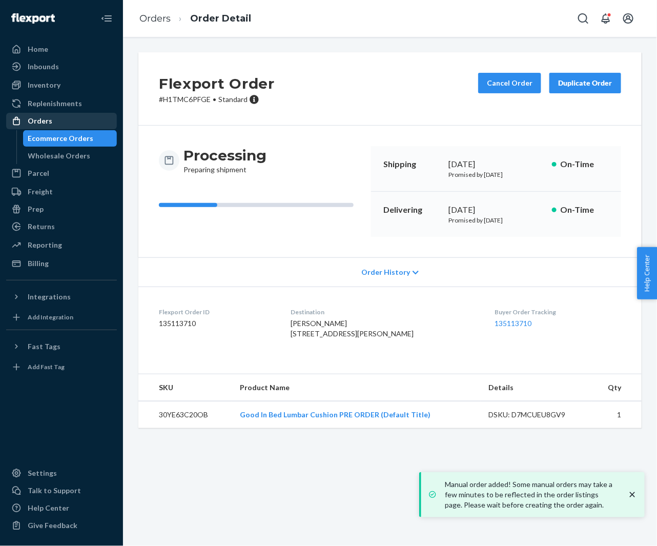
click at [51, 125] on div "Orders" at bounding box center [61, 121] width 109 height 14
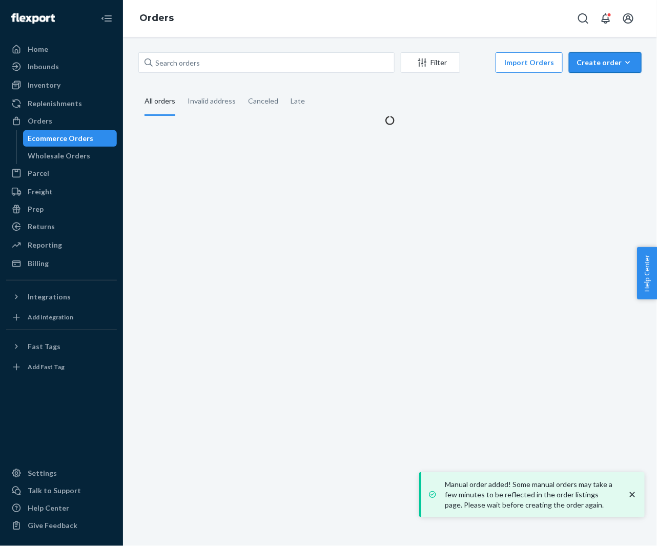
click at [591, 68] on button "Create order Ecommerce order Removal order" at bounding box center [605, 62] width 73 height 21
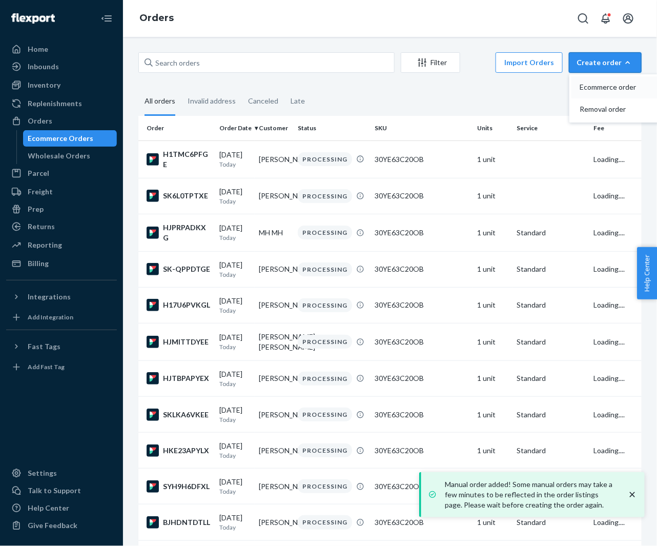
click at [591, 86] on span "Ecommerce order" at bounding box center [612, 87] width 64 height 7
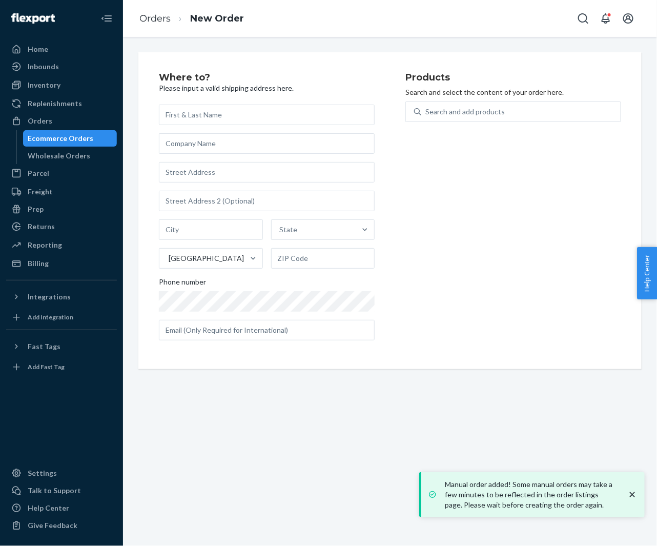
click at [405, 261] on div "Products Search and select the content of your order here. Search and add produ…" at bounding box center [513, 211] width 216 height 276
click at [254, 114] on input "text" at bounding box center [267, 115] width 216 height 21
paste input "[PERSON_NAME]"
type input "[PERSON_NAME]"
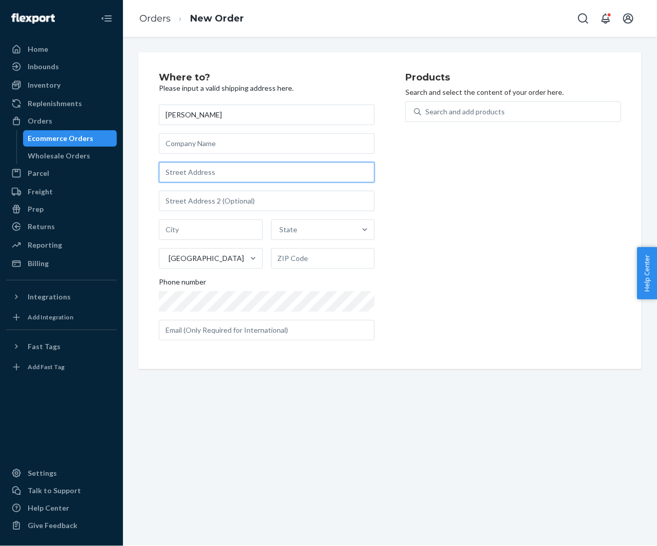
click at [213, 166] on input "text" at bounding box center [267, 172] width 216 height 21
paste input "2201 North Ursula Street 402 Aurora CO 80045 United States"
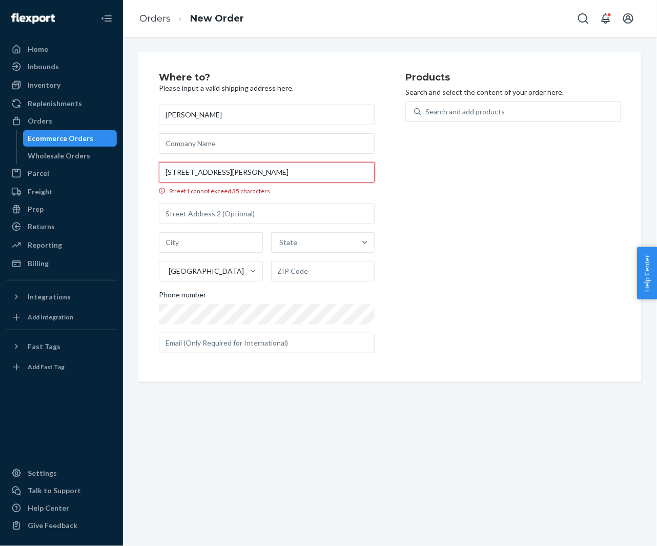
scroll to position [0, 7]
type input "2201 N Ursula St"
type input "402"
type input "Aurora"
type input "80045"
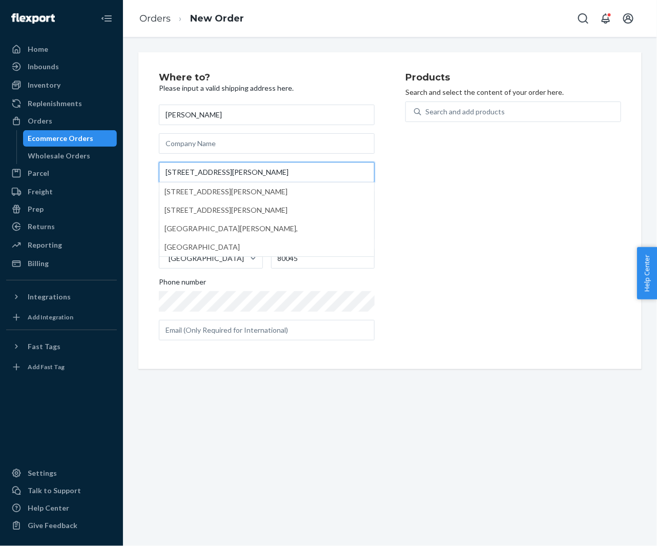
scroll to position [0, 0]
type input "2201 N Ursula St"
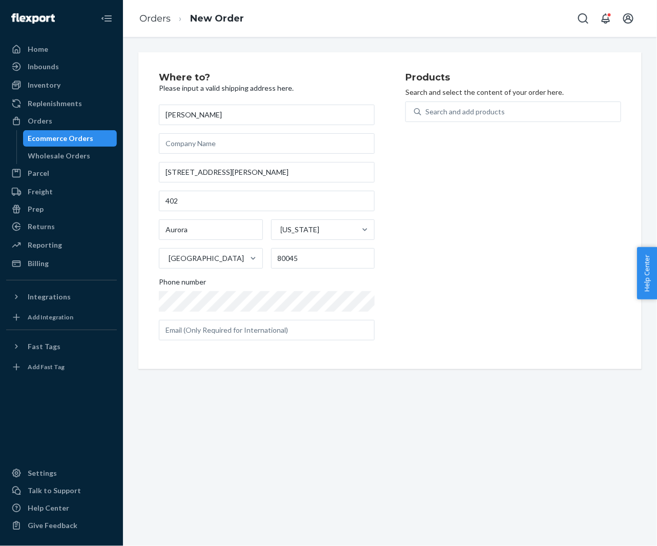
click at [138, 170] on div "Where to? Please input a valid shipping address here. JAYME SCHLEDEWITZ 2201 N …" at bounding box center [389, 210] width 503 height 317
click at [456, 119] on div "Search and add products" at bounding box center [520, 112] width 199 height 18
click at [426, 117] on input "Search and add products" at bounding box center [425, 112] width 1 height 10
click at [456, 119] on div "Search and add products" at bounding box center [520, 112] width 199 height 18
click at [426, 117] on input "Search and add products" at bounding box center [425, 112] width 1 height 10
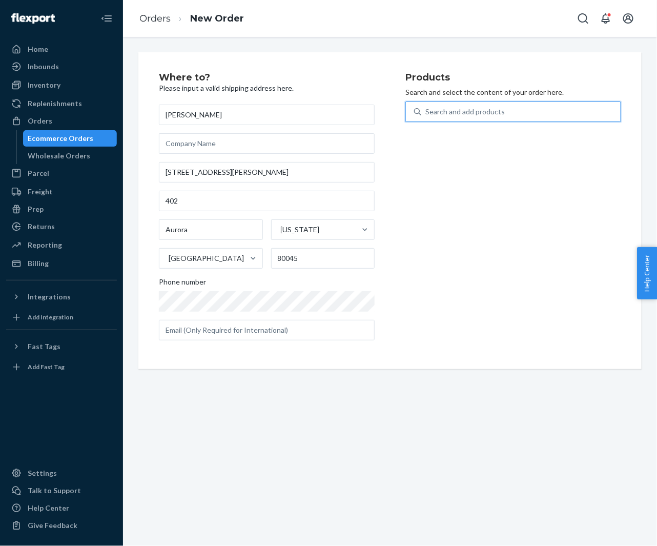
paste input "30YE63C20OB"
type input "30YE63C20OB"
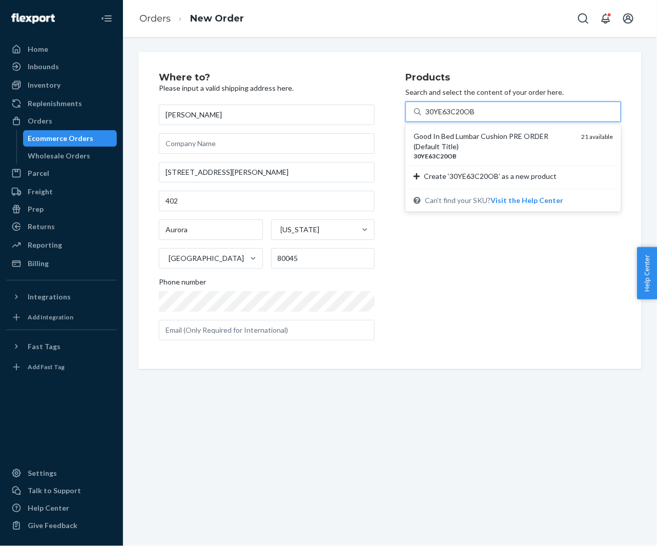
click at [453, 137] on div "Good In Bed Lumbar Cushion PRE ORDER (Default Title)" at bounding box center [493, 141] width 159 height 21
click at [453, 117] on input "30YE63C20OB" at bounding box center [450, 112] width 50 height 10
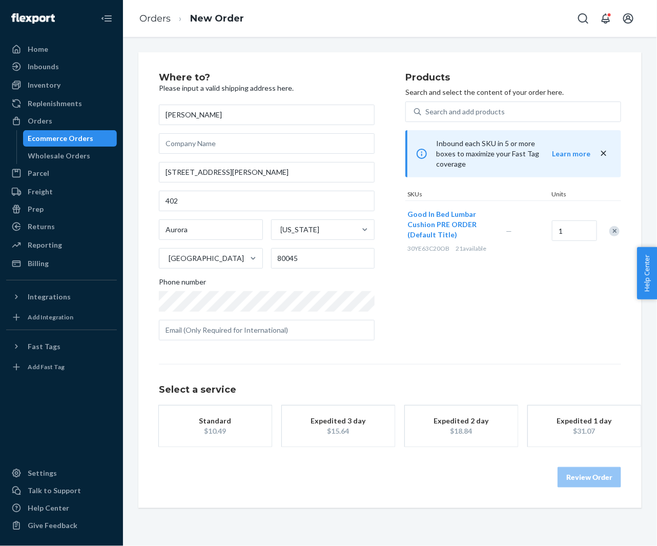
click at [224, 413] on button "Standard $10.49" at bounding box center [215, 425] width 113 height 41
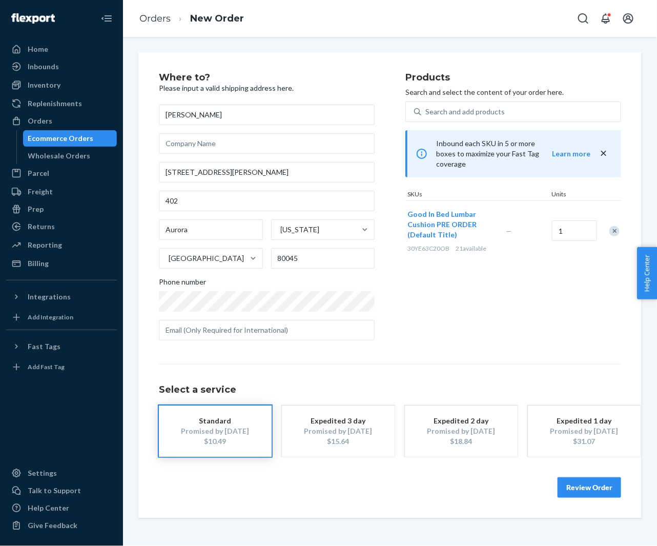
click at [583, 484] on button "Review Order" at bounding box center [590, 487] width 64 height 21
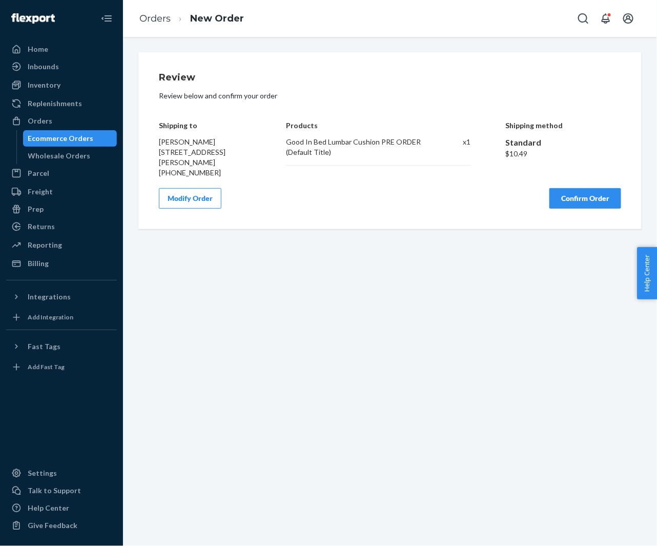
click at [592, 209] on button "Confirm Order" at bounding box center [586, 198] width 72 height 21
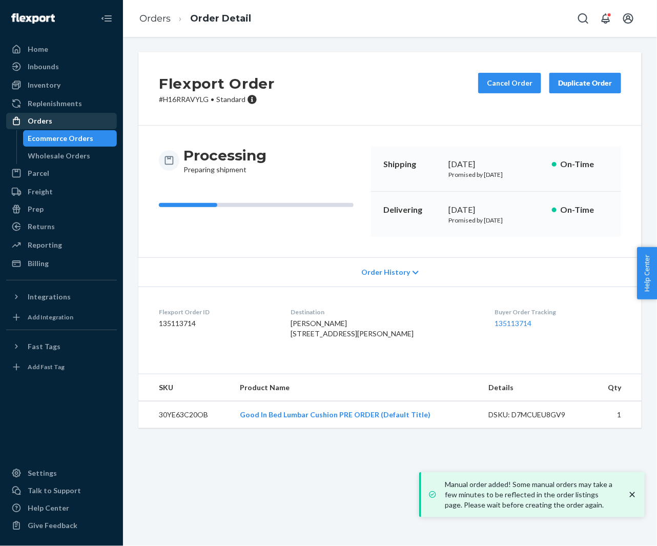
click at [81, 127] on div "Orders" at bounding box center [61, 121] width 109 height 14
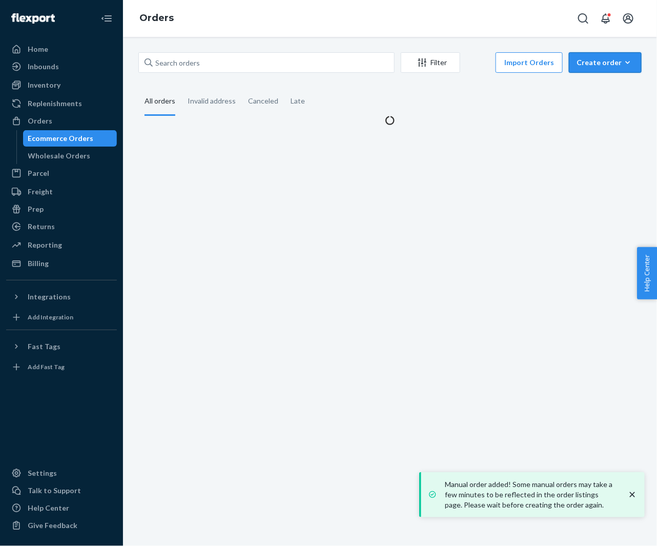
click at [594, 64] on div "Create order" at bounding box center [605, 62] width 57 height 10
click at [587, 79] on button "Ecommerce order" at bounding box center [621, 87] width 98 height 22
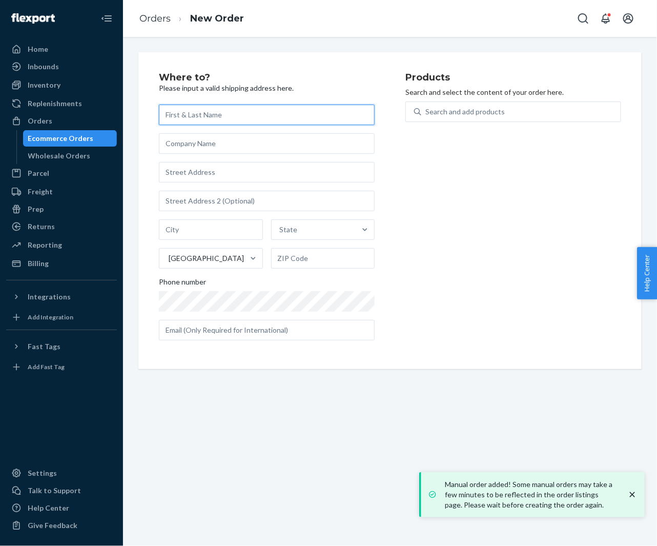
paste input "[PERSON_NAME]"
type input "[PERSON_NAME]"
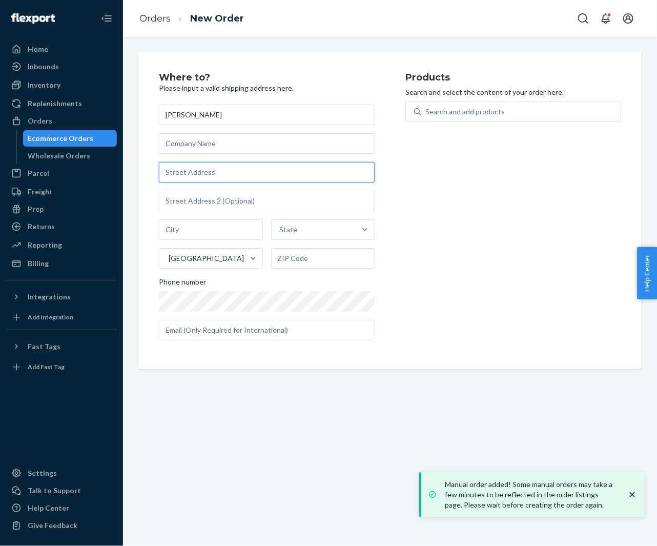
click at [218, 176] on input "text" at bounding box center [267, 172] width 216 height 21
paste input "15 Stearns Rd Brookline MA 02446 United States"
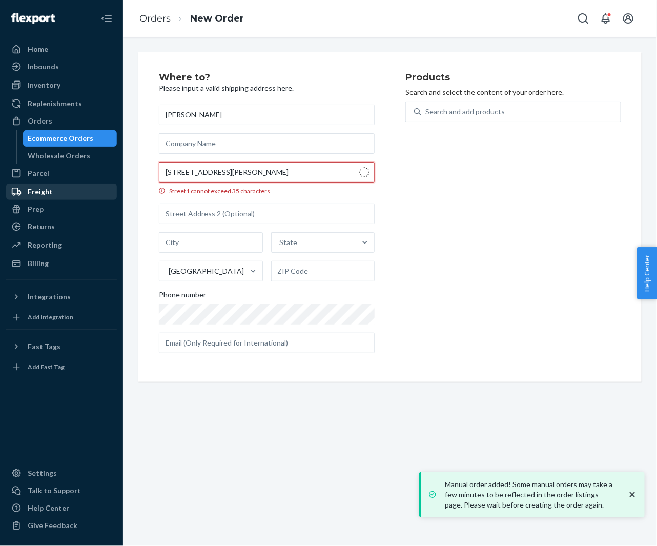
type input "15 Stearns Rd"
type input "Brookline"
type input "02446"
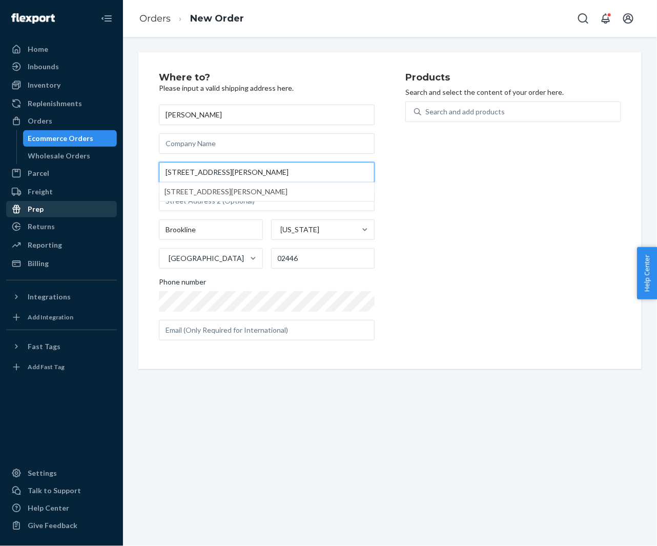
type input "15 Stearns Rd"
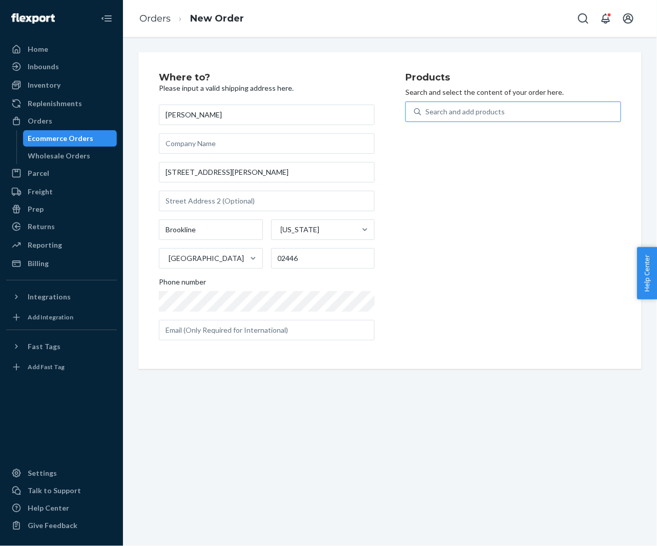
click at [505, 111] on div "Search and add products" at bounding box center [520, 112] width 199 height 18
click at [426, 111] on input "Search and add products" at bounding box center [425, 112] width 1 height 10
click at [505, 111] on div "Search and add products" at bounding box center [520, 112] width 199 height 18
click at [426, 111] on input "0 results available. Use Up and Down to choose options, press Enter to select t…" at bounding box center [425, 112] width 1 height 10
paste input "30YE63C20OB"
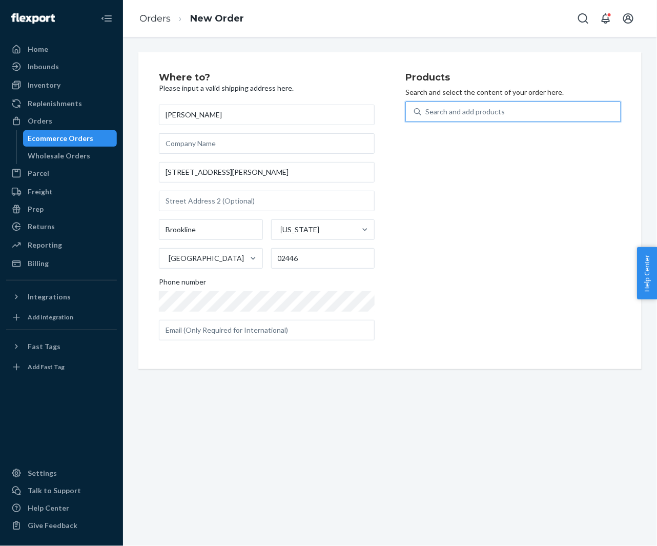
type input "30YE63C20OB"
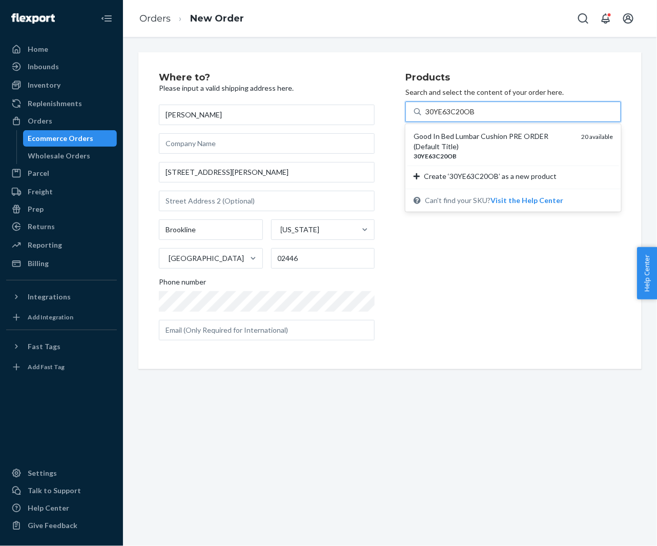
click at [487, 139] on div "Good In Bed Lumbar Cushion PRE ORDER (Default Title)" at bounding box center [493, 141] width 159 height 21
click at [475, 117] on input "30YE63C20OB" at bounding box center [450, 112] width 50 height 10
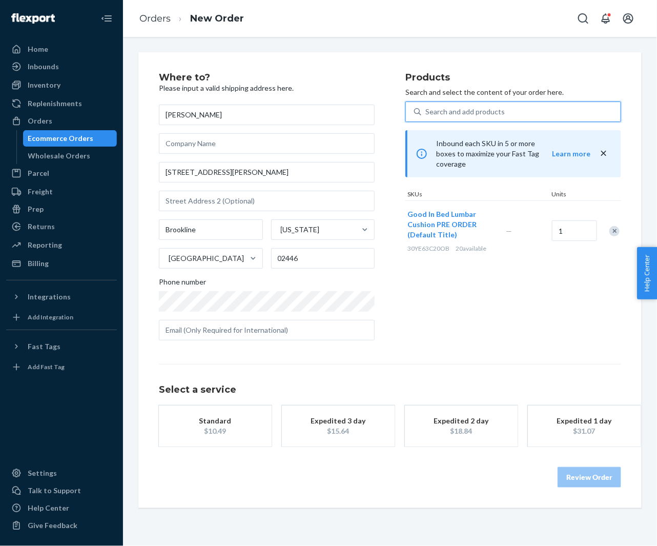
click at [192, 426] on div "button" at bounding box center [215, 426] width 82 height 0
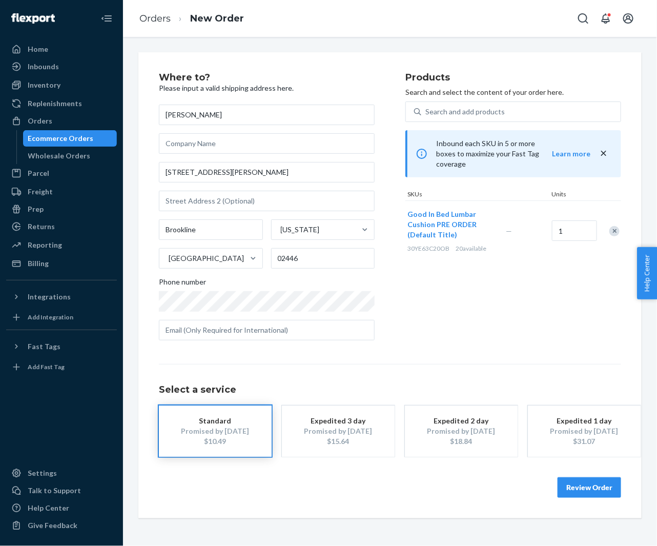
click at [574, 487] on button "Review Order" at bounding box center [590, 487] width 64 height 21
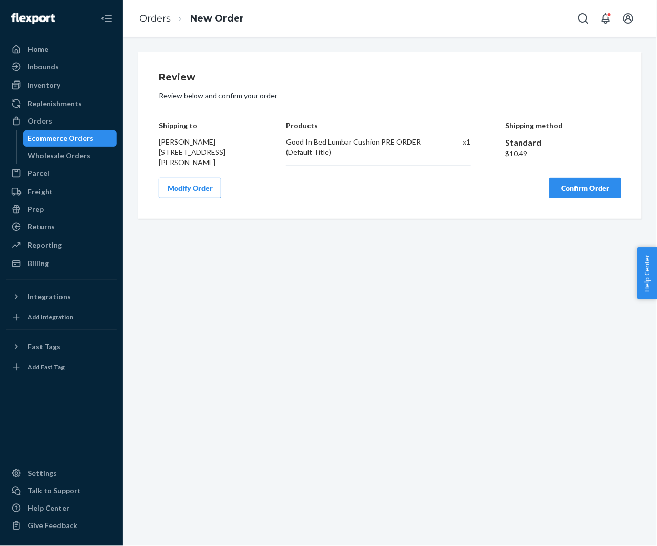
click at [570, 193] on button "Confirm Order" at bounding box center [586, 188] width 72 height 21
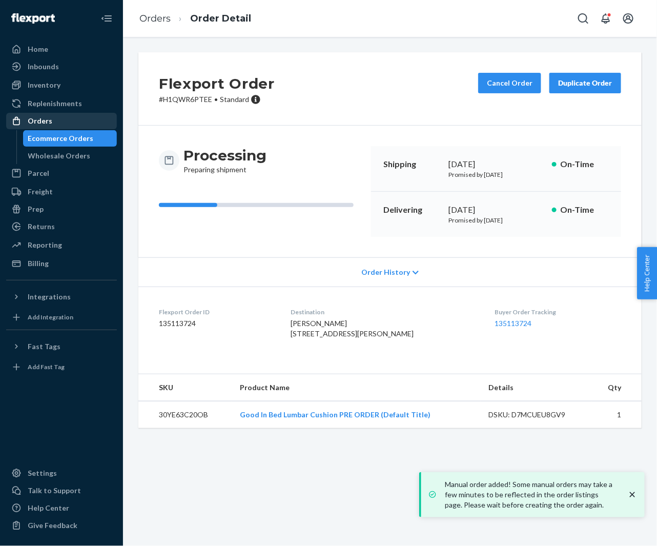
click at [44, 127] on div "Orders" at bounding box center [61, 121] width 109 height 14
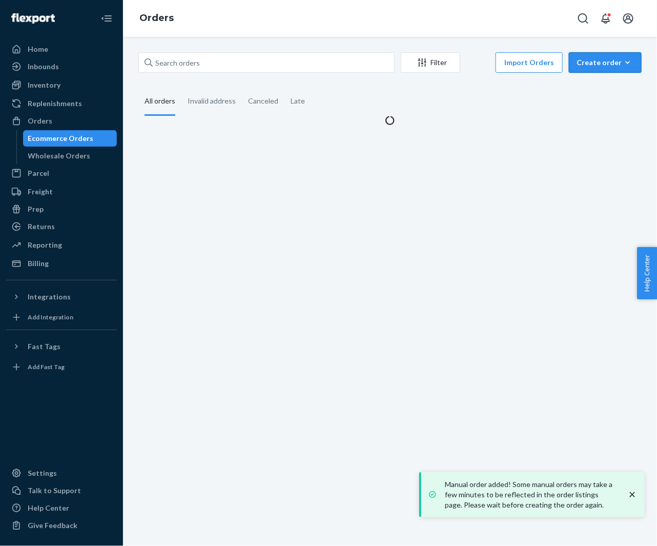
click at [596, 67] on div "Create order" at bounding box center [605, 62] width 57 height 10
click at [595, 84] on span "Ecommerce order" at bounding box center [612, 87] width 64 height 7
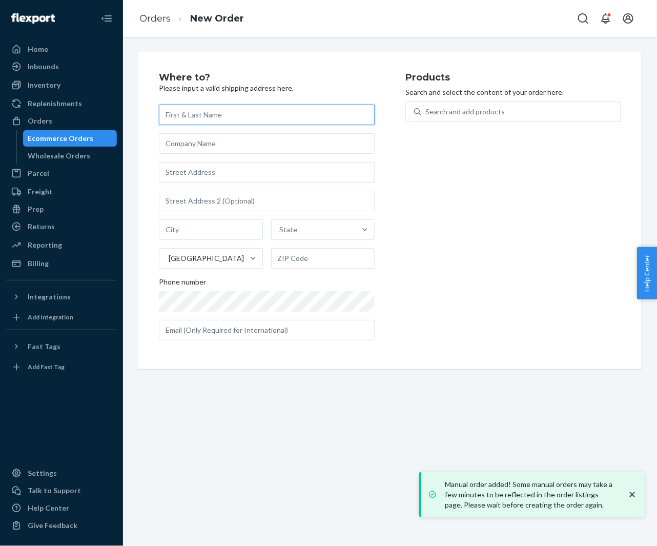
paste input "[PERSON_NAME]"
type input "[PERSON_NAME]"
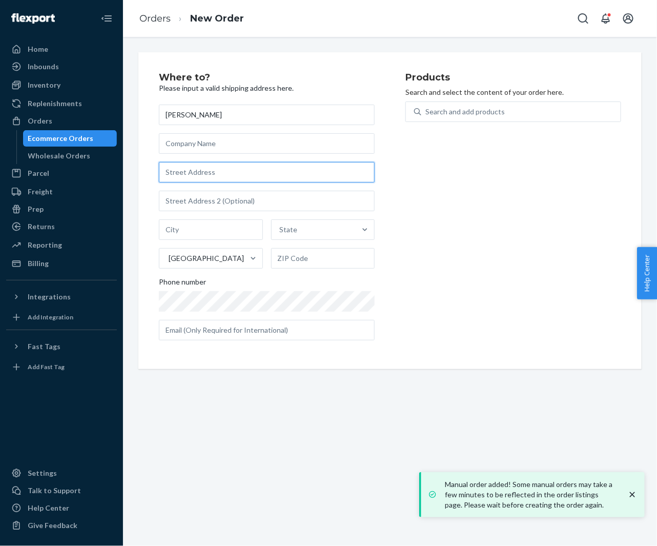
click at [237, 178] on input "text" at bounding box center [267, 172] width 216 height 21
paste input "2695 Turtle Head Peak Drive Las Vegas NV 89135 United States"
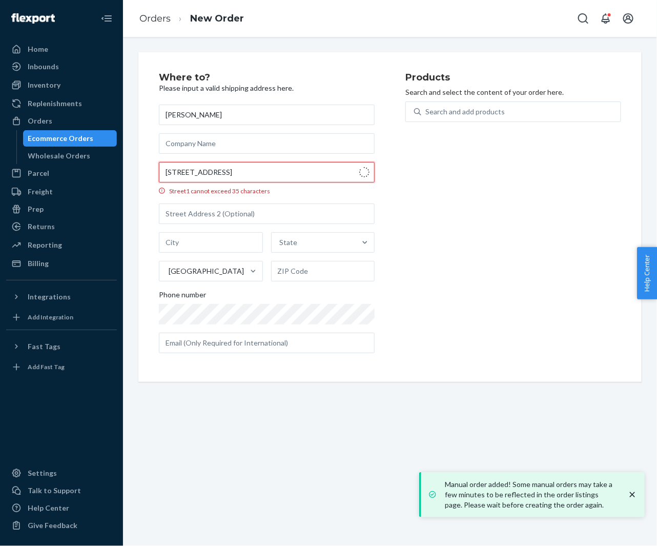
type input "2695 Turtle Head Peak Dr"
type input "Las Vegas"
type input "89135"
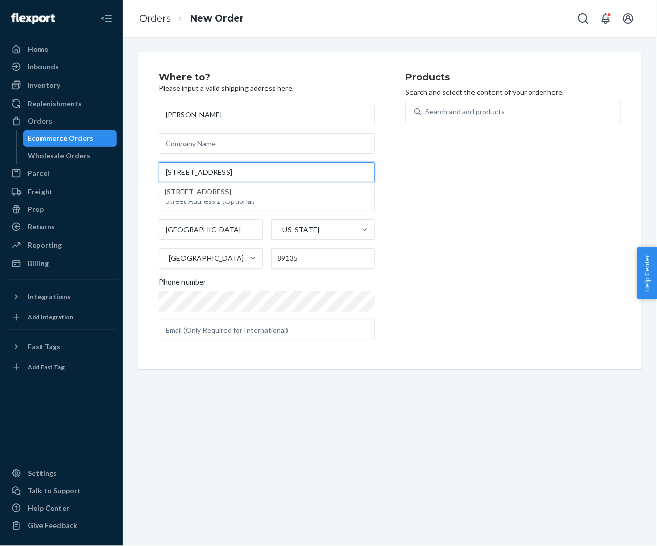
scroll to position [0, 0]
type input "2695 Turtle Head Peak Dr"
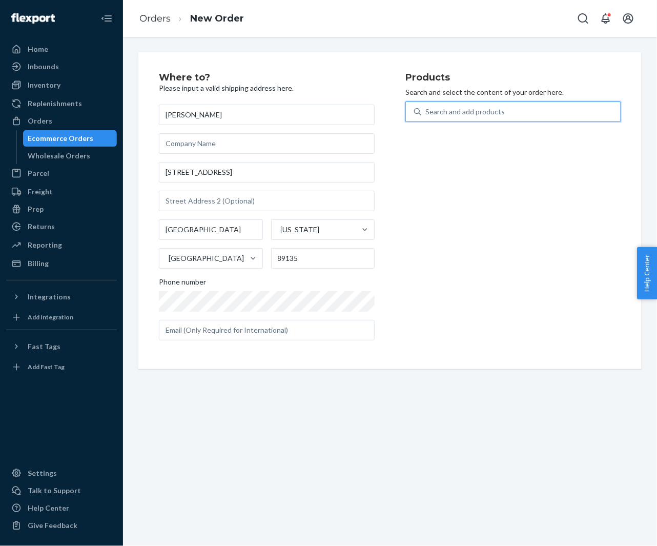
click at [432, 112] on div "Search and add products" at bounding box center [464, 112] width 79 height 10
click at [426, 112] on input "0 results available. Use Up and Down to choose options, press Enter to select t…" at bounding box center [425, 112] width 1 height 10
paste input "30YE63C20OB"
type input "30YE63C20OB"
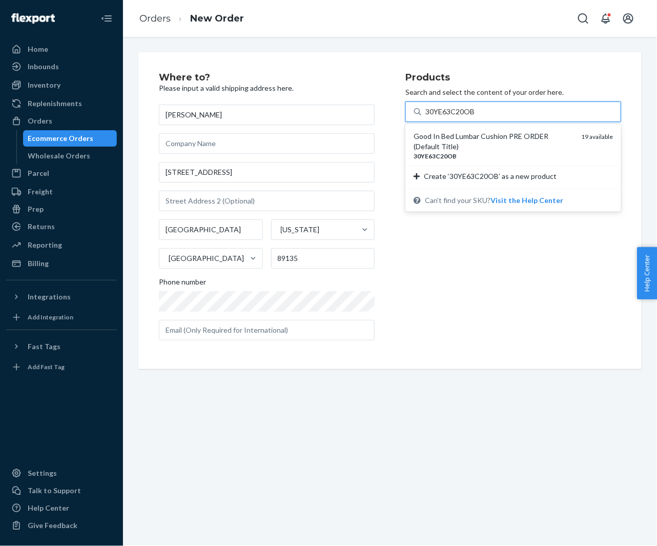
click at [436, 136] on div "Good In Bed Lumbar Cushion PRE ORDER (Default Title)" at bounding box center [493, 141] width 159 height 21
click at [436, 117] on input "30YE63C20OB" at bounding box center [450, 112] width 50 height 10
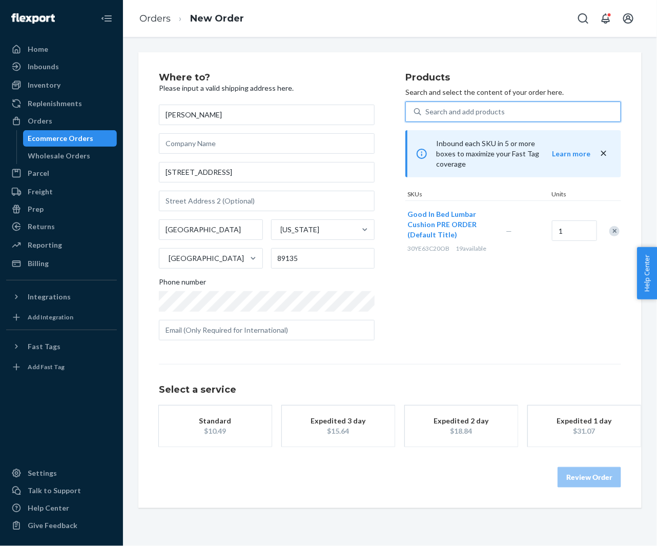
click at [222, 420] on div "Standard" at bounding box center [215, 421] width 82 height 10
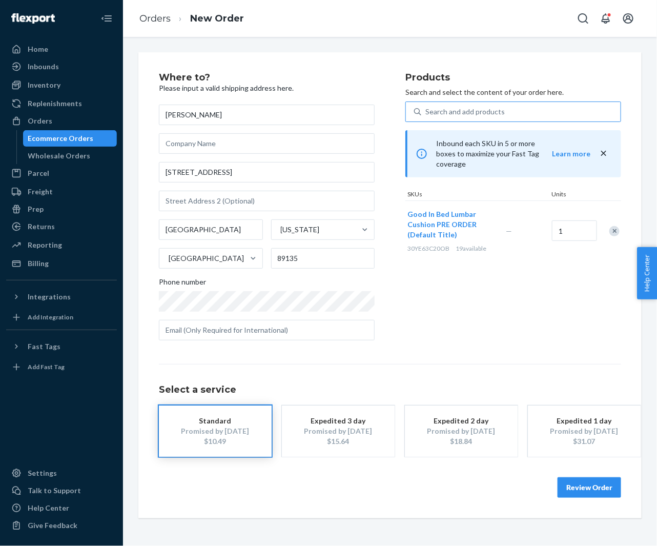
click at [591, 483] on button "Review Order" at bounding box center [590, 487] width 64 height 21
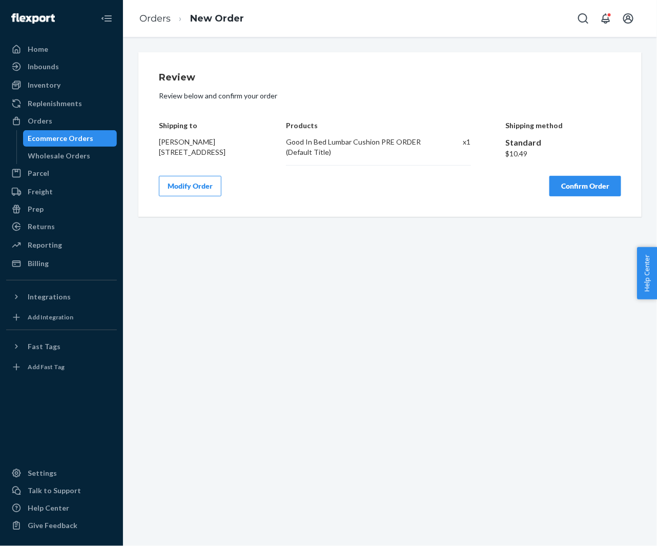
click at [573, 188] on button "Confirm Order" at bounding box center [586, 186] width 72 height 21
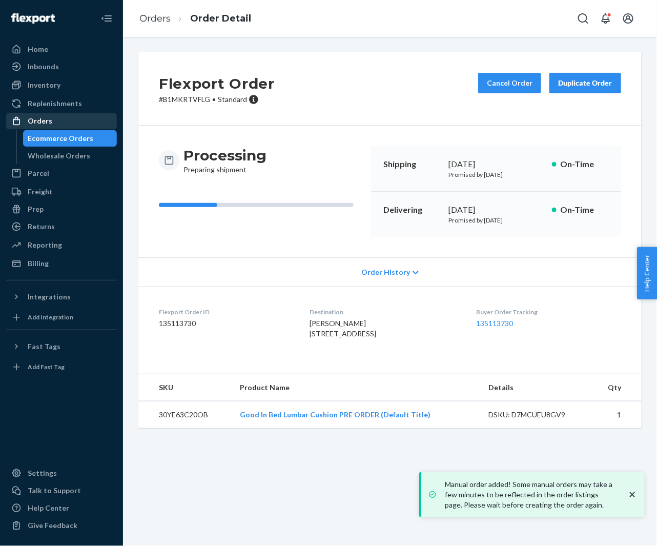
click at [39, 123] on div "Orders" at bounding box center [40, 121] width 25 height 10
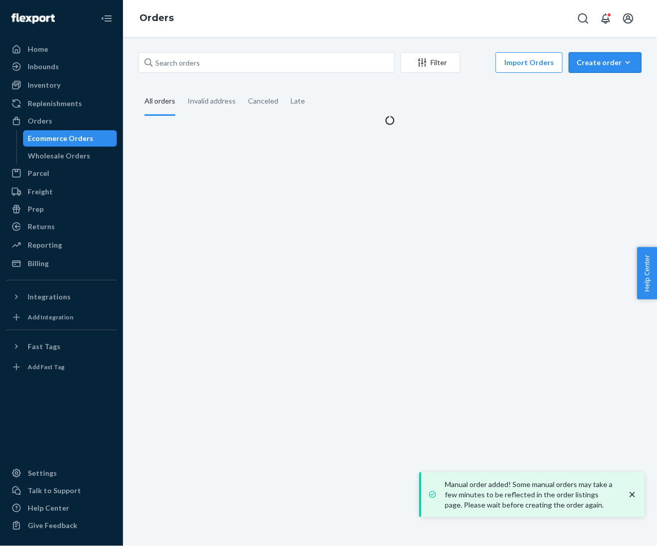
click at [603, 62] on div "Create order" at bounding box center [605, 62] width 57 height 10
click at [598, 84] on span "Ecommerce order" at bounding box center [612, 87] width 64 height 7
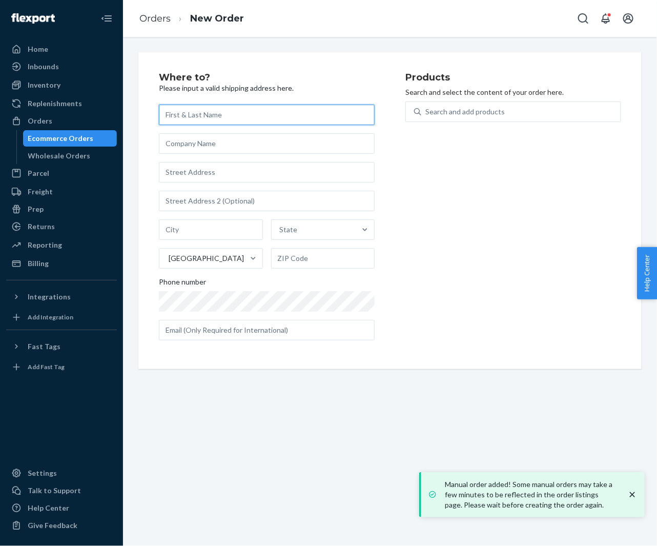
paste input "[PERSON_NAME]"
type input "[PERSON_NAME]"
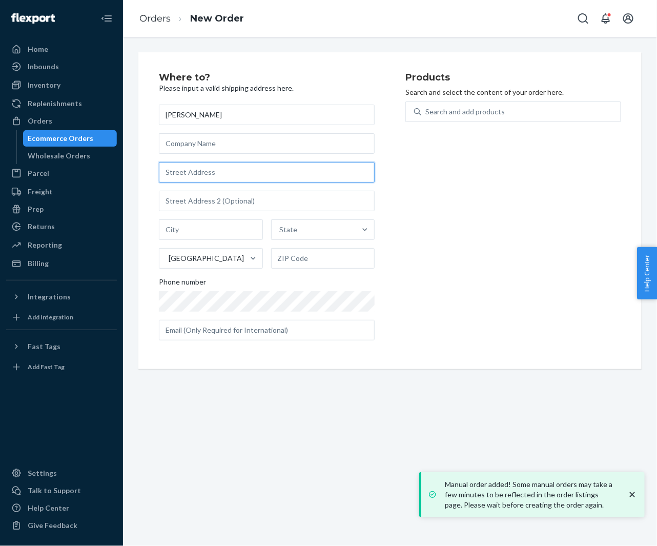
click at [217, 179] on input "text" at bounding box center [267, 172] width 216 height 21
paste input "417 Country Meadows Way Bradenton FL 34212 United States"
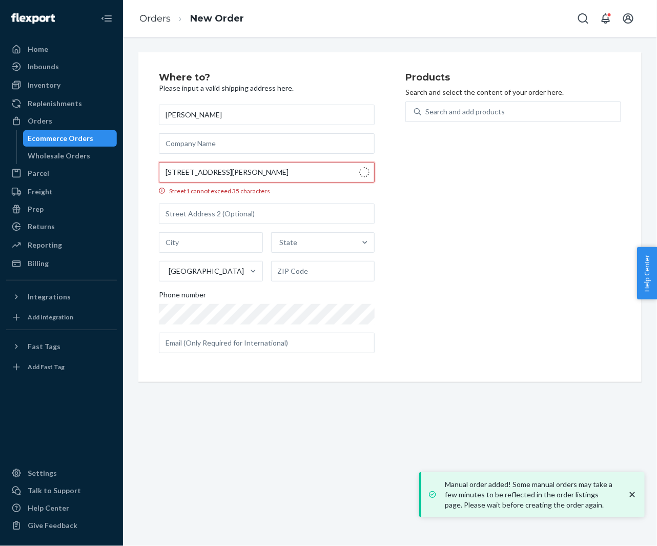
type input "417 Country Meadows Way"
type input "Bradenton"
type input "34212"
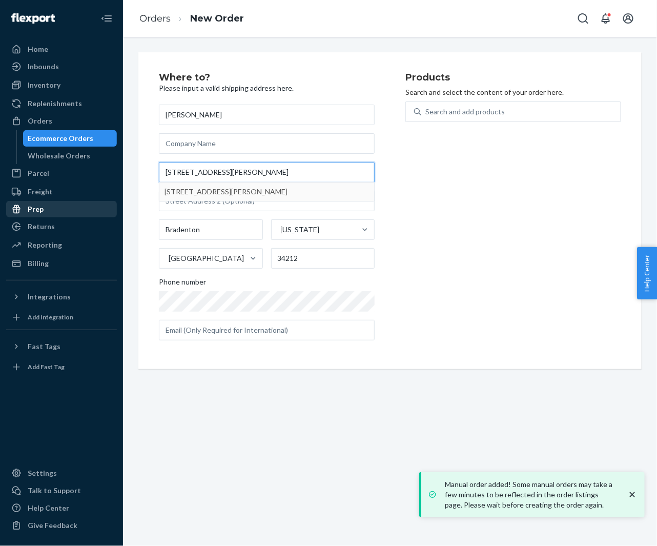
scroll to position [0, 0]
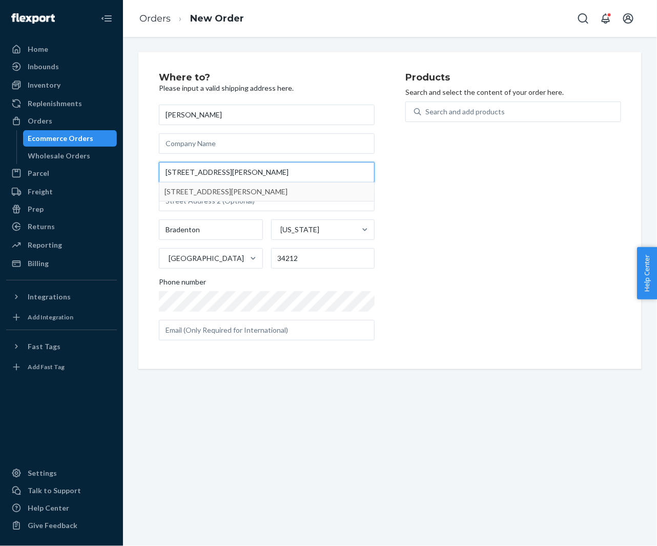
type input "417 Country Meadows Way"
click at [477, 117] on div "Search and add products" at bounding box center [520, 112] width 199 height 18
click at [426, 117] on input "Search and add products" at bounding box center [425, 112] width 1 height 10
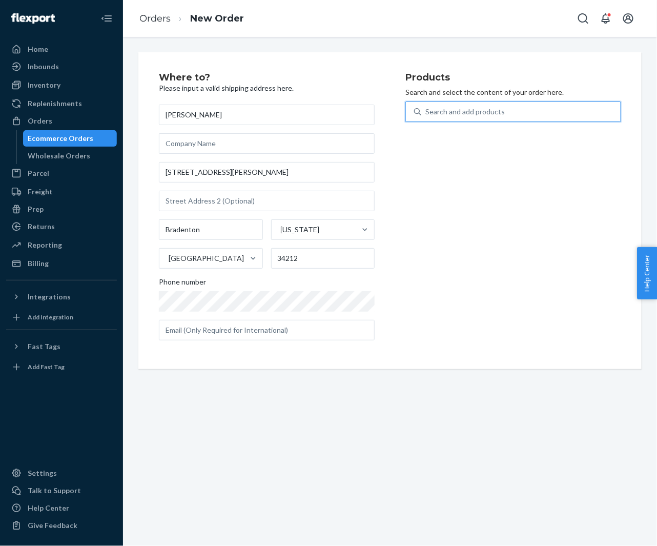
paste input "30YE63C20OB"
type input "30YE63C20OB"
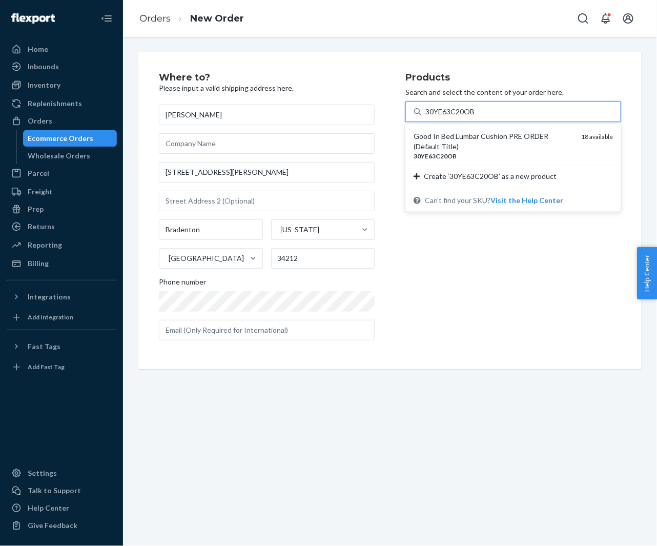
click at [465, 137] on div "Good In Bed Lumbar Cushion PRE ORDER (Default Title)" at bounding box center [493, 141] width 159 height 21
click at [465, 117] on input "30YE63C20OB" at bounding box center [450, 112] width 50 height 10
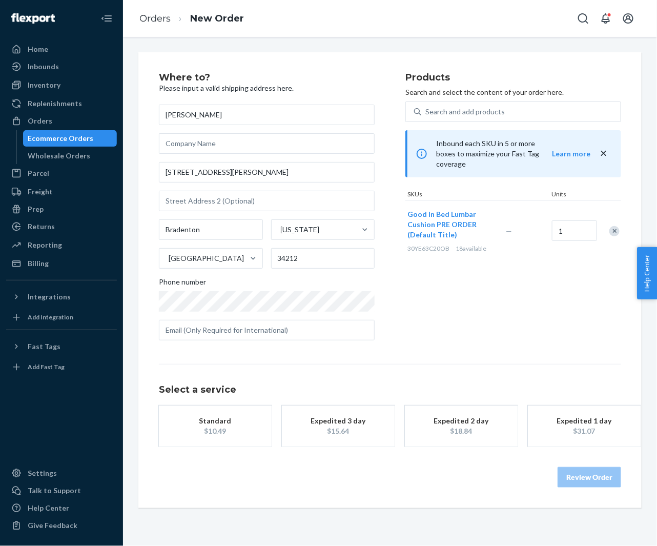
click at [230, 421] on div "Standard" at bounding box center [215, 421] width 82 height 10
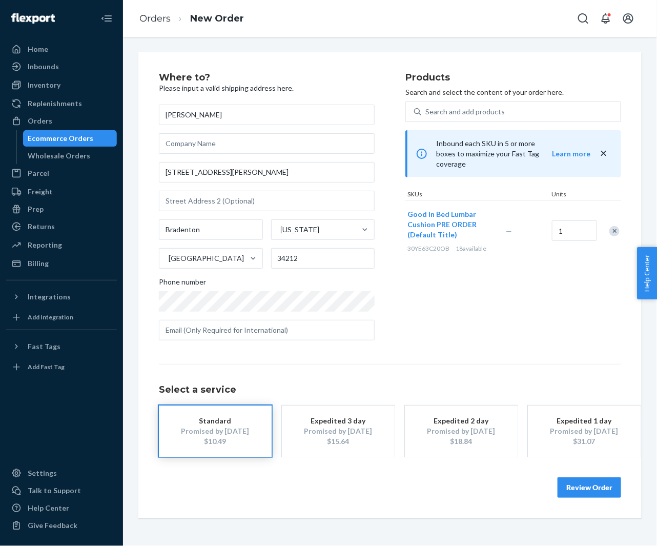
click at [588, 487] on button "Review Order" at bounding box center [590, 487] width 64 height 21
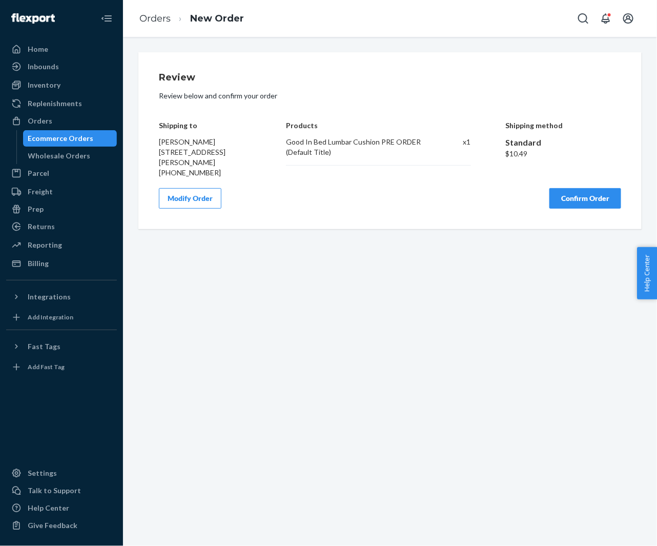
click at [586, 196] on button "Confirm Order" at bounding box center [586, 198] width 72 height 21
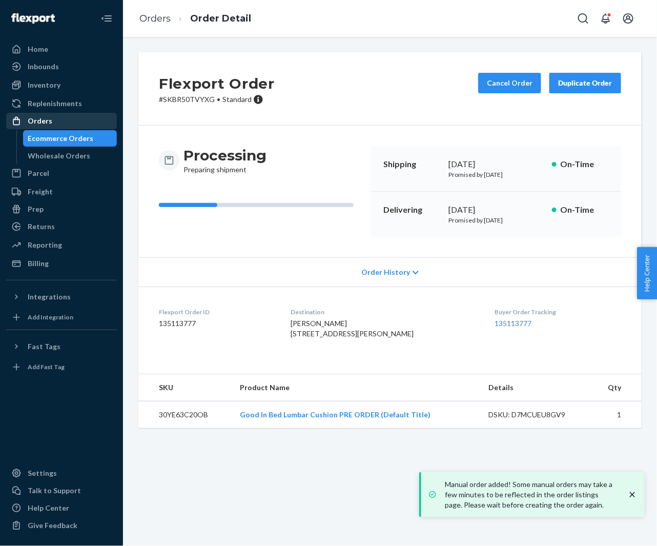
click at [56, 126] on div "Orders" at bounding box center [61, 121] width 109 height 14
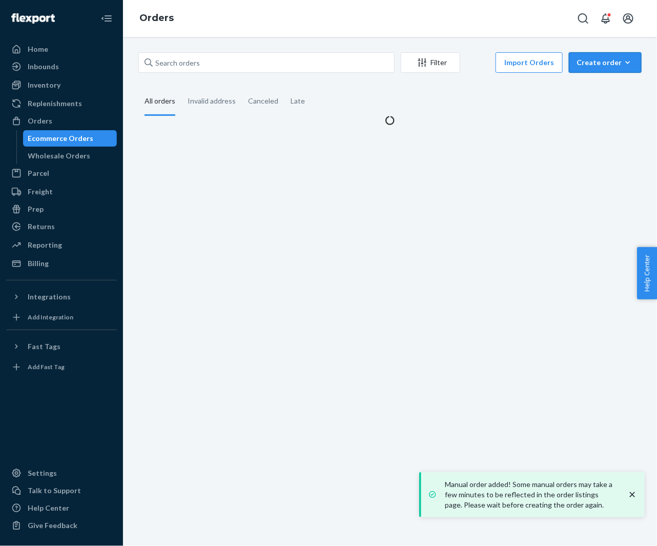
click at [596, 57] on button "Create order Ecommerce order Removal order" at bounding box center [605, 62] width 73 height 21
click at [594, 84] on span "Ecommerce order" at bounding box center [612, 87] width 64 height 7
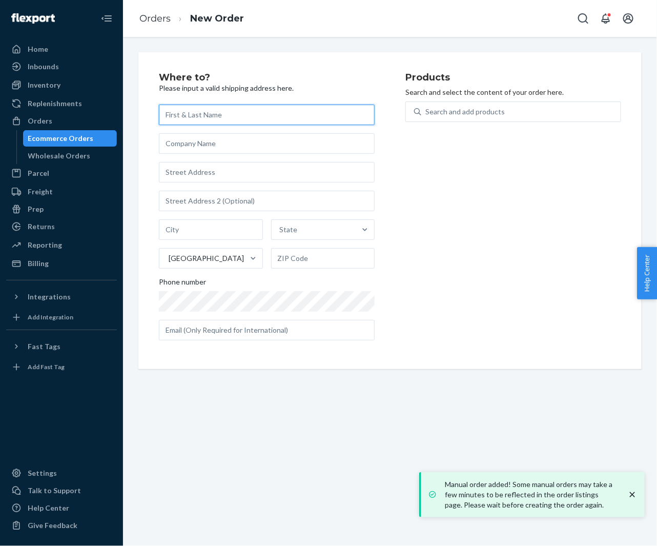
paste input "[PERSON_NAME]"
type input "[PERSON_NAME]"
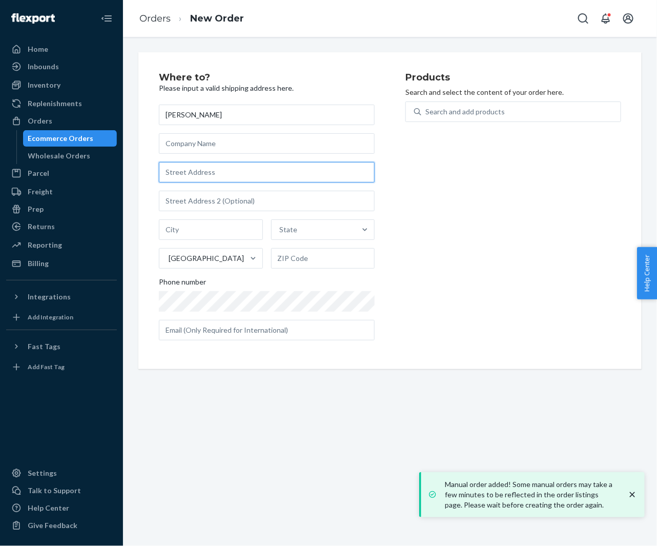
click at [216, 174] on input "text" at bounding box center [267, 172] width 216 height 21
paste input "8219 Pond Berry Lane Myrtle Beach SC 29572 United States"
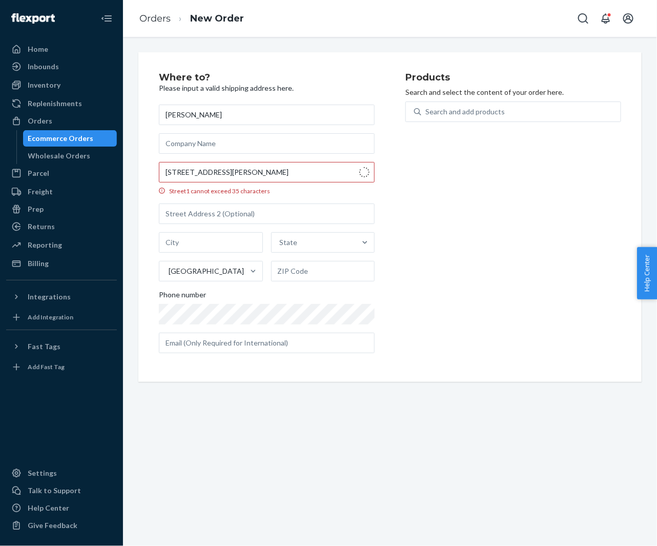
type input "8219 Pond Berry Ln"
type input "Myrtle Beach"
type input "29572"
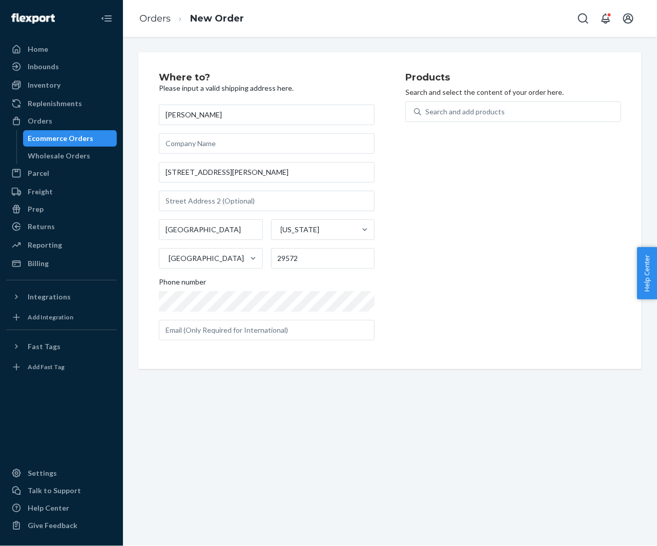
click at [448, 94] on p "Search and select the content of your order here." at bounding box center [513, 92] width 216 height 10
click at [442, 111] on div "Search and add products" at bounding box center [464, 112] width 79 height 10
click at [426, 111] on input "Search and add products" at bounding box center [425, 112] width 1 height 10
paste input "30YE63C20OB"
type input "30YE63C20OB"
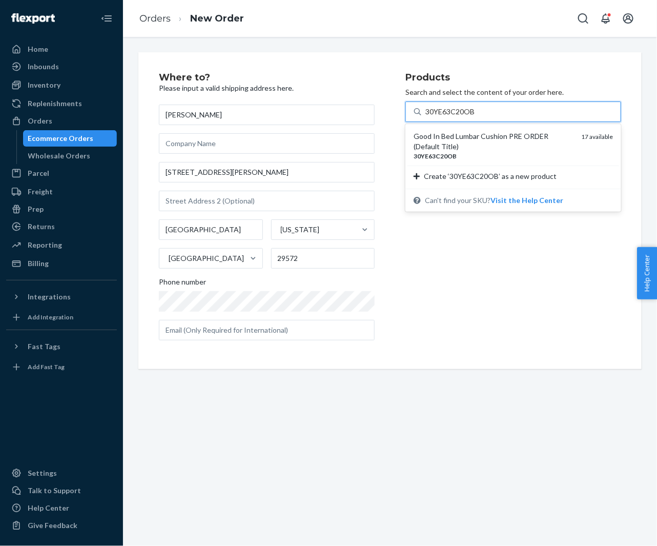
click at [448, 137] on div "Good In Bed Lumbar Cushion PRE ORDER (Default Title)" at bounding box center [493, 141] width 159 height 21
click at [448, 117] on input "30YE63C20OB" at bounding box center [450, 112] width 50 height 10
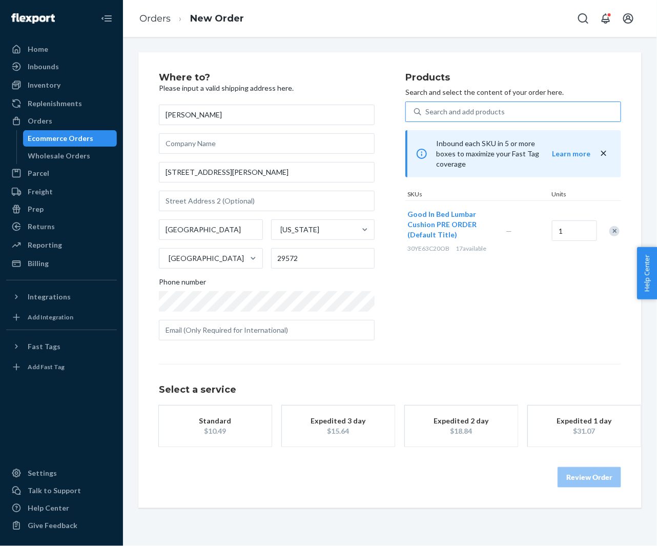
click at [231, 424] on div "Standard" at bounding box center [215, 421] width 82 height 10
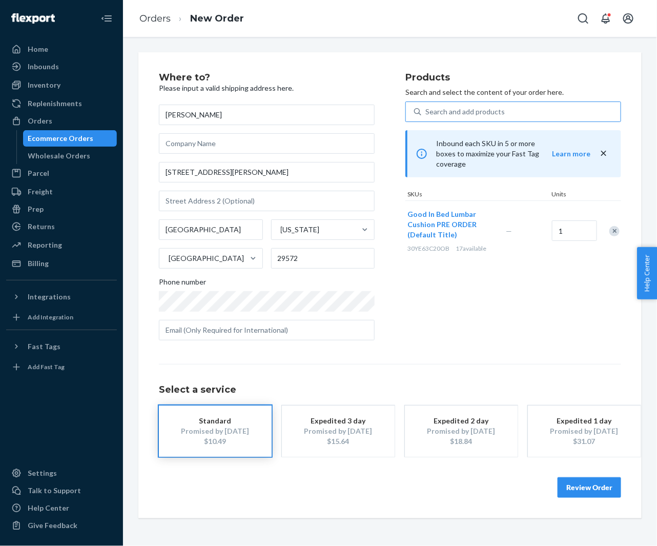
click at [585, 485] on button "Review Order" at bounding box center [590, 487] width 64 height 21
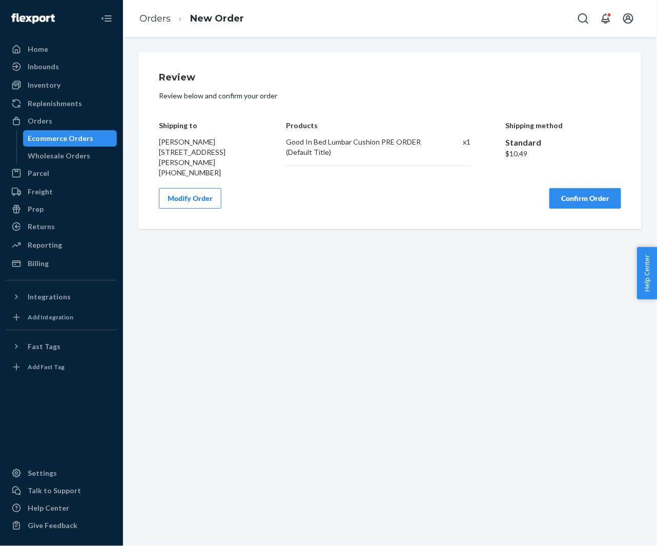
click at [566, 201] on button "Confirm Order" at bounding box center [586, 198] width 72 height 21
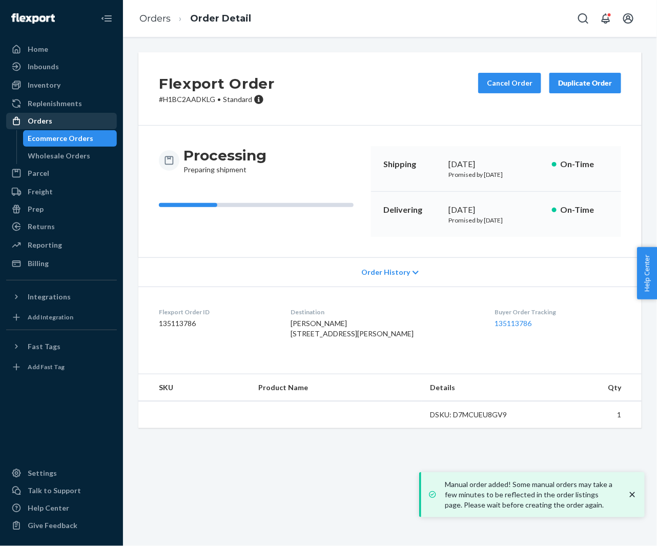
click at [78, 123] on div "Orders" at bounding box center [61, 121] width 109 height 14
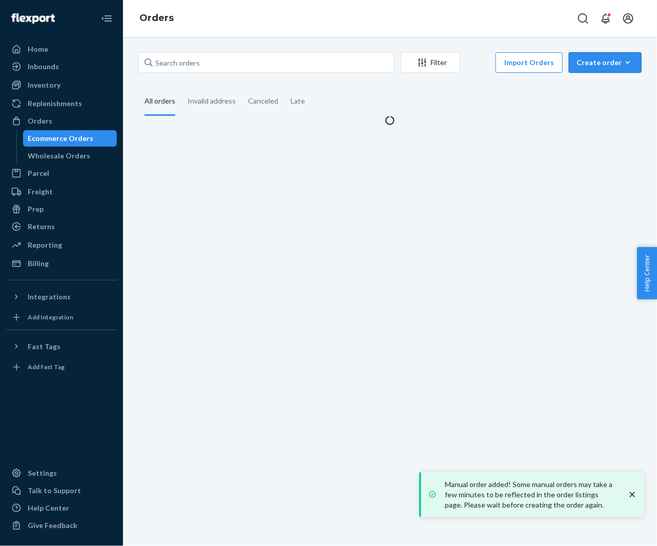
click at [591, 65] on div "Create order" at bounding box center [605, 62] width 57 height 10
click at [591, 85] on span "Ecommerce order" at bounding box center [612, 87] width 64 height 7
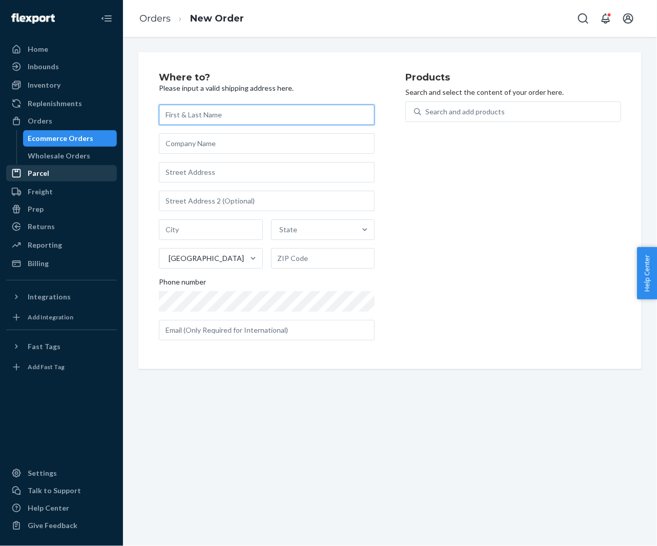
paste input "[PERSON_NAME]"
type input "[PERSON_NAME]"
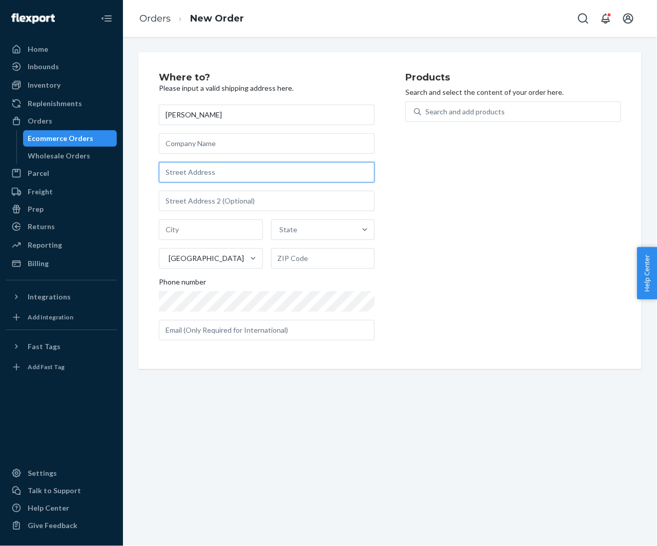
click at [252, 174] on input "text" at bounding box center [267, 172] width 216 height 21
paste input "6271 Forsyth Road Macon GA 31210 United States"
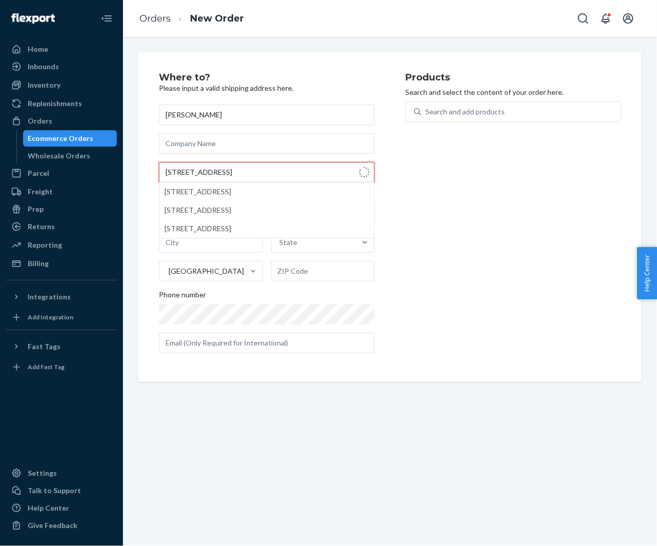
type input "6271 Forsyth Rd"
type input "Macon"
type input "31210"
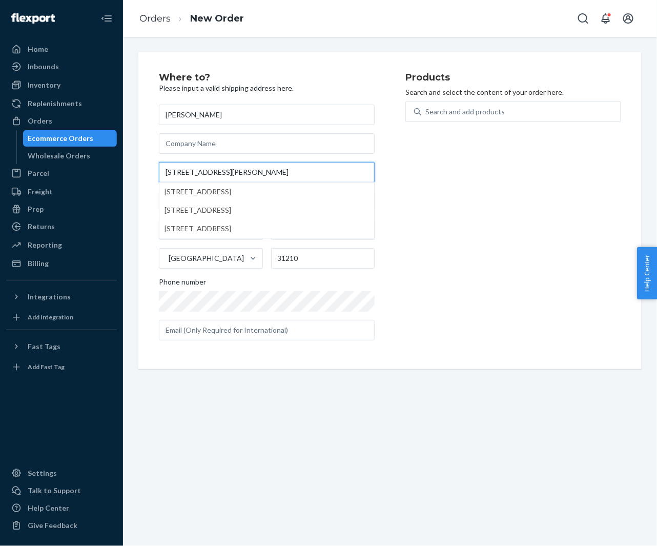
type input "6271 Forsyth Rd"
click at [498, 244] on div "Products Search and select the content of your order here. Search and add produ…" at bounding box center [513, 211] width 216 height 276
click at [454, 100] on div "Products Search and select the content of your order here. Search and add produ…" at bounding box center [513, 211] width 216 height 276
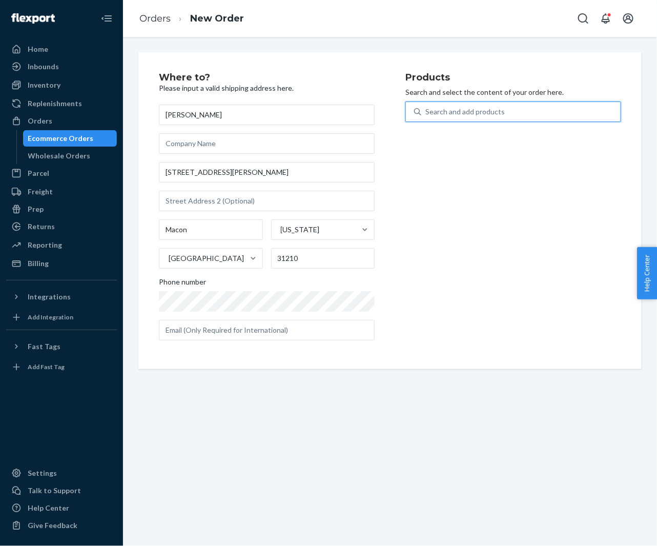
click at [449, 115] on div "Search and add products" at bounding box center [464, 112] width 79 height 10
click at [426, 115] on input "0 results available. Use Up and Down to choose options, press Enter to select t…" at bounding box center [425, 112] width 1 height 10
paste input "30YE63C20OB"
type input "30YE63C20OB"
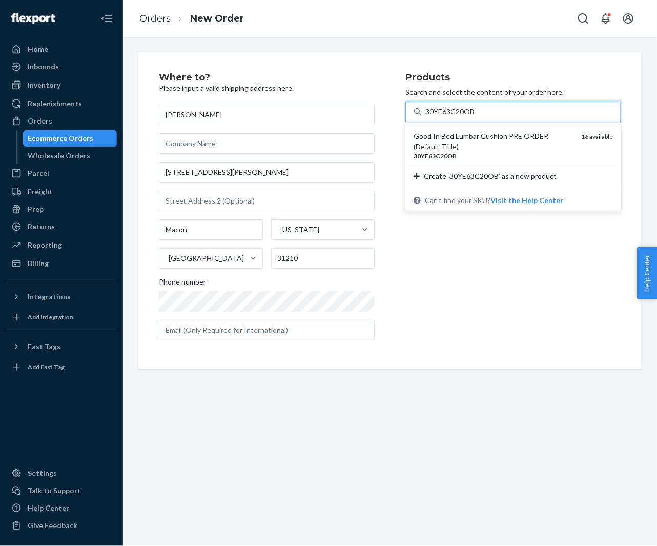
click at [453, 137] on div "Good In Bed Lumbar Cushion PRE ORDER (Default Title)" at bounding box center [493, 141] width 159 height 21
click at [453, 117] on input "30YE63C20OB" at bounding box center [450, 112] width 50 height 10
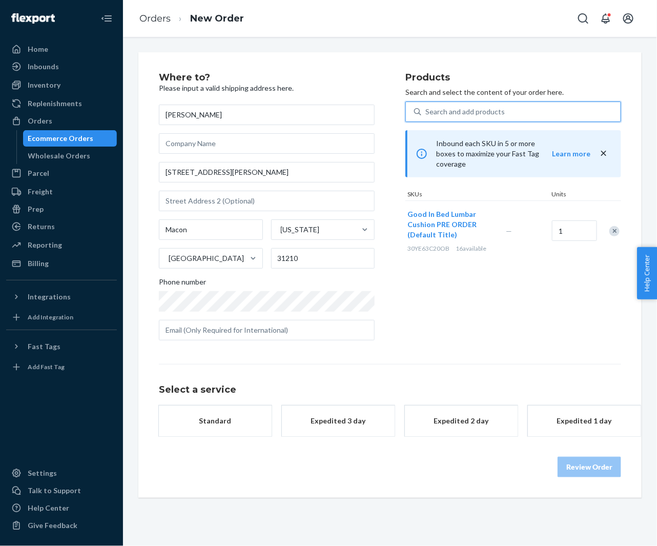
click at [217, 422] on div "Standard" at bounding box center [215, 421] width 82 height 10
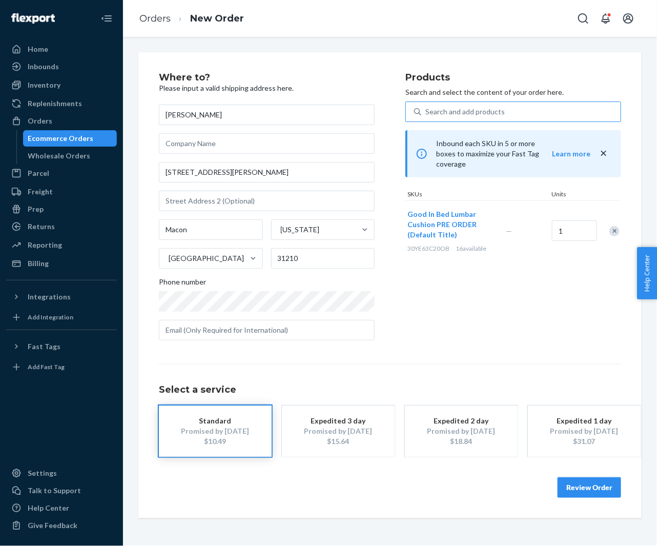
click at [594, 482] on button "Review Order" at bounding box center [590, 487] width 64 height 21
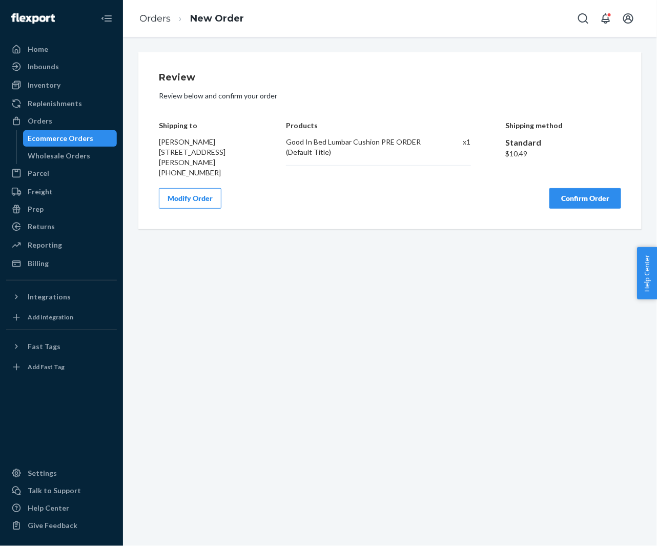
click at [573, 203] on button "Confirm Order" at bounding box center [586, 198] width 72 height 21
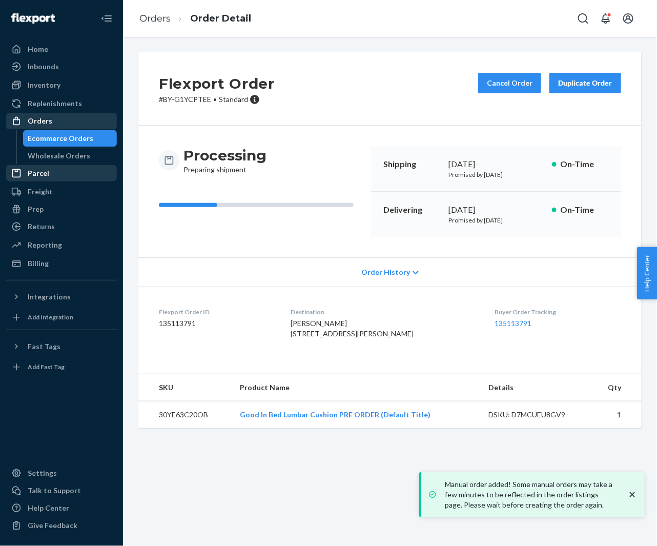
click at [59, 119] on div "Orders" at bounding box center [61, 121] width 109 height 14
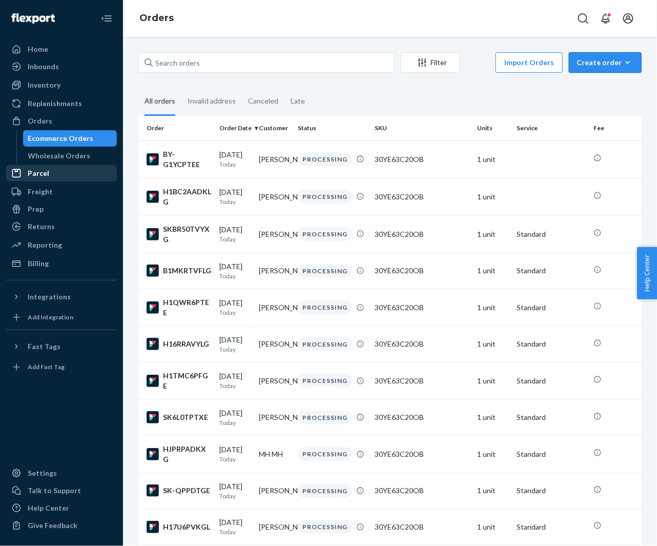
click at [594, 65] on div "Create order" at bounding box center [605, 62] width 57 height 10
click at [594, 84] on span "Ecommerce order" at bounding box center [612, 87] width 64 height 7
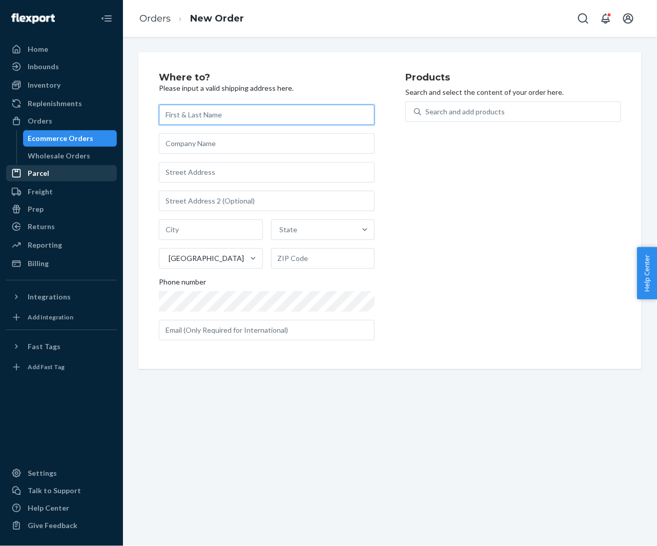
paste input "[PERSON_NAME]"
type input "[PERSON_NAME]"
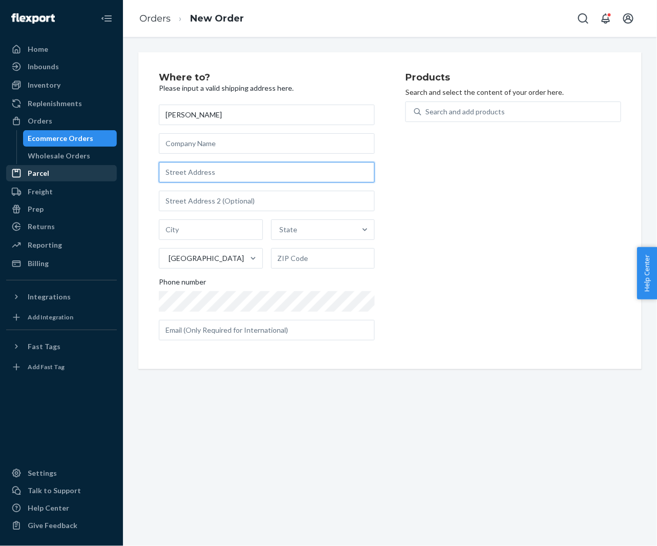
click at [192, 177] on input "text" at bounding box center [267, 172] width 216 height 21
paste input "1802 S Churchill Dr Wilmington NC 28403 United States"
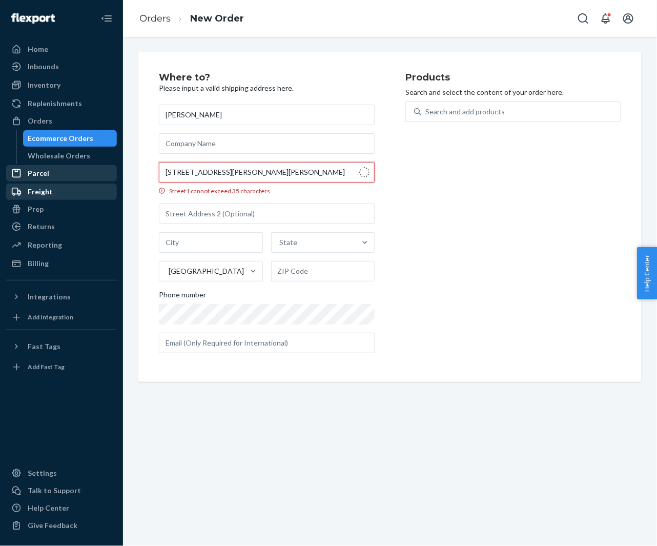
type input "1802 S Churchill Dr"
type input "Wilmington"
type input "28403"
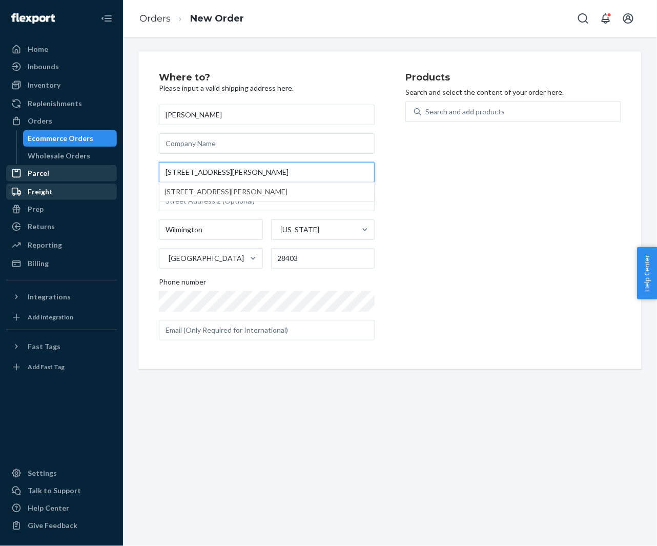
type input "1802 S Churchill Dr"
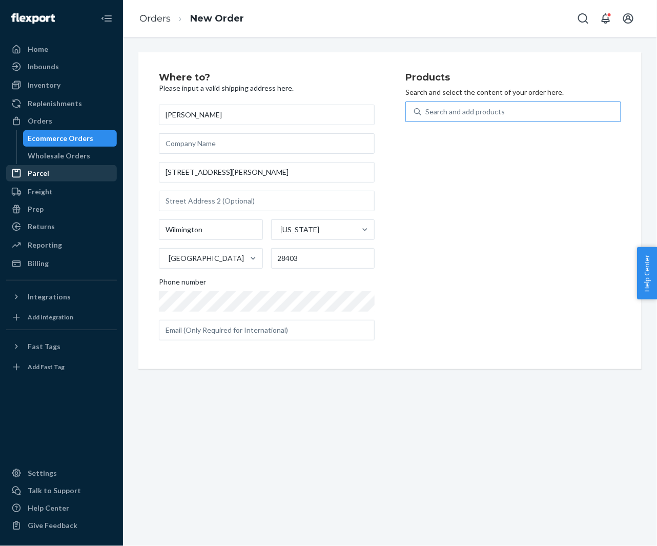
click at [464, 104] on div "Search and add products" at bounding box center [520, 112] width 199 height 18
click at [426, 107] on input "Search and add products" at bounding box center [425, 112] width 1 height 10
click at [464, 104] on div "Search and add products" at bounding box center [520, 112] width 199 height 18
click at [426, 107] on input "0 results available. Use Up and Down to choose options, press Enter to select t…" at bounding box center [425, 112] width 1 height 10
paste input "30YE63C20OB"
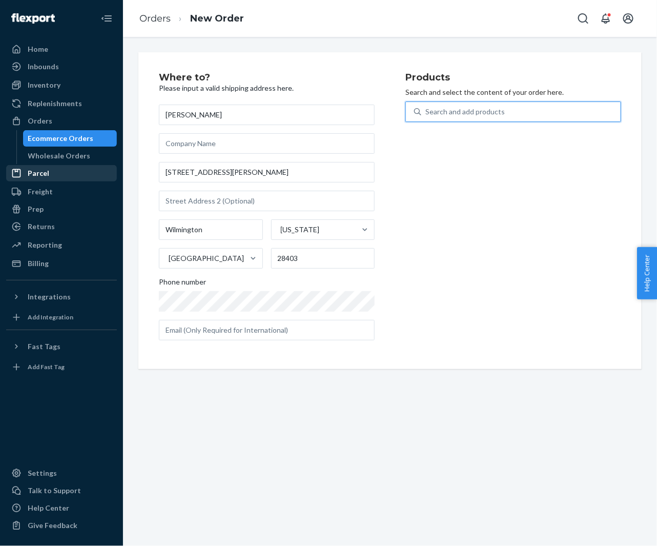
type input "30YE63C20OB"
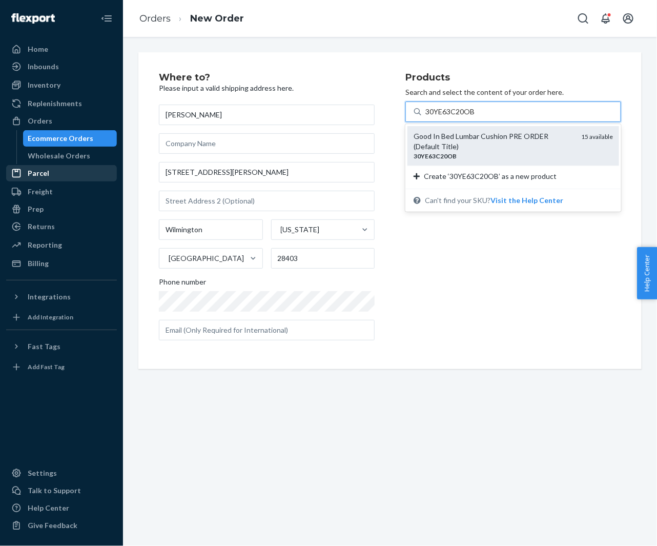
click at [466, 138] on div "Good In Bed Lumbar Cushion PRE ORDER (Default Title)" at bounding box center [493, 141] width 159 height 21
click at [466, 117] on input "30YE63C20OB" at bounding box center [450, 112] width 50 height 10
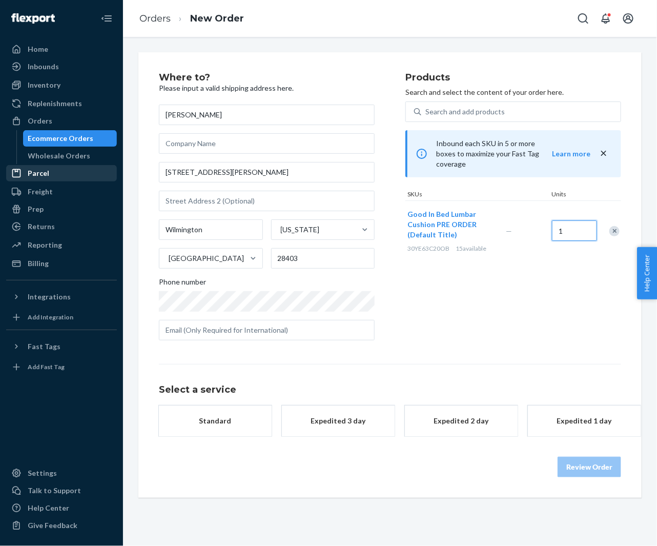
click at [571, 228] on input "1" at bounding box center [574, 230] width 45 height 21
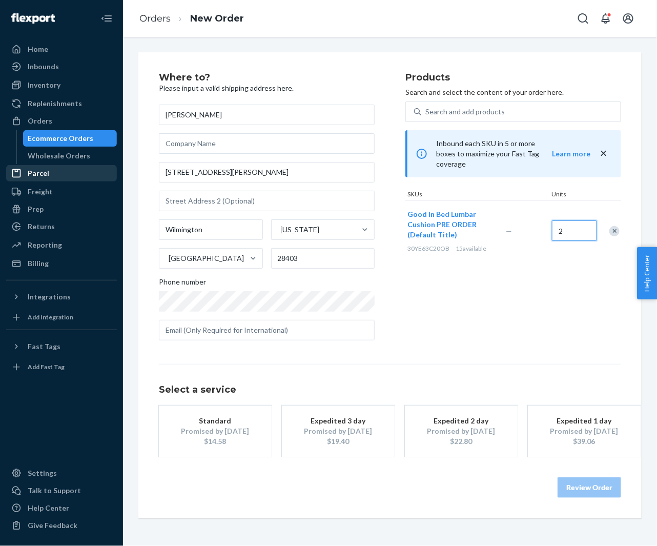
type input "2"
click at [204, 454] on button "Standard Promised by Sep 3, 2025 $14.58" at bounding box center [215, 430] width 113 height 51
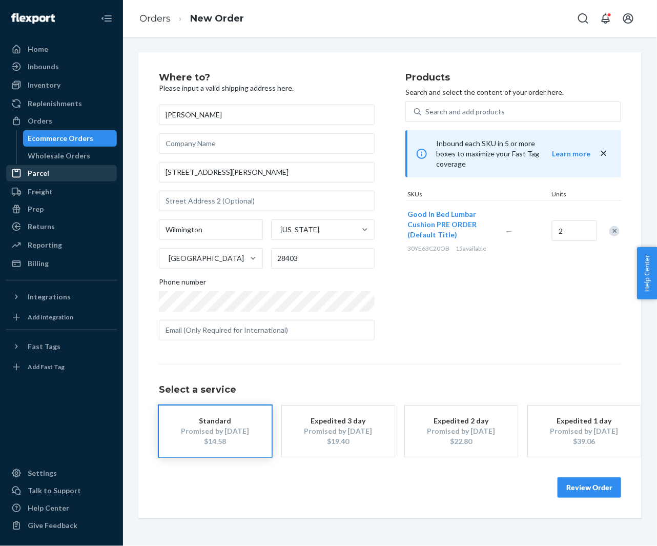
click at [596, 487] on button "Review Order" at bounding box center [590, 487] width 64 height 21
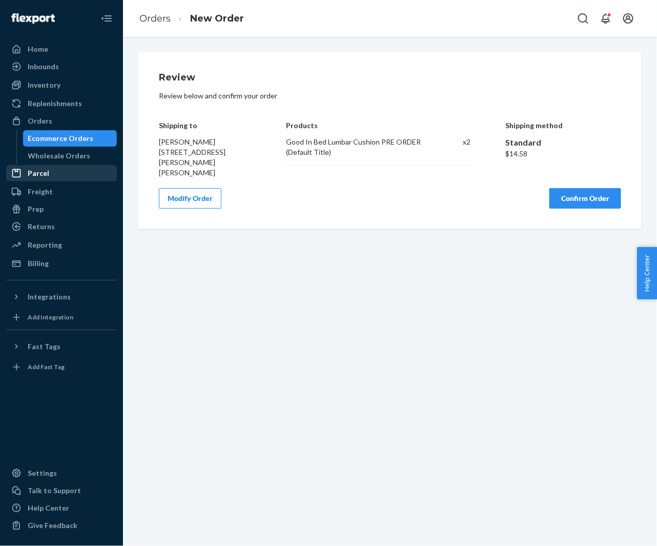
click at [572, 188] on button "Confirm Order" at bounding box center [586, 198] width 72 height 21
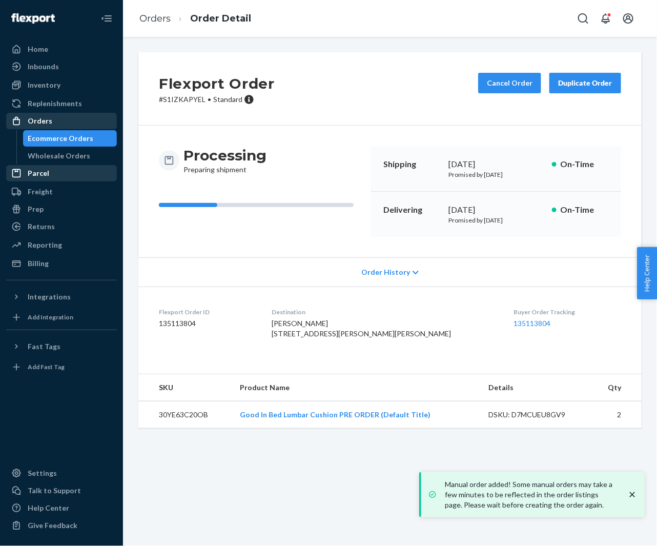
click at [46, 126] on div "Orders" at bounding box center [61, 121] width 109 height 14
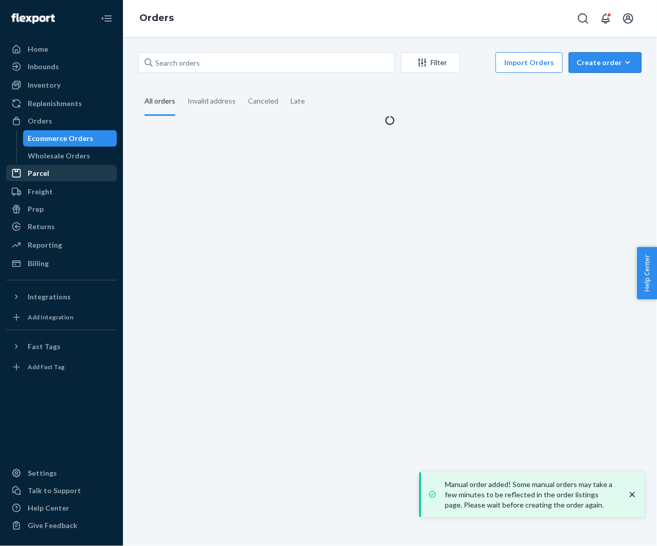
click at [595, 67] on div "Create order" at bounding box center [605, 62] width 57 height 10
click at [594, 84] on span "Ecommerce order" at bounding box center [612, 87] width 64 height 7
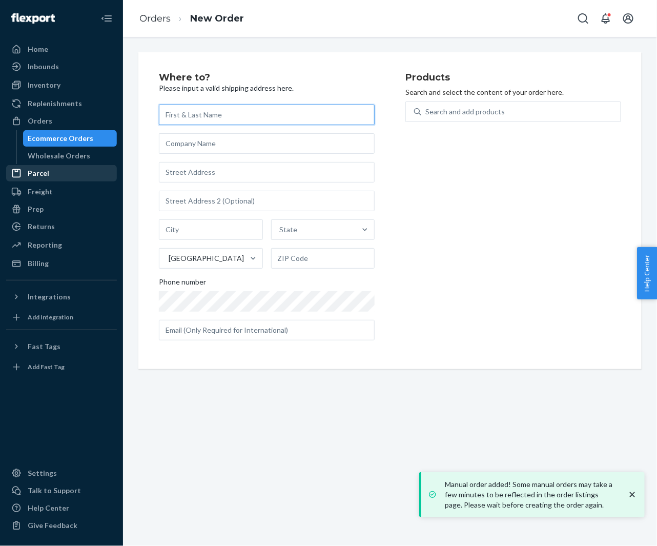
paste input "[PERSON_NAME]"
type input "[PERSON_NAME]"
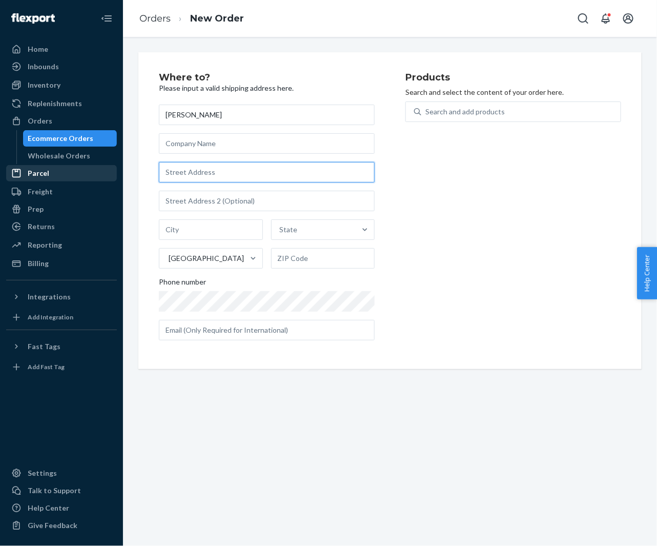
click at [233, 181] on input "text" at bounding box center [267, 172] width 216 height 21
paste input "213 Mickelson Place Gray TN 37615 United States"
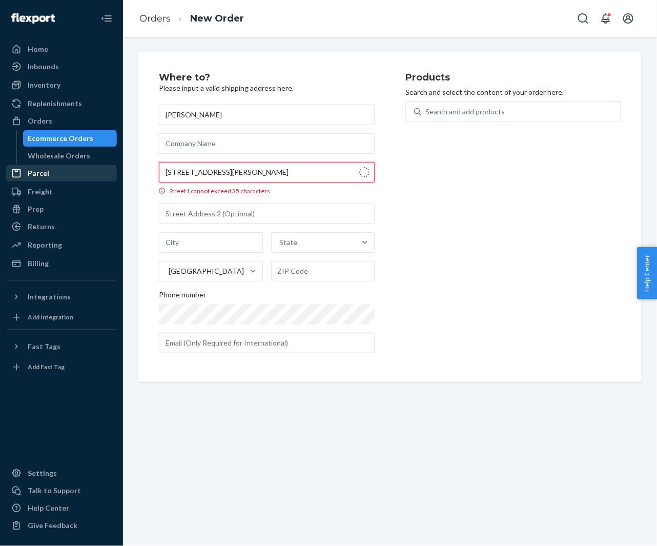
type input "213 Mickelson Pl"
type input "Gray"
type input "37615"
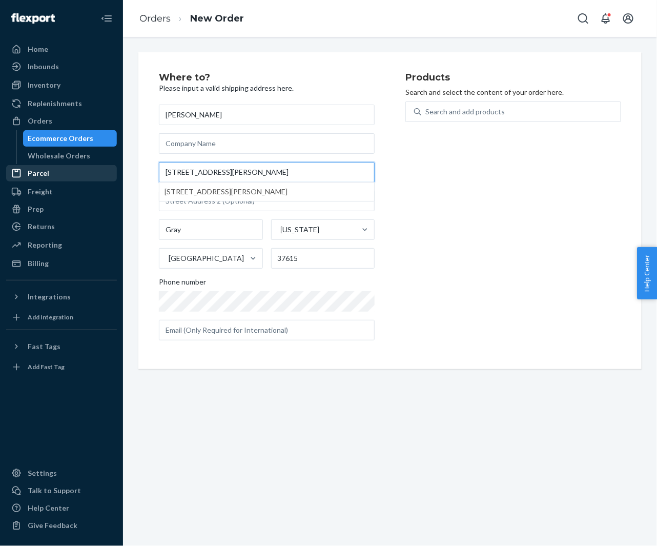
type input "213 Mickelson Pl"
click at [271, 281] on div "Phone number" at bounding box center [267, 284] width 216 height 14
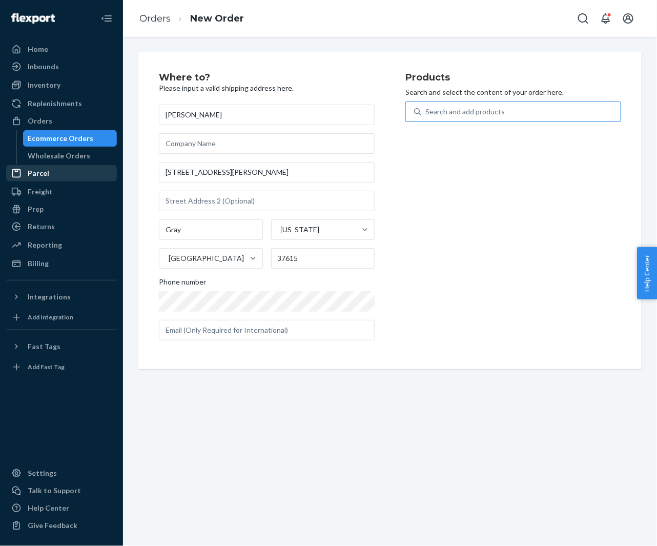
click at [465, 115] on div "Search and add products" at bounding box center [464, 112] width 79 height 10
click at [426, 115] on input "Search and add products" at bounding box center [425, 112] width 1 height 10
click at [465, 115] on div "Search and add products" at bounding box center [464, 112] width 79 height 10
click at [426, 115] on input "0 results available. Use Up and Down to choose options, press Enter to select t…" at bounding box center [425, 112] width 1 height 10
paste input "30YE63C20OB"
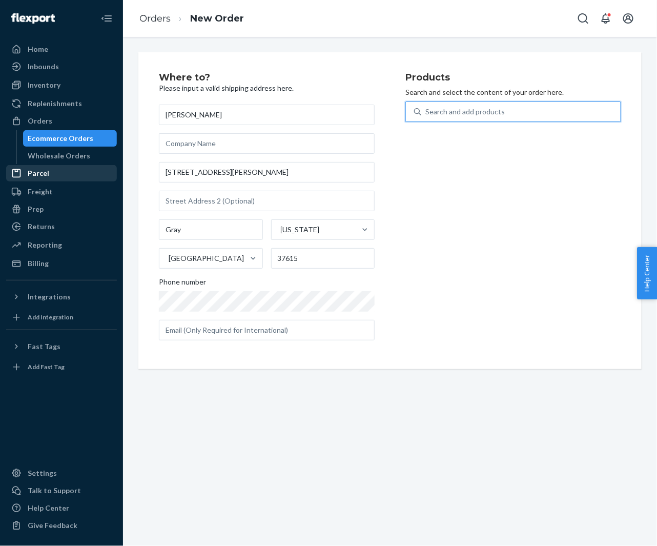
type input "30YE63C20OB"
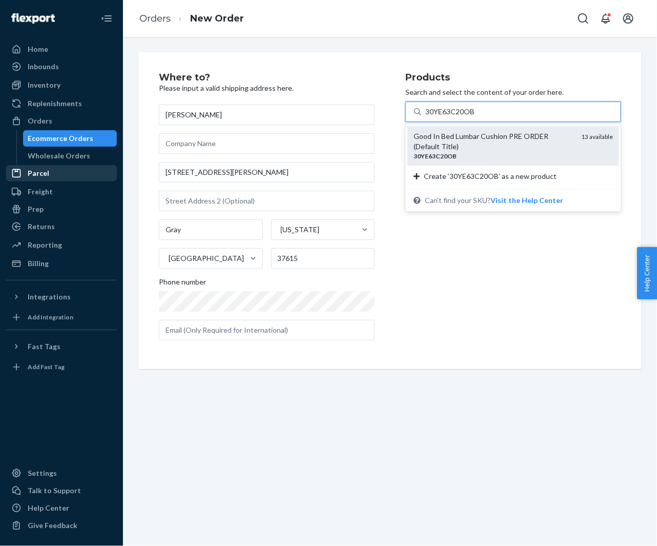
click at [455, 139] on div "Good In Bed Lumbar Cushion PRE ORDER (Default Title)" at bounding box center [493, 141] width 159 height 21
click at [455, 117] on input "30YE63C20OB" at bounding box center [450, 112] width 50 height 10
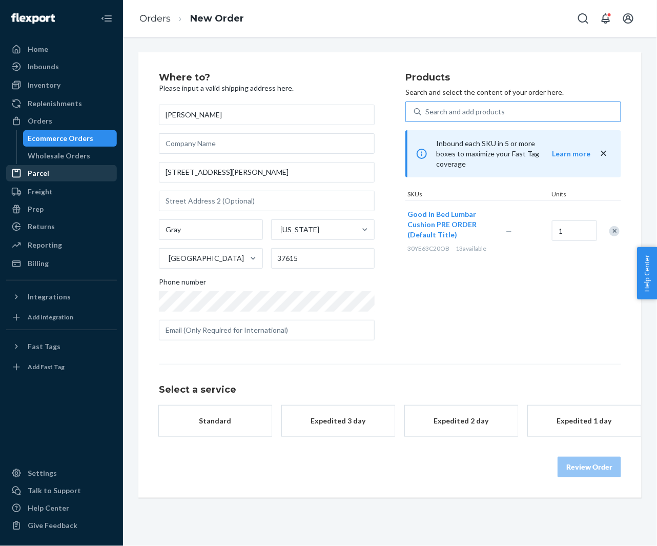
click at [214, 418] on div "Standard" at bounding box center [215, 421] width 82 height 10
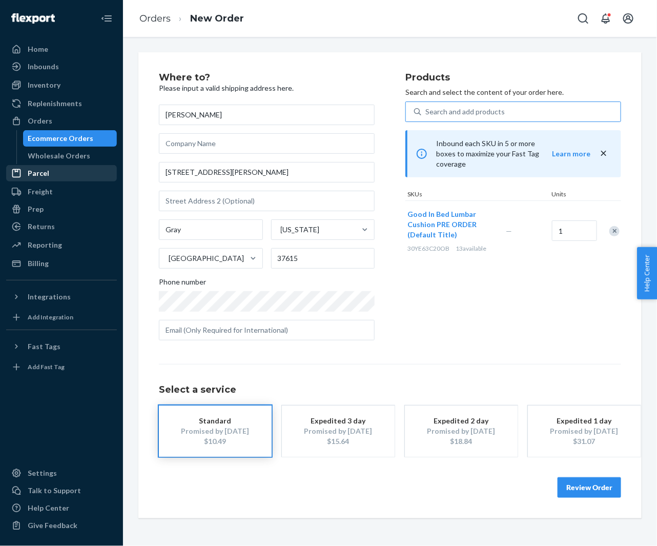
click at [583, 477] on button "Review Order" at bounding box center [590, 487] width 64 height 21
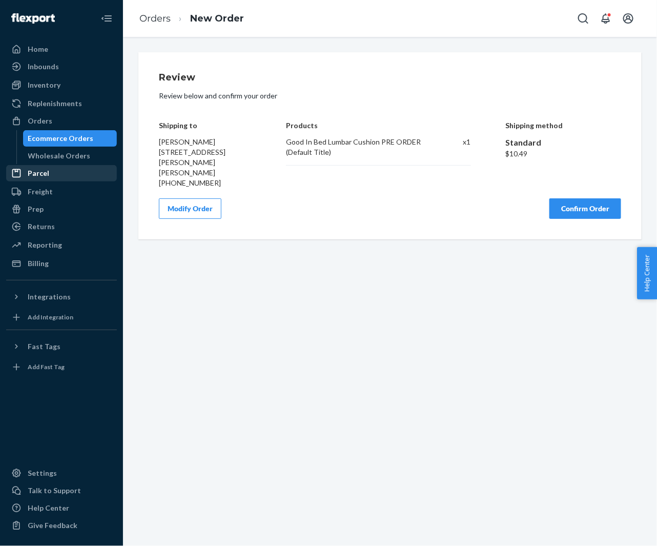
click at [571, 198] on button "Confirm Order" at bounding box center [586, 208] width 72 height 21
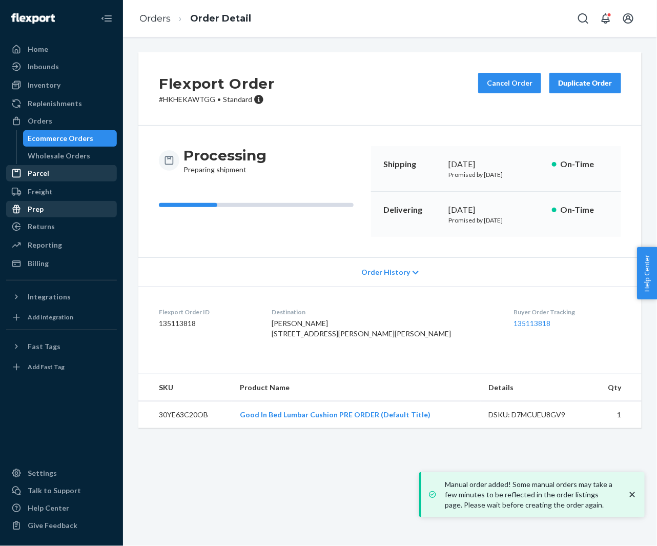
click at [102, 130] on link "Ecommerce Orders" at bounding box center [70, 138] width 94 height 16
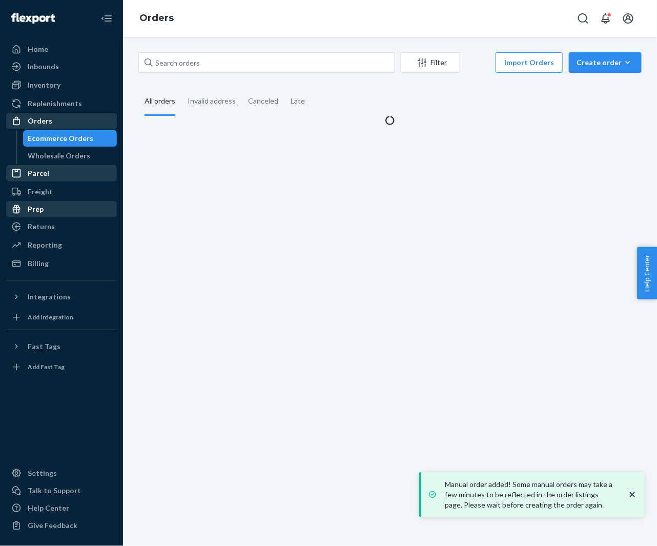
click at [100, 123] on div "Orders" at bounding box center [61, 121] width 109 height 14
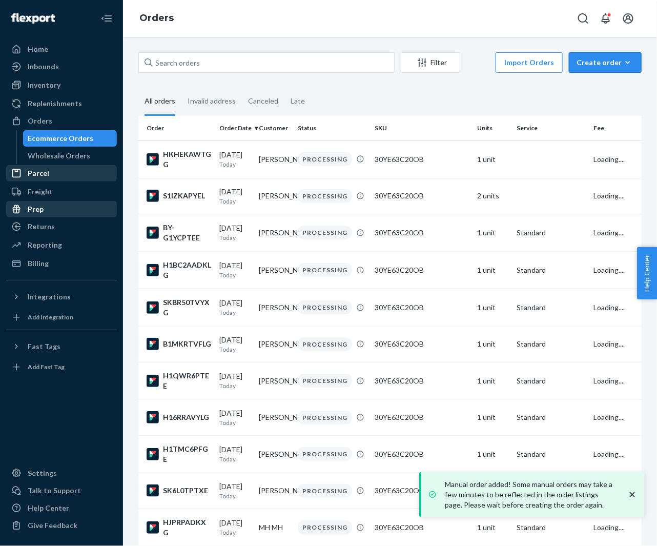
click at [592, 68] on button "Create order Ecommerce order Removal order" at bounding box center [605, 62] width 73 height 21
click at [589, 81] on button "Ecommerce order" at bounding box center [621, 87] width 98 height 22
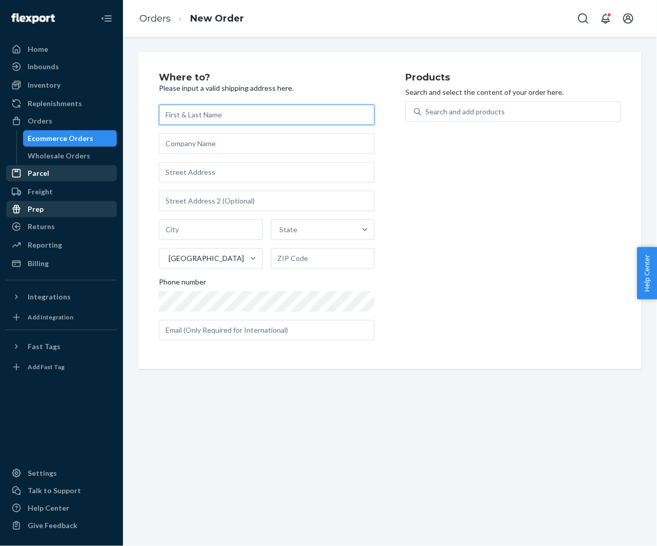
paste input "[PERSON_NAME]"
type input "[PERSON_NAME]"
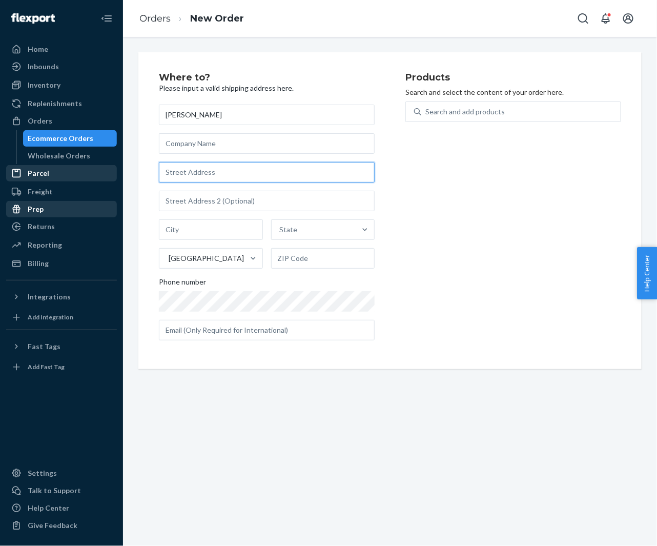
click at [210, 173] on input "text" at bounding box center [267, 172] width 216 height 21
paste input "4334 Legacy Drive Denver NC 28037 United States"
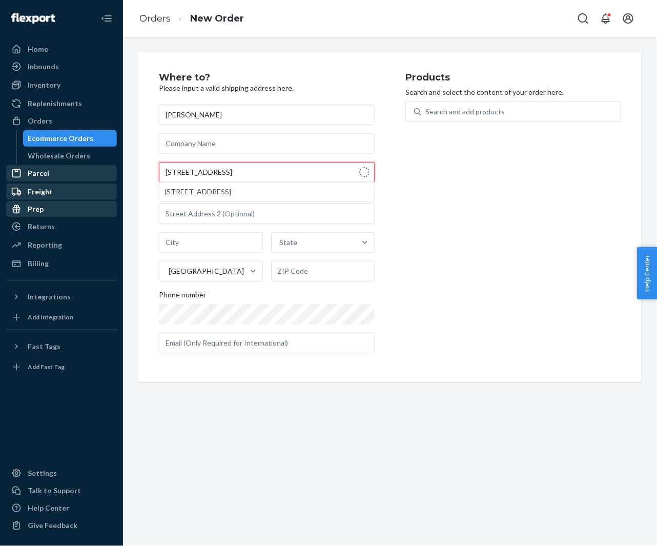
type input "4334 Legacy Drive"
type input "Denver"
type input "28037"
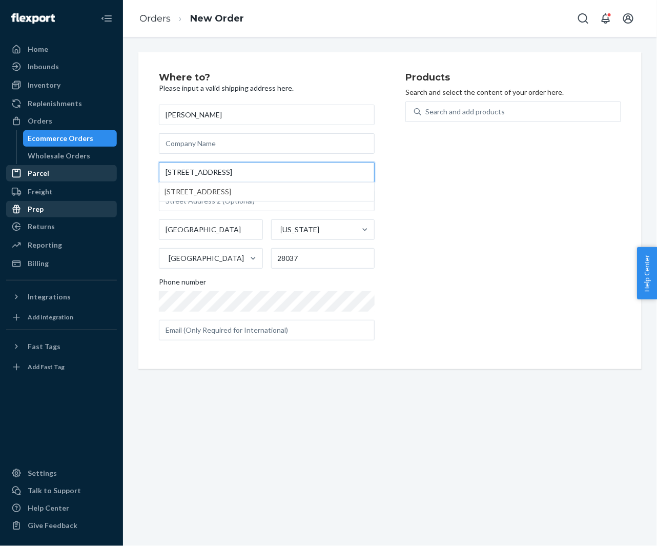
type input "4334 Legacy Drive"
click at [464, 113] on div "Search and add products" at bounding box center [464, 112] width 79 height 10
click at [426, 113] on input "Search and add products" at bounding box center [425, 112] width 1 height 10
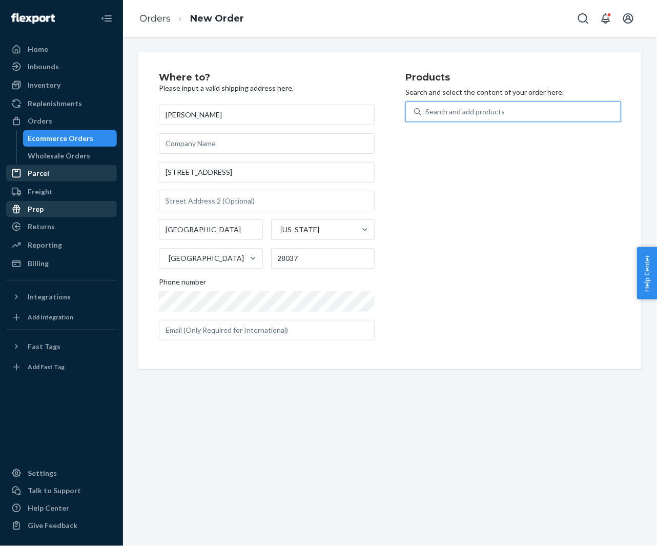
paste input "30YE63C20OB"
type input "30YE63C20OB"
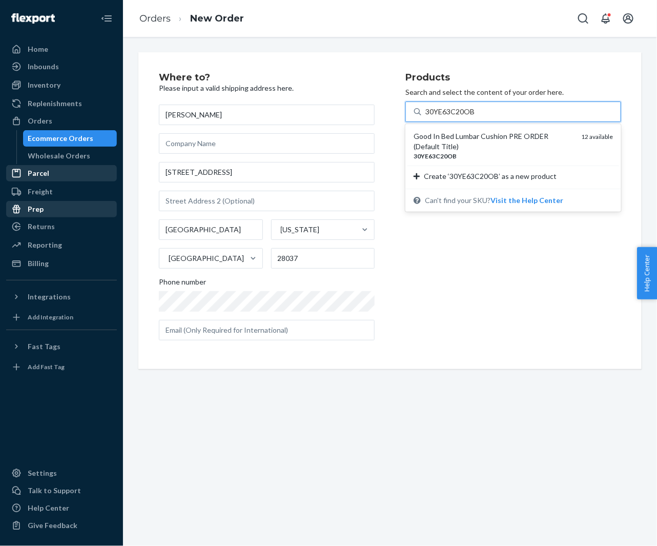
click at [455, 133] on div "Good In Bed Lumbar Cushion PRE ORDER (Default Title)" at bounding box center [493, 141] width 159 height 21
click at [455, 117] on input "30YE63C20OB" at bounding box center [450, 112] width 50 height 10
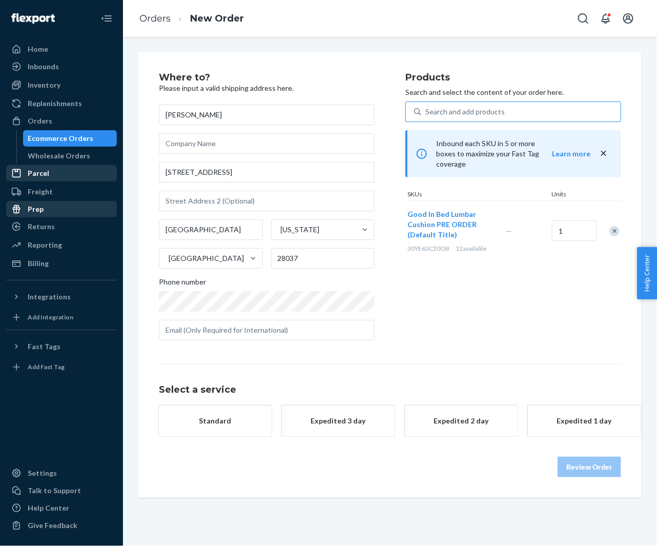
click at [184, 422] on div "Standard" at bounding box center [215, 421] width 82 height 10
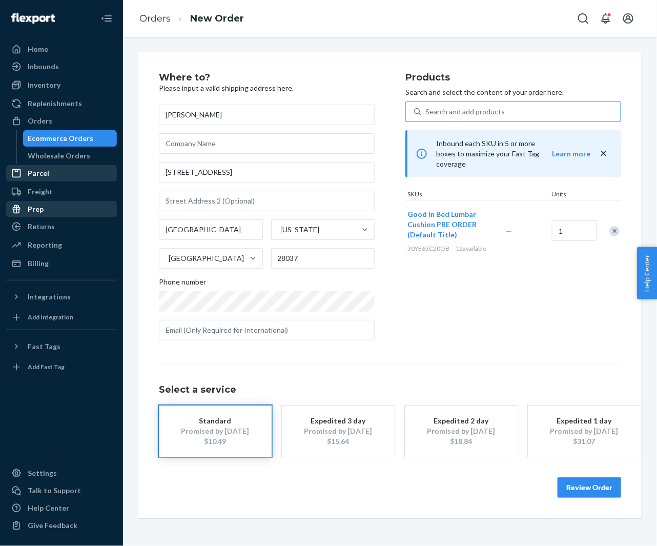
click at [602, 488] on button "Review Order" at bounding box center [590, 487] width 64 height 21
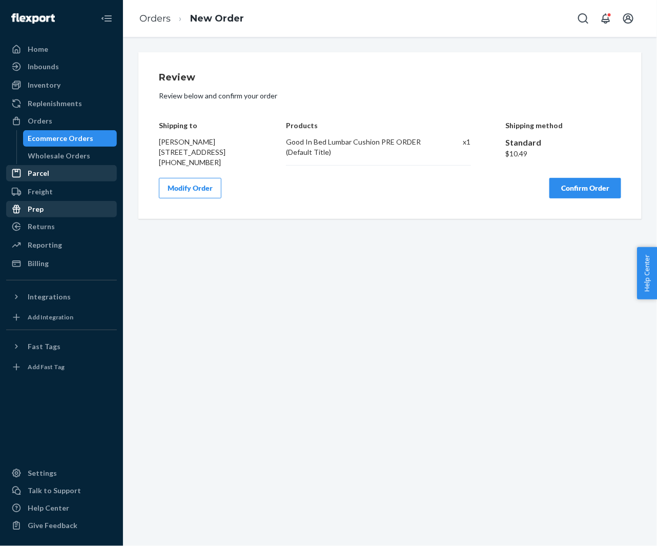
click at [600, 198] on button "Confirm Order" at bounding box center [586, 188] width 72 height 21
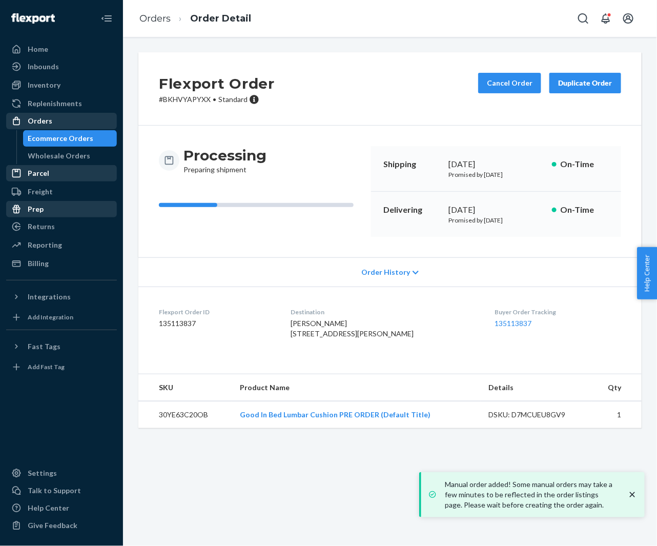
click at [108, 119] on div "Orders" at bounding box center [61, 121] width 109 height 14
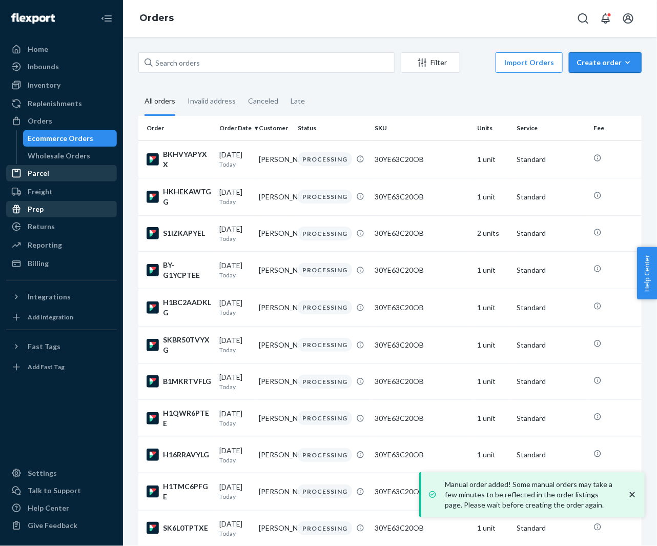
click at [596, 66] on div "Create order" at bounding box center [605, 62] width 57 height 10
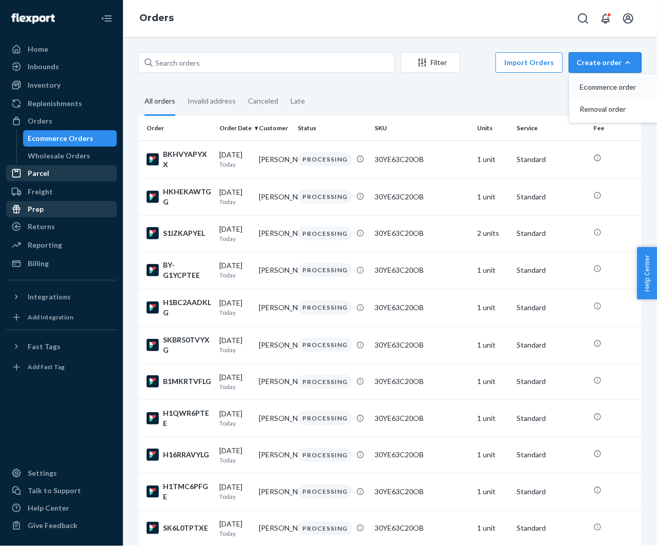
click at [590, 84] on span "Ecommerce order" at bounding box center [612, 87] width 64 height 7
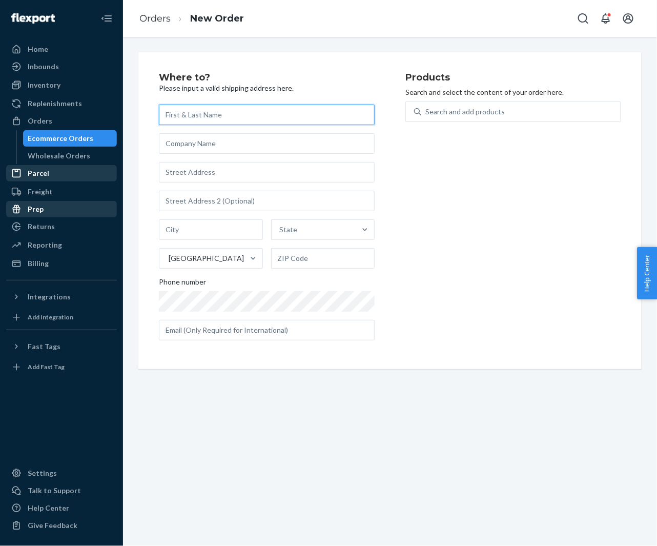
paste input "[PERSON_NAME]"
type input "[PERSON_NAME]"
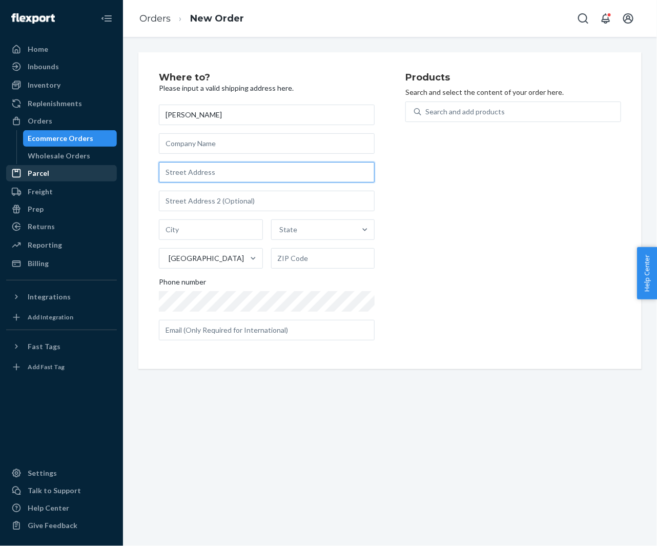
click at [174, 172] on input "text" at bounding box center [267, 172] width 216 height 21
paste input "506 Erin Ave SW Atlanta GA 30310 United States"
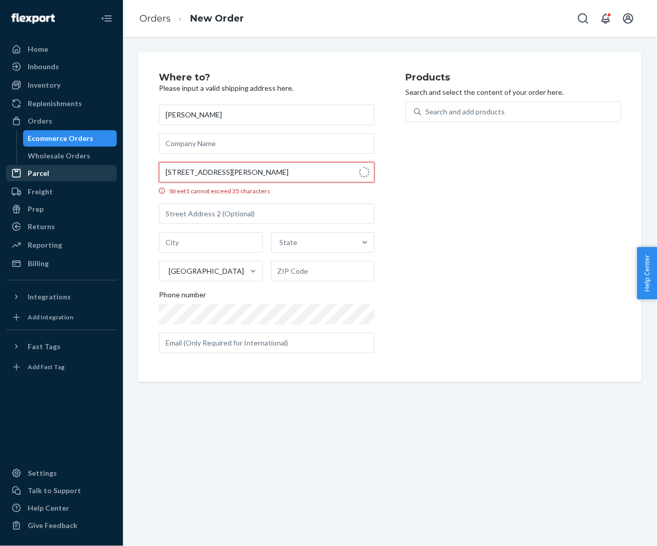
type input "506 Erin Ave SW"
type input "Atlanta"
type input "30310"
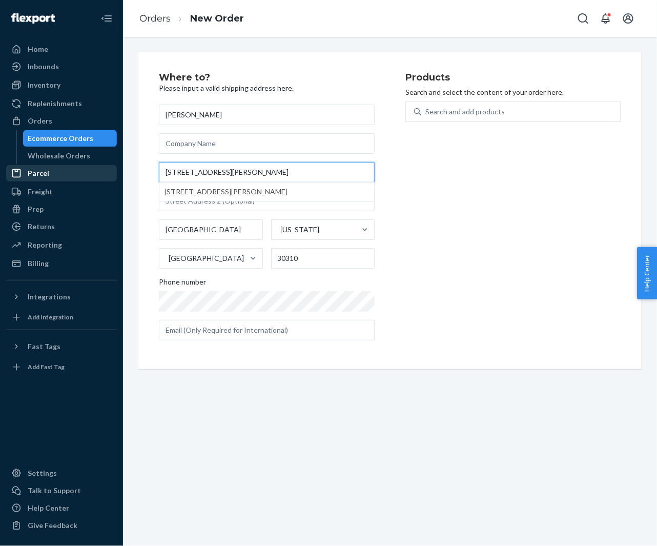
type input "506 Erin Ave SW"
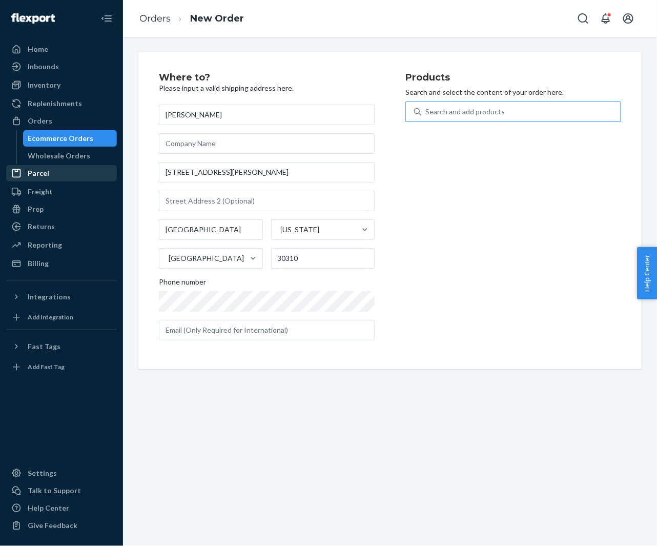
click at [462, 108] on div "Search and add products" at bounding box center [464, 112] width 79 height 10
click at [426, 108] on input "Search and add products" at bounding box center [425, 112] width 1 height 10
paste input "30YE63C20OB"
type input "30YE63C20OB"
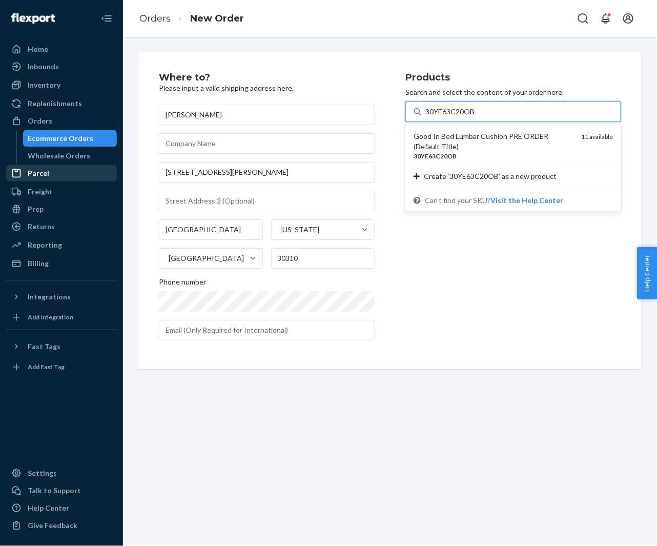
click at [451, 135] on div "Good In Bed Lumbar Cushion PRE ORDER (Default Title)" at bounding box center [493, 141] width 159 height 21
click at [451, 117] on input "30YE63C20OB" at bounding box center [450, 112] width 50 height 10
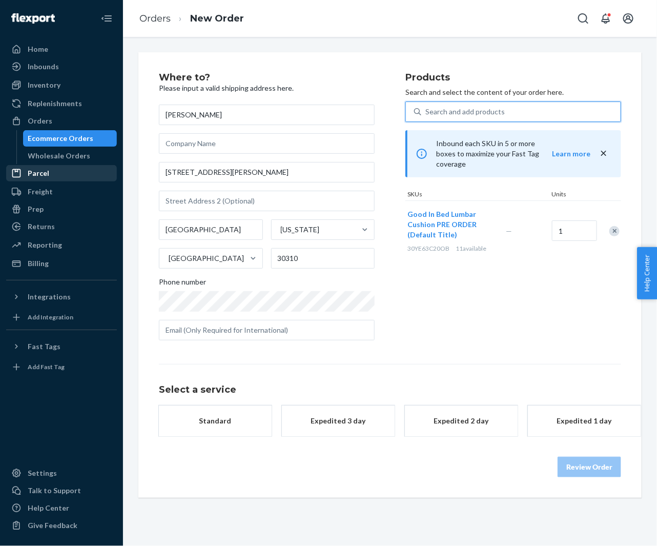
click at [220, 419] on div "Standard" at bounding box center [215, 421] width 82 height 10
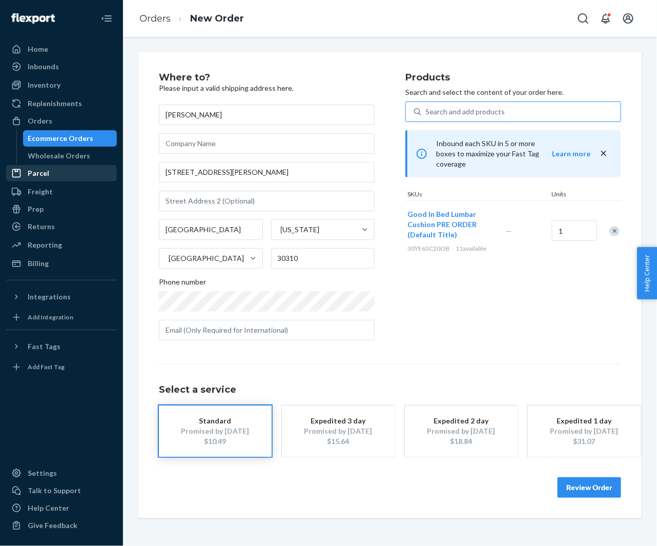
click at [580, 485] on button "Review Order" at bounding box center [590, 487] width 64 height 21
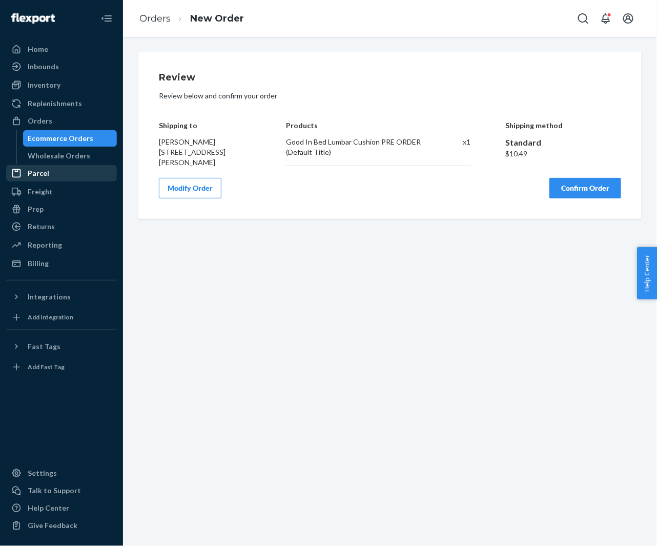
click at [564, 188] on button "Confirm Order" at bounding box center [586, 188] width 72 height 21
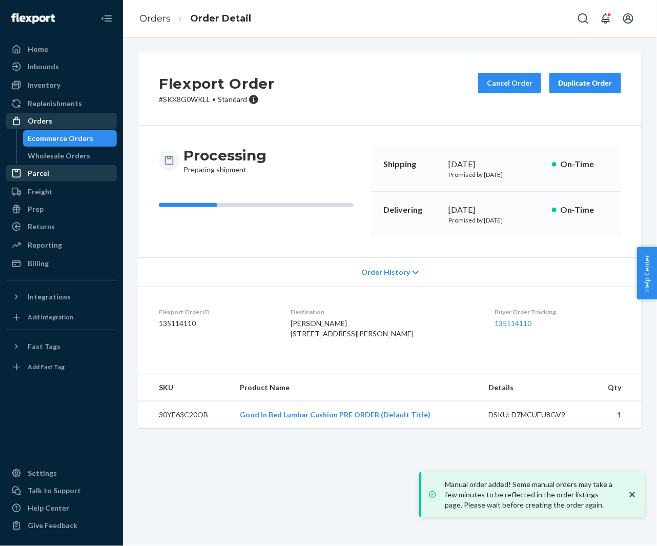
click at [28, 127] on div "Orders" at bounding box center [61, 121] width 109 height 14
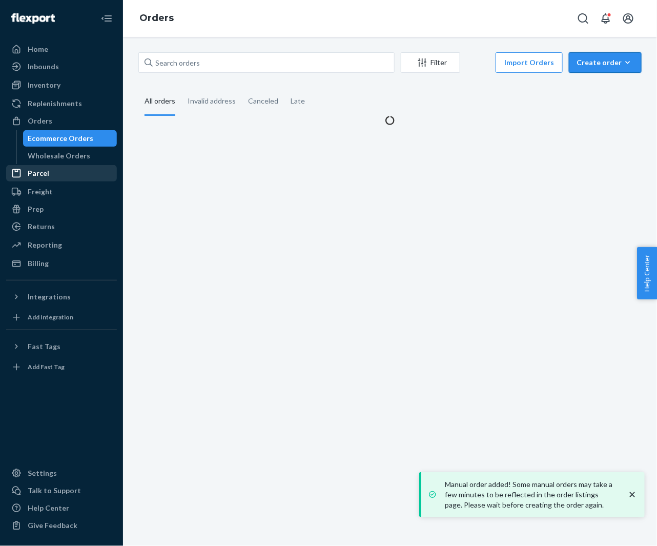
click at [605, 68] on button "Create order Ecommerce order Removal order" at bounding box center [605, 62] width 73 height 21
click at [599, 86] on span "Ecommerce order" at bounding box center [612, 87] width 64 height 7
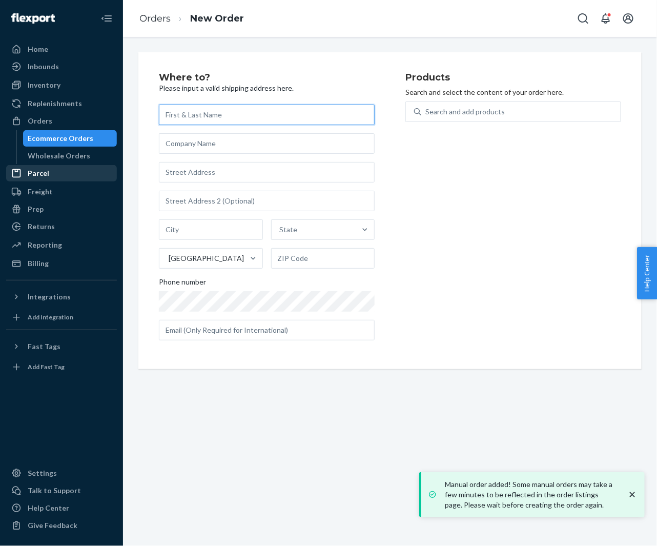
paste input "[PERSON_NAME]"
type input "[PERSON_NAME]"
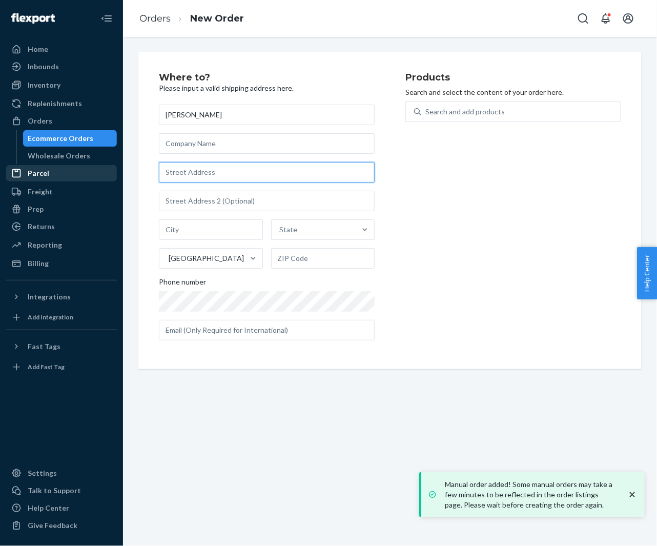
click at [181, 176] on input "text" at bounding box center [267, 172] width 216 height 21
paste input "525 Rock Island Rd Unit A East Wenatchee WA 98802 United States"
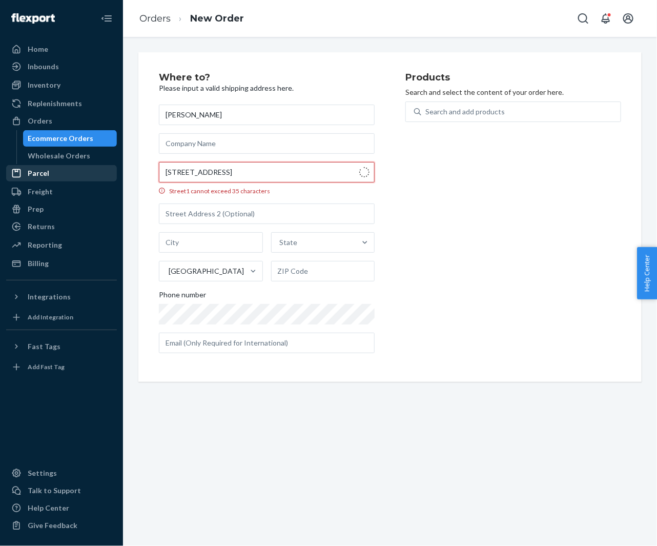
type input "525 Rock Island Rd"
type input "A"
type input "East Wenatchee"
type input "98802"
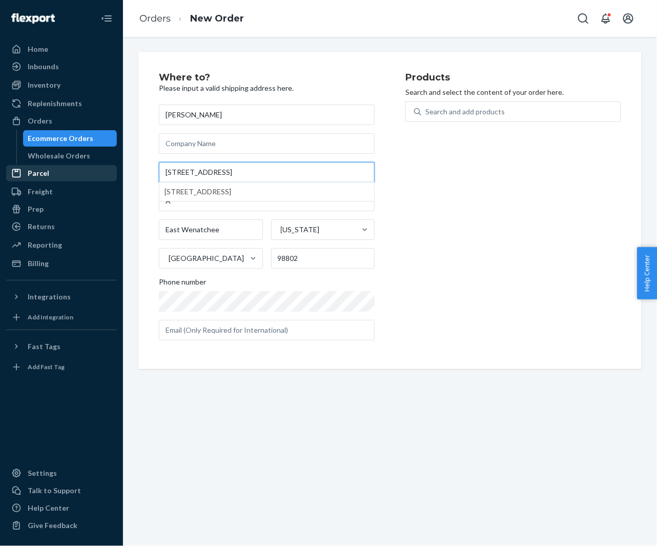
type input "525 Rock Island Rd"
click at [476, 107] on div "Search and add products" at bounding box center [464, 112] width 79 height 10
click at [426, 107] on input "Search and add products" at bounding box center [425, 112] width 1 height 10
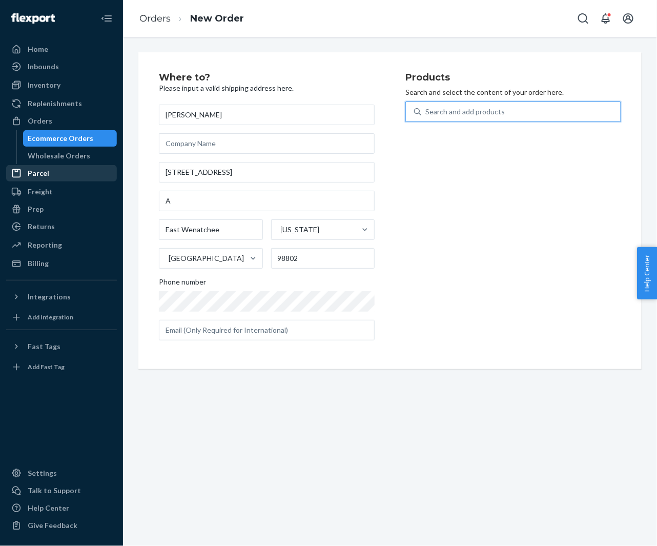
paste input "30YE63C20OB"
type input "30YE63C20OB"
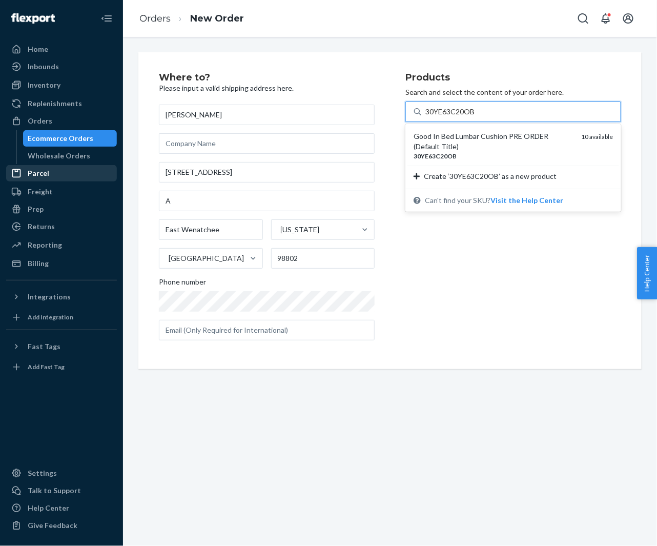
click at [435, 140] on div "Good In Bed Lumbar Cushion PRE ORDER (Default Title)" at bounding box center [493, 141] width 159 height 21
click at [435, 117] on input "30YE63C20OB" at bounding box center [450, 112] width 50 height 10
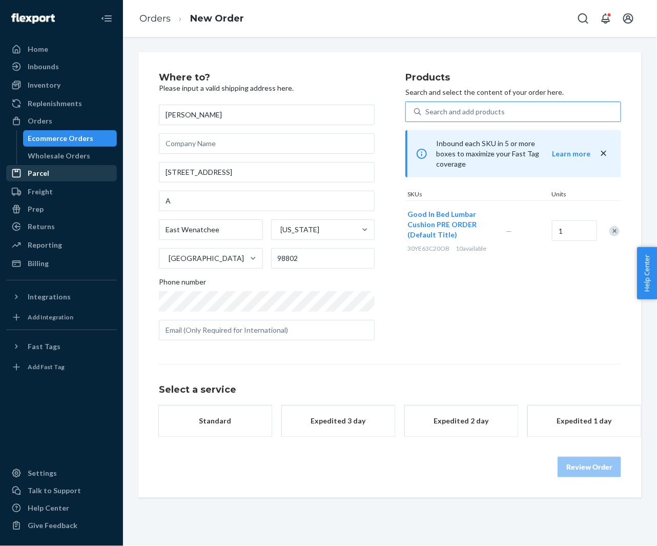
click at [225, 423] on div "Standard" at bounding box center [215, 421] width 82 height 10
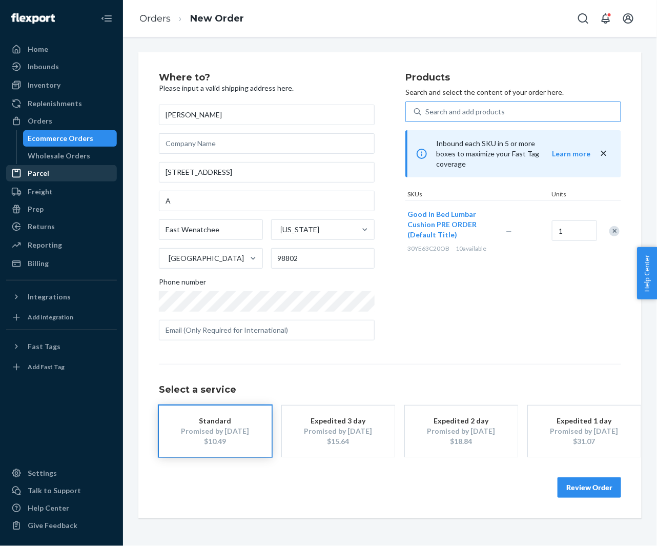
click at [589, 489] on button "Review Order" at bounding box center [590, 487] width 64 height 21
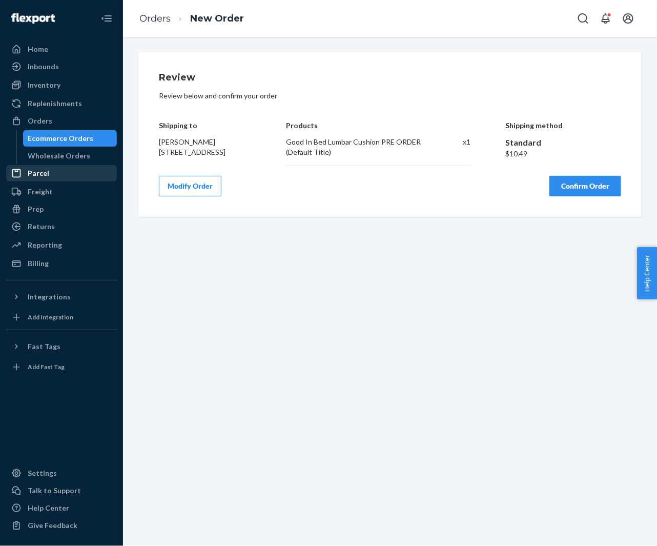
click at [568, 196] on button "Confirm Order" at bounding box center [586, 186] width 72 height 21
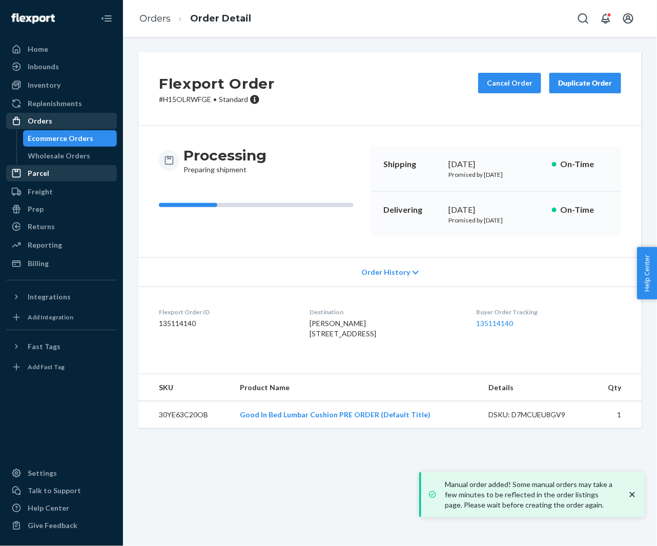
click at [94, 125] on div "Orders" at bounding box center [61, 121] width 109 height 14
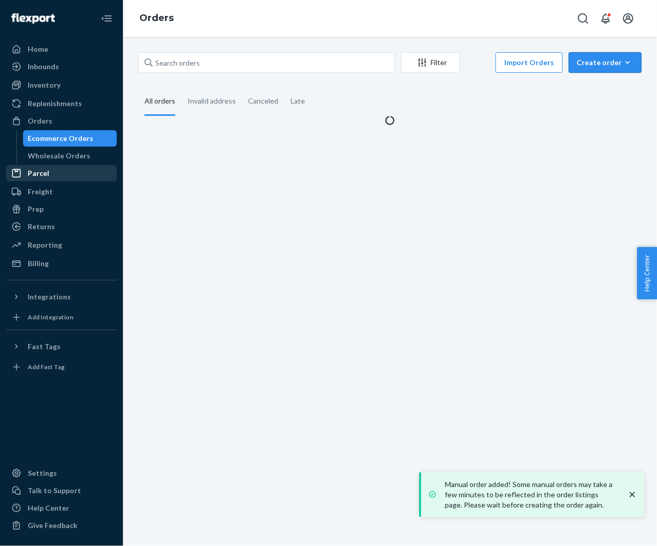
click at [593, 65] on div "Create order" at bounding box center [605, 62] width 57 height 10
click at [583, 84] on button "Ecommerce order" at bounding box center [621, 87] width 98 height 22
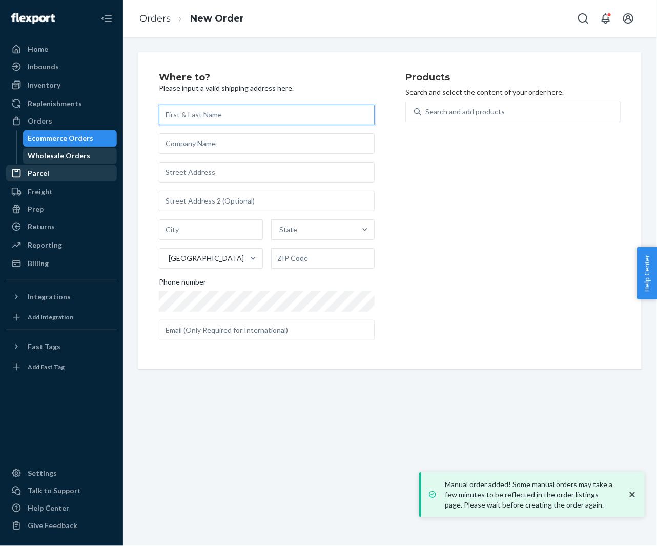
paste input "[PERSON_NAME]"
type input "[PERSON_NAME]"
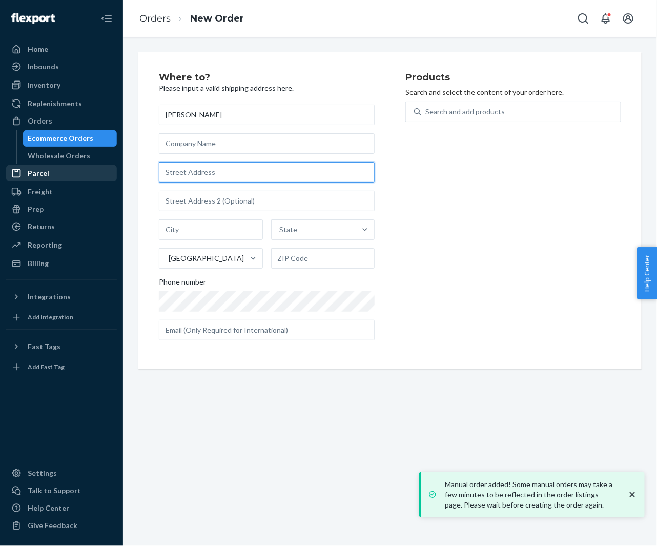
click at [189, 175] on input "text" at bounding box center [267, 172] width 216 height 21
paste input "817 Royal Minister Blvd Lewisville TX 75056 United States"
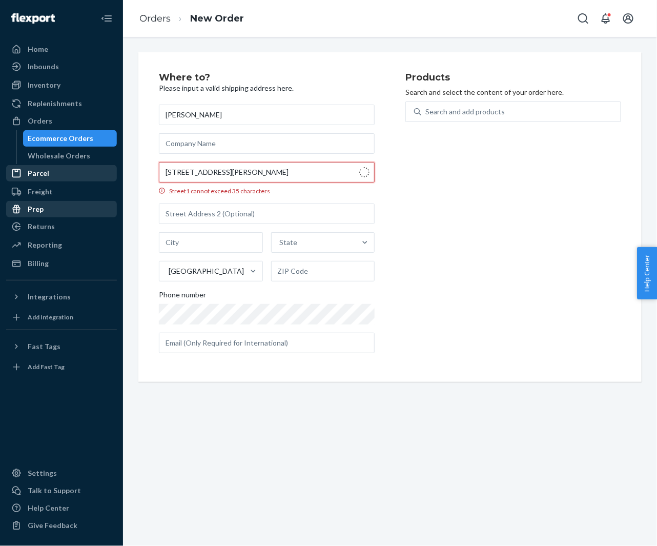
type input "817 Royal Minister Blvd"
type input "[GEOGRAPHIC_DATA]"
type input "75056"
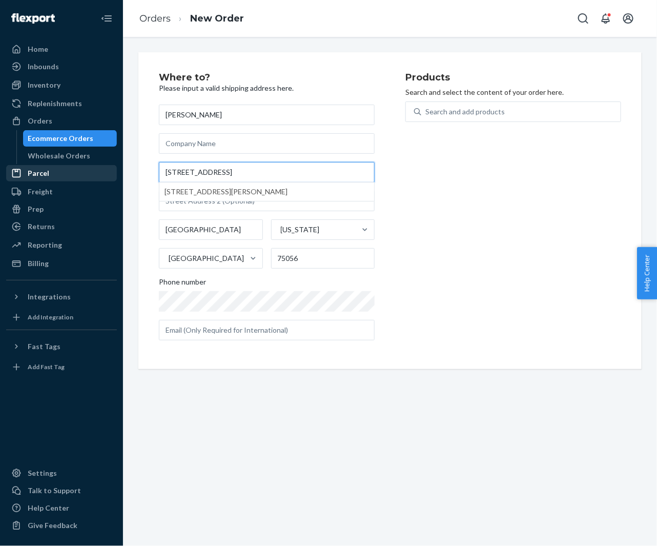
type input "817 Royal Minister Blvd"
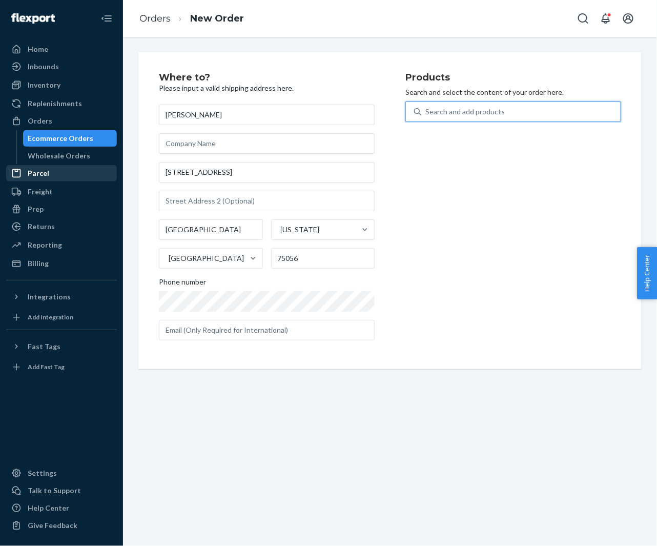
click at [442, 113] on div "Search and add products" at bounding box center [464, 112] width 79 height 10
click at [426, 113] on input "0 results available. Use Up and Down to choose options, press Enter to select t…" at bounding box center [425, 112] width 1 height 10
paste input "T-A292"
type input "T-A292"
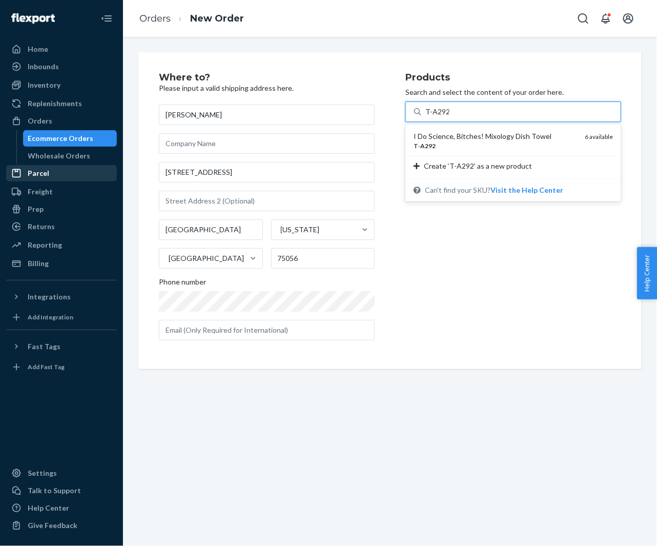
click at [448, 133] on div "I Do Science, Bitches! Mixology Dish Towel" at bounding box center [495, 136] width 163 height 10
click at [448, 117] on input "T-A292" at bounding box center [437, 112] width 24 height 10
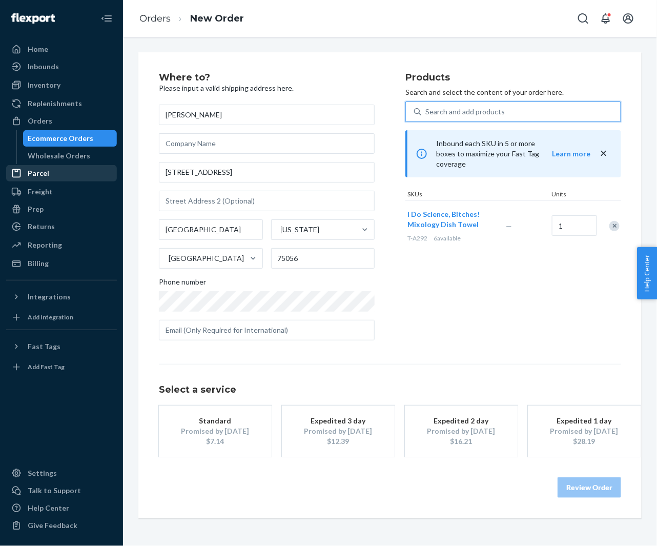
click at [460, 105] on div "Search and add products" at bounding box center [520, 112] width 199 height 18
click at [426, 107] on input "0 results available. Use Up and Down to choose options, press Enter to select t…" at bounding box center [425, 112] width 1 height 10
paste input "30YE63C20OB"
type input "30YE63C20OB"
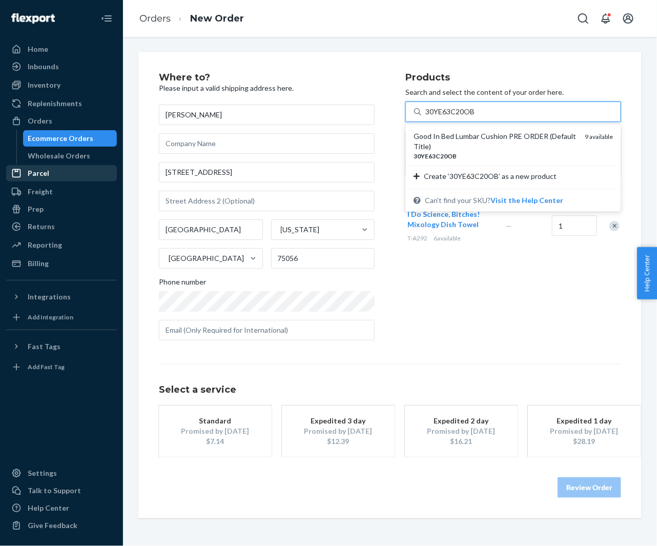
click at [447, 132] on div "Good In Bed Lumbar Cushion PRE ORDER (Default Title)" at bounding box center [495, 141] width 163 height 21
click at [447, 117] on input "30YE63C20OB" at bounding box center [450, 112] width 50 height 10
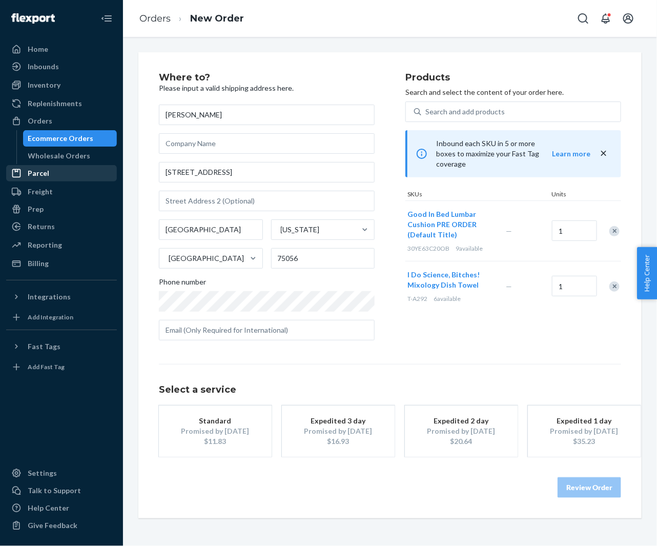
click at [222, 414] on button "Standard Promised by Sep 3, 2025 $11.83" at bounding box center [215, 430] width 113 height 51
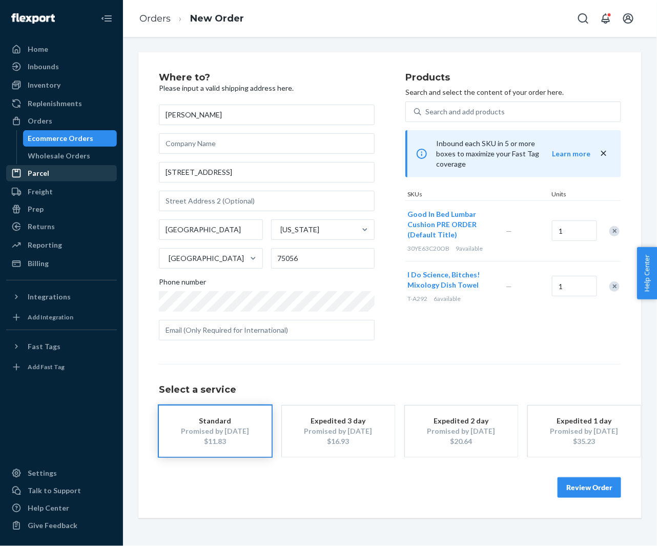
click at [582, 490] on button "Review Order" at bounding box center [590, 487] width 64 height 21
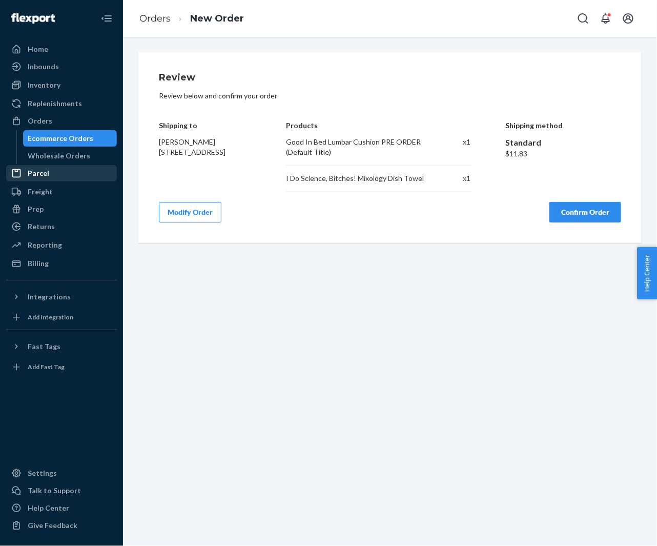
click at [561, 209] on button "Confirm Order" at bounding box center [586, 212] width 72 height 21
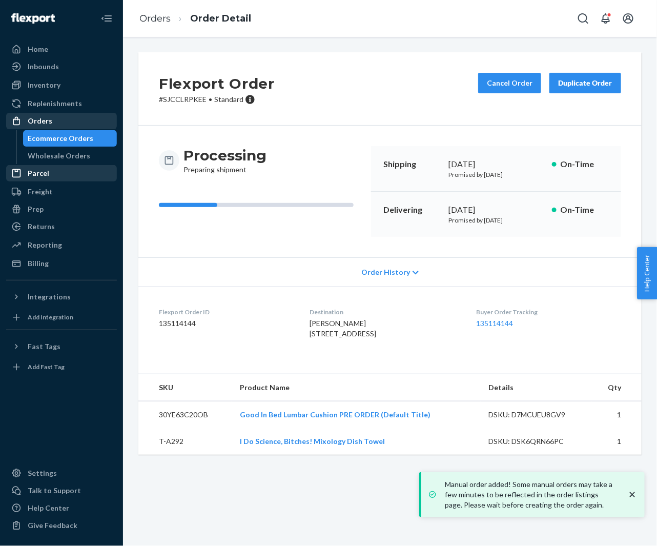
click at [50, 119] on div "Orders" at bounding box center [61, 121] width 109 height 14
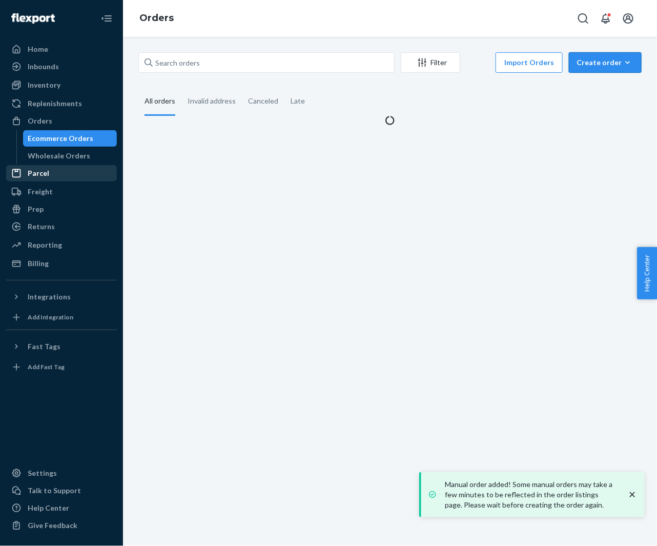
click at [595, 63] on div "Create order" at bounding box center [605, 62] width 57 height 10
click at [595, 86] on span "Ecommerce order" at bounding box center [612, 87] width 64 height 7
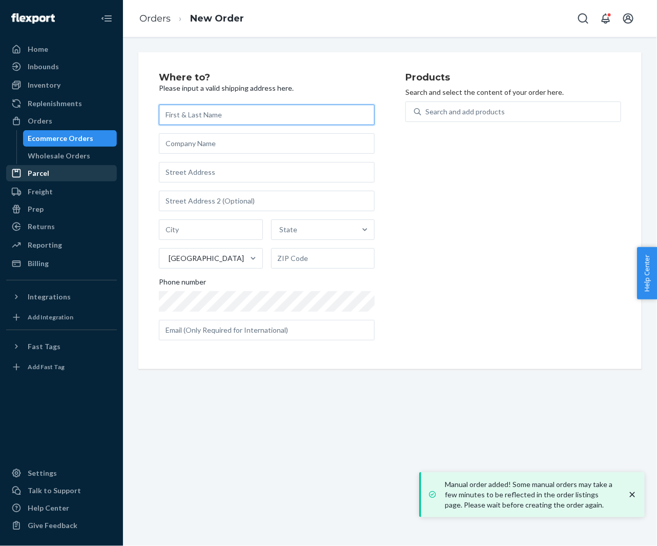
paste input "[PERSON_NAME]"
type input "[PERSON_NAME]"
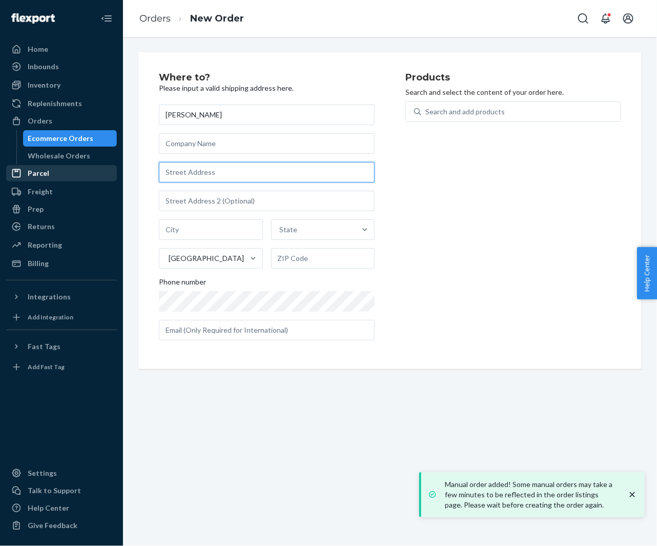
click at [247, 177] on input "text" at bounding box center [267, 172] width 216 height 21
paste input "600 West Cabarrus Street Apt 214 Raleigh NC 27603 United States"
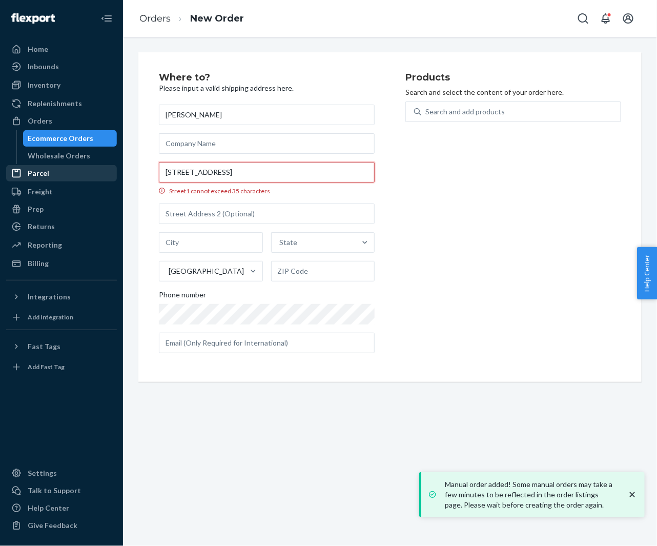
scroll to position [0, 23]
type input "600 W Cabarrus St"
type input "214"
type input "Raleigh"
type input "27603"
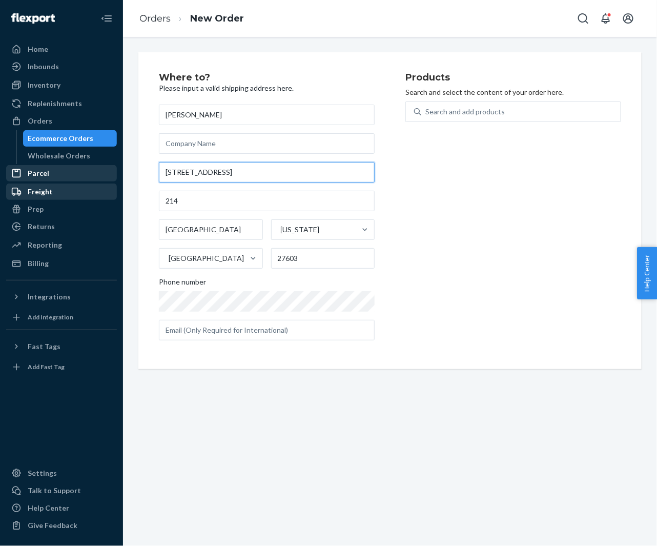
scroll to position [0, 0]
type input "600 W Cabarrus St"
click at [289, 287] on div "Phone number" at bounding box center [267, 284] width 216 height 14
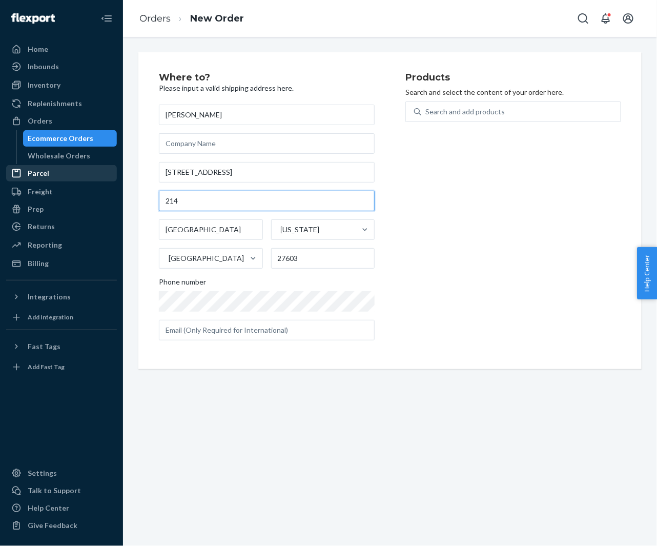
click at [162, 203] on input "214" at bounding box center [267, 201] width 216 height 21
type input "Apt 214"
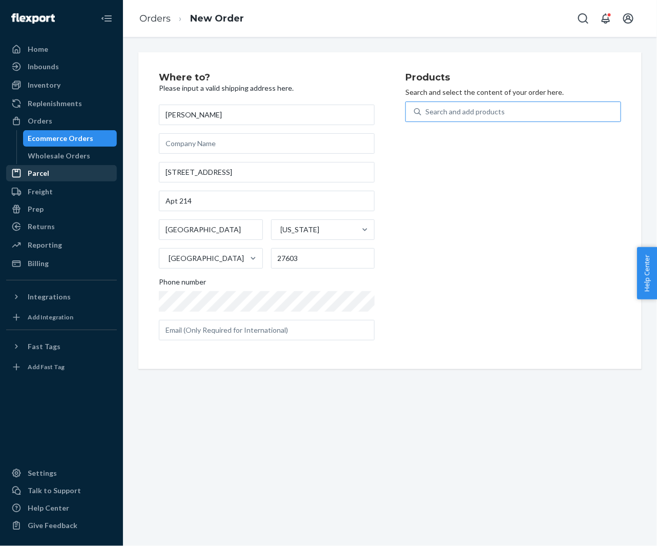
click at [462, 103] on div "Search and add products" at bounding box center [520, 112] width 199 height 18
click at [426, 107] on input "Search and add products" at bounding box center [425, 112] width 1 height 10
paste input "30YE63C20OB"
type input "30YE63C20OB"
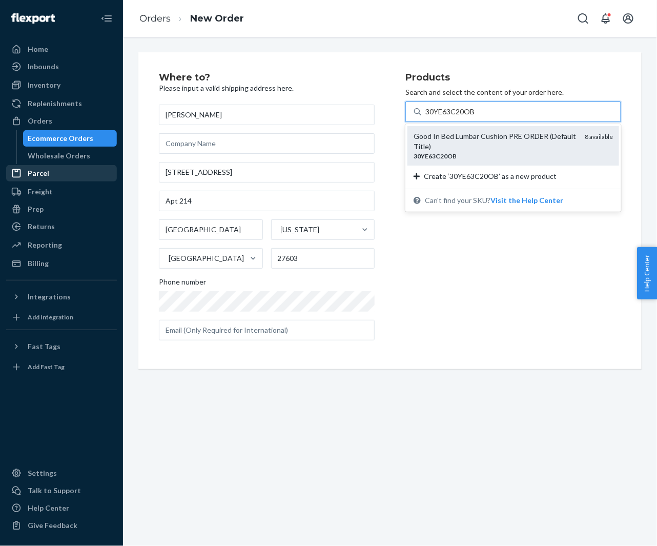
click at [460, 134] on div "Good In Bed Lumbar Cushion PRE ORDER (Default Title)" at bounding box center [495, 141] width 163 height 21
click at [460, 117] on input "30YE63C20OB" at bounding box center [450, 112] width 50 height 10
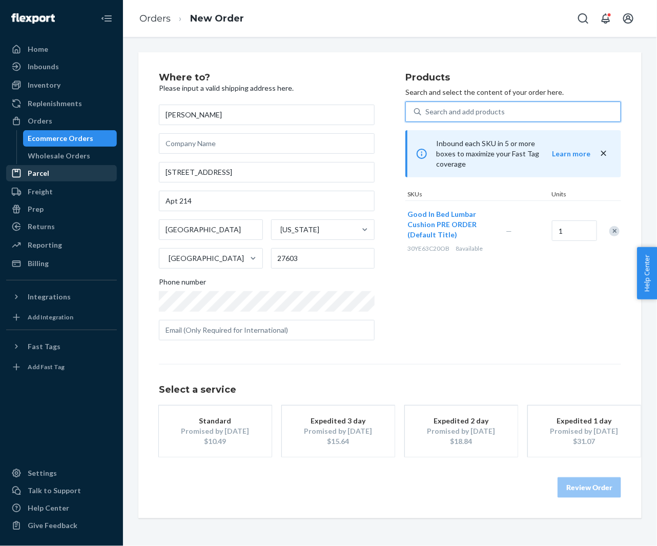
click at [217, 423] on div "Standard" at bounding box center [215, 421] width 82 height 10
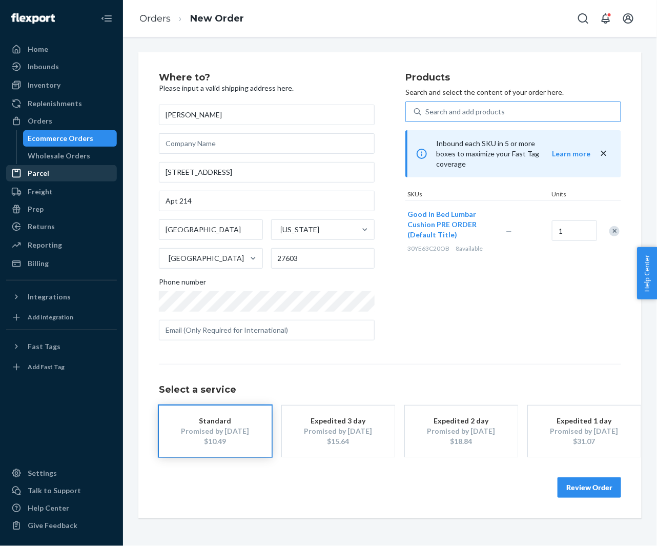
click at [582, 483] on button "Review Order" at bounding box center [590, 487] width 64 height 21
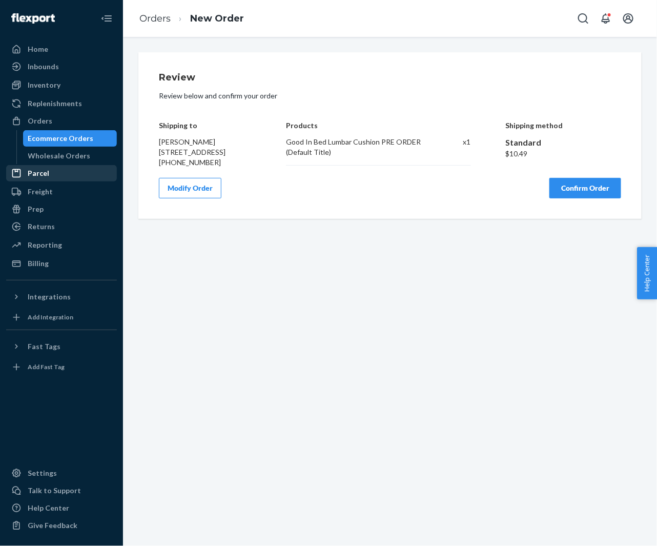
click at [563, 198] on button "Confirm Order" at bounding box center [586, 188] width 72 height 21
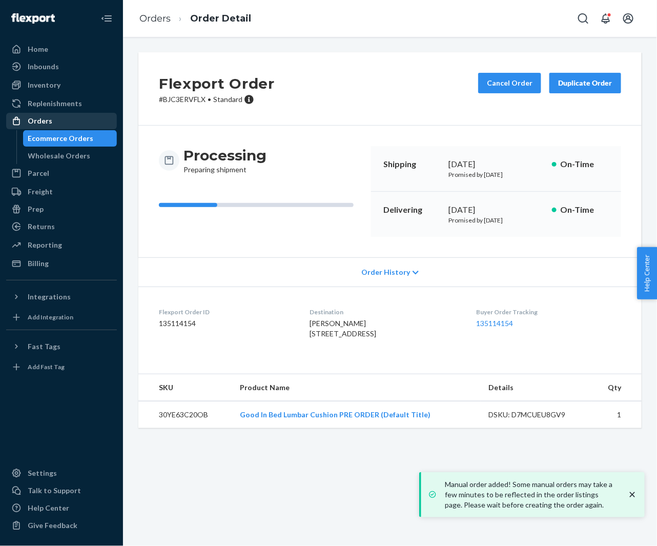
click at [51, 126] on div "Orders" at bounding box center [61, 121] width 109 height 14
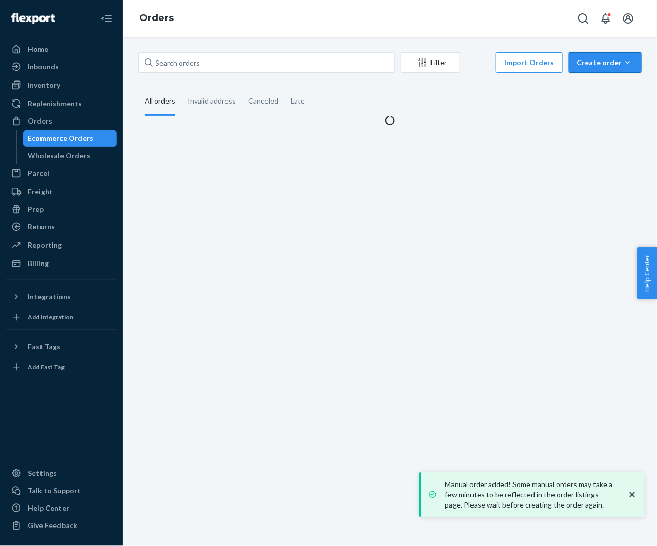
click at [597, 57] on div "Create order" at bounding box center [605, 62] width 57 height 10
click at [597, 86] on span "Ecommerce order" at bounding box center [612, 87] width 64 height 7
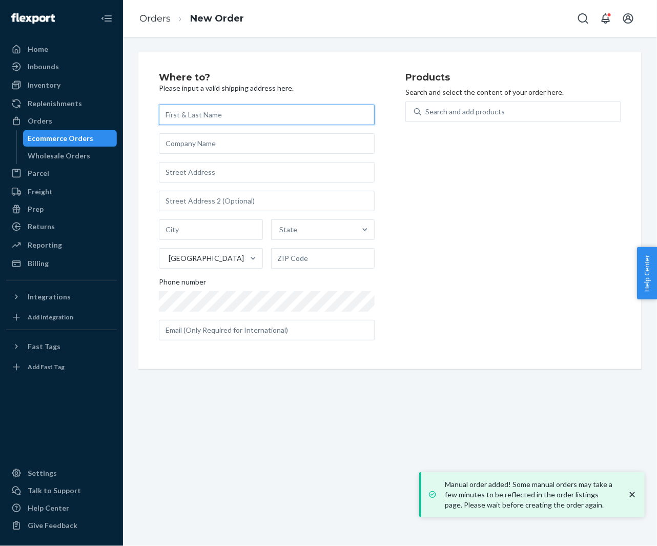
paste input "[PERSON_NAME]"
type input "[PERSON_NAME]"
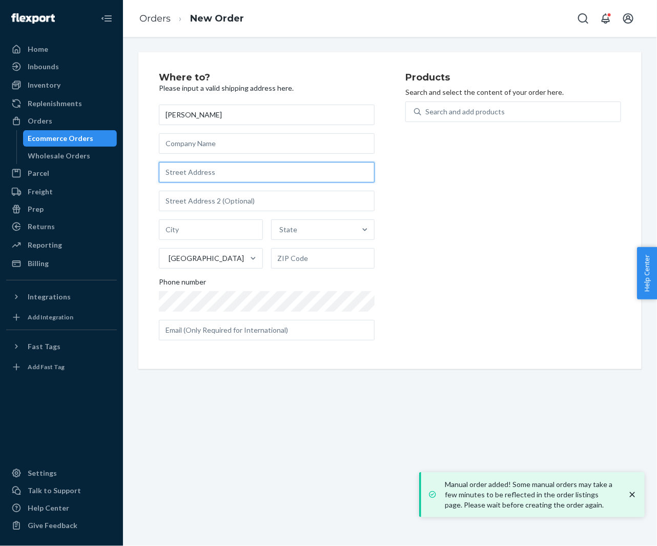
click at [196, 176] on input "text" at bounding box center [267, 172] width 216 height 21
paste input "1400 Riverview Road Chattanooga TN 37405 United States"
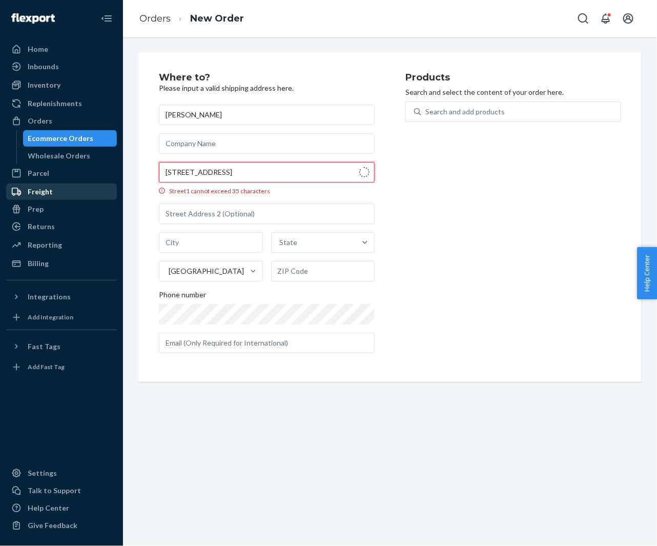
type input "1400 Riverview Rd"
type input "Chattanooga"
type input "37405"
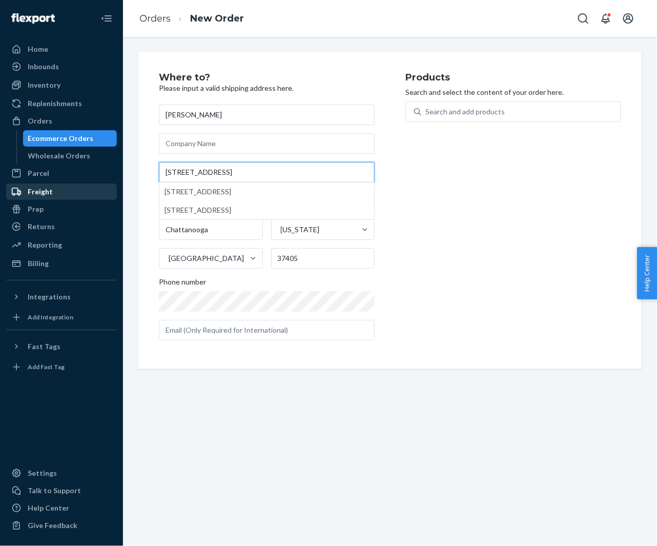
type input "1400 Riverview Rd"
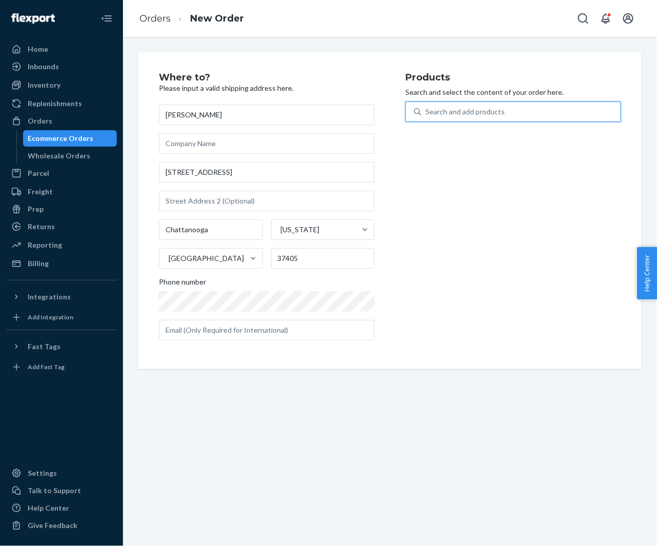
click at [459, 117] on div "Search and add products" at bounding box center [520, 112] width 199 height 18
click at [426, 117] on input "0 results available. Use Up and Down to choose options, press Enter to select t…" at bounding box center [425, 112] width 1 height 10
paste input "30YE63C20OB"
type input "30YE63C20OB"
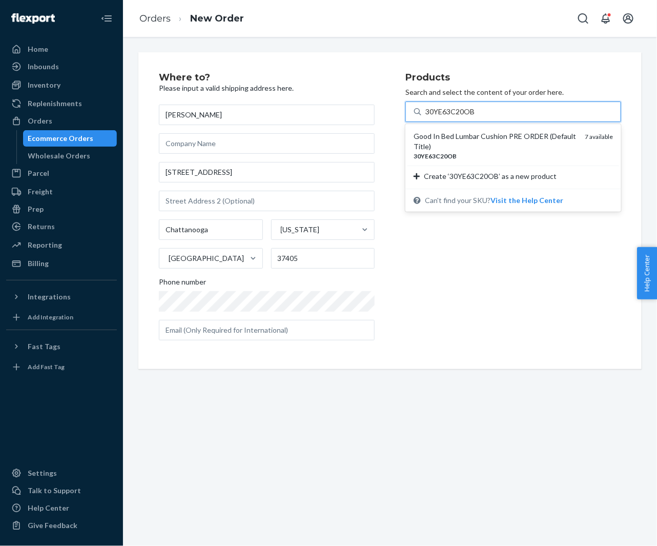
click at [454, 137] on div "Good In Bed Lumbar Cushion PRE ORDER (Default Title)" at bounding box center [495, 141] width 163 height 21
click at [454, 117] on input "30YE63C20OB" at bounding box center [450, 112] width 50 height 10
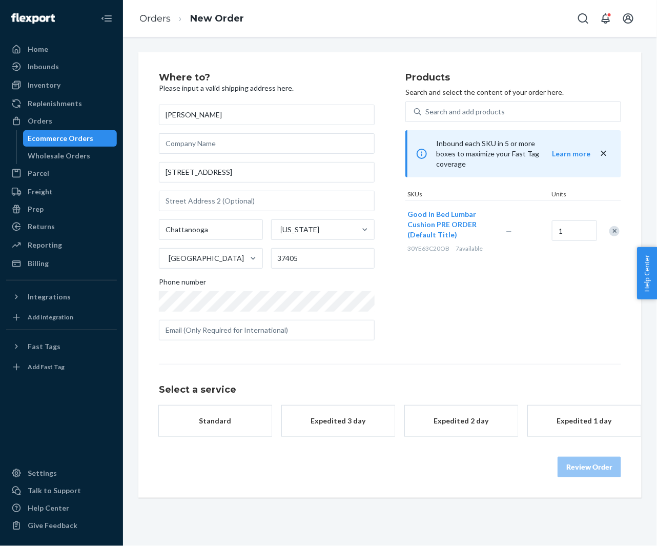
click at [243, 424] on div "Standard" at bounding box center [215, 421] width 82 height 10
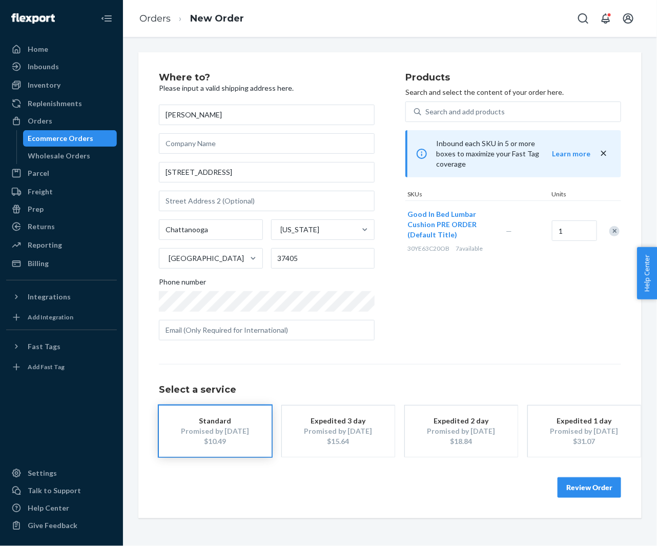
click at [588, 483] on button "Review Order" at bounding box center [590, 487] width 64 height 21
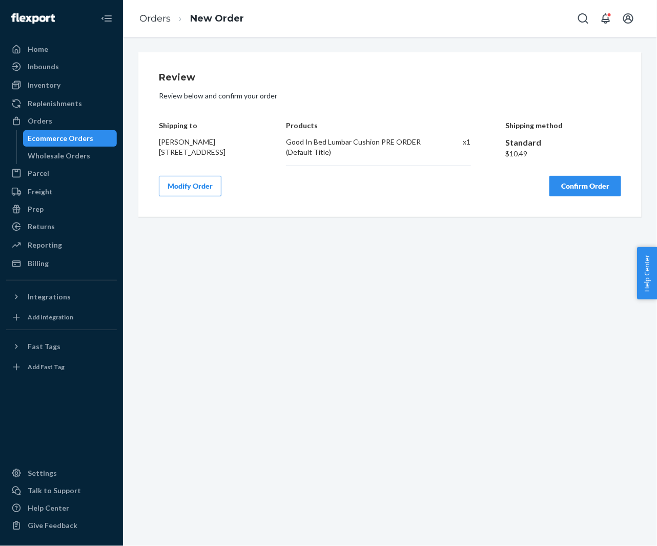
click at [579, 188] on button "Confirm Order" at bounding box center [586, 186] width 72 height 21
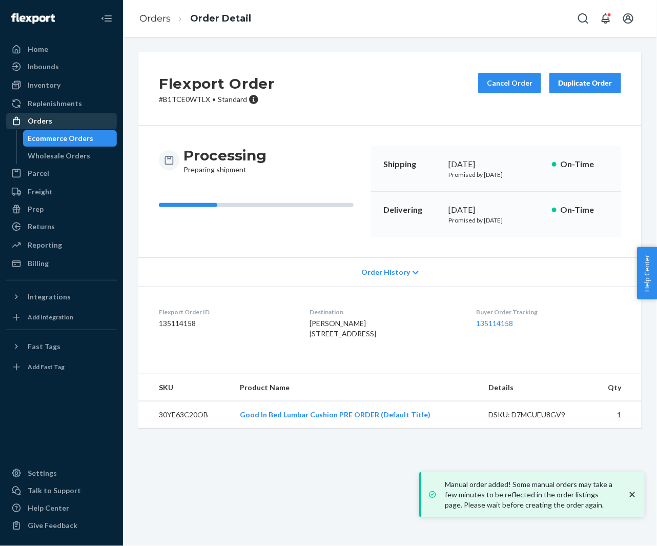
click at [60, 123] on div "Orders" at bounding box center [61, 121] width 109 height 14
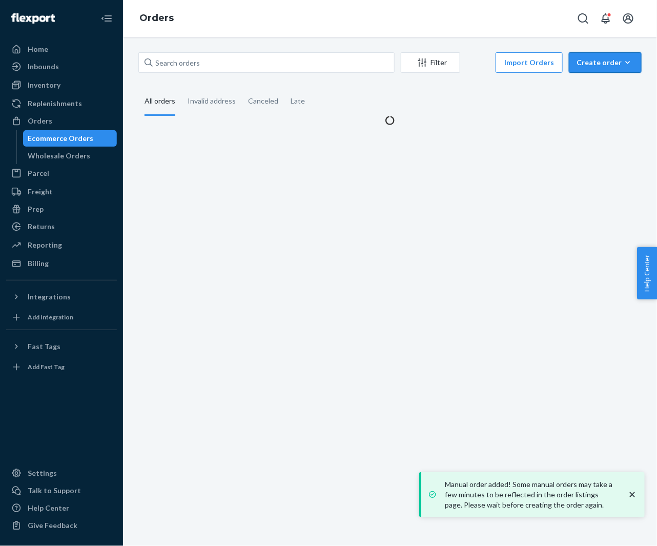
click at [604, 60] on div "Create order" at bounding box center [605, 62] width 57 height 10
click at [597, 89] on span "Ecommerce order" at bounding box center [612, 87] width 64 height 7
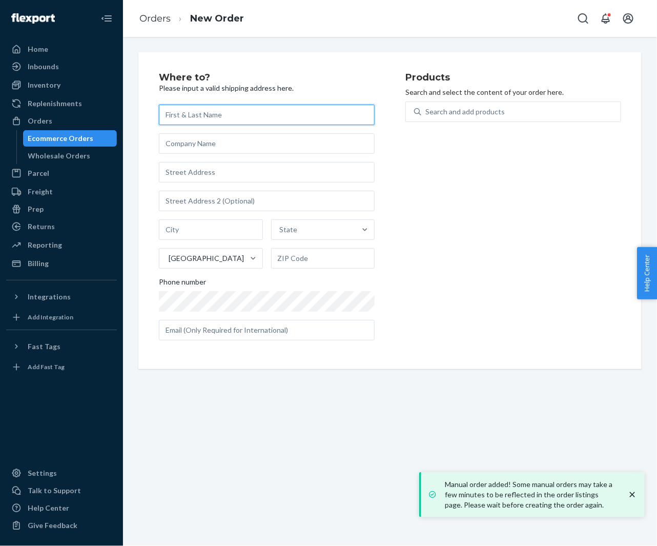
paste input "[PERSON_NAME]"
type input "[PERSON_NAME]"
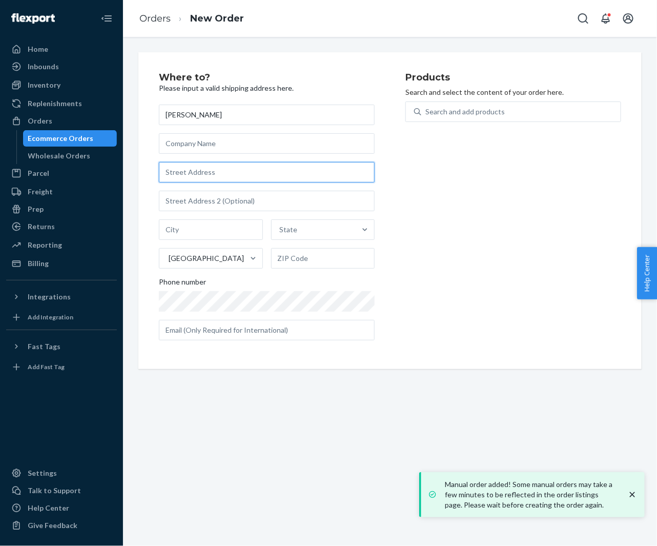
click at [222, 172] on input "text" at bounding box center [267, 172] width 216 height 21
paste input "13 Oak Drive Box T 5096 Hamilton NY 13346 United States"
type input "13 Oak Drive Box T 5096 Hamilton NY 13346 United States"
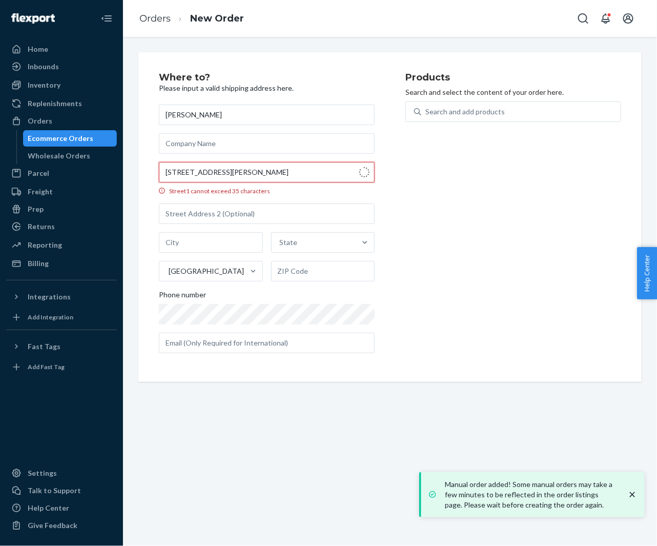
type input "Hamilton"
type input "13346"
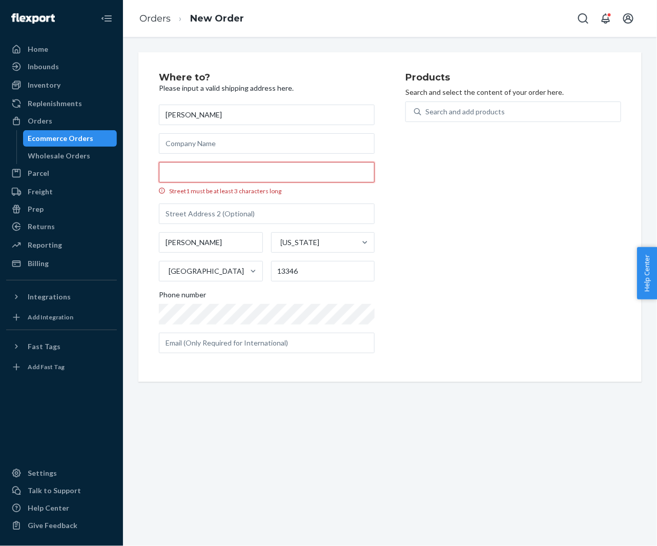
paste input "13 Oak Drive"
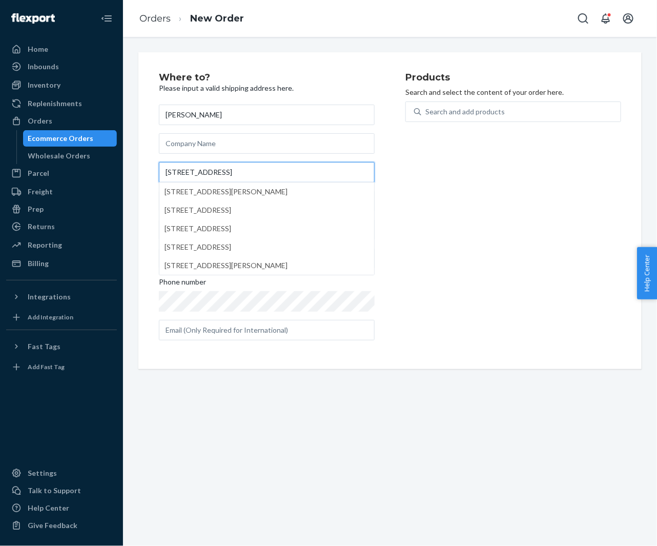
type input "13 Oak Drive"
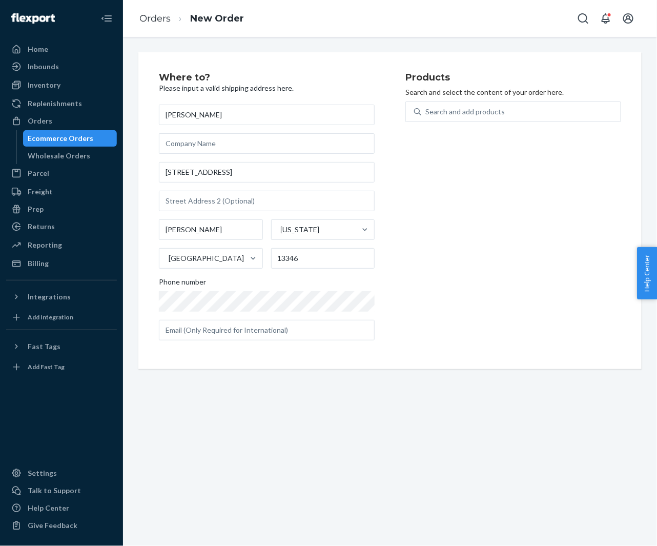
click at [218, 187] on div "zoe ryder 13 Oak Drive Hamilton New York United States 13346 Phone number" at bounding box center [267, 223] width 216 height 236
click at [199, 197] on input "text" at bounding box center [267, 201] width 216 height 21
paste input "Box T 5096"
type input "Box T 5096"
click at [480, 107] on div "Search and add products" at bounding box center [464, 112] width 79 height 10
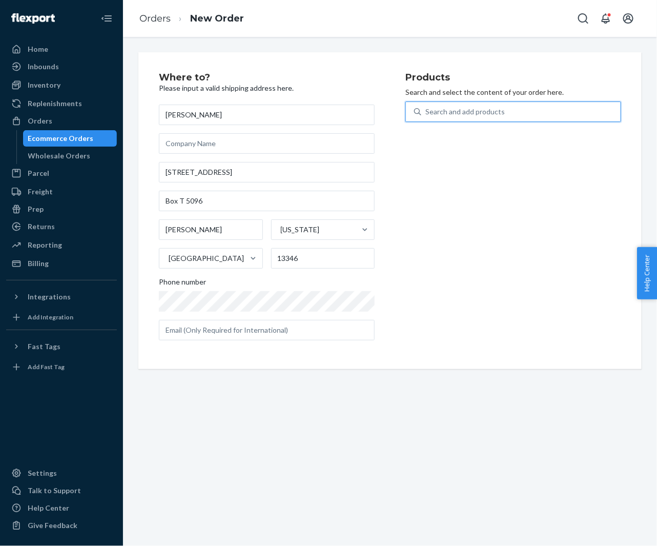
click at [426, 107] on input "0 results available. Use Up and Down to choose options, press Enter to select t…" at bounding box center [425, 112] width 1 height 10
paste input "30YE63C20OB"
type input "30YE63C20OB"
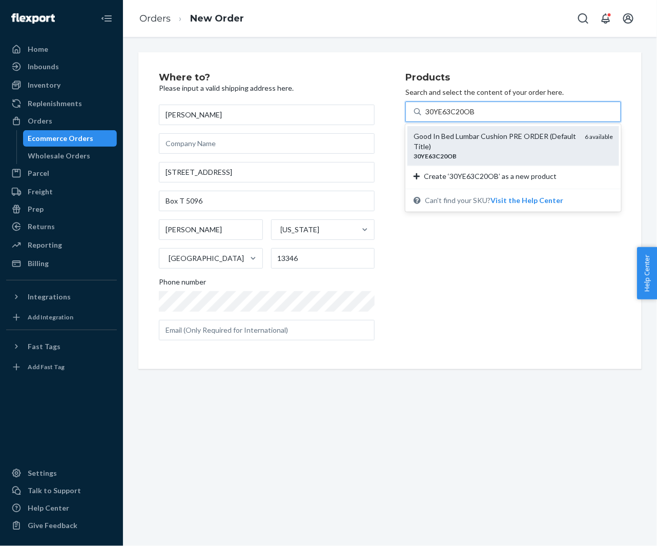
click at [465, 136] on div "Good In Bed Lumbar Cushion PRE ORDER (Default Title)" at bounding box center [495, 141] width 163 height 21
click at [465, 117] on input "30YE63C20OB" at bounding box center [450, 112] width 50 height 10
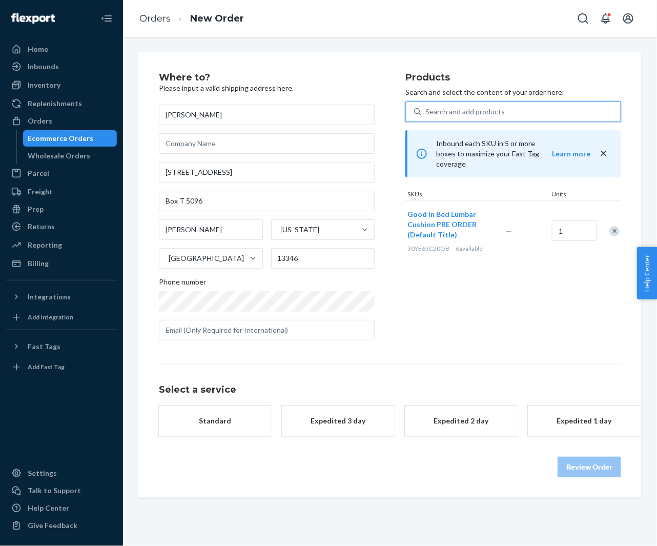
click at [207, 436] on button "Standard" at bounding box center [215, 420] width 113 height 31
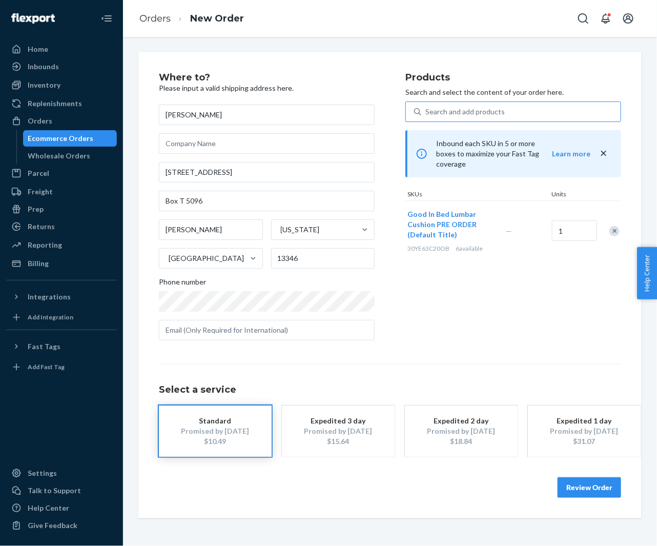
click at [574, 486] on button "Review Order" at bounding box center [590, 487] width 64 height 21
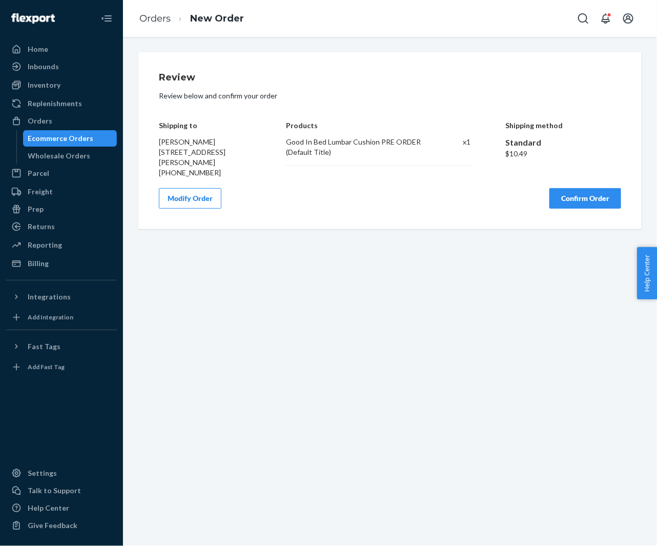
click at [589, 209] on button "Confirm Order" at bounding box center [586, 198] width 72 height 21
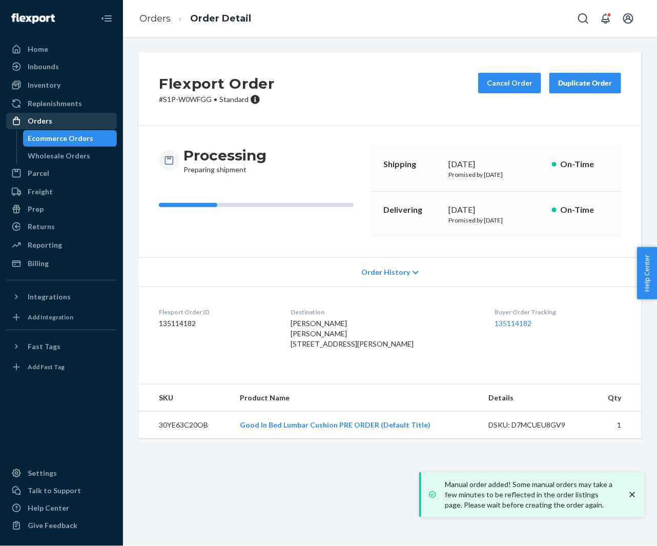
click at [62, 119] on div "Orders" at bounding box center [61, 121] width 109 height 14
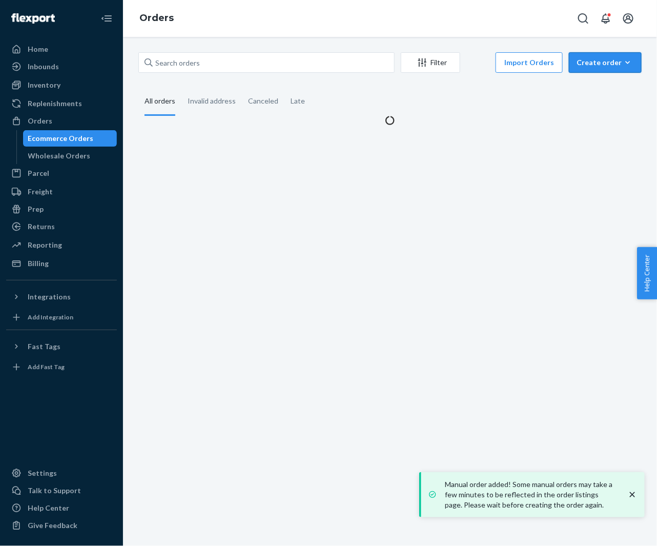
click at [593, 59] on div "Create order" at bounding box center [605, 62] width 57 height 10
click at [589, 89] on span "Ecommerce order" at bounding box center [612, 87] width 64 height 7
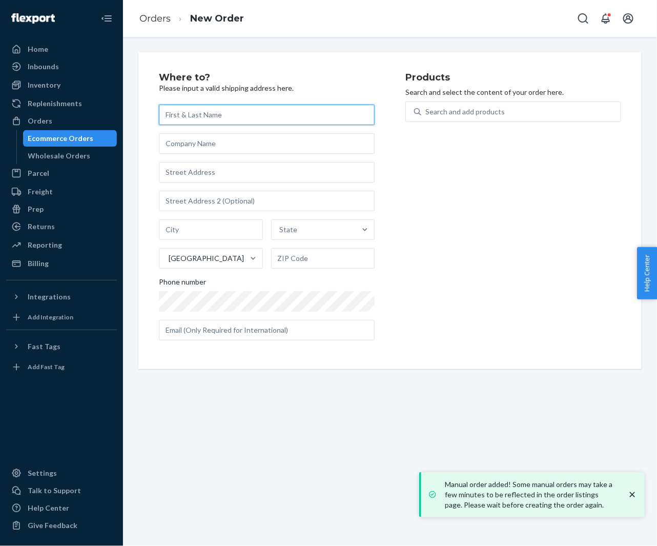
paste input "[PERSON_NAME]"
type input "[PERSON_NAME]"
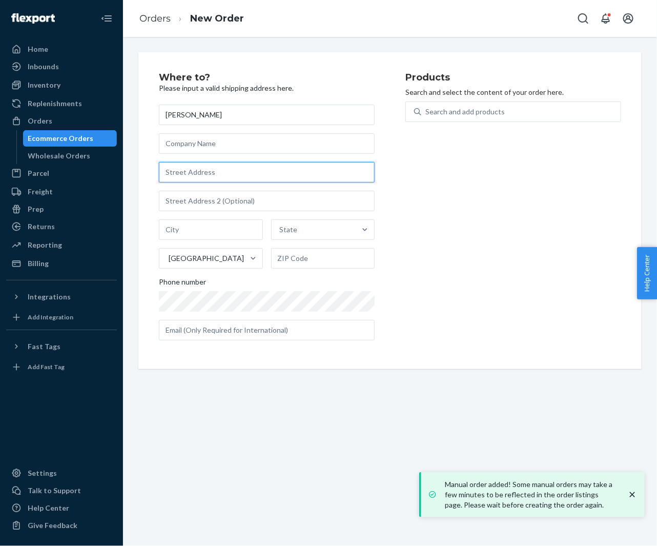
click at [209, 174] on input "text" at bounding box center [267, 172] width 216 height 21
paste input "10758 Heather Ridge Drive San Diego CA 92130 United States"
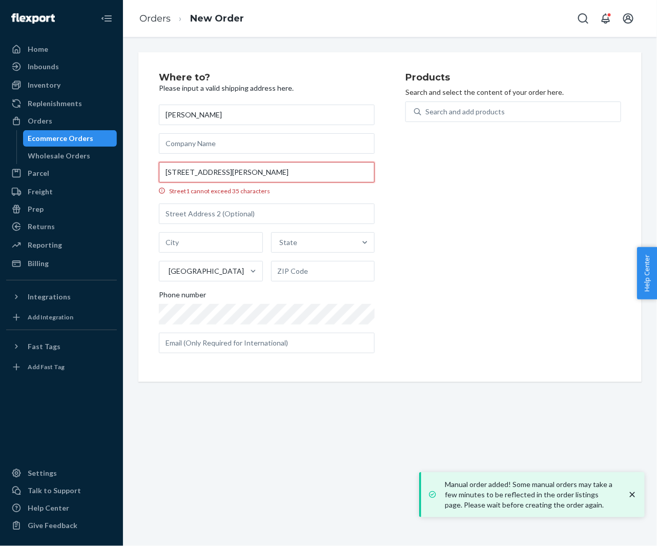
scroll to position [0, 8]
type input "10758 Heather Ridge Dr"
type input "San Diego"
type input "92130"
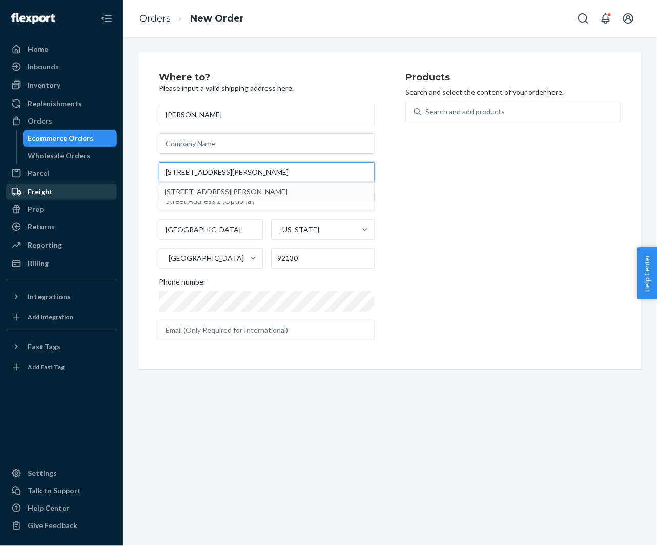
scroll to position [0, 0]
type input "10758 Heather Ridge Dr"
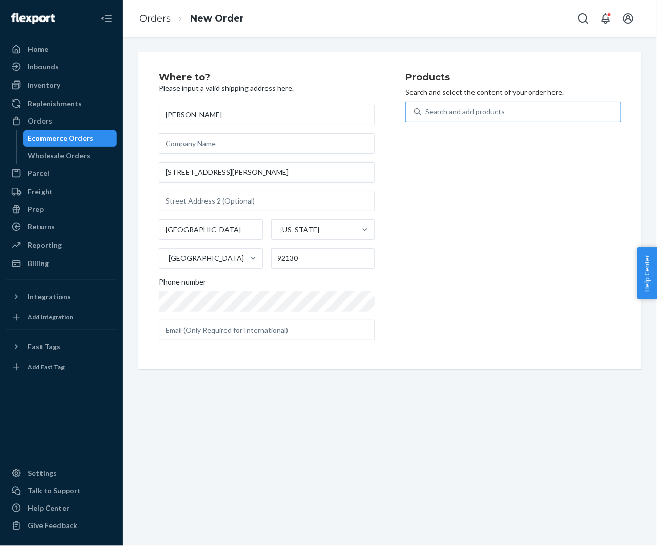
click at [445, 118] on div "Search and add products" at bounding box center [520, 112] width 199 height 18
click at [426, 117] on input "Search and add products" at bounding box center [425, 112] width 1 height 10
paste input "30YE63C20OB"
type input "30YE63C20OB"
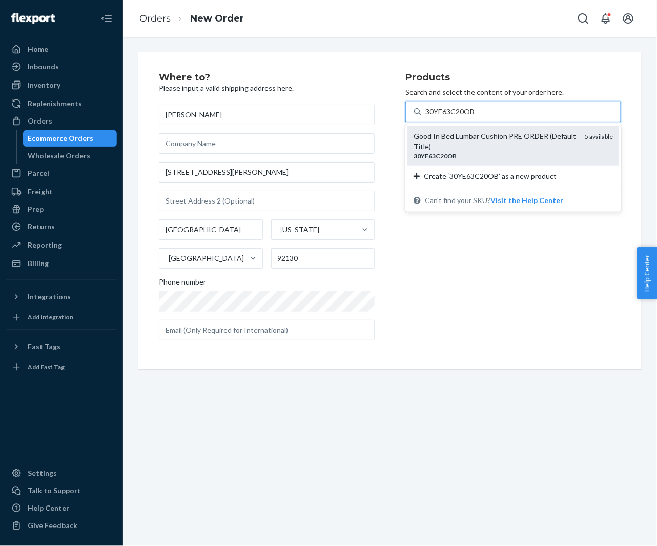
click at [440, 138] on div "Good In Bed Lumbar Cushion PRE ORDER (Default Title)" at bounding box center [495, 141] width 163 height 21
click at [440, 117] on input "30YE63C20OB" at bounding box center [450, 112] width 50 height 10
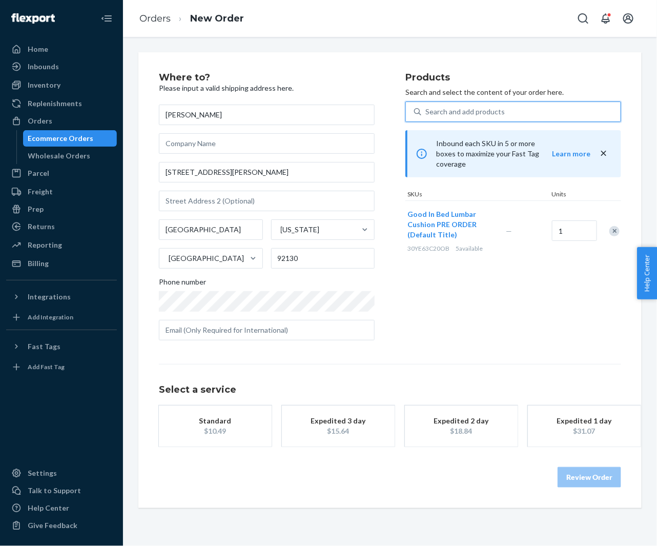
click at [219, 424] on div "Standard" at bounding box center [215, 421] width 82 height 10
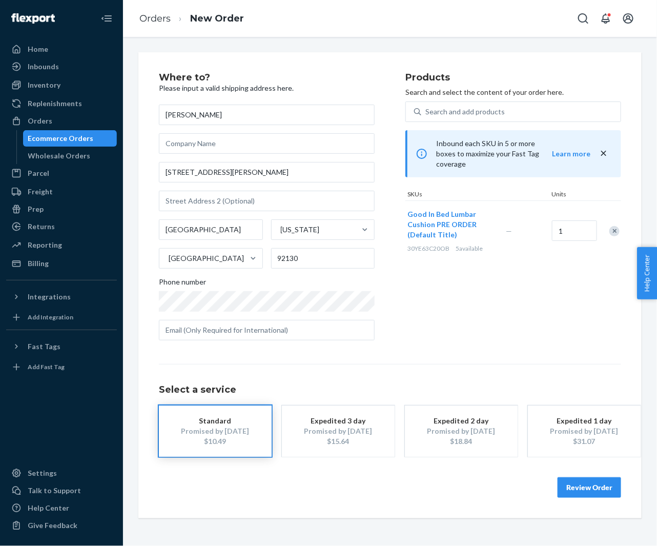
click at [575, 489] on button "Review Order" at bounding box center [590, 487] width 64 height 21
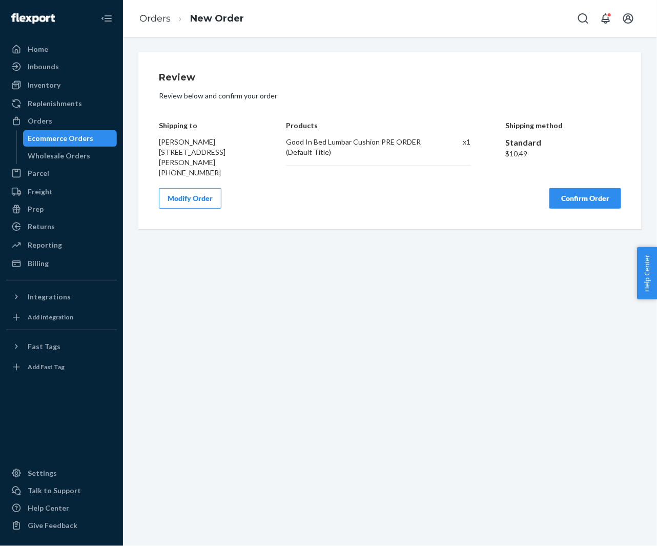
click at [572, 193] on button "Confirm Order" at bounding box center [586, 198] width 72 height 21
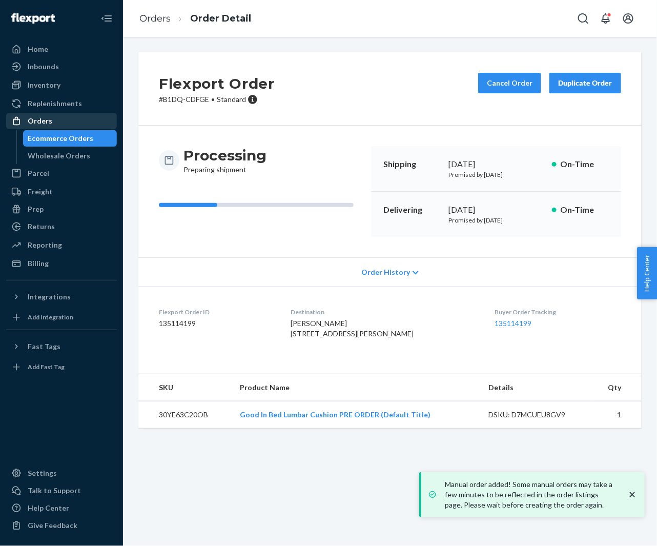
click at [32, 126] on div "Orders" at bounding box center [61, 121] width 109 height 14
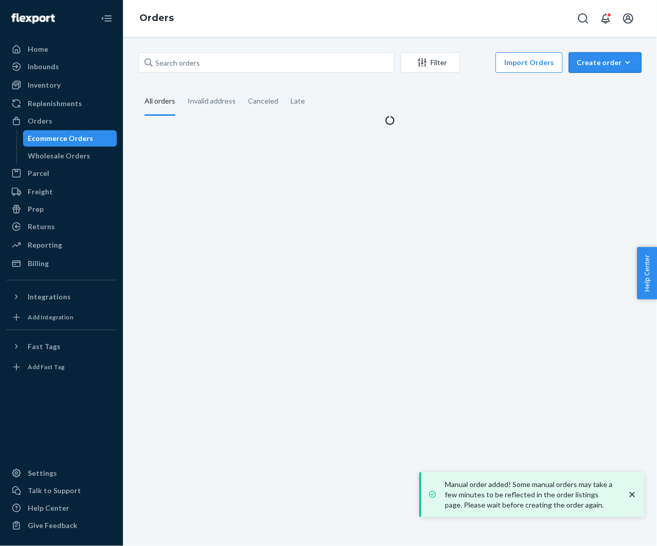
click at [594, 59] on div "Create order" at bounding box center [605, 62] width 57 height 10
click at [594, 84] on span "Ecommerce order" at bounding box center [612, 87] width 64 height 7
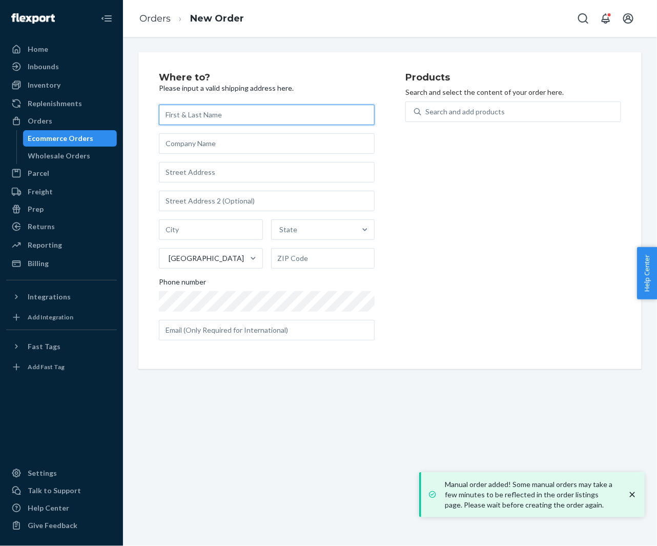
paste input "[PERSON_NAME]"
type input "[PERSON_NAME]"
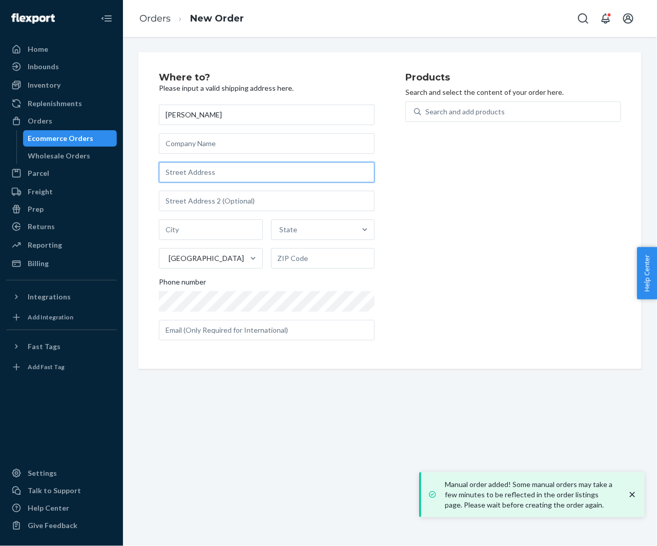
click at [211, 173] on input "text" at bounding box center [267, 172] width 216 height 21
paste input "1328 E 29th Ave Denver CO 80205 United States"
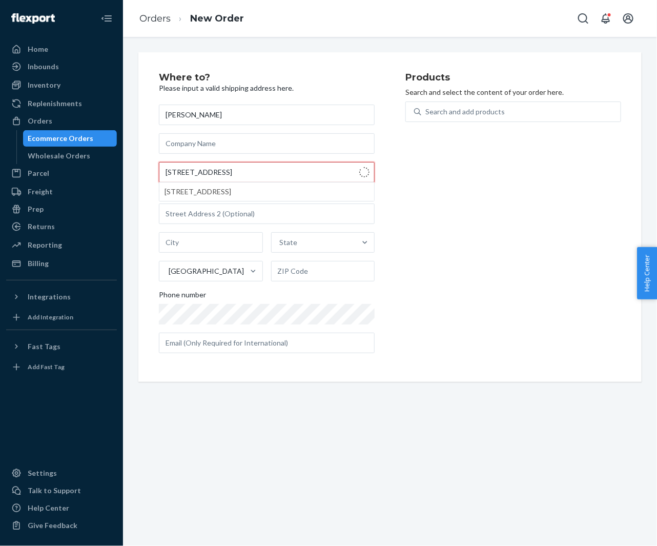
type input "1328 E 29th Ave"
type input "Denver"
type input "80205"
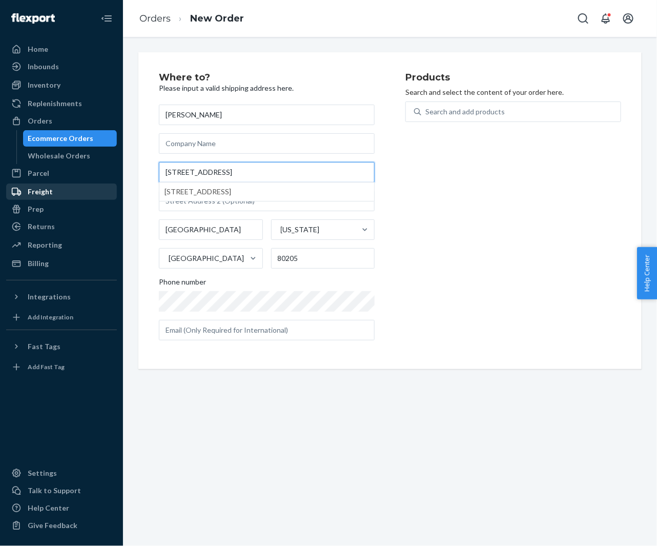
type input "1328 E 29th Ave"
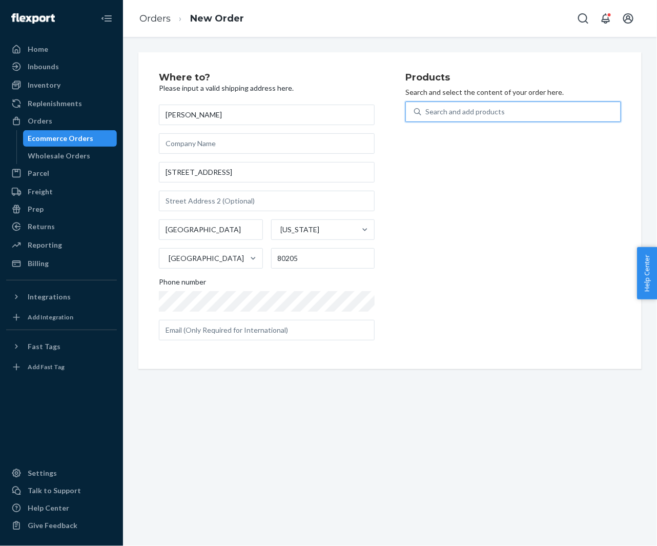
click at [496, 112] on div "Search and add products" at bounding box center [464, 112] width 79 height 10
click at [426, 112] on input "0 results available. Use Up and Down to choose options, press Enter to select t…" at bounding box center [425, 112] width 1 height 10
paste input "30YE63C20OB"
type input "30YE63C20OB"
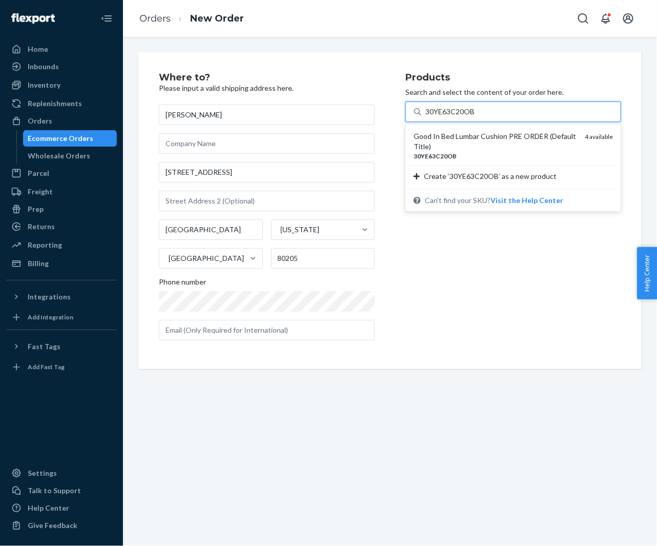
click at [463, 137] on div "Good In Bed Lumbar Cushion PRE ORDER (Default Title)" at bounding box center [495, 141] width 163 height 21
click at [463, 117] on input "30YE63C20OB" at bounding box center [450, 112] width 50 height 10
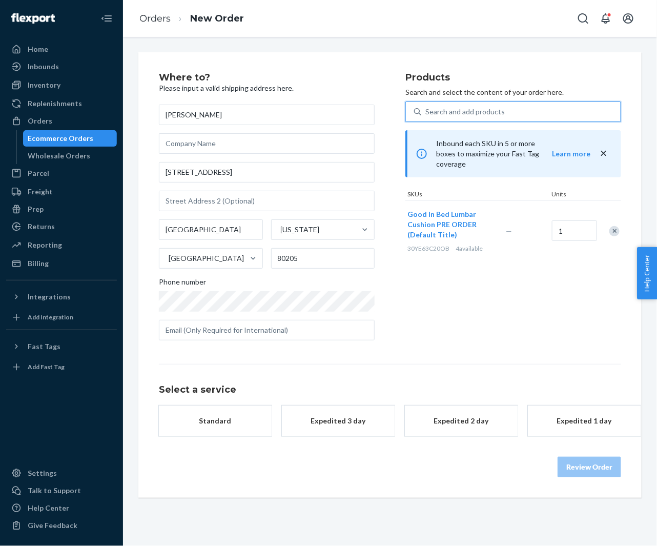
click at [196, 420] on div "Standard" at bounding box center [215, 421] width 82 height 10
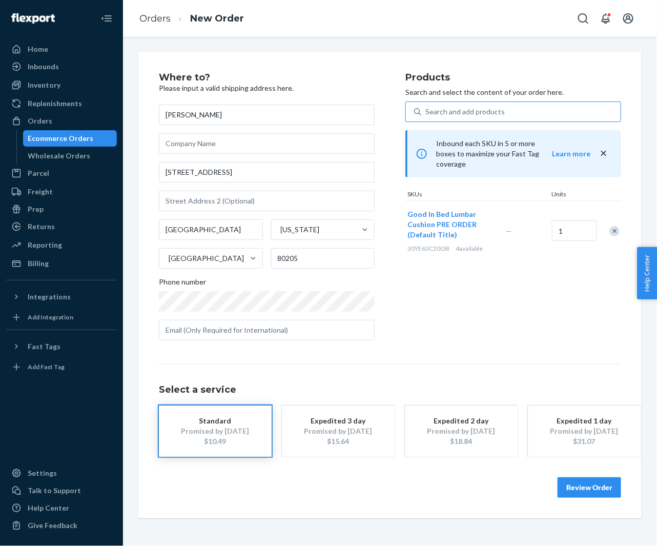
click at [581, 486] on button "Review Order" at bounding box center [590, 487] width 64 height 21
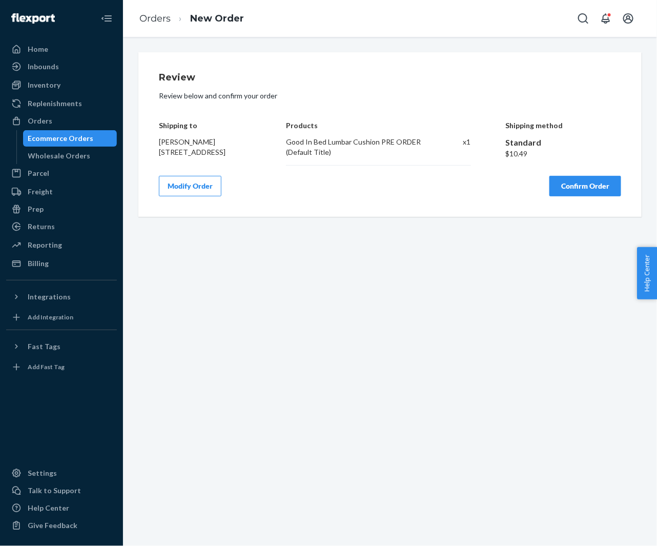
click at [568, 188] on button "Confirm Order" at bounding box center [586, 186] width 72 height 21
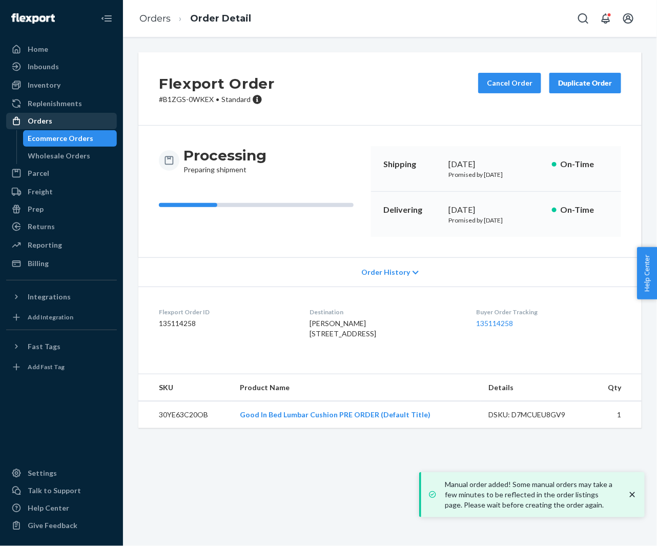
click at [41, 123] on div "Orders" at bounding box center [40, 121] width 25 height 10
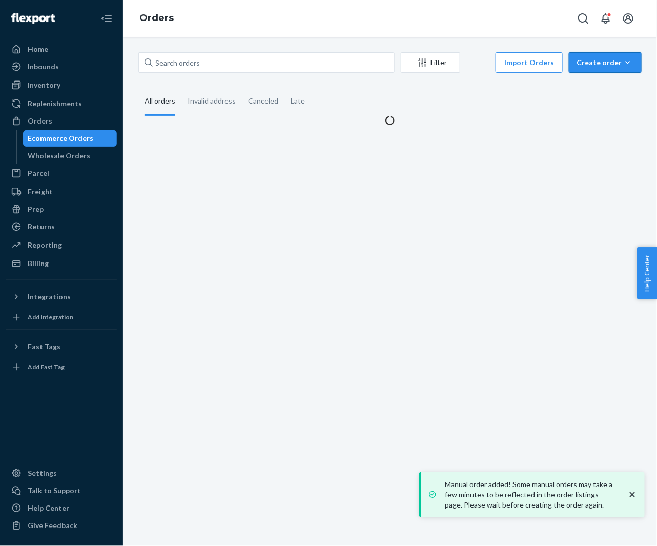
click at [599, 58] on div "Create order" at bounding box center [605, 62] width 57 height 10
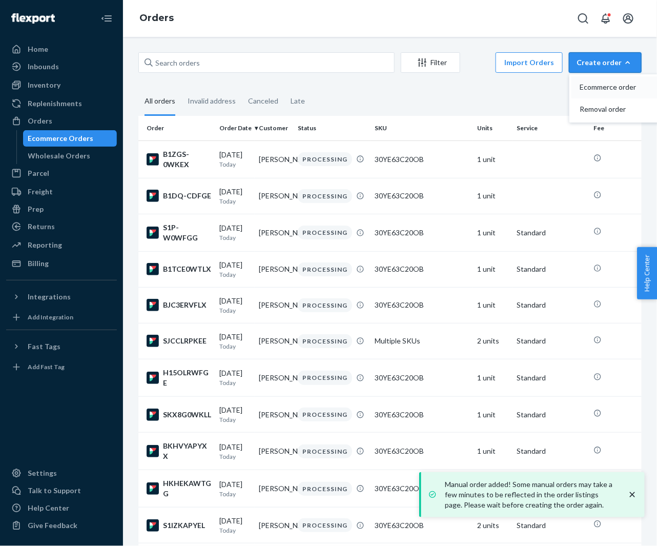
click at [588, 85] on span "Ecommerce order" at bounding box center [612, 87] width 64 height 7
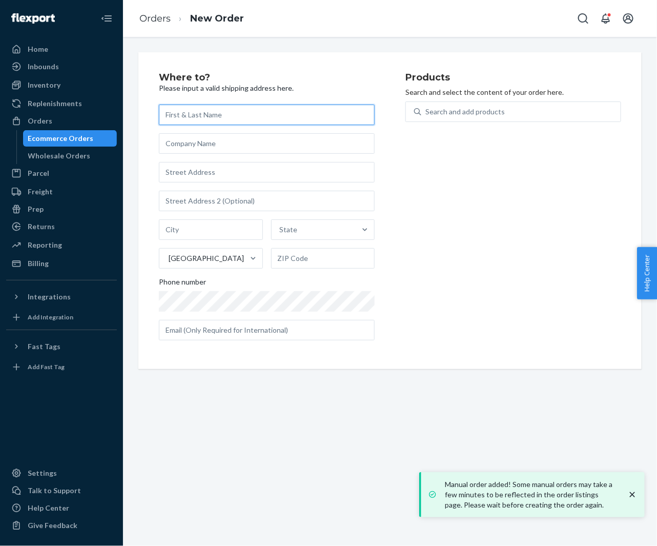
paste input "[PERSON_NAME]"
type input "[PERSON_NAME]"
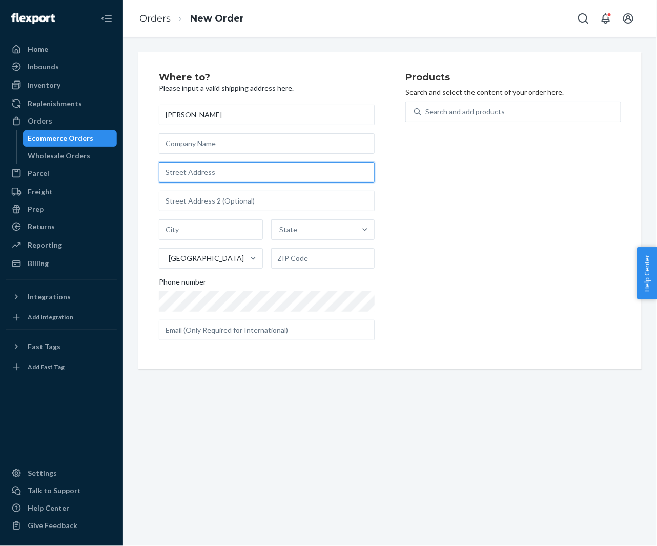
click at [236, 175] on input "text" at bounding box center [267, 172] width 216 height 21
paste input "908 WALTS RD Georgetown IN 47122 United States"
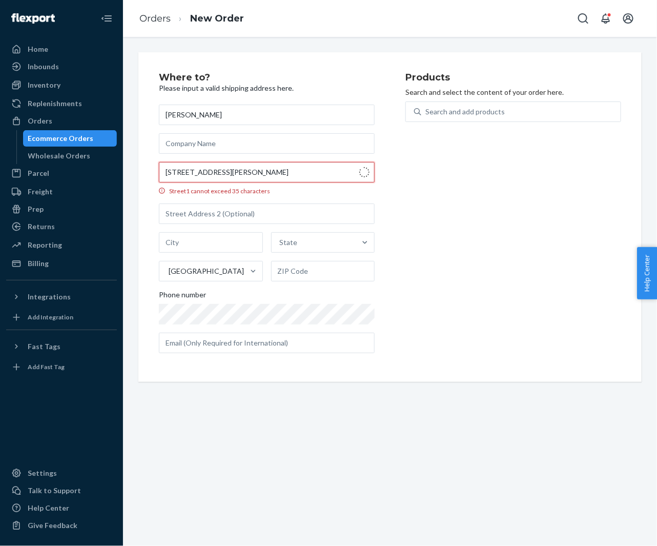
type input "908 Walts Rd"
type input "Georgetown"
type input "47122"
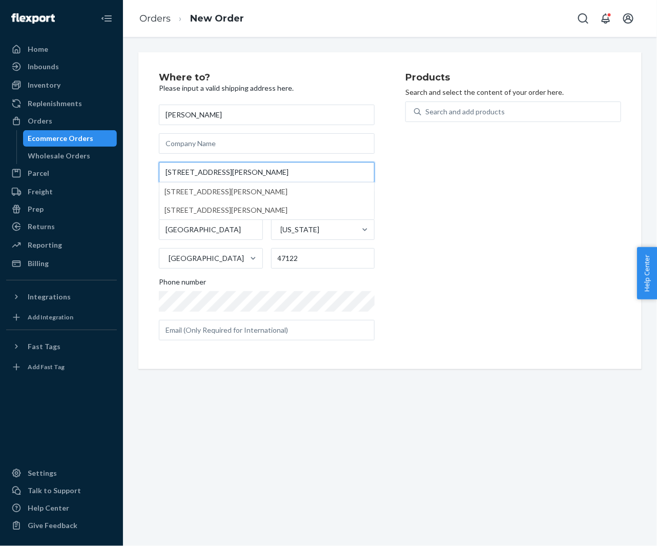
type input "908 Walts Rd"
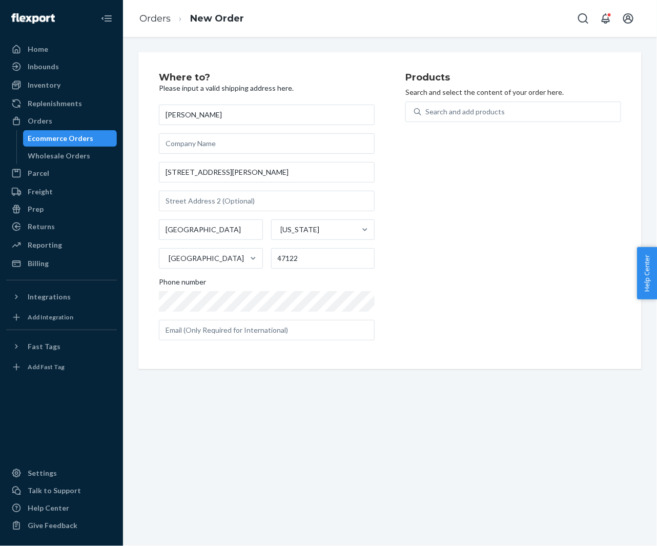
click at [460, 96] on p "Search and select the content of your order here." at bounding box center [513, 92] width 216 height 10
click at [458, 105] on div "Search and add products" at bounding box center [520, 112] width 199 height 18
click at [426, 107] on input "0 results available. Use Up and Down to choose options, press Enter to select t…" at bounding box center [425, 112] width 1 height 10
paste input "30YE63C20OB"
type input "30YE63C20OB"
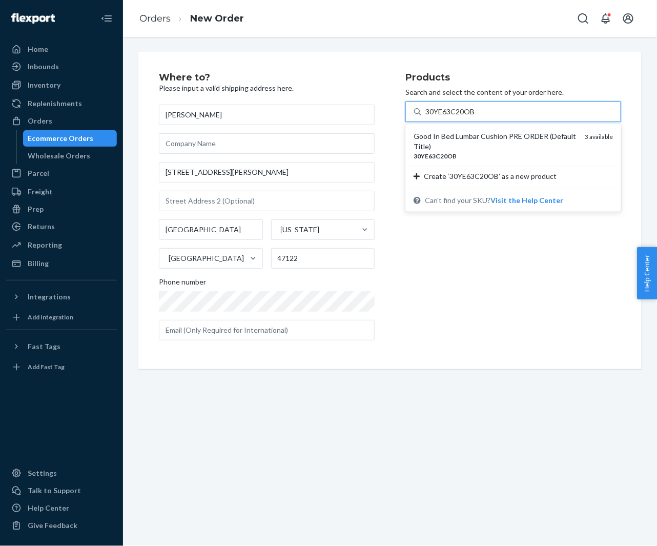
click at [454, 134] on div "Good In Bed Lumbar Cushion PRE ORDER (Default Title)" at bounding box center [495, 141] width 163 height 21
click at [454, 117] on input "30YE63C20OB" at bounding box center [450, 112] width 50 height 10
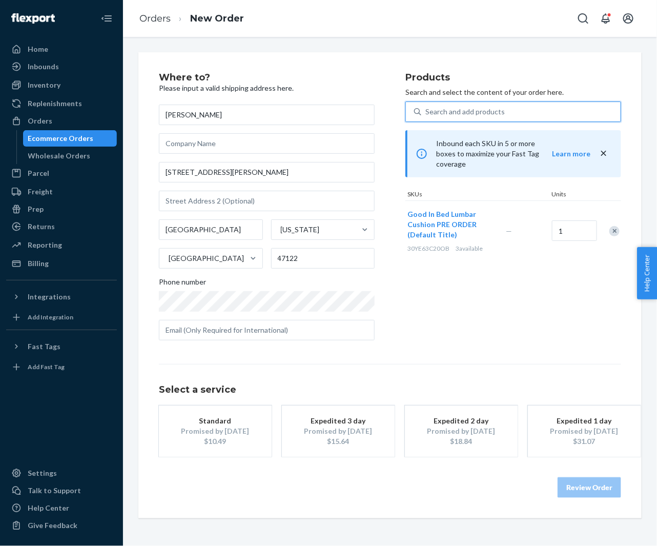
click at [225, 422] on div "Standard" at bounding box center [215, 421] width 82 height 10
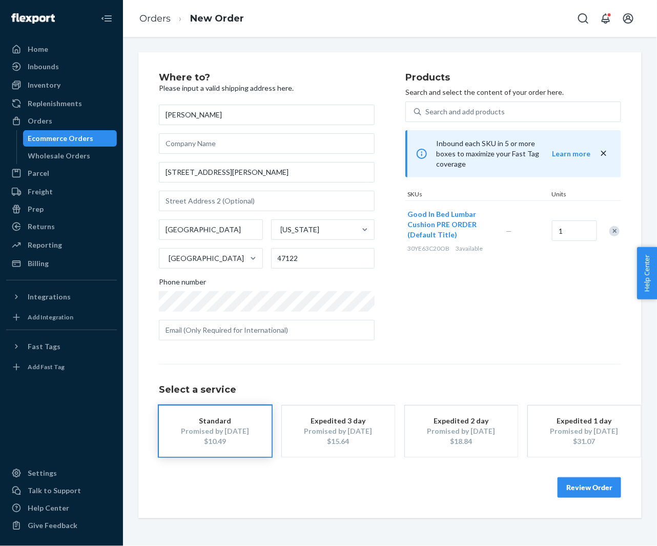
click at [596, 486] on button "Review Order" at bounding box center [590, 487] width 64 height 21
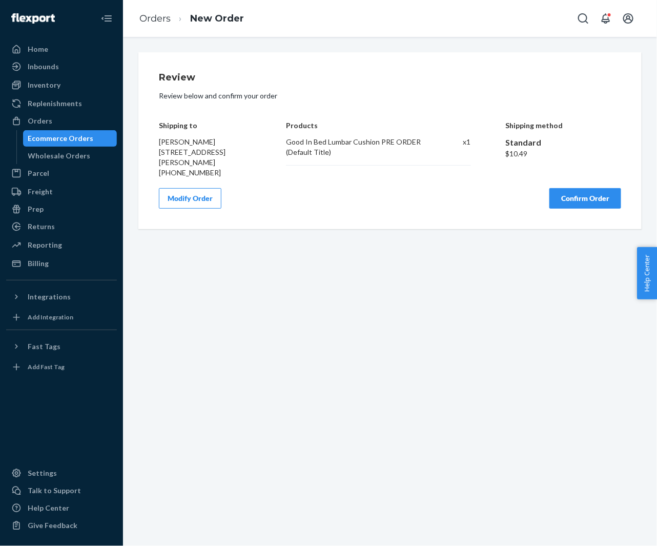
click at [568, 197] on button "Confirm Order" at bounding box center [586, 198] width 72 height 21
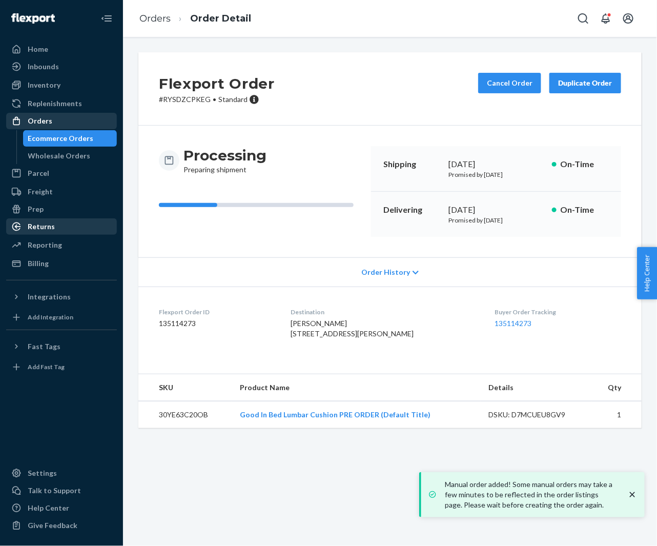
click at [63, 114] on div "Orders" at bounding box center [61, 121] width 109 height 14
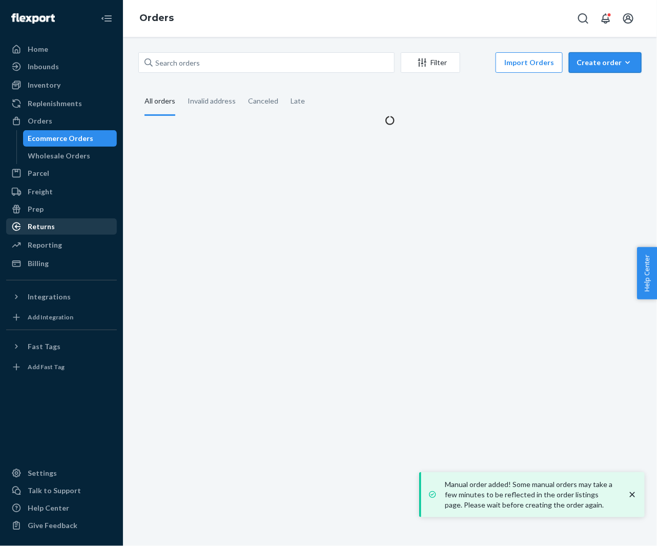
click at [604, 63] on div "Create order" at bounding box center [605, 62] width 57 height 10
click at [593, 84] on span "Ecommerce order" at bounding box center [612, 87] width 64 height 7
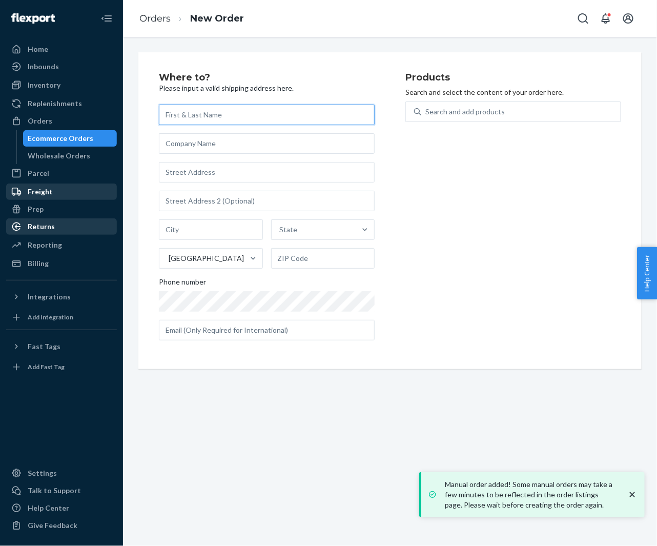
paste input "Beth Zurcher"
type input "Beth Zurcher"
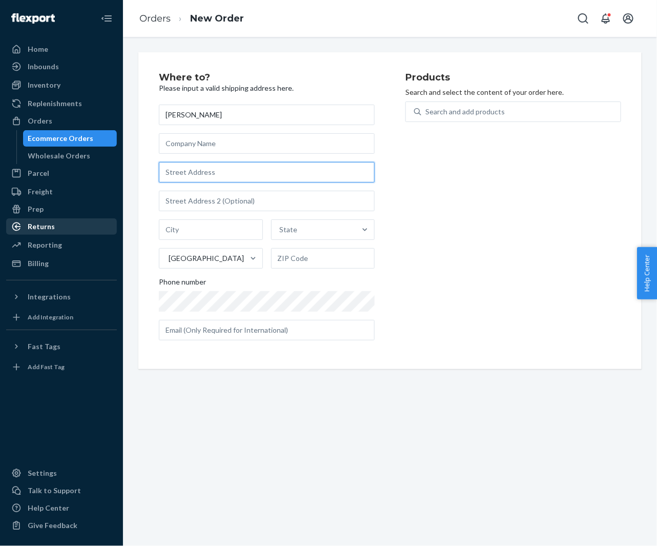
click at [249, 174] on input "text" at bounding box center [267, 172] width 216 height 21
paste input "7 Arianna Lane Exton PA 19341 United States"
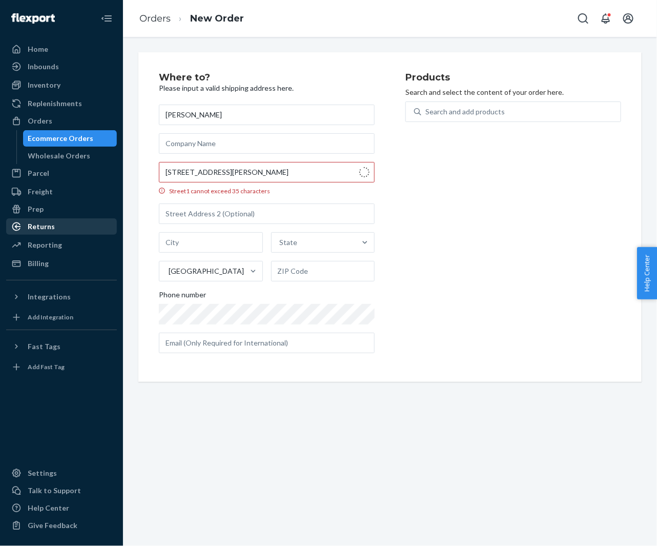
type input "7 Arianna Ln"
type input "Exton"
type input "19341"
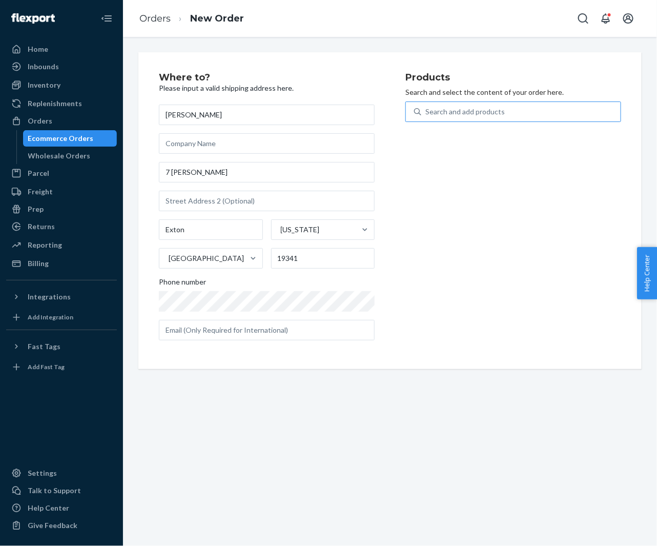
click at [448, 115] on div "Search and add products" at bounding box center [464, 112] width 79 height 10
click at [426, 115] on input "Search and add products" at bounding box center [425, 112] width 1 height 10
click at [448, 115] on div "Search and add products" at bounding box center [464, 112] width 79 height 10
click at [426, 115] on input "Search and add products" at bounding box center [425, 112] width 1 height 10
paste input "30YE63C20OB"
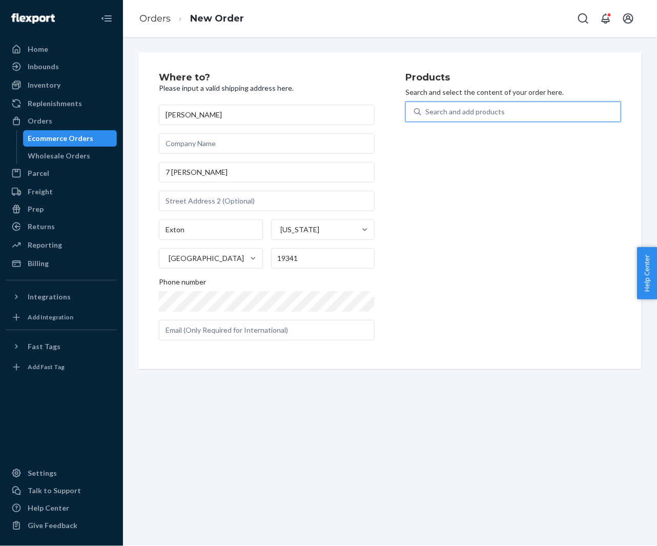
type input "30YE63C20OB"
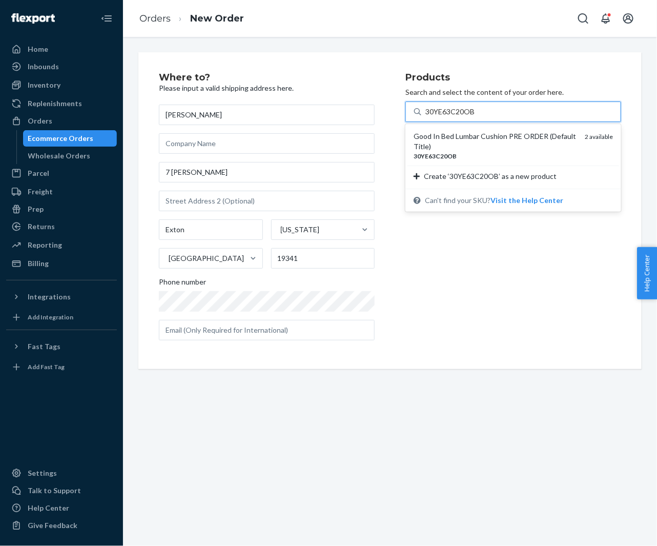
click at [442, 140] on div "Good In Bed Lumbar Cushion PRE ORDER (Default Title)" at bounding box center [495, 141] width 163 height 21
click at [442, 117] on input "30YE63C20OB" at bounding box center [450, 112] width 50 height 10
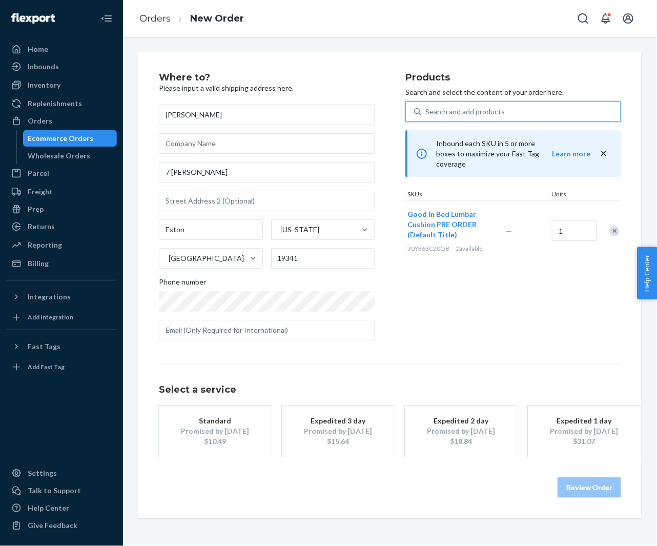
click at [459, 107] on div "Search and add products" at bounding box center [464, 112] width 79 height 10
click at [426, 107] on input "0 results available. Use Up and Down to choose options, press Enter to select t…" at bounding box center [425, 112] width 1 height 10
paste input "30RN160C05OB"
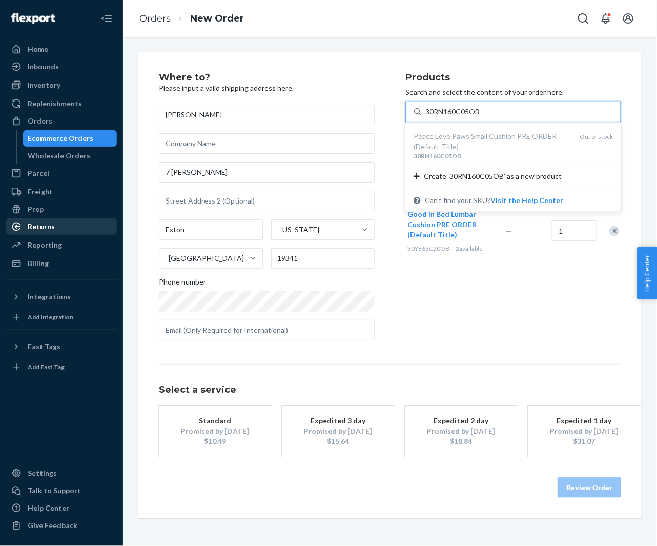
type input "30RN160C05OB"
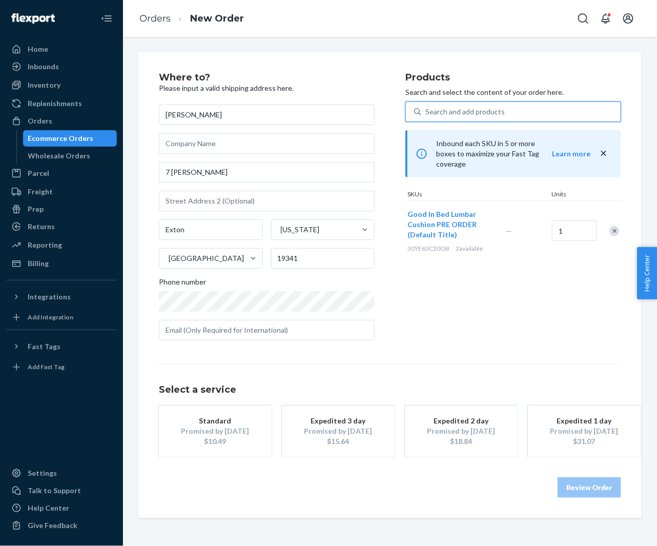
click at [481, 114] on div "Search and add products" at bounding box center [464, 112] width 79 height 10
click at [426, 114] on input "0 results available. Select is focused ,type to refine list, press Down to open…" at bounding box center [425, 112] width 1 height 10
click at [481, 114] on div "Search and add products" at bounding box center [464, 112] width 79 height 10
click at [426, 114] on input "0 results available. Select is focused ,type to refine list, press Down to open…" at bounding box center [425, 112] width 1 height 10
paste input "30APS182C12RD"
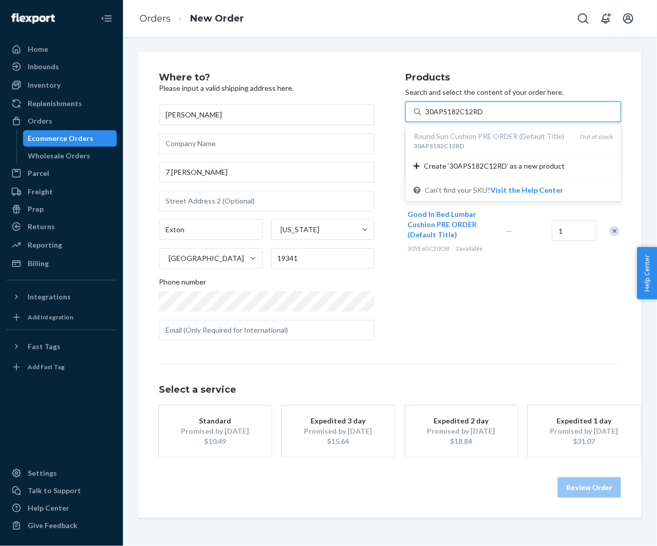
click at [465, 144] on div "30APS182C12RD" at bounding box center [493, 145] width 158 height 9
click at [465, 117] on input "30APS182C12RD" at bounding box center [454, 112] width 58 height 10
type input "30APS182C12RD"
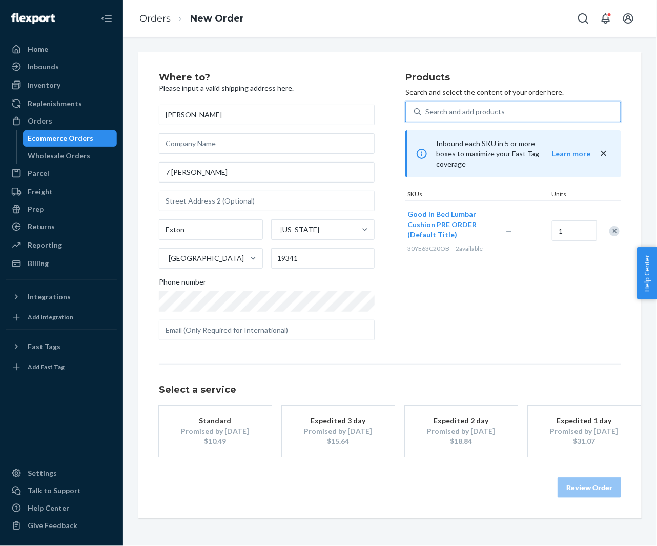
click at [483, 111] on div "Search and add products" at bounding box center [464, 112] width 79 height 10
click at [426, 111] on input "0 results available. Use Up and Down to choose options, press Enter to select t…" at bounding box center [425, 112] width 1 height 10
paste input "30TG446C05OB"
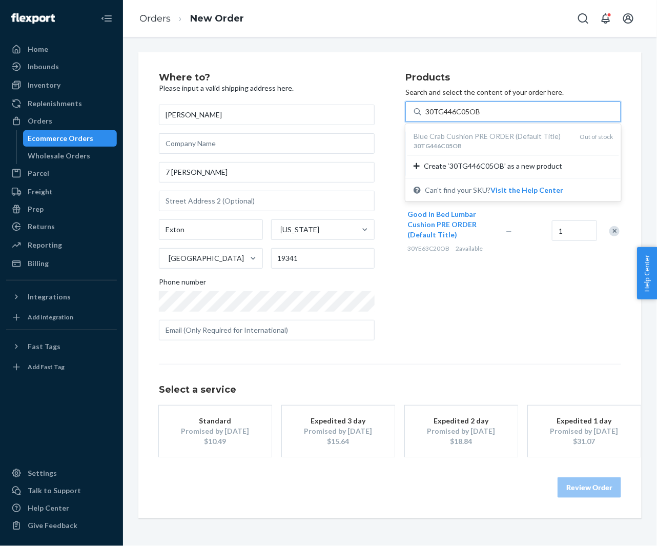
type input "30TG446C05OB"
click at [394, 71] on div "Where to? Please input a valid shipping address here. Beth Zurcher 7 Arianna Ln…" at bounding box center [389, 285] width 503 height 466
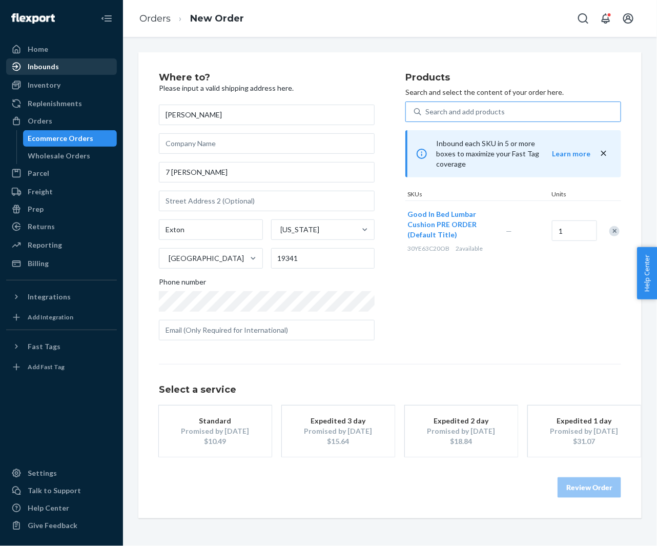
click at [49, 66] on div "Inbounds" at bounding box center [43, 67] width 31 height 10
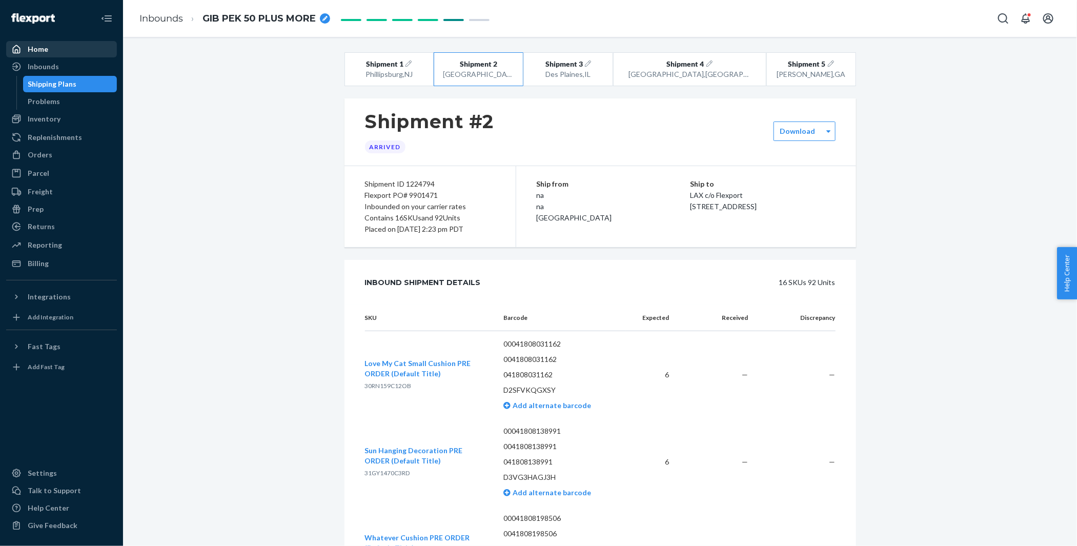
scroll to position [1311, 0]
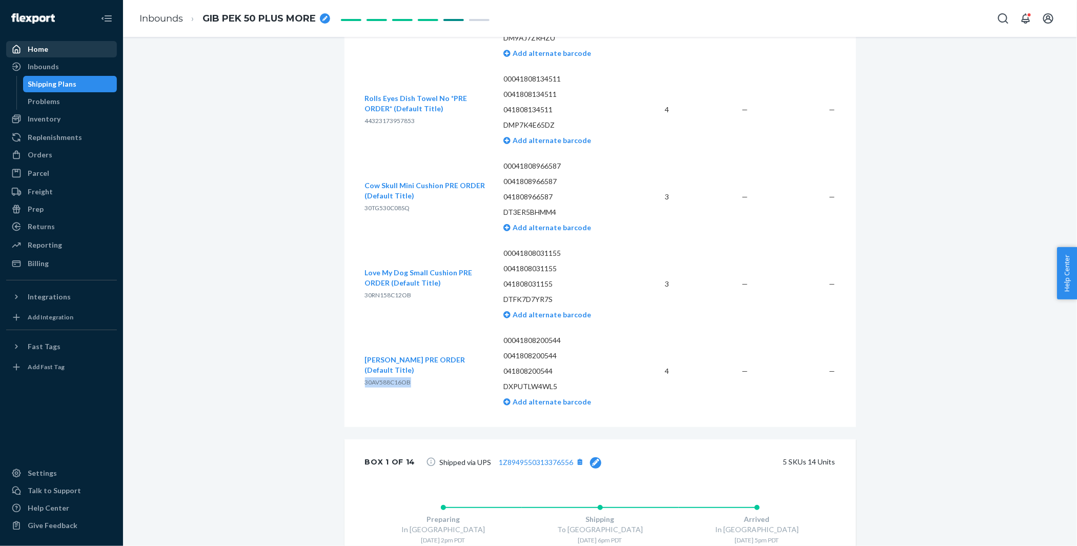
click at [59, 45] on div "Home" at bounding box center [61, 49] width 109 height 14
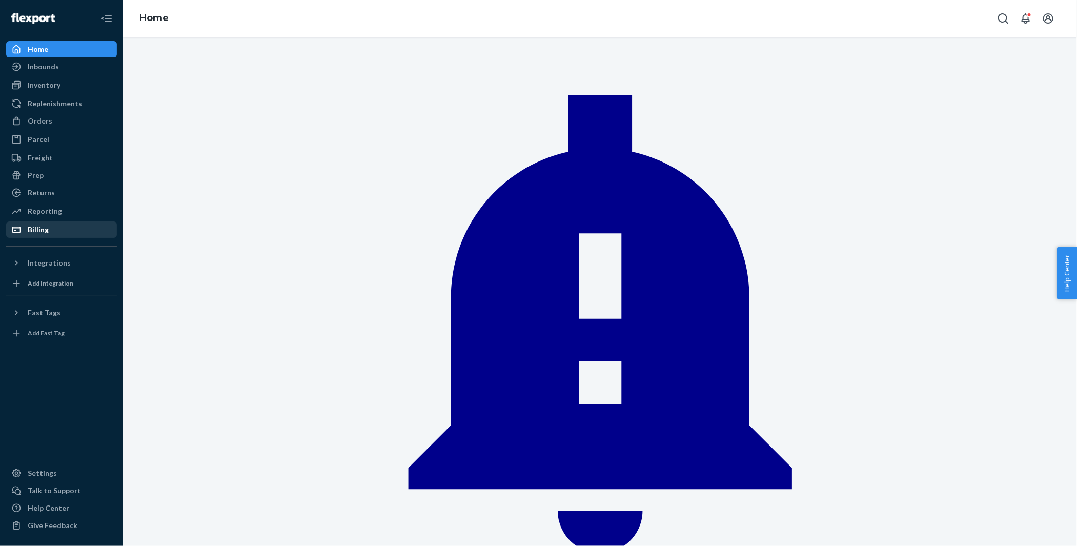
click at [54, 236] on div "Billing" at bounding box center [61, 229] width 109 height 14
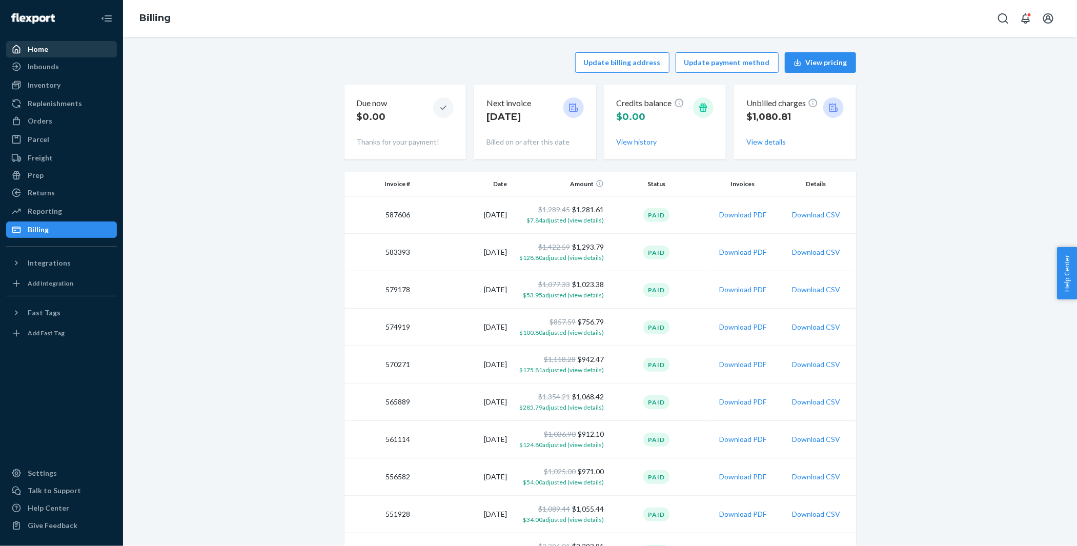
click at [53, 51] on div "Home" at bounding box center [61, 49] width 109 height 14
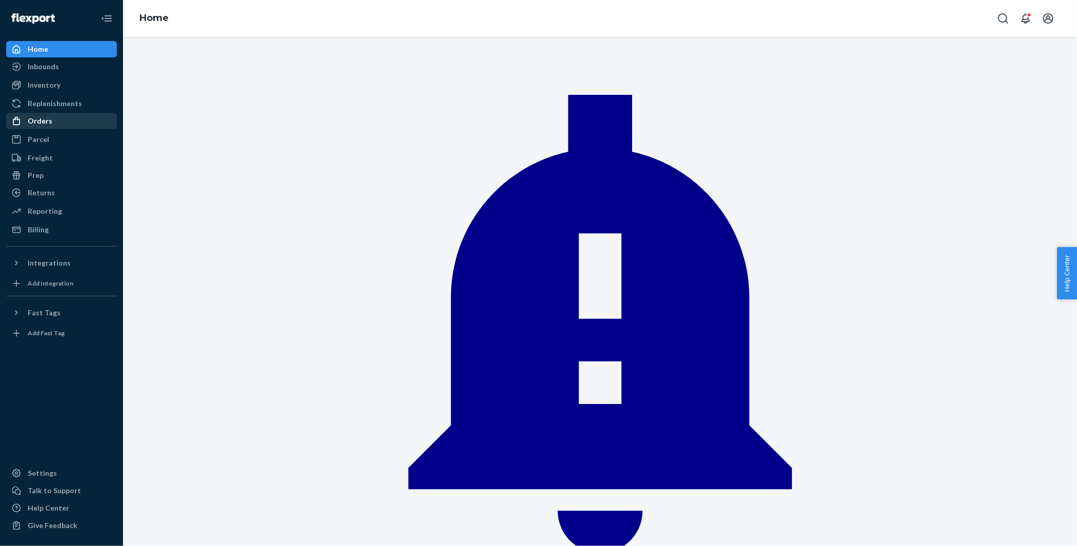
click at [58, 124] on div "Orders" at bounding box center [61, 121] width 109 height 14
